Goal: Task Accomplishment & Management: Use online tool/utility

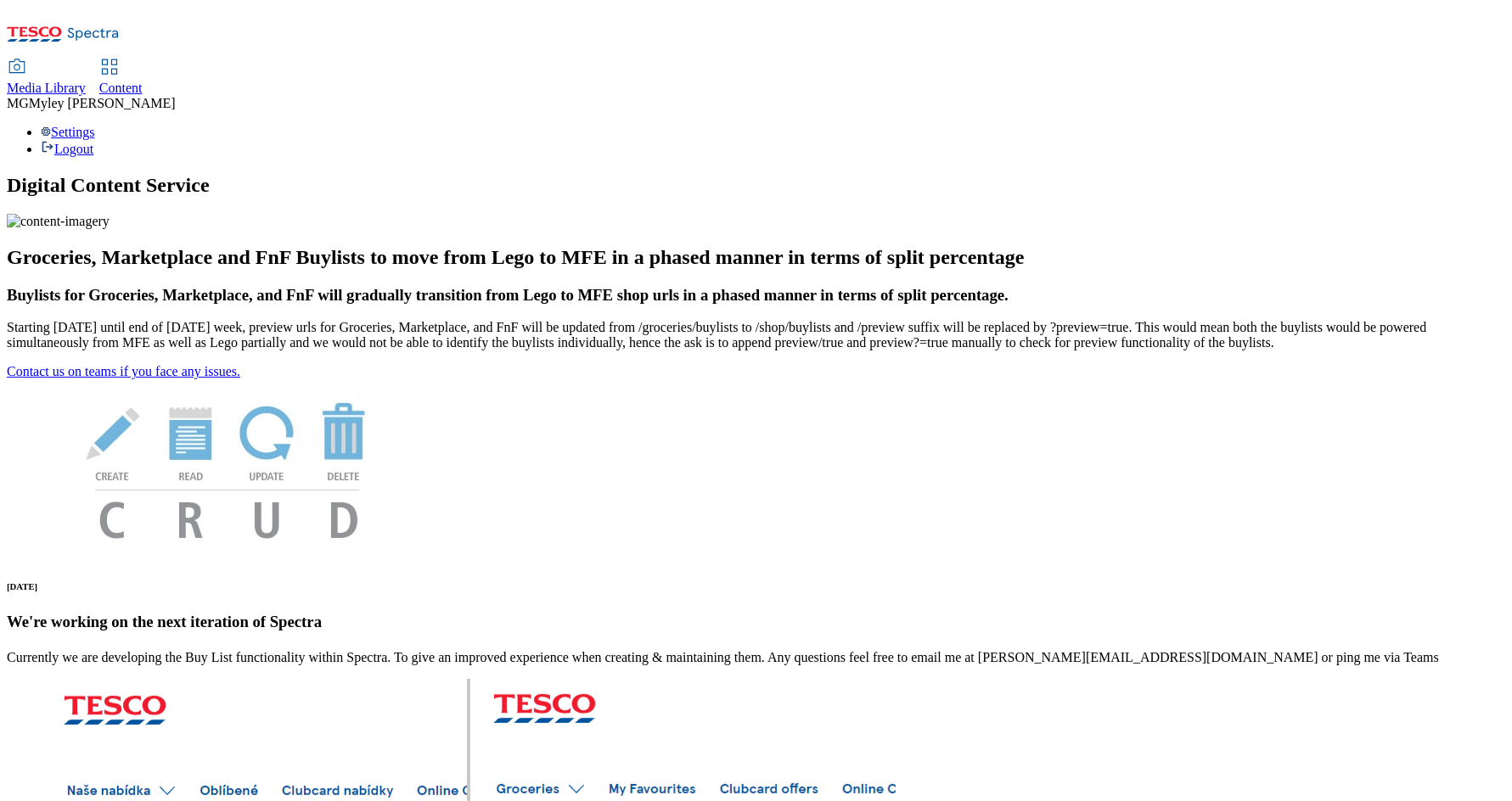
click at [142, 81] on div "Content" at bounding box center [120, 88] width 43 height 15
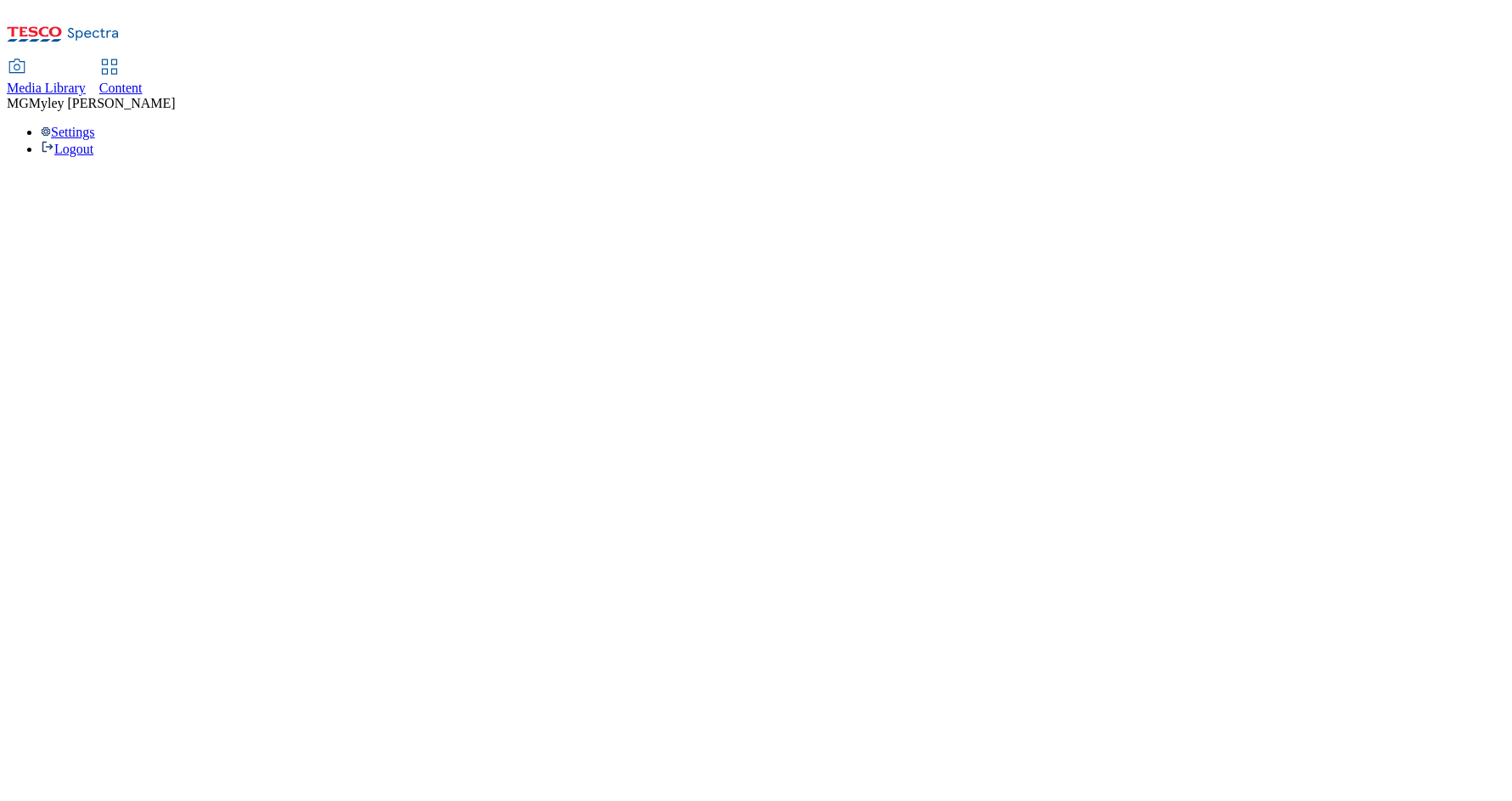
select select "ghs-[GEOGRAPHIC_DATA]"
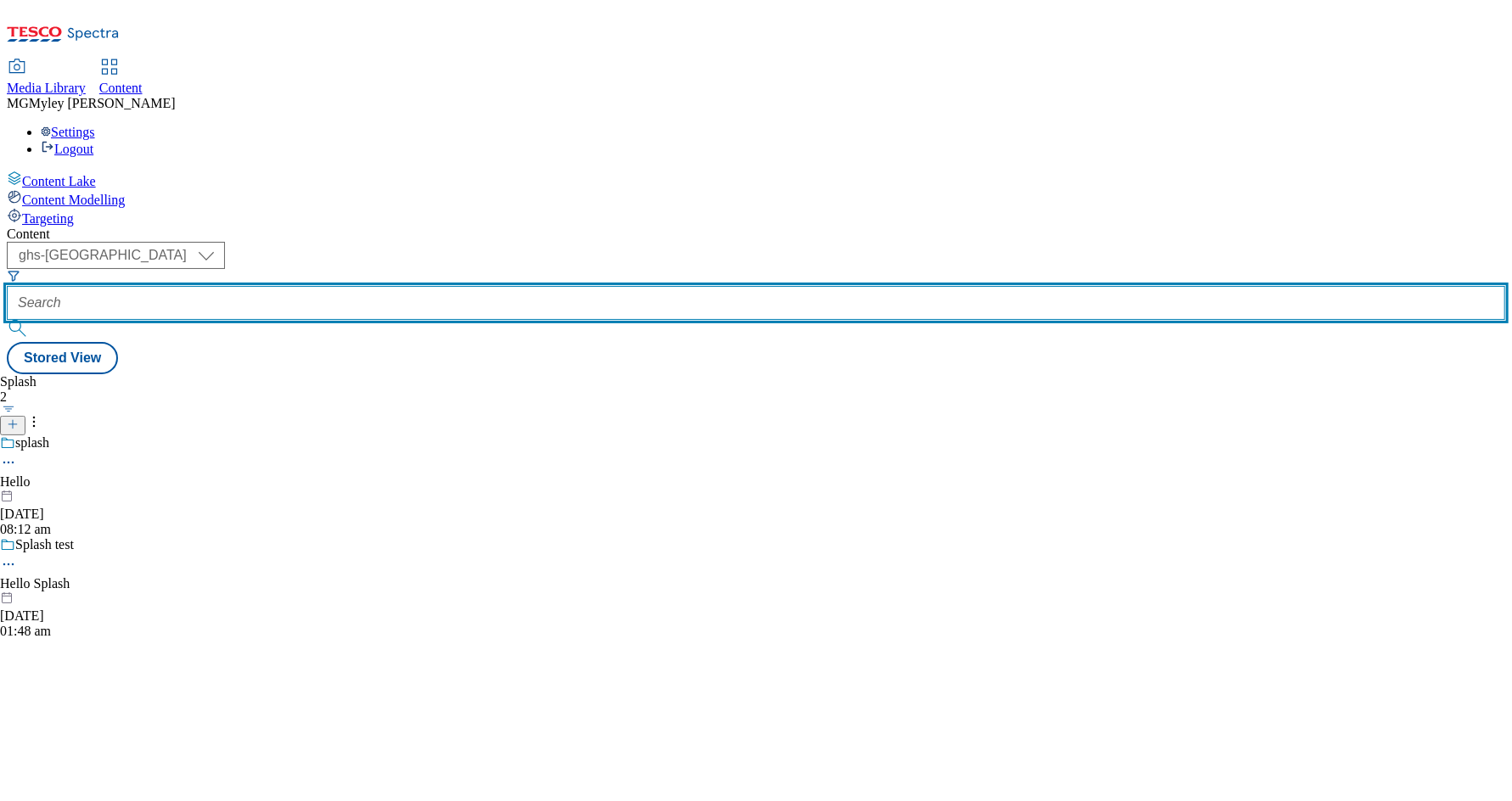
click at [385, 286] on input "text" at bounding box center [756, 302] width 1498 height 34
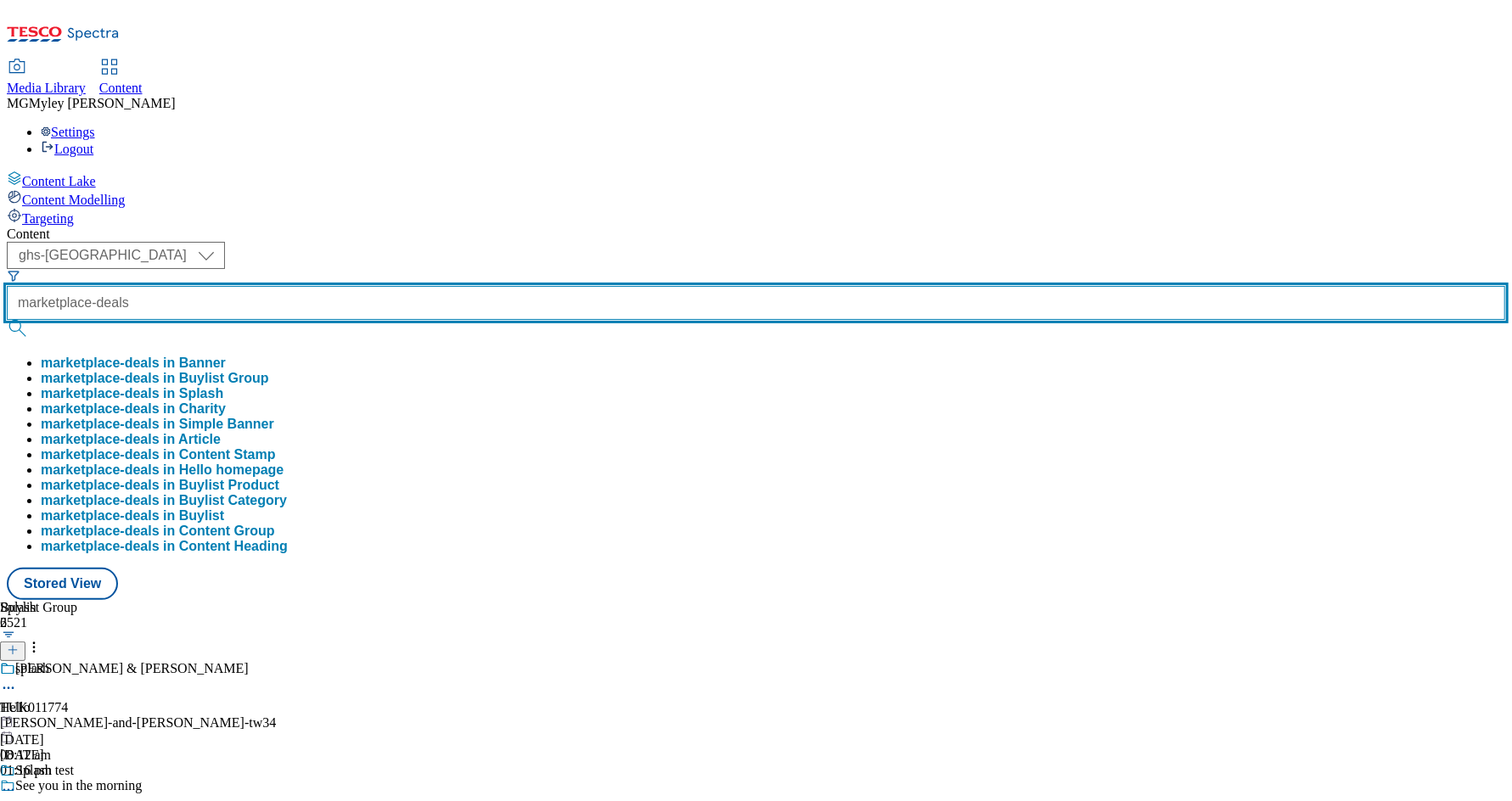
type input "marketplace-deals"
click at [7, 320] on button "submit" at bounding box center [18, 328] width 24 height 17
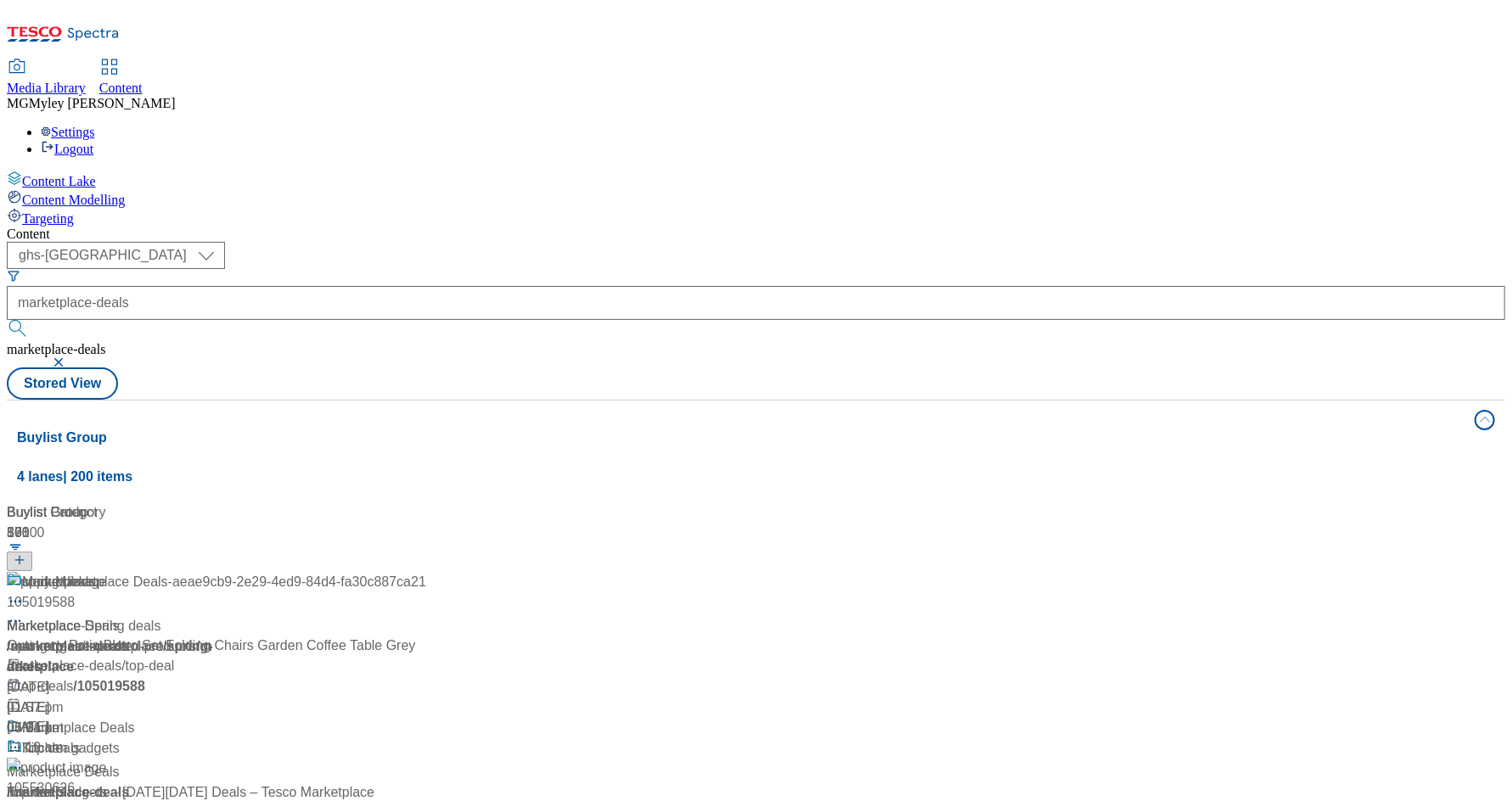
click at [601, 227] on div "Content" at bounding box center [756, 234] width 1498 height 15
click at [332, 637] on div "/ marketplace-deals" at bounding box center [216, 646] width 419 height 20
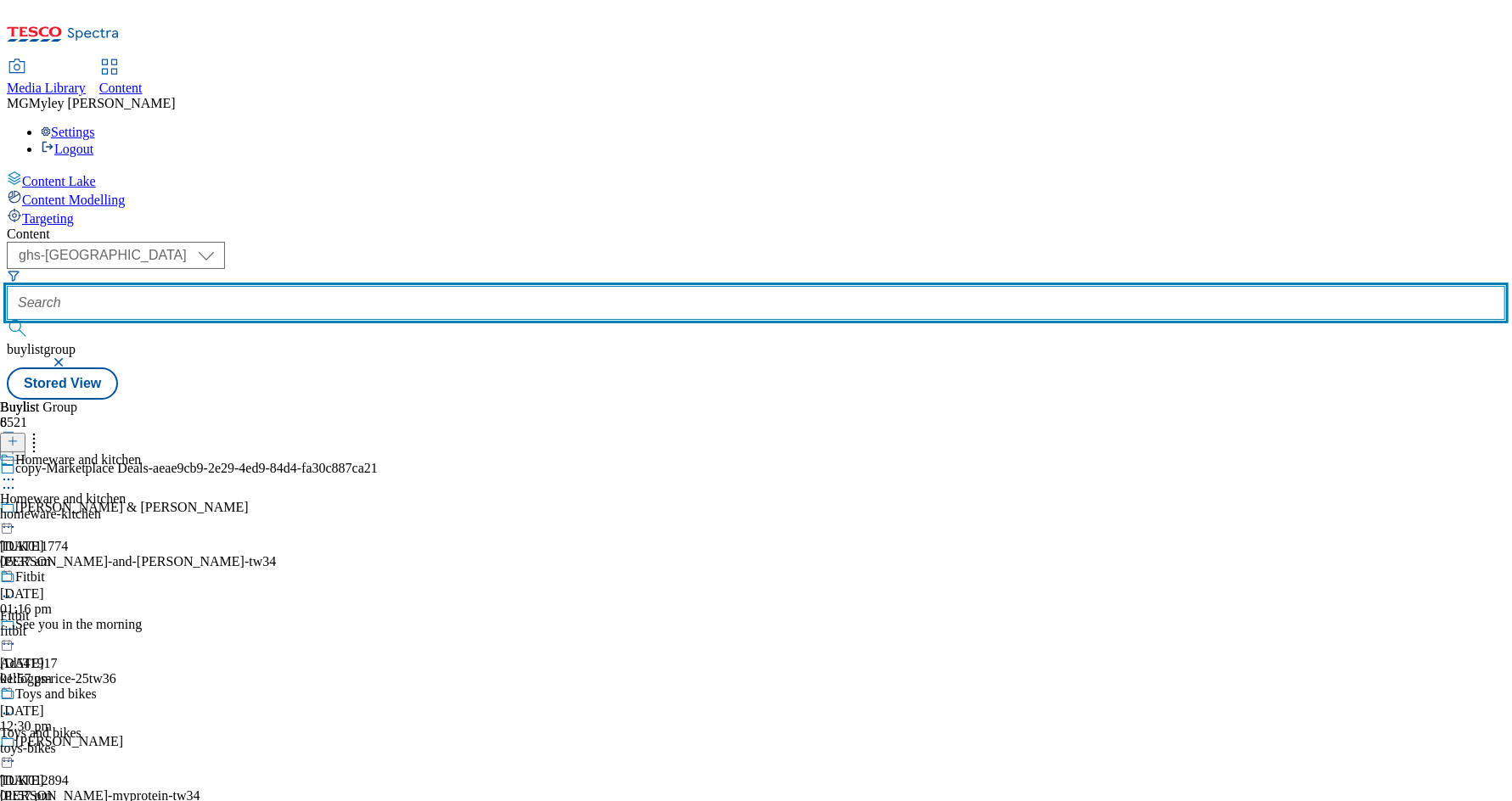
click at [406, 286] on input "text" at bounding box center [756, 302] width 1498 height 34
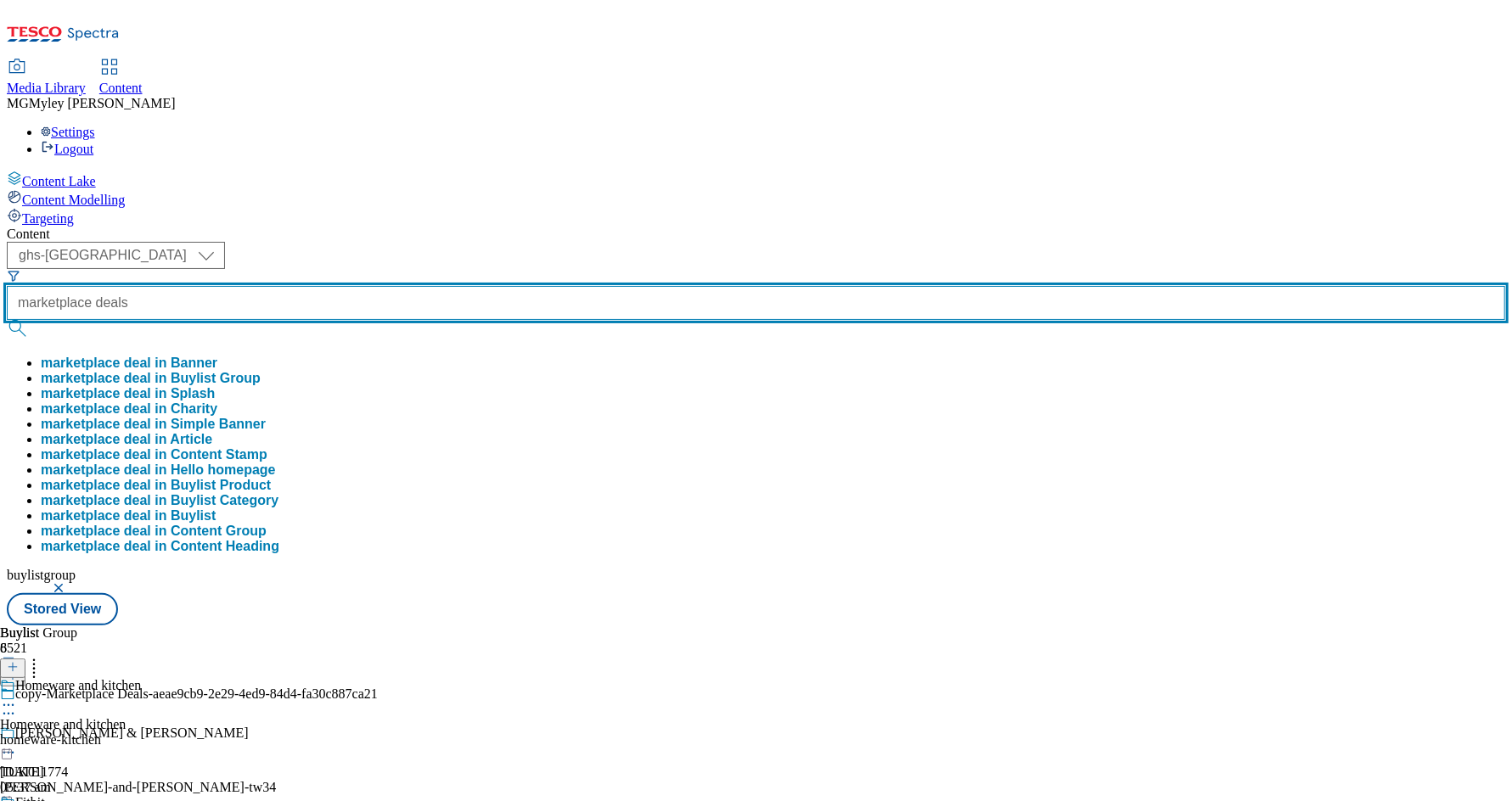
type input "marketplace deals"
click at [7, 320] on button "submit" at bounding box center [18, 328] width 24 height 17
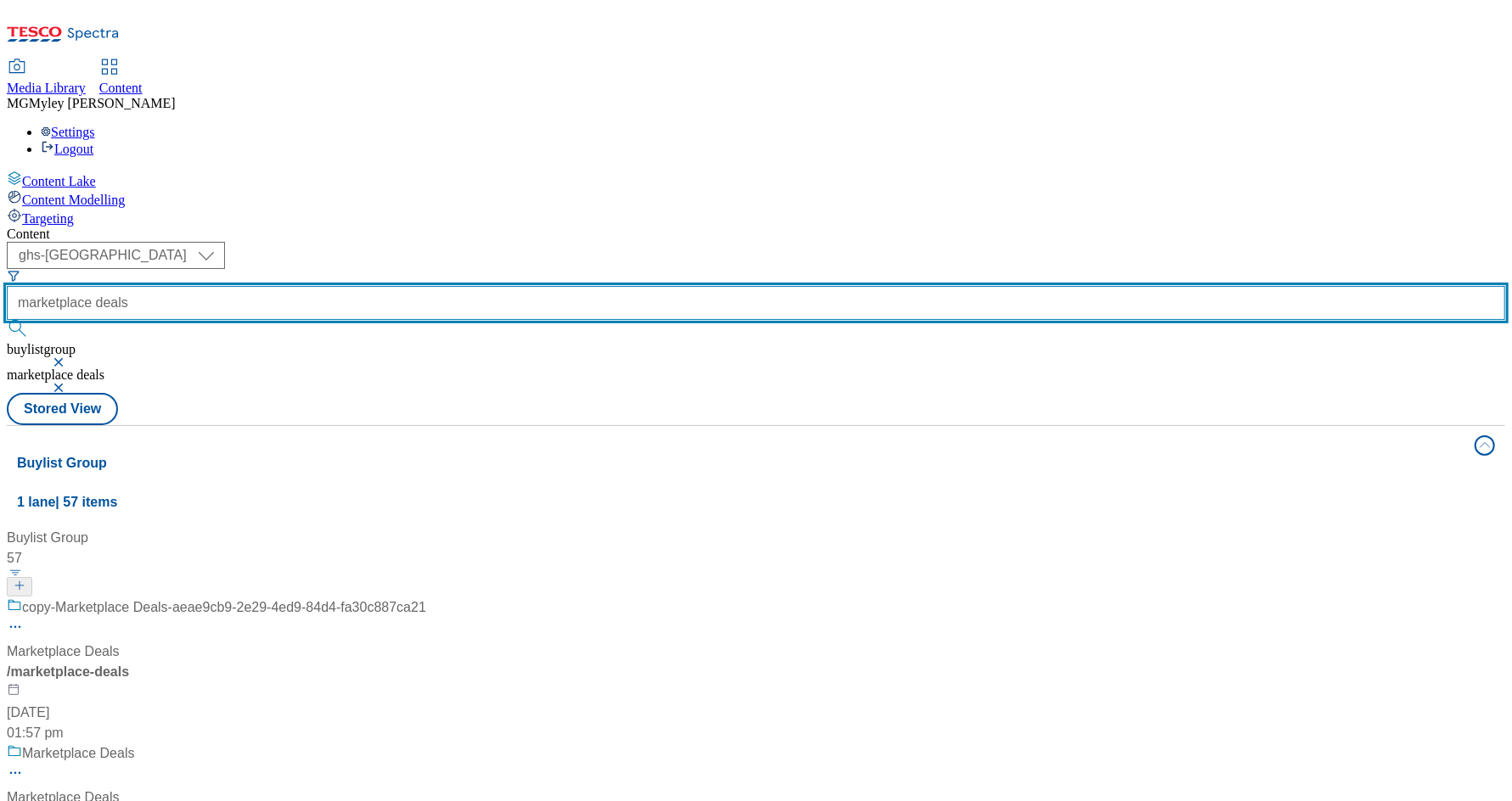
scroll to position [89, 0]
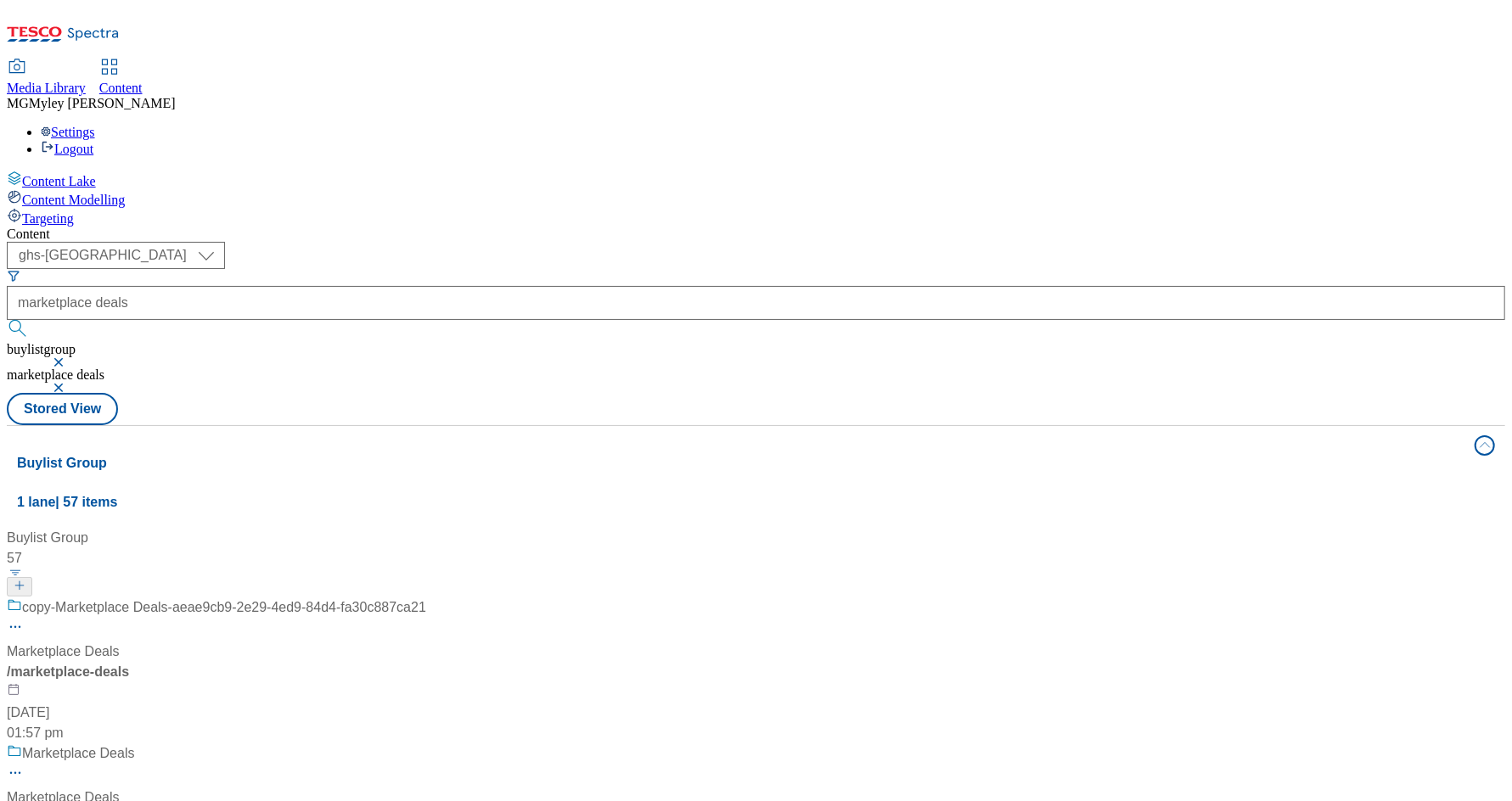
click at [403, 744] on div "Marketplace Deals Marketplace Deals / marketplace-deals [DATE] 01:12 pm" at bounding box center [216, 817] width 419 height 146
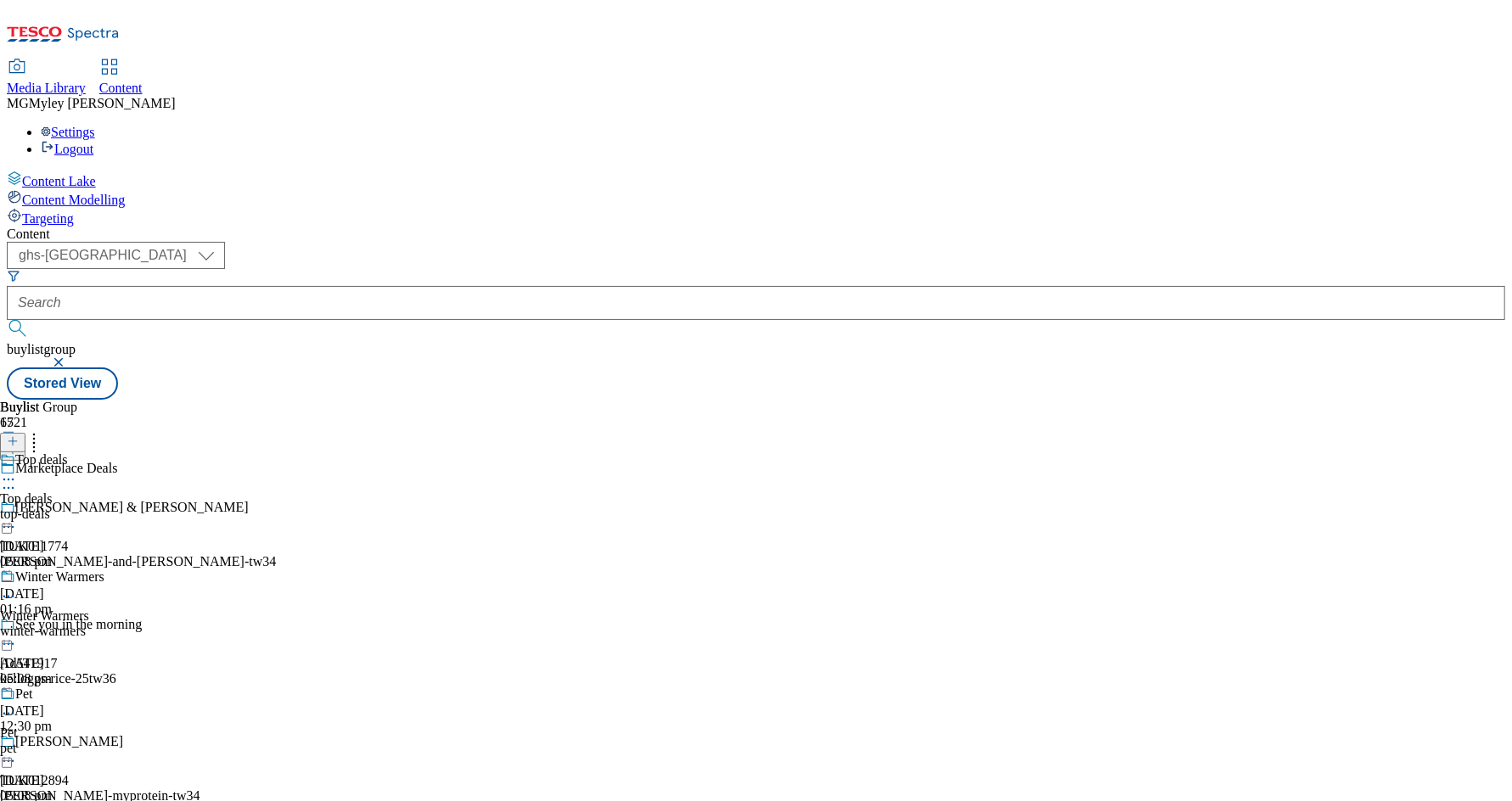
click at [134, 506] on div "top-deals" at bounding box center [67, 513] width 134 height 15
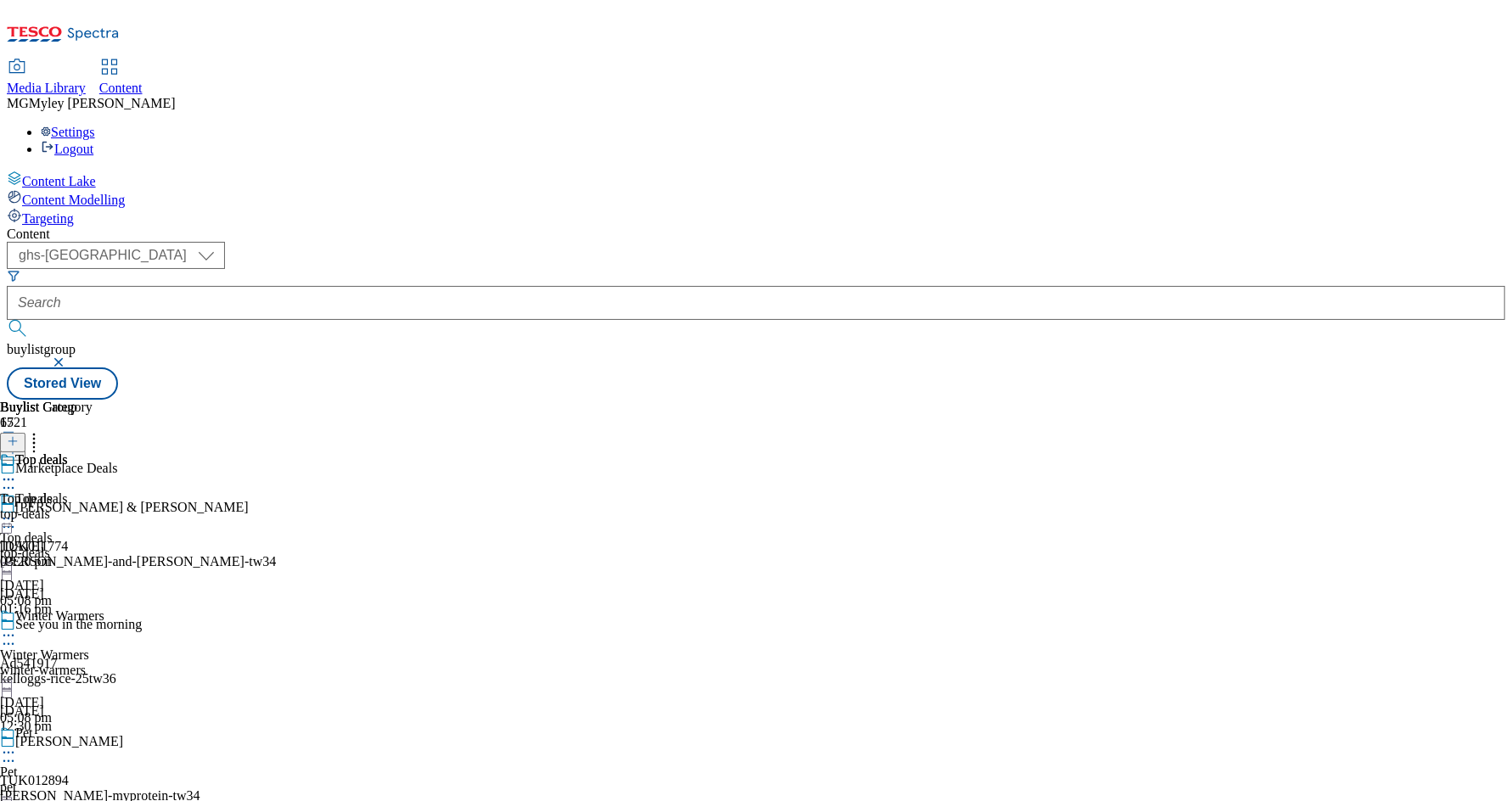
click at [11, 518] on circle at bounding box center [9, 519] width 3 height 3
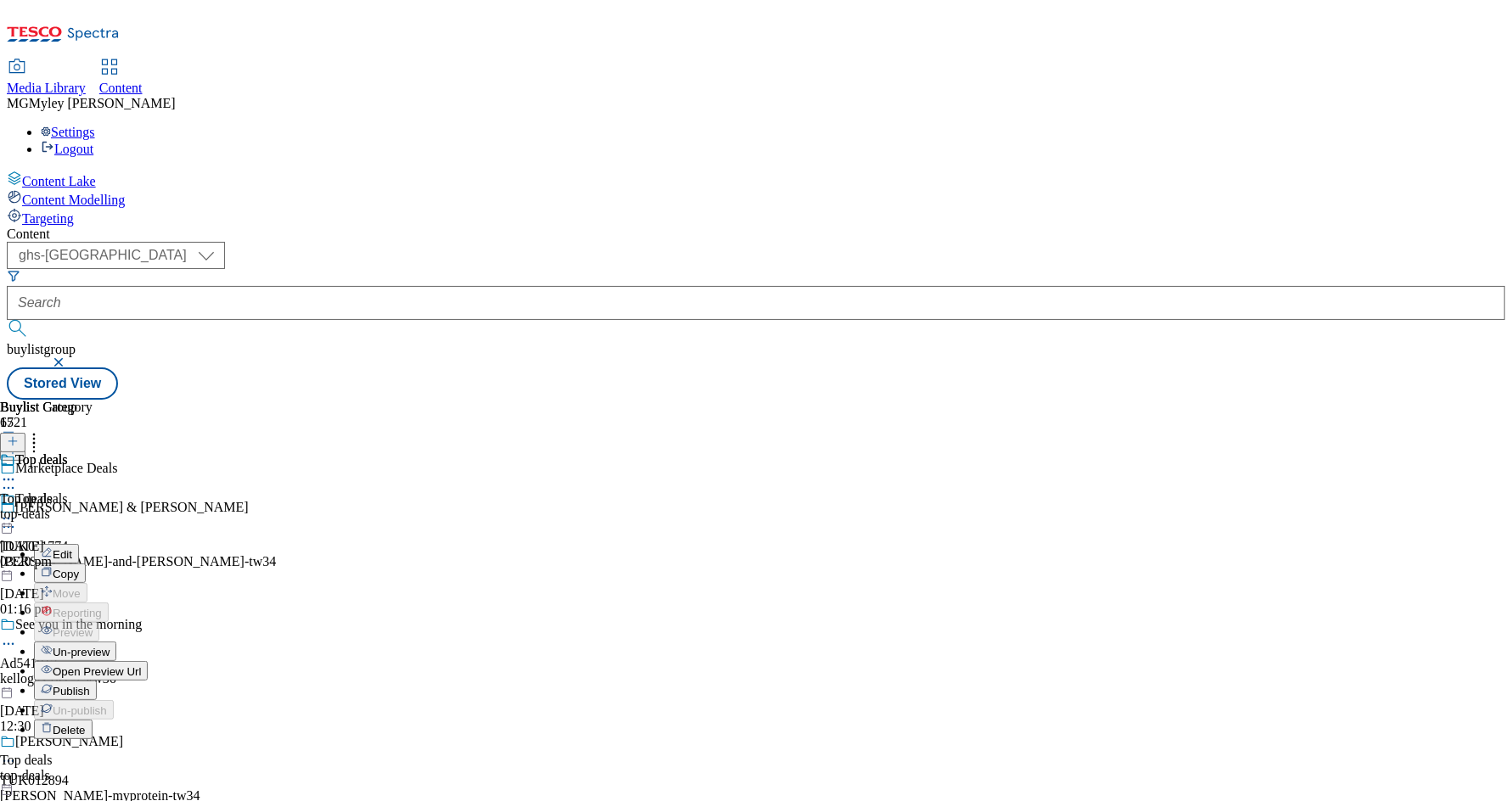
click at [79, 544] on button "Edit" at bounding box center [56, 554] width 45 height 19
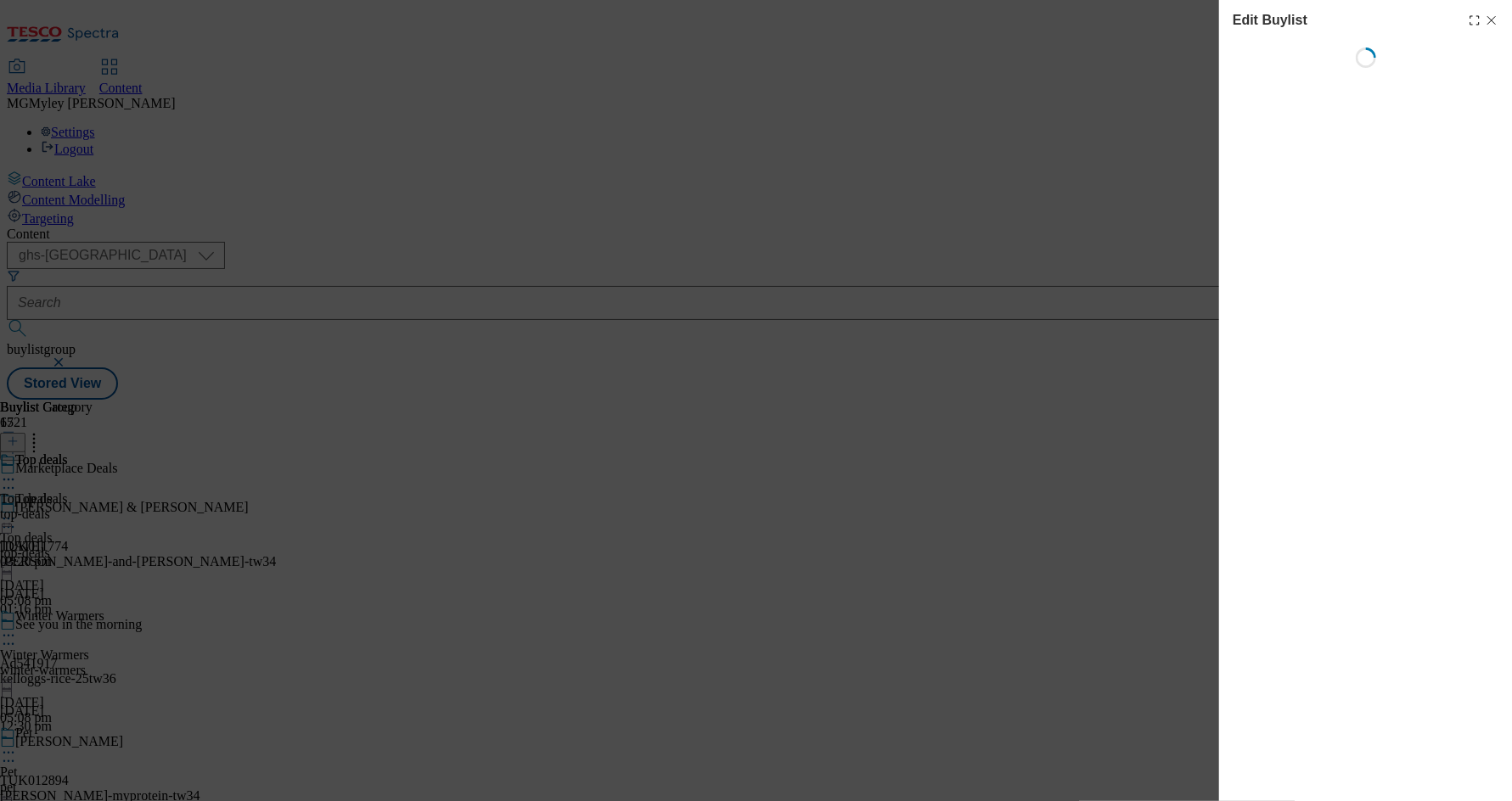
select select "evergreen"
select select "Banner"
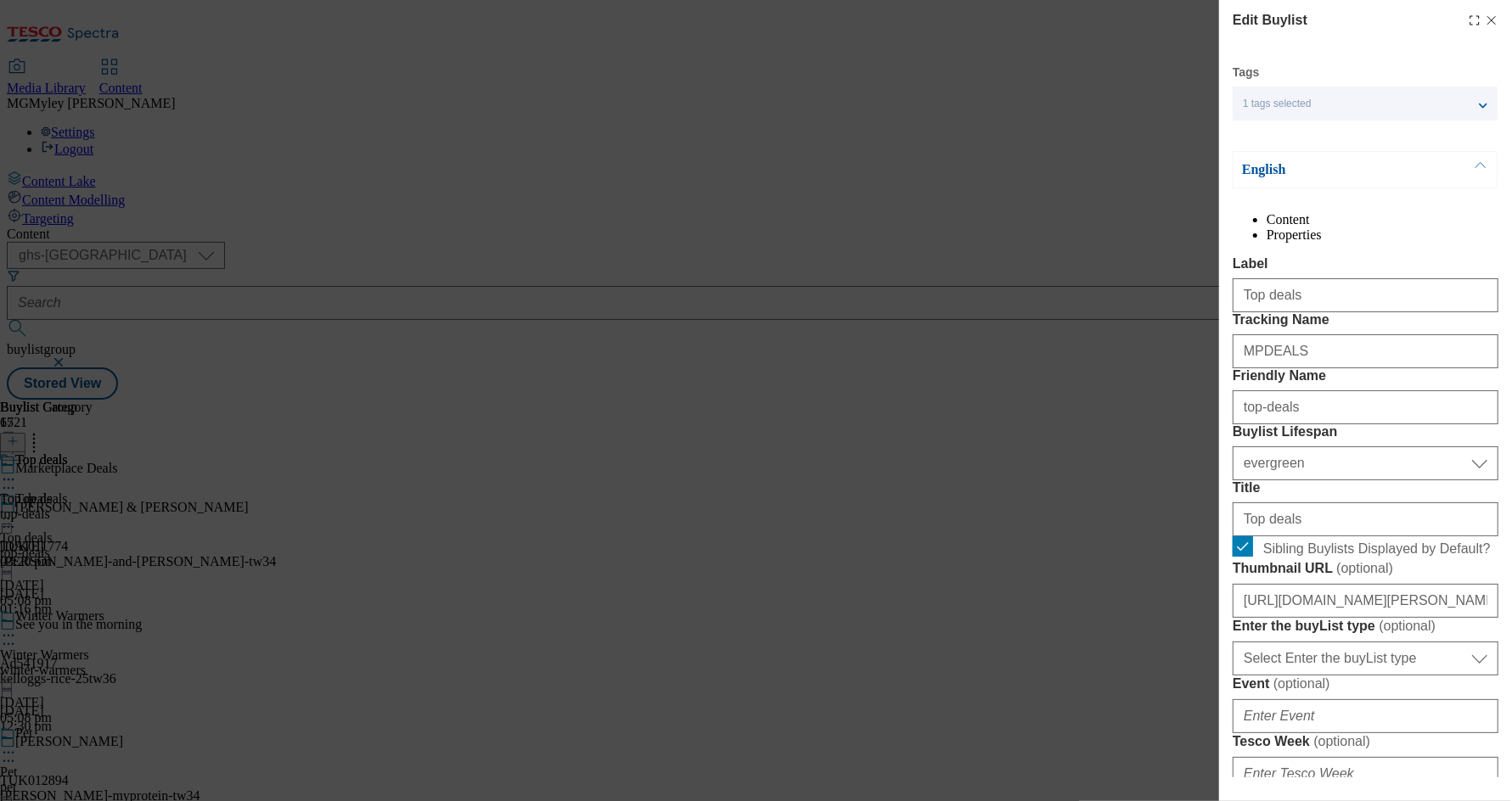
click at [1492, 23] on icon "Modal" at bounding box center [1491, 19] width 13 height 13
select select "evergreen"
select select "Banner"
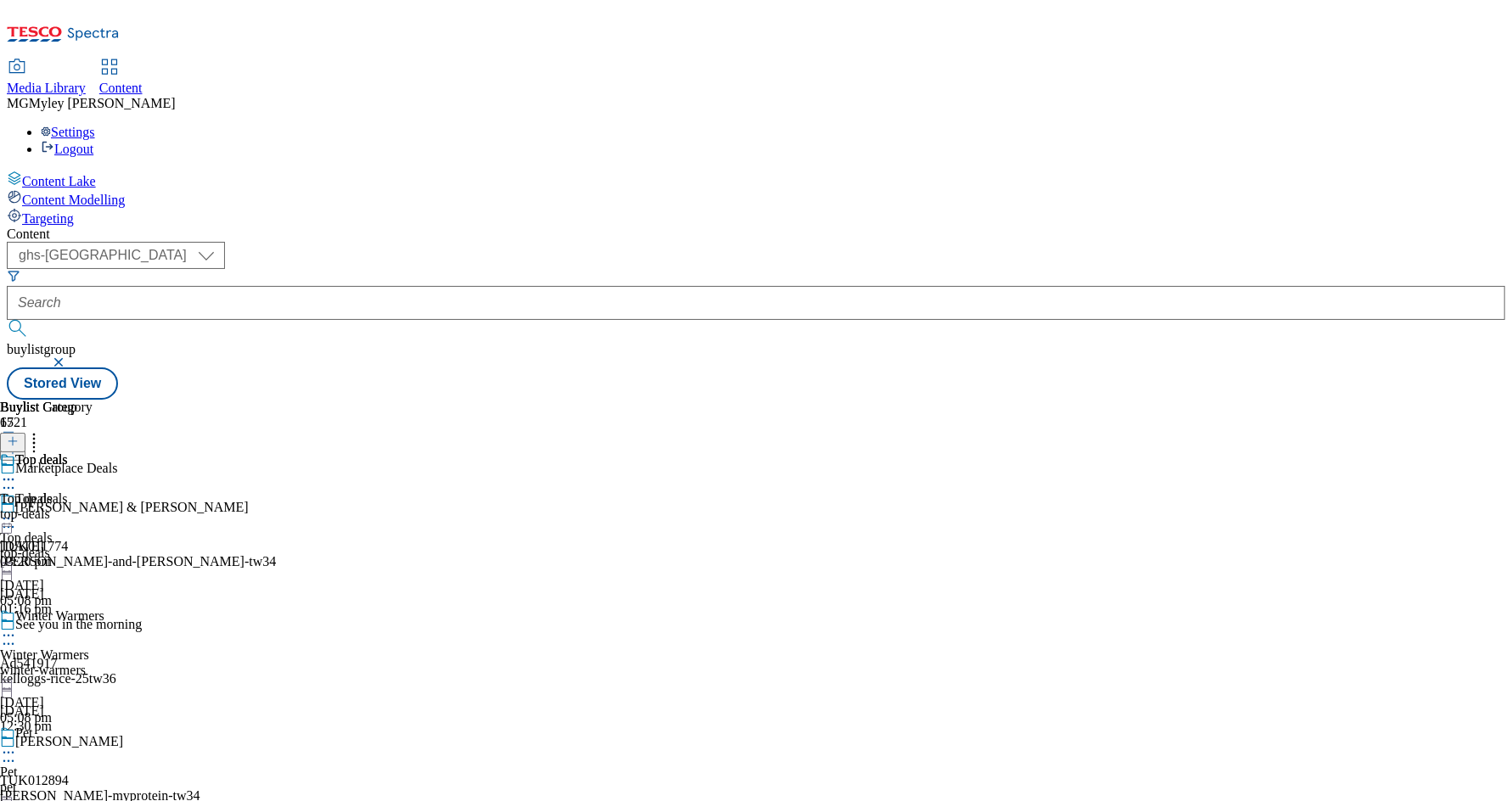
click at [17, 510] on icon at bounding box center [8, 518] width 17 height 17
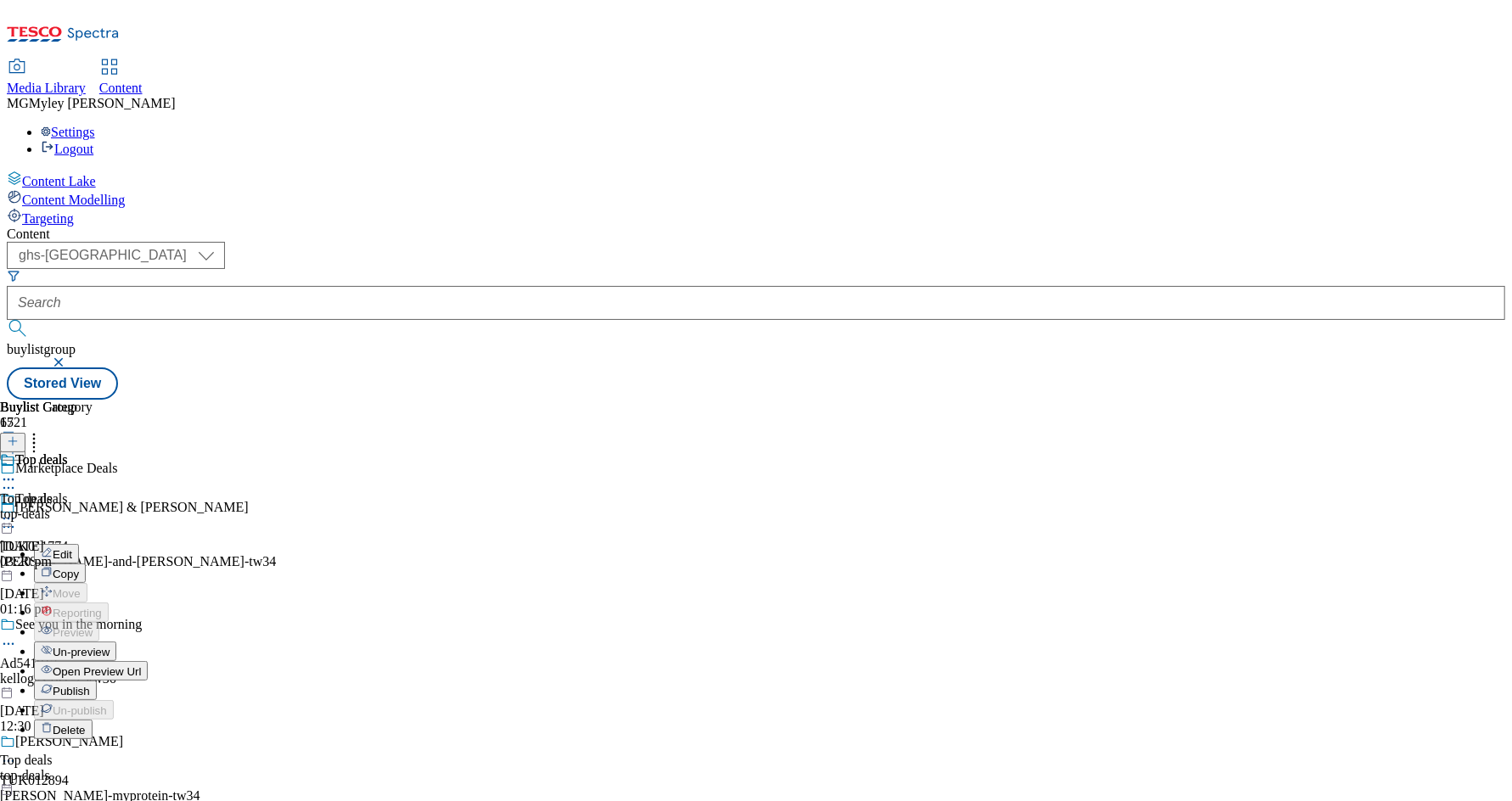
click at [726, 242] on div "( optional ) ghs-roi ghs-[GEOGRAPHIC_DATA] ghs-uk buylistgroup Stored View" at bounding box center [756, 321] width 1498 height 158
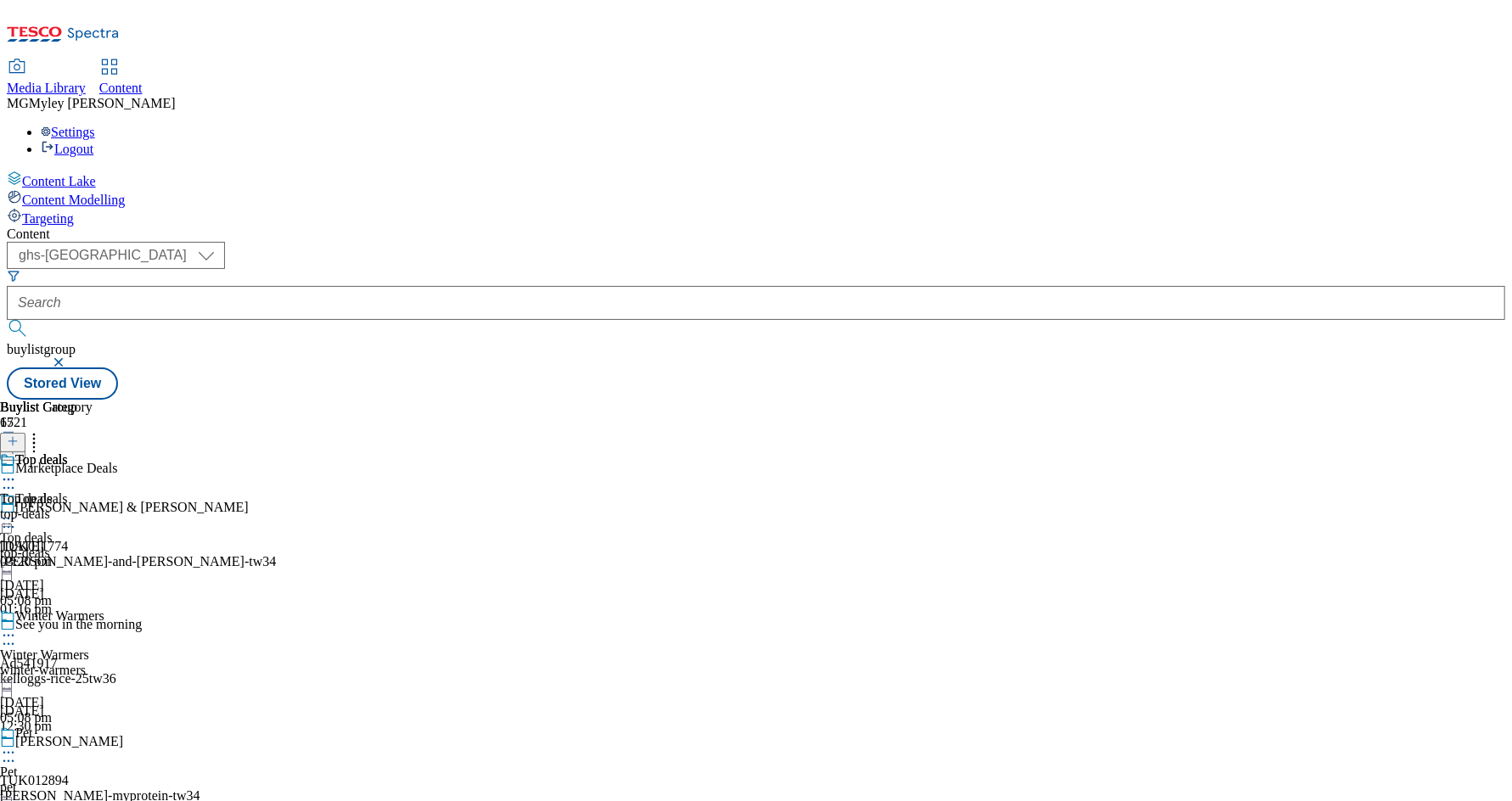
click at [17, 510] on icon at bounding box center [8, 518] width 17 height 17
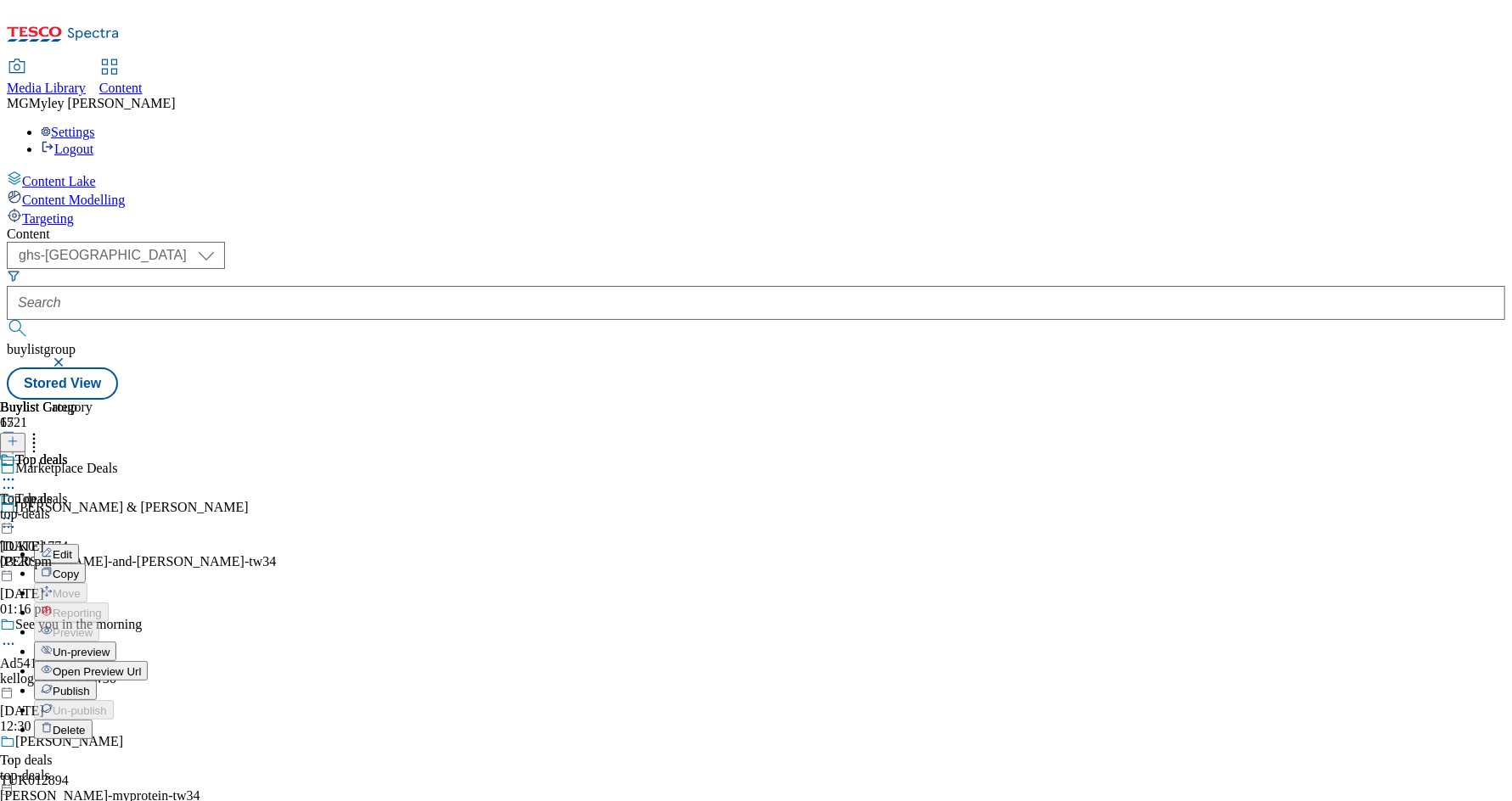
click at [754, 227] on div "Content ( optional ) ghs-roi ghs-[GEOGRAPHIC_DATA] ghs-uk buylistgroup Stored V…" at bounding box center [756, 313] width 1498 height 173
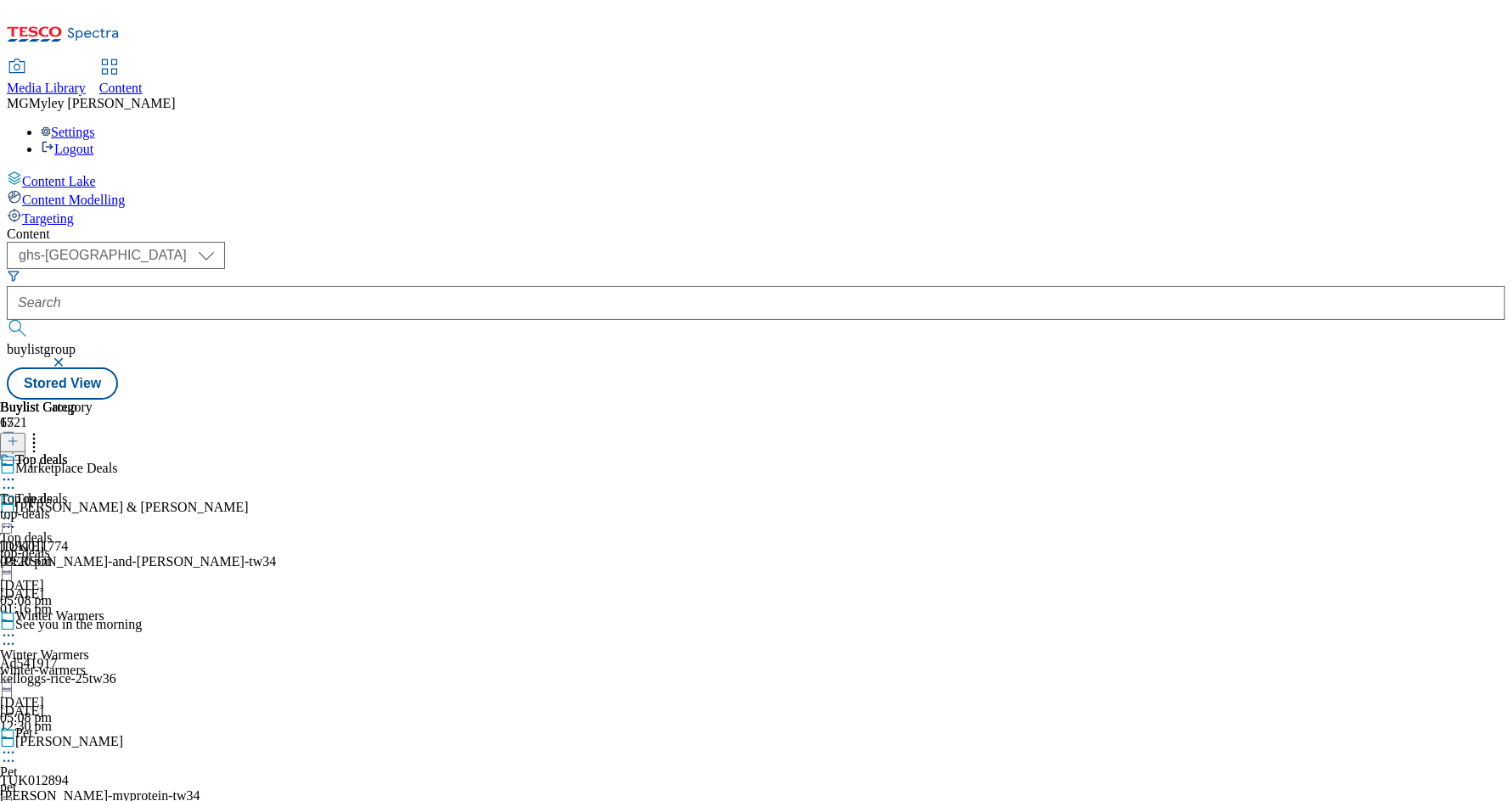
click at [17, 510] on icon at bounding box center [8, 518] width 17 height 17
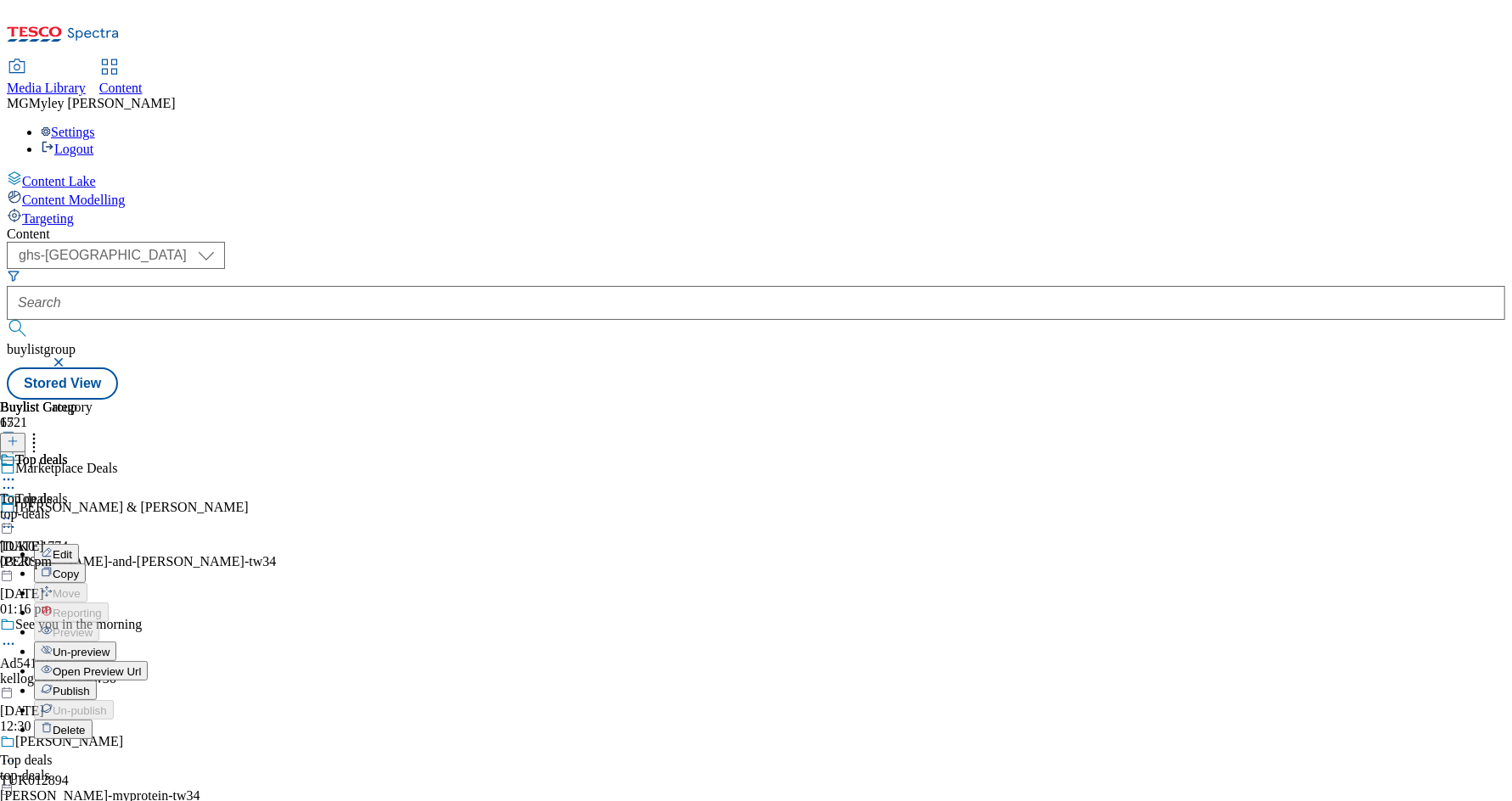
click at [110, 646] on span "Un-preview" at bounding box center [81, 652] width 57 height 12
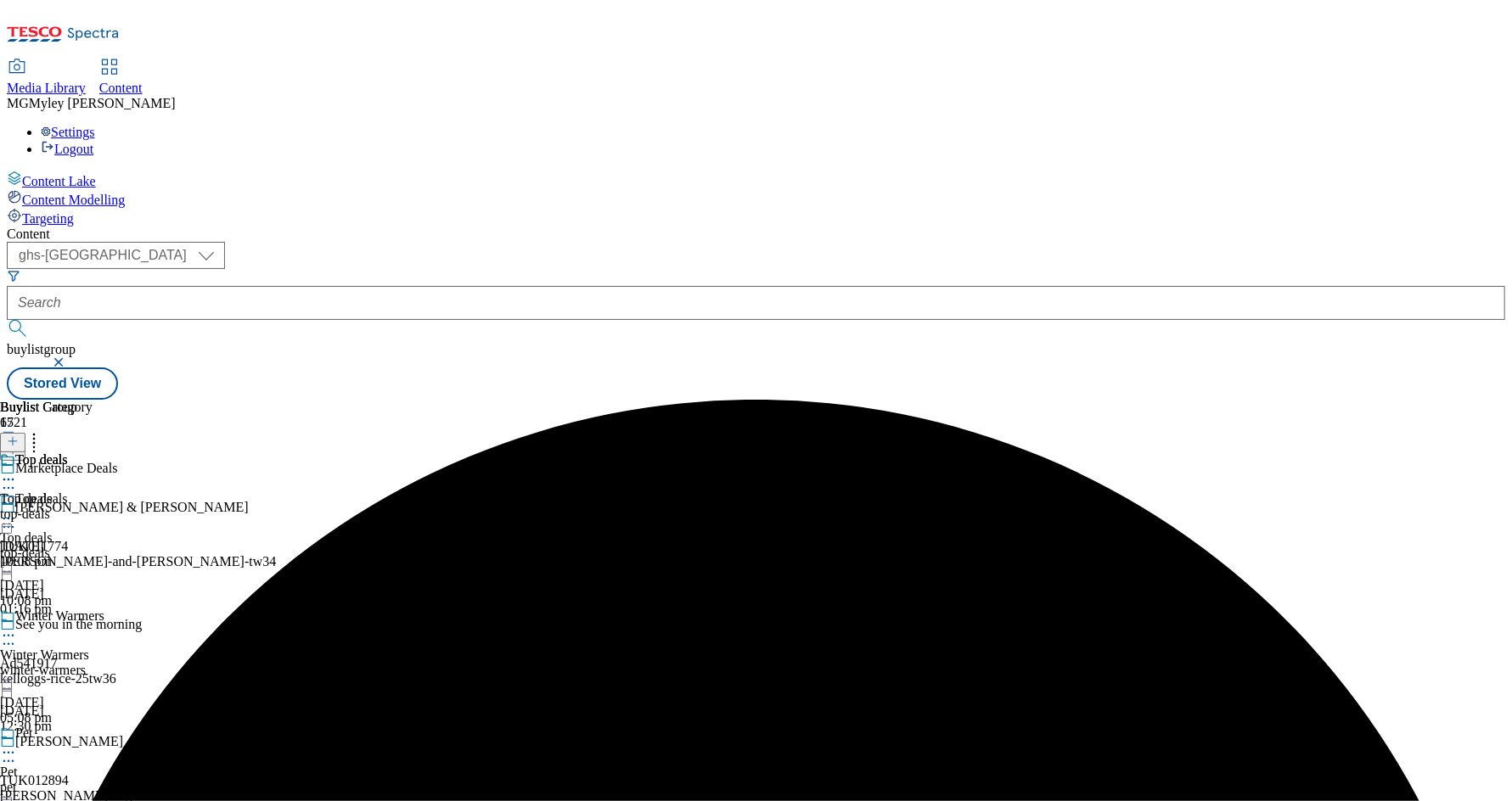
click at [17, 510] on icon at bounding box center [8, 518] width 17 height 17
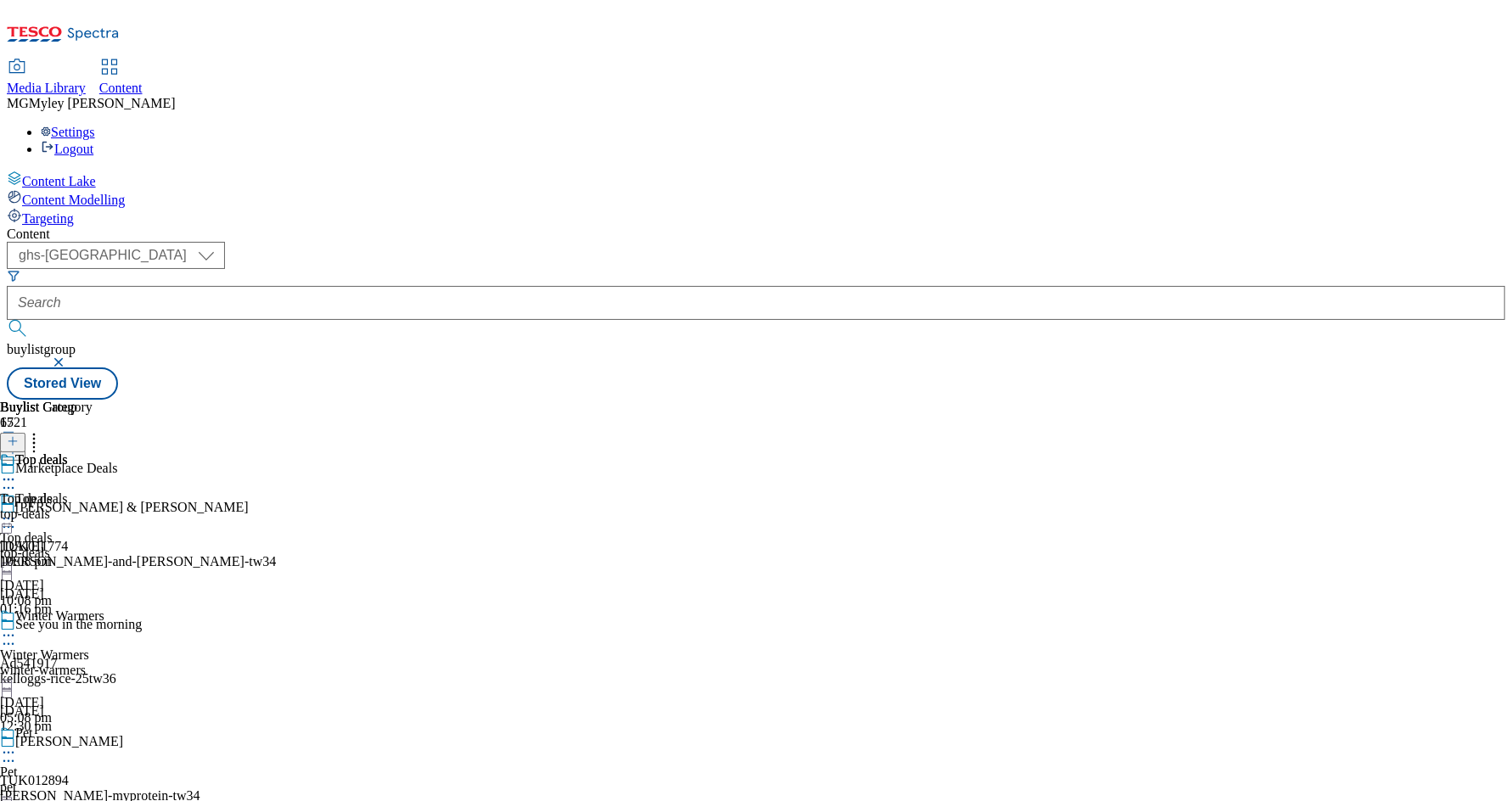
click at [92, 492] on div "Top deals Top deals top-deals [DATE] 10:08 pm" at bounding box center [46, 511] width 92 height 117
click at [105, 608] on span "Winter Warmers" at bounding box center [59, 617] width 89 height 18
click at [17, 628] on icon at bounding box center [8, 636] width 17 height 17
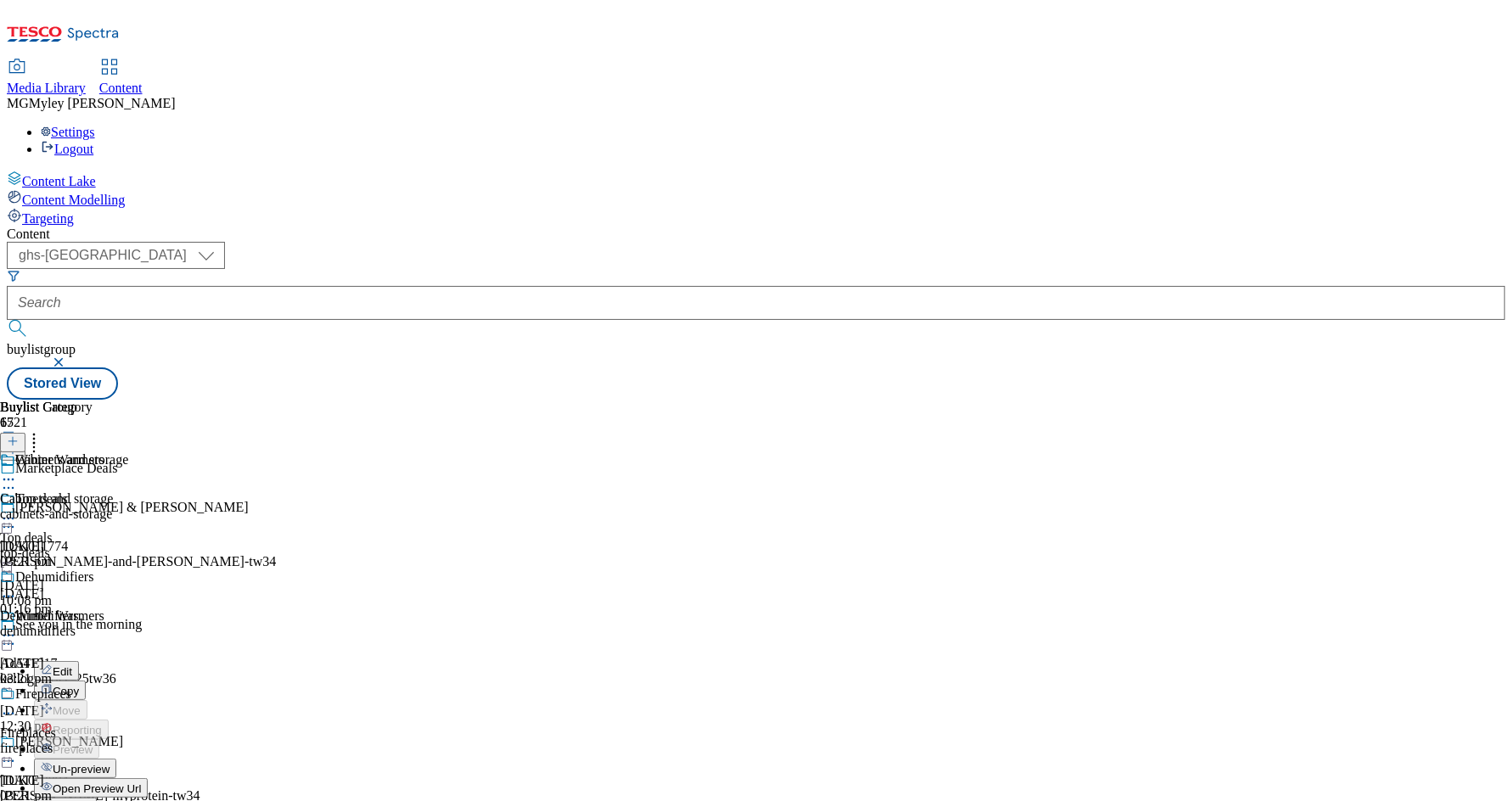
click at [79, 661] on button "Edit" at bounding box center [56, 671] width 45 height 19
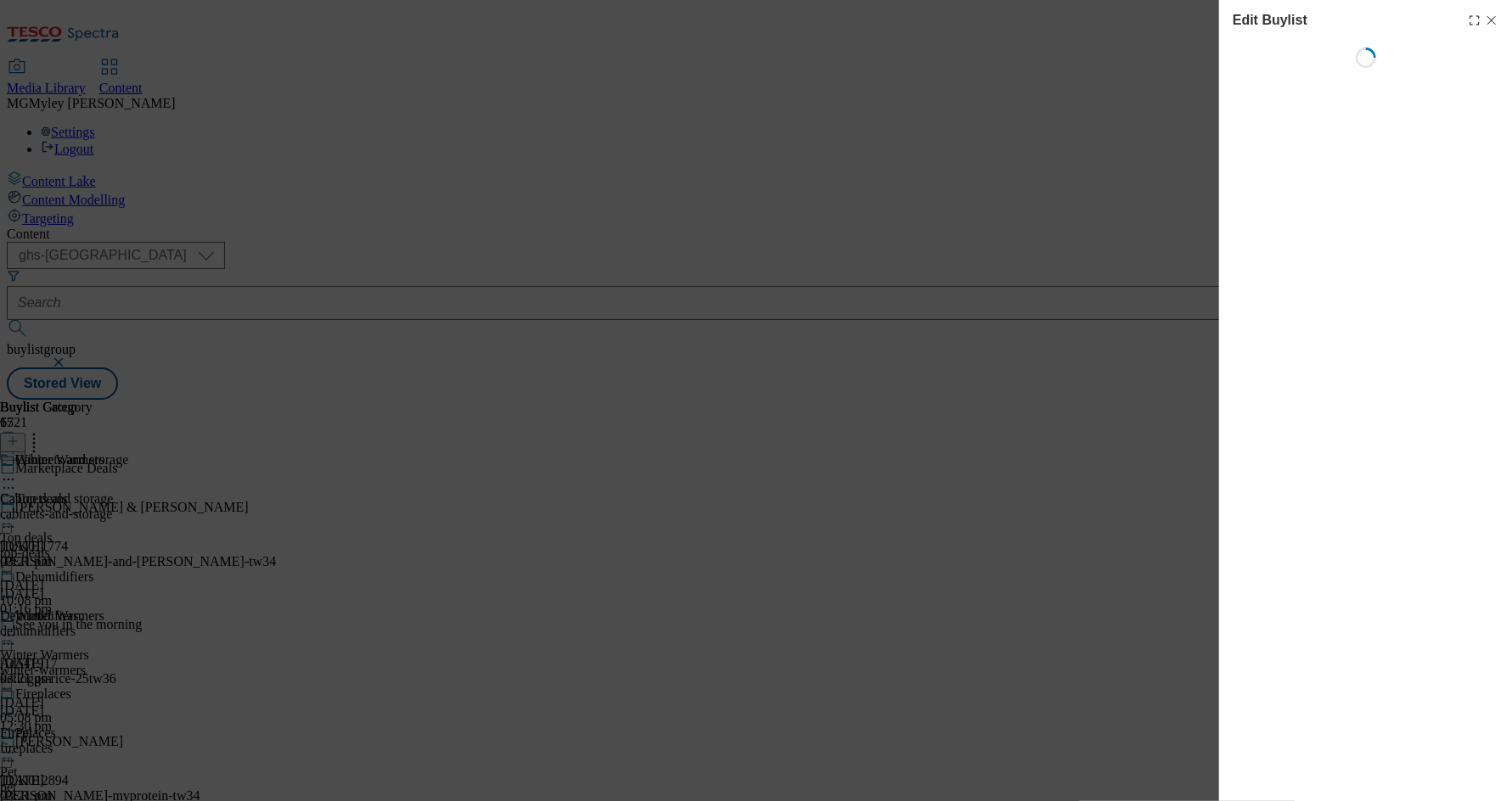
select select "evergreen"
select select "Banner"
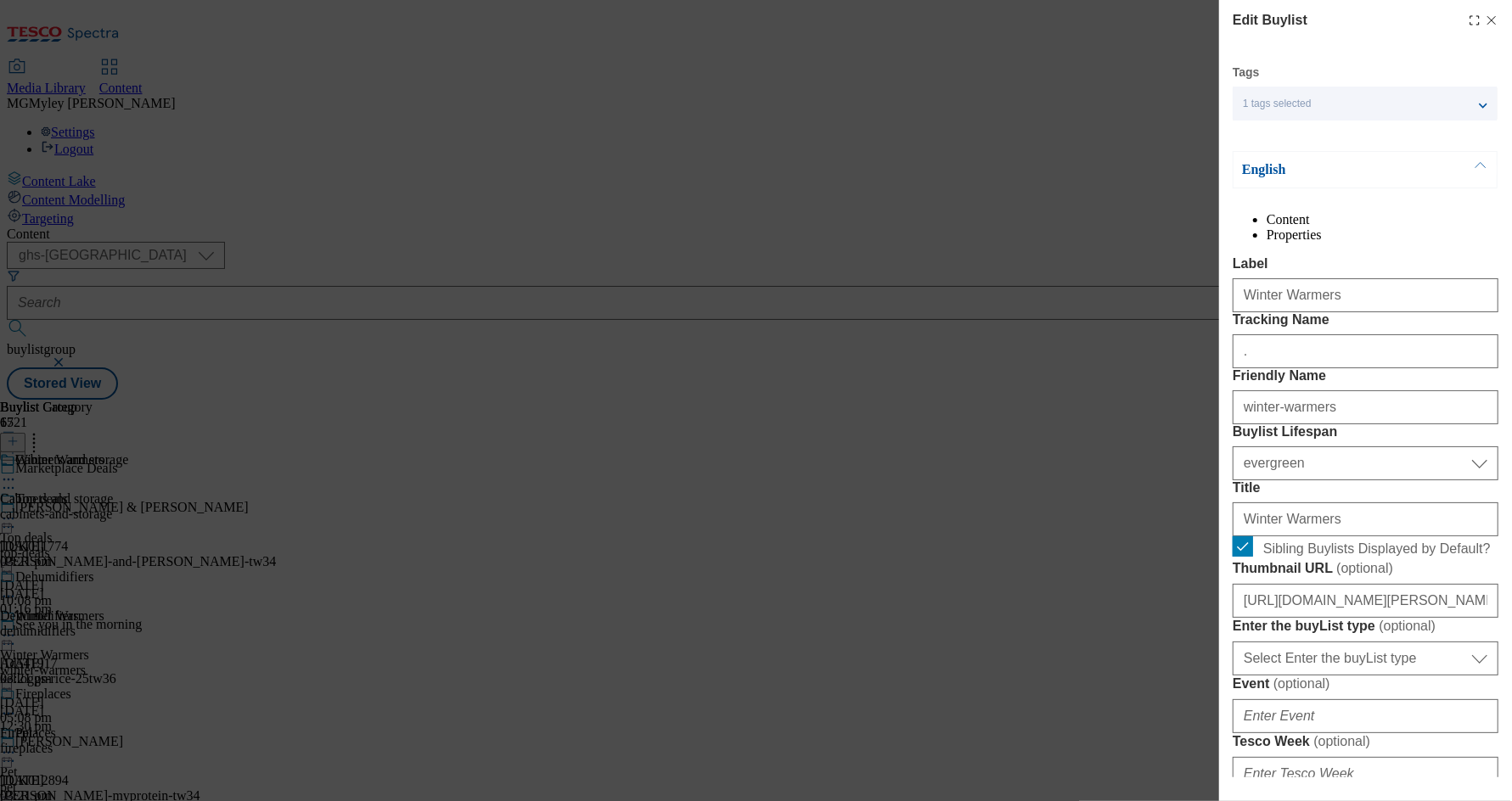
click at [1488, 24] on line "Modal" at bounding box center [1492, 20] width 8 height 8
select select "evergreen"
select select "Banner"
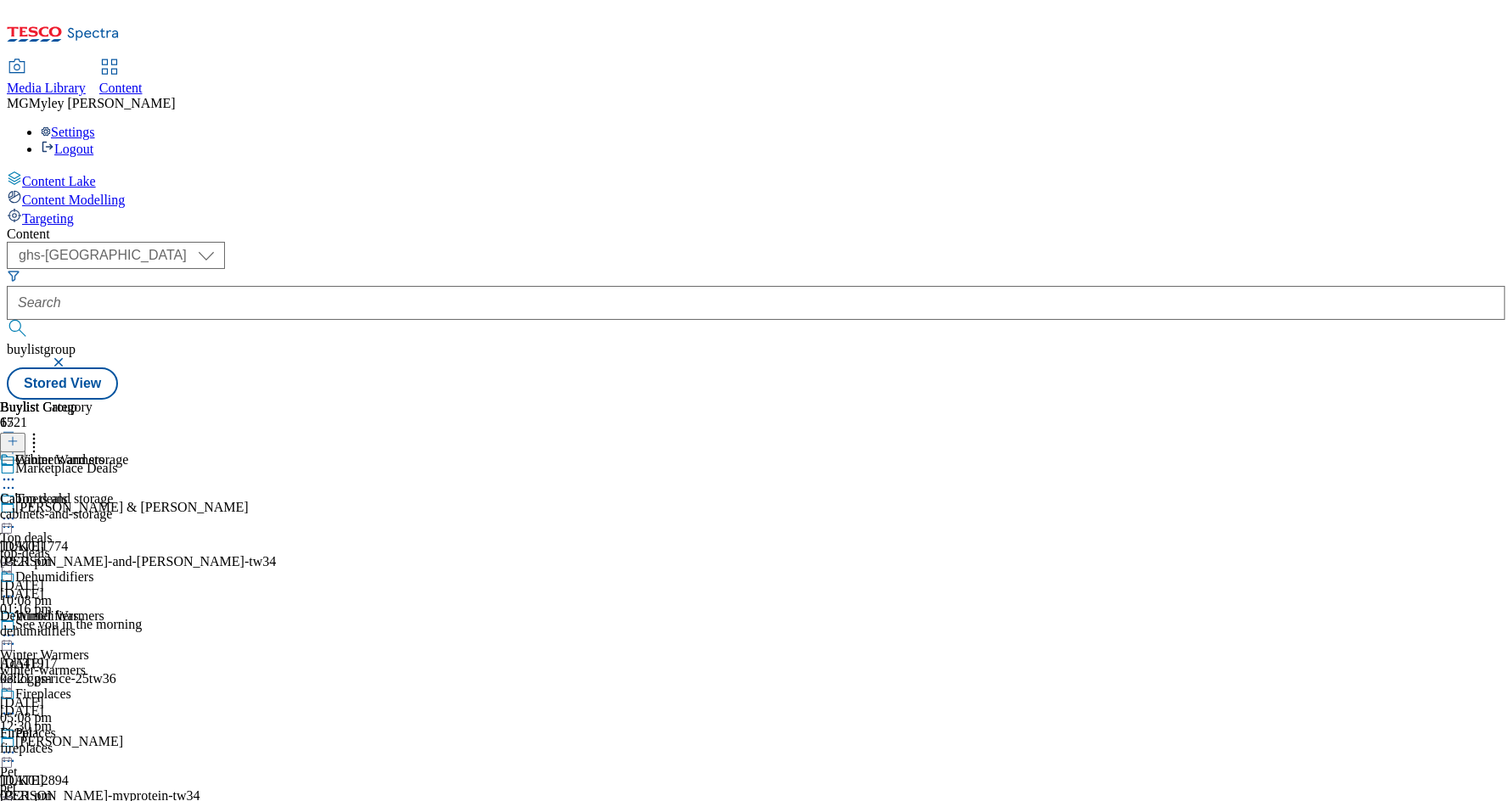
click at [17, 628] on icon at bounding box center [8, 636] width 17 height 17
click at [79, 661] on button "Edit" at bounding box center [56, 671] width 45 height 19
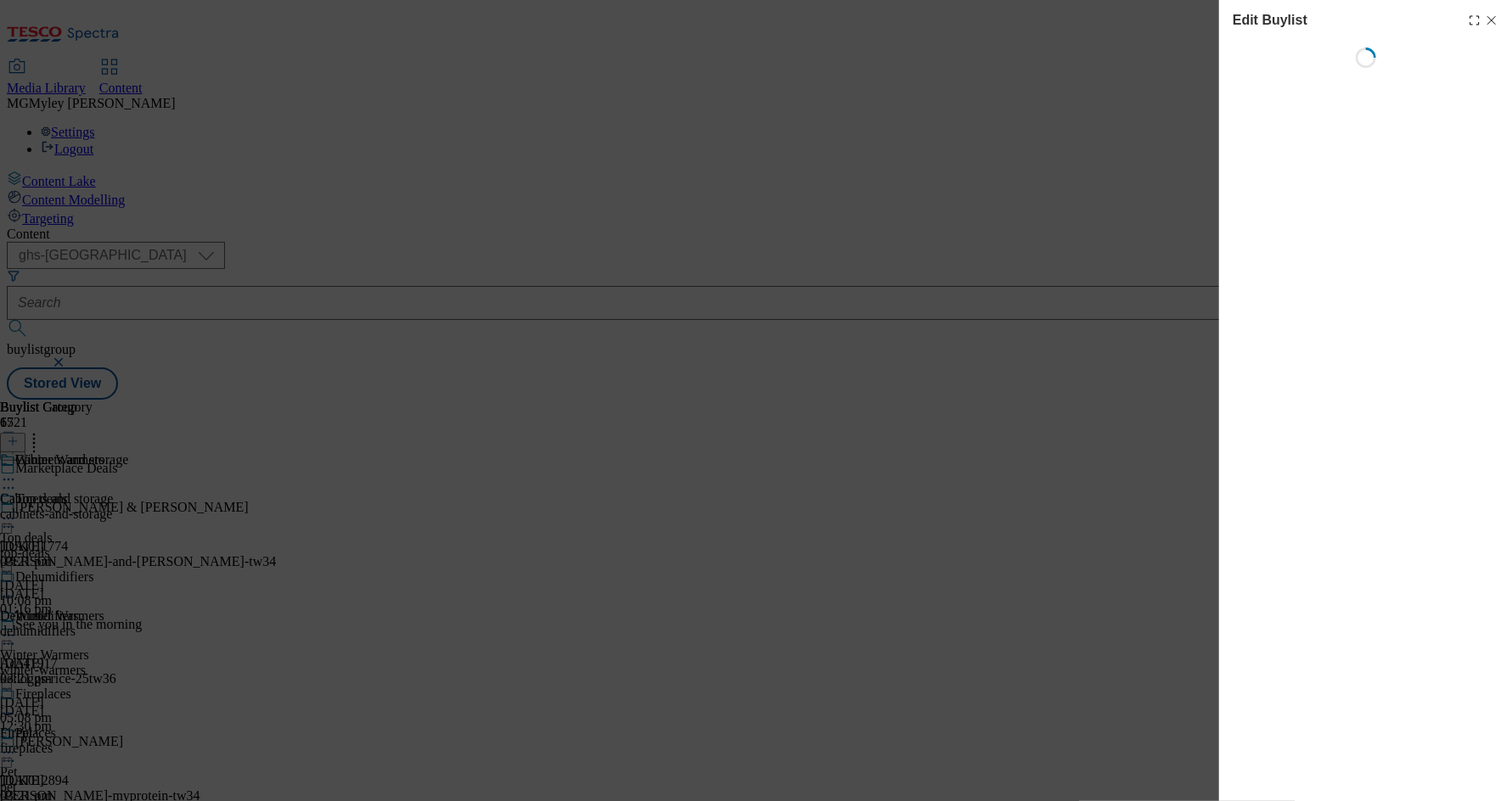
select select "evergreen"
select select "Banner"
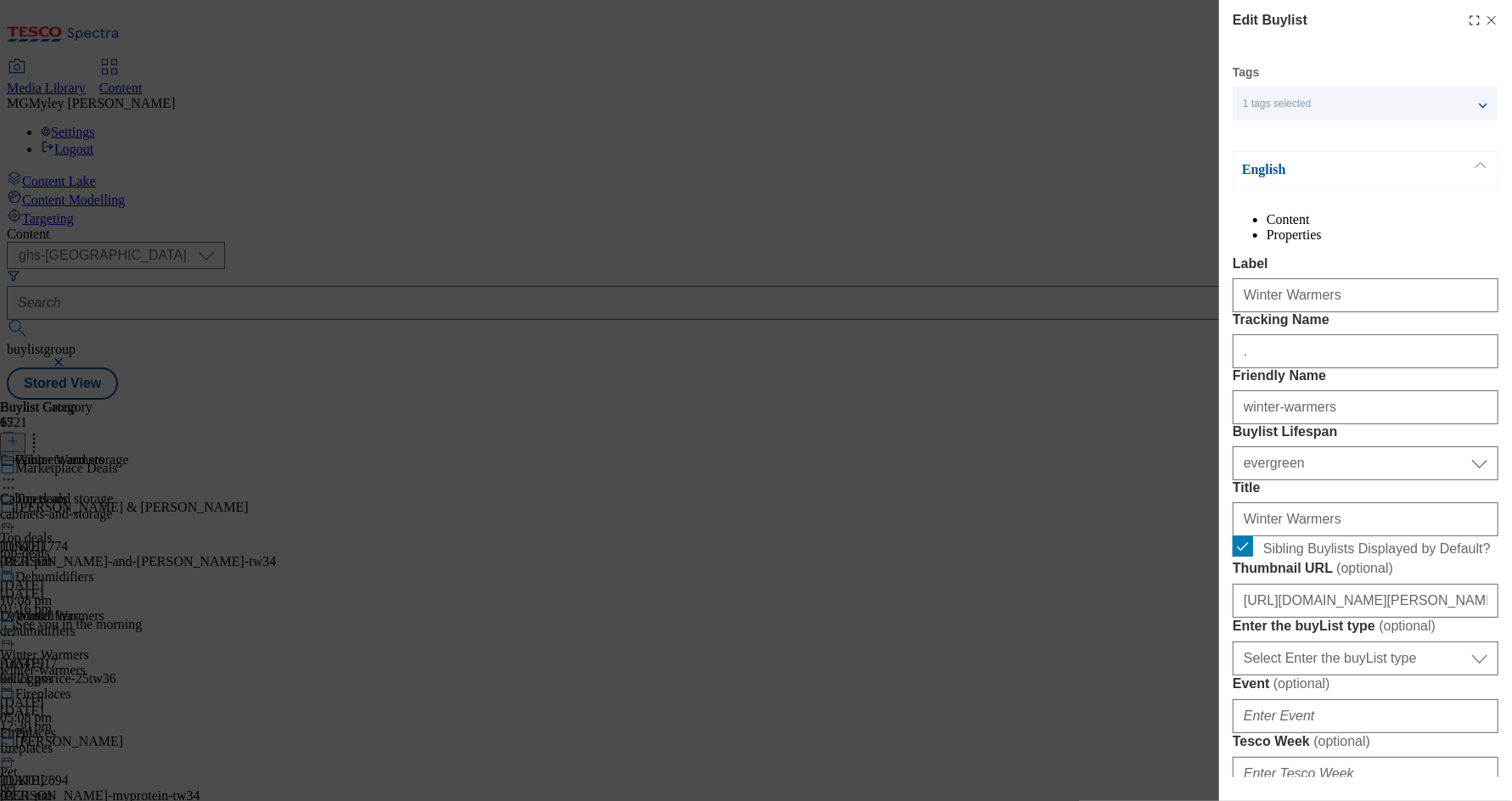
click at [1492, 23] on icon "Modal" at bounding box center [1491, 19] width 13 height 13
select select "evergreen"
select select "Banner"
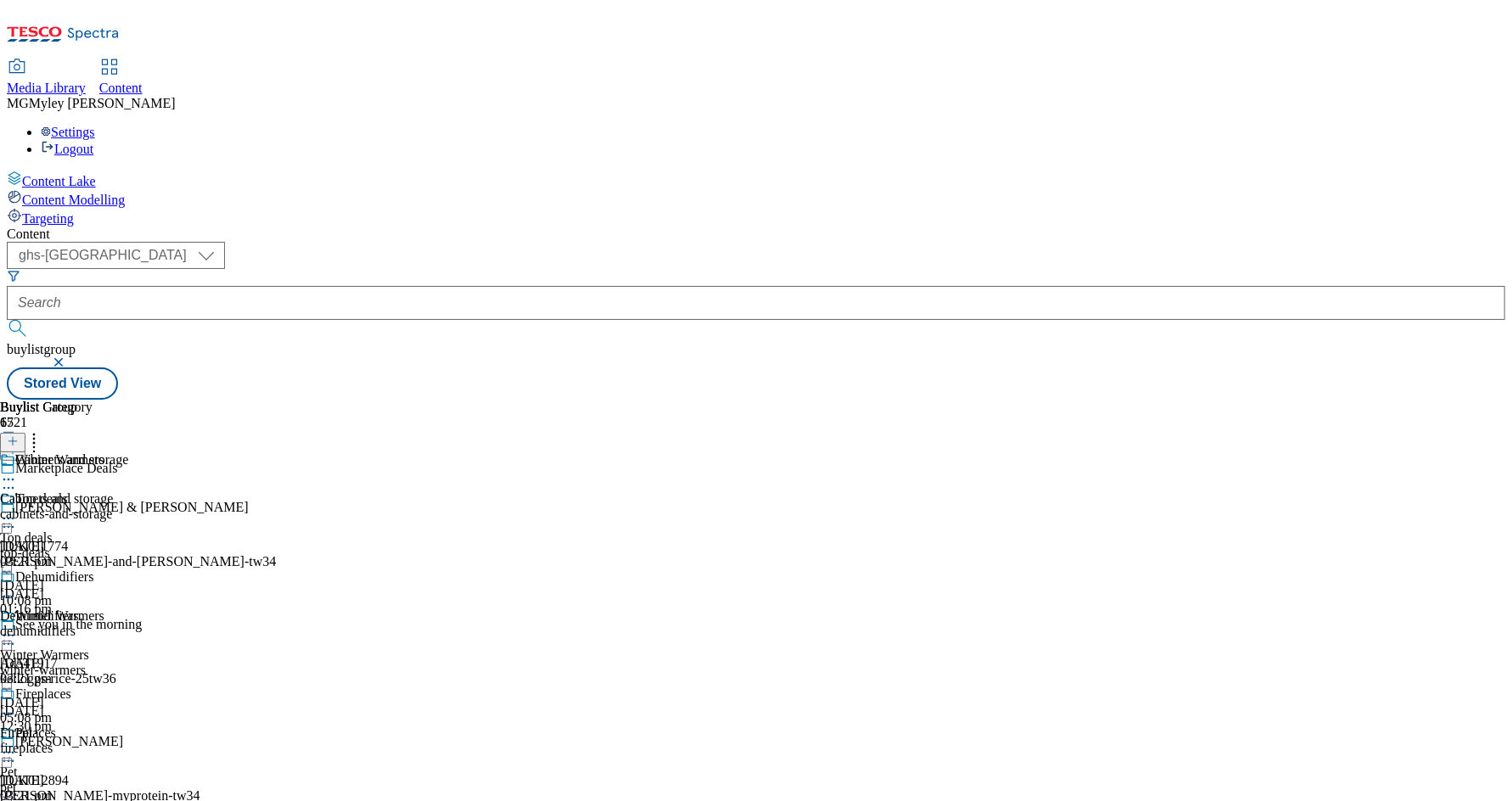
click at [17, 628] on icon at bounding box center [8, 636] width 17 height 17
click at [1208, 400] on div "Buylist Group 6521 Marketplace Deals [PERSON_NAME] & [PERSON_NAME] TUK011774 [P…" at bounding box center [756, 400] width 1498 height 0
click at [17, 628] on icon at bounding box center [8, 636] width 17 height 17
click at [110, 763] on span "Un-preview" at bounding box center [81, 769] width 57 height 12
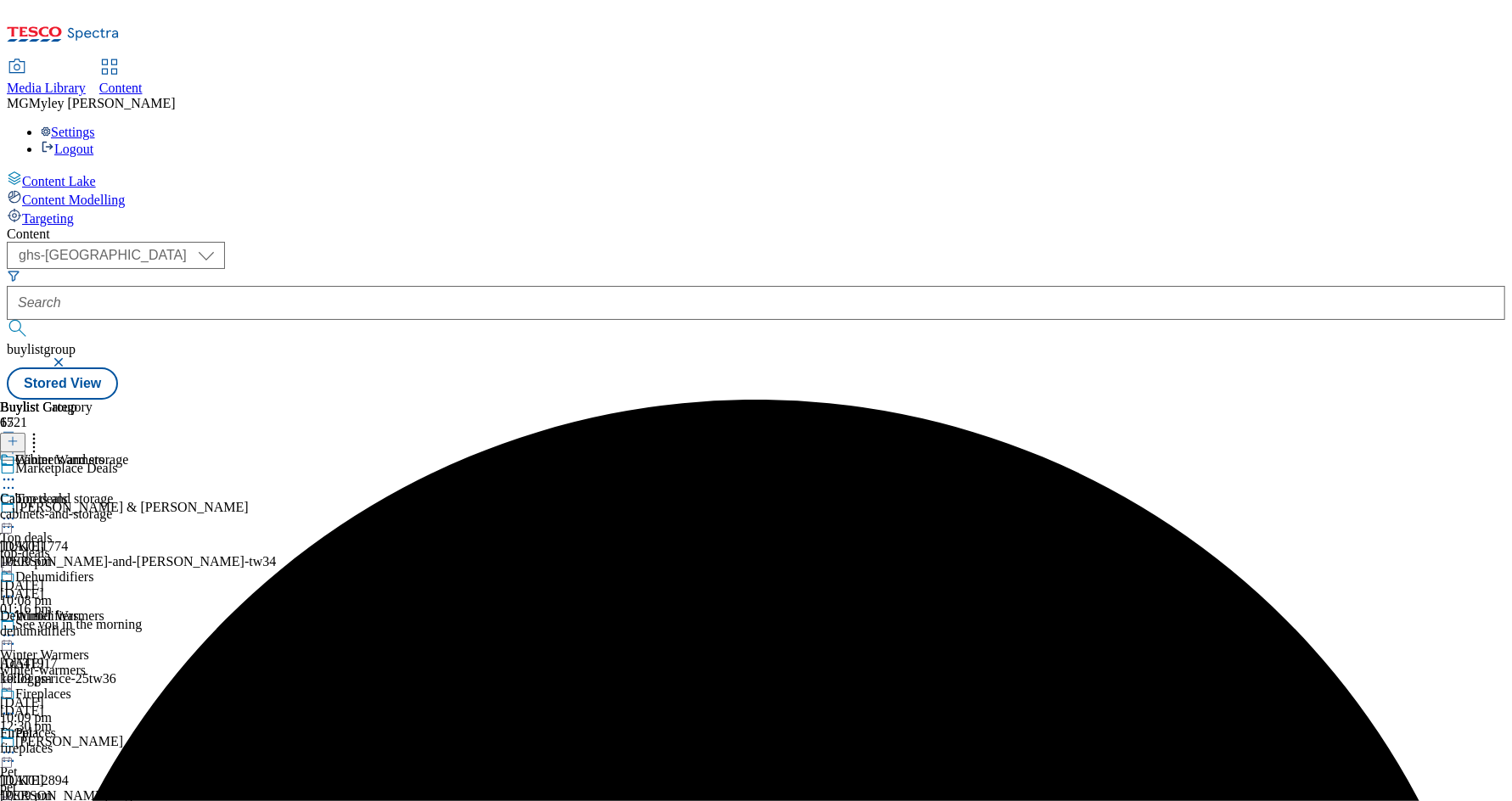
scroll to position [293, 0]
click at [134, 726] on div "Pet Pet pet [DATE] 05:08 pm" at bounding box center [67, 784] width 134 height 117
click at [17, 745] on icon at bounding box center [8, 753] width 17 height 17
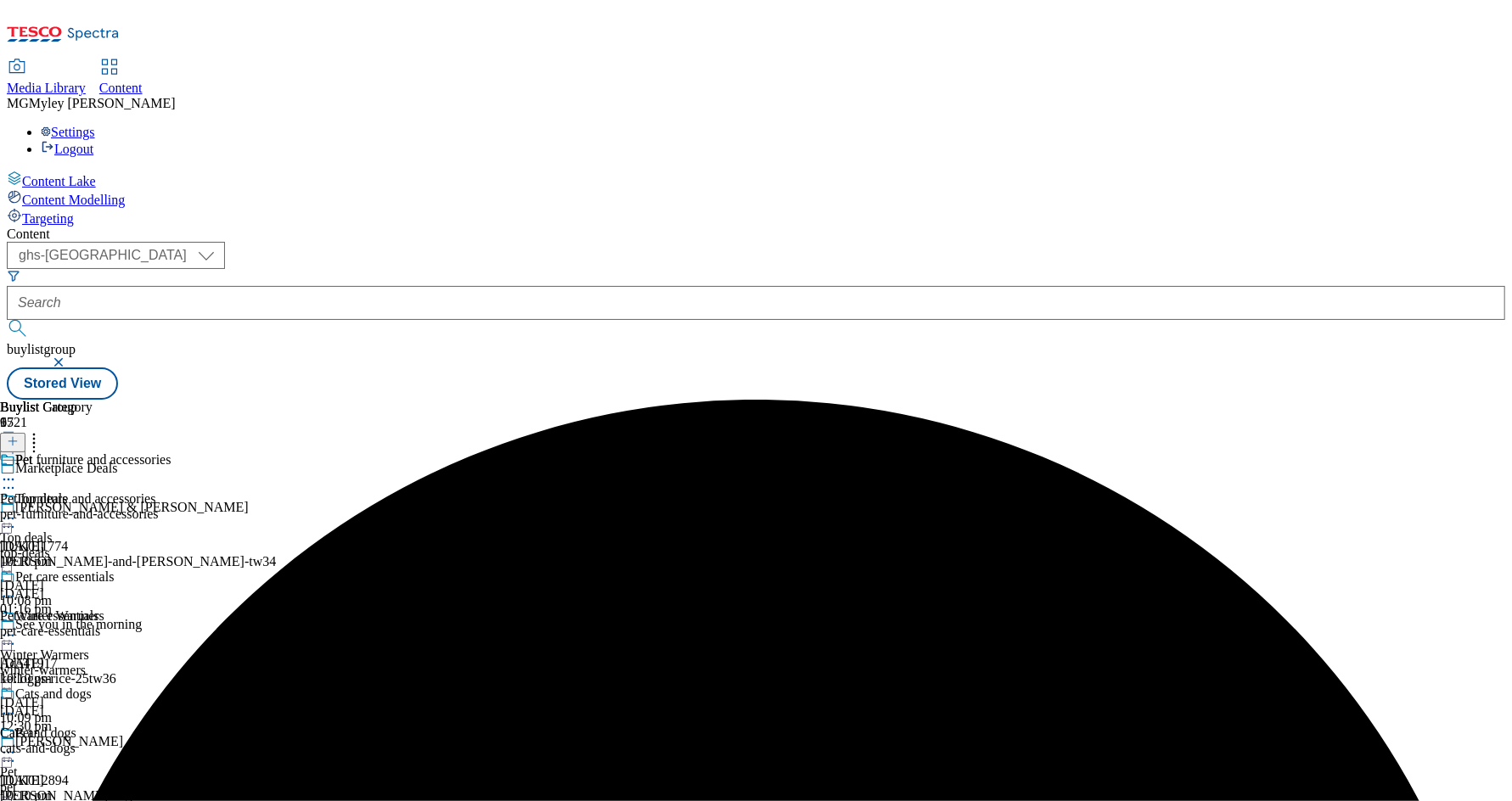
scroll to position [127, 0]
click at [14, 752] on circle at bounding box center [13, 753] width 3 height 3
click at [17, 745] on icon at bounding box center [8, 753] width 17 height 17
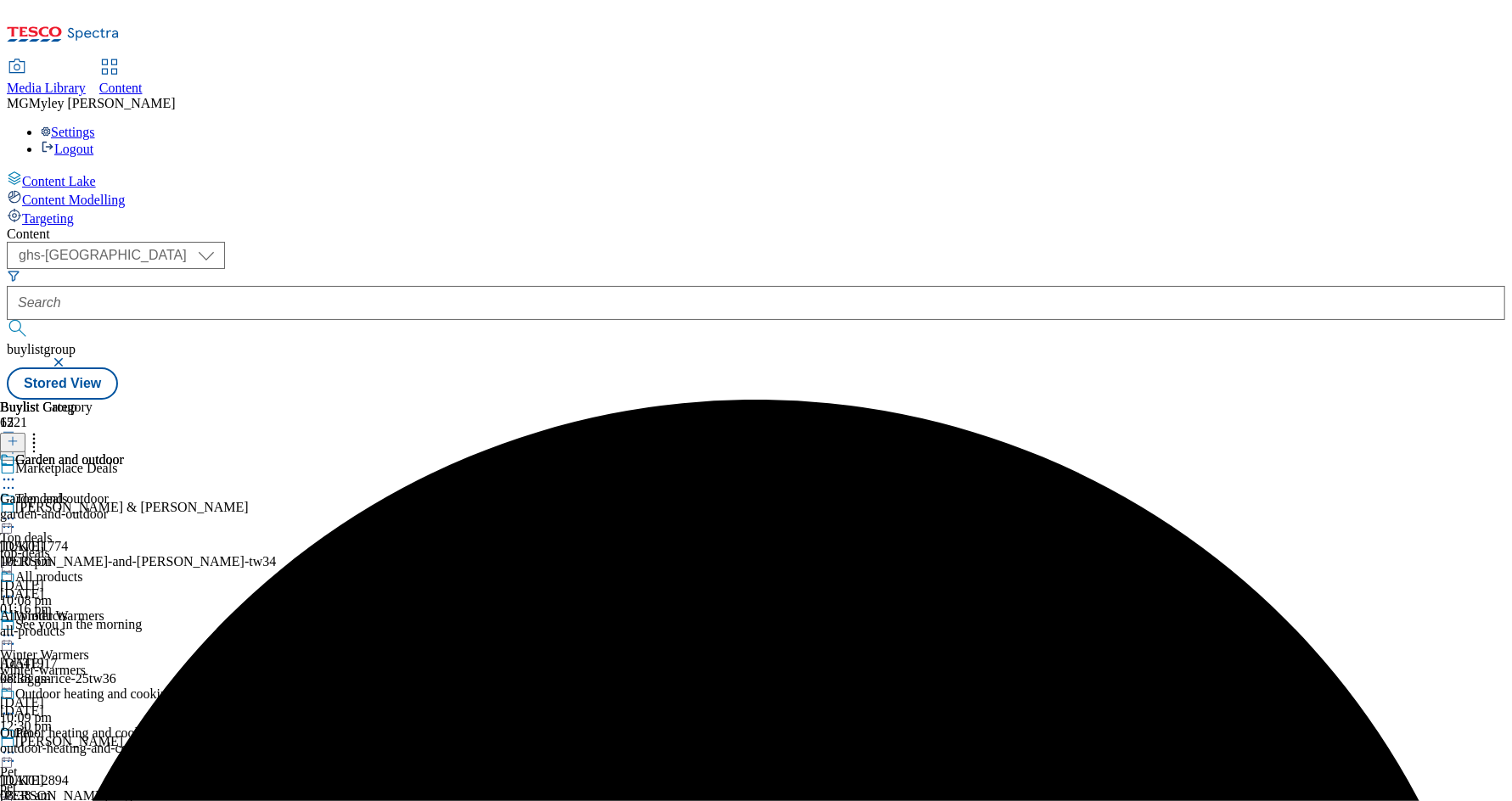
scroll to position [404, 0]
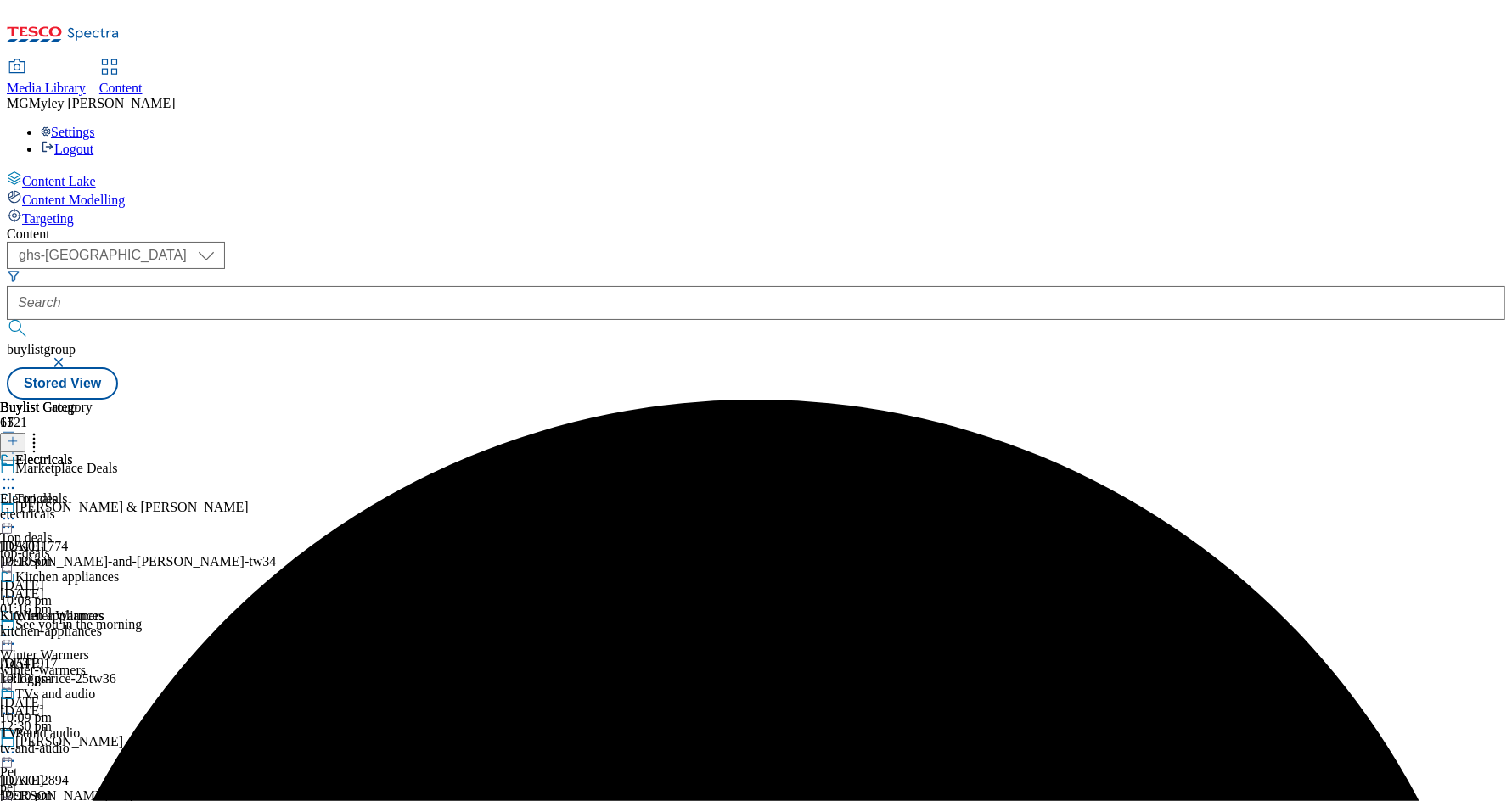
scroll to position [422, 0]
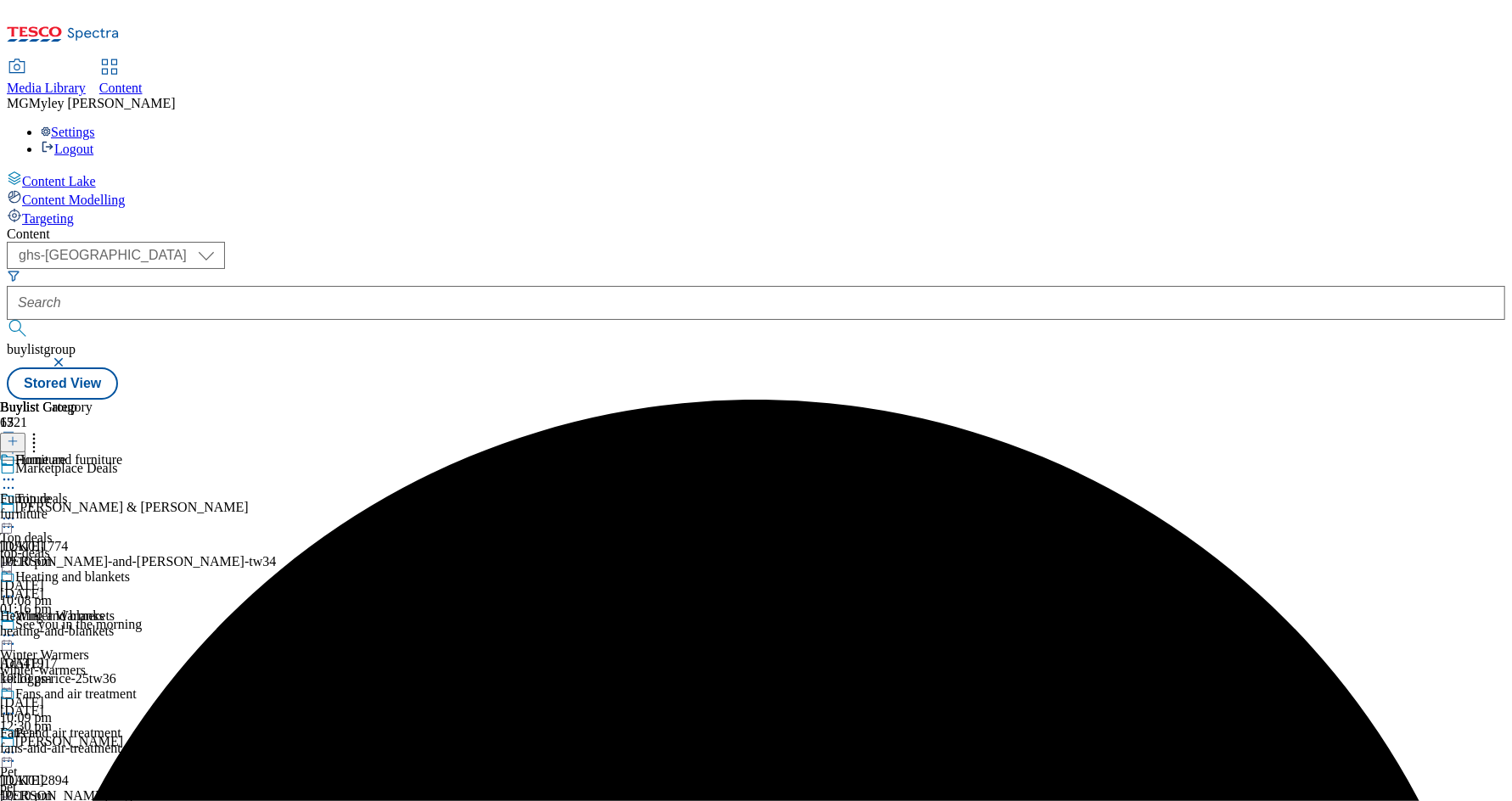
click at [17, 471] on icon at bounding box center [8, 479] width 17 height 17
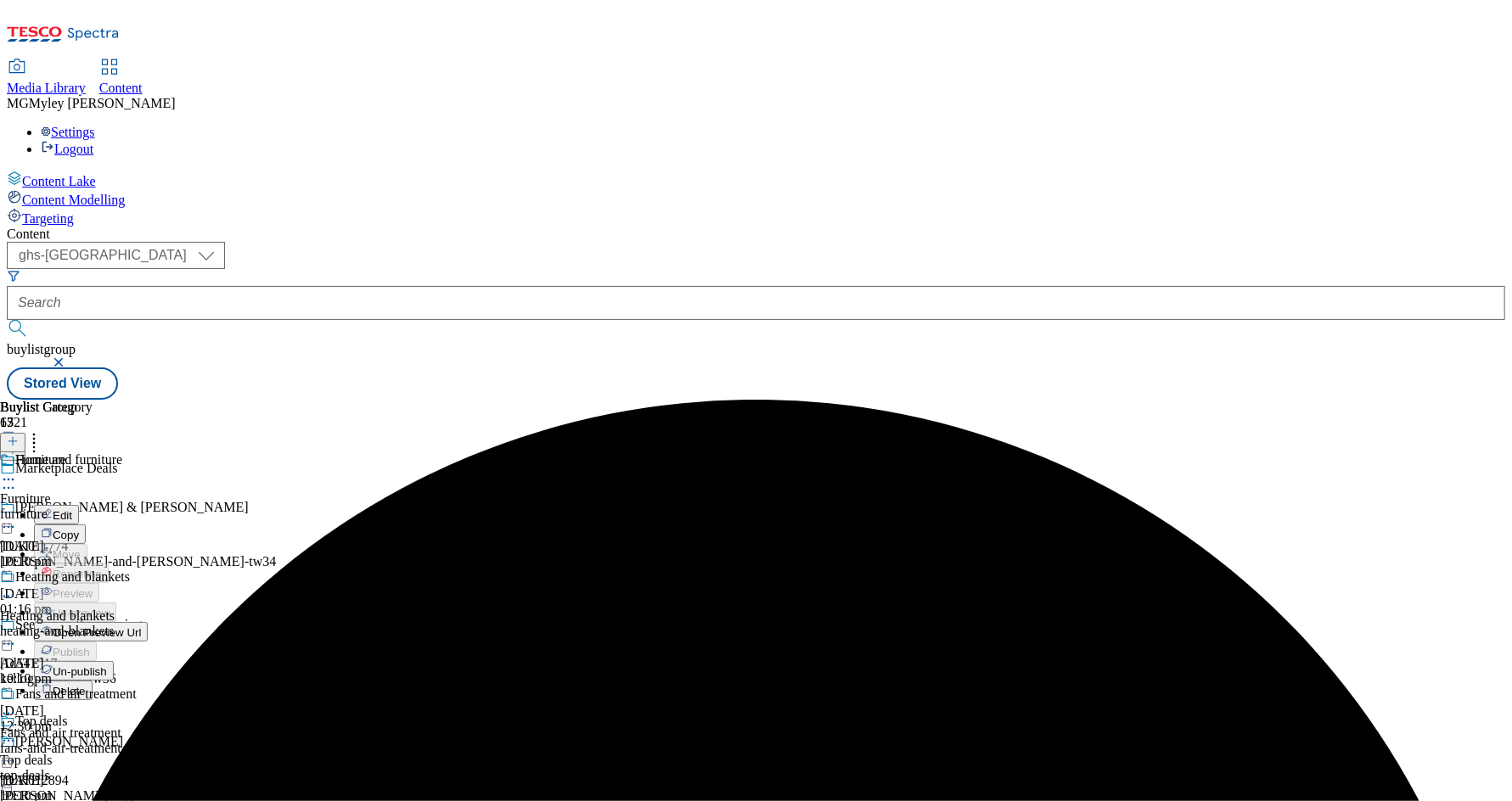
click at [107, 666] on span "Un-publish" at bounding box center [80, 672] width 55 height 12
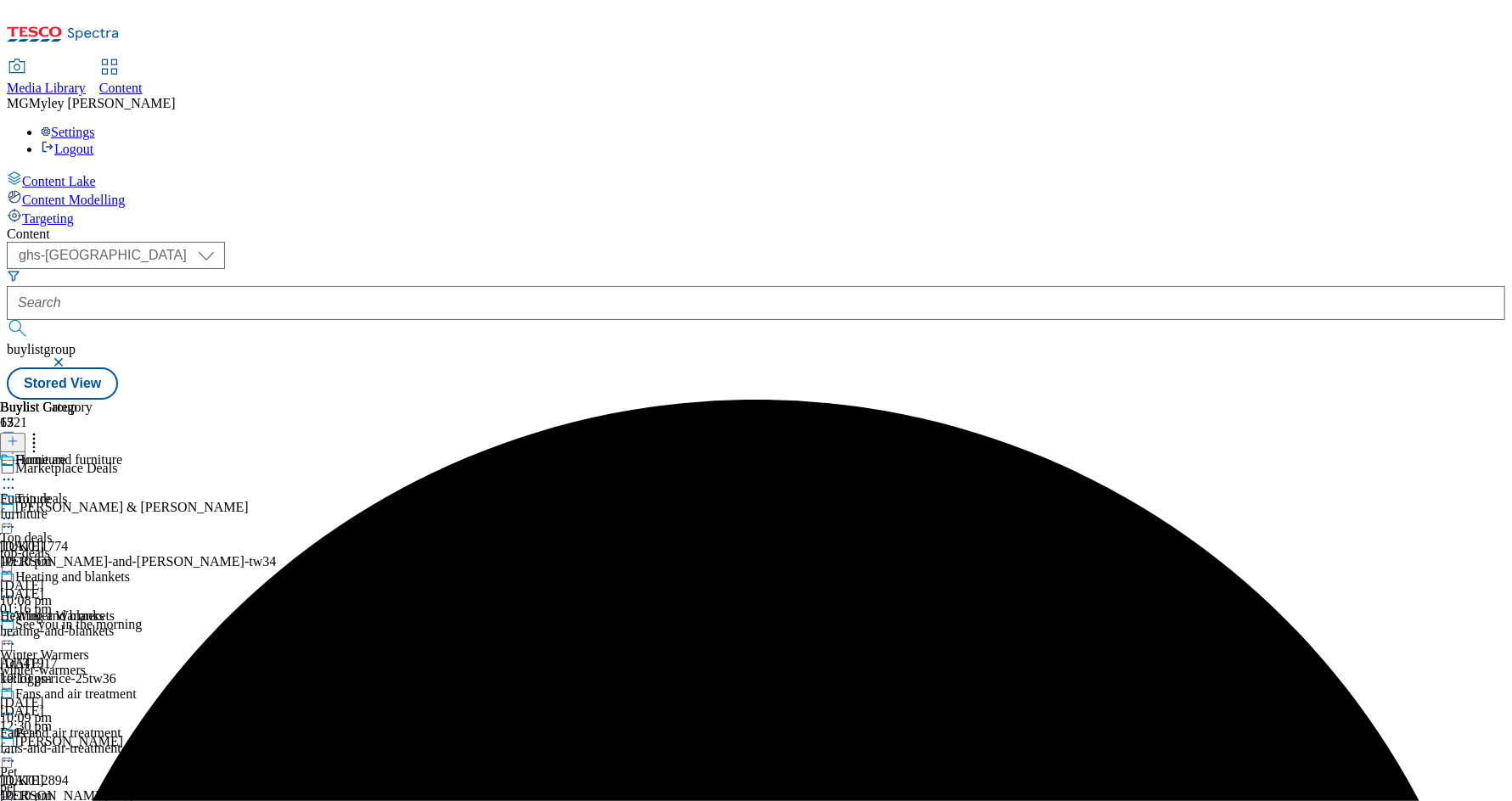
scroll to position [911, 0]
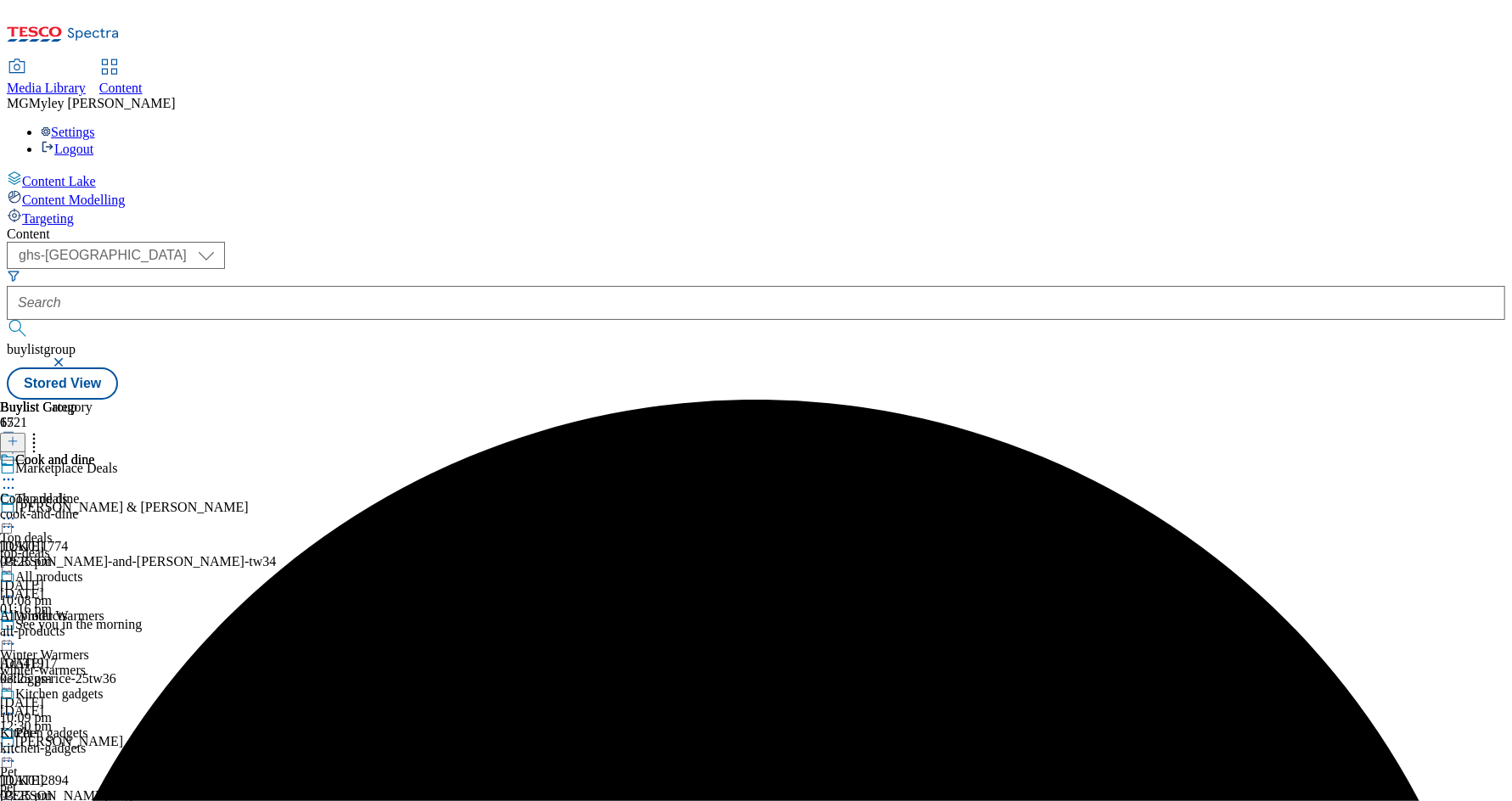
click at [17, 471] on icon at bounding box center [8, 479] width 17 height 17
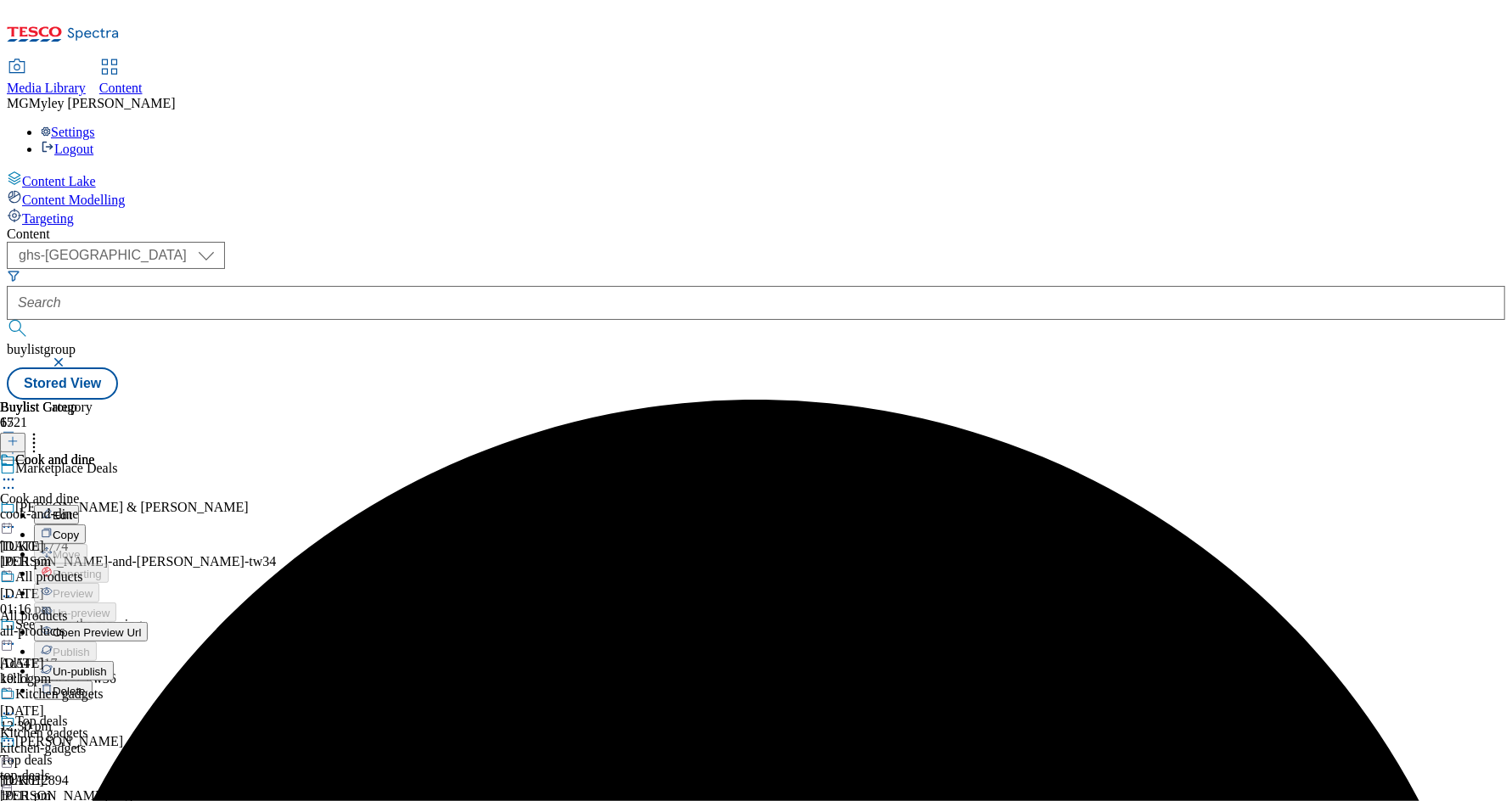
click at [107, 666] on span "Un-publish" at bounding box center [80, 672] width 55 height 12
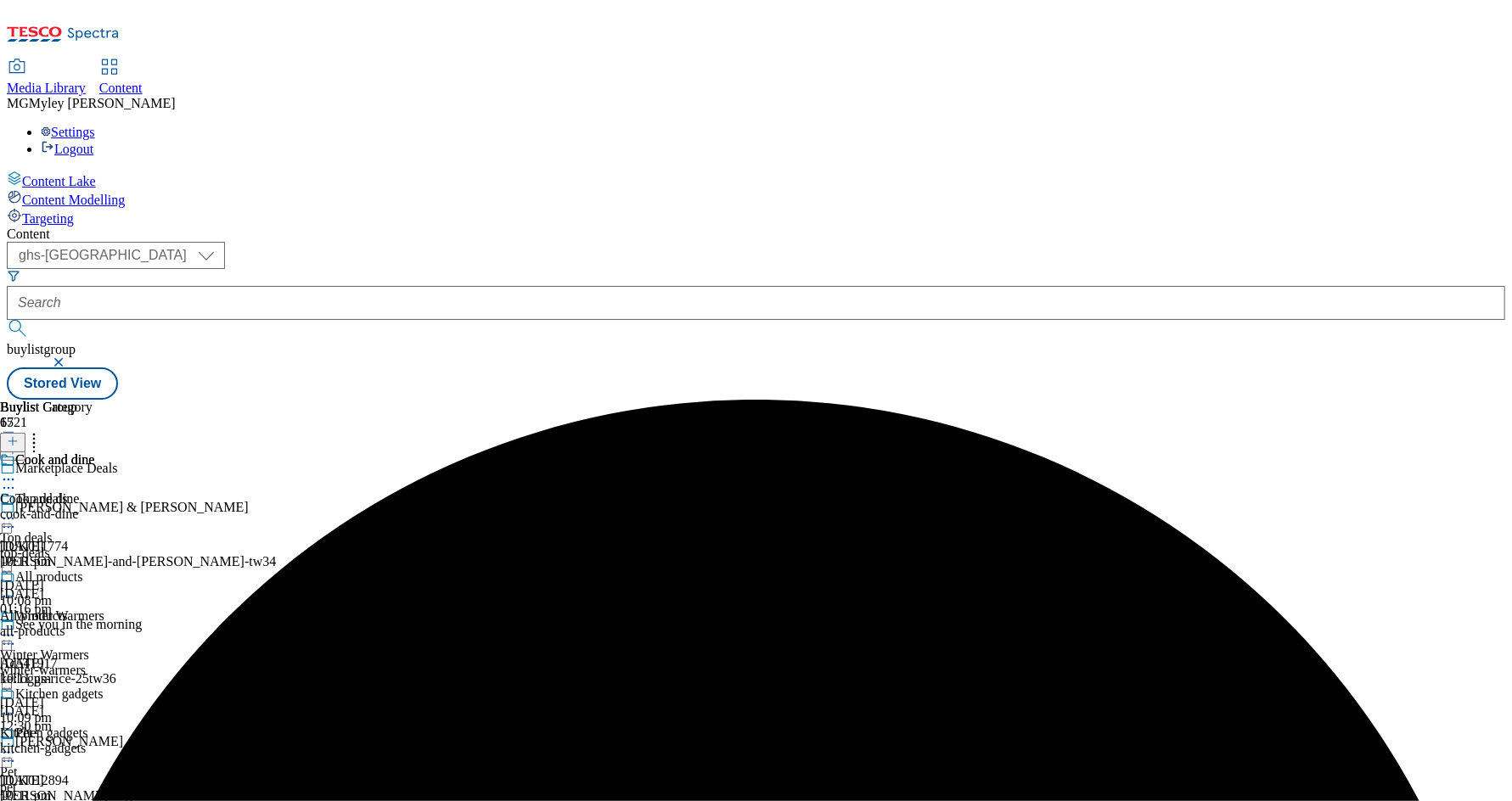
scroll to position [1219, 0]
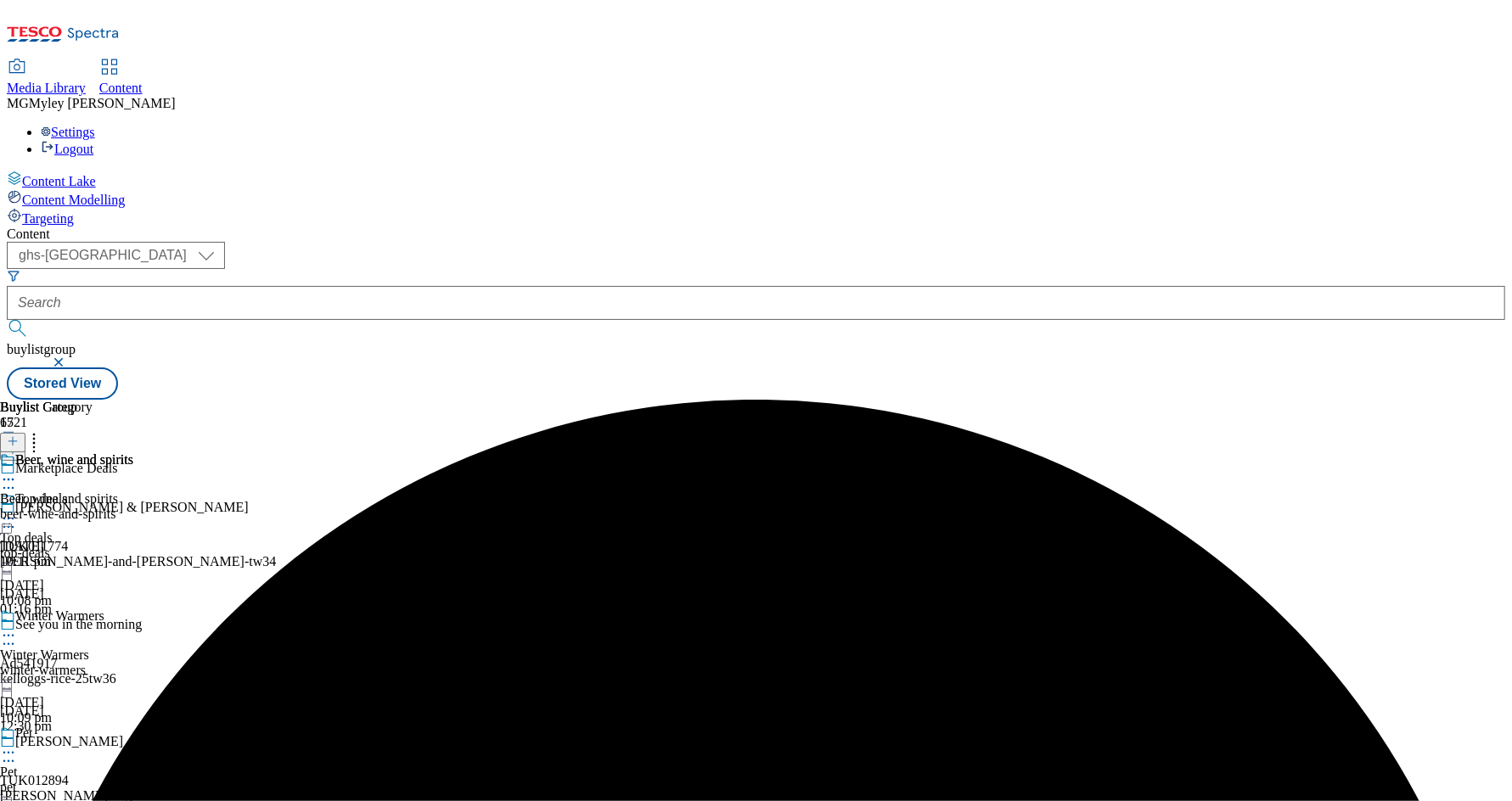
scroll to position [1438, 0]
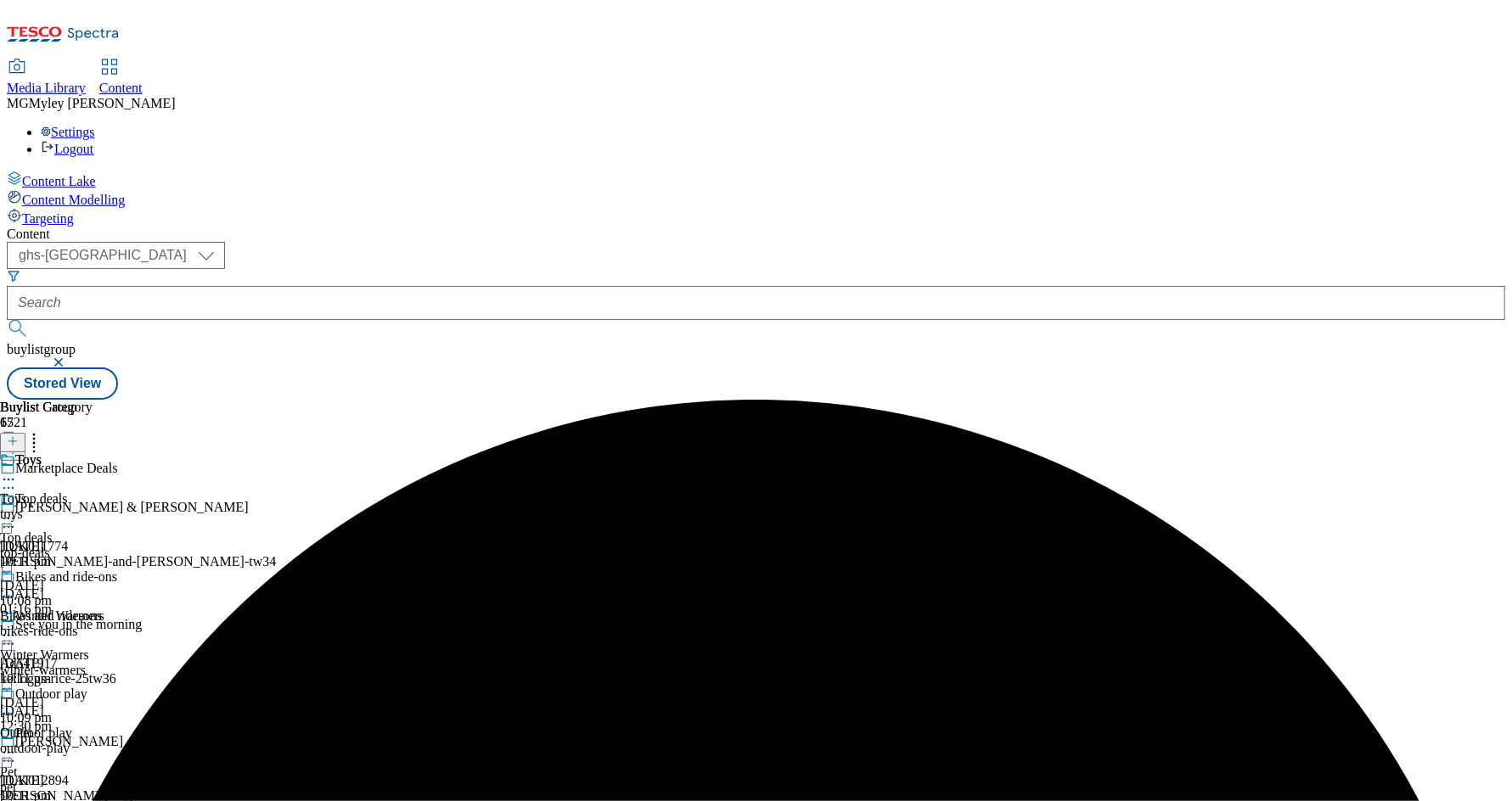
scroll to position [1697, 0]
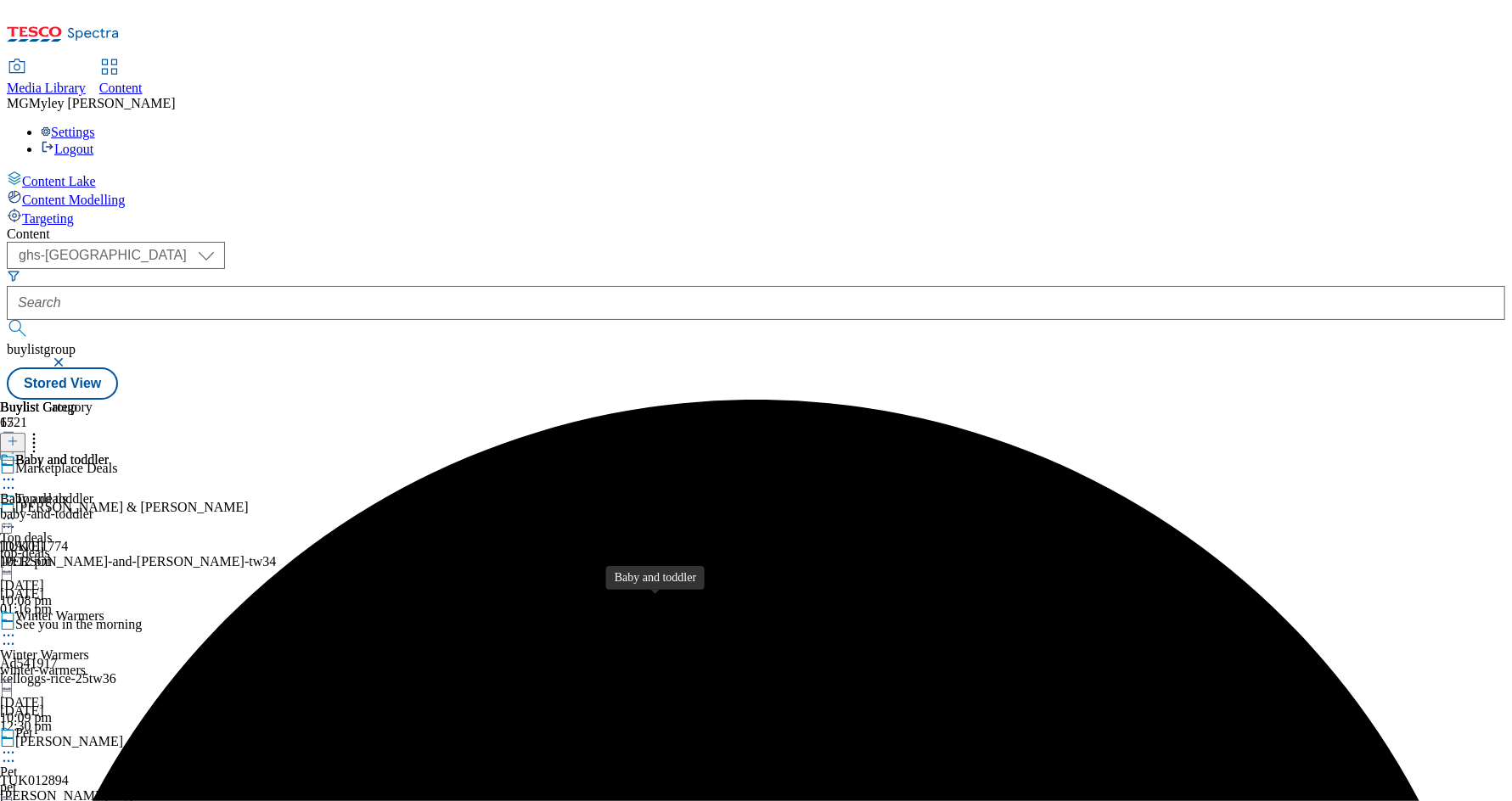
scroll to position [1831, 0]
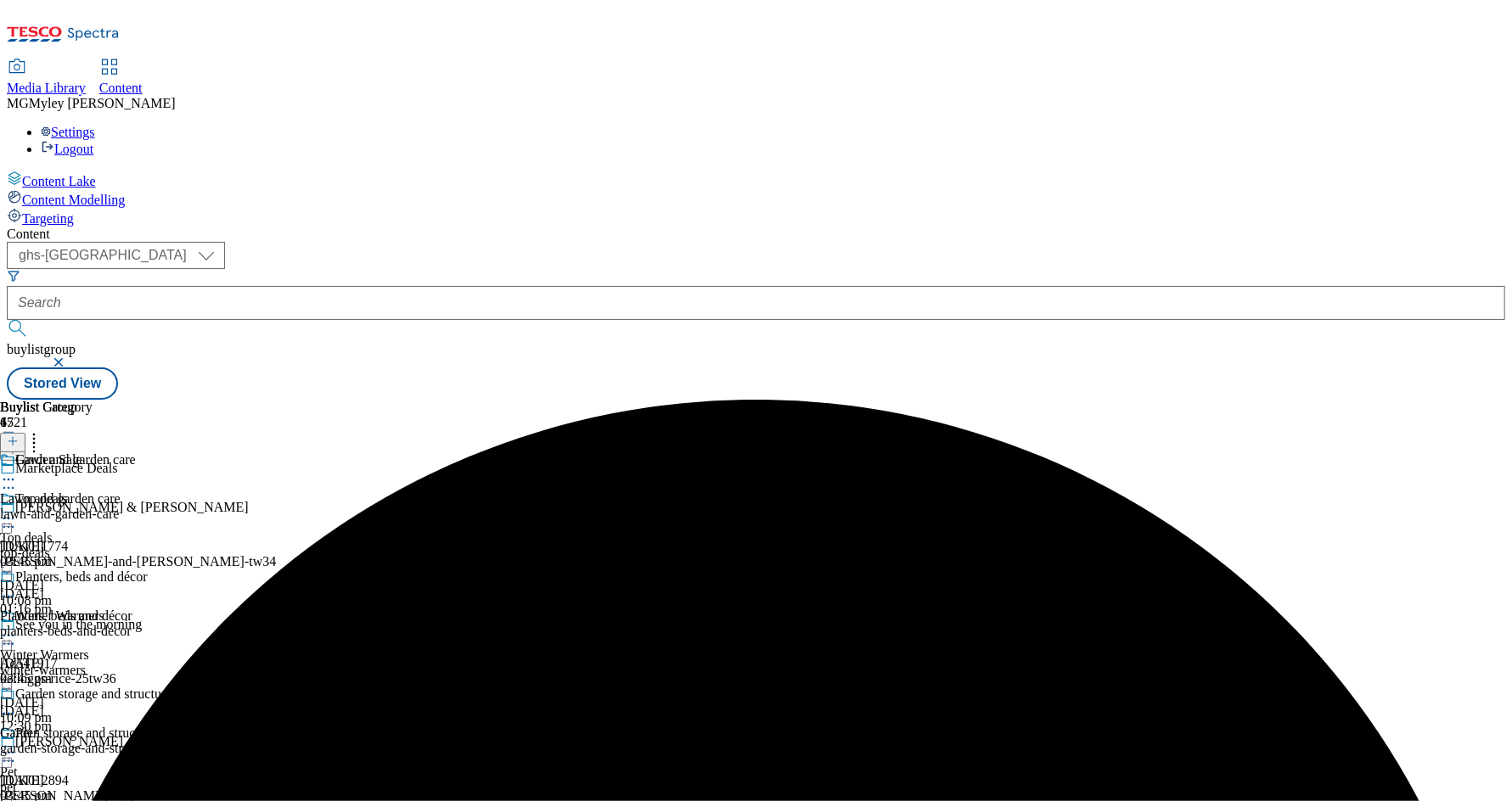
scroll to position [2017, 0]
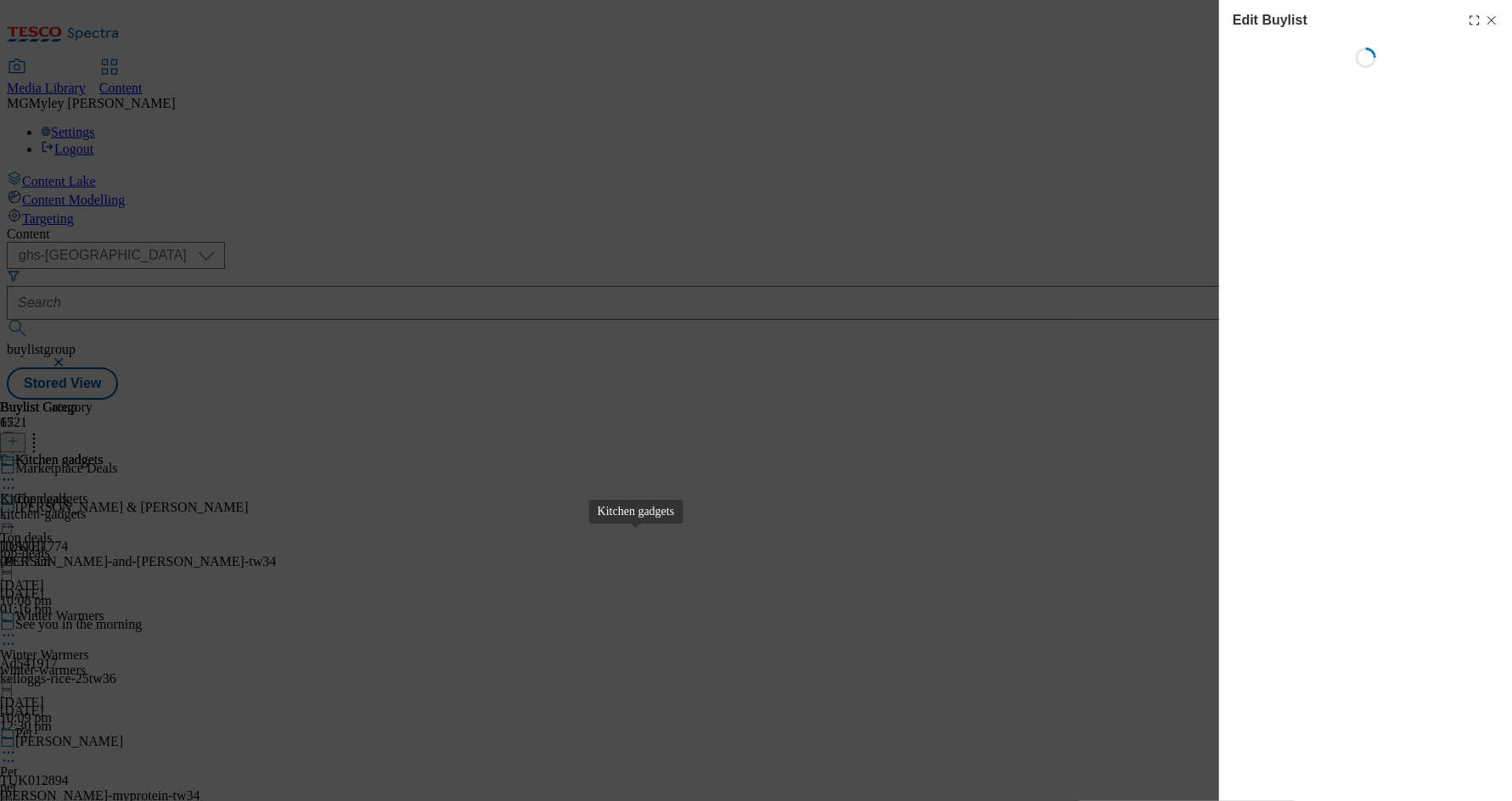
select select "evergreen"
select select "Banner"
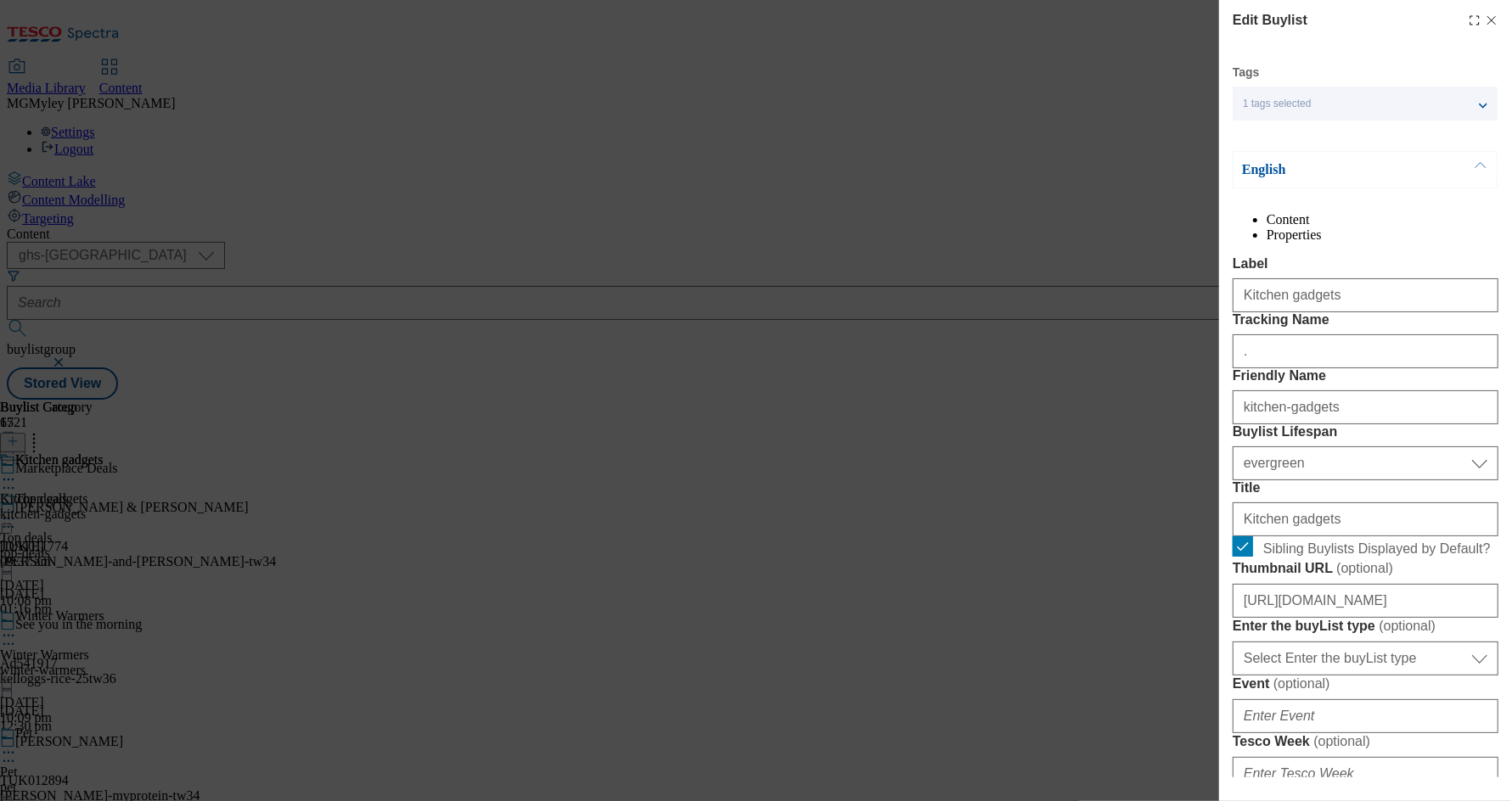
click at [1482, 17] on div "Modal" at bounding box center [1482, 19] width 31 height 13
click at [1492, 21] on line "Modal" at bounding box center [1492, 20] width 8 height 8
select select "evergreen"
select select "Banner"
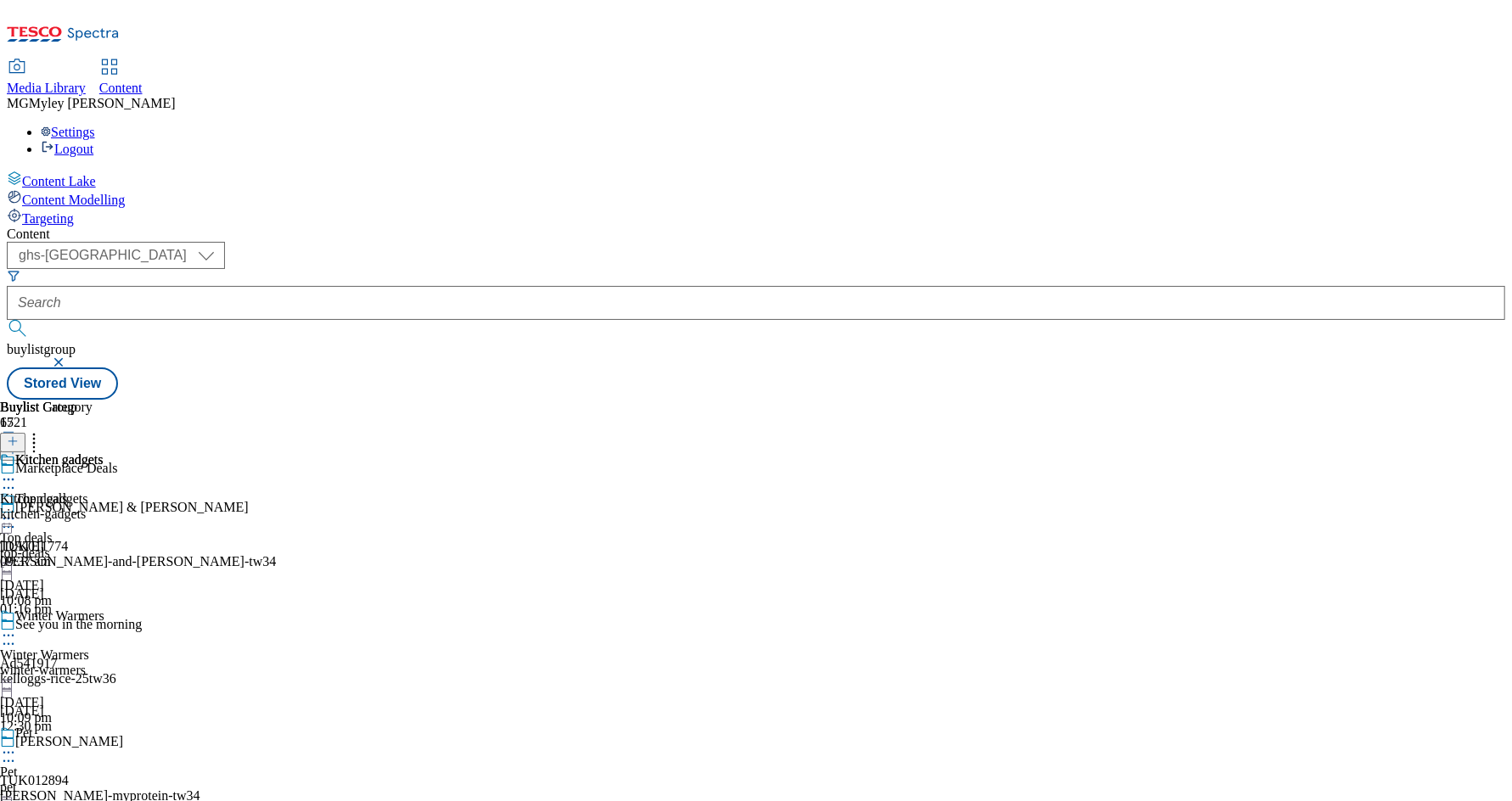
click at [104, 570] on div "Kitchen gadgets Kitchen gadgets kitchen-gadgets [DATE] 09:37 am" at bounding box center [52, 511] width 104 height 117
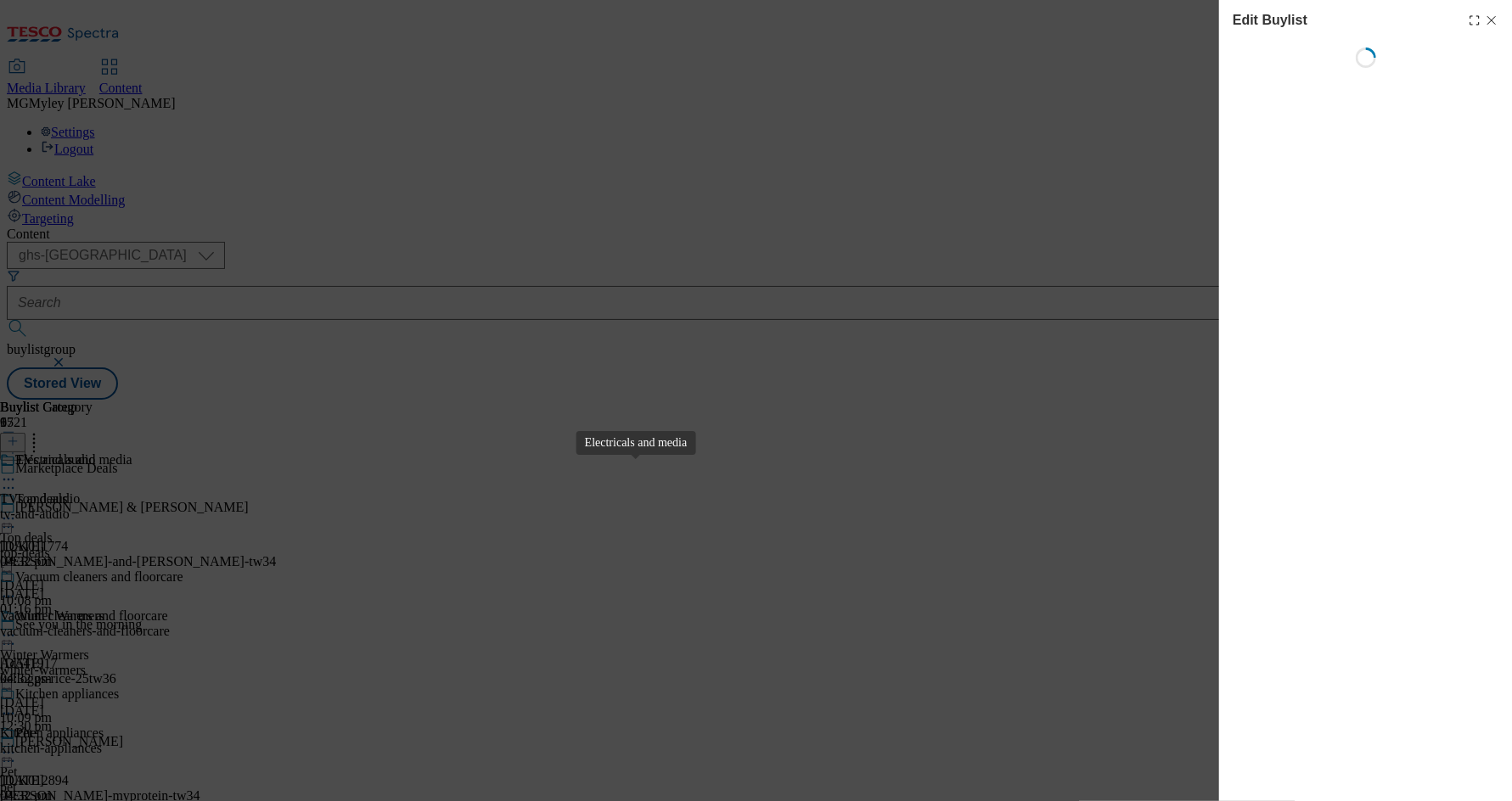
select select "evergreen"
select select "Banner"
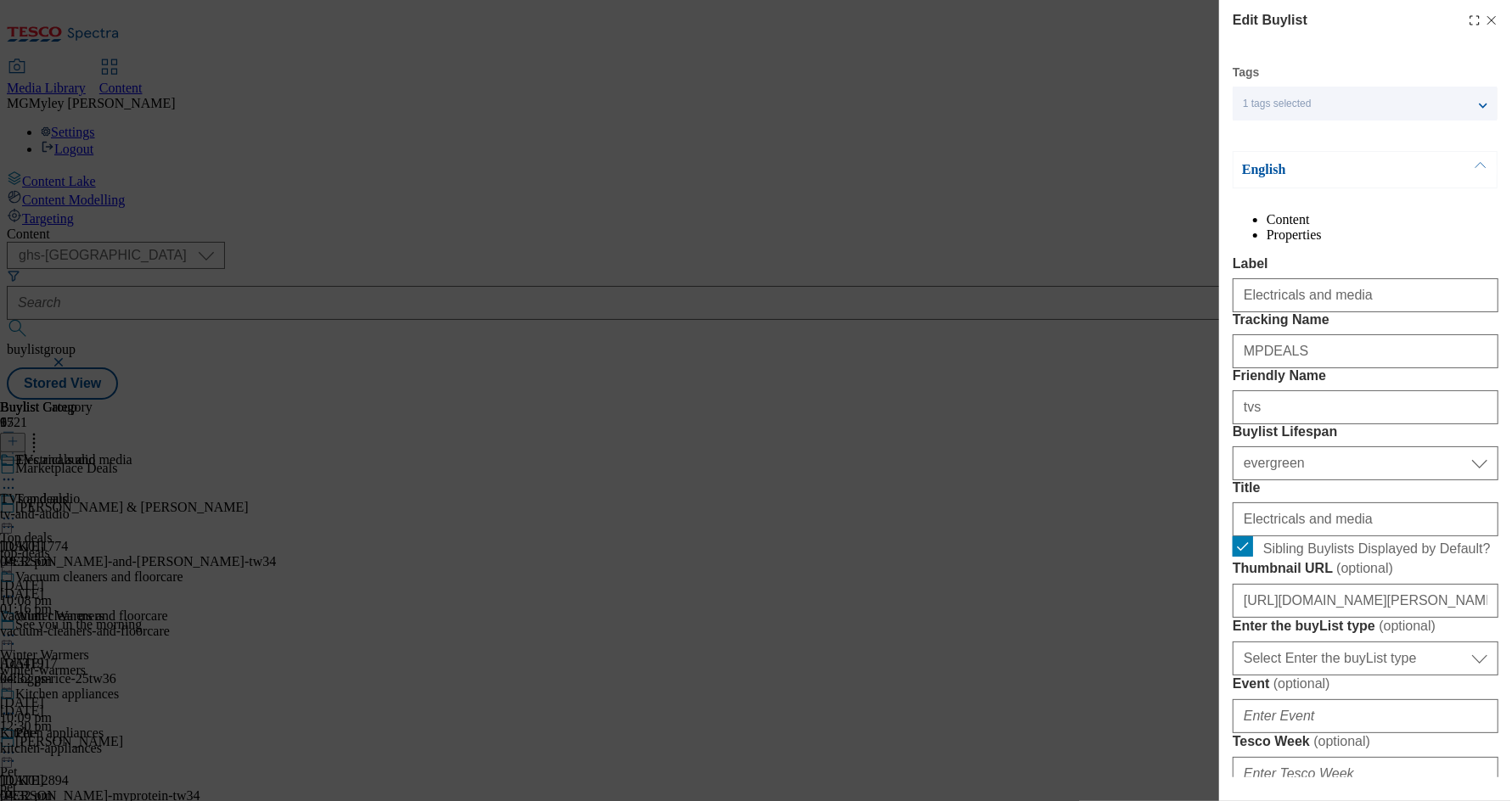
click at [1490, 19] on line "Modal" at bounding box center [1492, 20] width 8 height 8
select select "evergreen"
select select "Banner"
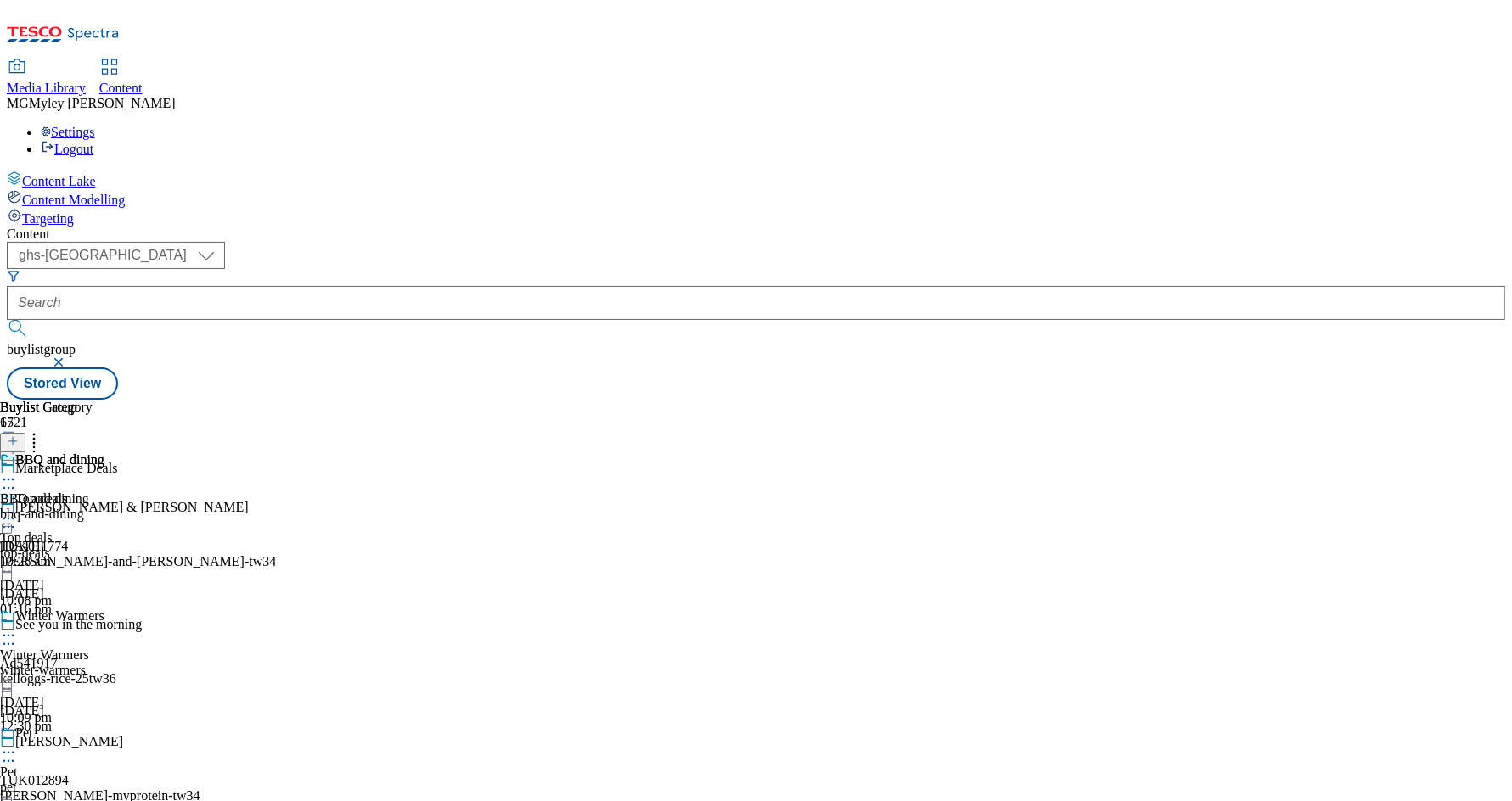
click at [92, 553] on div "Ninja Ninja ninja [DATE] 11:15 am" at bounding box center [46, 511] width 92 height 117
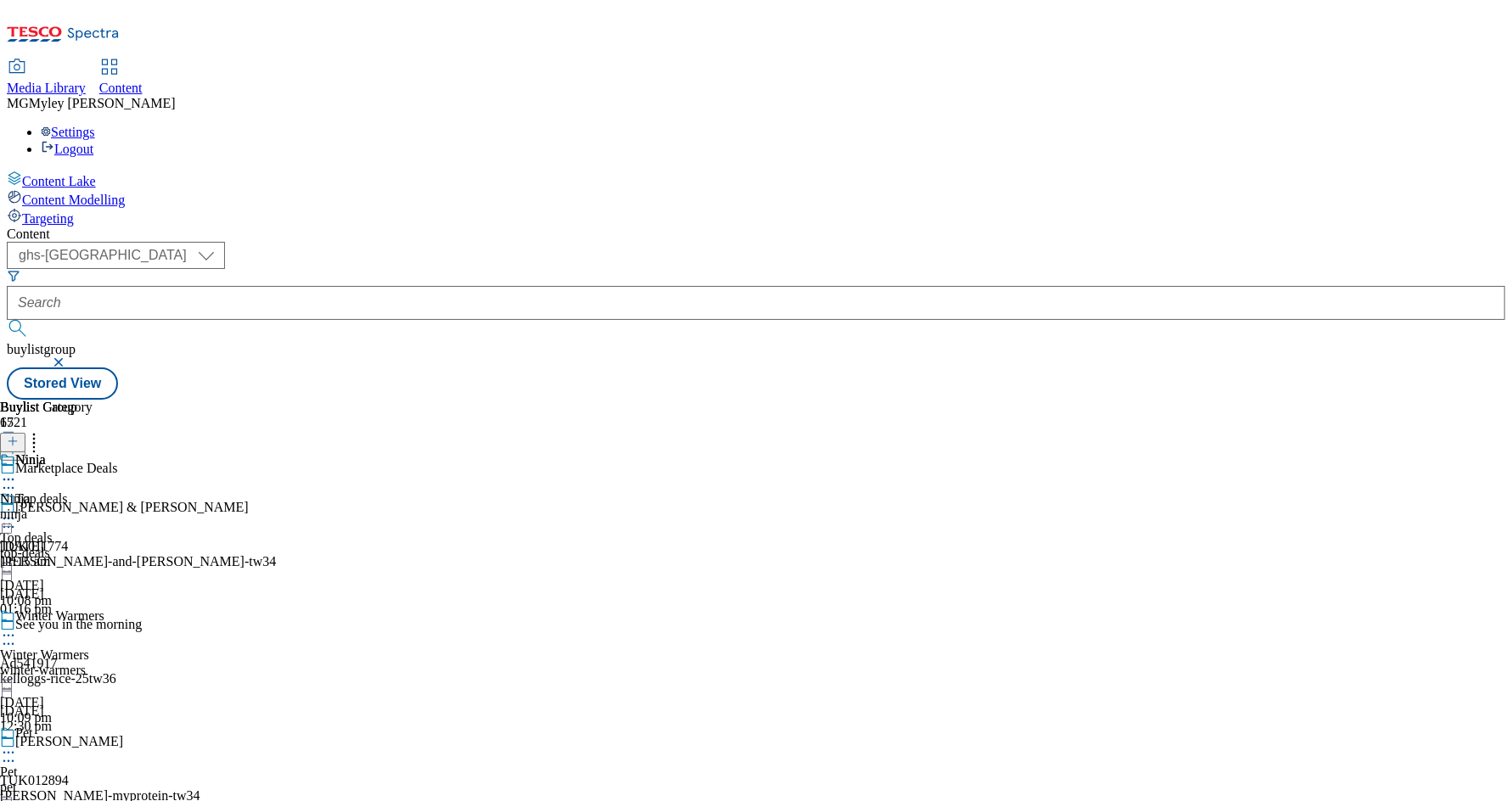
scroll to position [2465, 0]
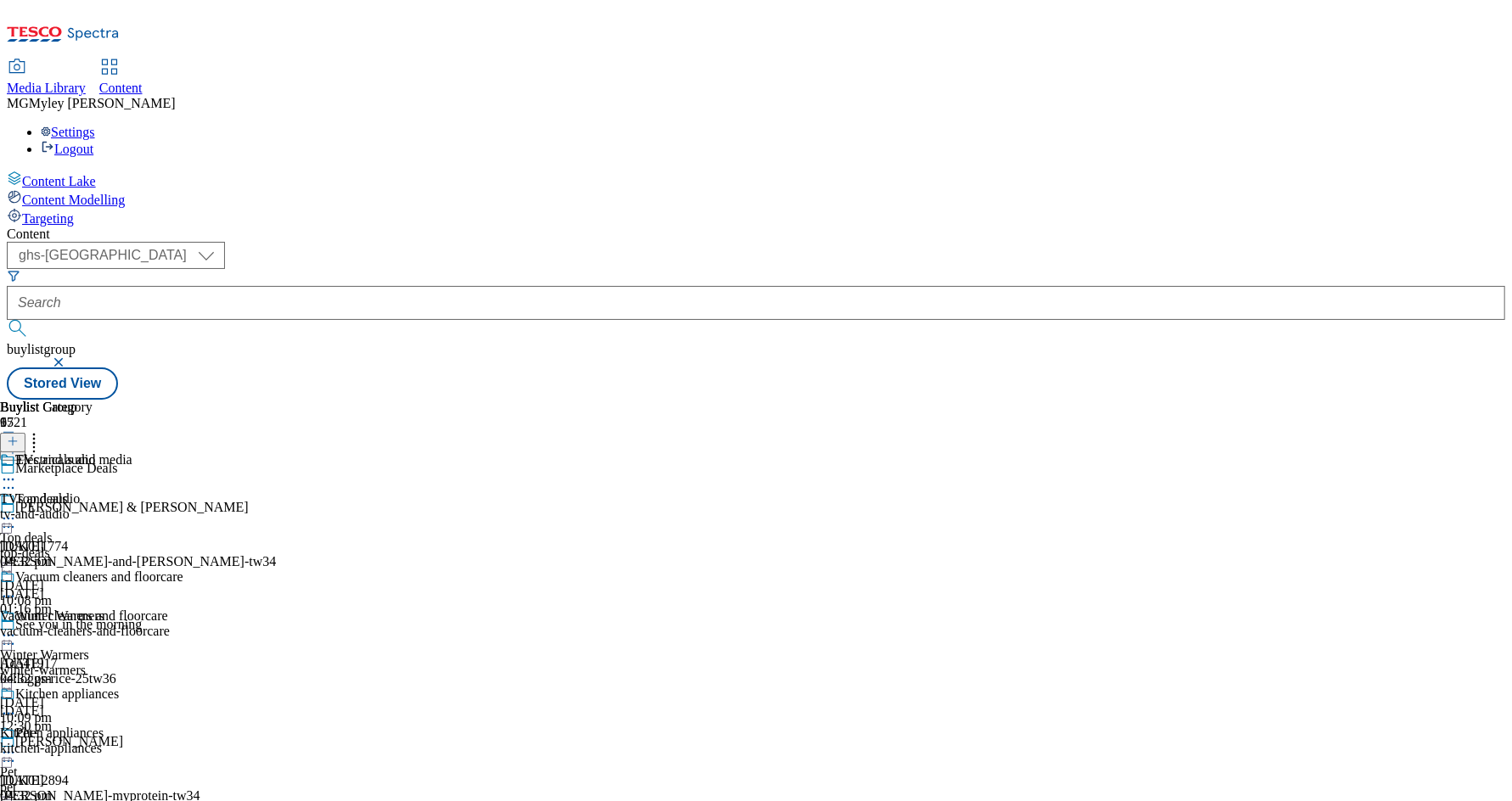
click at [68, 492] on span "Top deals" at bounding box center [41, 500] width 53 height 18
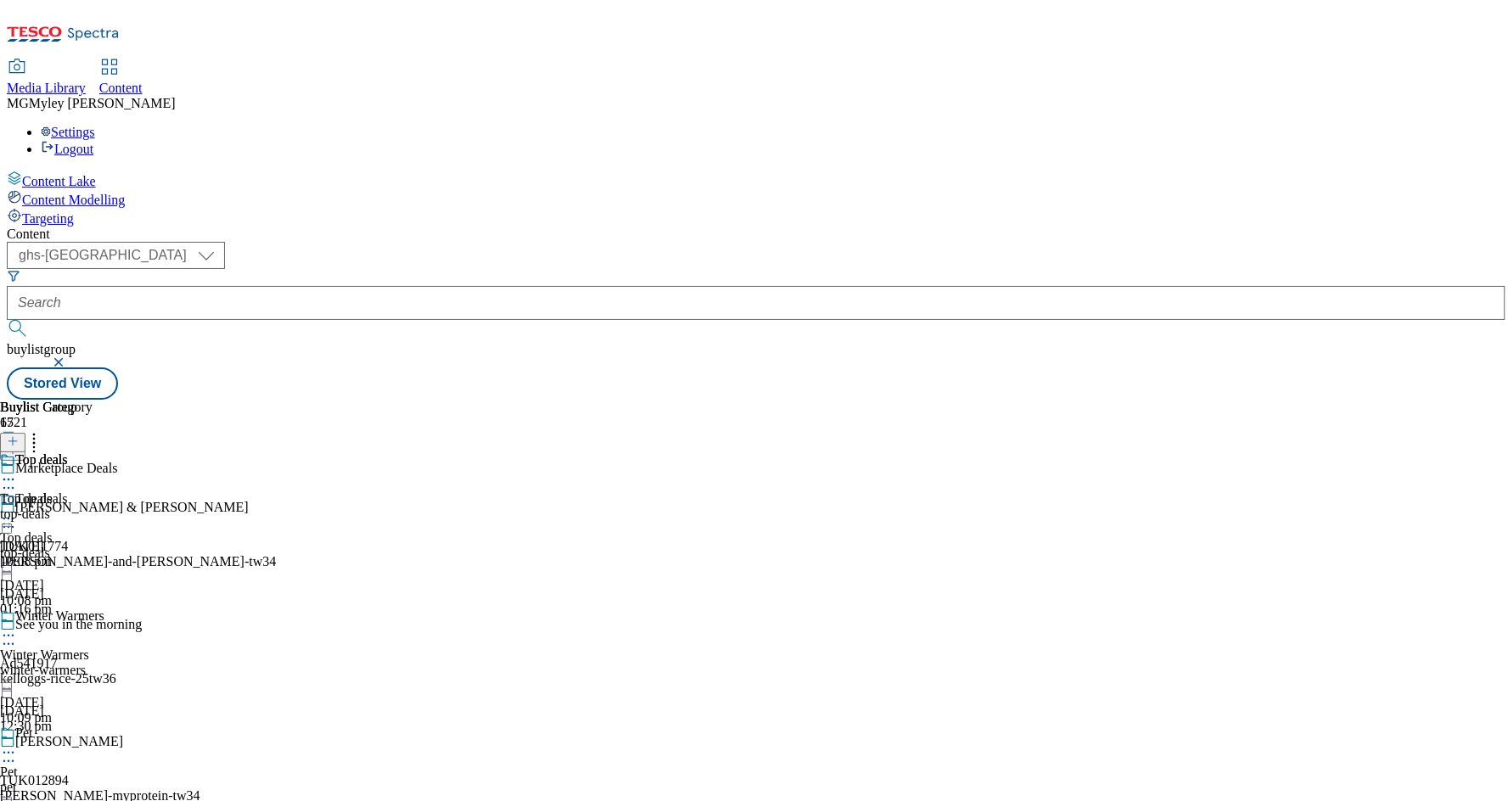
click at [17, 510] on icon at bounding box center [8, 518] width 17 height 17
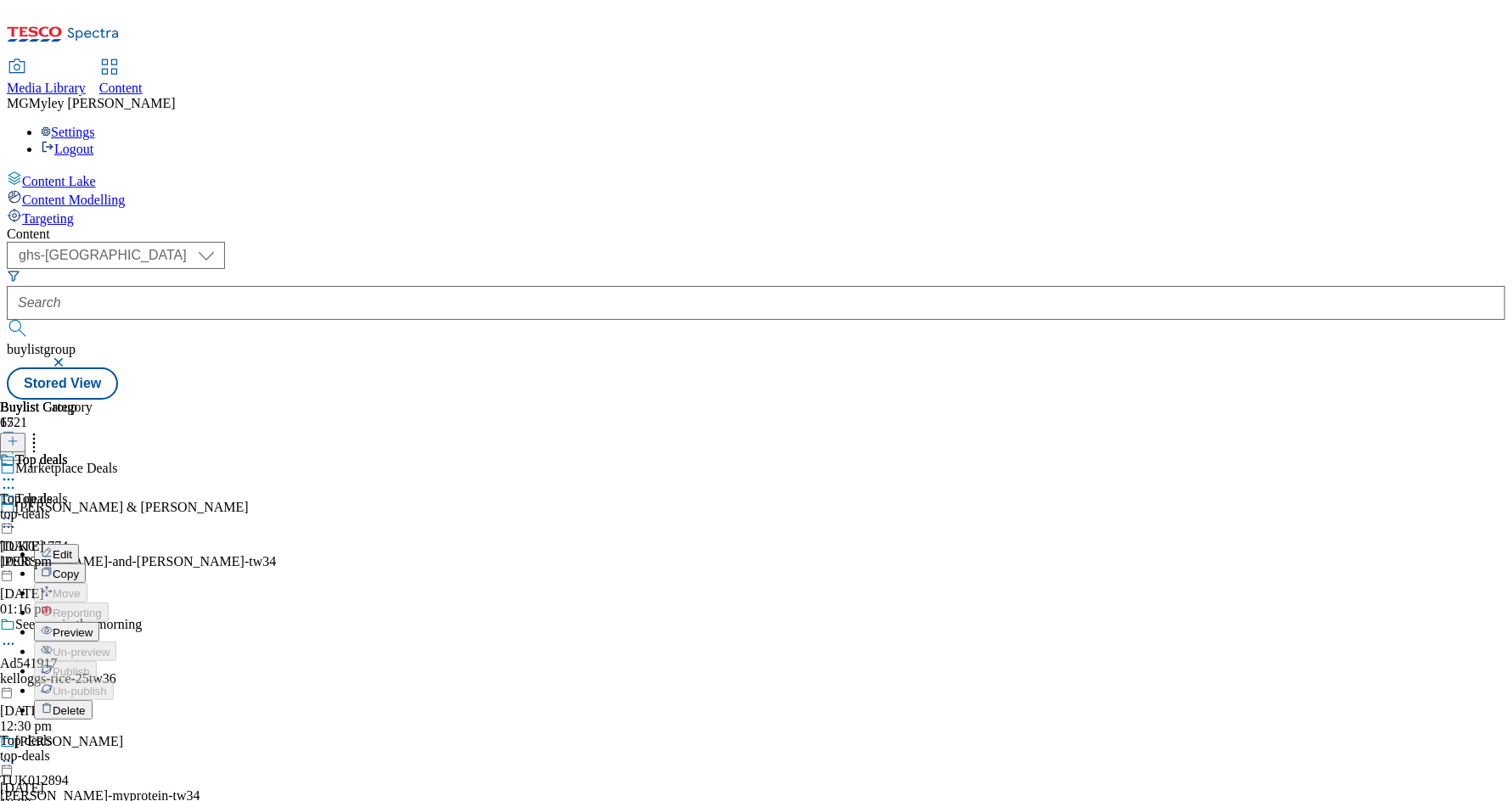
click at [92, 464] on div "Top deals Top deals top-deals [DATE] 10:08 pm" at bounding box center [46, 511] width 92 height 117
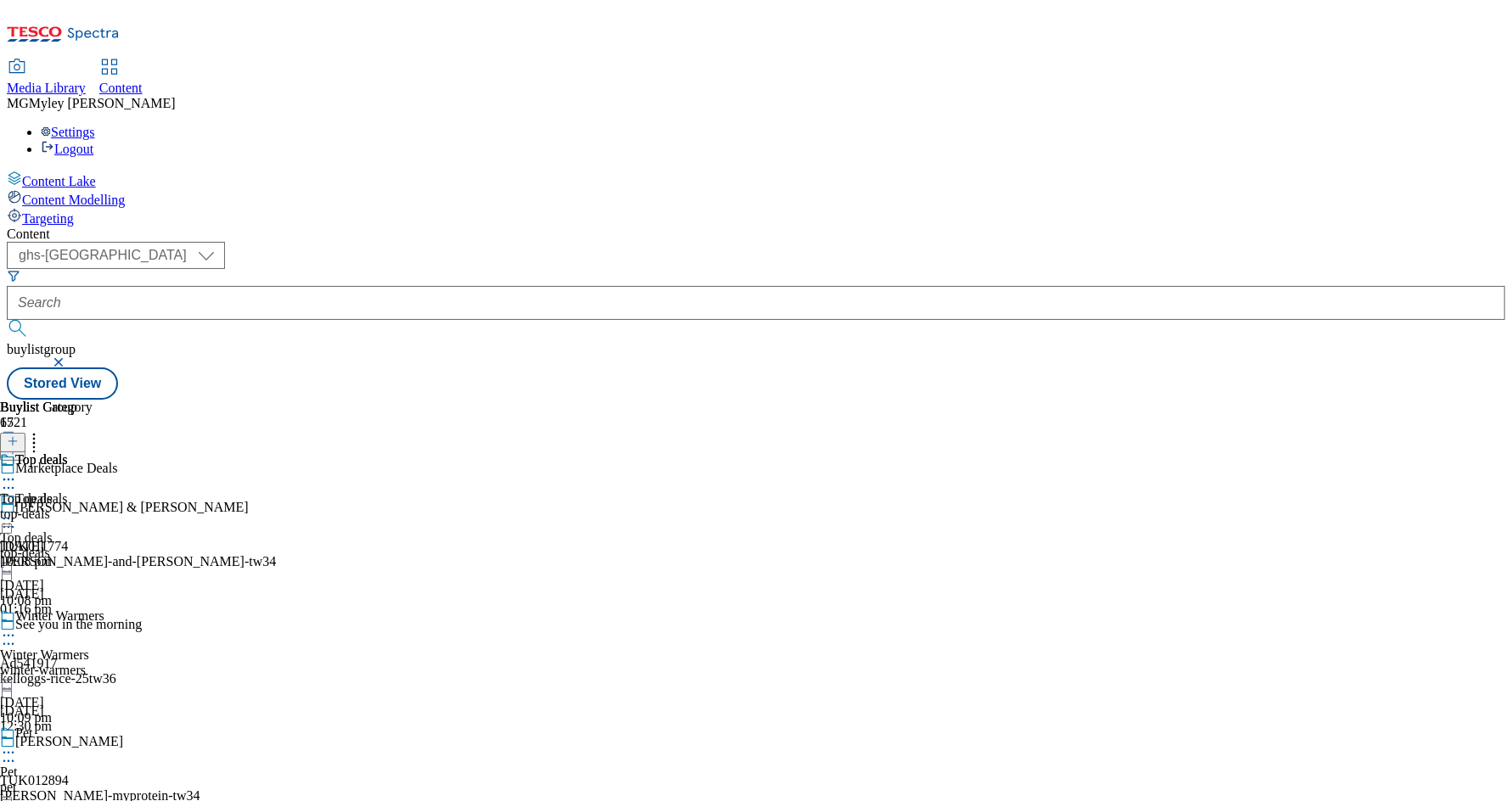
click at [92, 562] on div "Top deals Top deals top-deals [DATE] 10:08 pm" at bounding box center [46, 511] width 92 height 117
click at [123, 506] on div "cook-and-dine" at bounding box center [62, 513] width 123 height 15
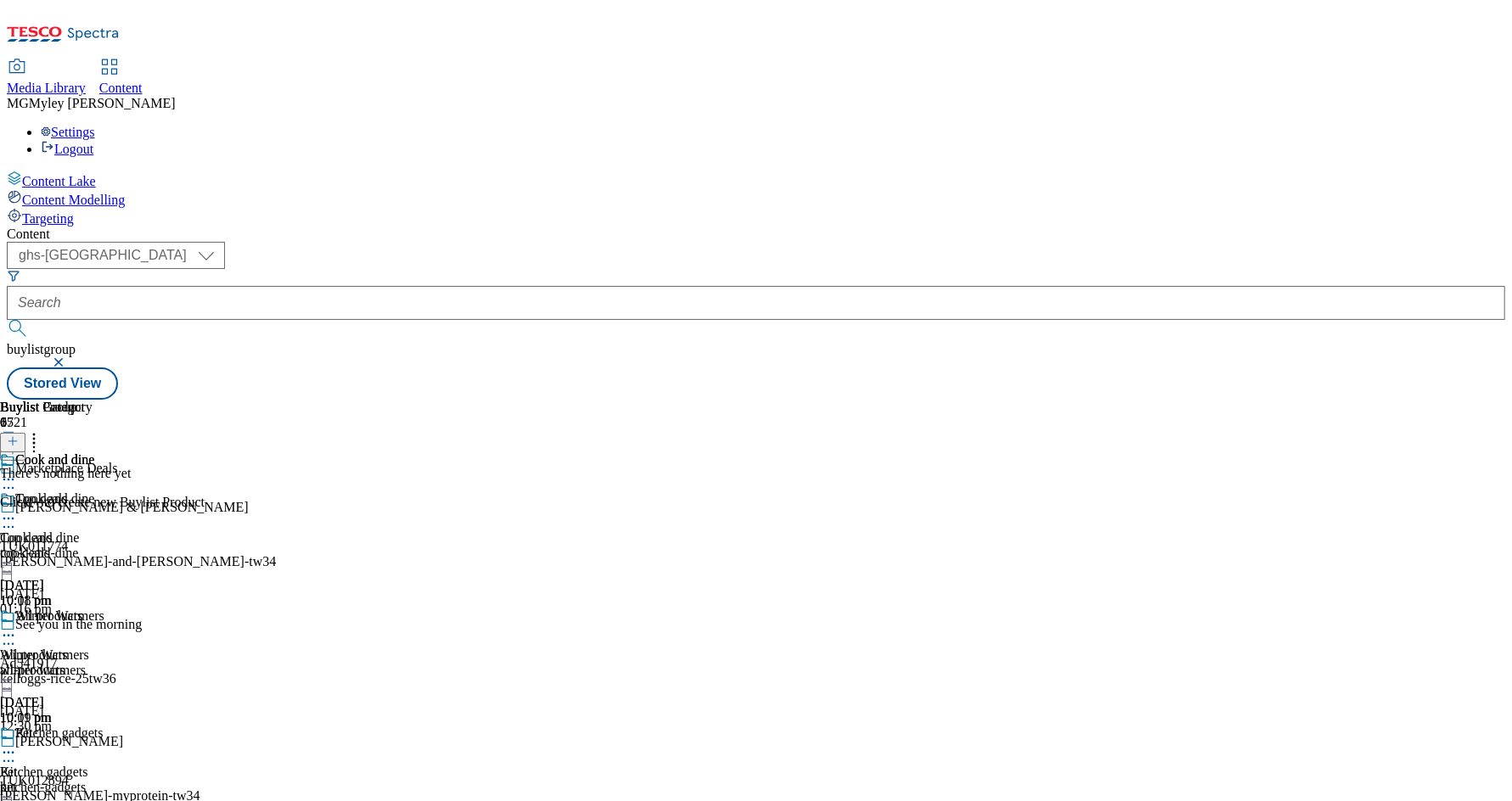
click at [18, 435] on icon at bounding box center [13, 441] width 12 height 12
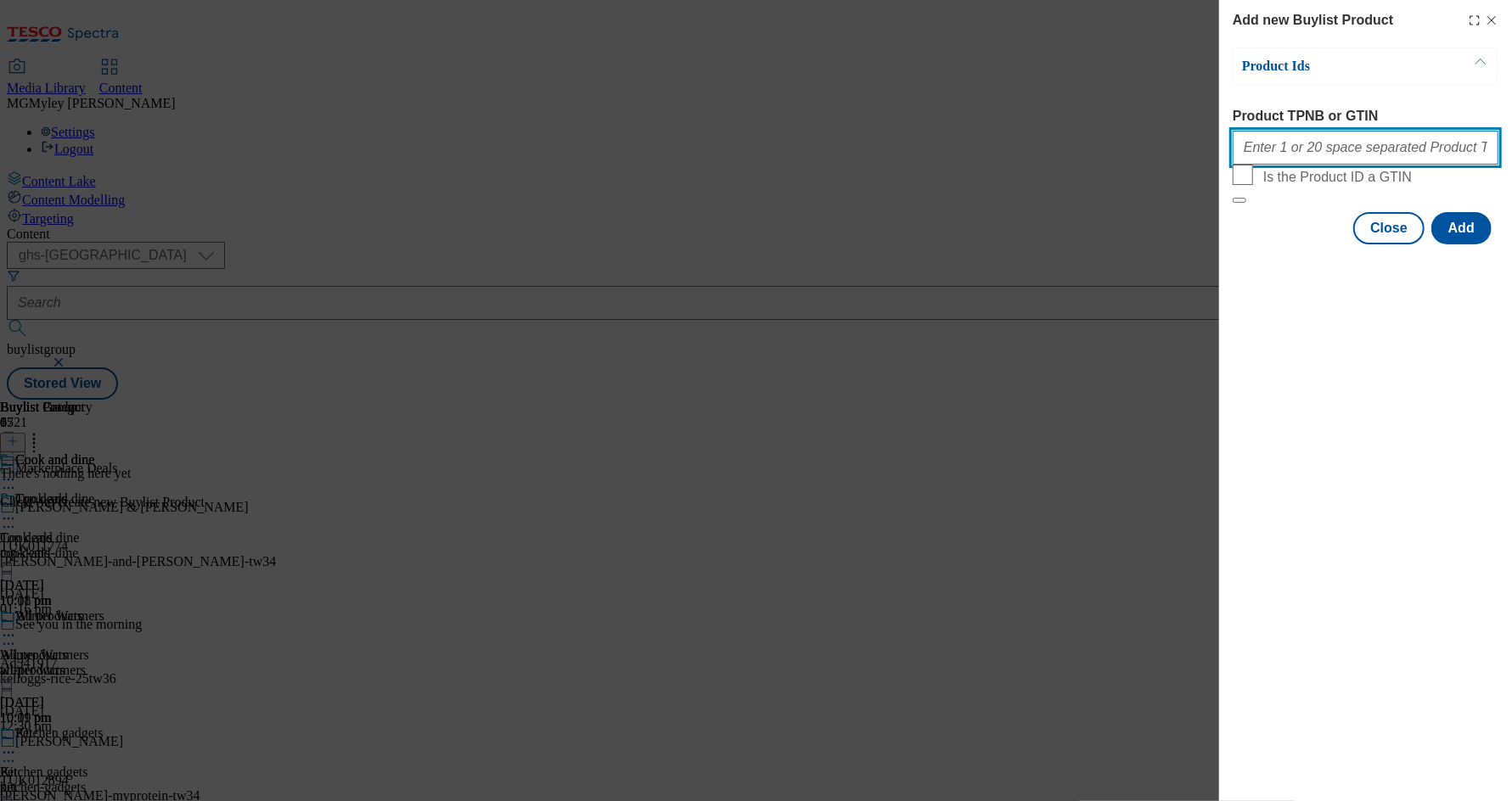
click at [1278, 149] on input "Product TPNB or GTIN" at bounding box center [1365, 148] width 265 height 34
paste input "105425448 105425477 105769197 105505025 105968125 105636517 106083273 105992831…"
type input "105425448 105425477 105769197 105505025 105968125 105636517 106083273 105992831…"
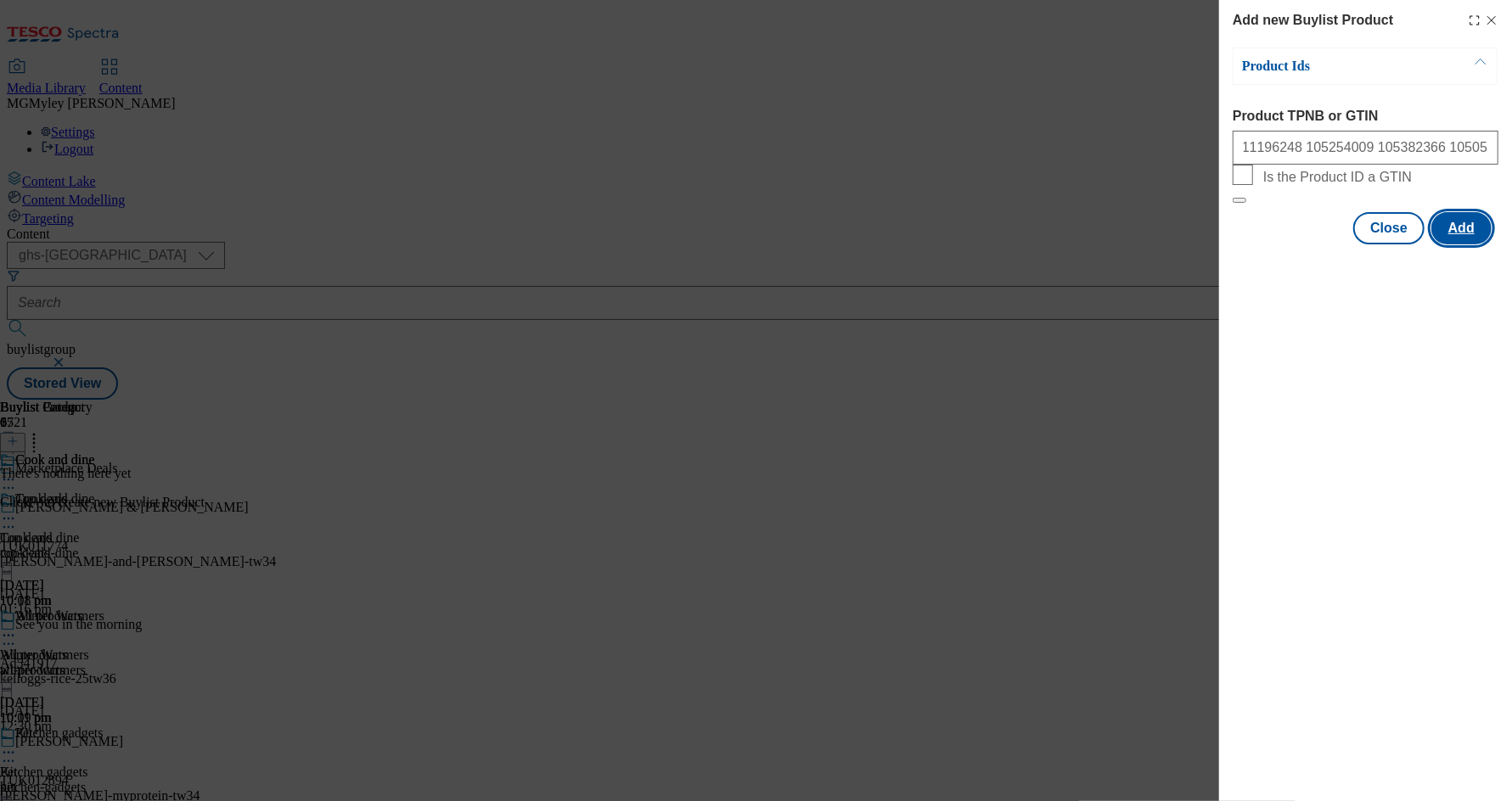
click at [1458, 244] on button "Add" at bounding box center [1461, 228] width 61 height 33
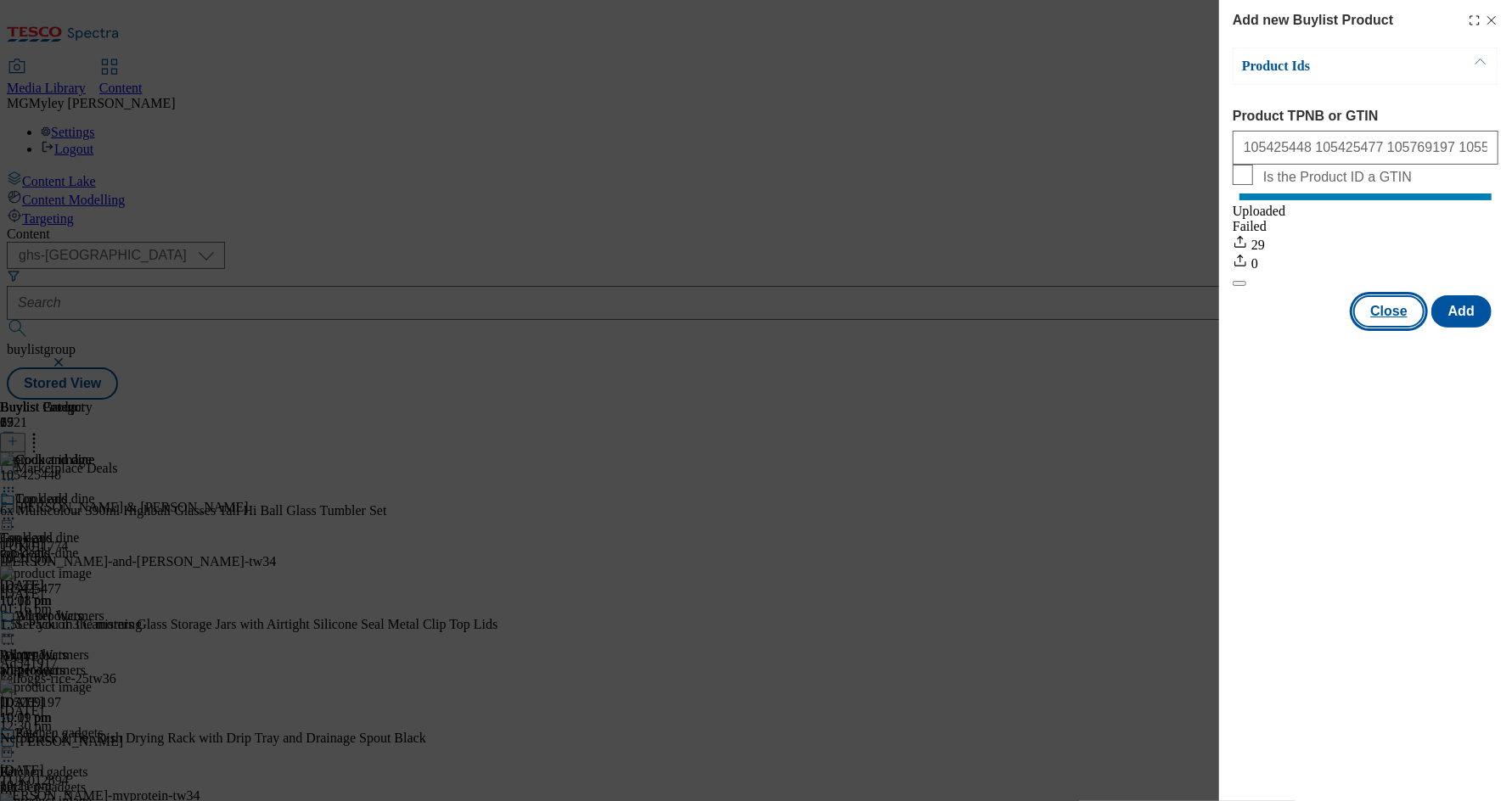
click at [1378, 328] on button "Close" at bounding box center [1388, 311] width 71 height 33
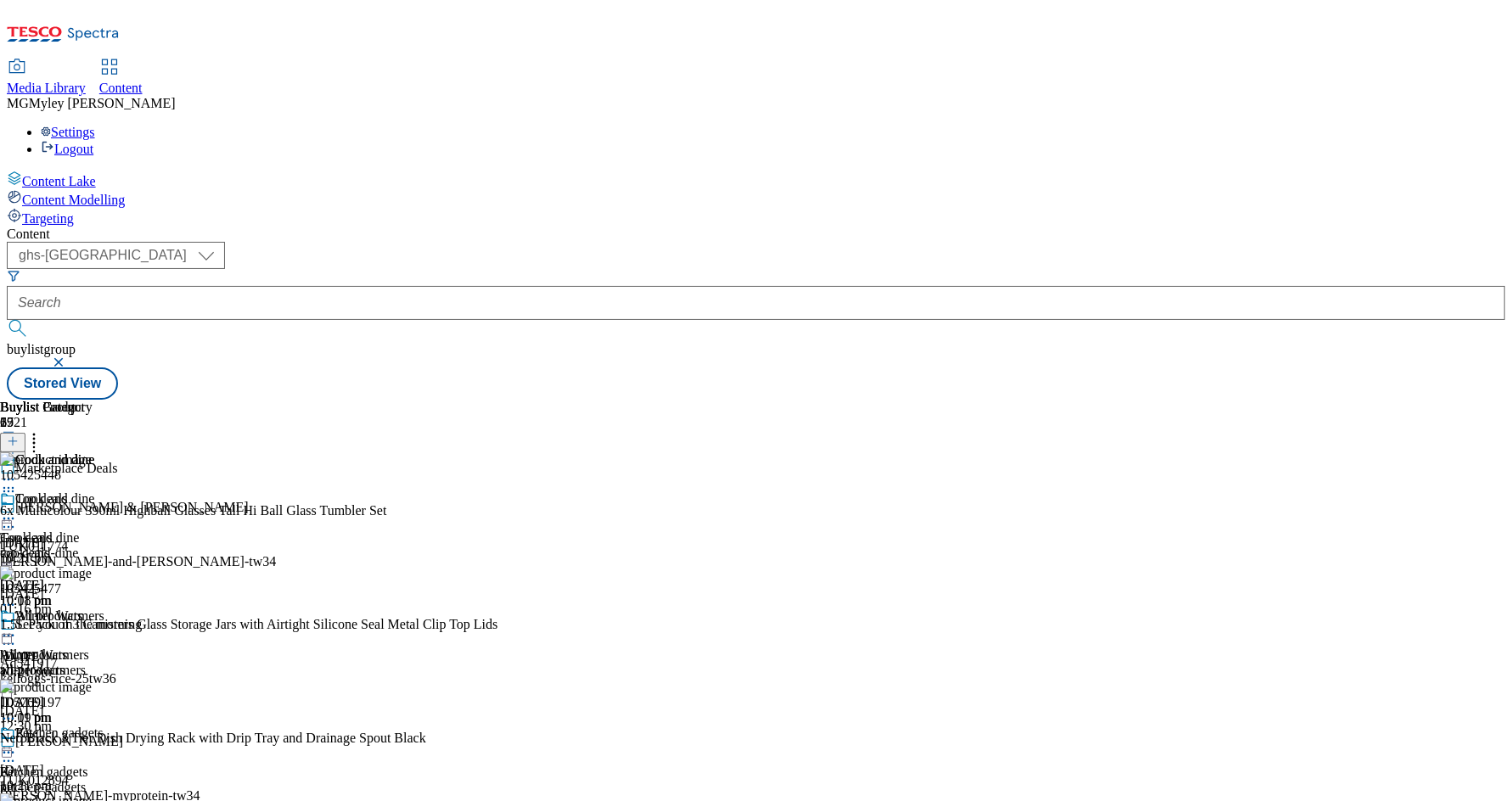
click at [134, 492] on div "Top deals Top deals top-deals [DATE] 10:08 pm" at bounding box center [67, 550] width 134 height 117
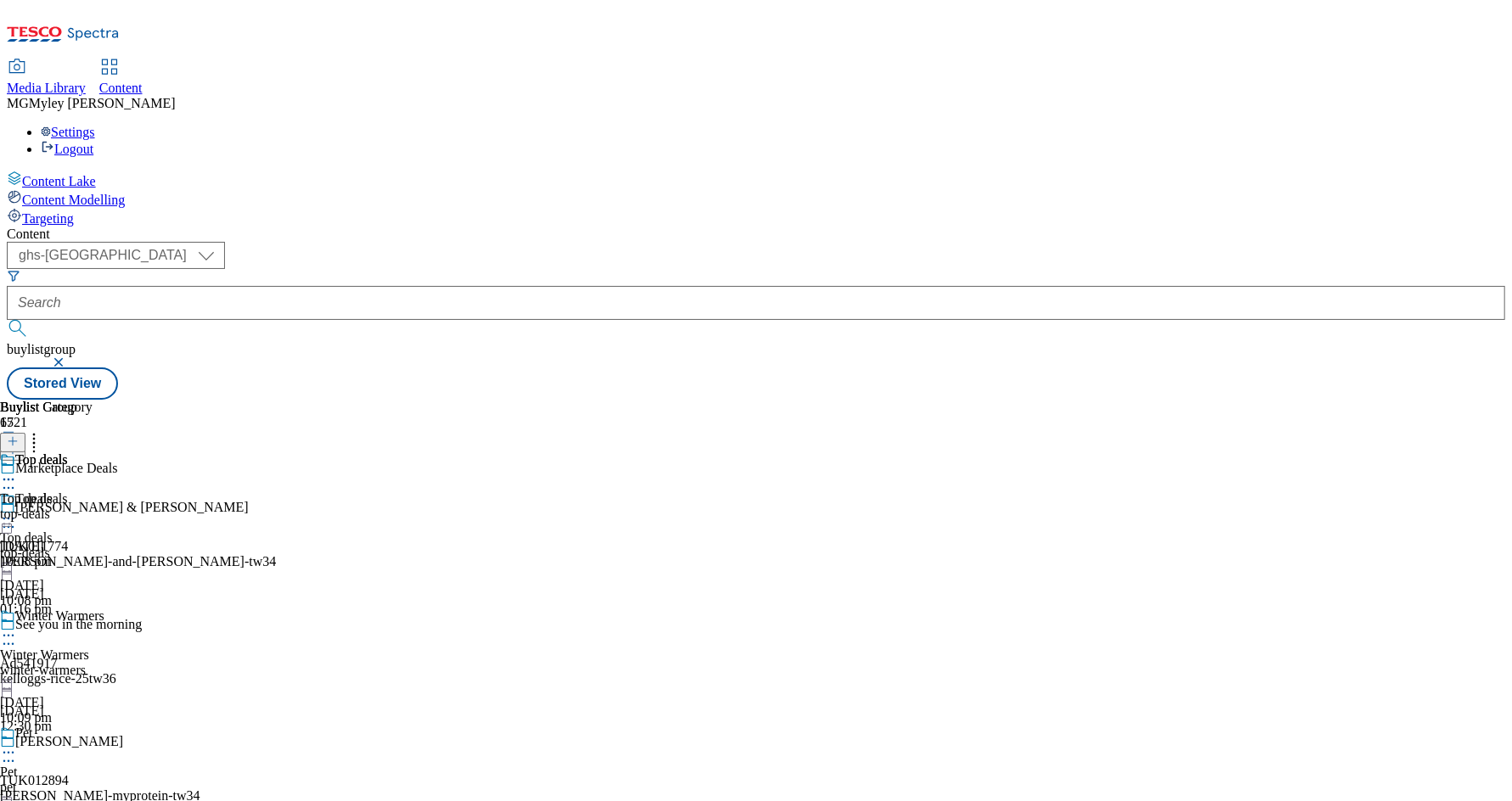
scroll to position [458, 0]
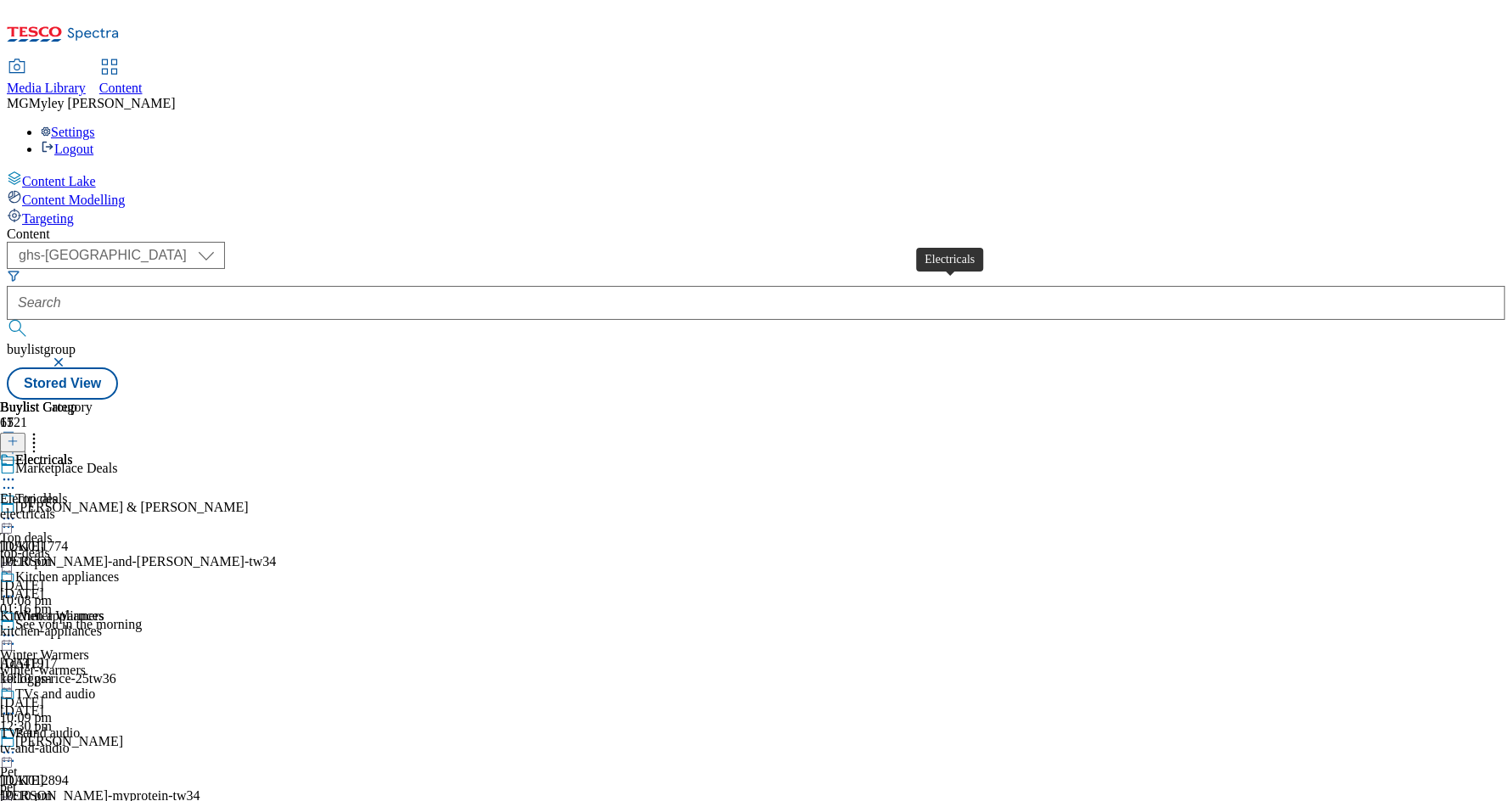
click at [58, 492] on span "Electricals" at bounding box center [29, 499] width 58 height 15
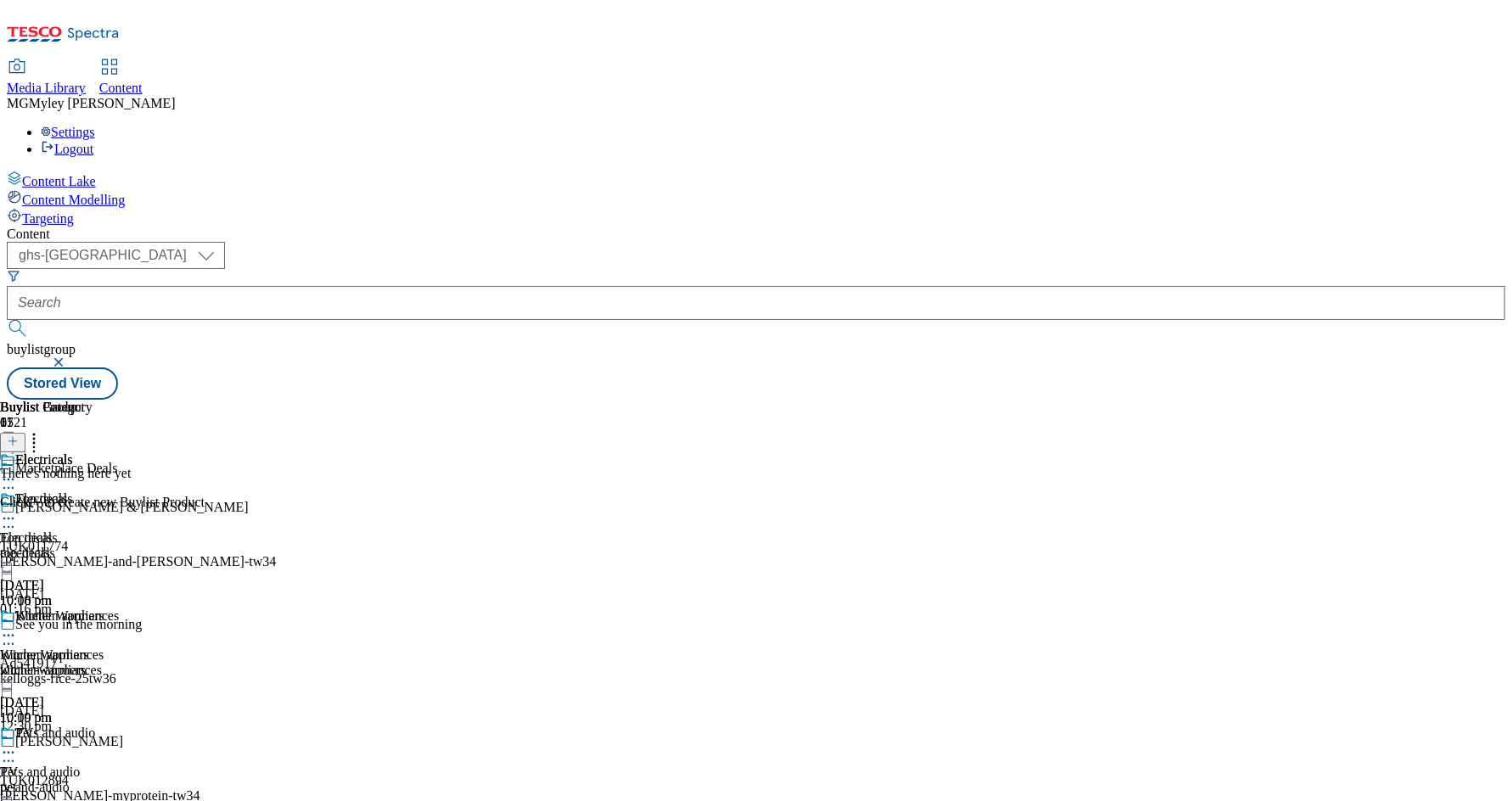
click at [18, 435] on icon at bounding box center [13, 441] width 12 height 12
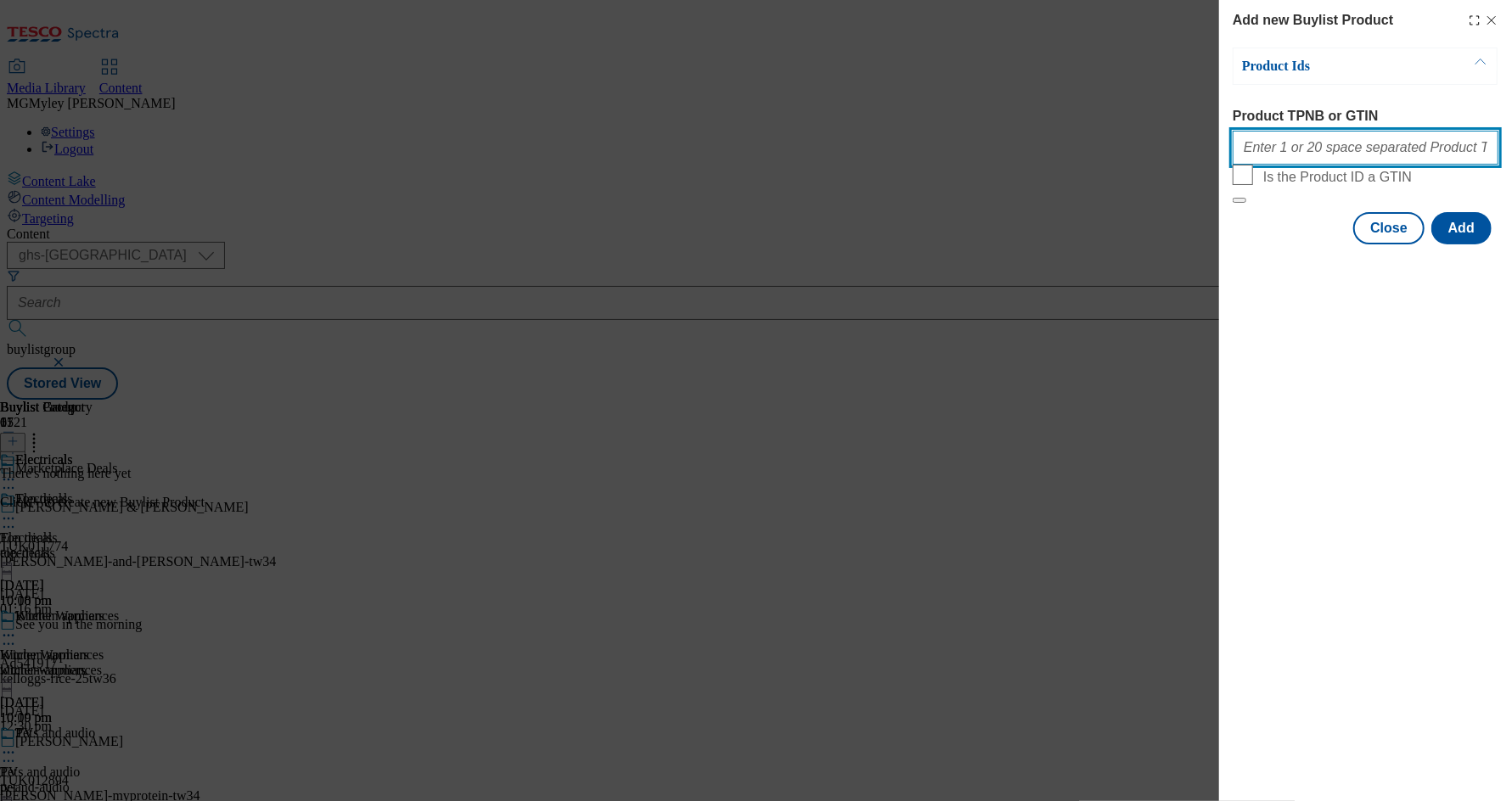
click at [1331, 144] on input "Product TPNB or GTIN" at bounding box center [1365, 148] width 265 height 34
paste input "106053501 105044532 105492830 105492831 105106651 105492834 111197663 111197657…"
type input "106053501 105044532 105492830 105492831 105106651 105492834 111197663 111197657…"
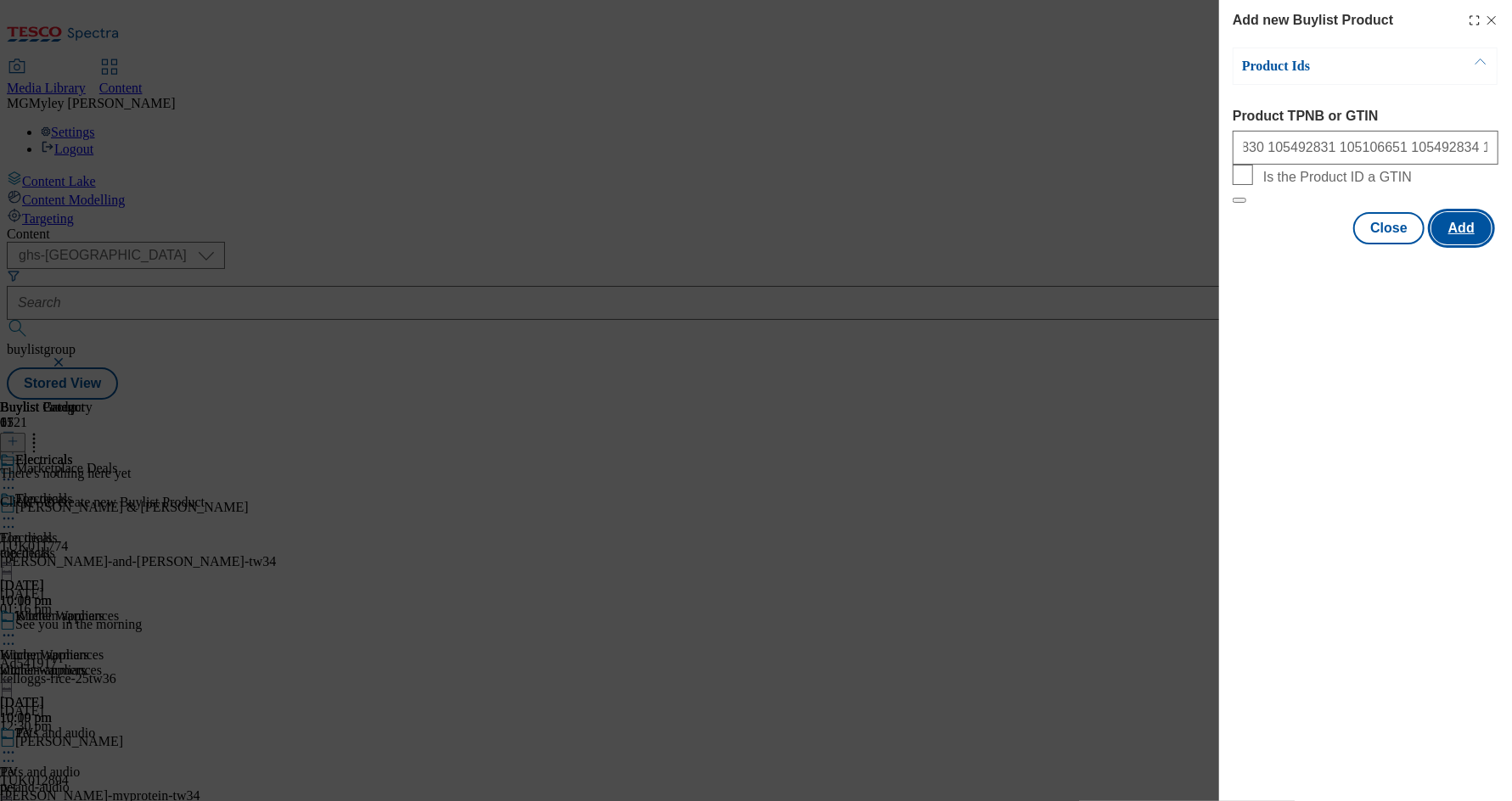
scroll to position [0, 0]
click at [1459, 244] on button "Add" at bounding box center [1461, 228] width 61 height 33
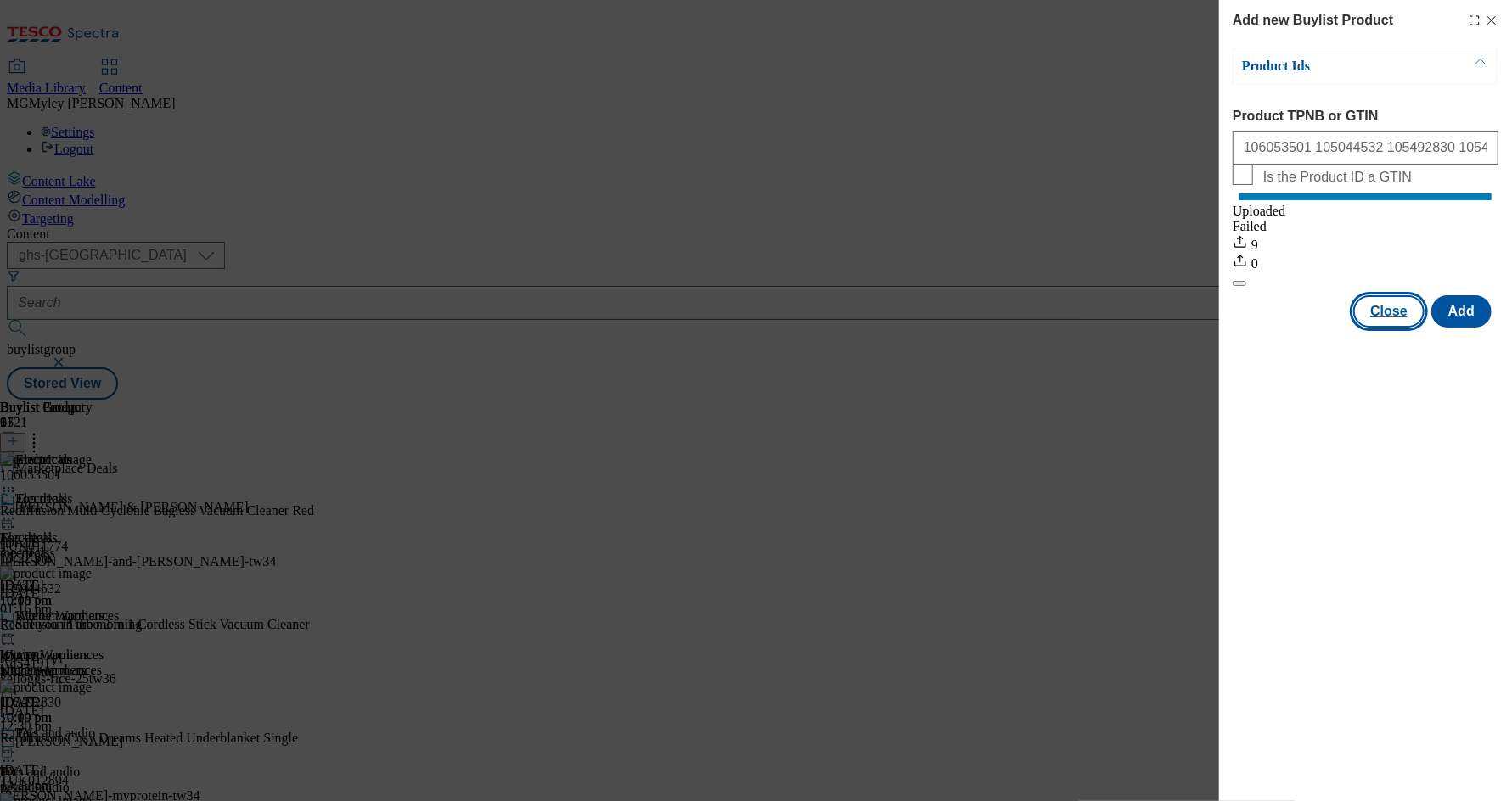
click at [1386, 324] on button "Close" at bounding box center [1388, 311] width 71 height 33
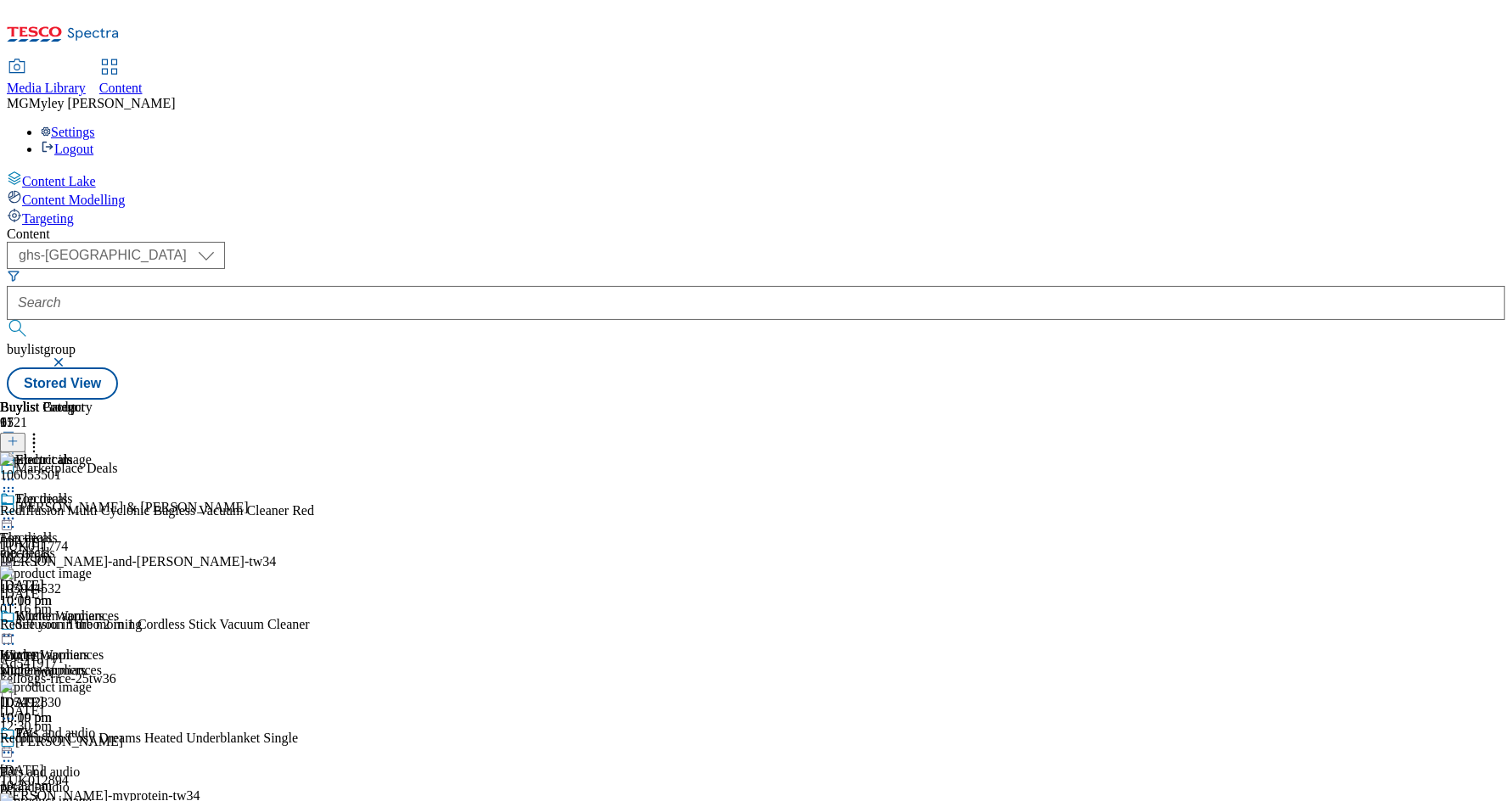
scroll to position [404, 0]
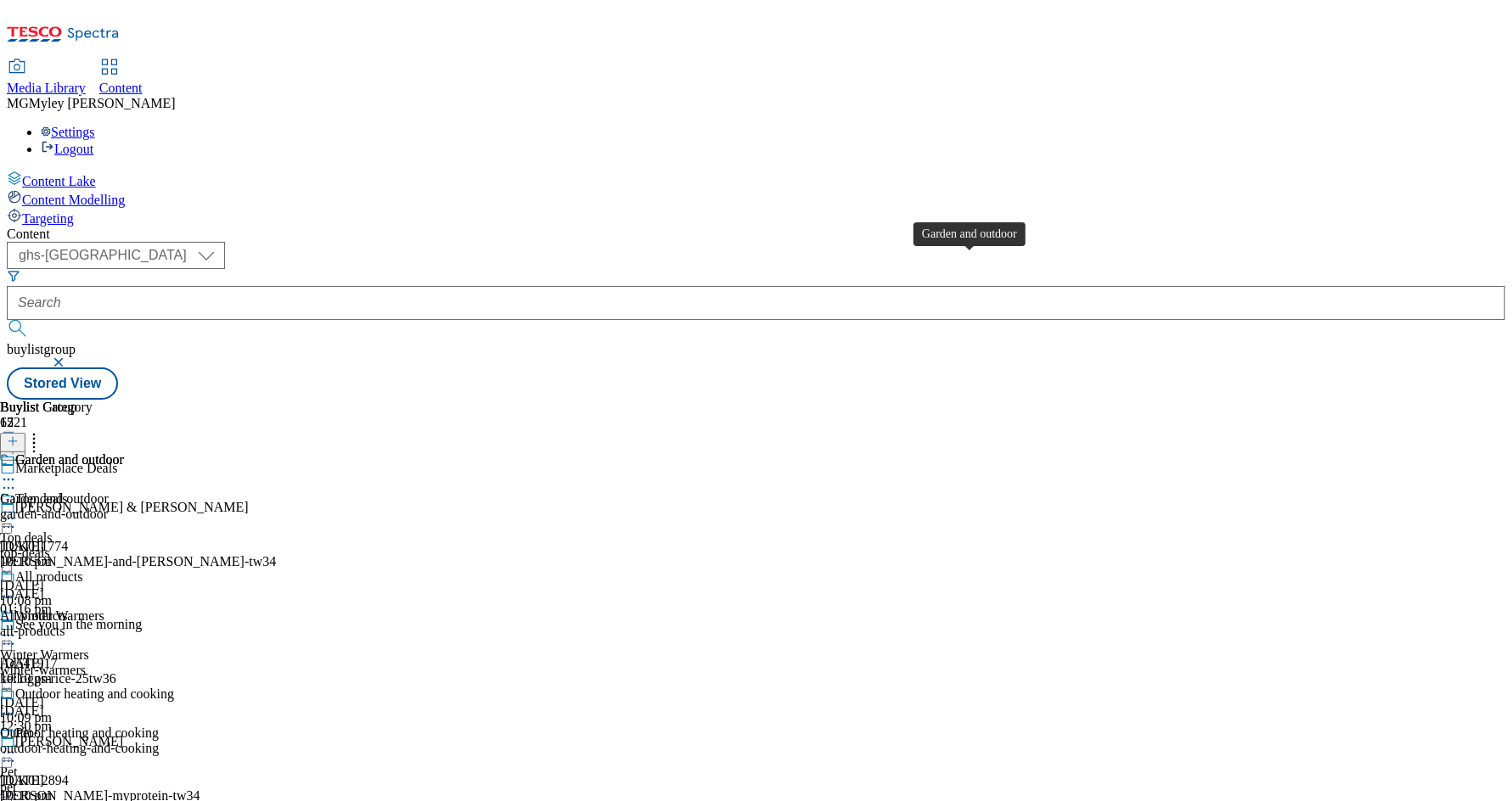
click at [124, 453] on span "Garden and outdoor" at bounding box center [69, 462] width 109 height 18
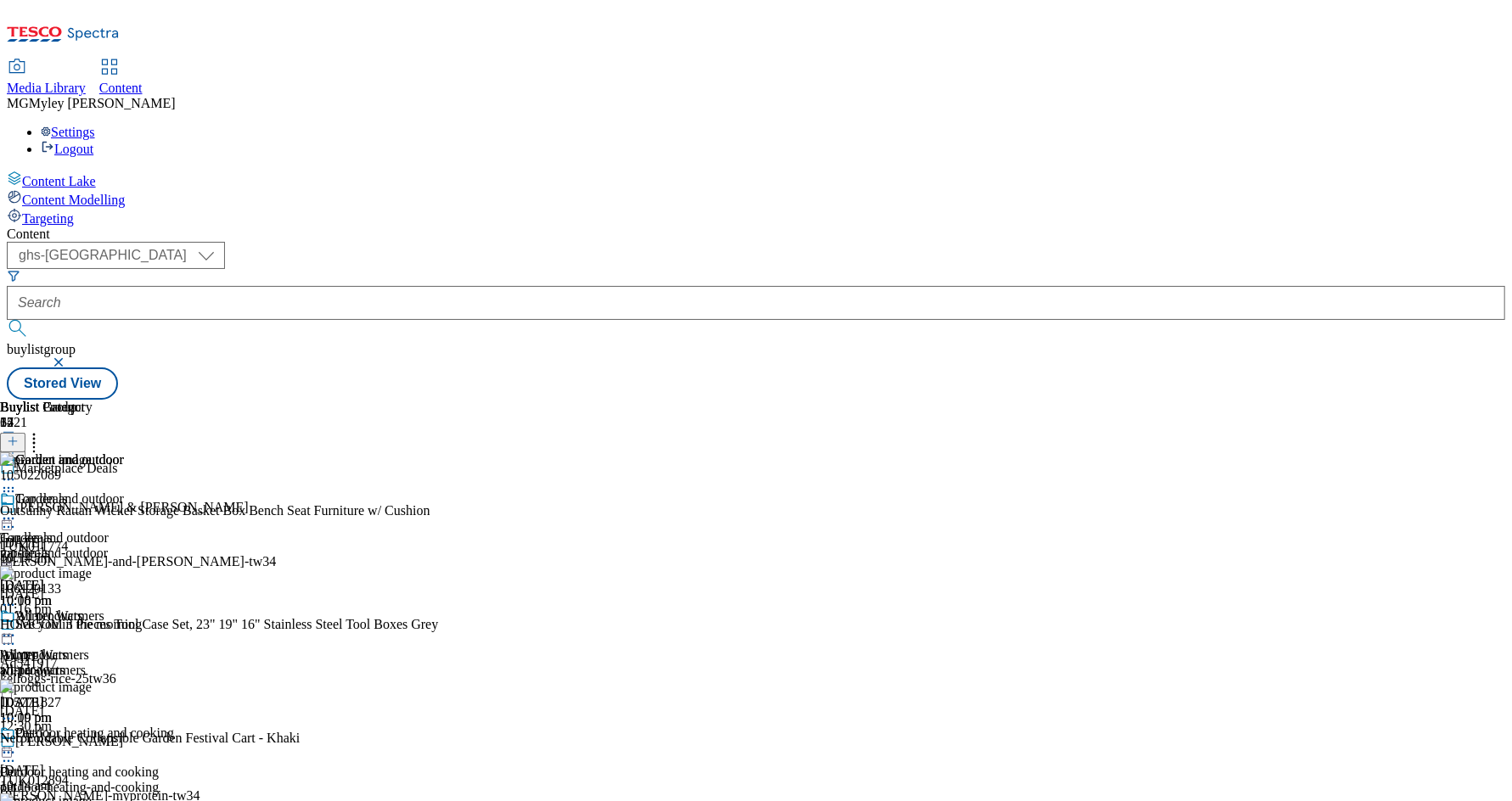
click at [42, 431] on icon at bounding box center [33, 439] width 17 height 17
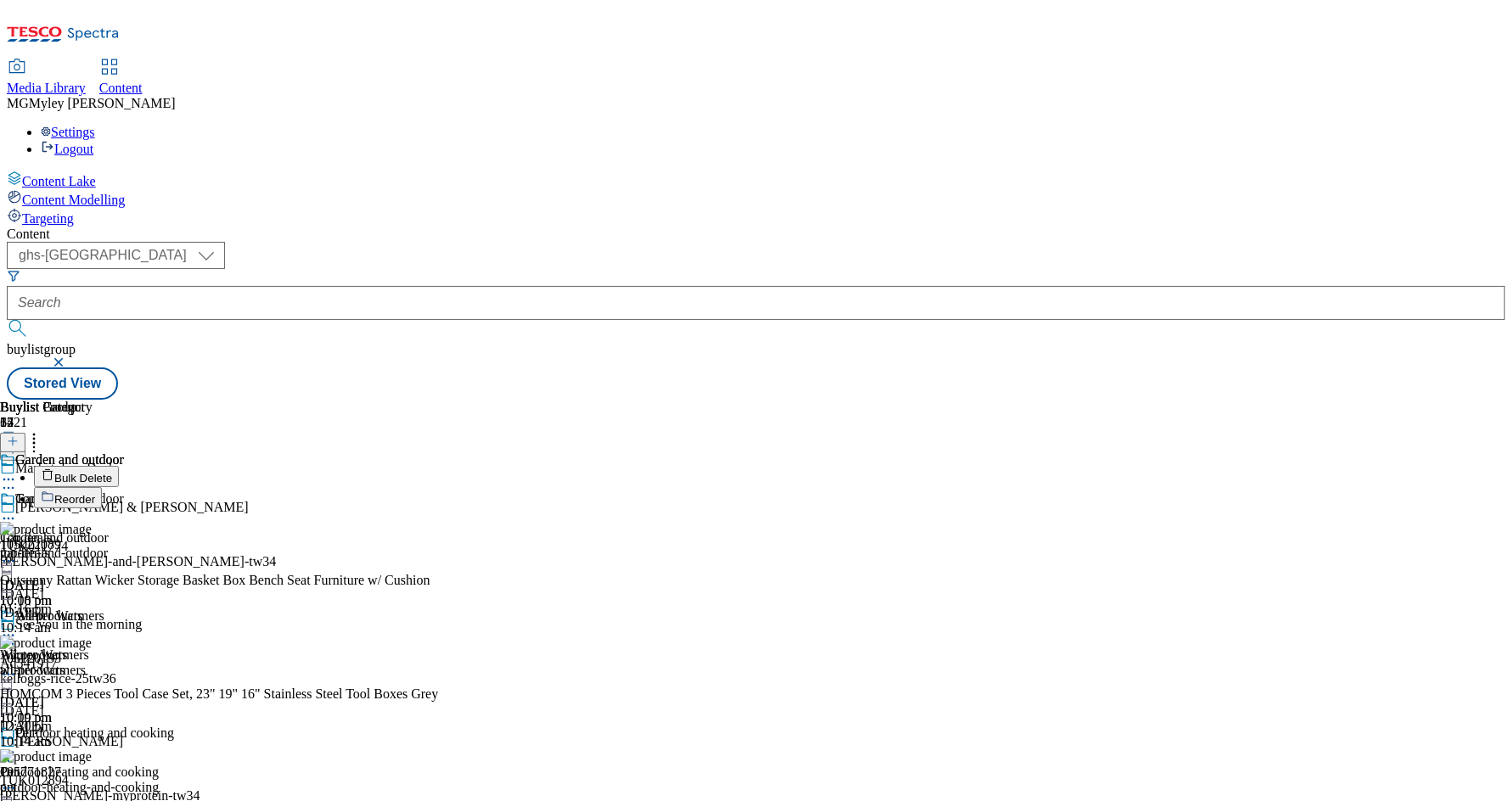
click at [112, 472] on span "Bulk Delete" at bounding box center [84, 478] width 58 height 12
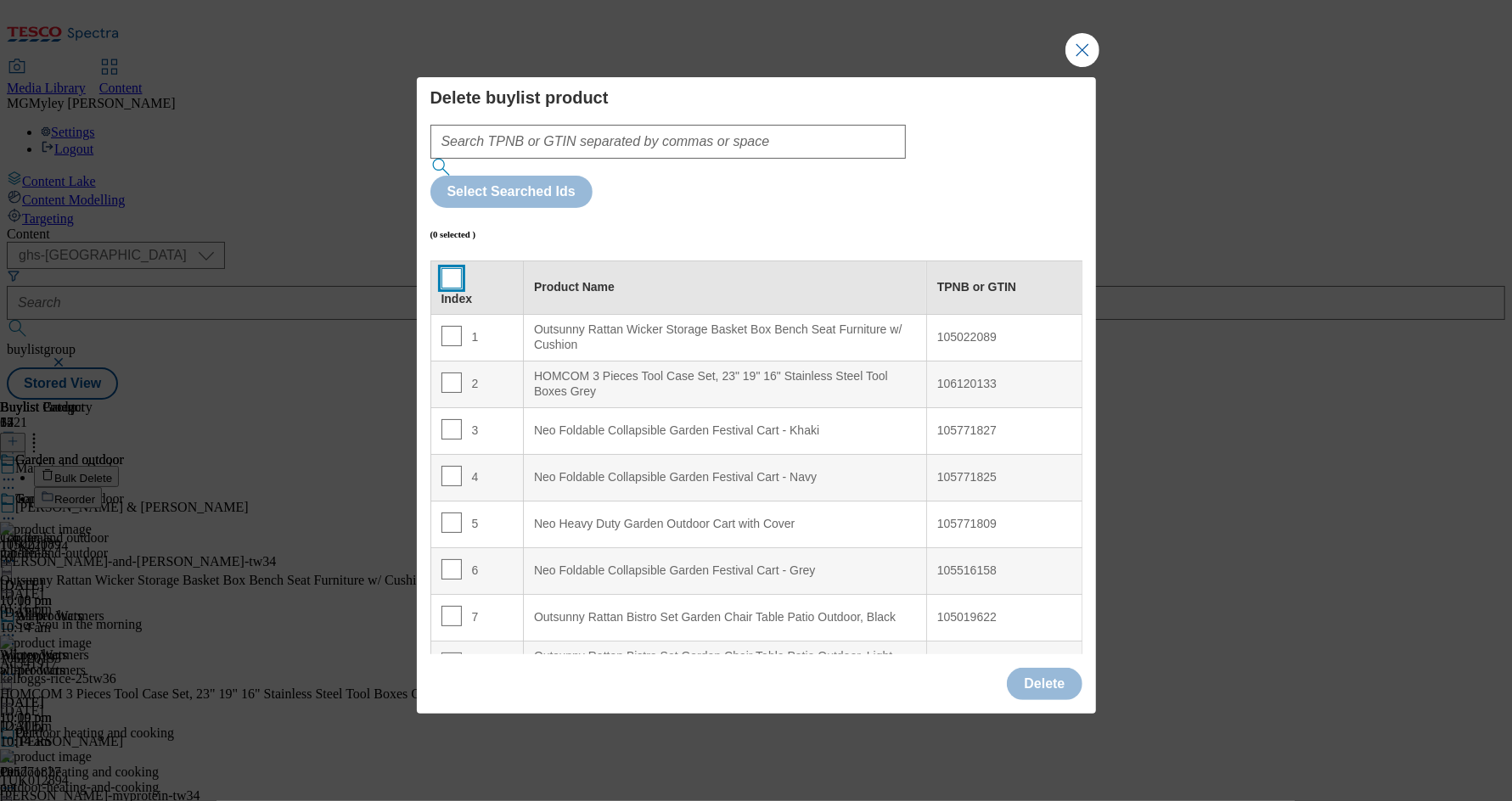
click at [451, 268] on input "Modal" at bounding box center [451, 278] width 20 height 20
checkbox input "true"
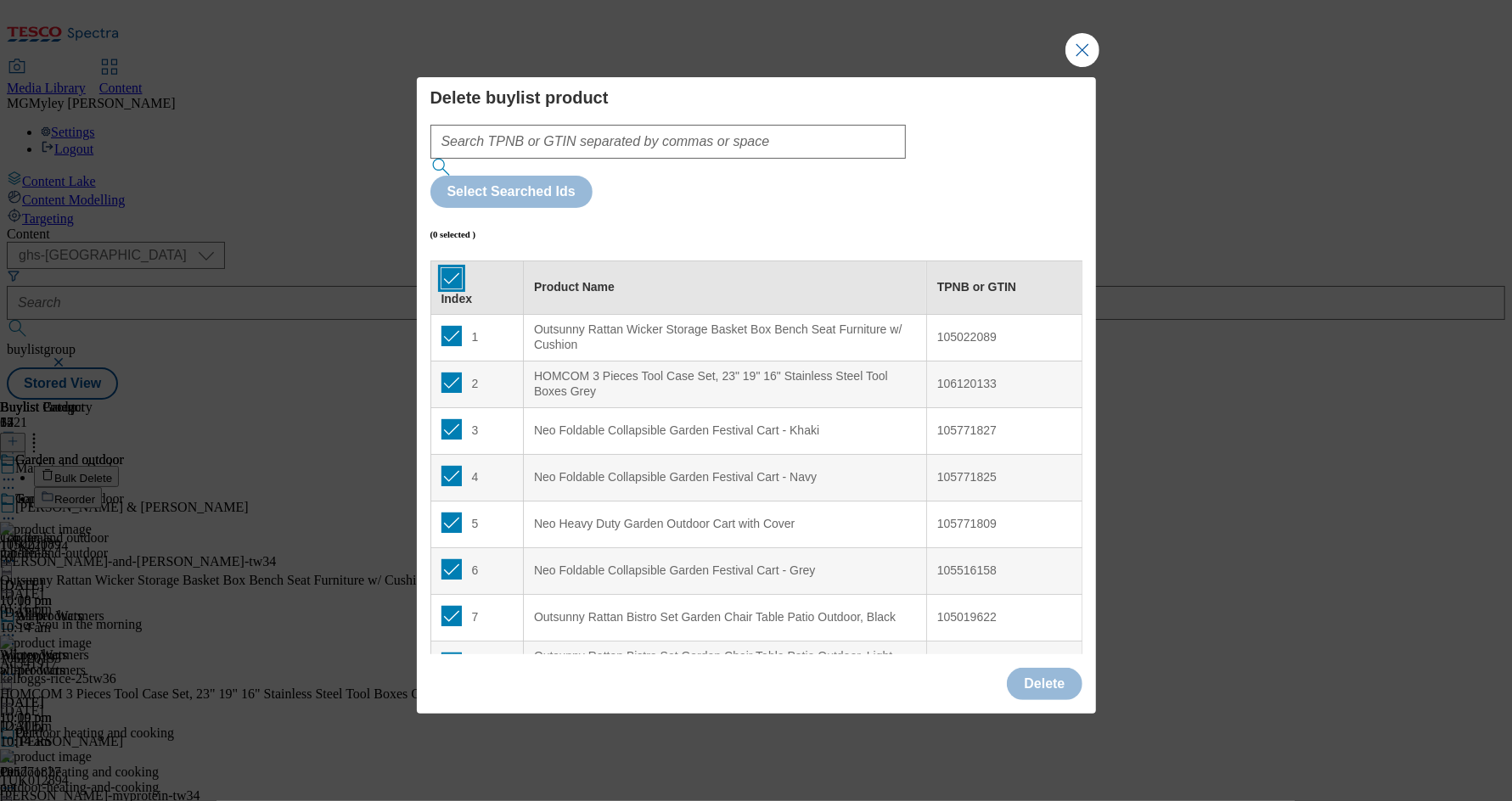
checkbox input "true"
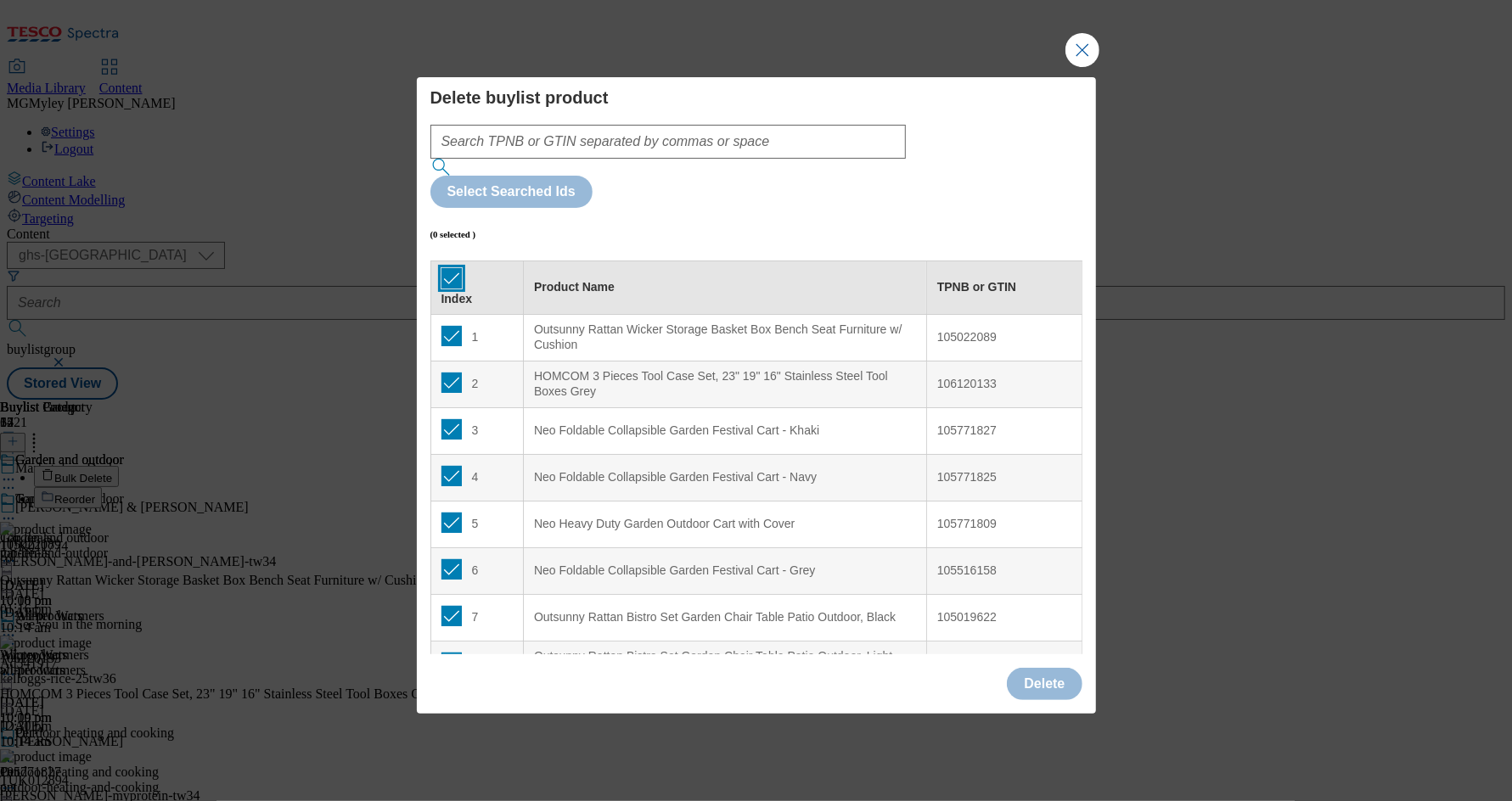
checkbox input "true"
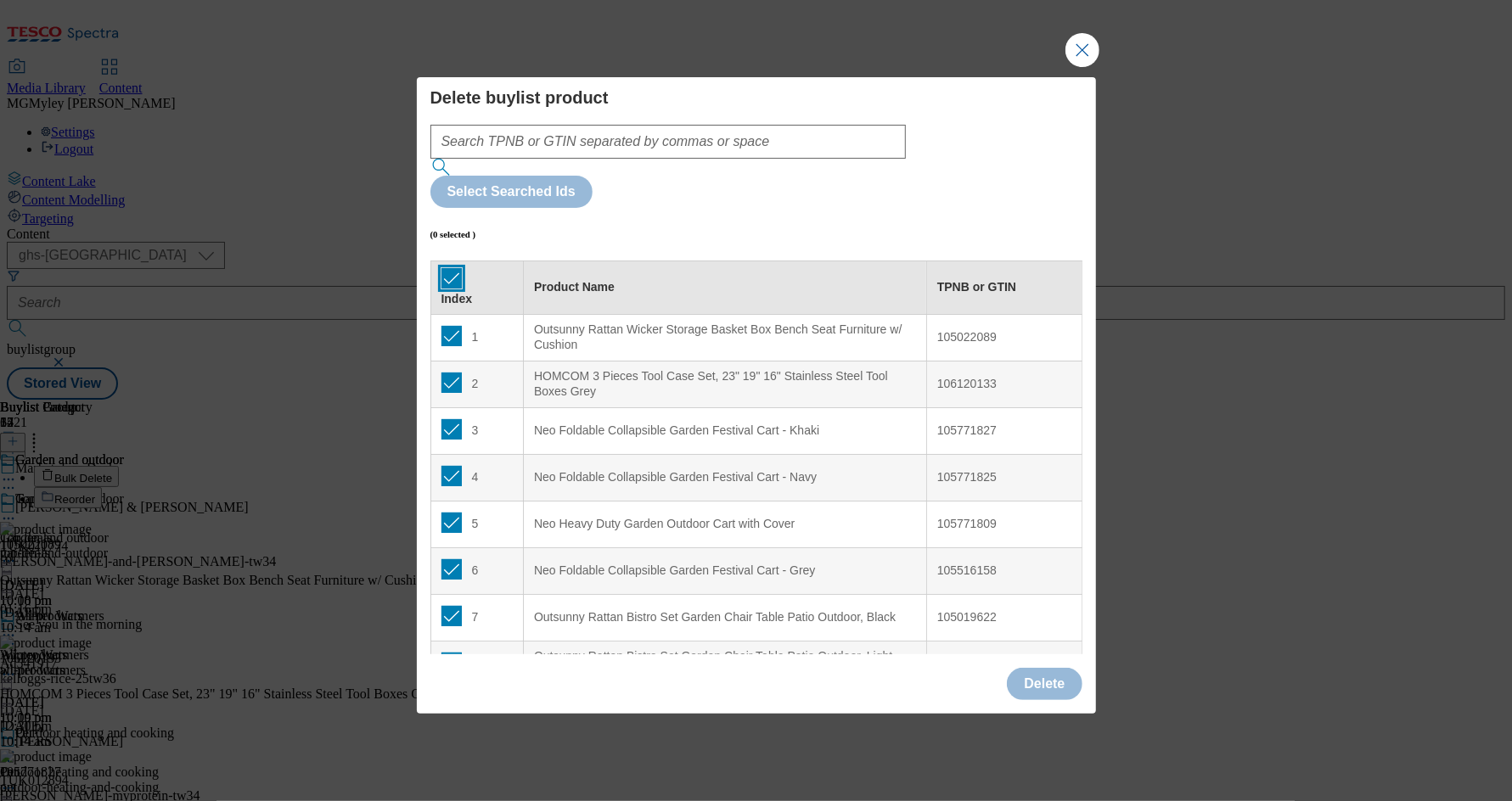
checkbox input "true"
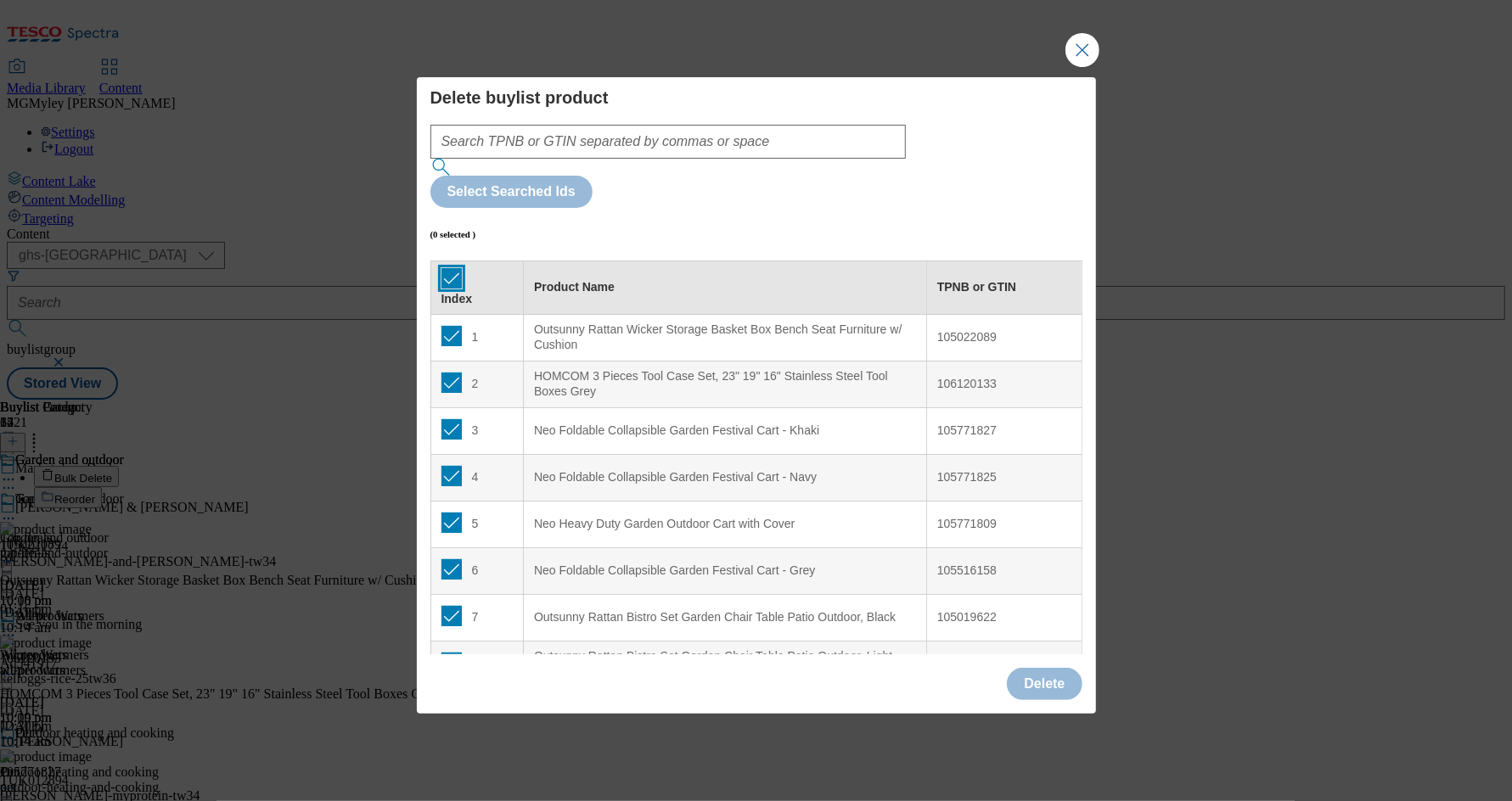
checkbox input "true"
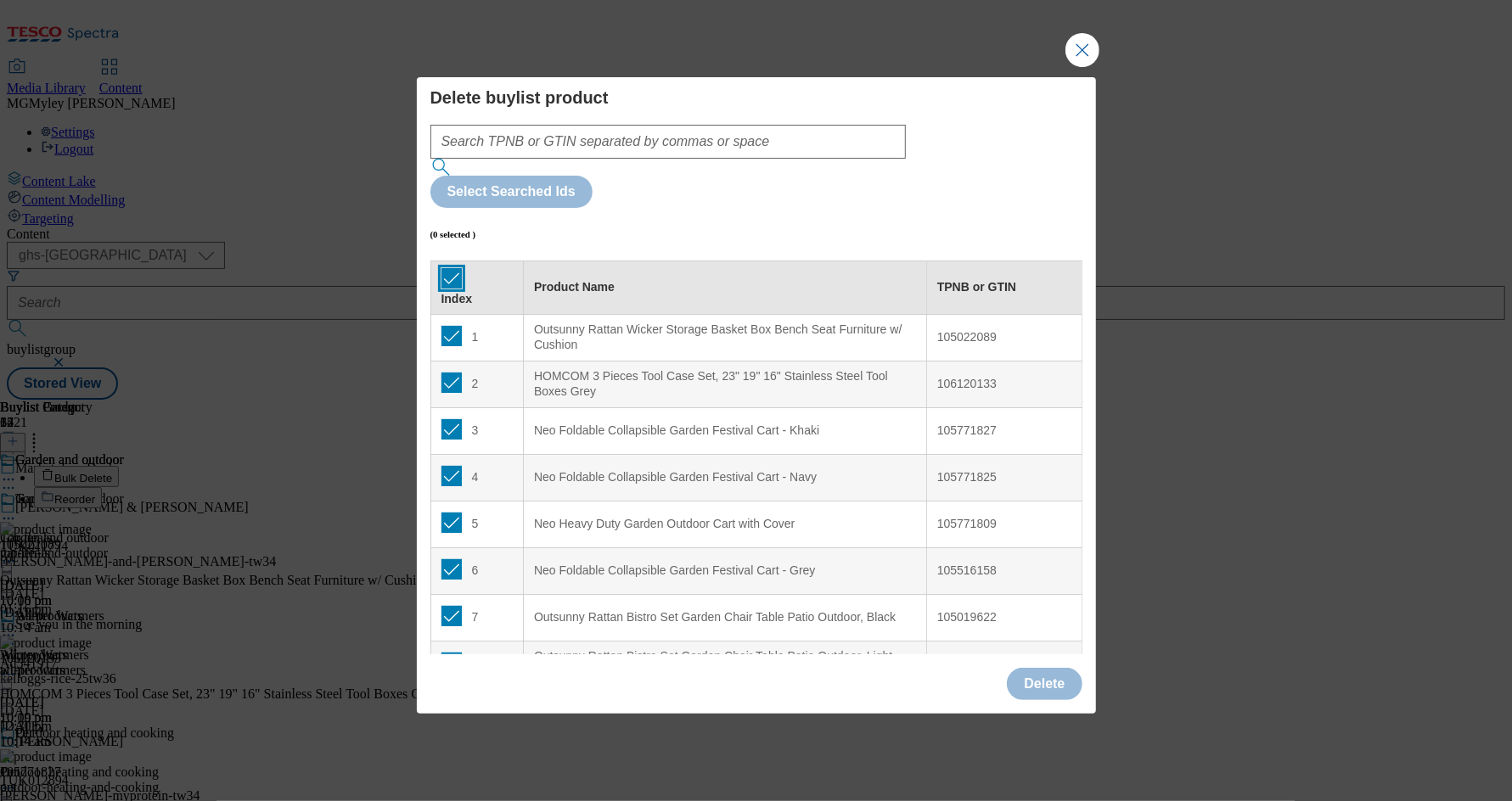
checkbox input "true"
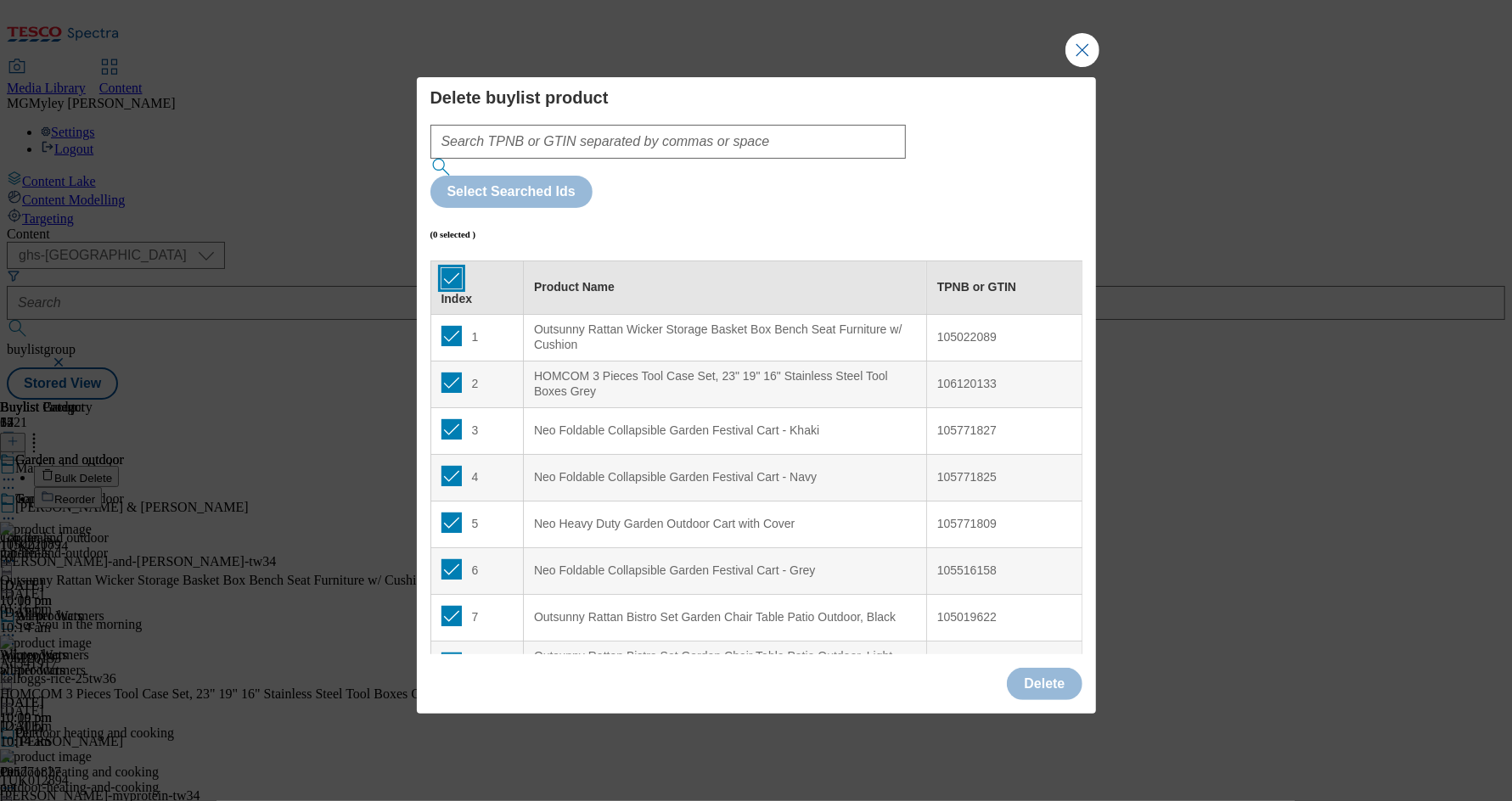
checkbox input "true"
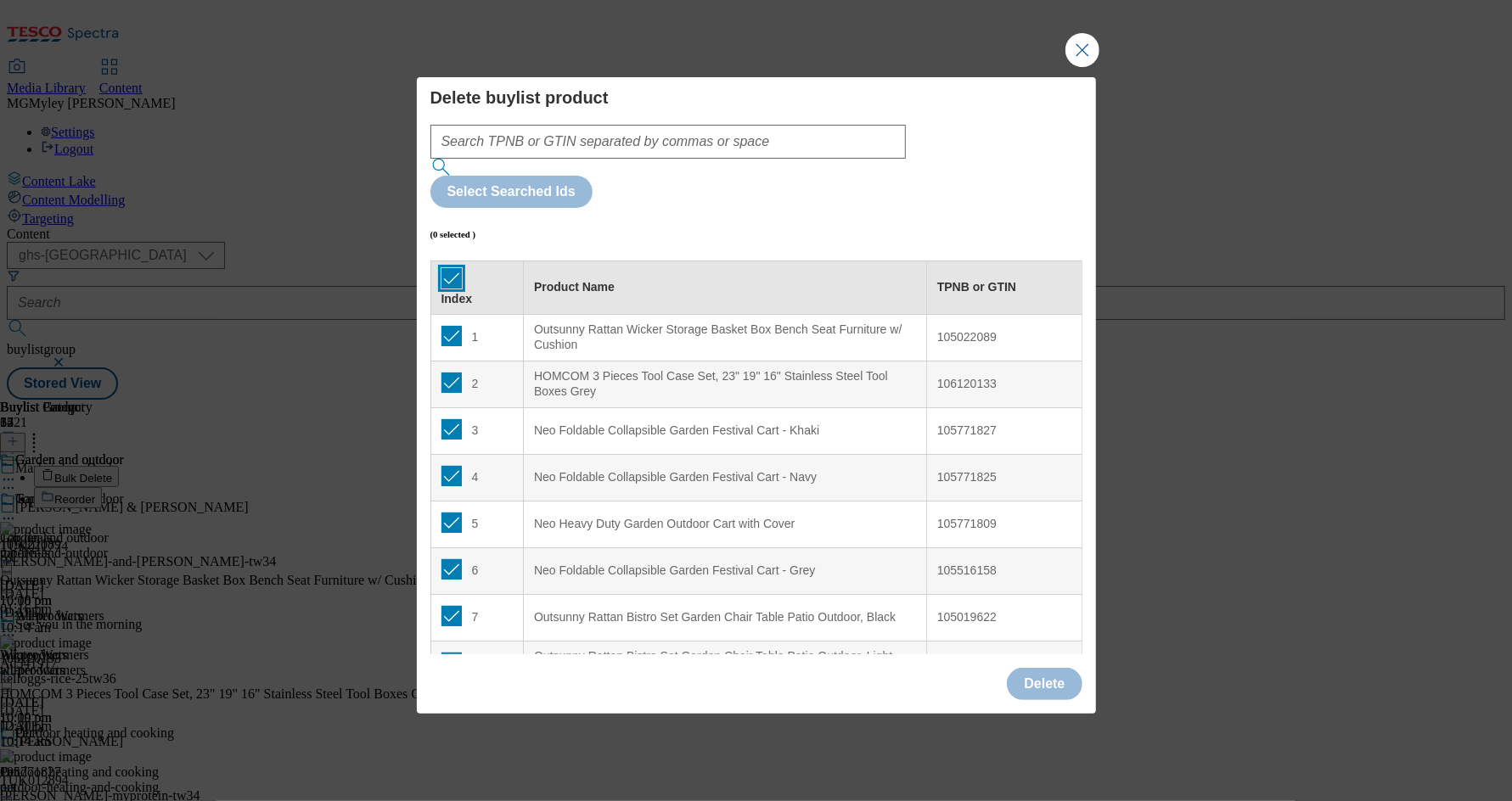
checkbox input "true"
click at [1051, 668] on button "Delete" at bounding box center [1043, 684] width 75 height 33
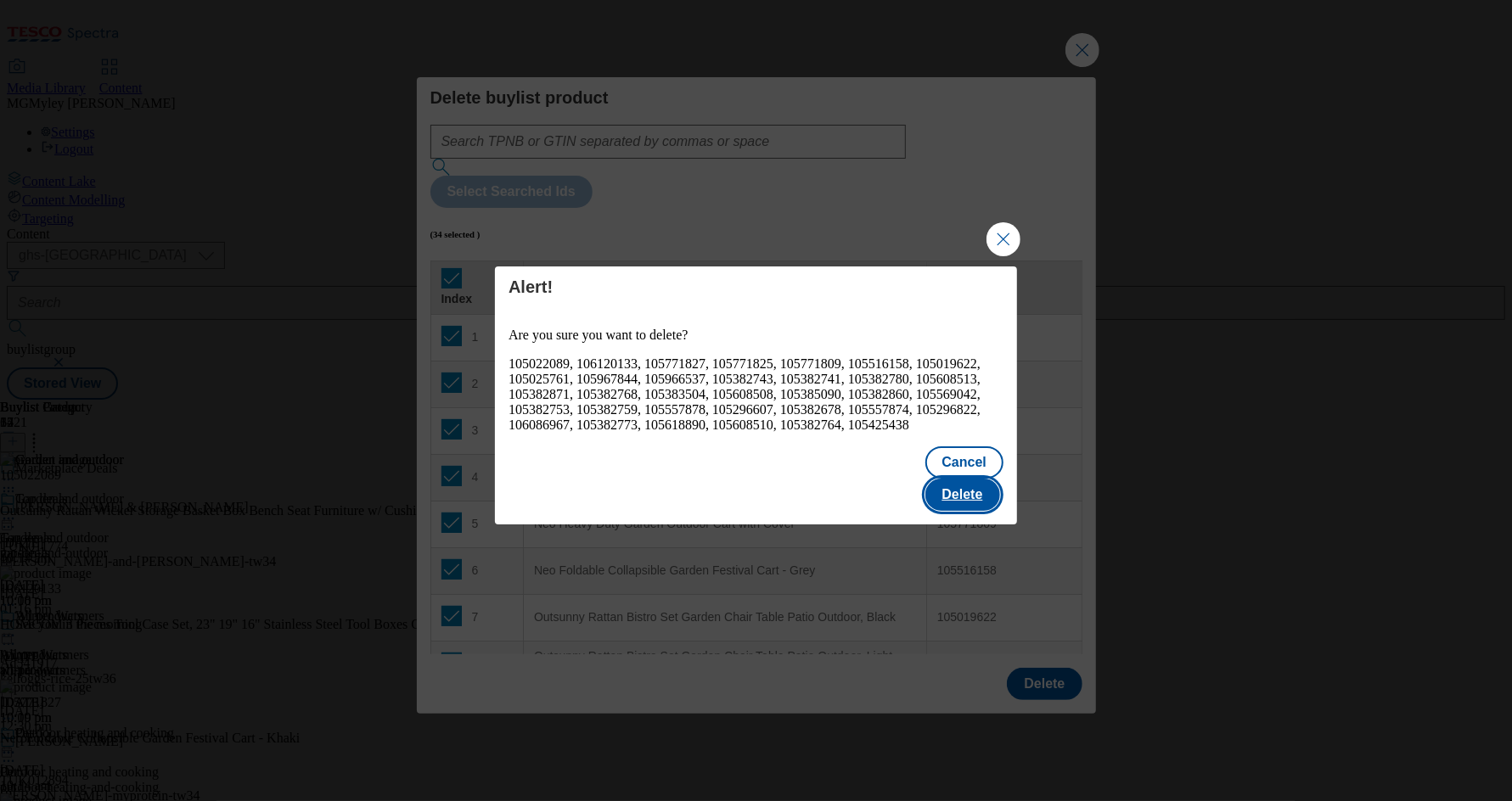
click at [951, 482] on button "Delete" at bounding box center [962, 495] width 75 height 33
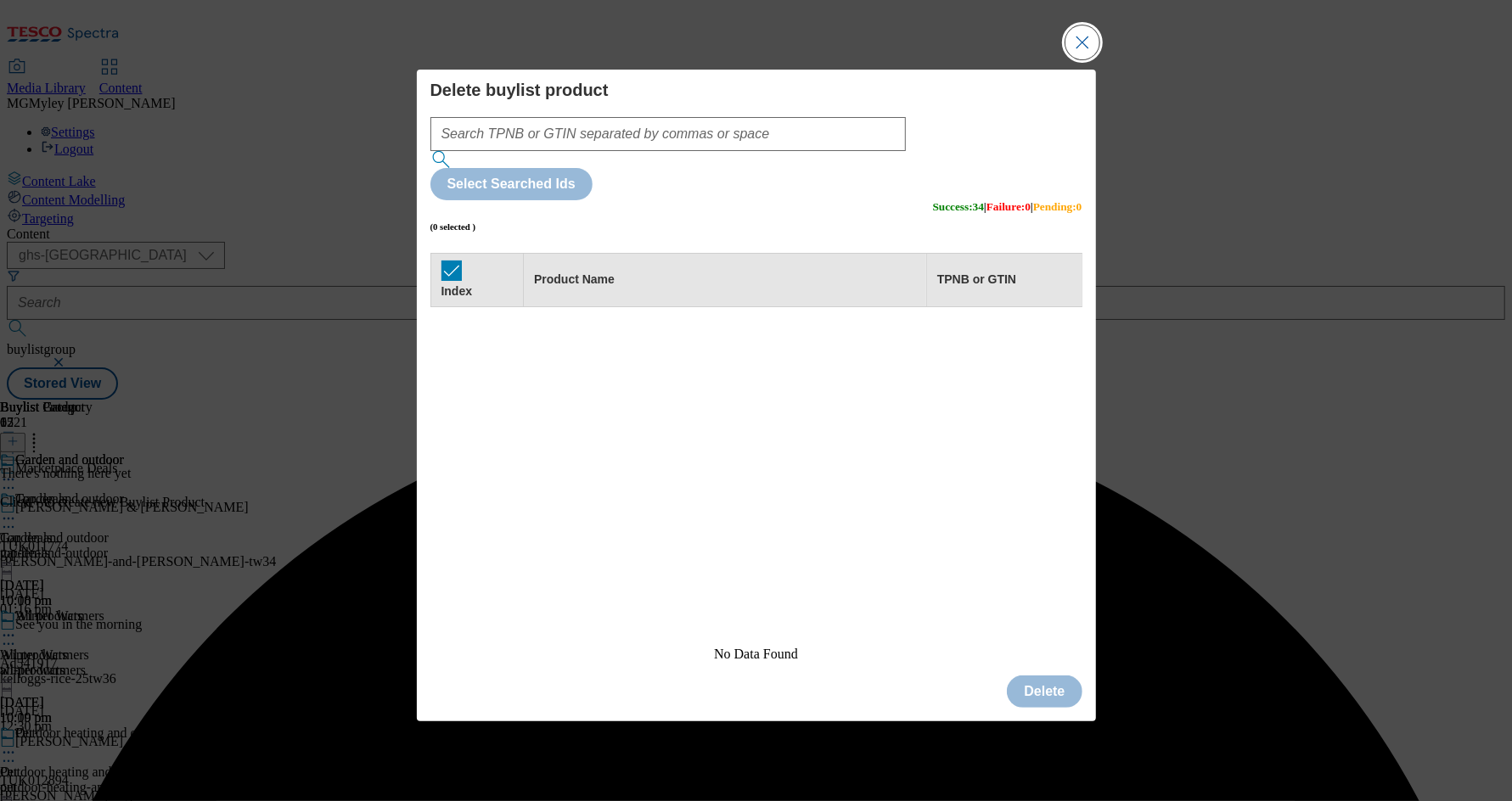
click at [1081, 60] on button "Close Modal" at bounding box center [1082, 42] width 34 height 34
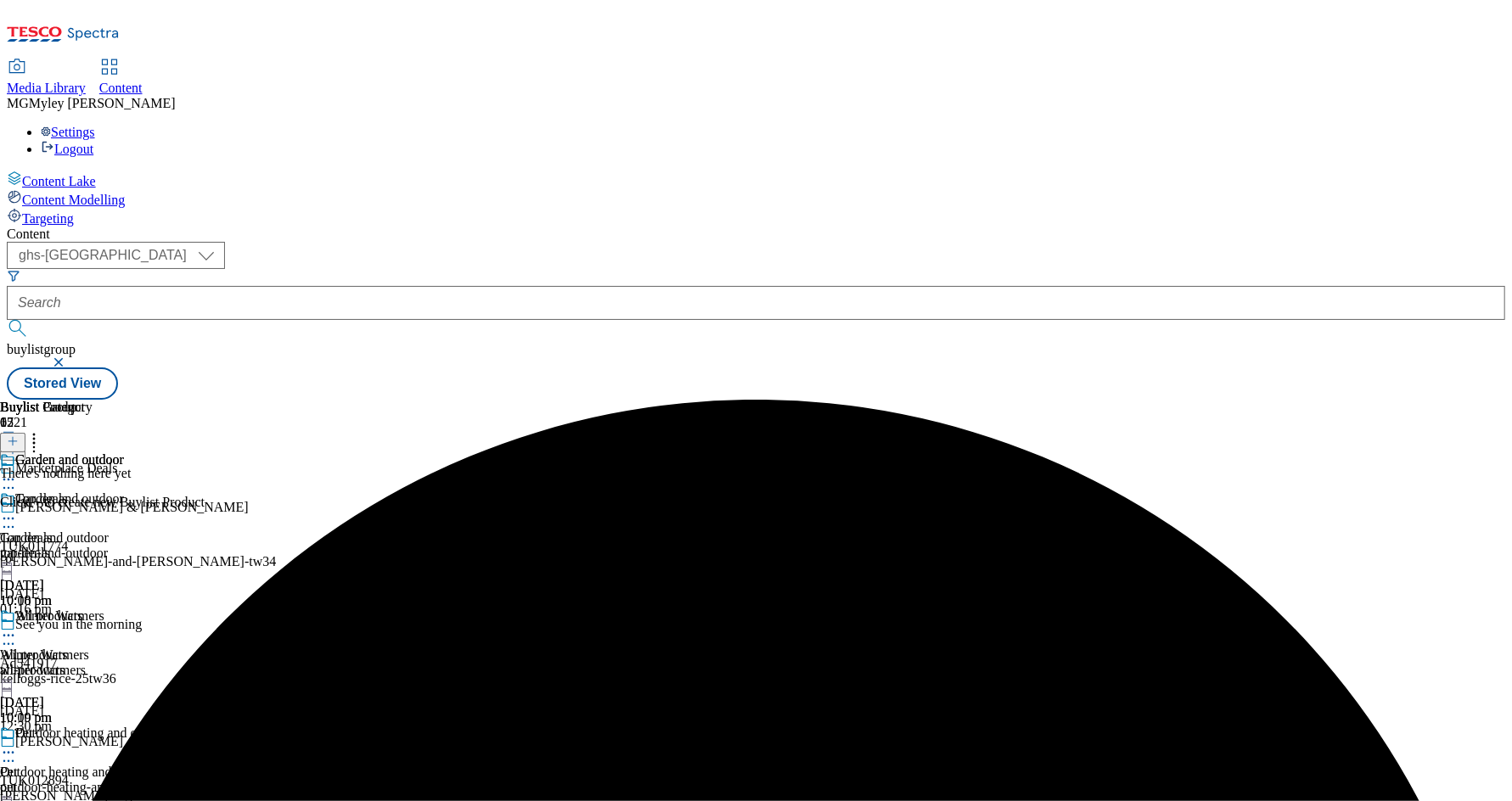
click at [18, 435] on icon at bounding box center [13, 441] width 12 height 12
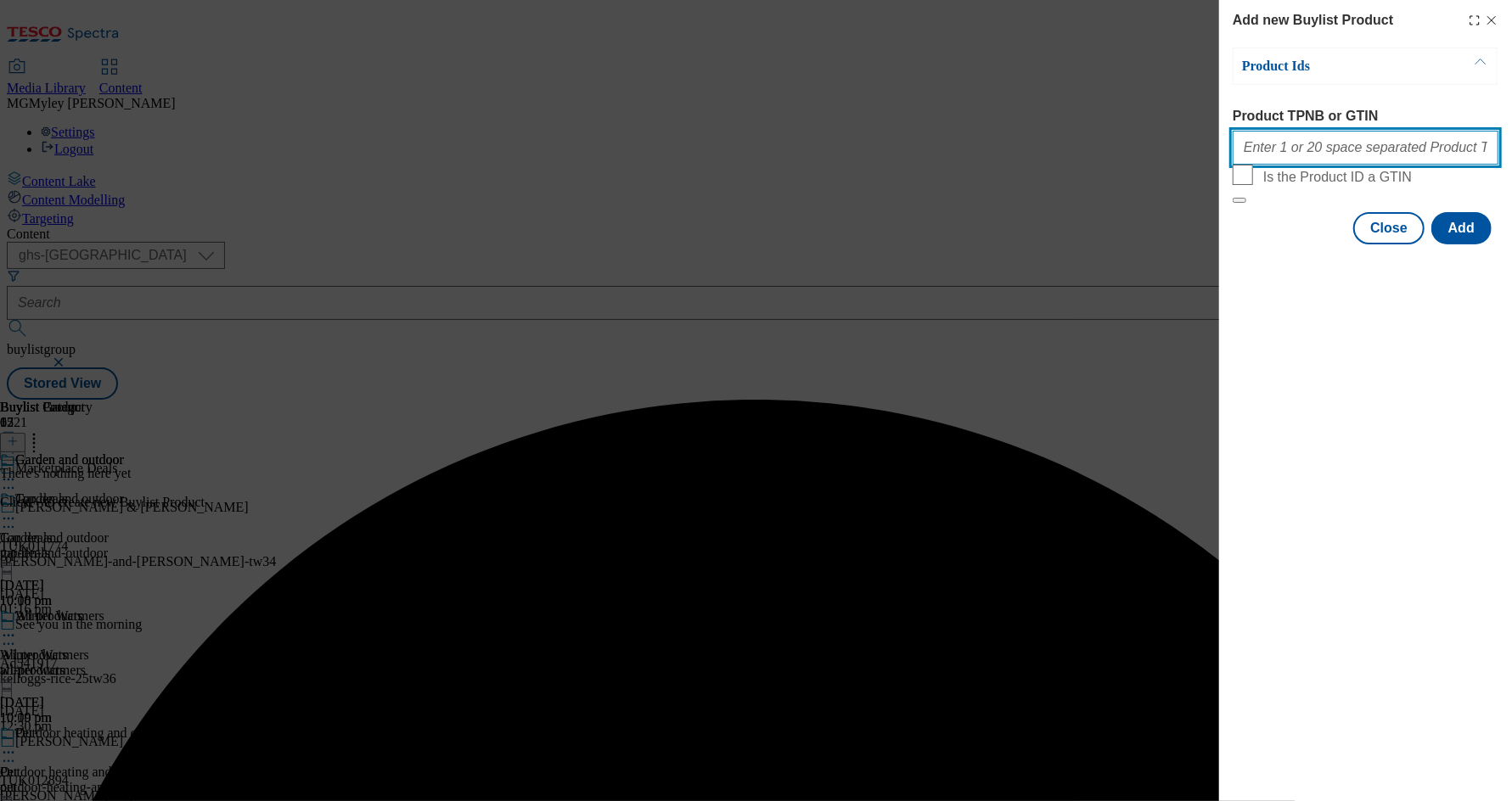
click at [1302, 156] on input "Product TPNB or GTIN" at bounding box center [1365, 148] width 265 height 34
paste input "105425438 105567071 105505010 105771806 105252867 105294999 105346977 105539159…"
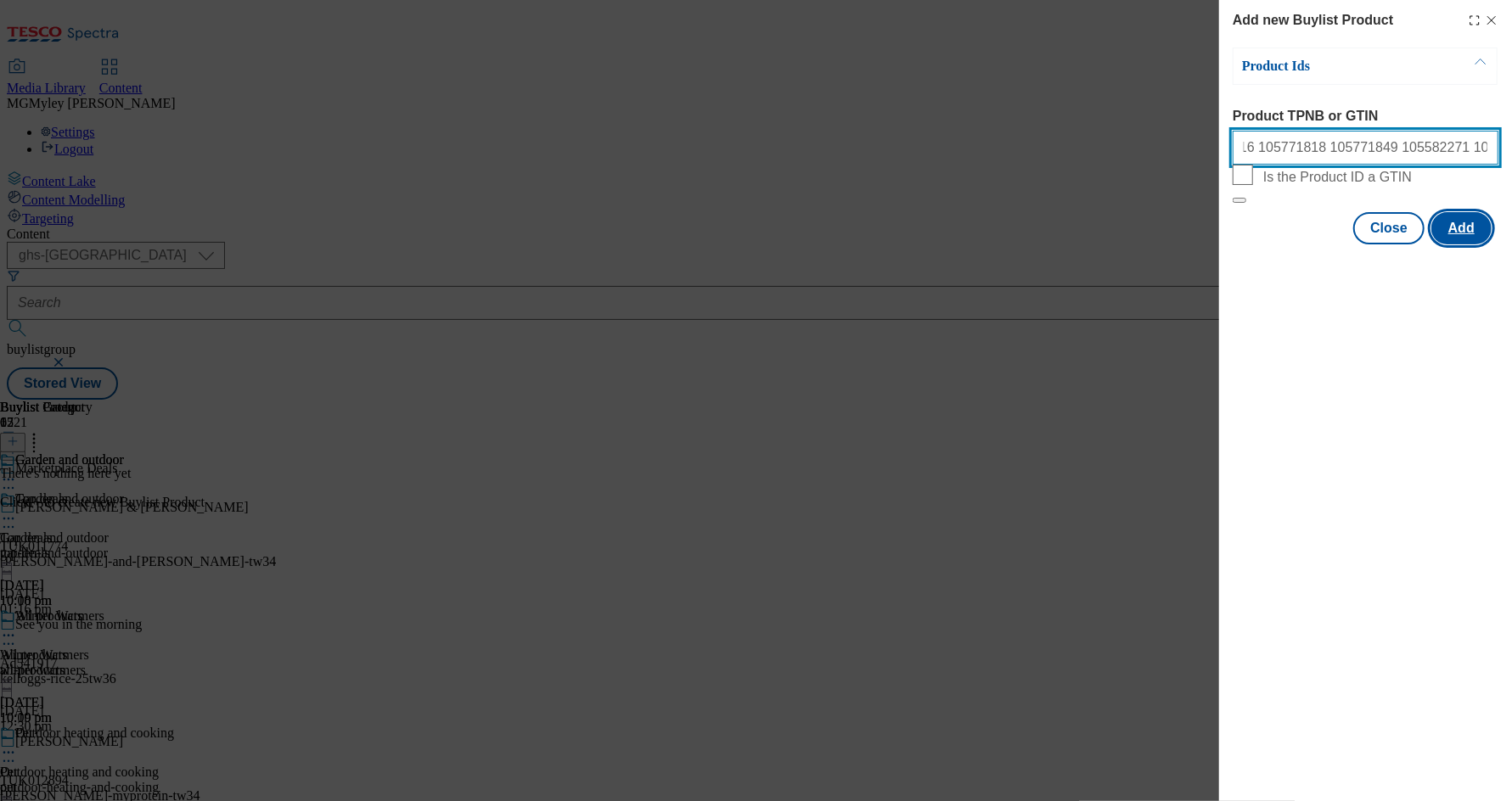
type input "105425438 105567071 105505010 105771806 105252867 105294999 105346977 105539159…"
click at [1469, 244] on button "Add" at bounding box center [1461, 228] width 61 height 33
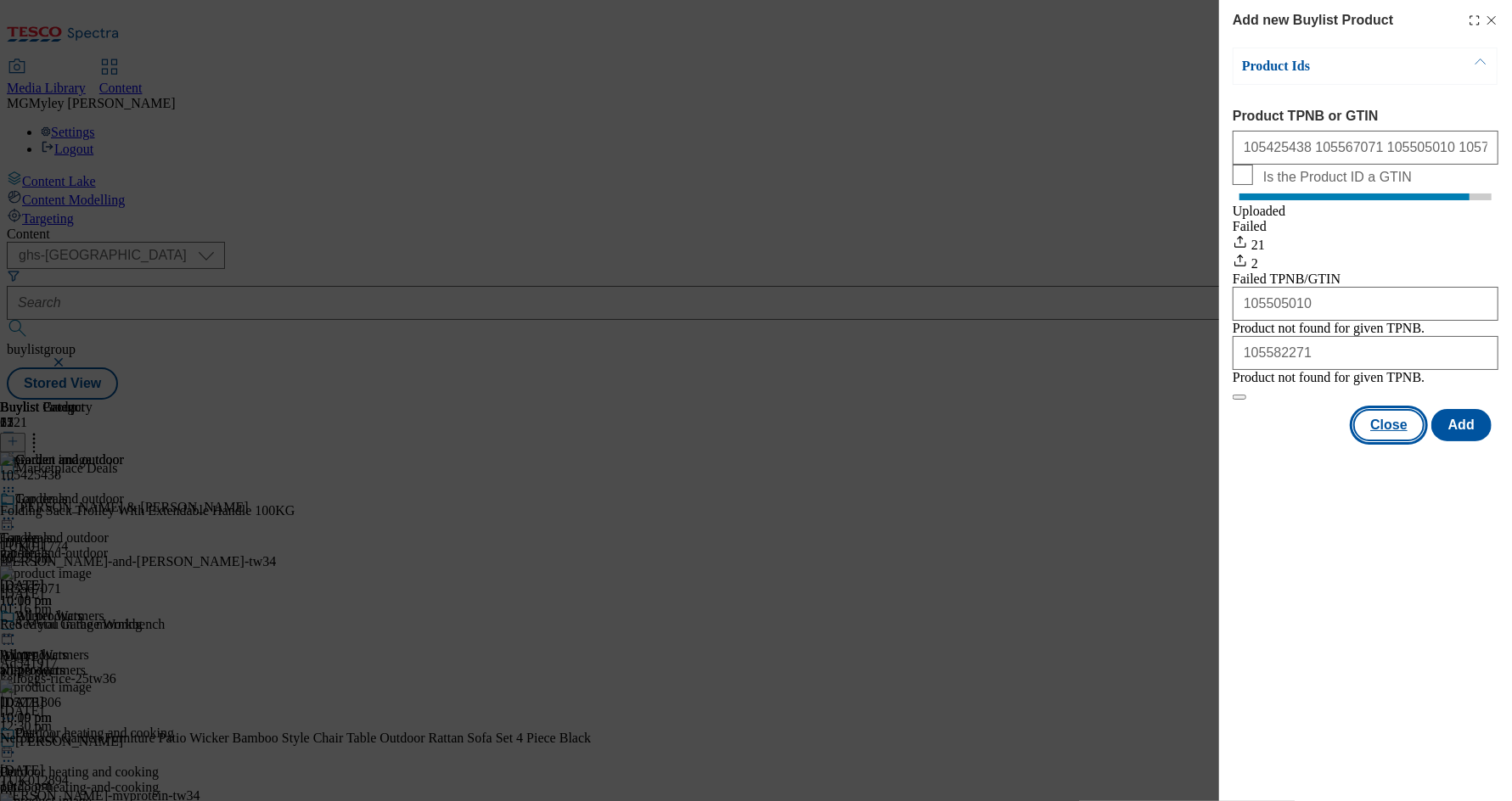
click at [1391, 441] on button "Close" at bounding box center [1388, 425] width 71 height 33
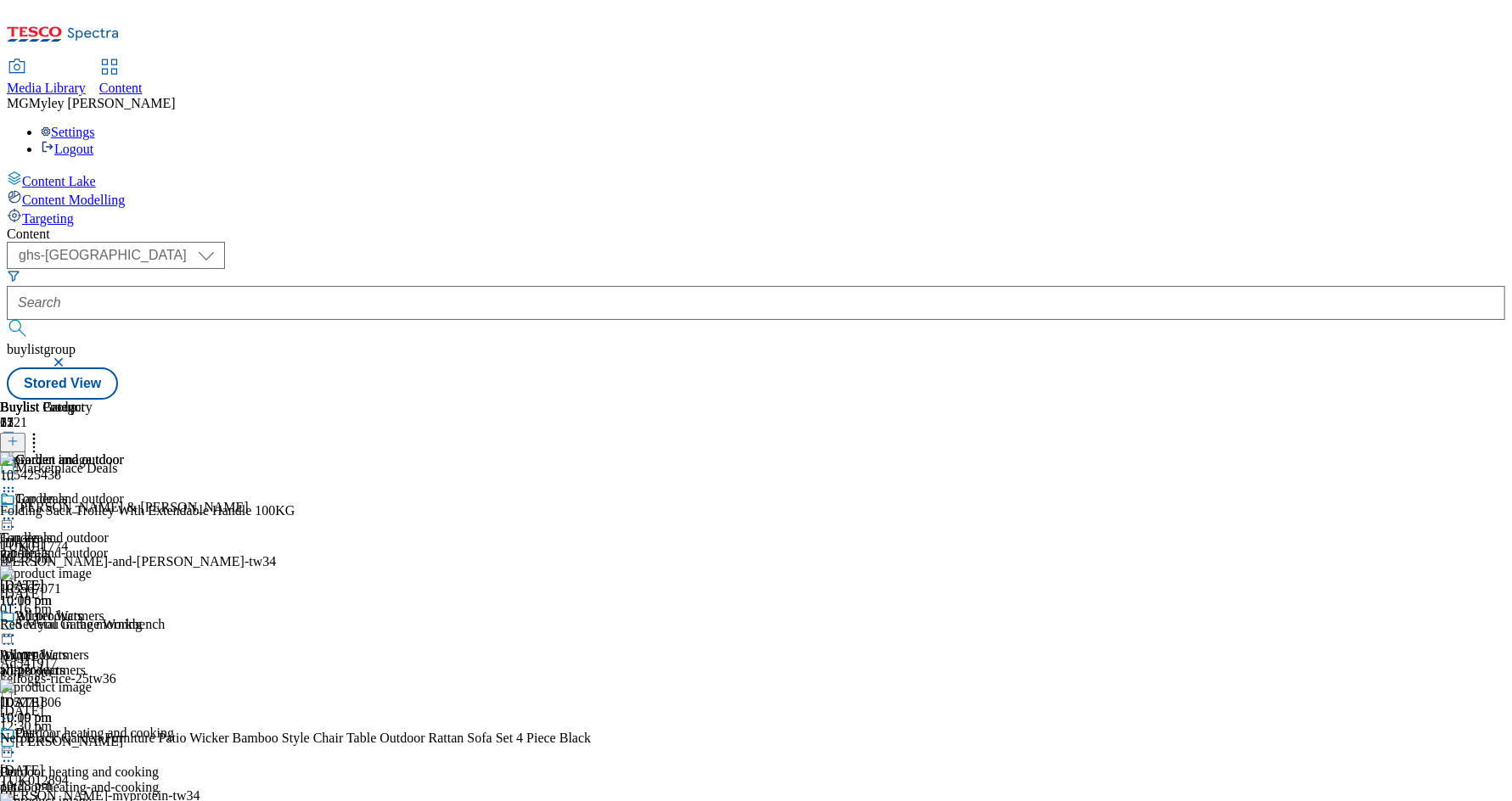
scroll to position [509, 0]
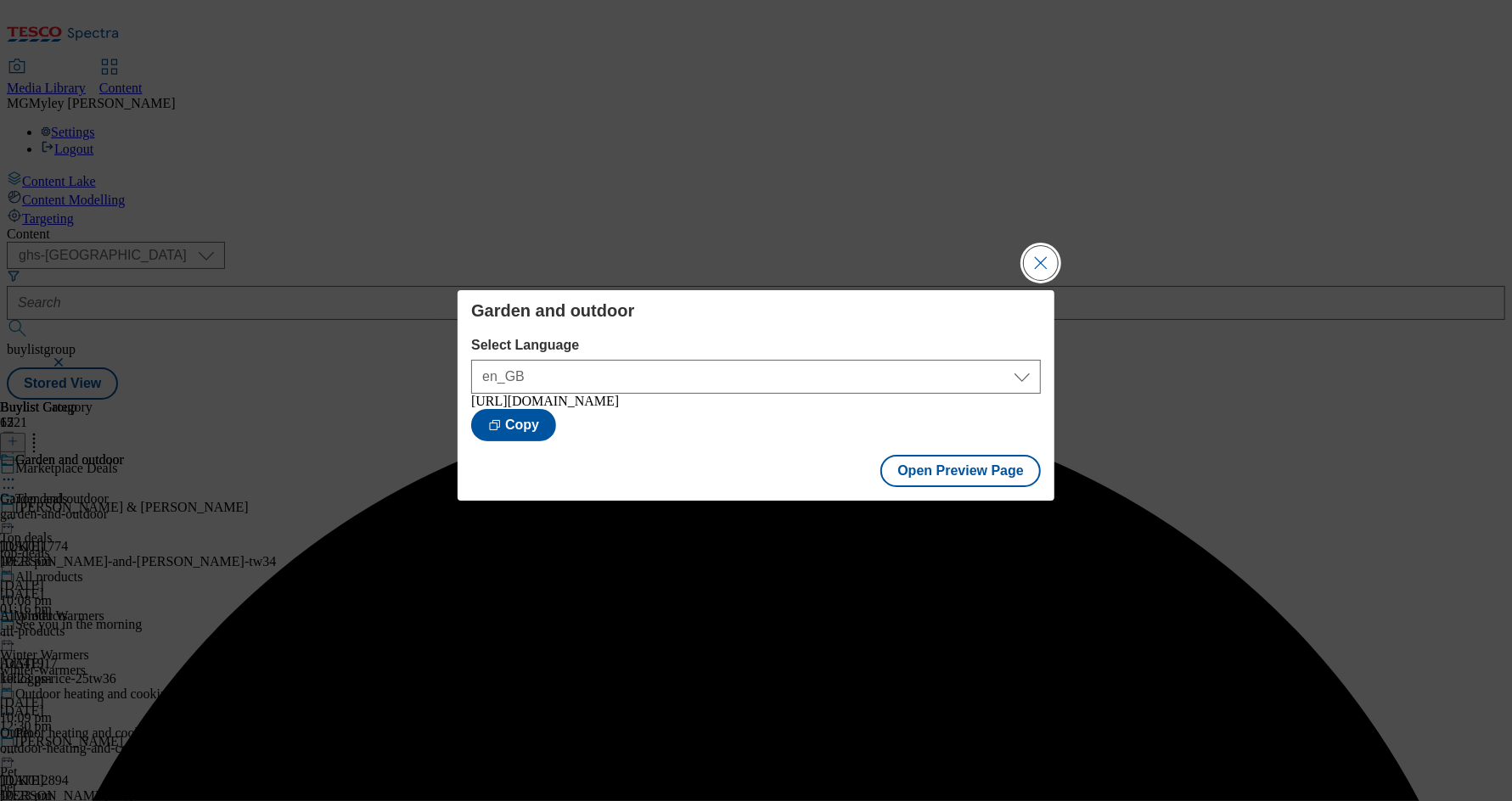
click at [1035, 268] on button "Close Modal" at bounding box center [1040, 263] width 34 height 34
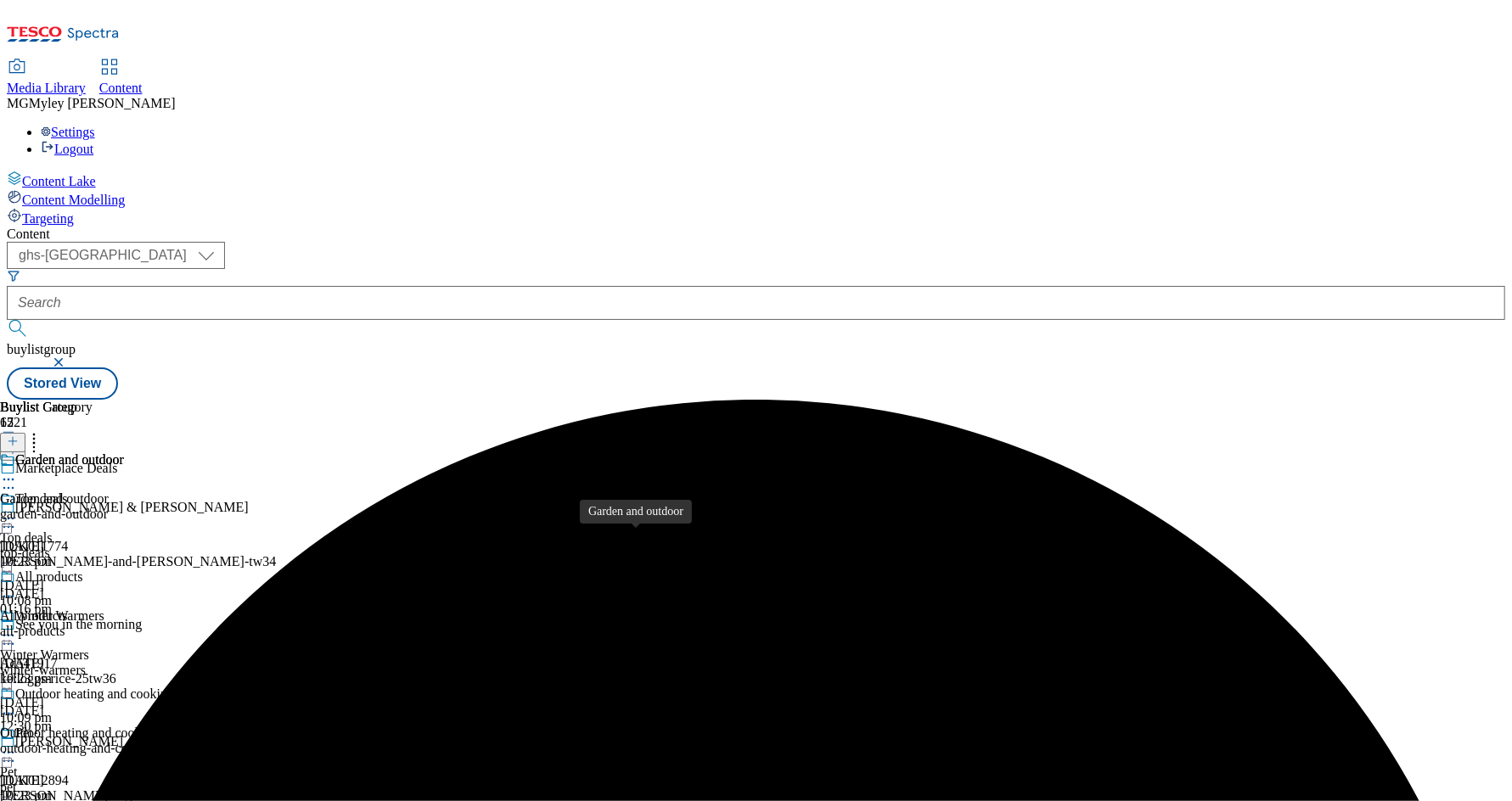
scroll to position [463, 0]
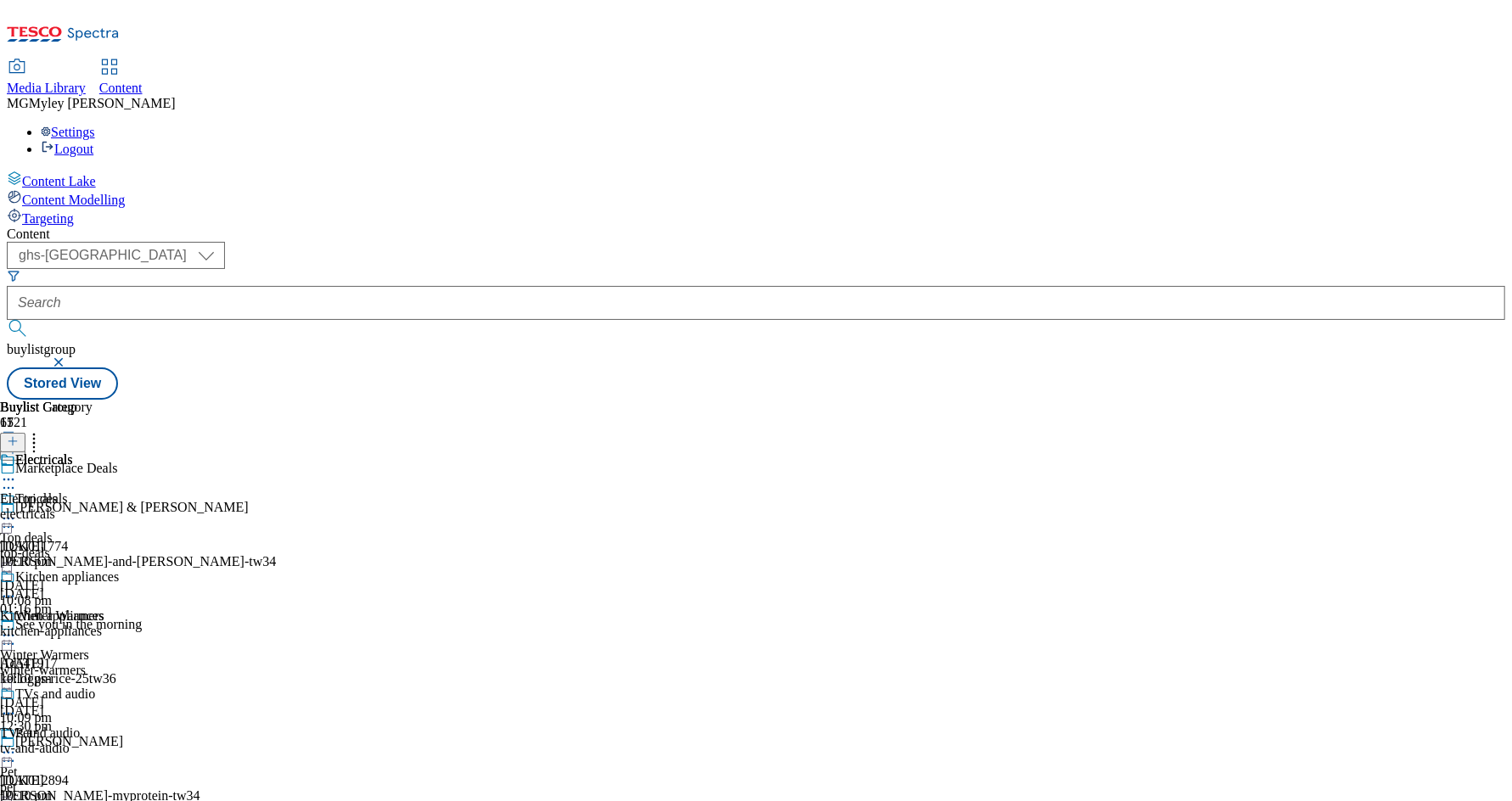
click at [101, 492] on span "Health and Beauty" at bounding box center [50, 499] width 101 height 15
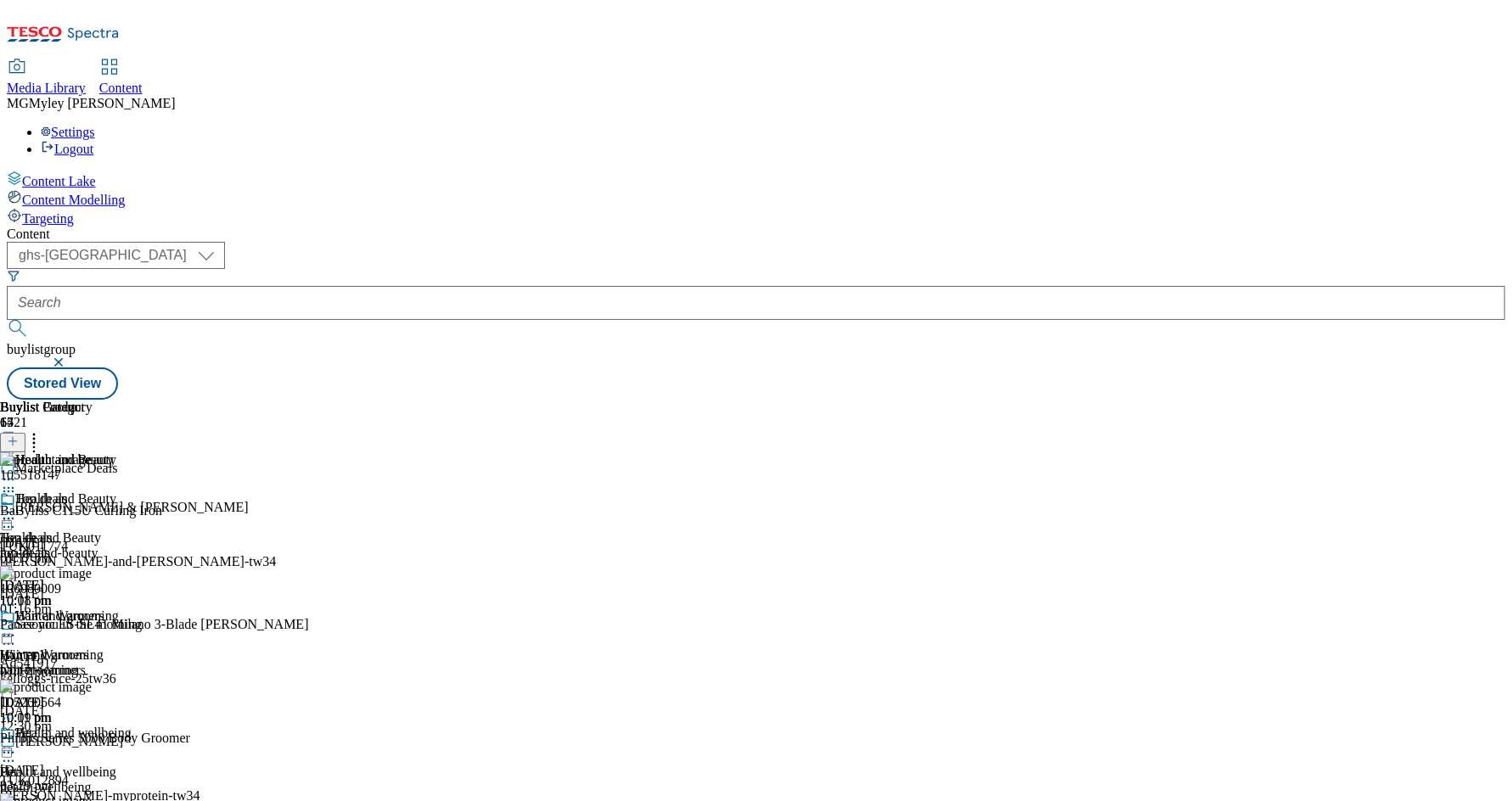
click at [42, 431] on icon at bounding box center [33, 439] width 17 height 17
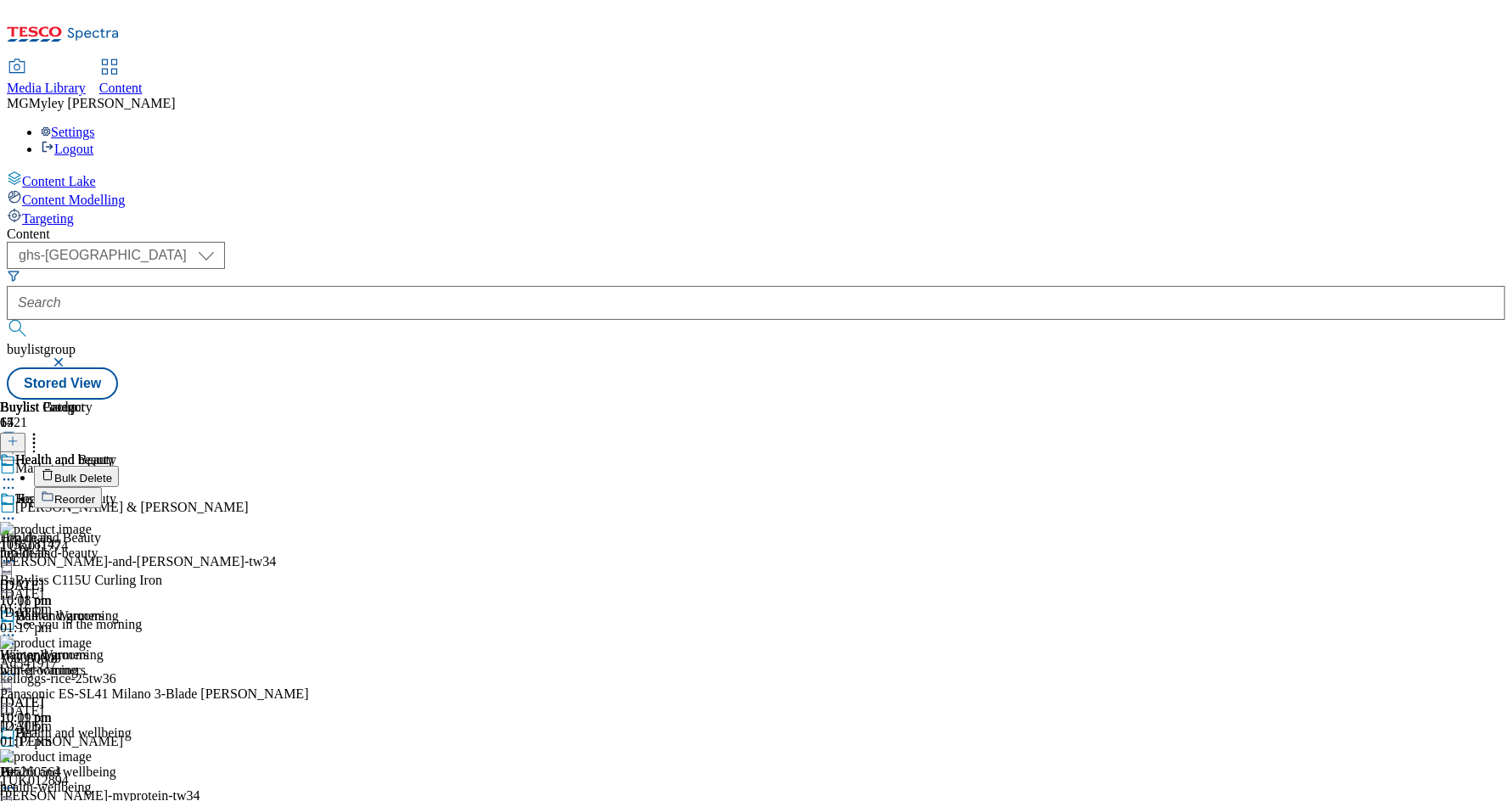
click at [112, 472] on span "Bulk Delete" at bounding box center [84, 478] width 58 height 12
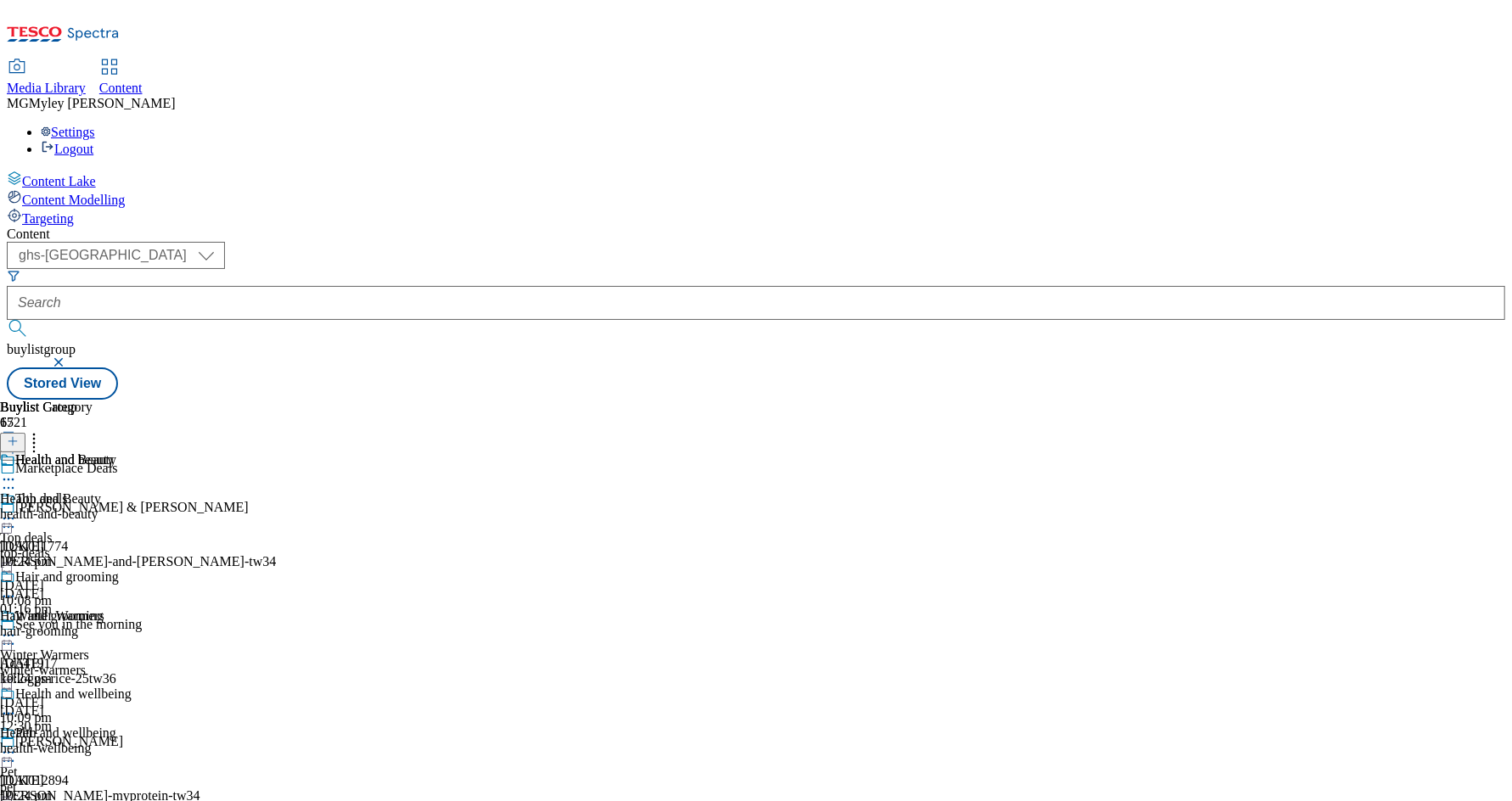
scroll to position [873, 0]
click at [148, 506] on div "health-and-beauty" at bounding box center [74, 513] width 148 height 15
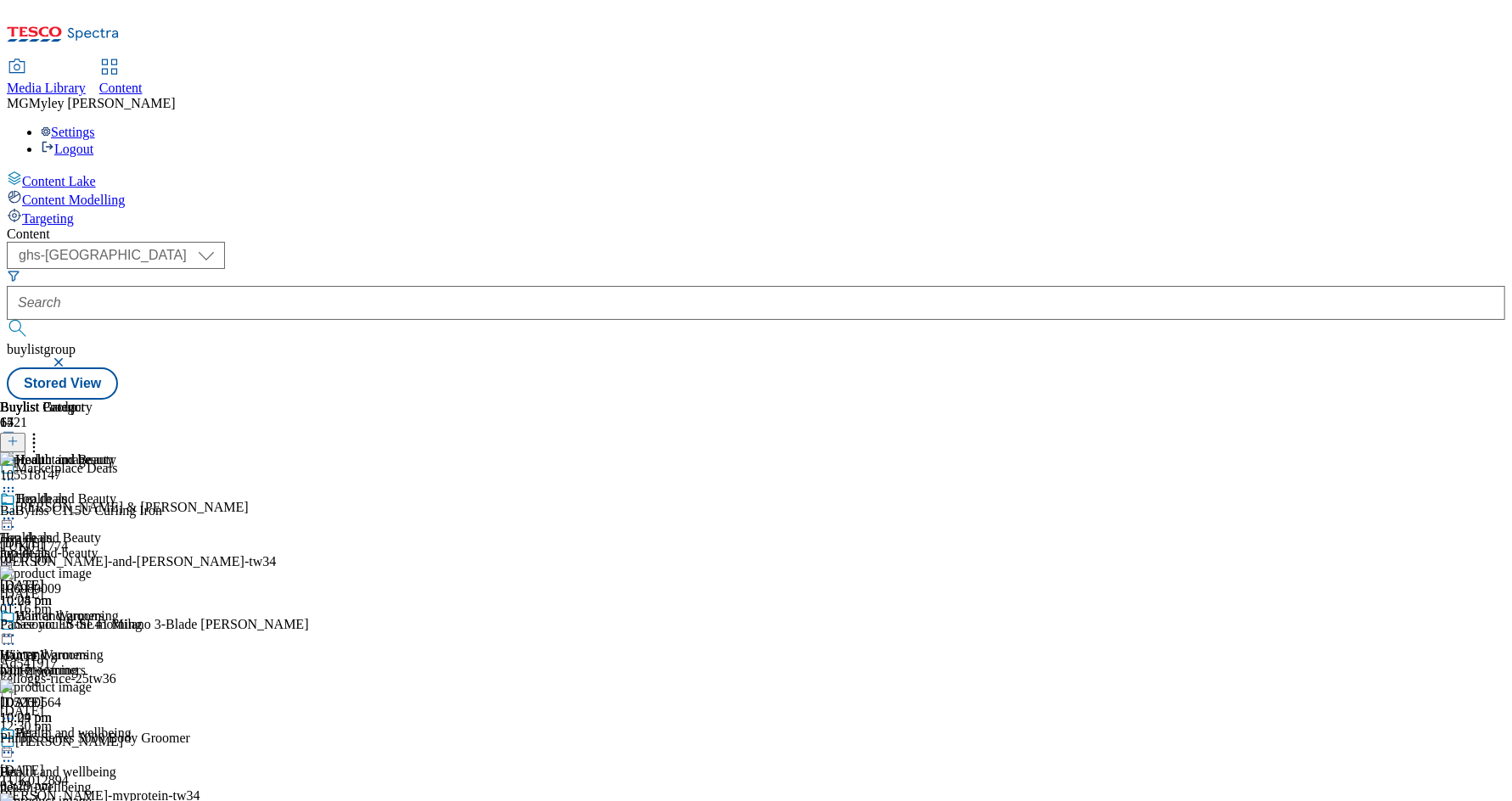
click at [42, 431] on icon at bounding box center [33, 439] width 17 height 17
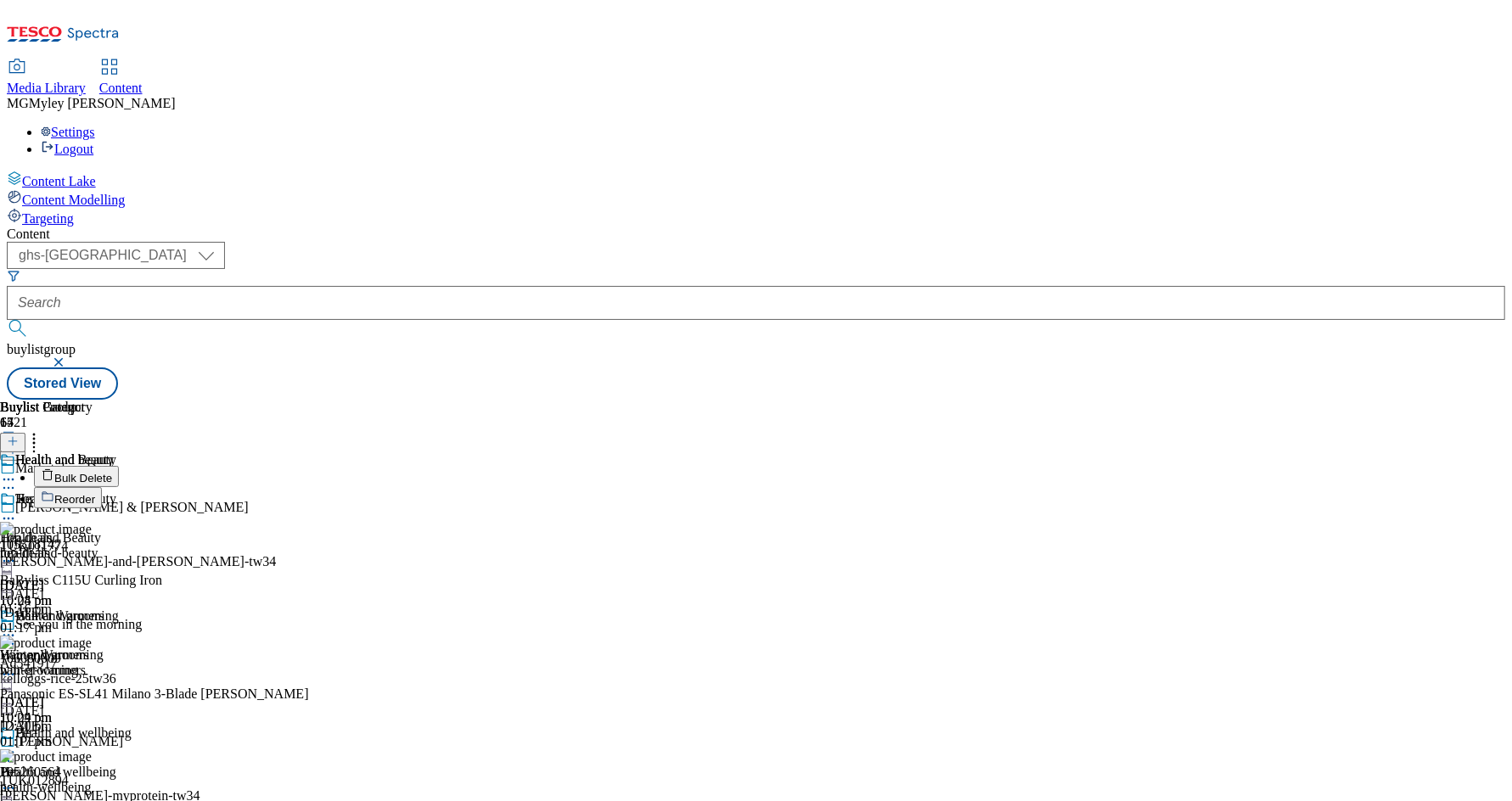
click at [112, 472] on span "Bulk Delete" at bounding box center [84, 478] width 58 height 12
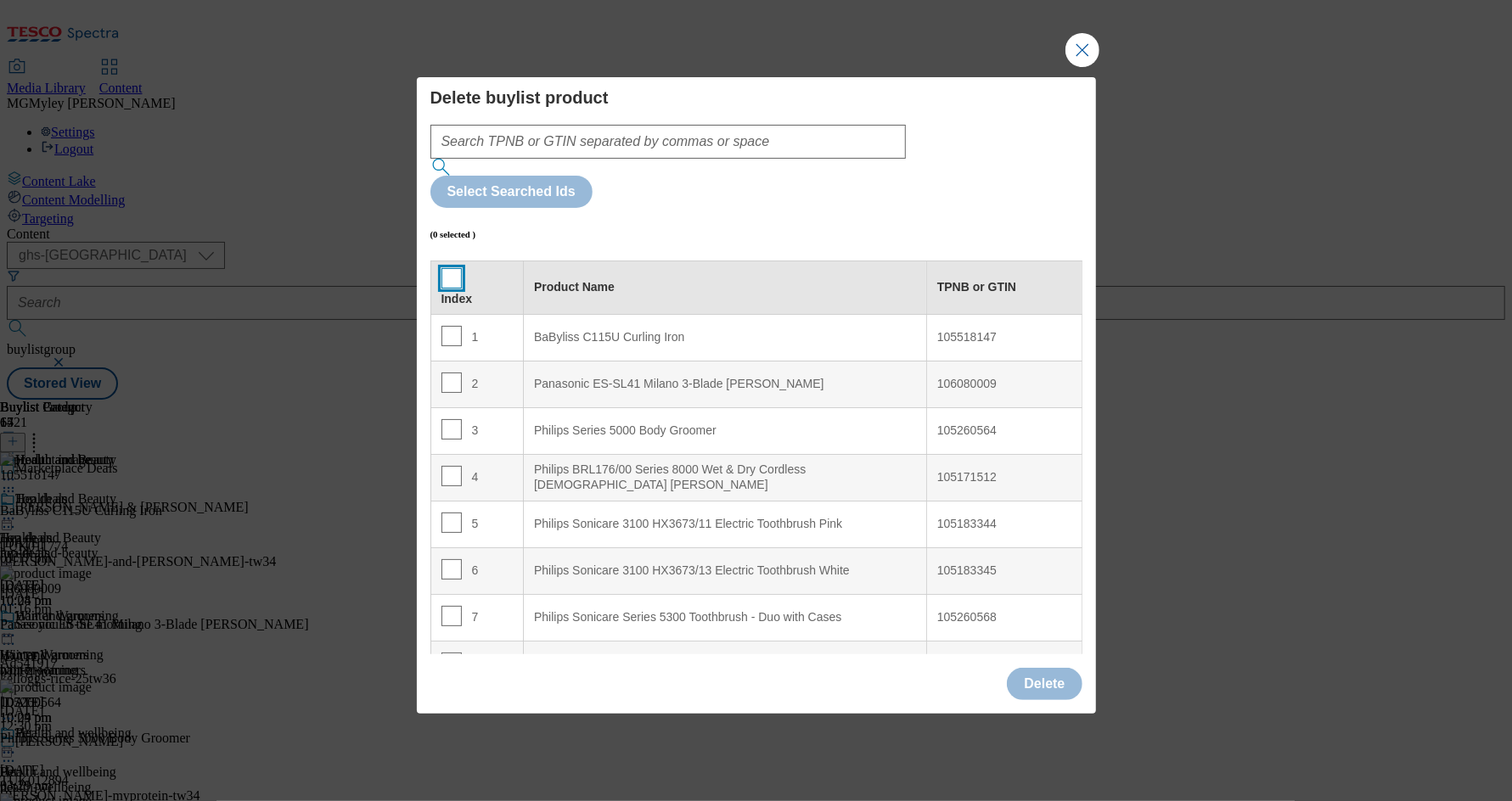
click at [447, 268] on input "Modal" at bounding box center [451, 278] width 20 height 20
checkbox input "true"
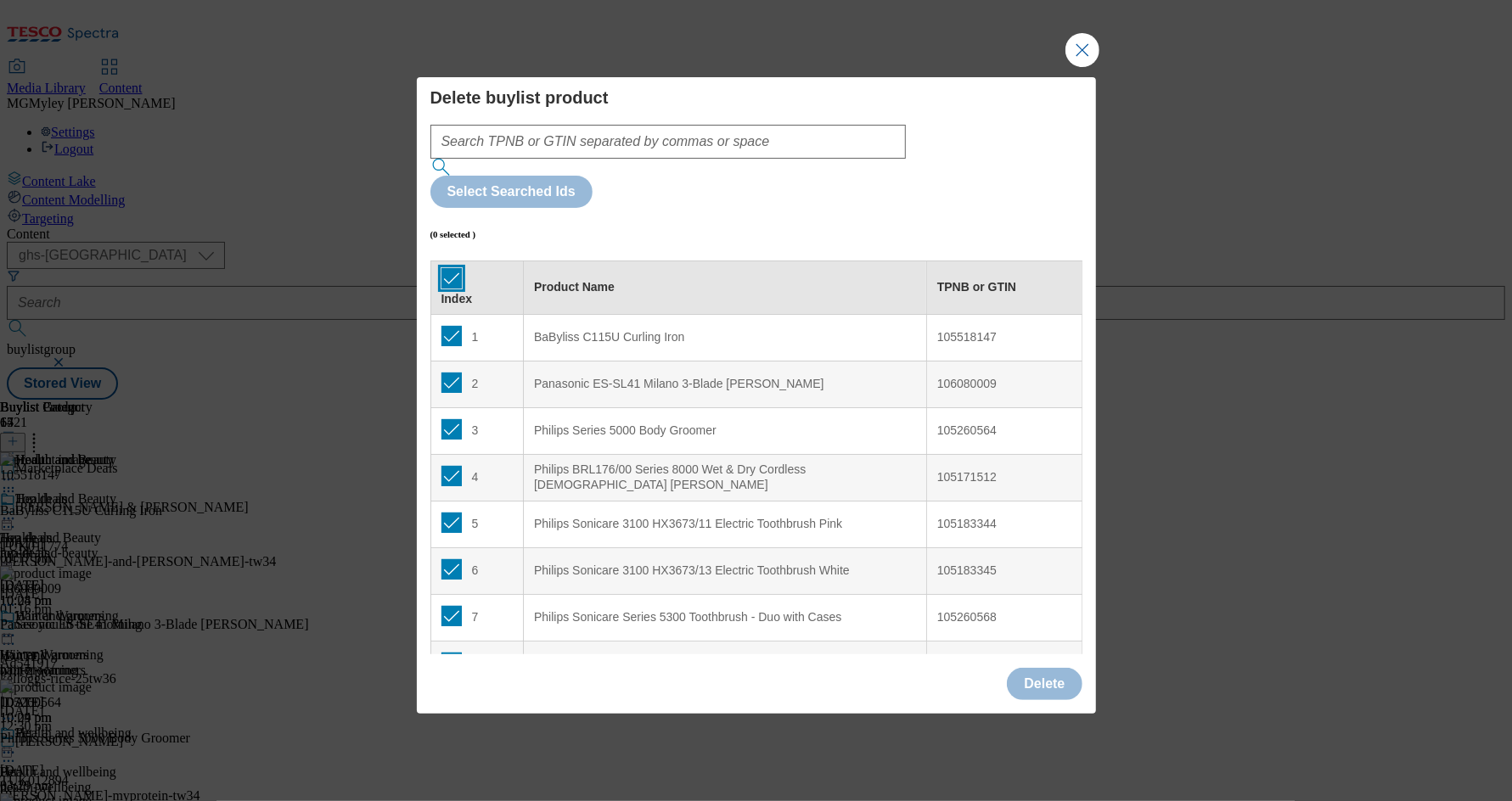
checkbox input "true"
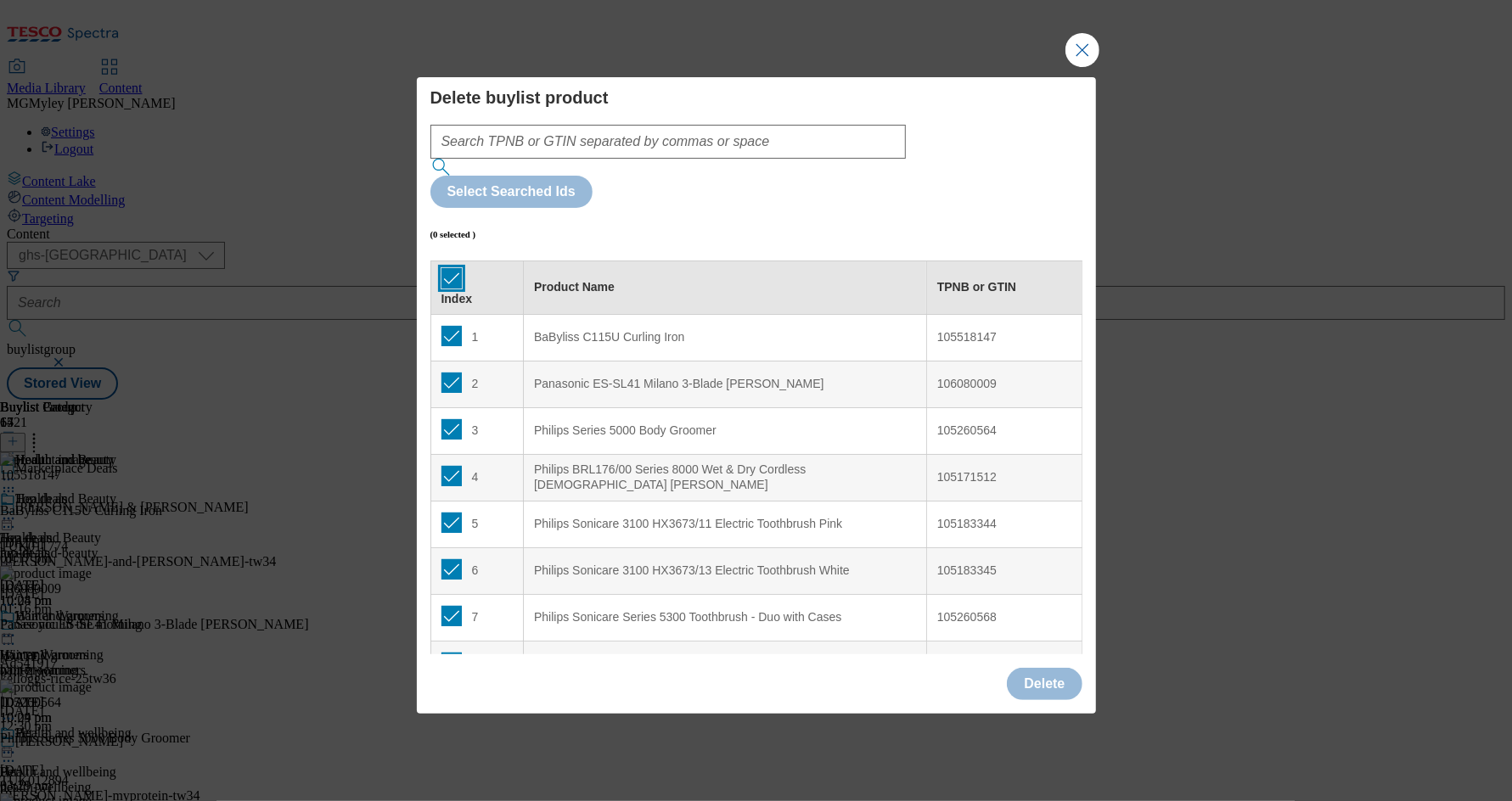
checkbox input "true"
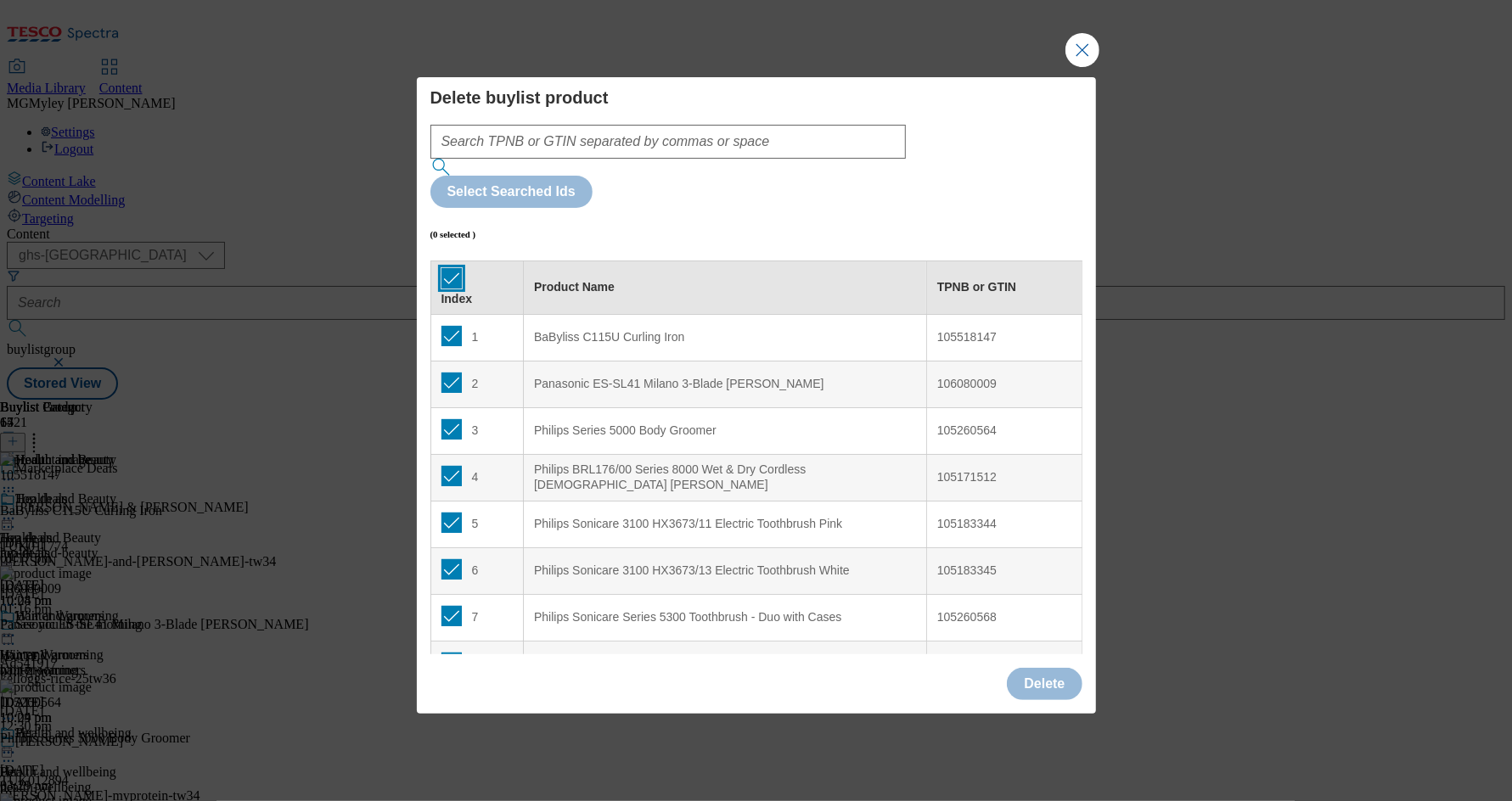
checkbox input "true"
click at [1036, 668] on button "Delete" at bounding box center [1043, 684] width 75 height 33
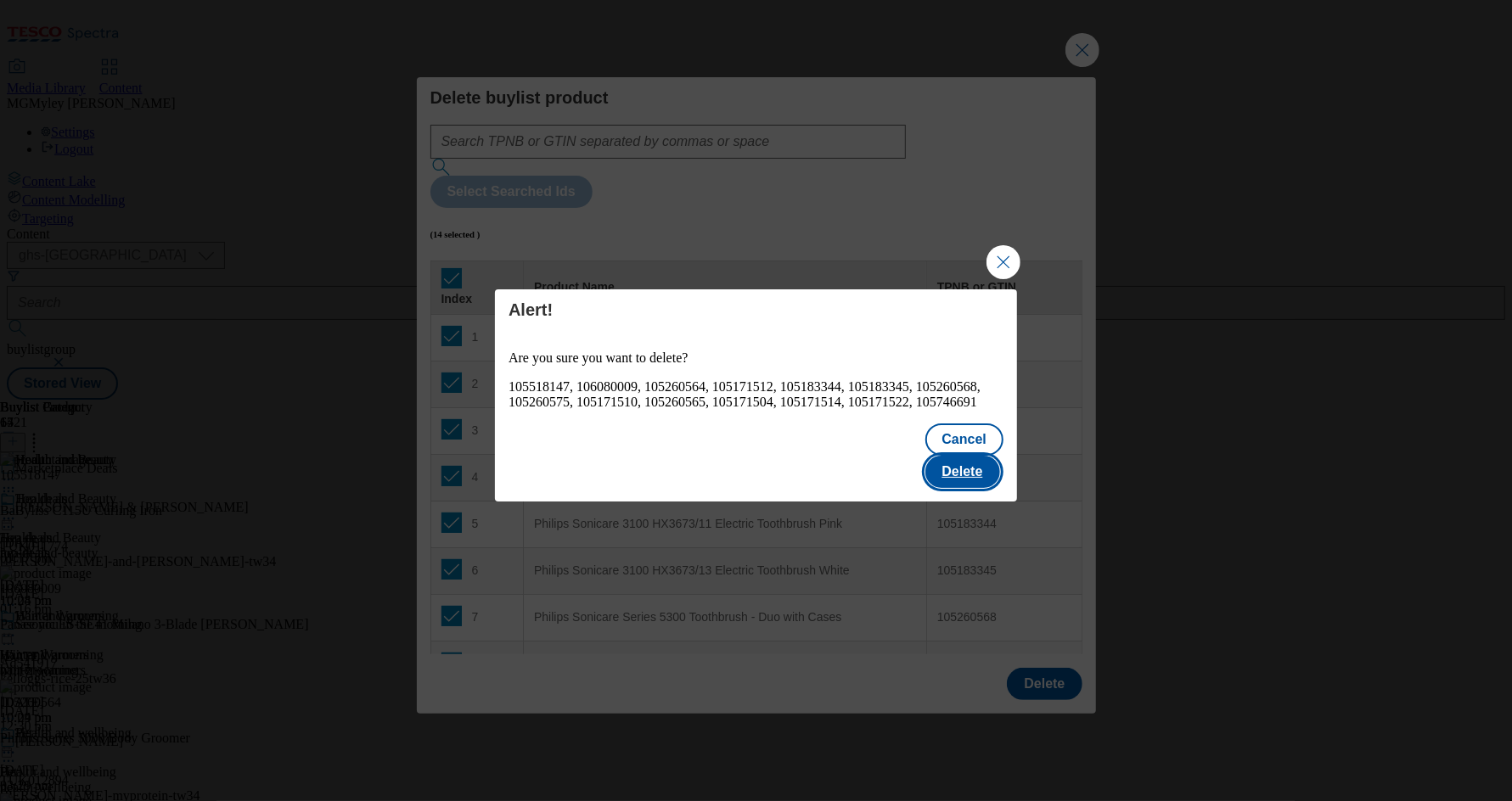
click at [971, 471] on button "Delete" at bounding box center [962, 471] width 75 height 33
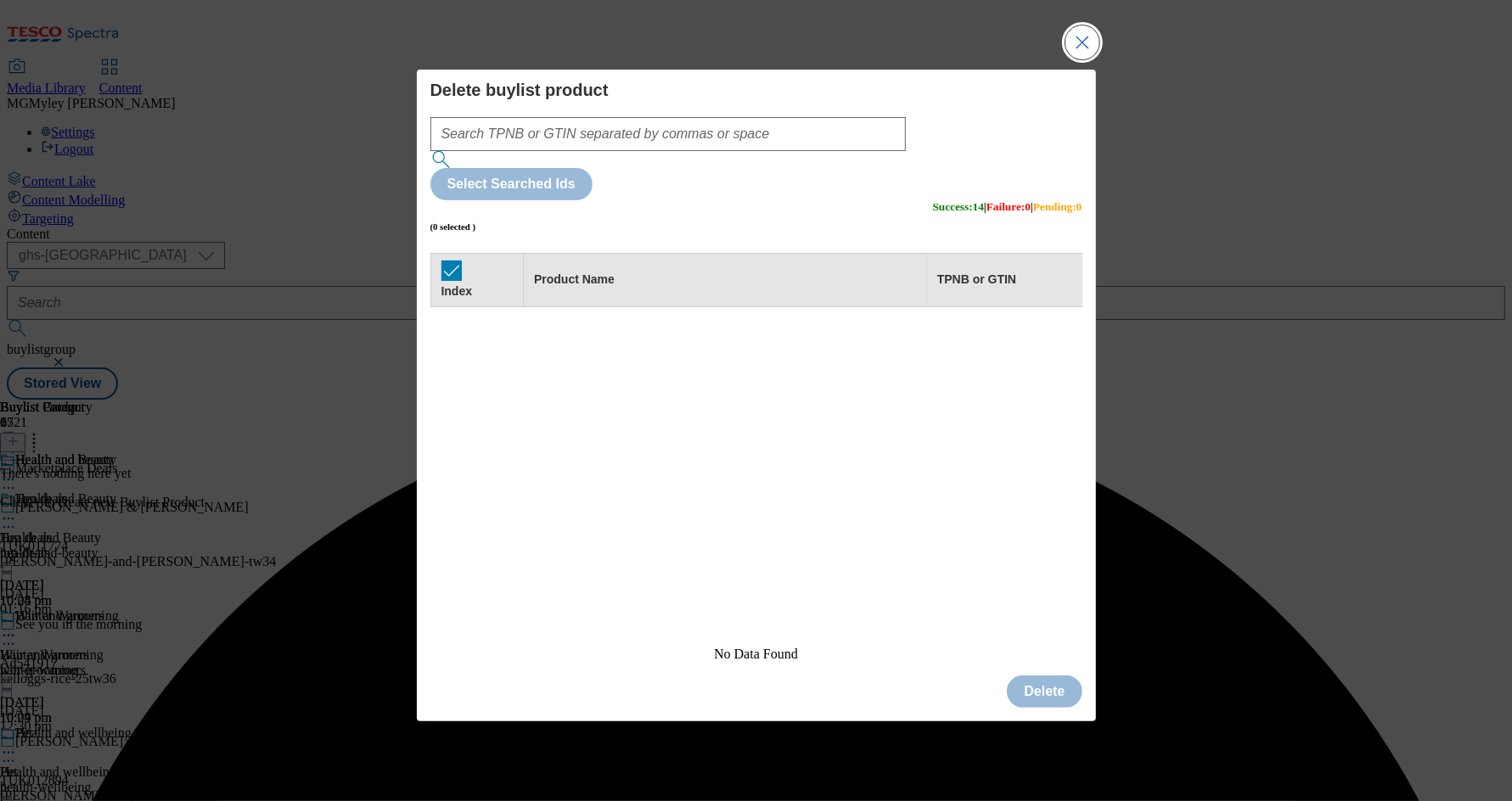
click at [1083, 60] on button "Close Modal" at bounding box center [1082, 42] width 34 height 34
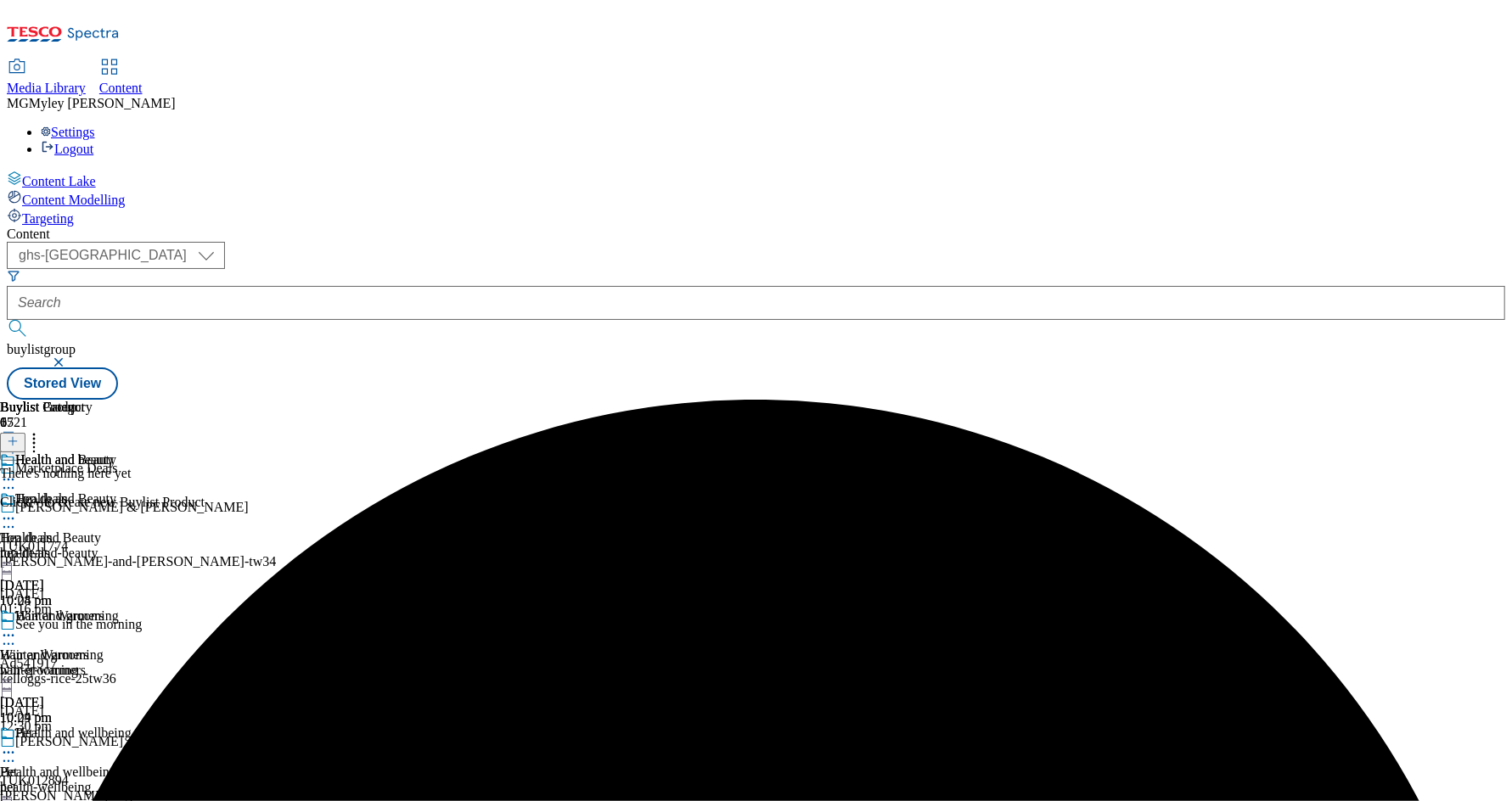
click at [18, 435] on icon at bounding box center [13, 441] width 12 height 12
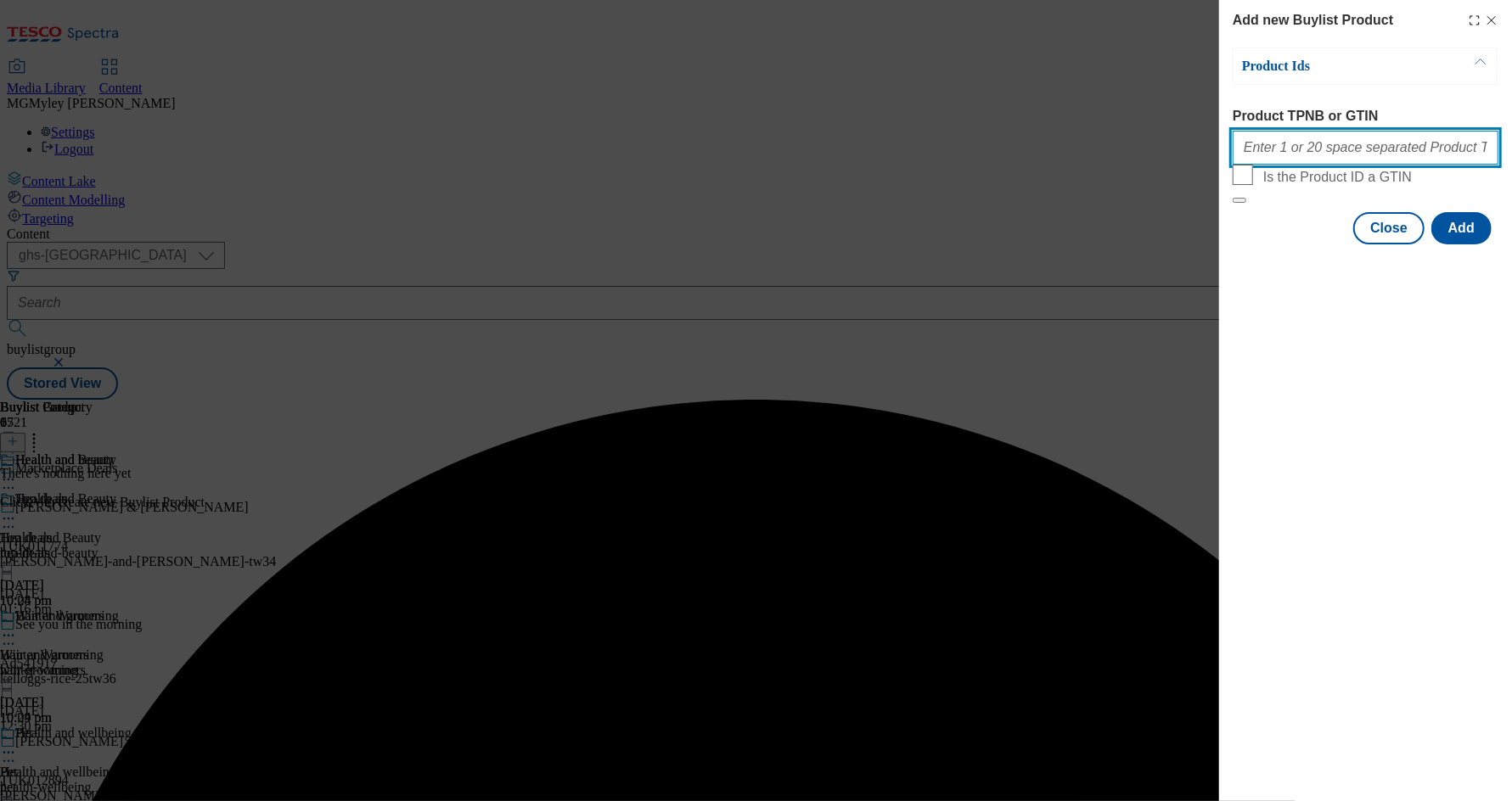
click at [1316, 149] on input "Product TPNB or GTIN" at bounding box center [1365, 148] width 265 height 34
paste input "106080009 105518147 105746691 106082670 105997693 105997695 111197634 105443503…"
type input "106080009 105518147 105746691 106082670 105997693 105997695 111197634 105443503…"
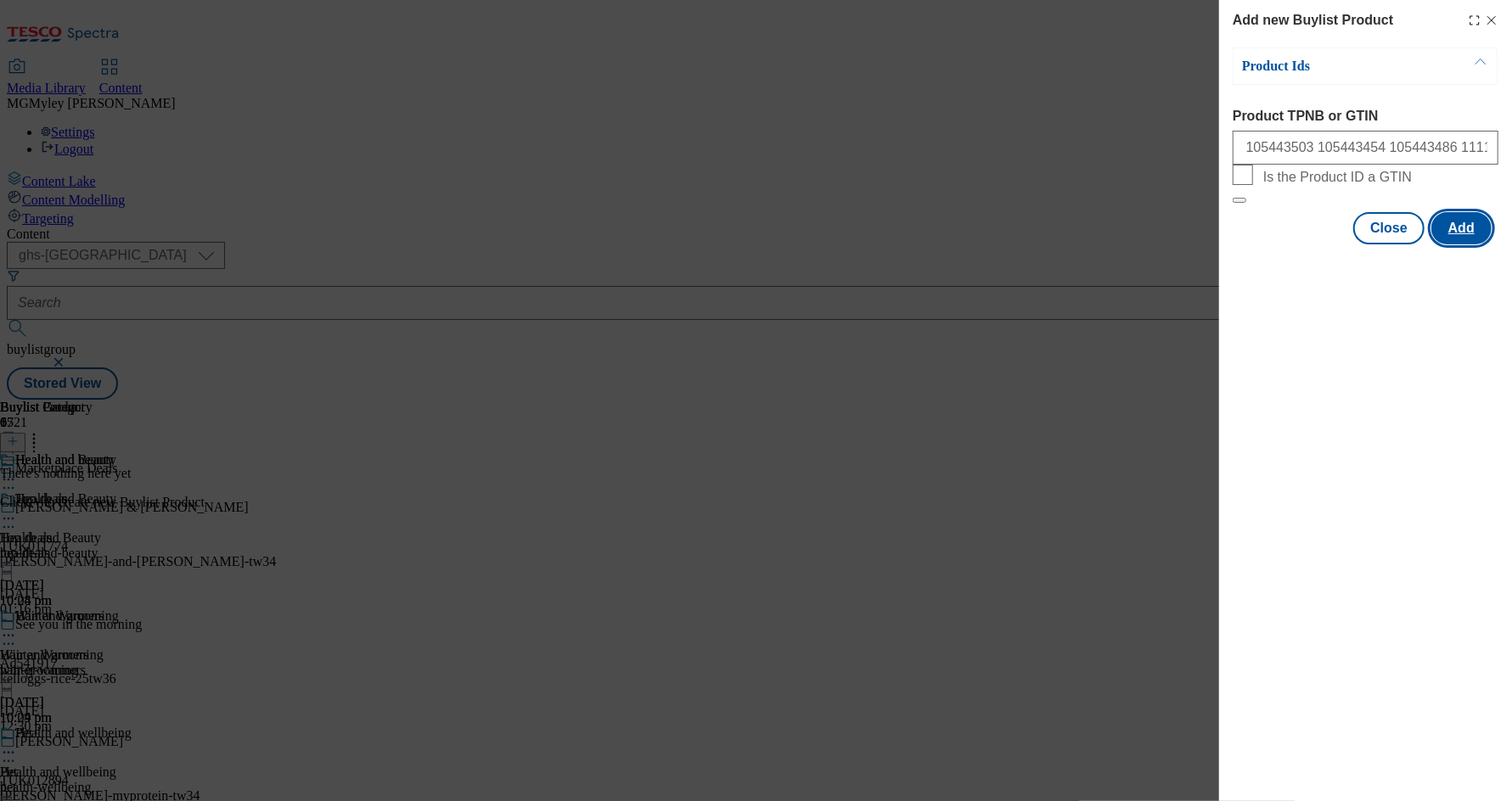
scroll to position [0, 0]
click at [1476, 244] on button "Add" at bounding box center [1461, 228] width 61 height 33
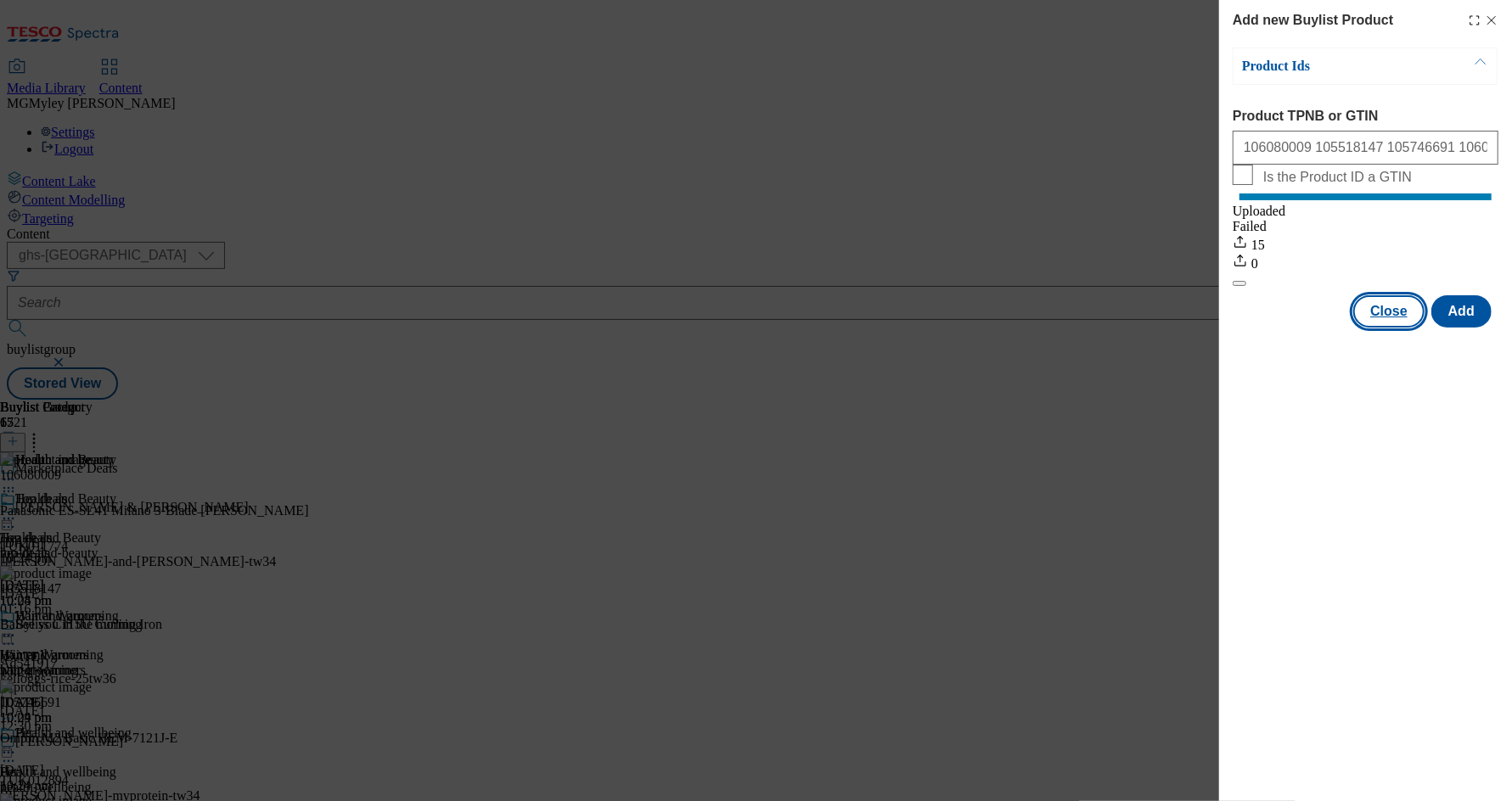
click at [1381, 328] on button "Close" at bounding box center [1388, 311] width 71 height 33
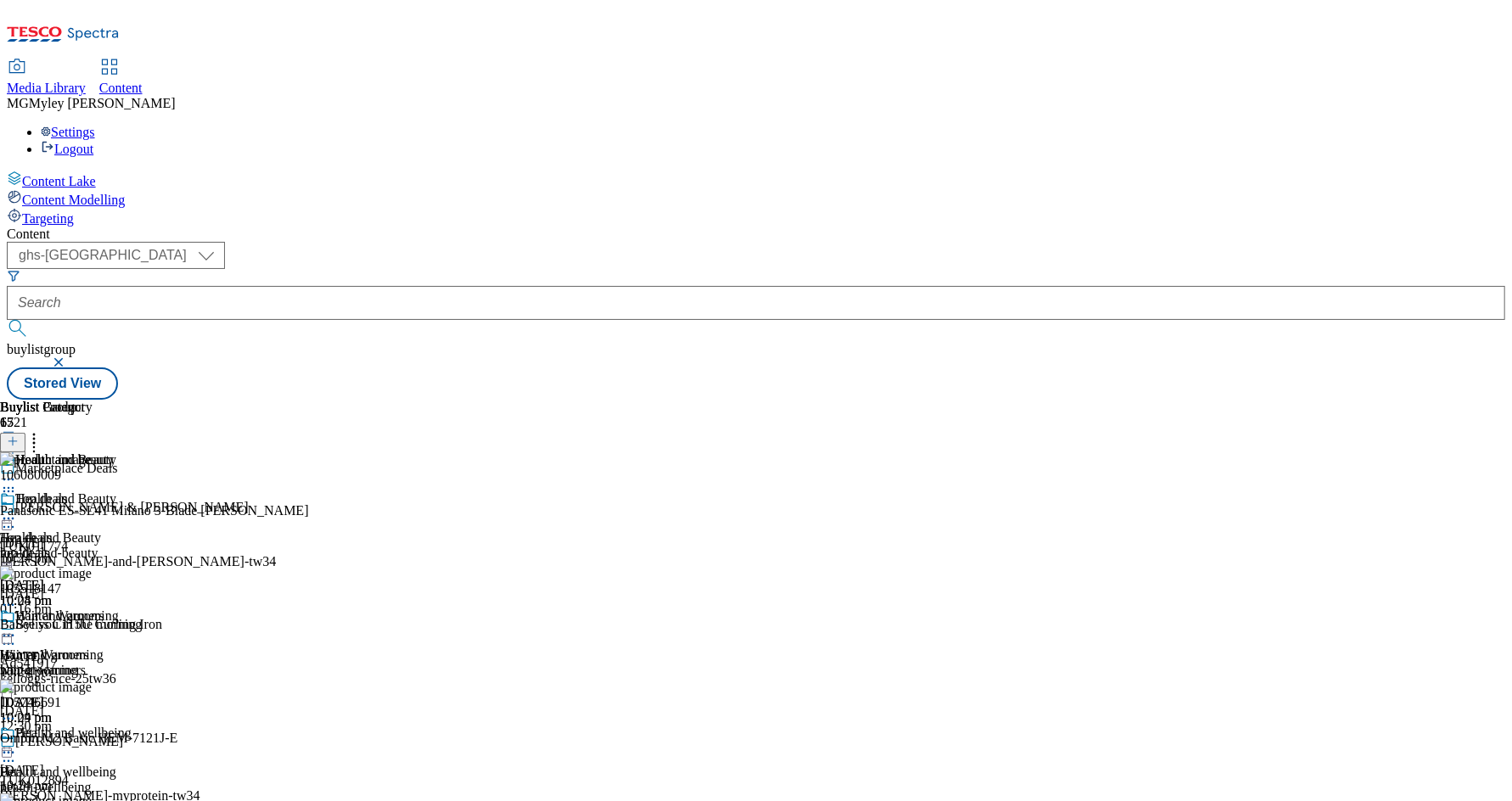
click at [17, 471] on icon at bounding box center [8, 479] width 17 height 17
click at [92, 587] on span "Preview" at bounding box center [72, 593] width 40 height 12
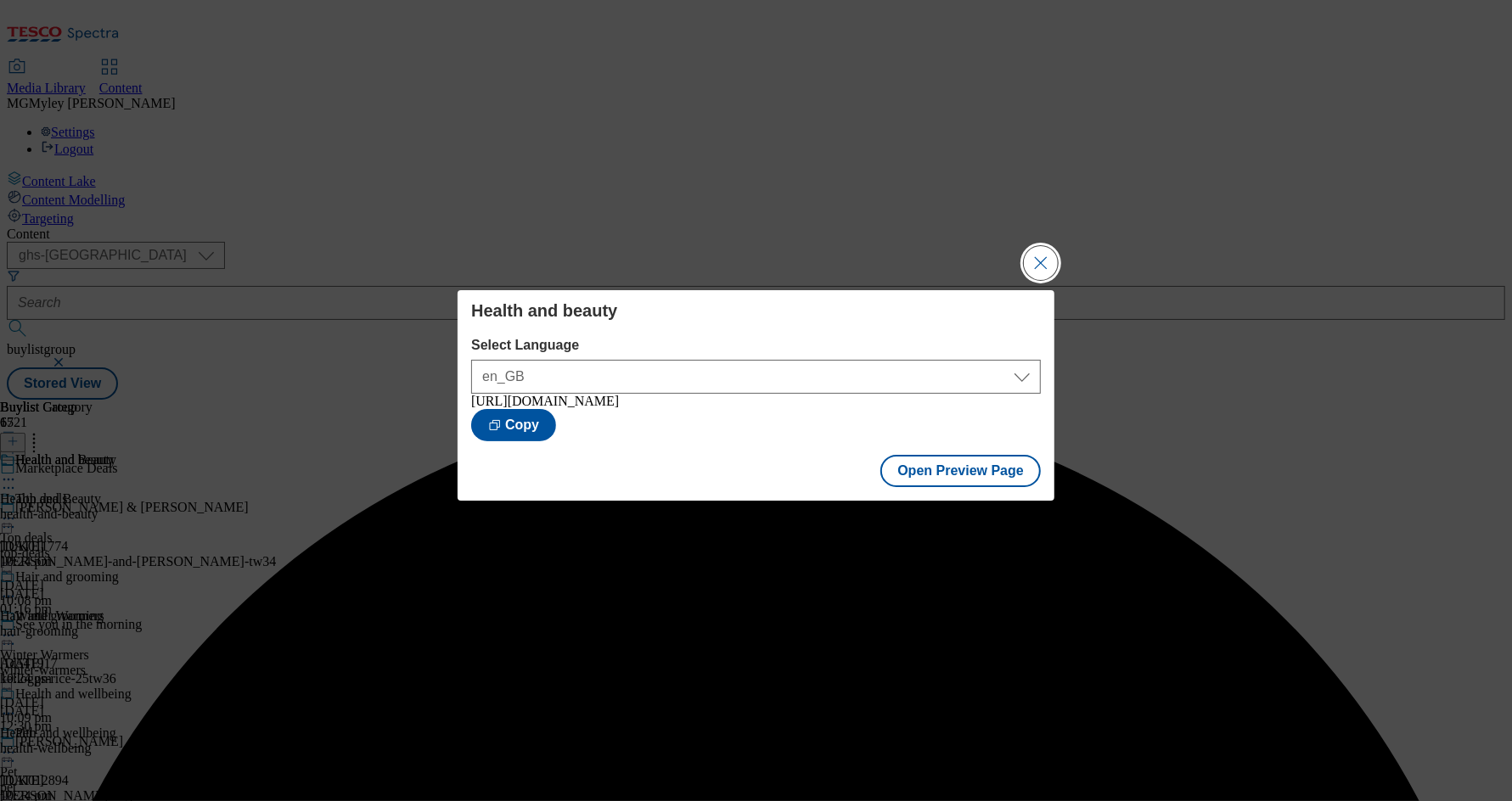
click at [1043, 255] on button "Close Modal" at bounding box center [1040, 263] width 34 height 34
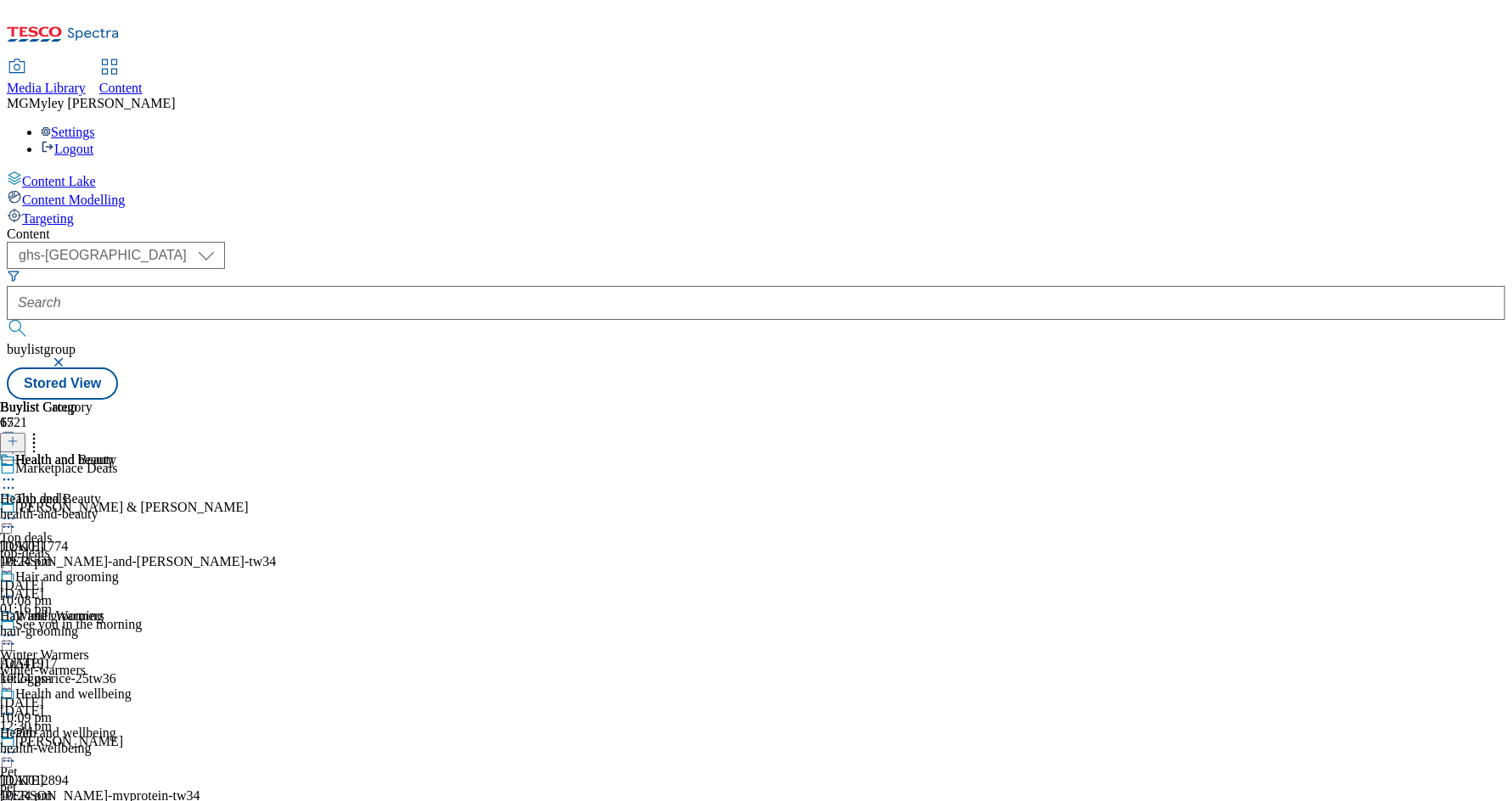
scroll to position [948, 0]
click at [1244, 400] on div "Buylist Group 6521 Marketplace Deals [PERSON_NAME] & [PERSON_NAME] TUK011774 [P…" at bounding box center [756, 400] width 1498 height 0
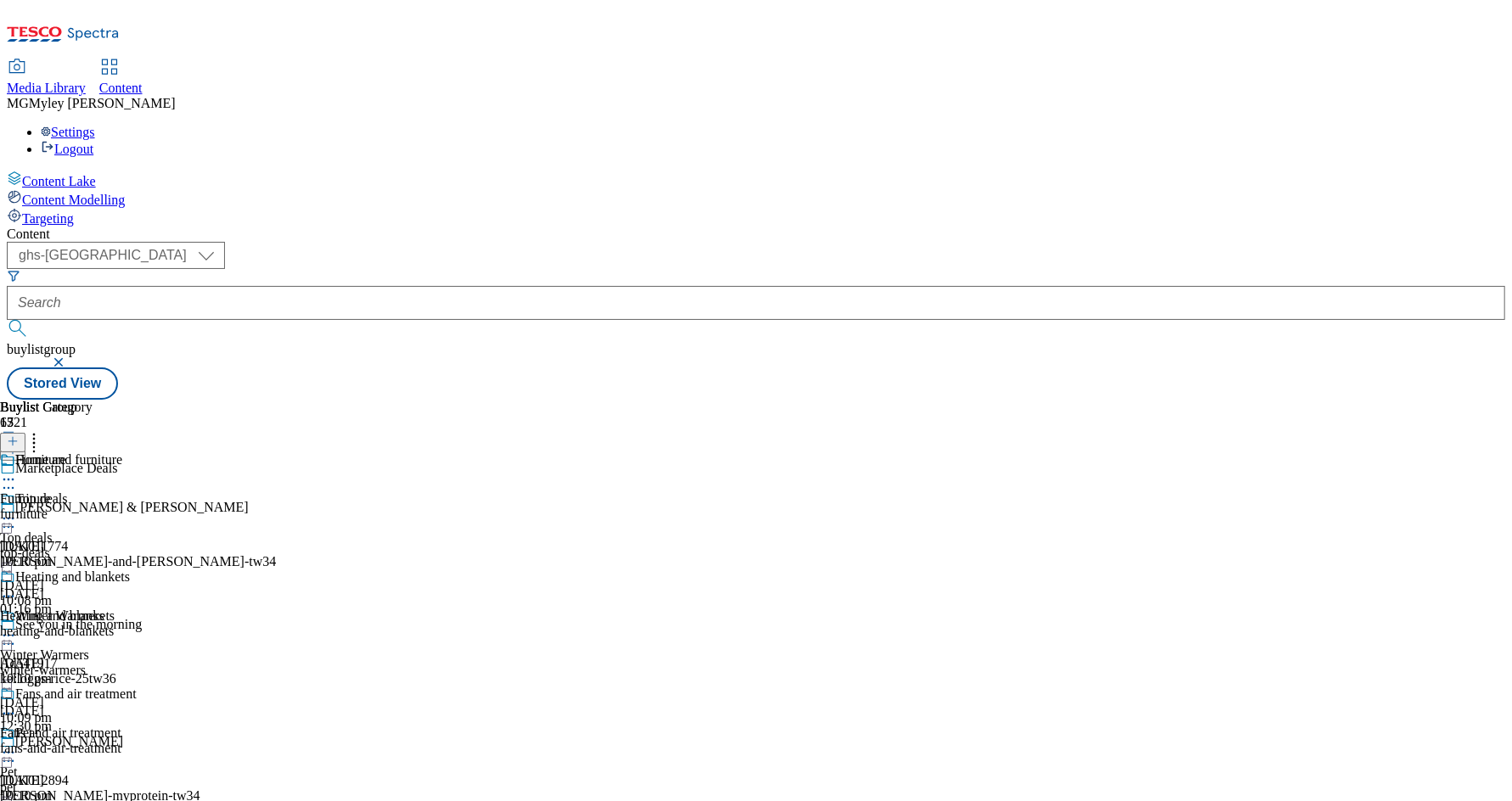
scroll to position [171, 0]
click at [170, 741] on div "fans-and-air-treatment" at bounding box center [84, 748] width 170 height 15
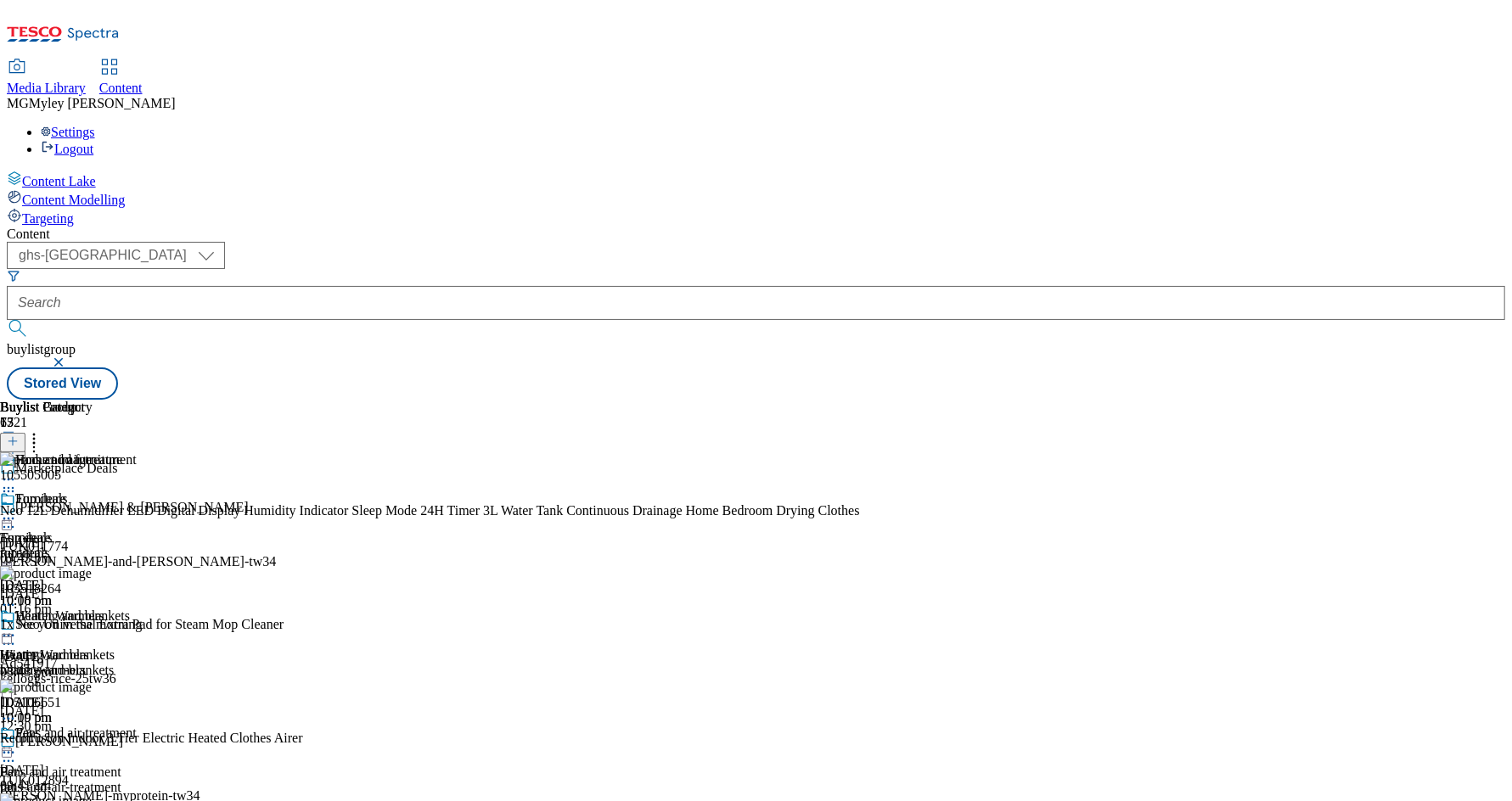
click at [42, 431] on icon at bounding box center [33, 439] width 17 height 17
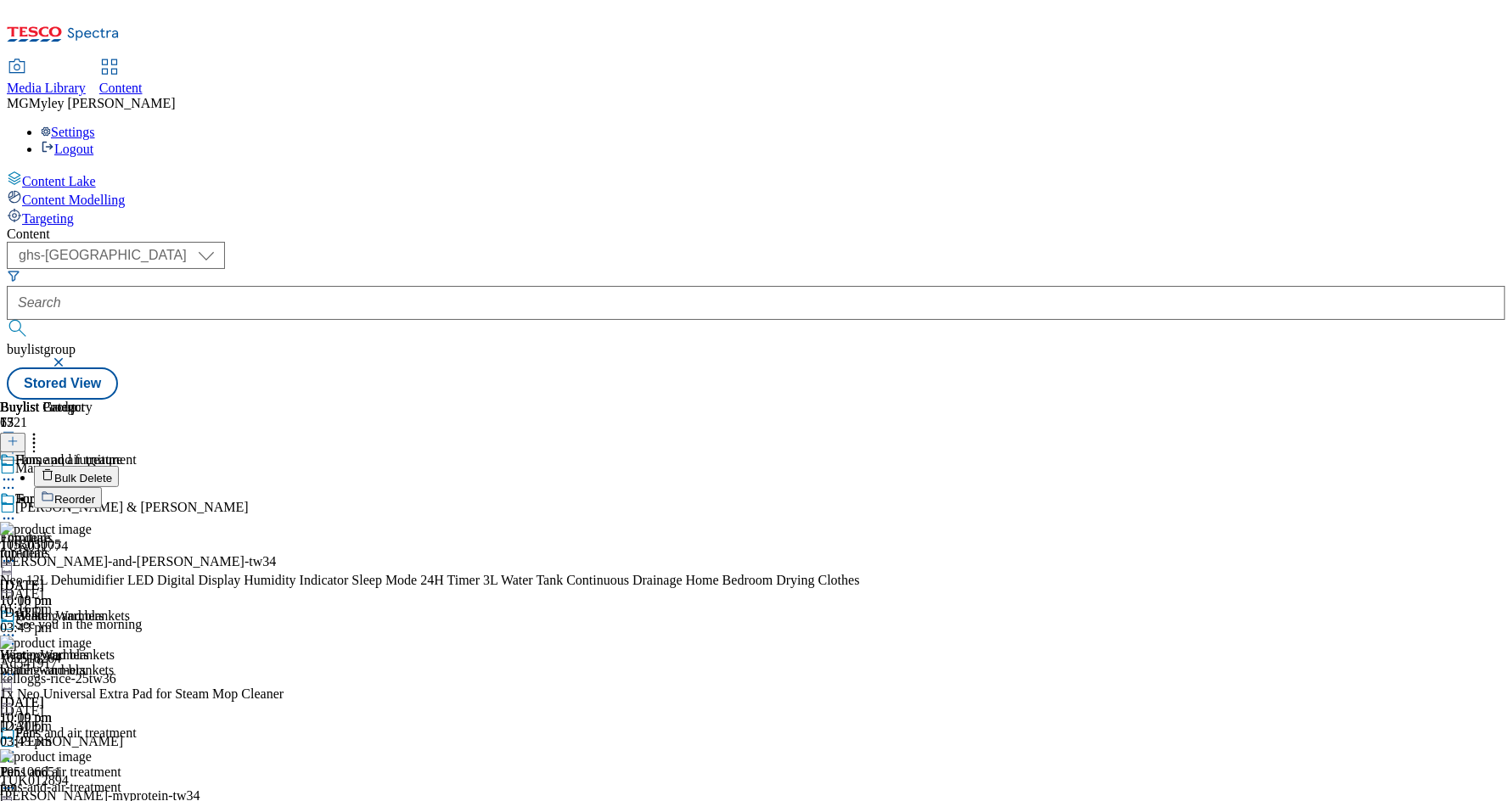
click at [112, 472] on span "Bulk Delete" at bounding box center [84, 478] width 58 height 12
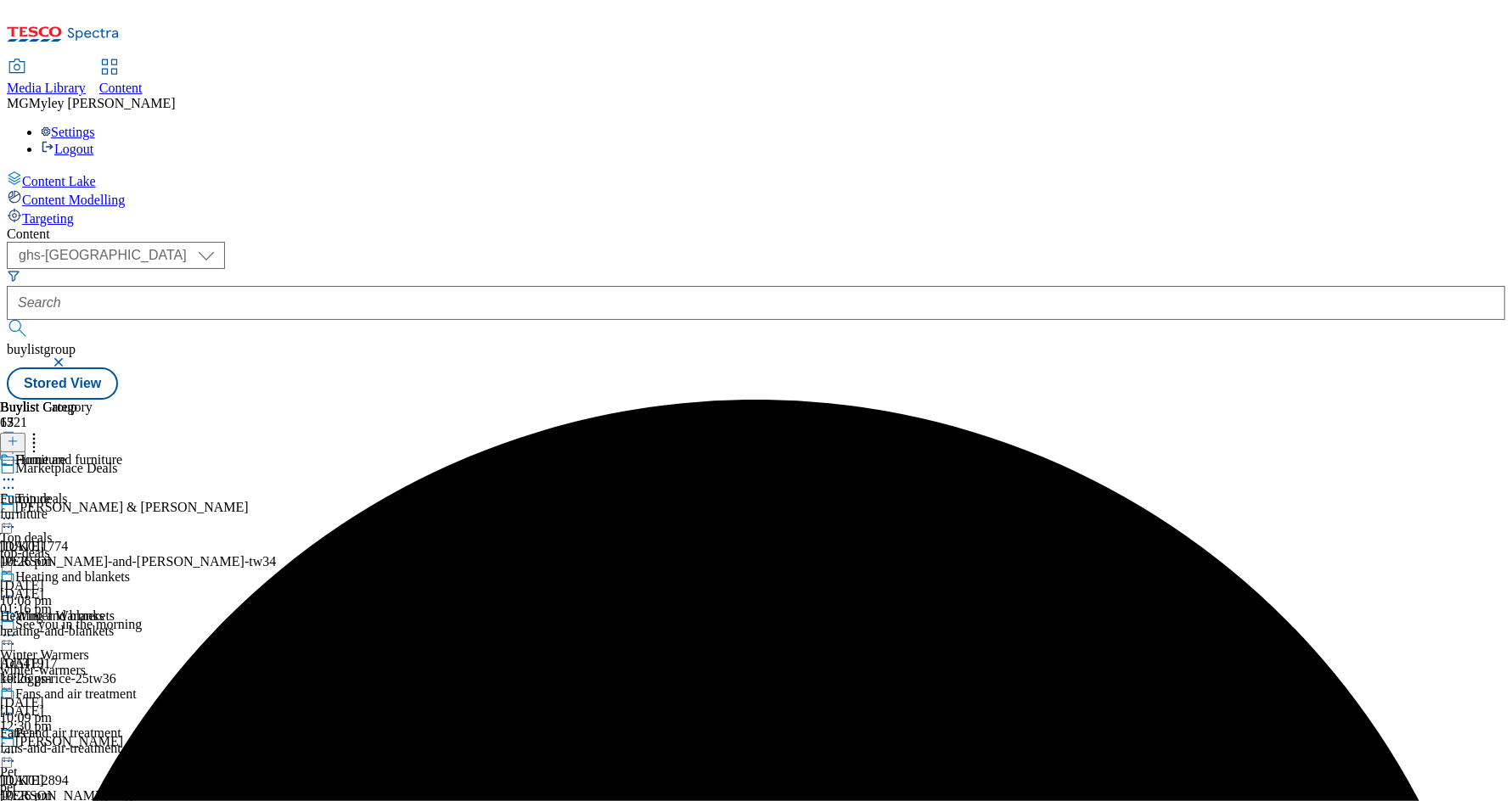
click at [170, 624] on div "heating-and-blankets" at bounding box center [84, 631] width 170 height 15
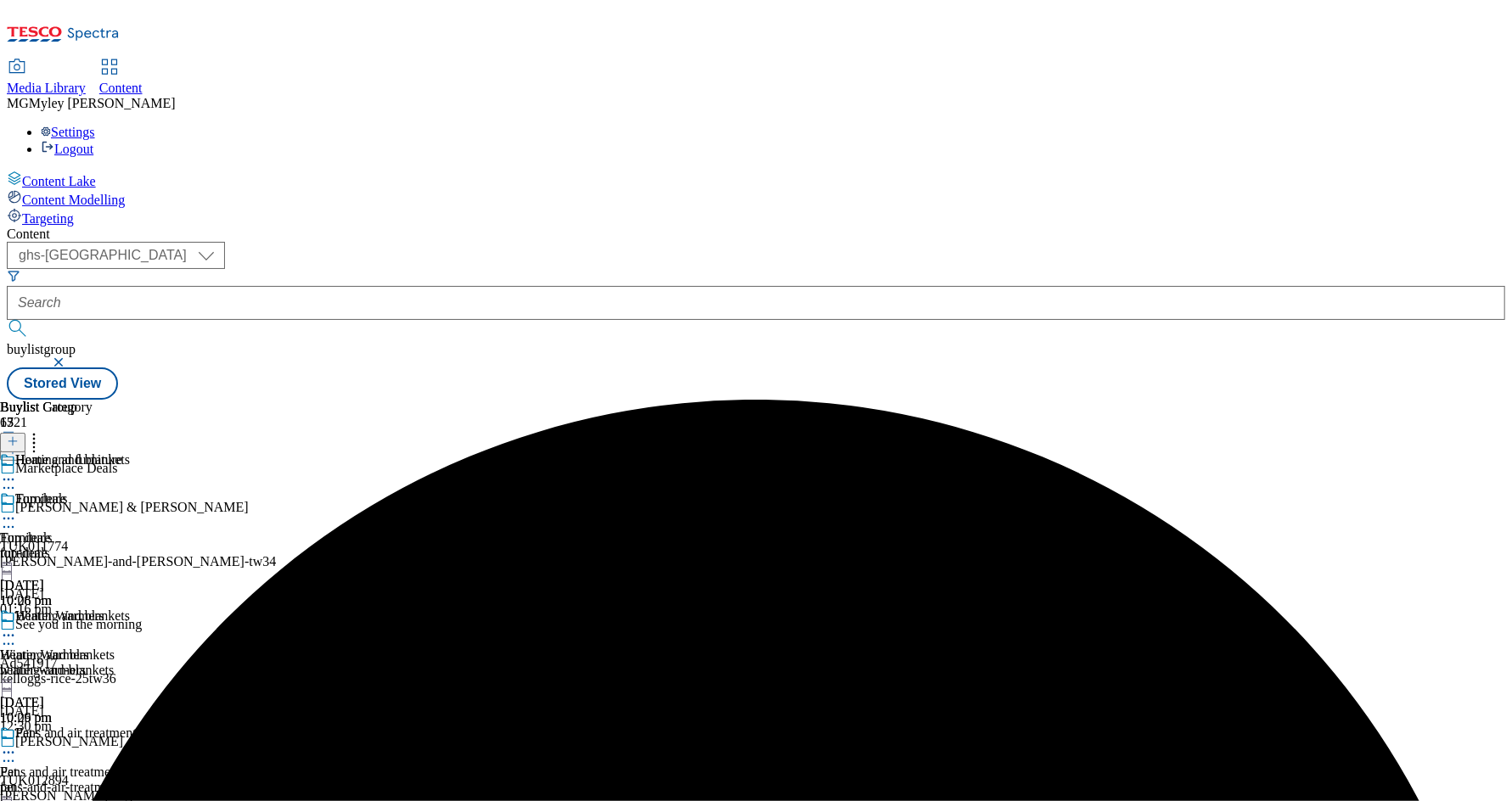
scroll to position [135, 0]
click at [121, 765] on div "Fans and air treatment" at bounding box center [61, 772] width 121 height 15
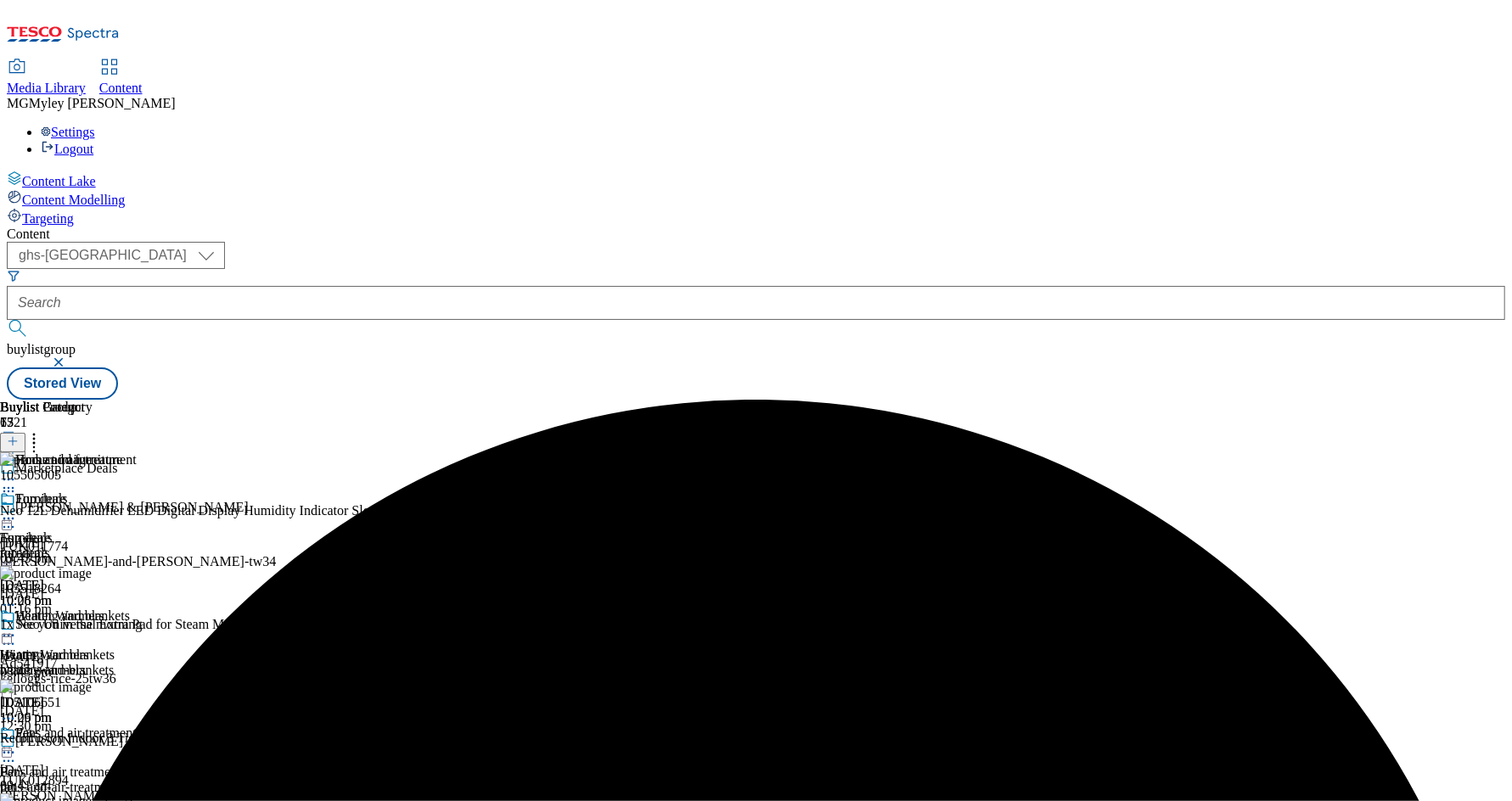
click at [17, 745] on icon at bounding box center [8, 753] width 17 height 17
click at [36, 438] on circle at bounding box center [34, 439] width 3 height 3
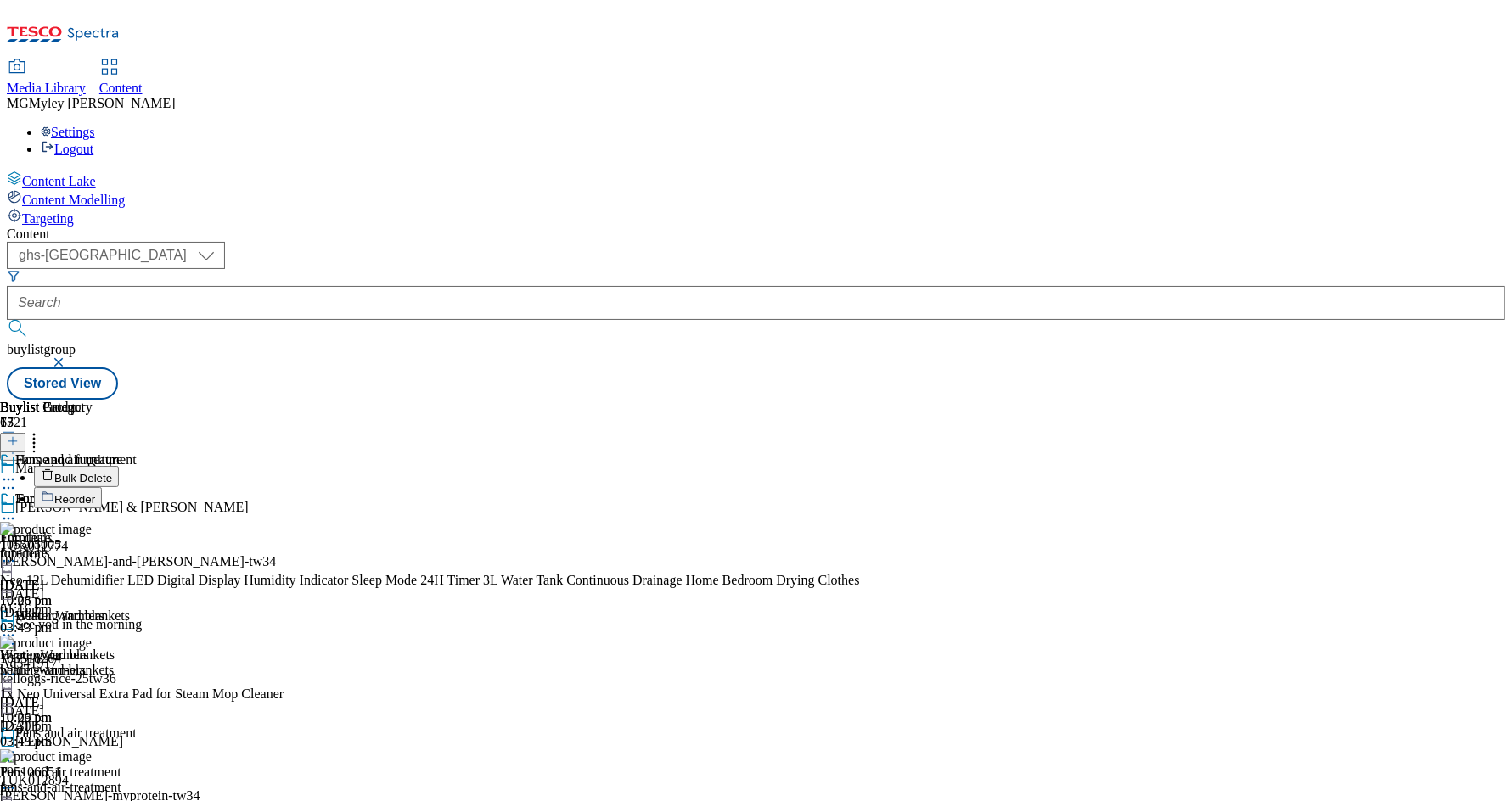
click at [119, 466] on button "Bulk Delete" at bounding box center [76, 477] width 85 height 21
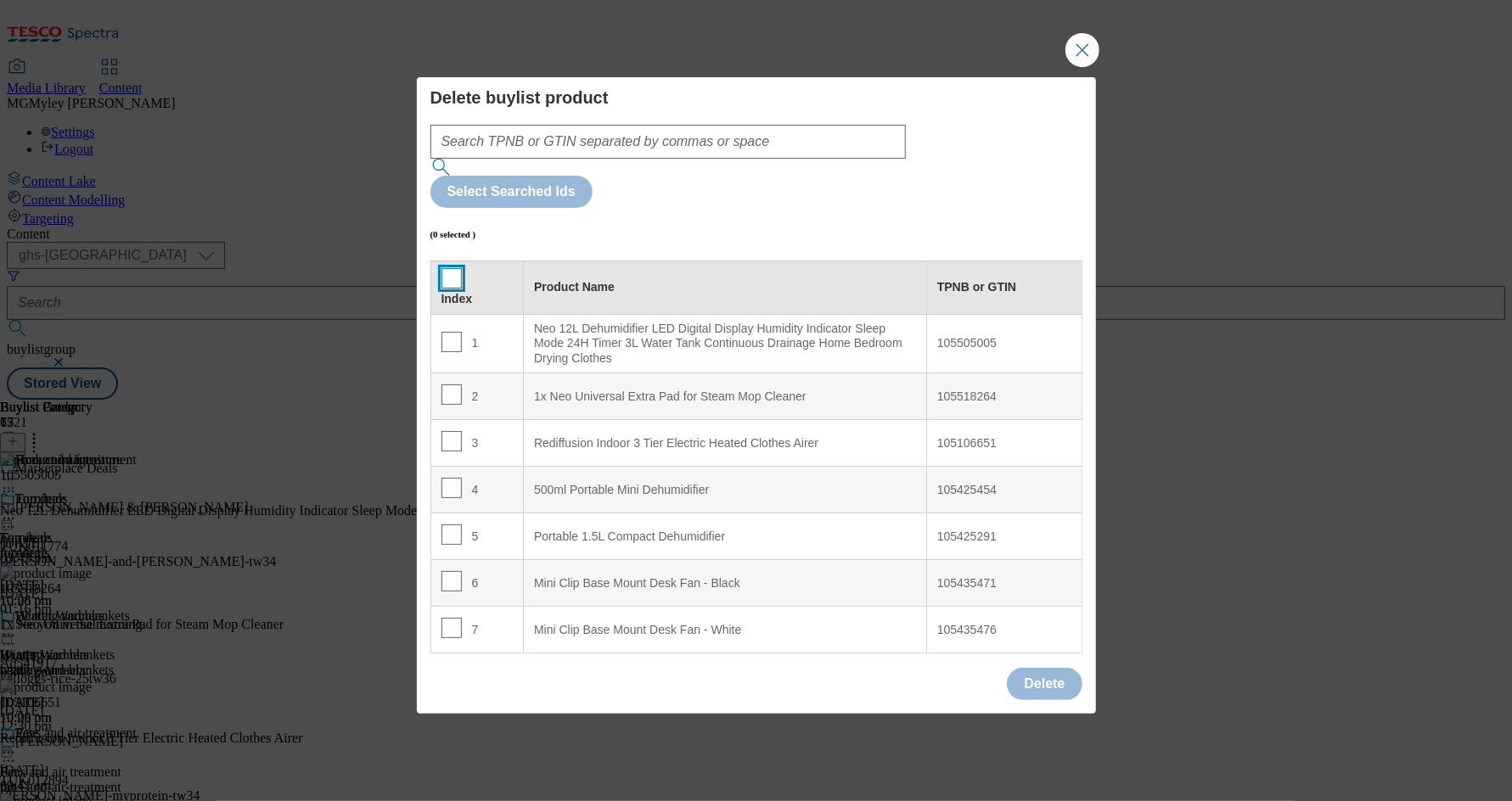
click at [441, 268] on input "Modal" at bounding box center [451, 278] width 20 height 20
checkbox input "true"
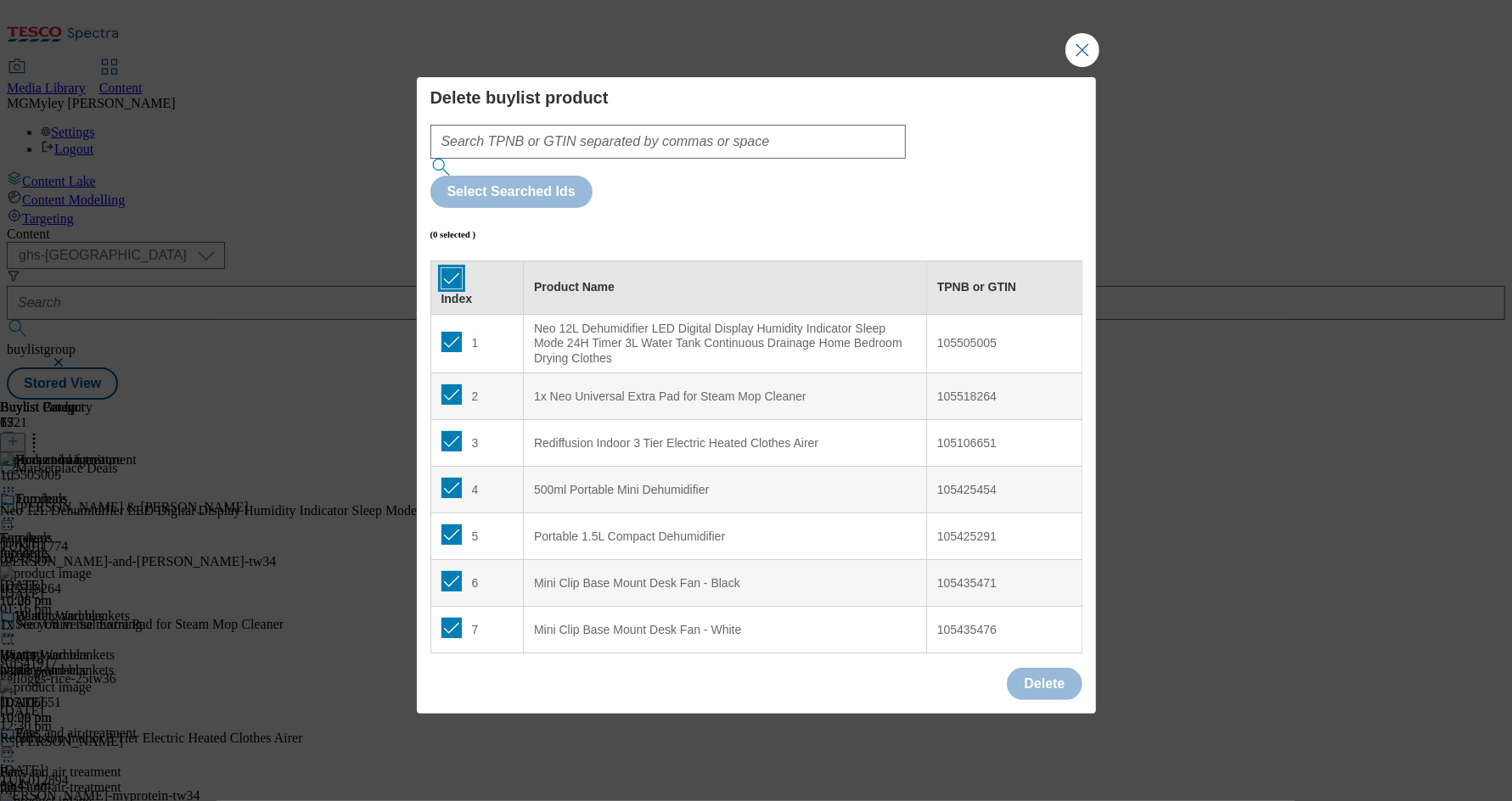
checkbox input "true"
click at [1060, 668] on button "Delete" at bounding box center [1043, 684] width 75 height 33
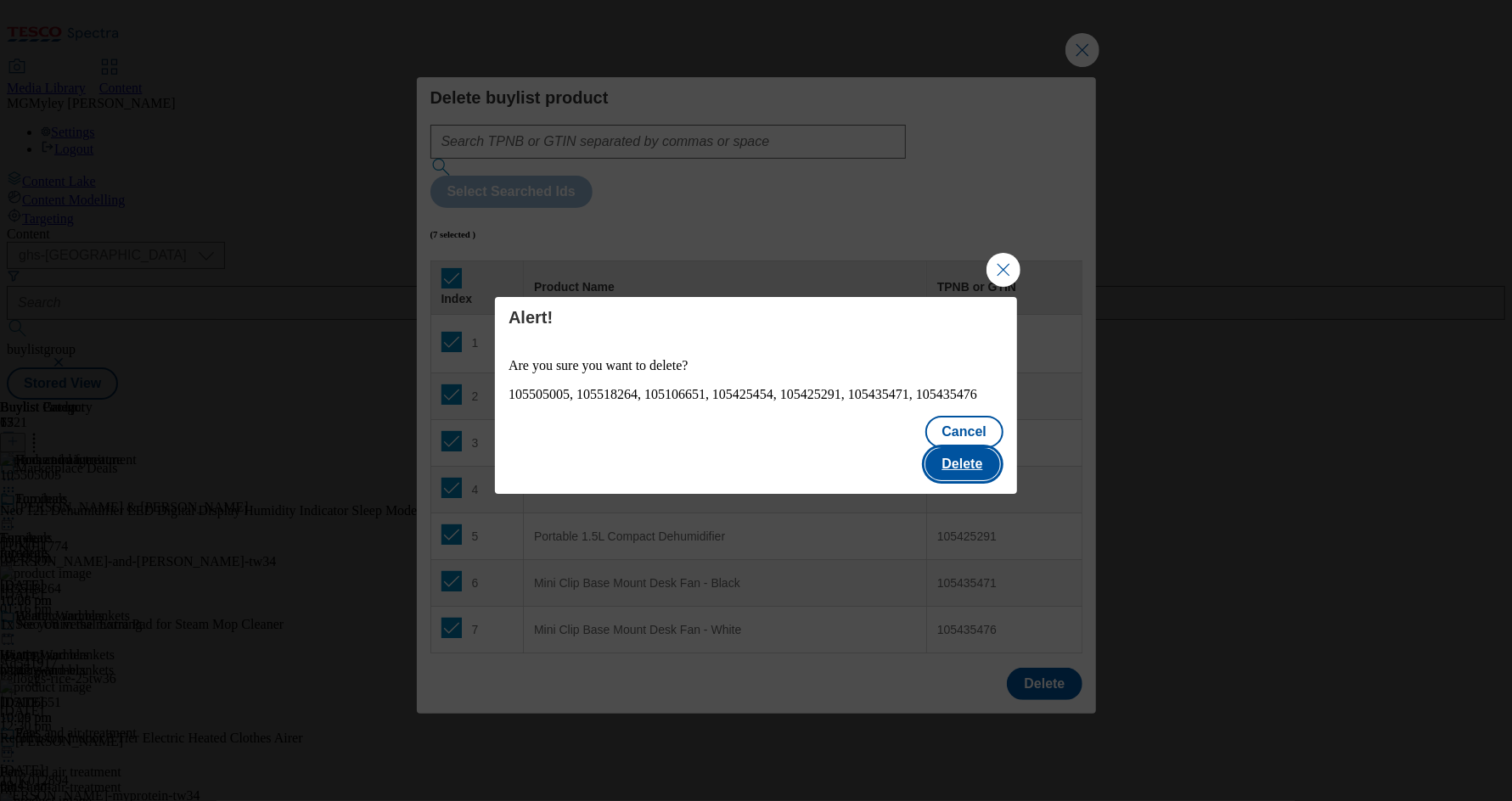
click at [971, 456] on button "Delete" at bounding box center [962, 464] width 75 height 33
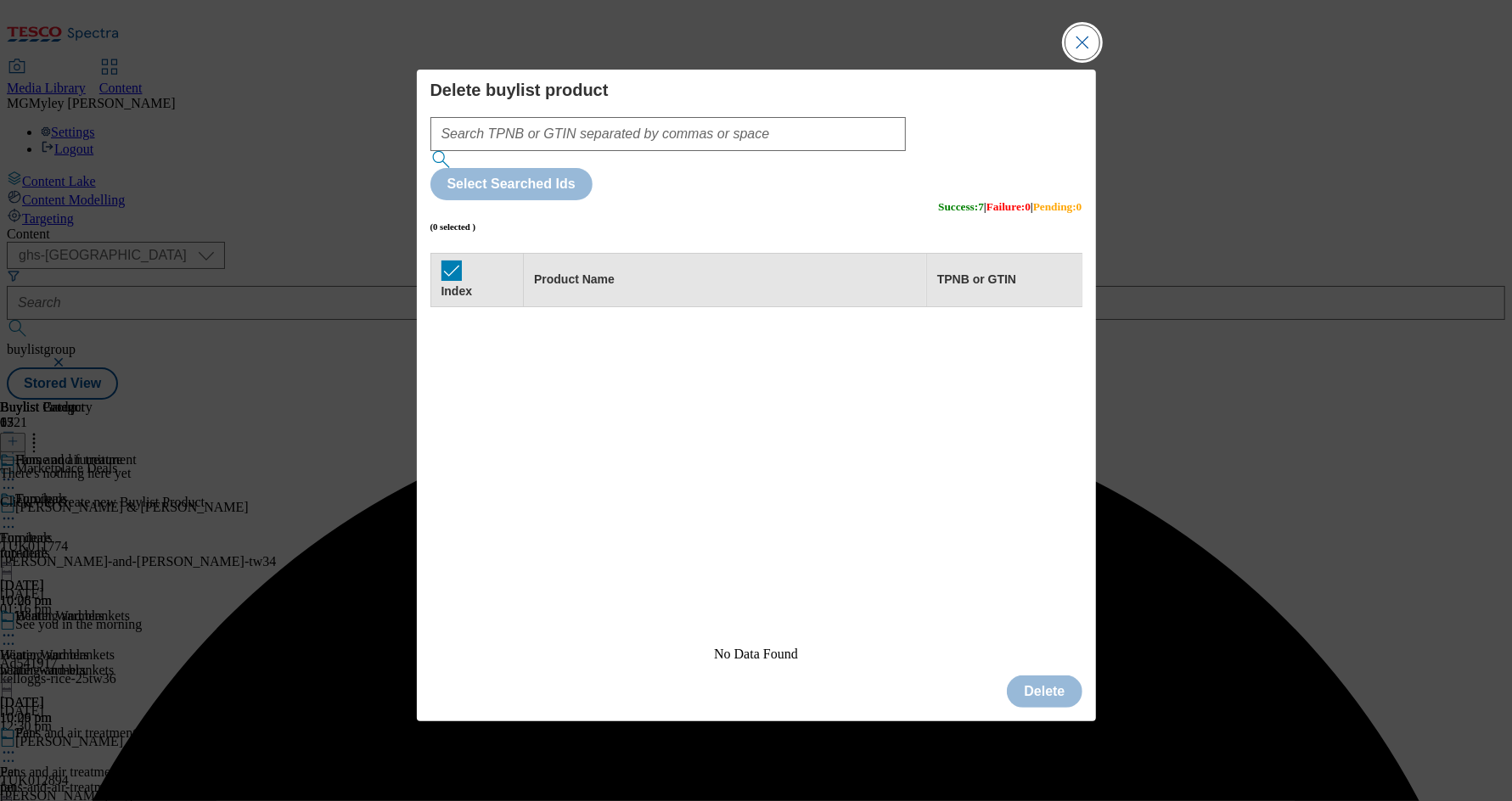
click at [1080, 60] on button "Close Modal" at bounding box center [1082, 42] width 34 height 34
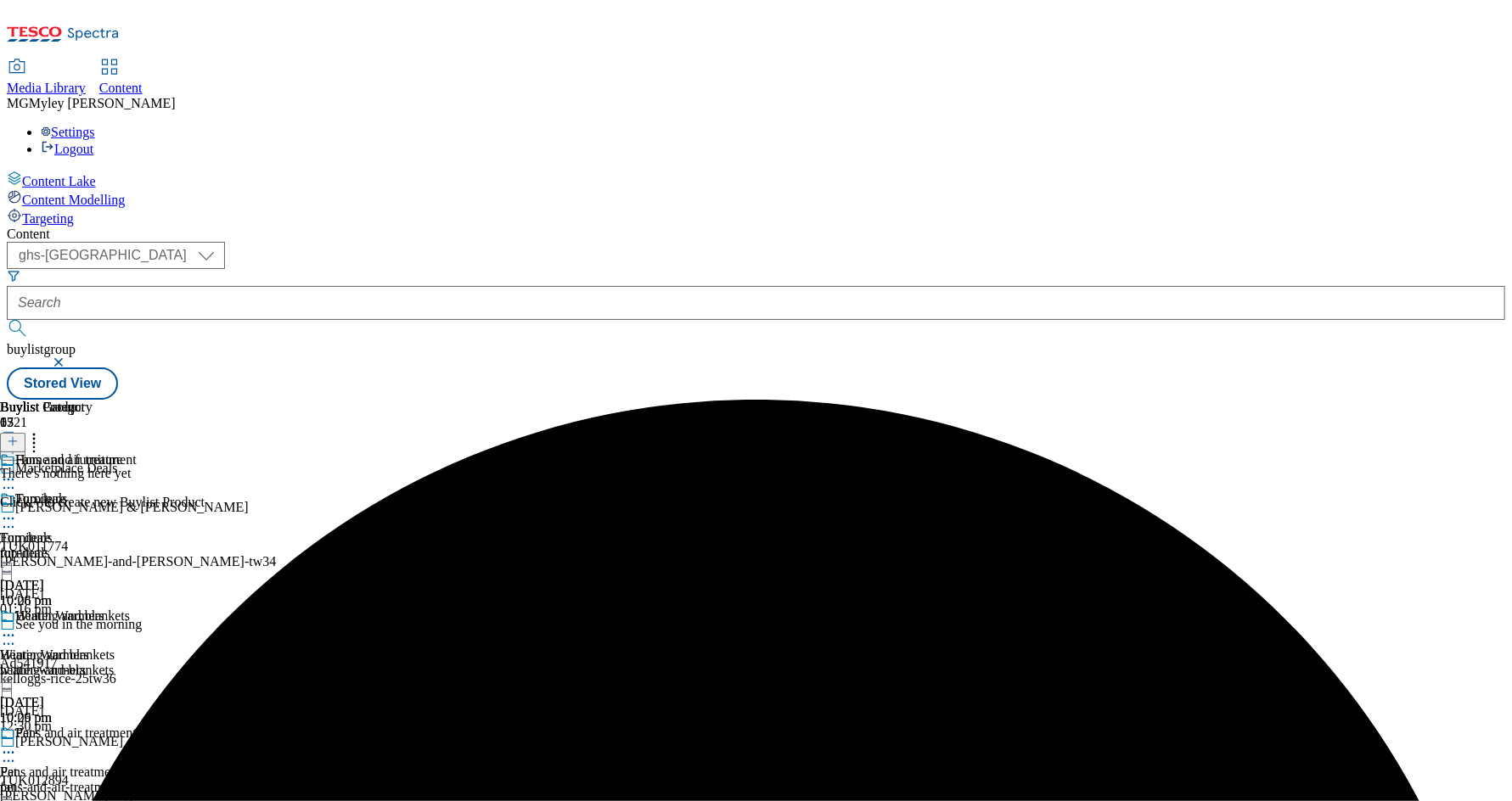
click at [25, 433] on button at bounding box center [12, 442] width 25 height 19
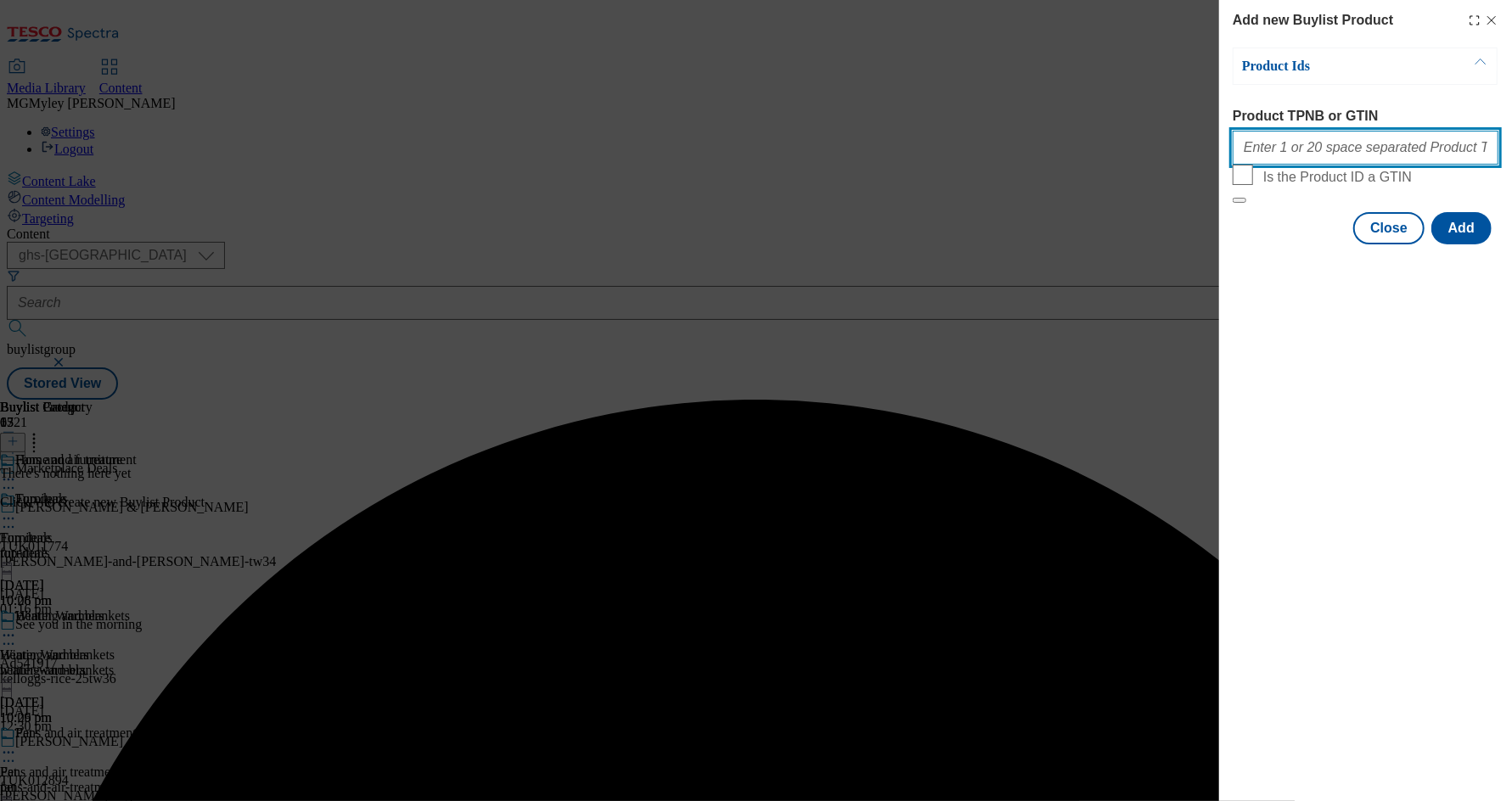
click at [1290, 156] on input "Product TPNB or GTIN" at bounding box center [1365, 148] width 265 height 34
paste input "105425454 105425291 105435471 105435476 105505005"
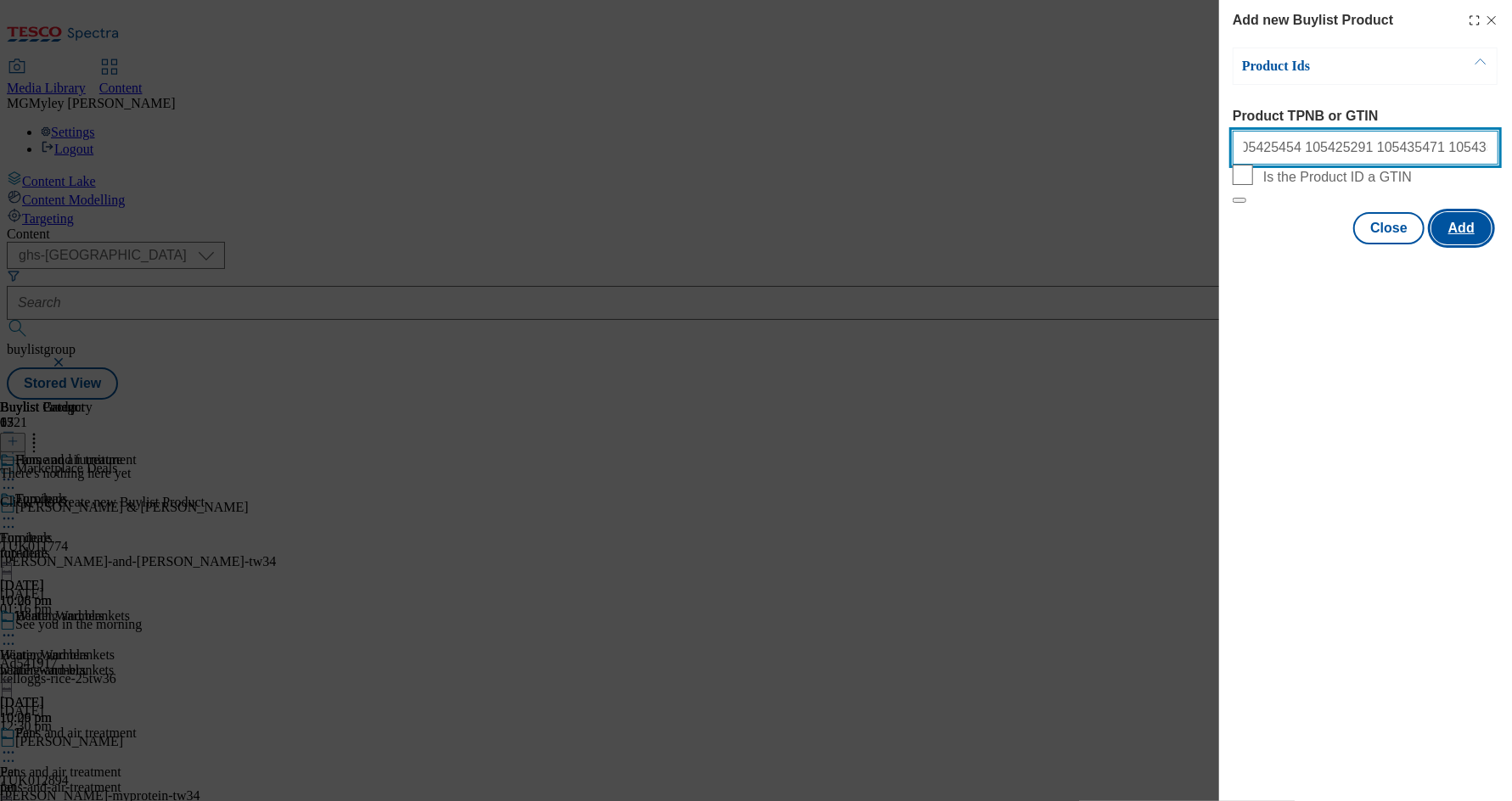
type input "105425454 105425291 105435471 105435476 105505005"
click at [1455, 244] on button "Add" at bounding box center [1461, 228] width 61 height 33
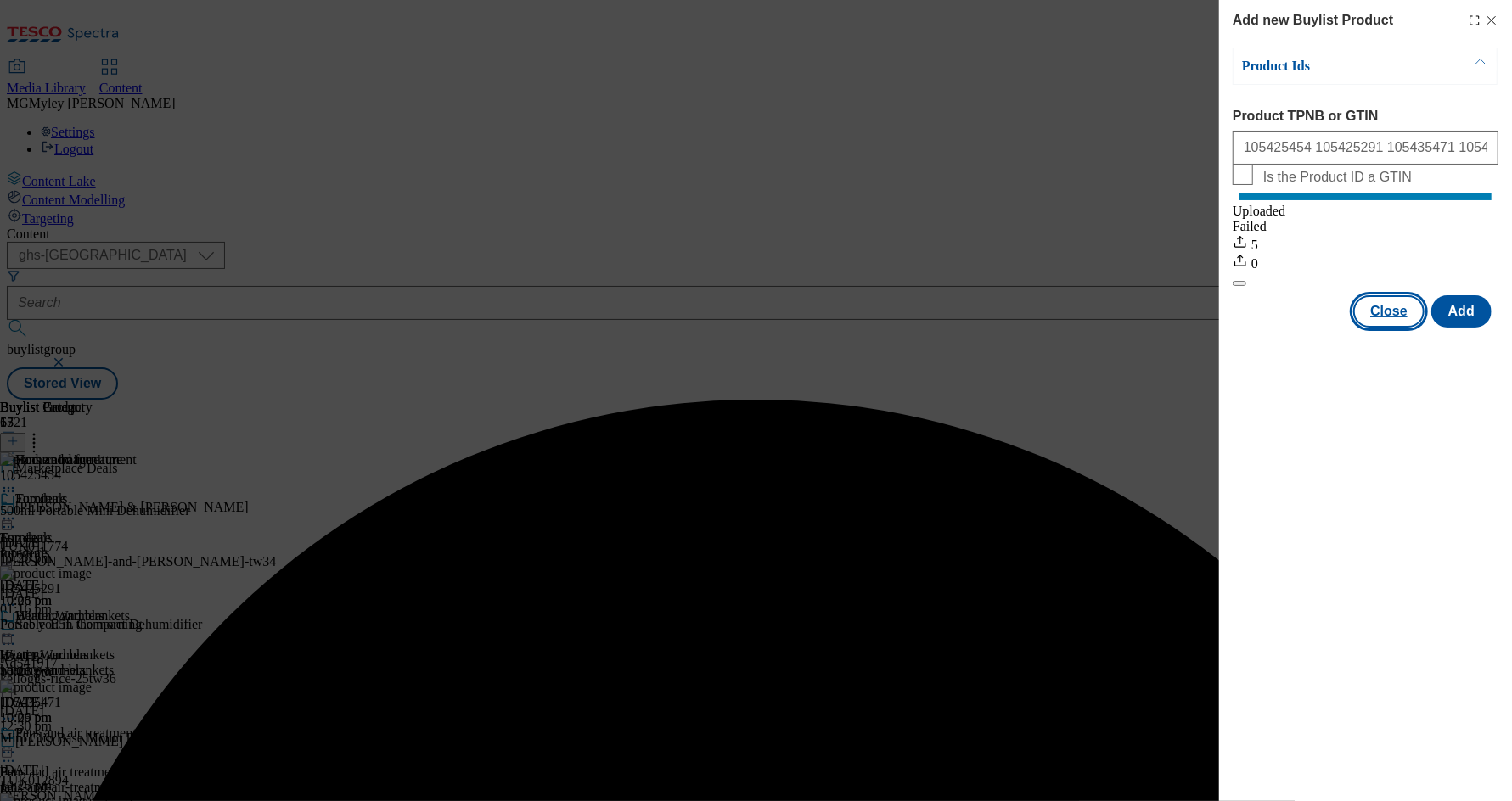
click at [1392, 326] on button "Close" at bounding box center [1388, 311] width 71 height 33
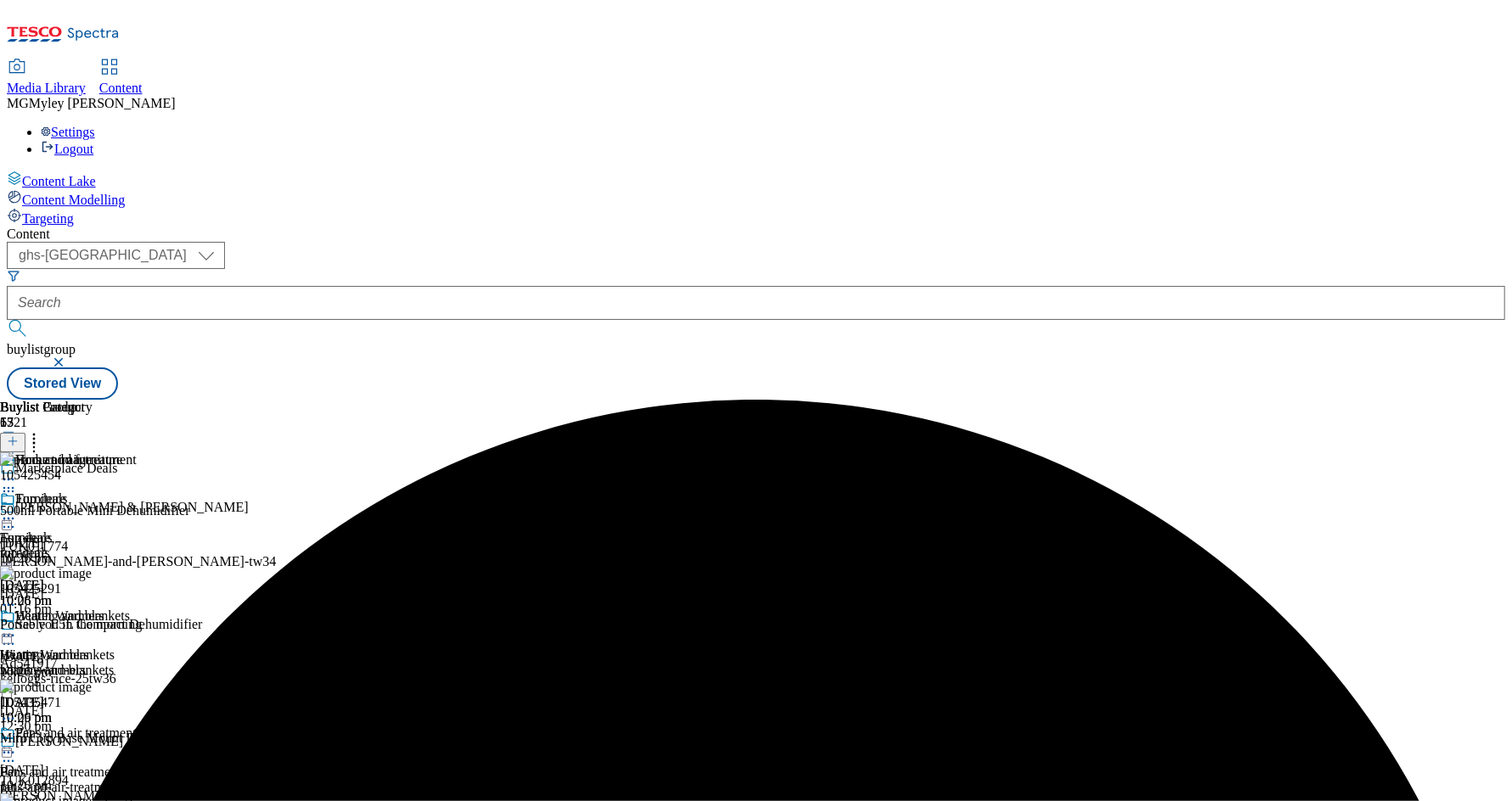
click at [170, 546] on div "furniture" at bounding box center [84, 553] width 170 height 15
click at [42, 431] on icon at bounding box center [33, 439] width 17 height 17
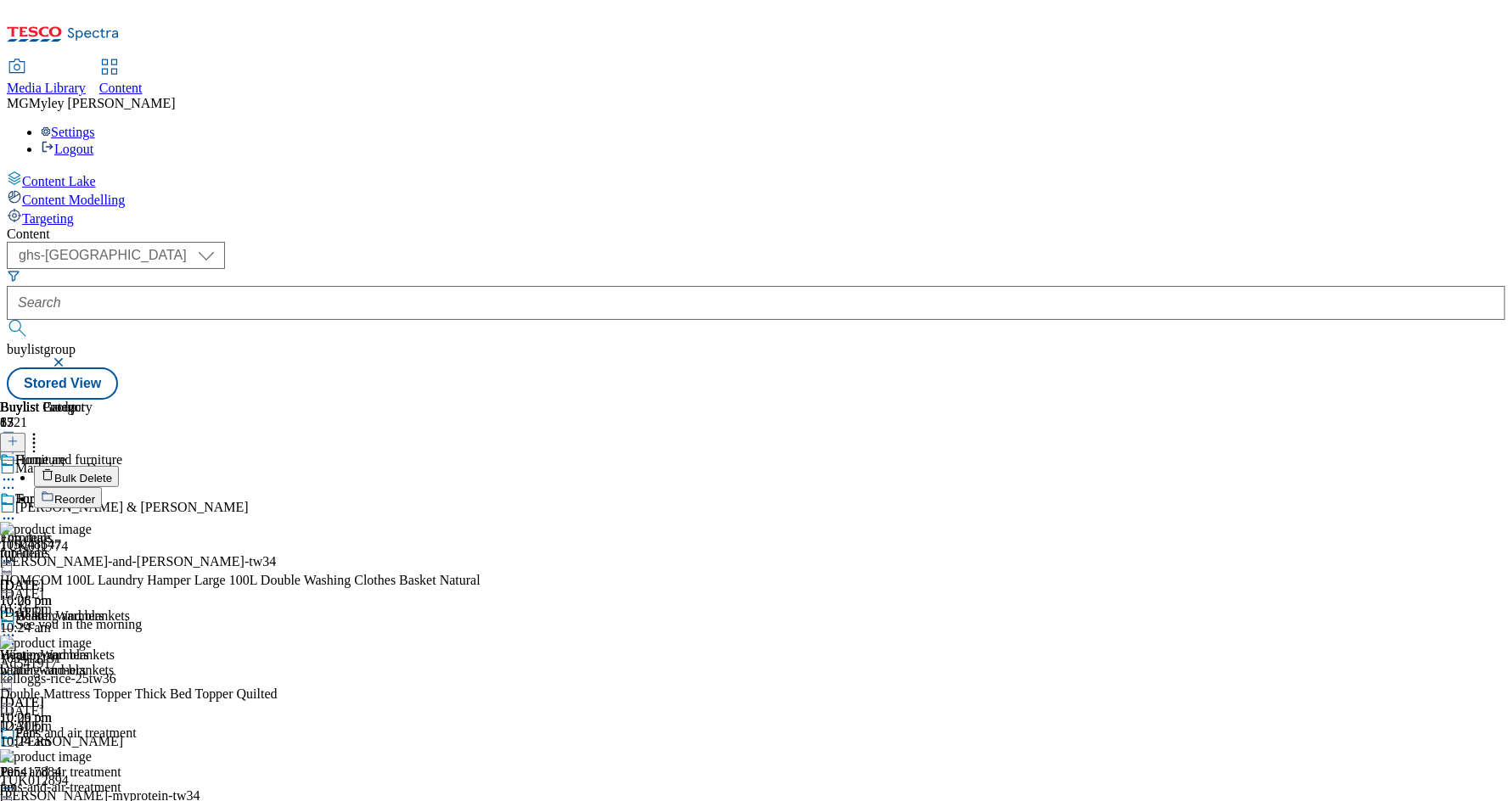
click at [112, 472] on span "Bulk Delete" at bounding box center [84, 478] width 58 height 12
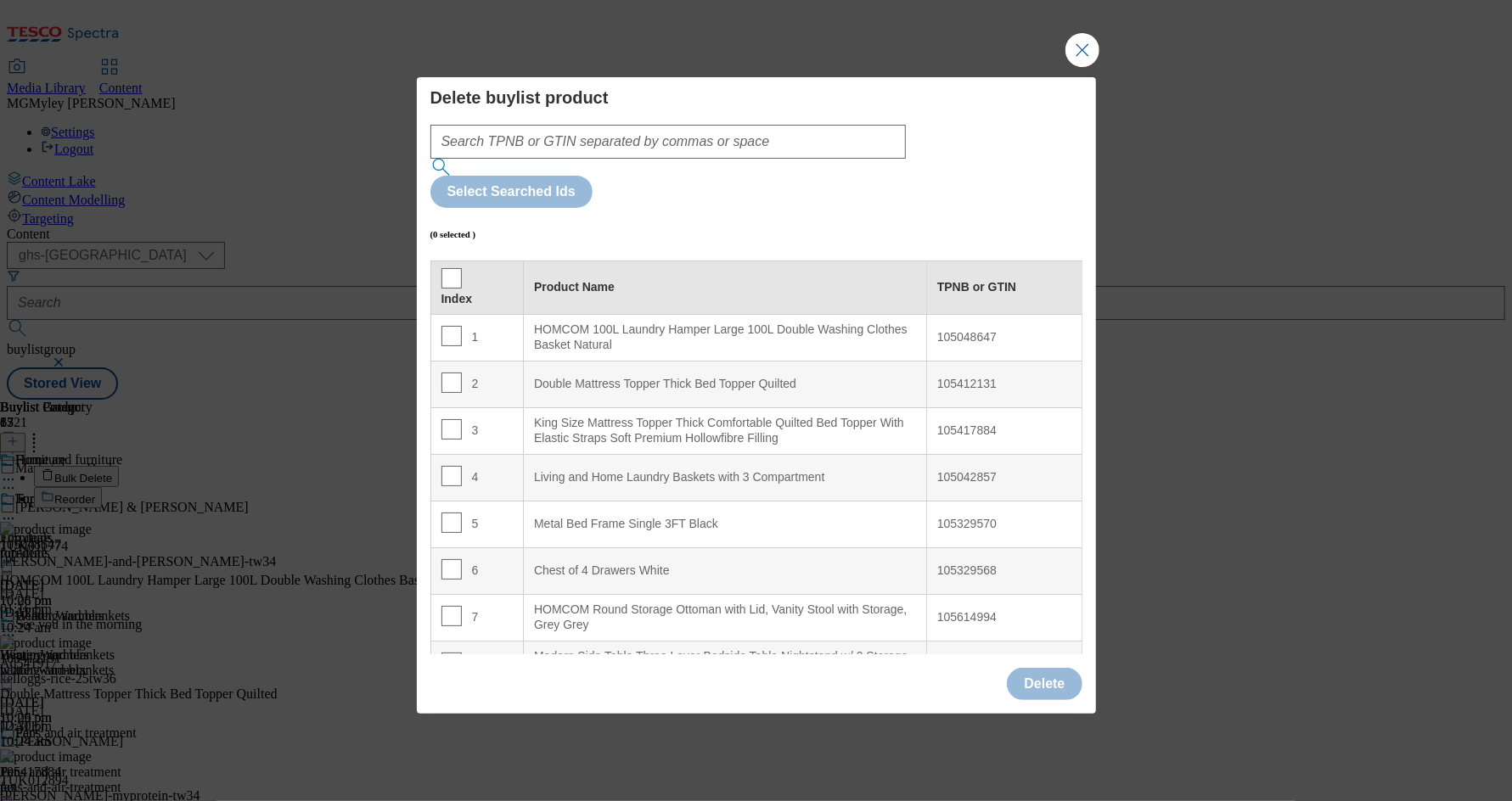
click at [436, 260] on th "Index" at bounding box center [477, 287] width 93 height 54
click at [450, 268] on input "Modal" at bounding box center [451, 278] width 20 height 20
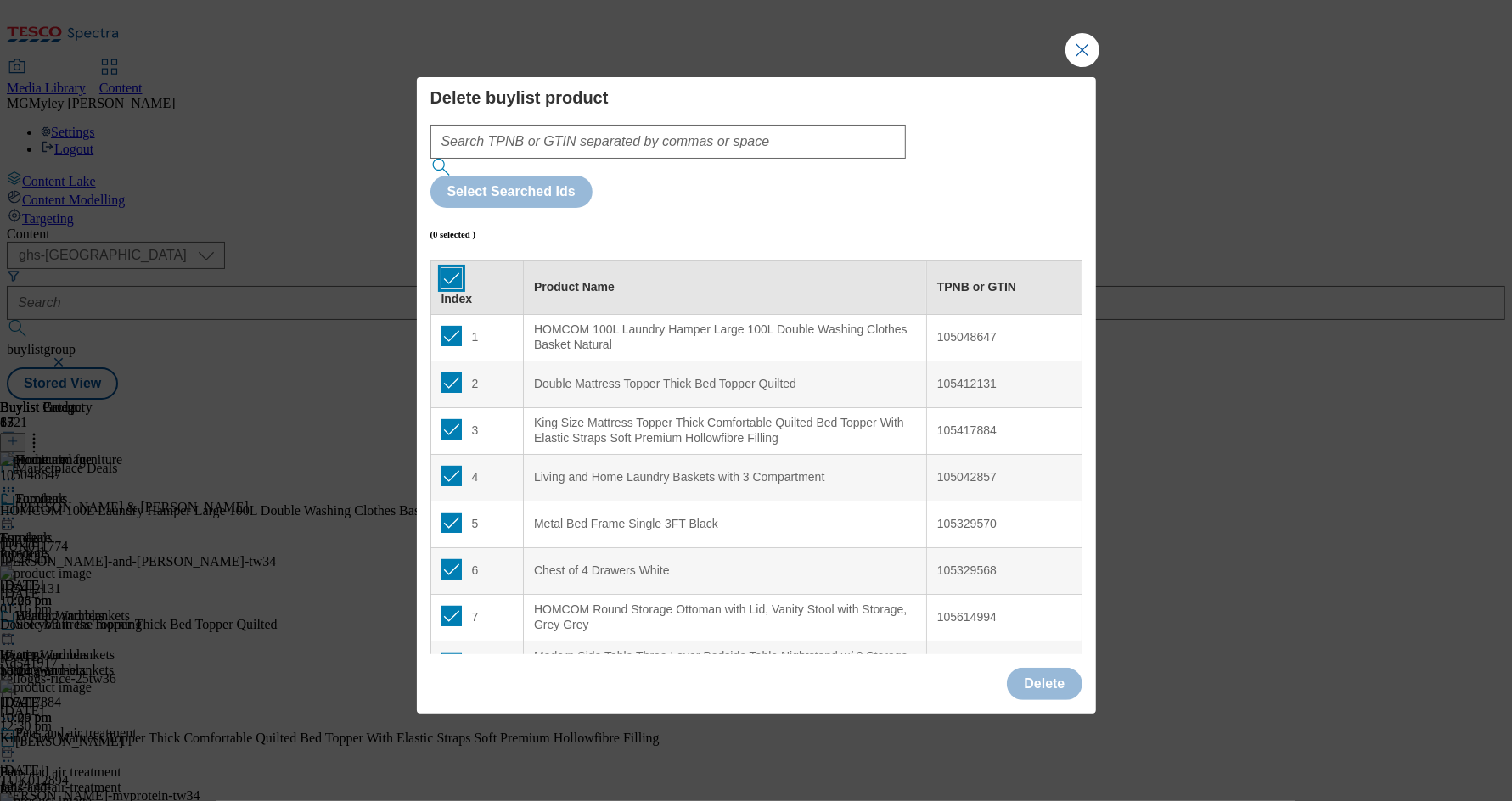
checkbox input "true"
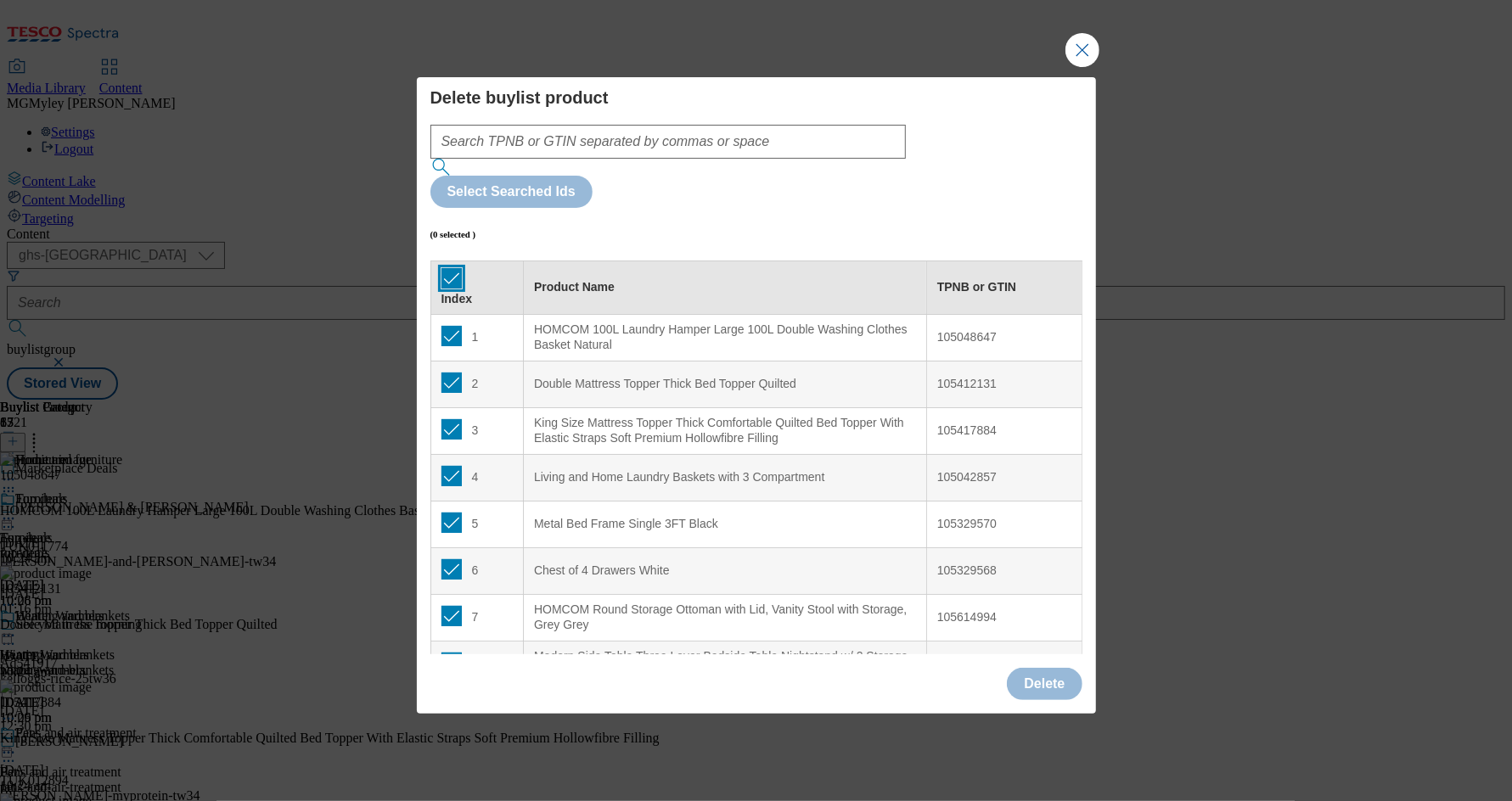
checkbox input "true"
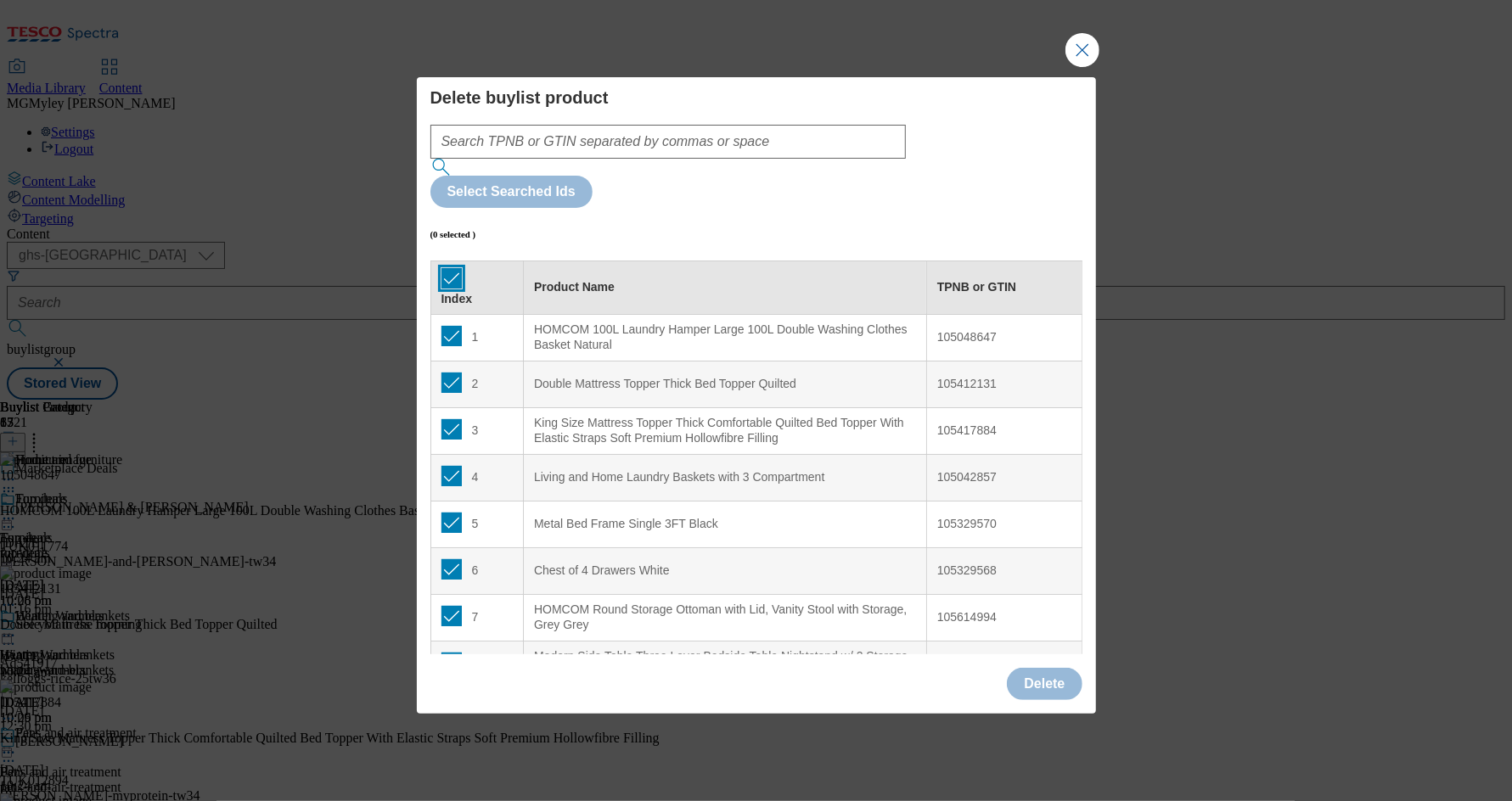
checkbox input "true"
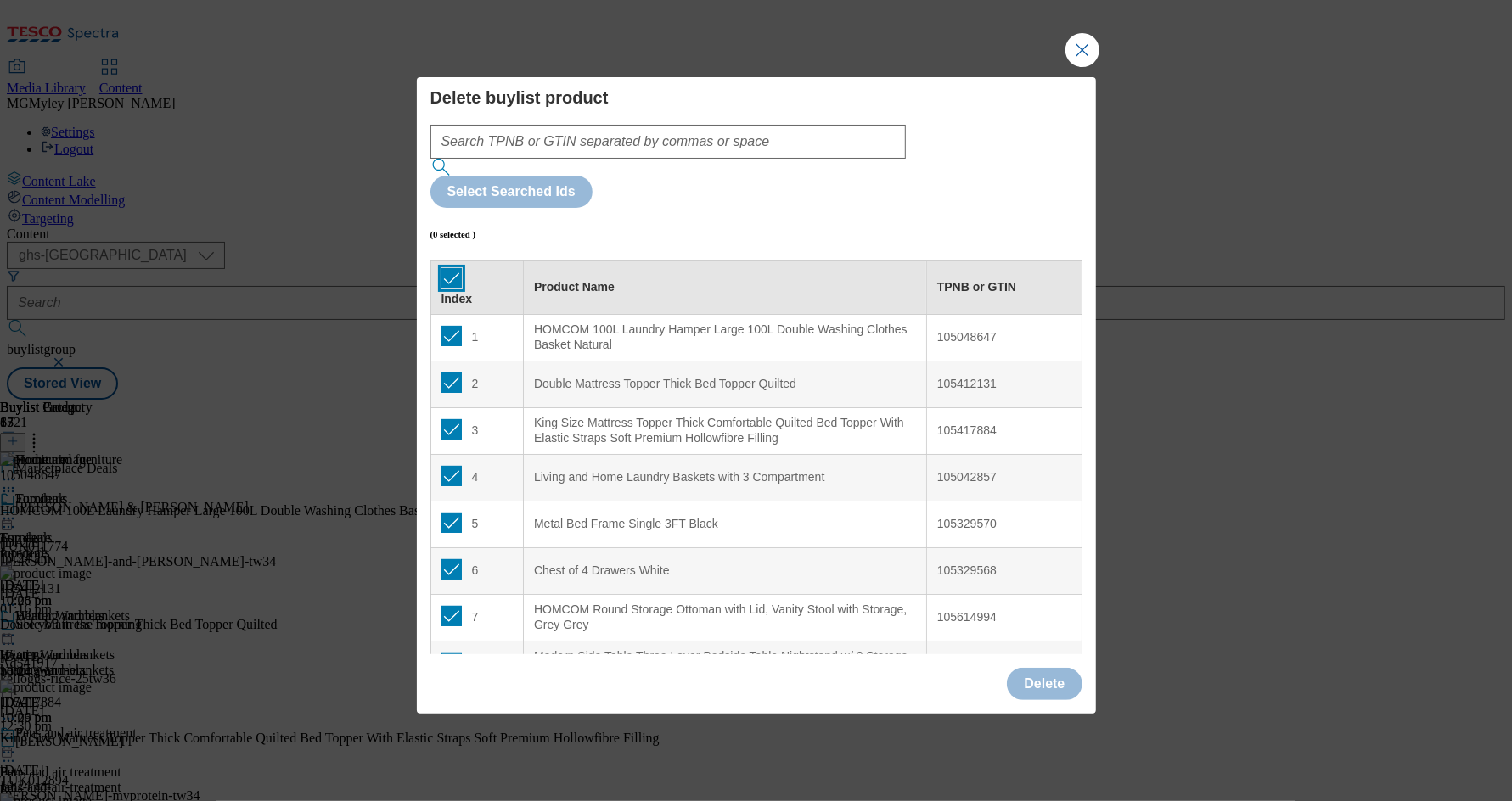
checkbox input "true"
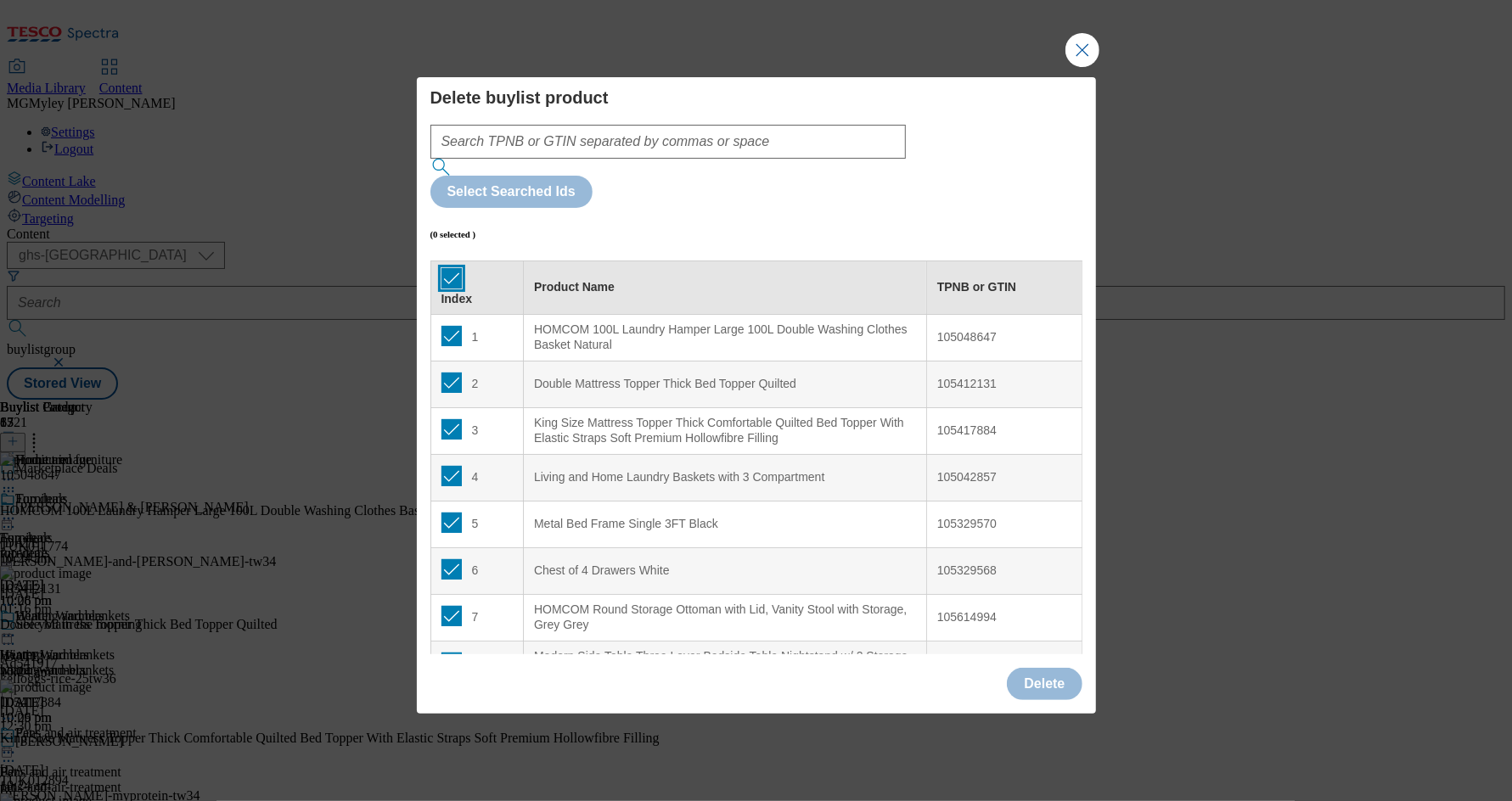
checkbox input "true"
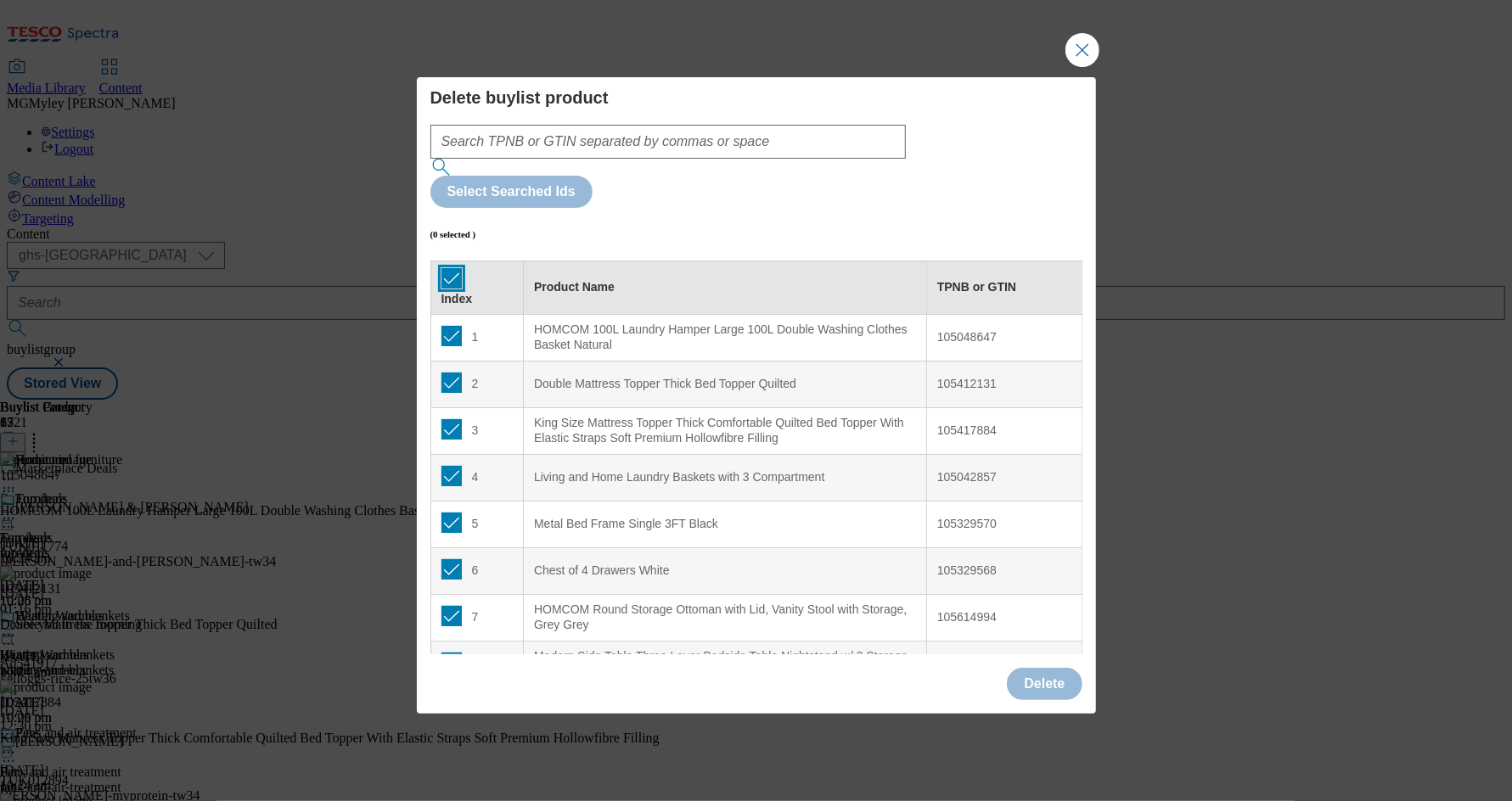
checkbox input "true"
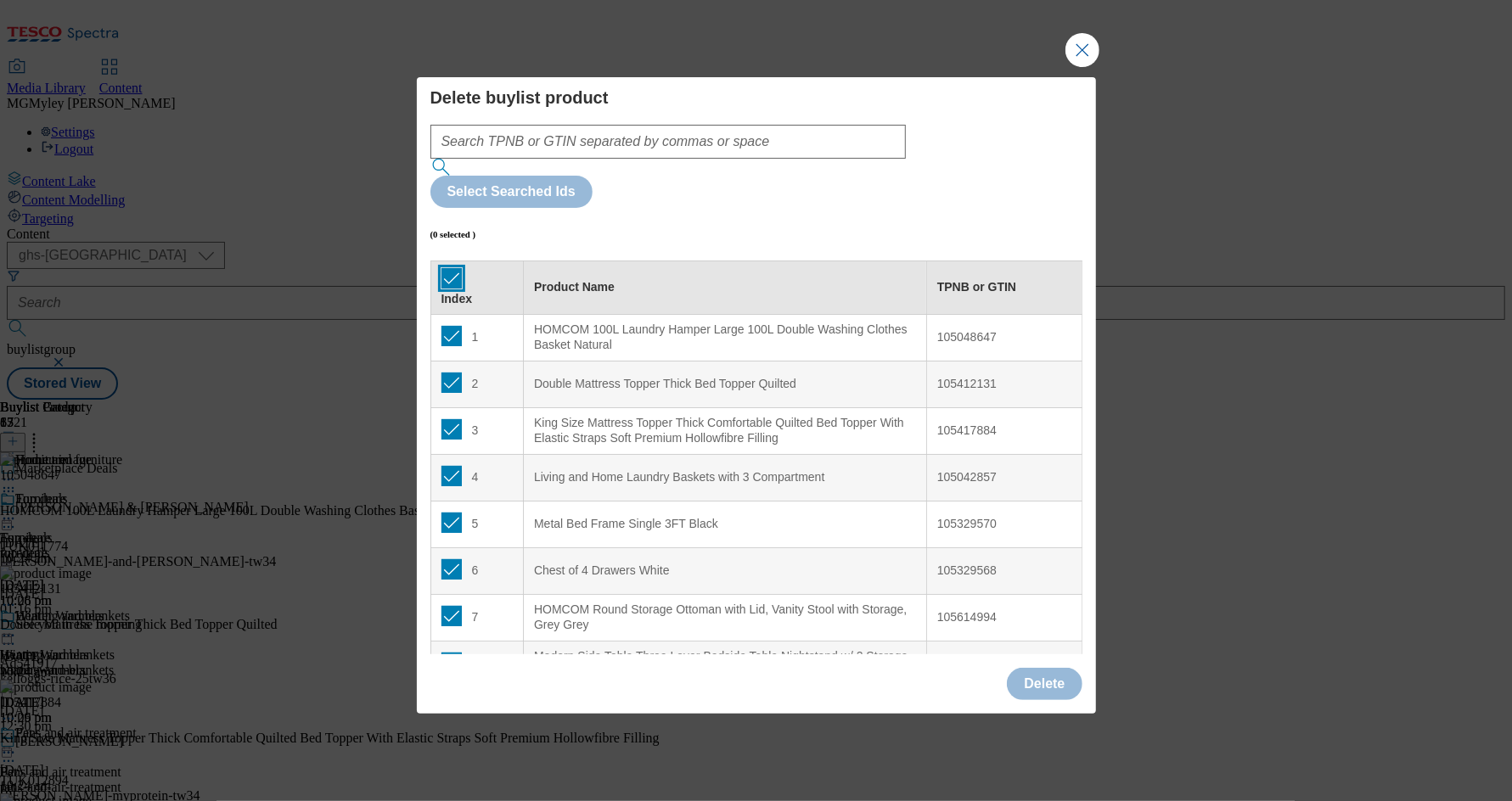
checkbox input "true"
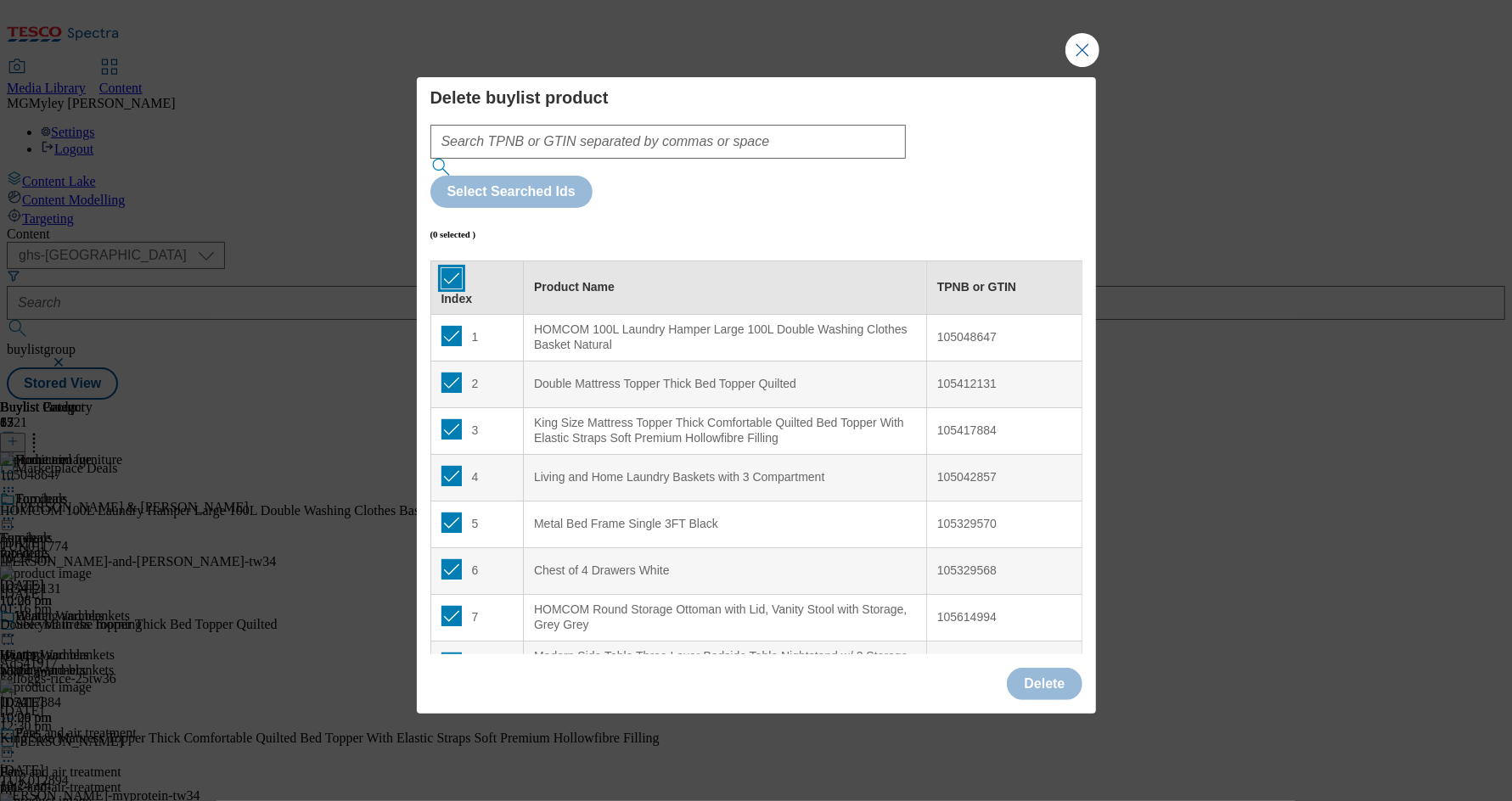
checkbox input "true"
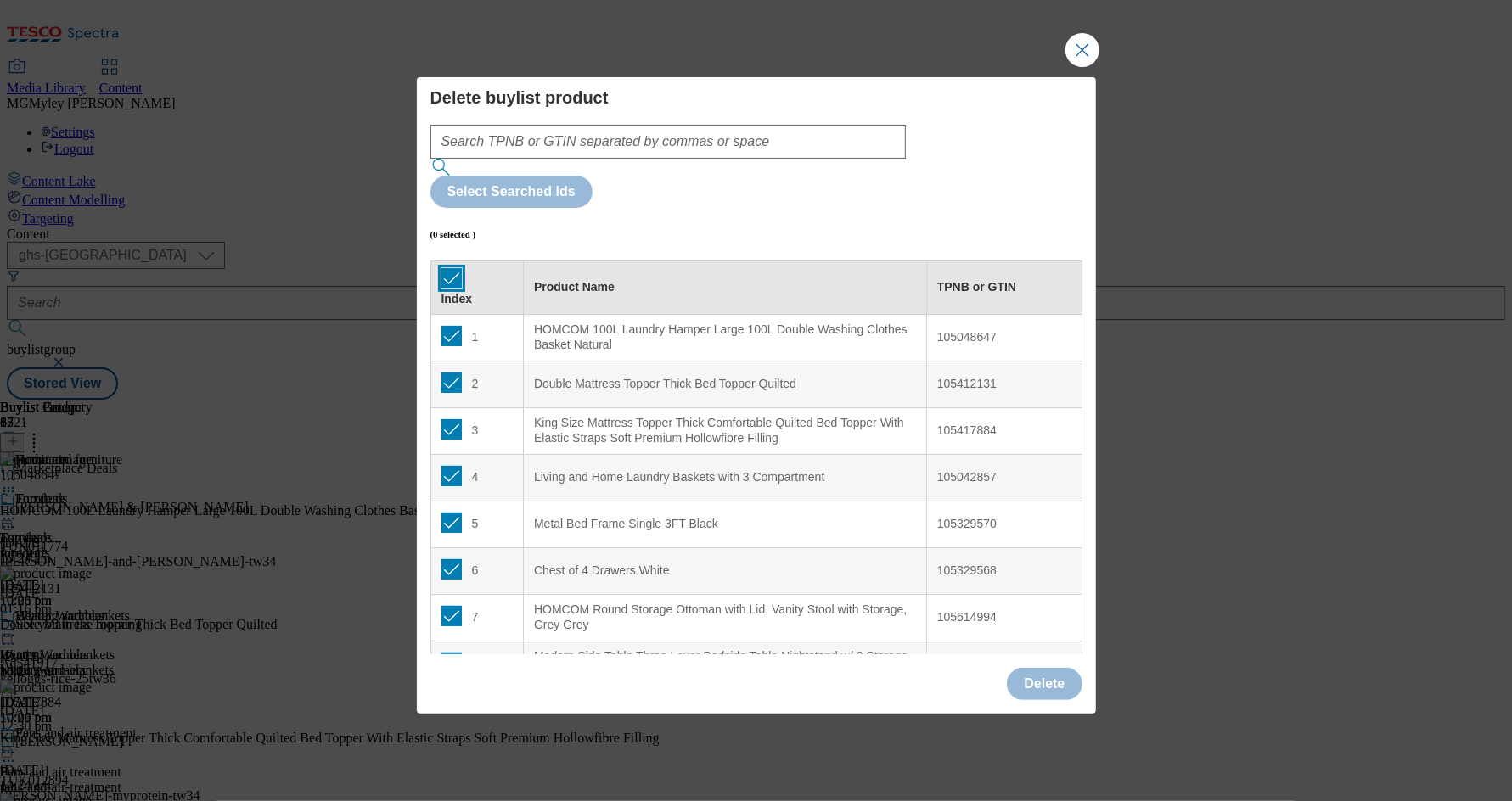
checkbox input "true"
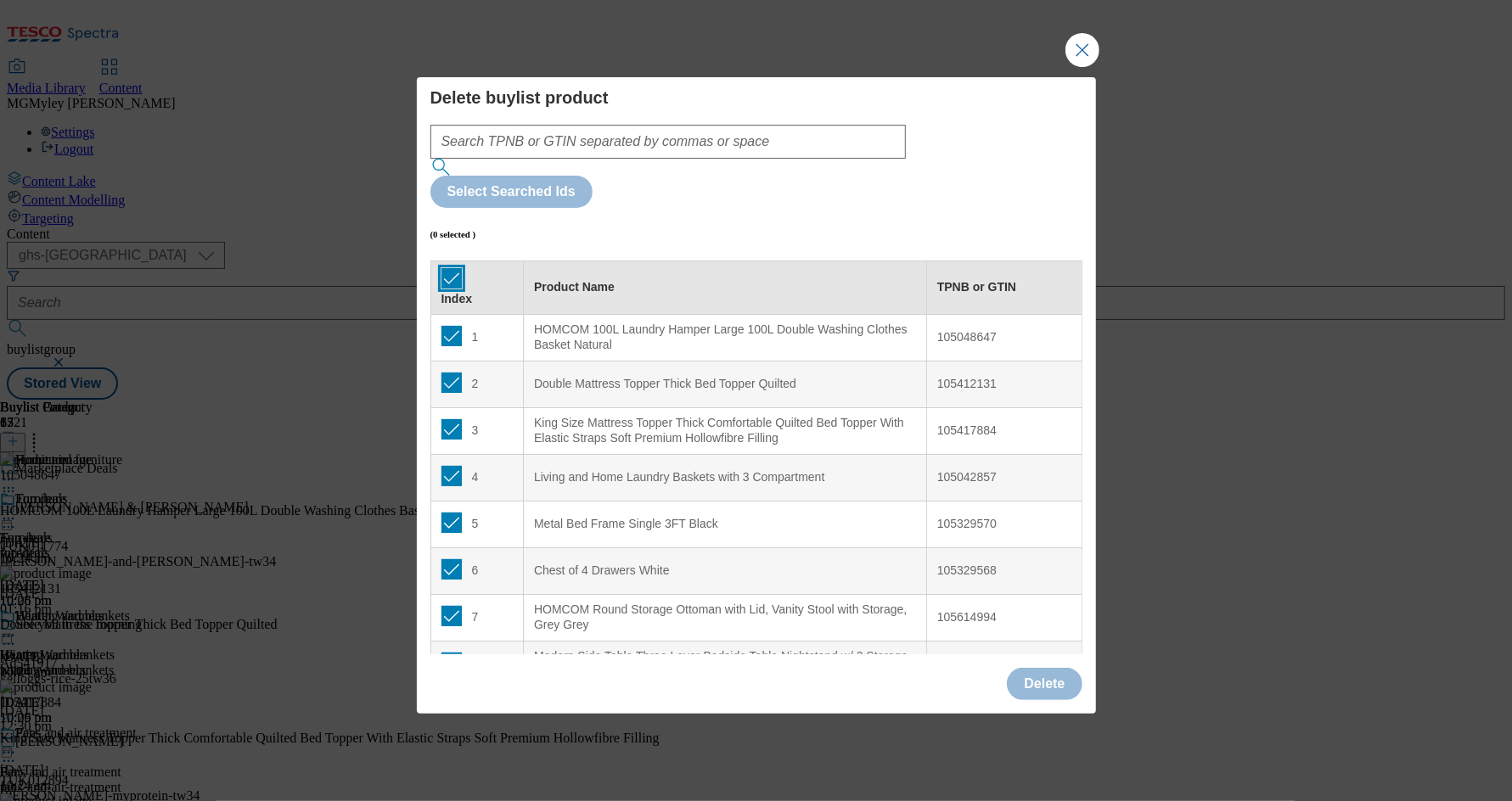
checkbox input "true"
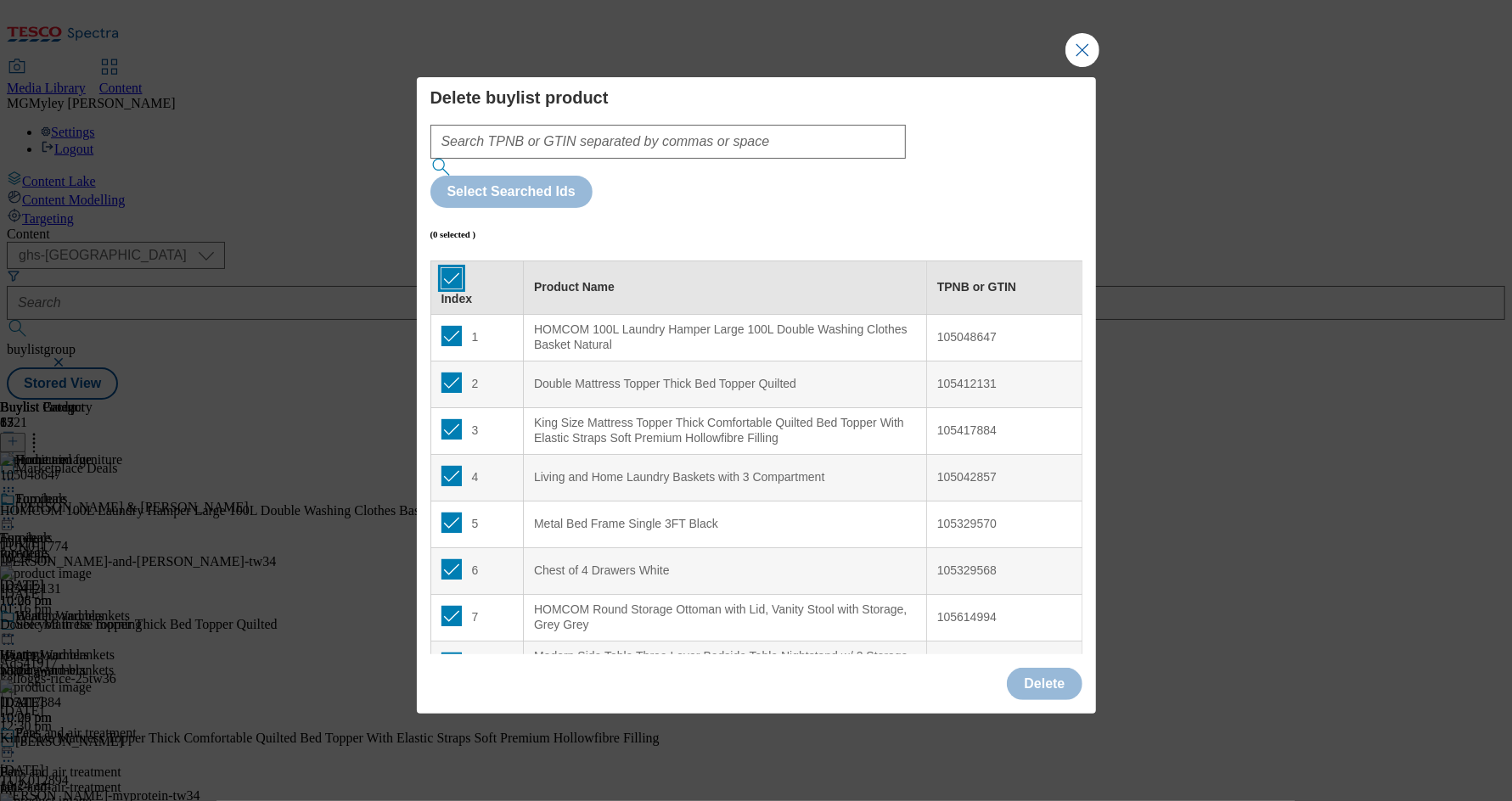
checkbox input "true"
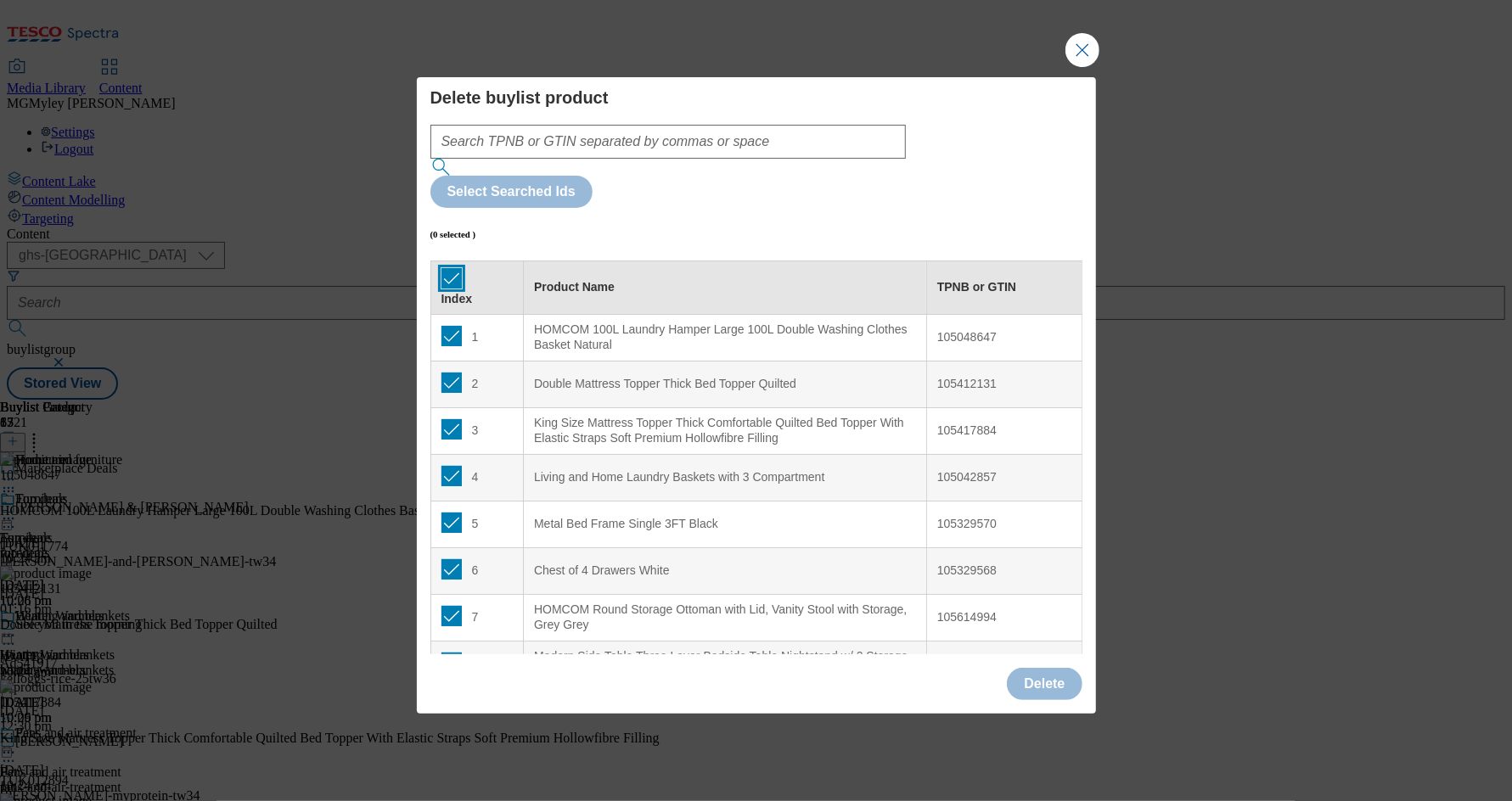
checkbox input "true"
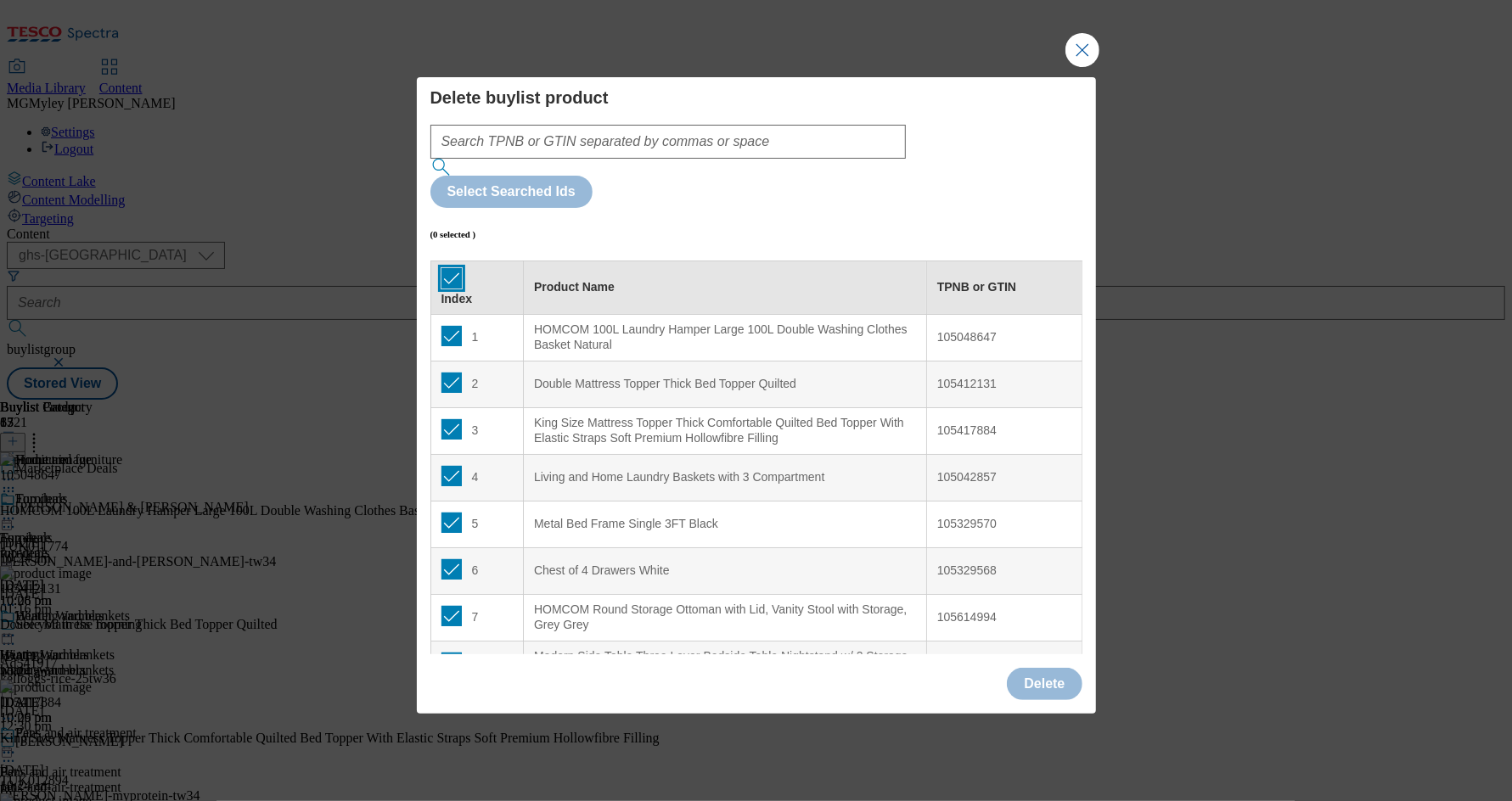
checkbox input "true"
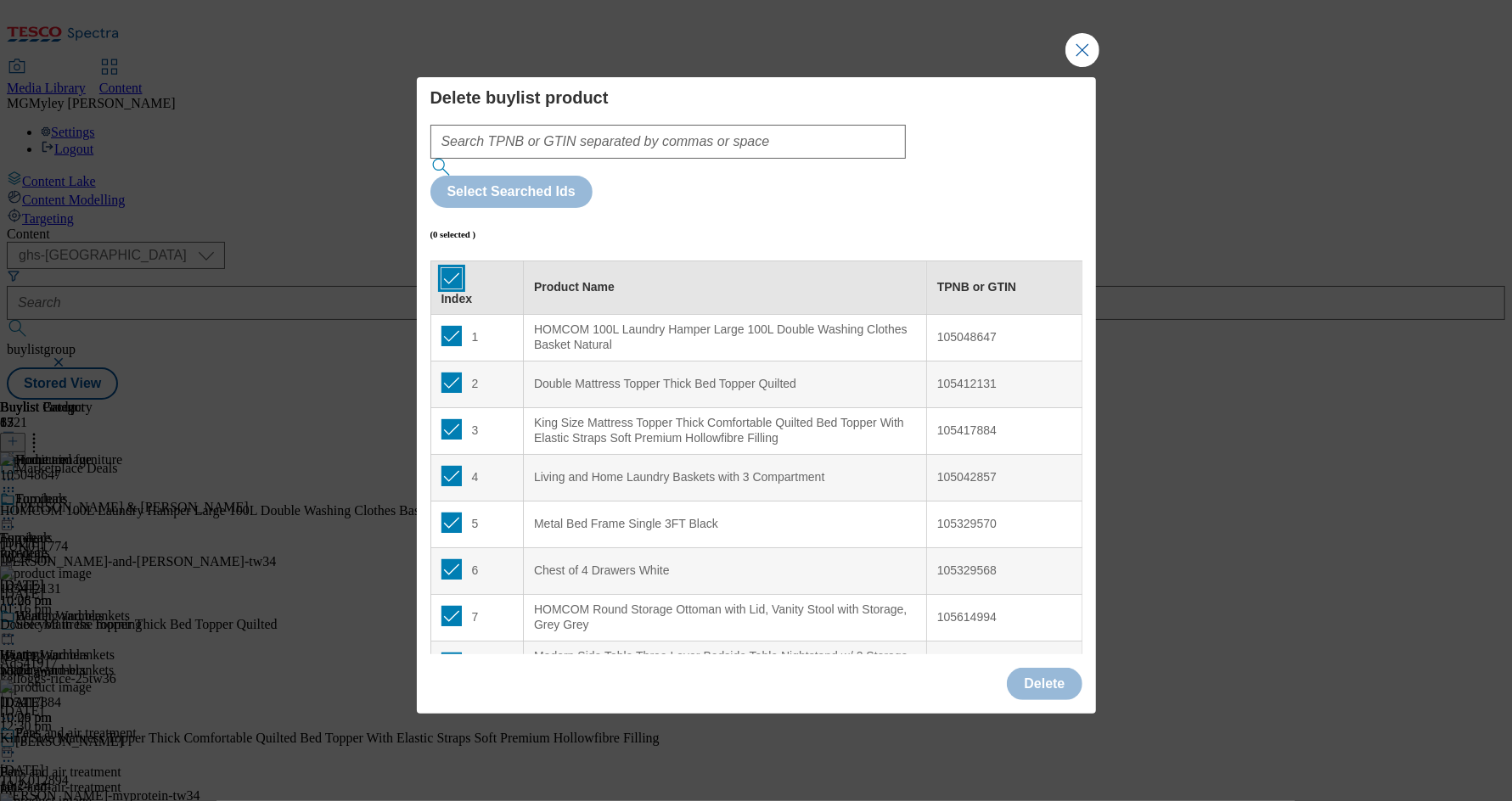
checkbox input "true"
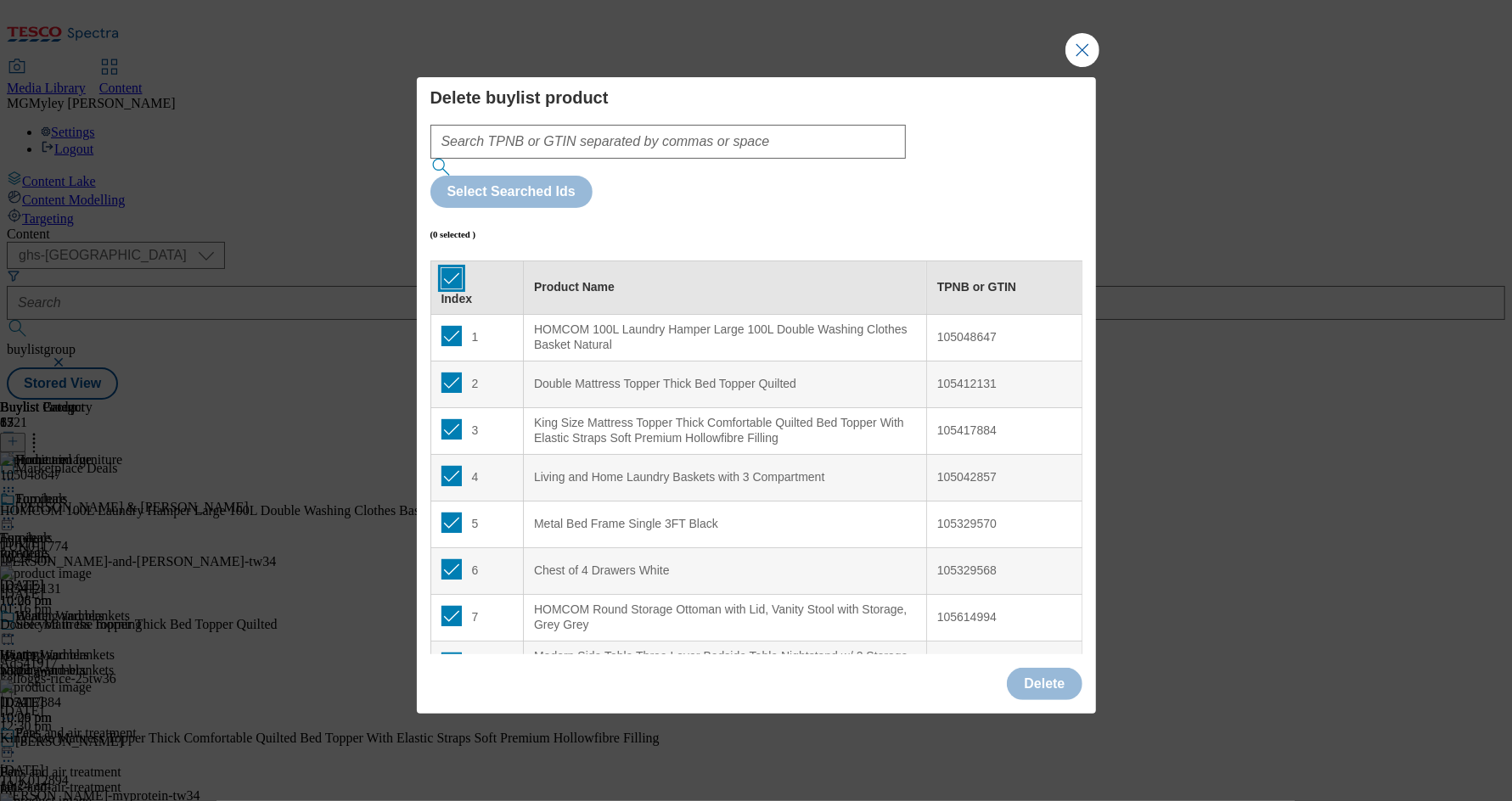
checkbox input "true"
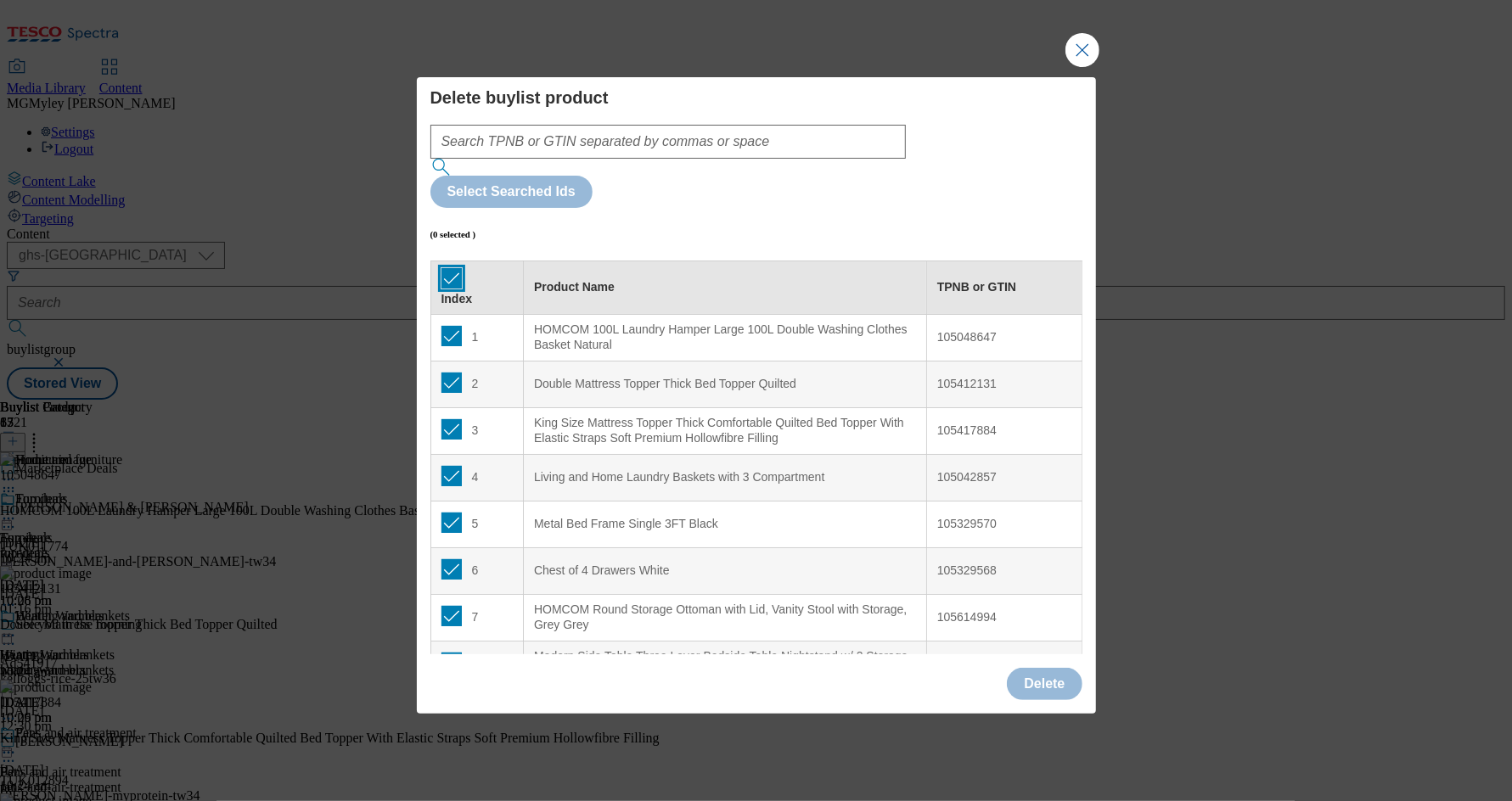
checkbox input "true"
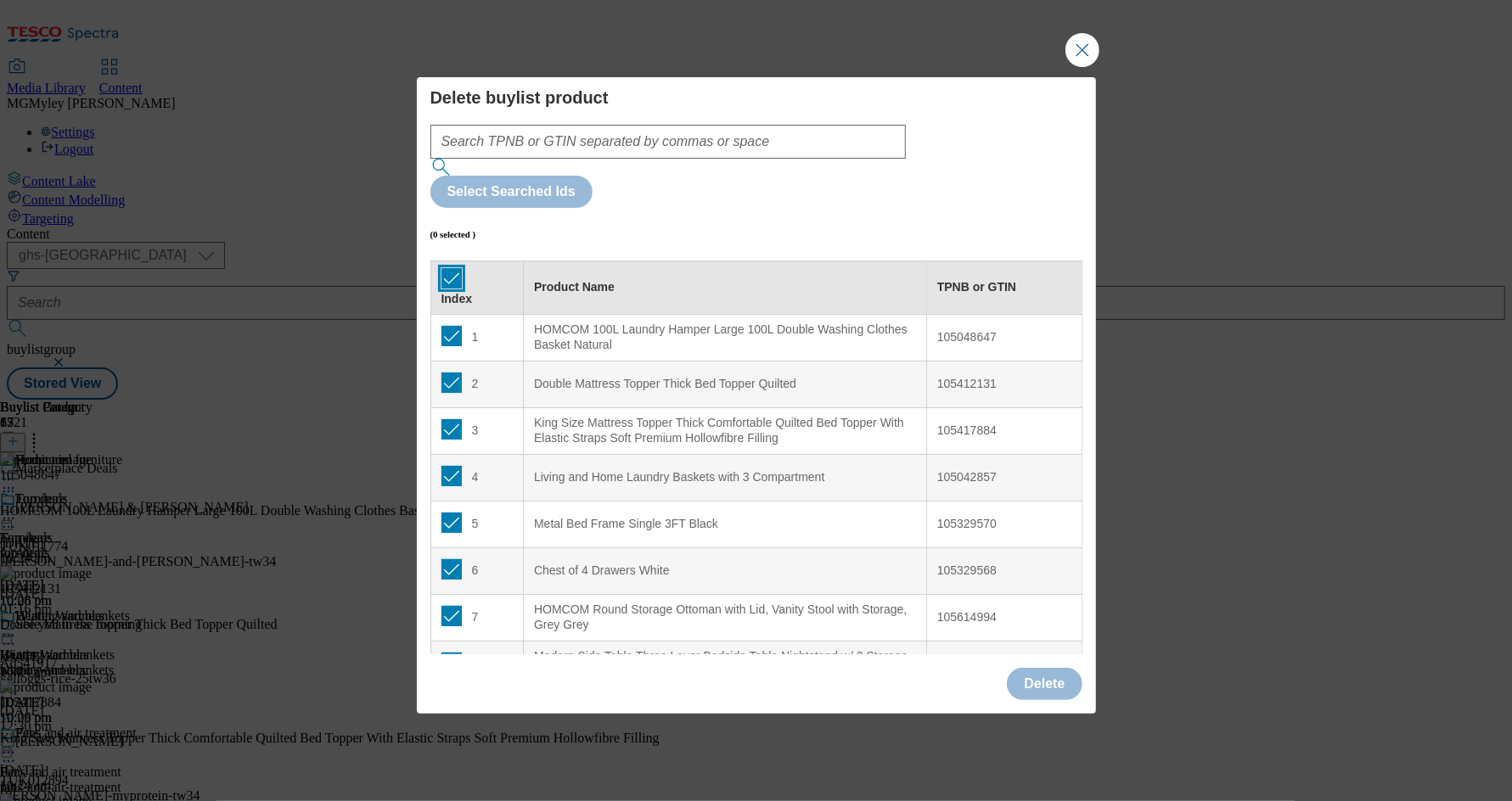
checkbox input "true"
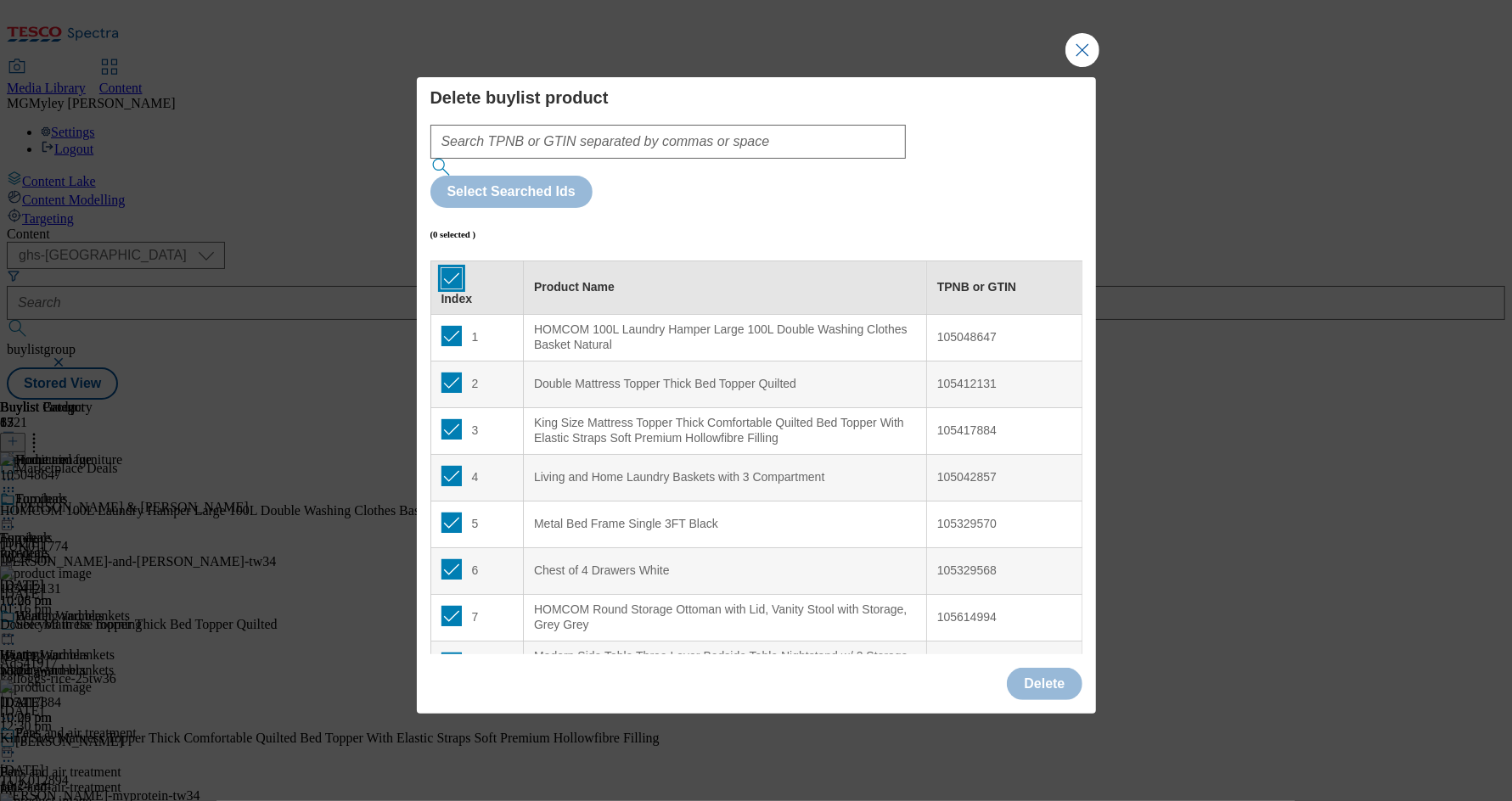
checkbox input "true"
click at [1022, 668] on button "Delete" at bounding box center [1043, 684] width 75 height 33
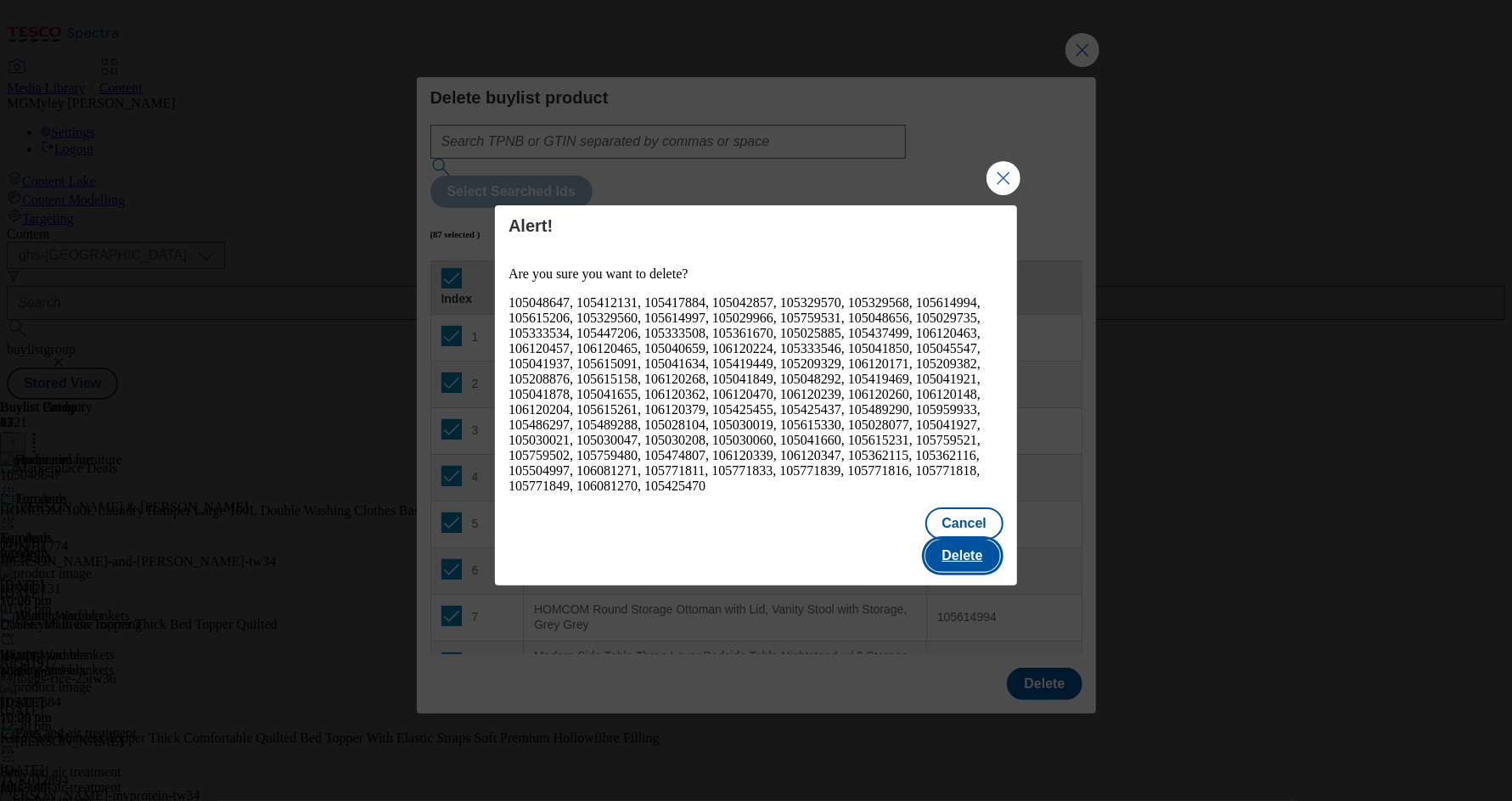
click at [965, 543] on button "Delete" at bounding box center [962, 556] width 75 height 33
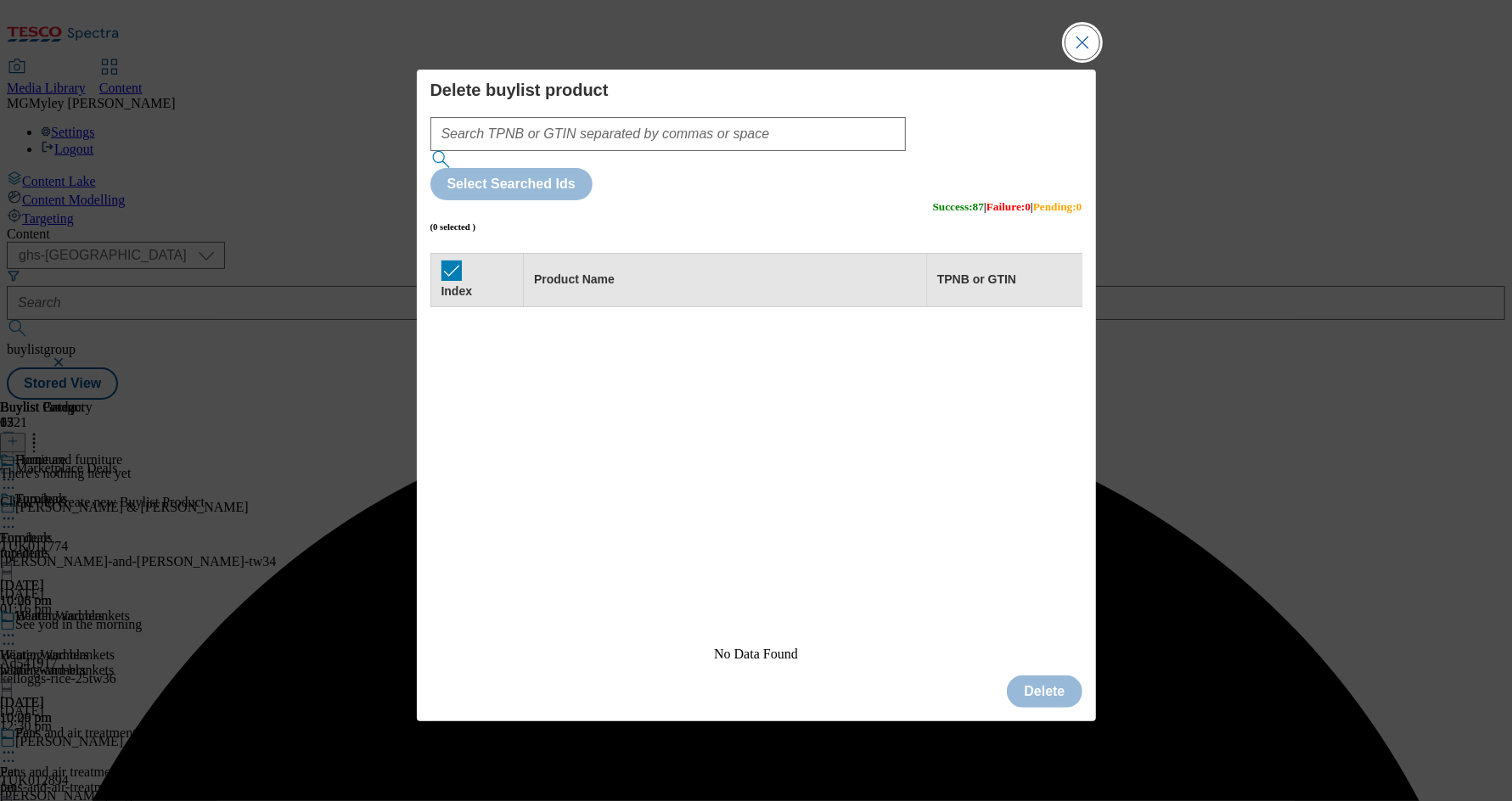
click at [1077, 60] on button "Close Modal" at bounding box center [1082, 42] width 34 height 34
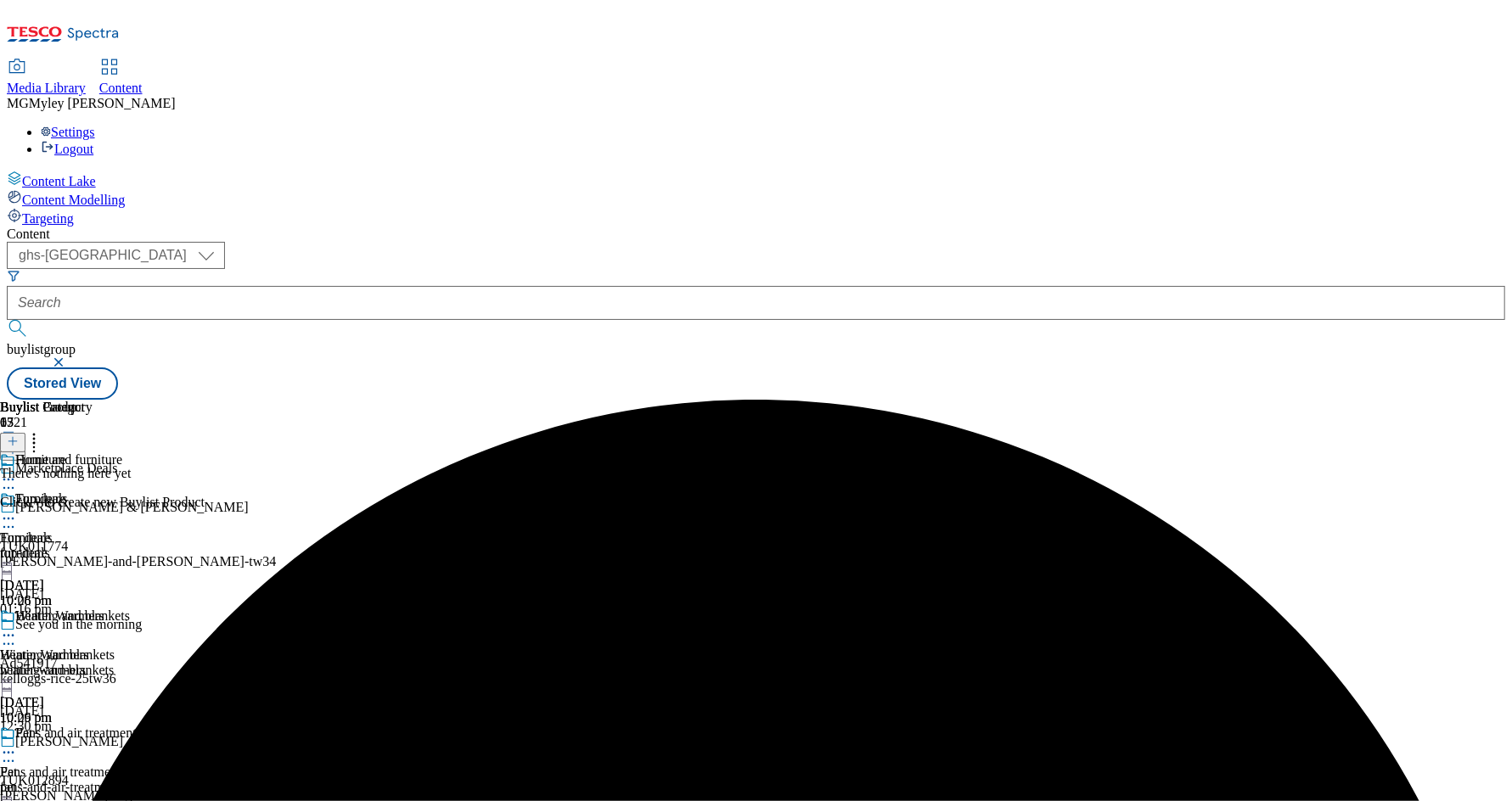
click at [18, 435] on icon at bounding box center [13, 441] width 12 height 12
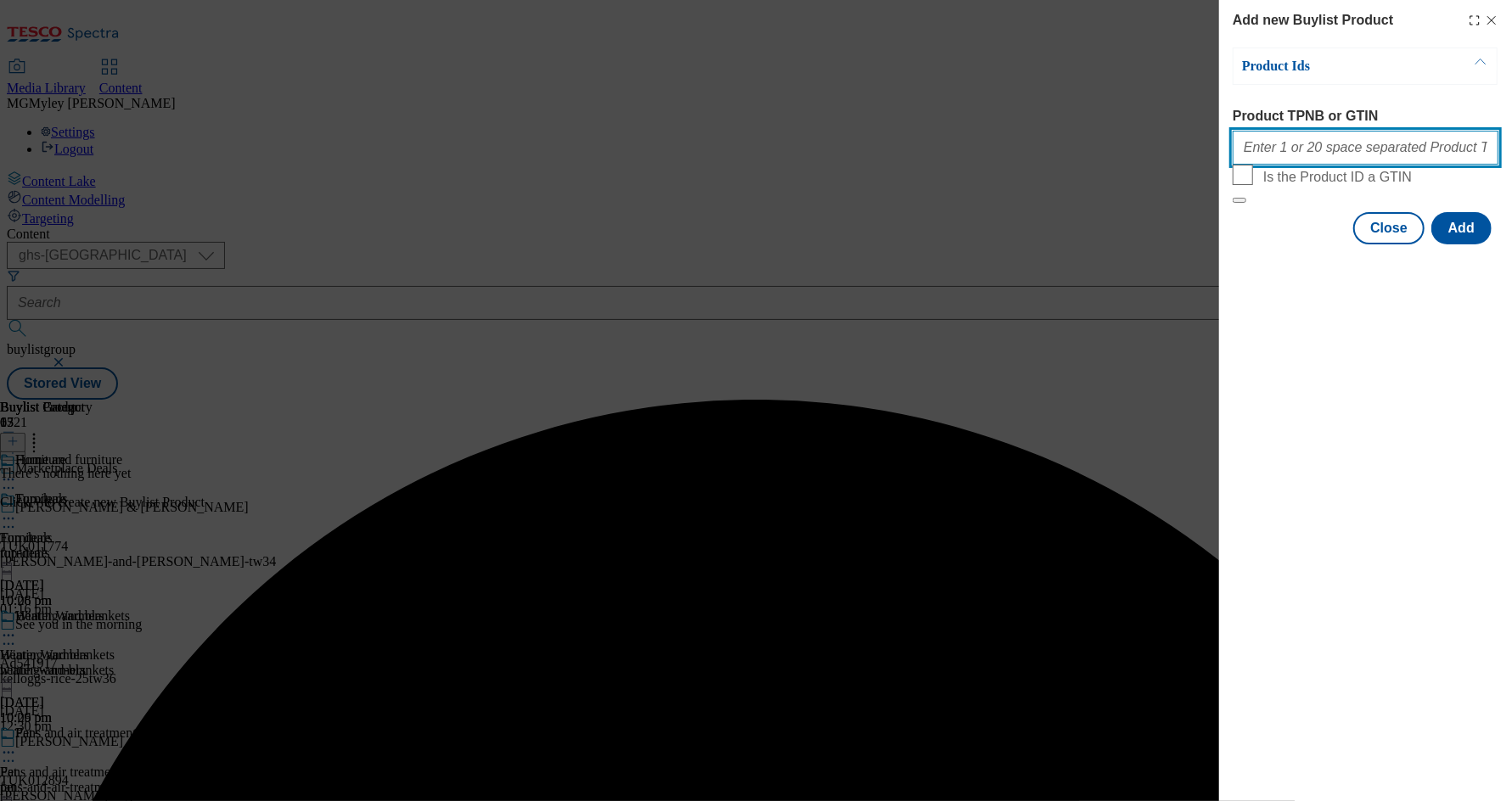
click at [1303, 156] on input "Product TPNB or GTIN" at bounding box center [1365, 148] width 265 height 34
paste input "105425470 105504997 106081270 106081271 105043014 105042990 105044433 105539167…"
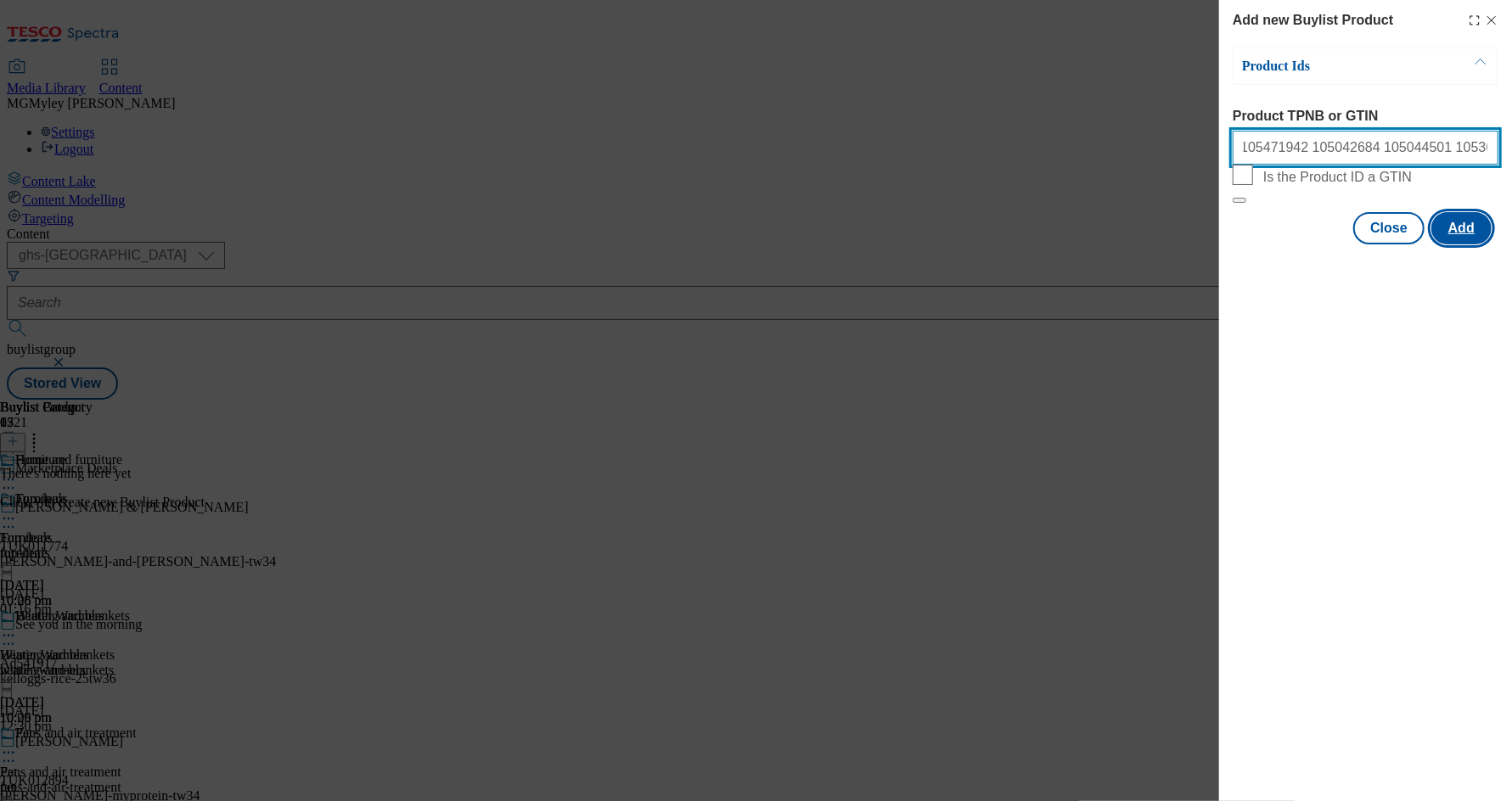
type input "105425470 105504997 106081270 106081271 105043014 105042990 105044433 105539167…"
click at [1465, 244] on button "Add" at bounding box center [1461, 228] width 61 height 33
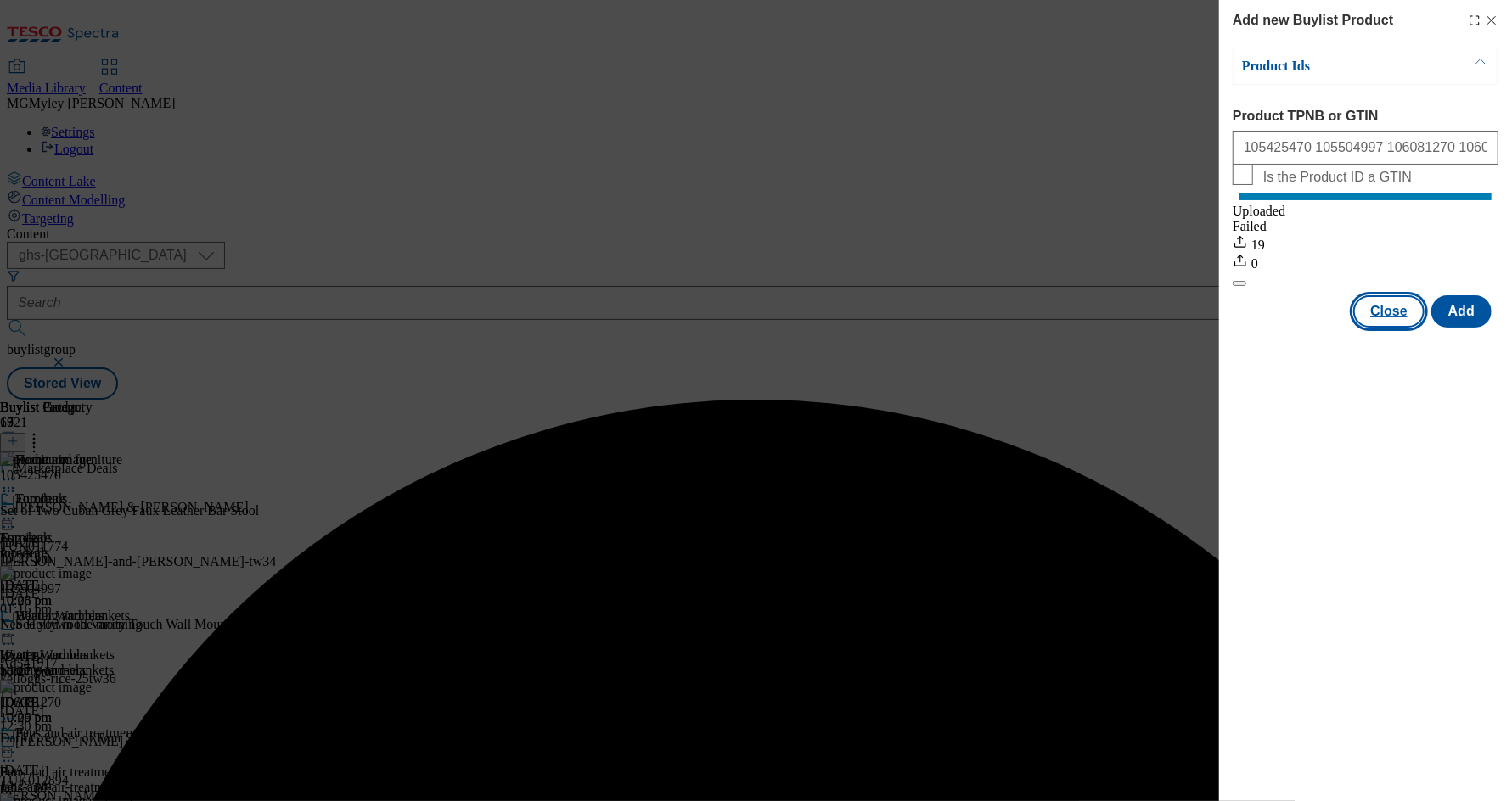
click at [1393, 328] on button "Close" at bounding box center [1388, 311] width 71 height 33
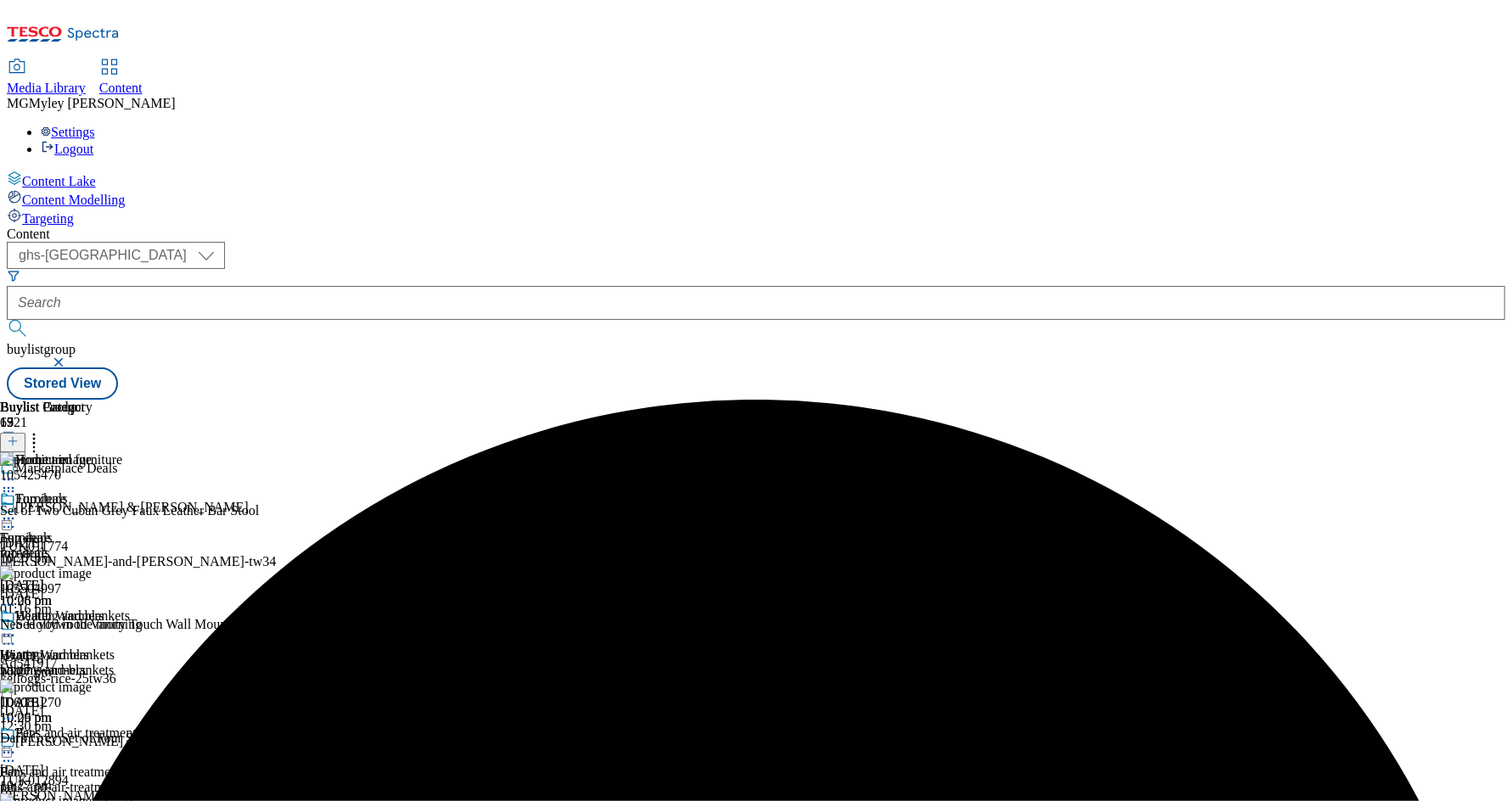
click at [170, 663] on div "heating-and-blankets" at bounding box center [84, 670] width 170 height 15
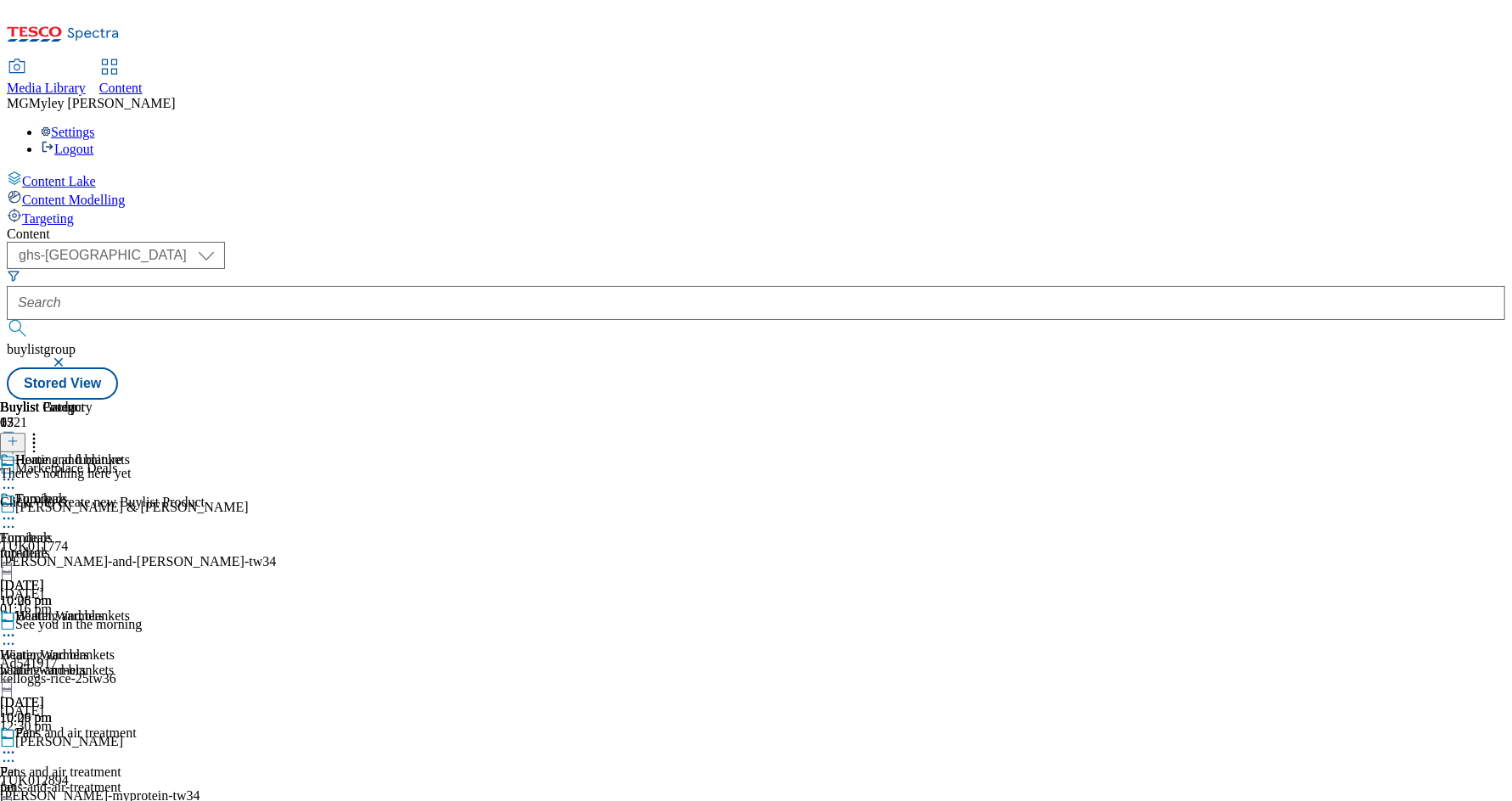
click at [18, 435] on icon at bounding box center [13, 441] width 12 height 12
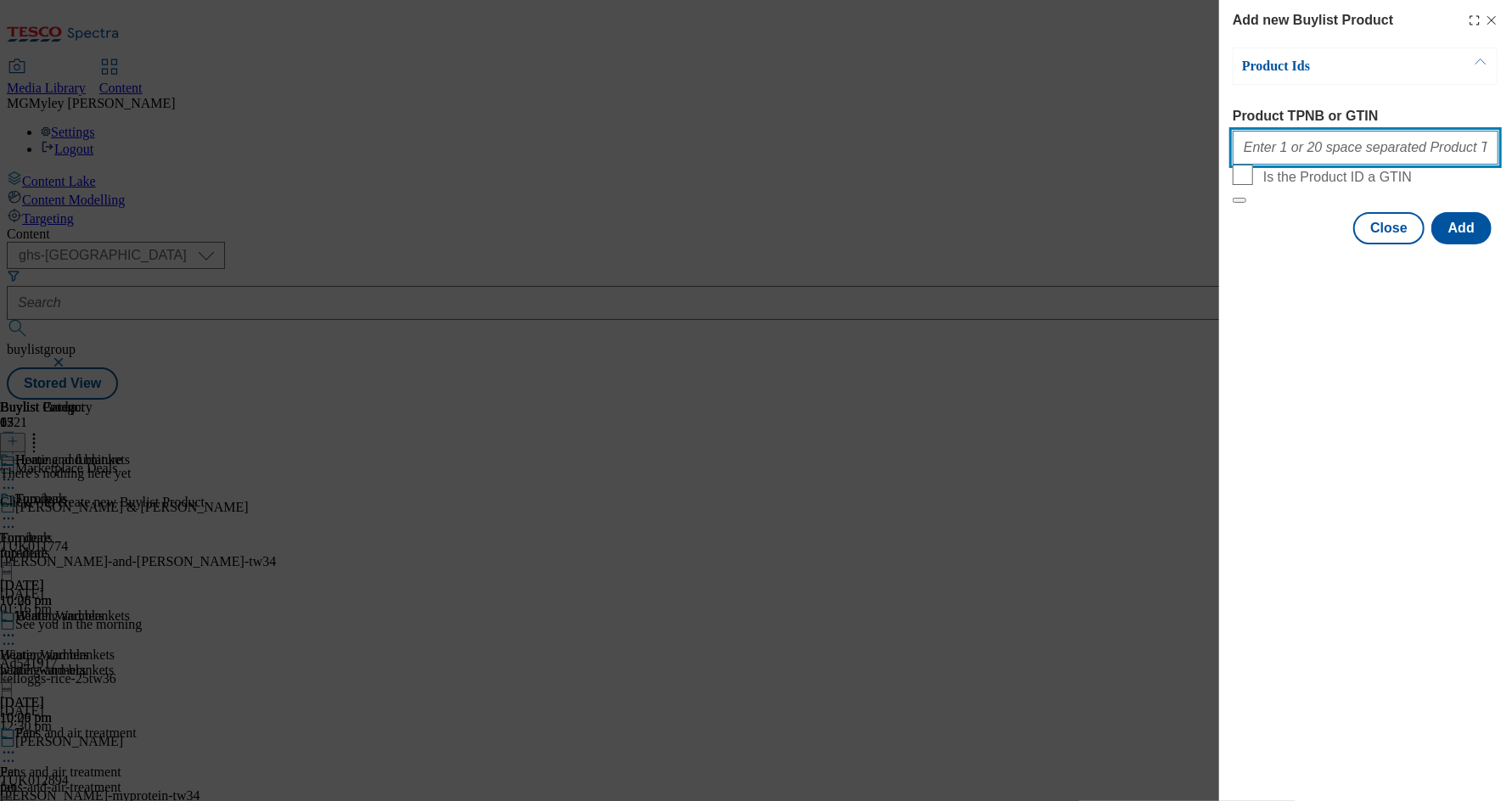
click at [1334, 154] on input "Product TPNB or GTIN" at bounding box center [1365, 148] width 265 height 34
paste input "105435464 105435462 106126728 105492828 105492829 105492832 106126729 106126727…"
type input "105435464 105435462 106126728 105492828 105492829 105492832 106126729 106126727…"
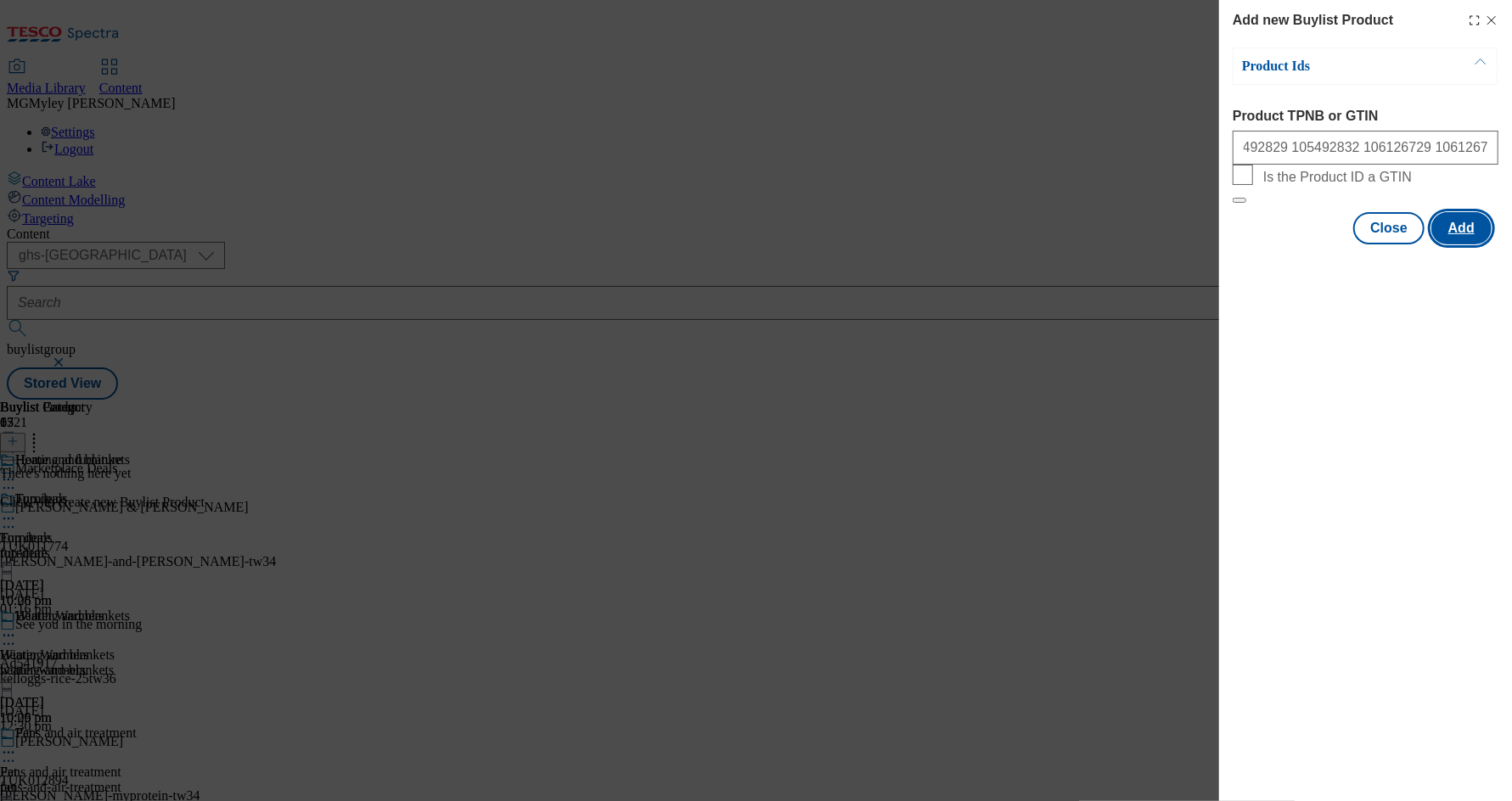
scroll to position [0, 0]
click at [1471, 244] on button "Add" at bounding box center [1461, 228] width 61 height 33
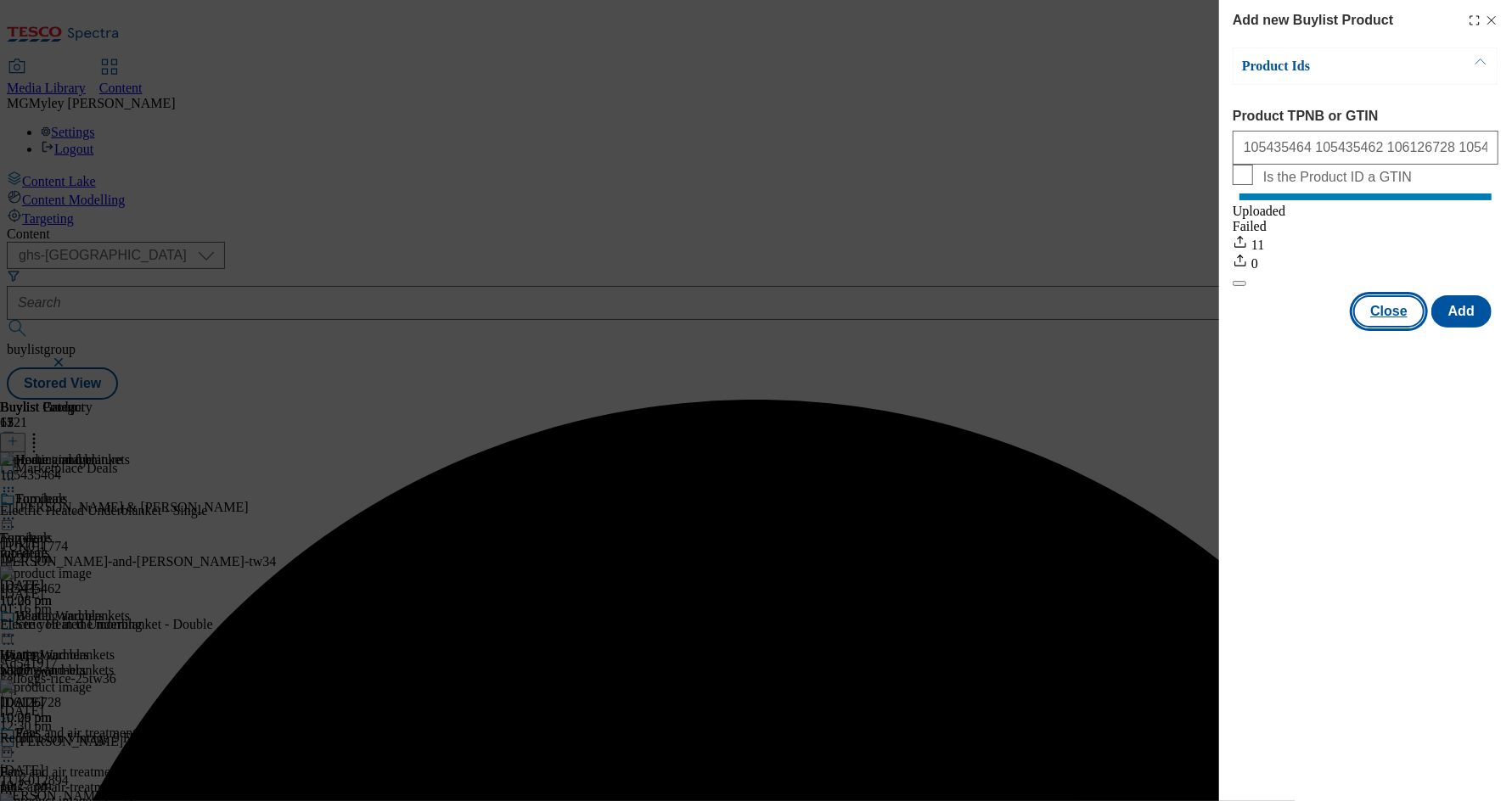
click at [1390, 328] on button "Close" at bounding box center [1388, 311] width 71 height 33
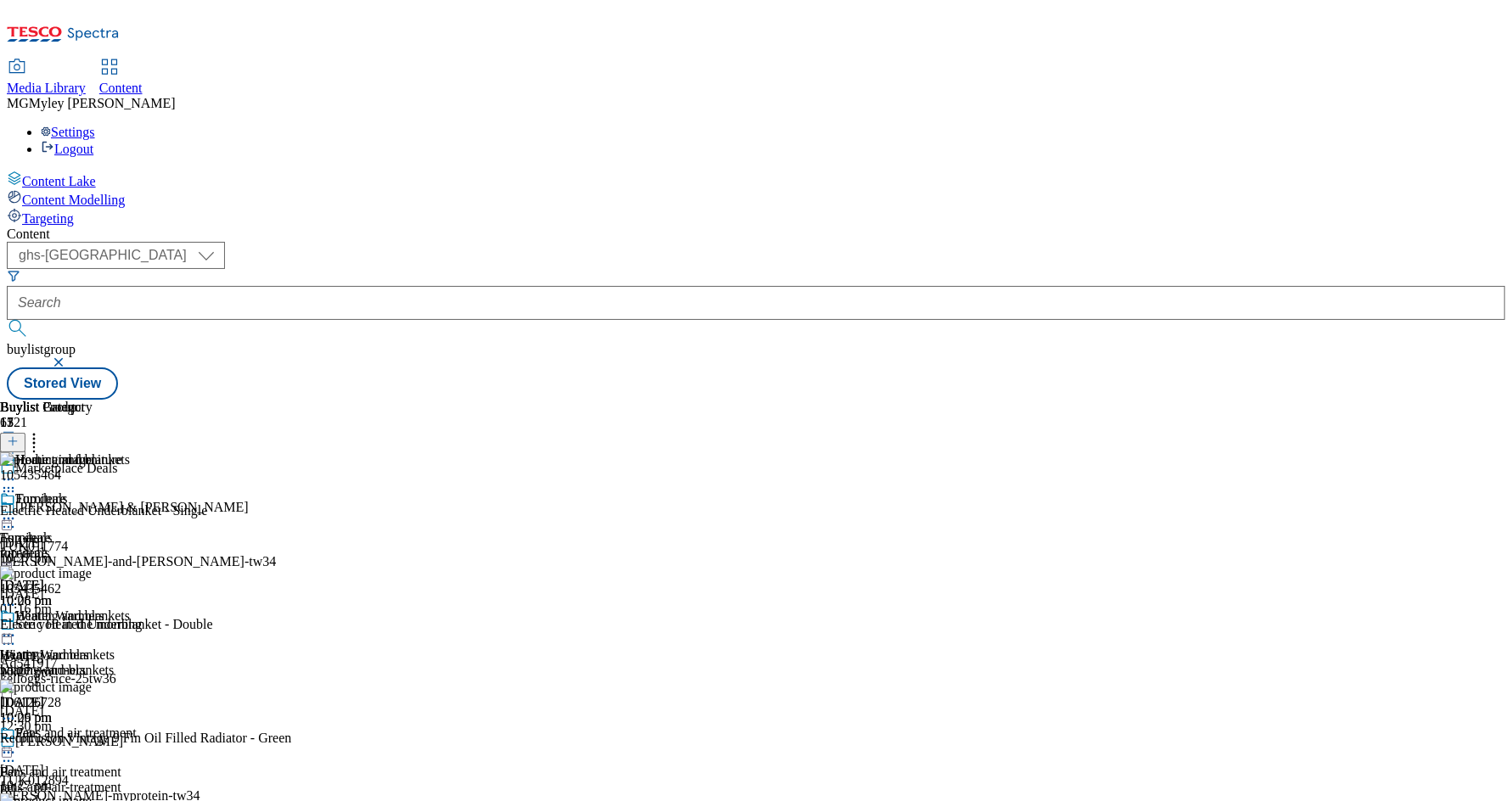
scroll to position [137, 0]
click at [170, 726] on div "Fans and air treatment Fans and air treatment fans-and-air-treatment [DATE] 10:…" at bounding box center [84, 784] width 170 height 117
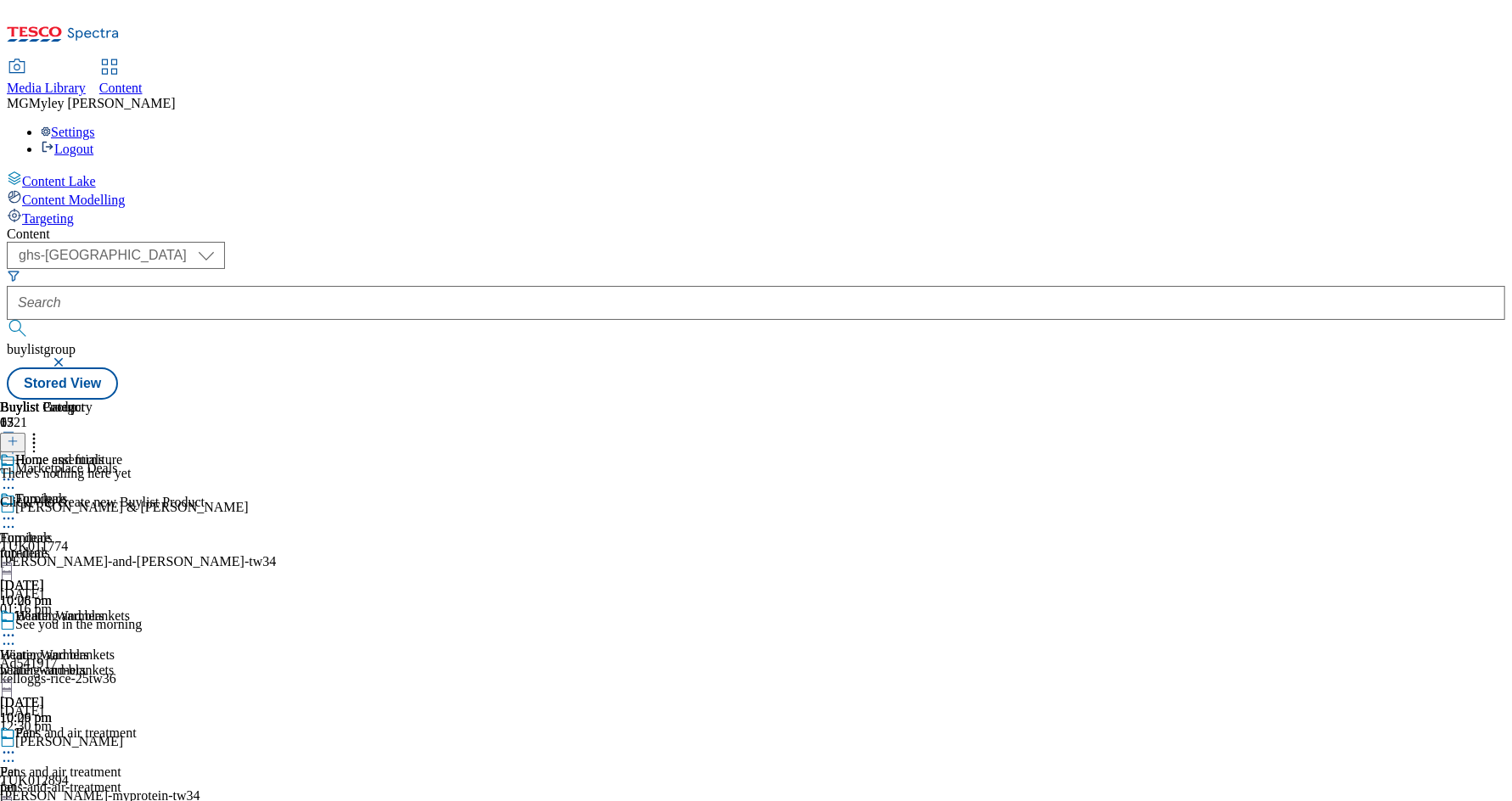
click at [18, 435] on icon at bounding box center [13, 441] width 12 height 12
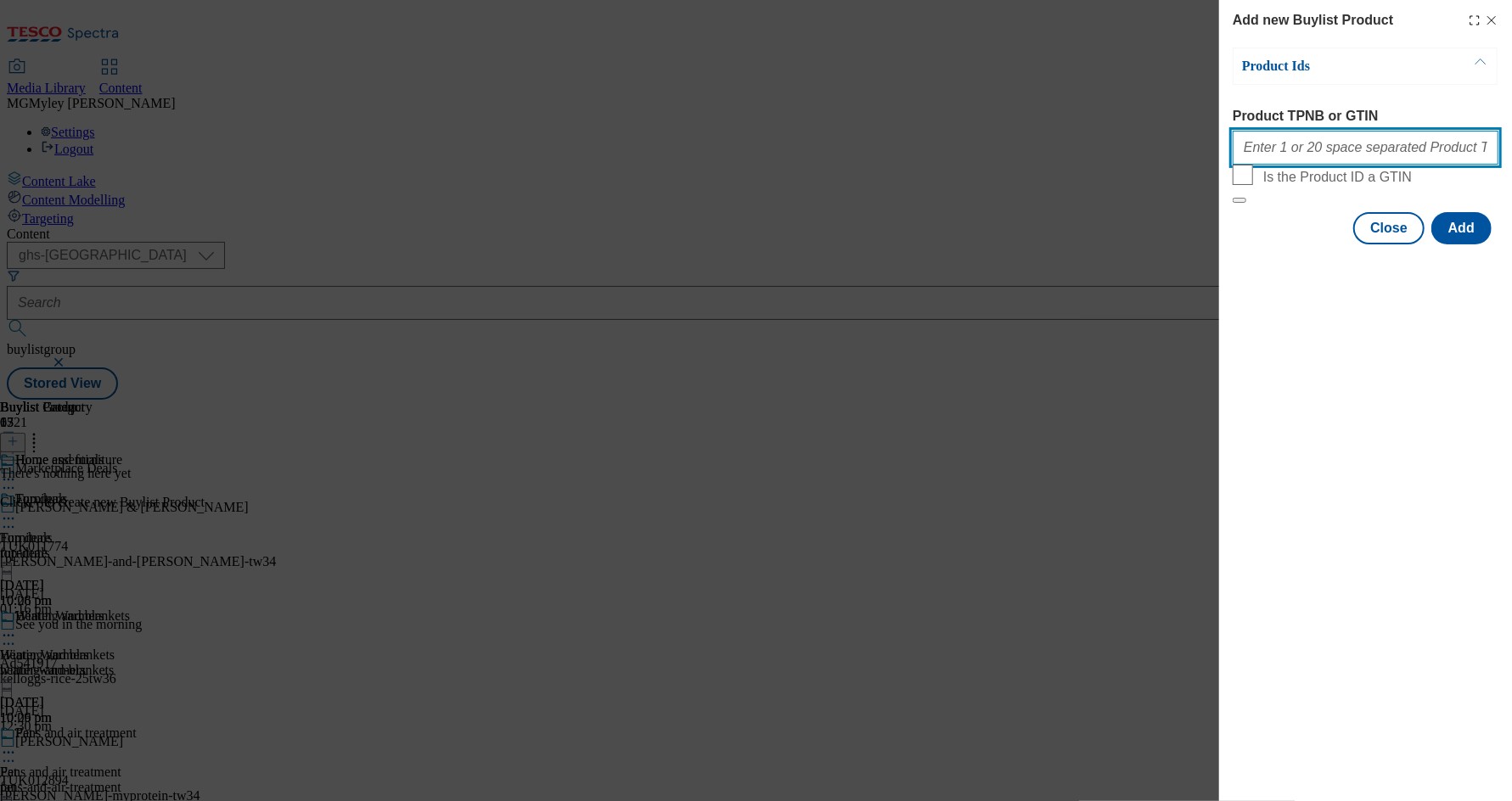
click at [1334, 156] on input "Product TPNB or GTIN" at bounding box center [1365, 148] width 265 height 34
paste input "111199109 111199103 111199121 111199104 111199127 111199129"
type input "111199109 111199103 111199121 111199104 111199127 111199129"
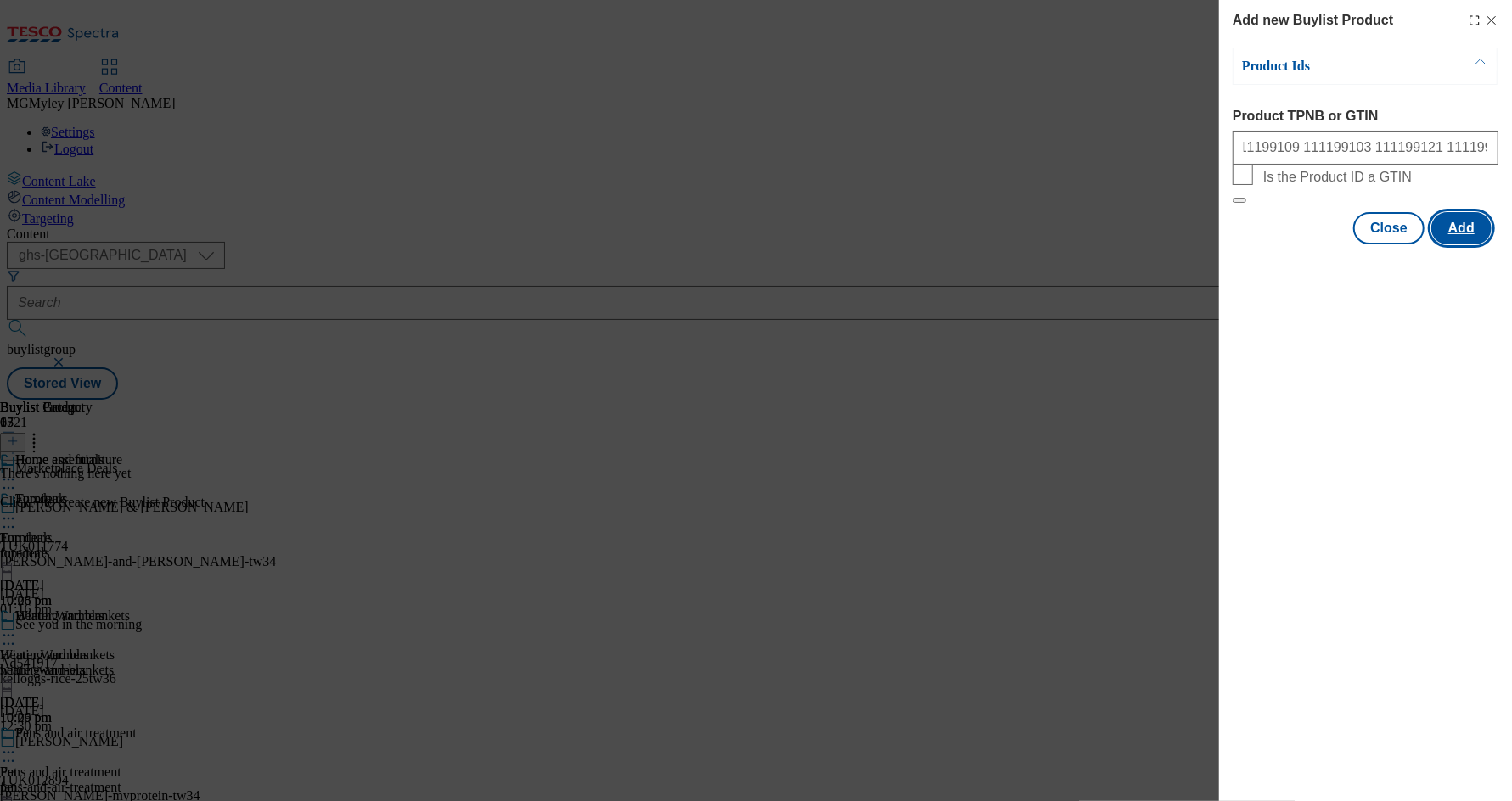
scroll to position [0, 0]
click at [1466, 244] on button "Add" at bounding box center [1461, 228] width 61 height 33
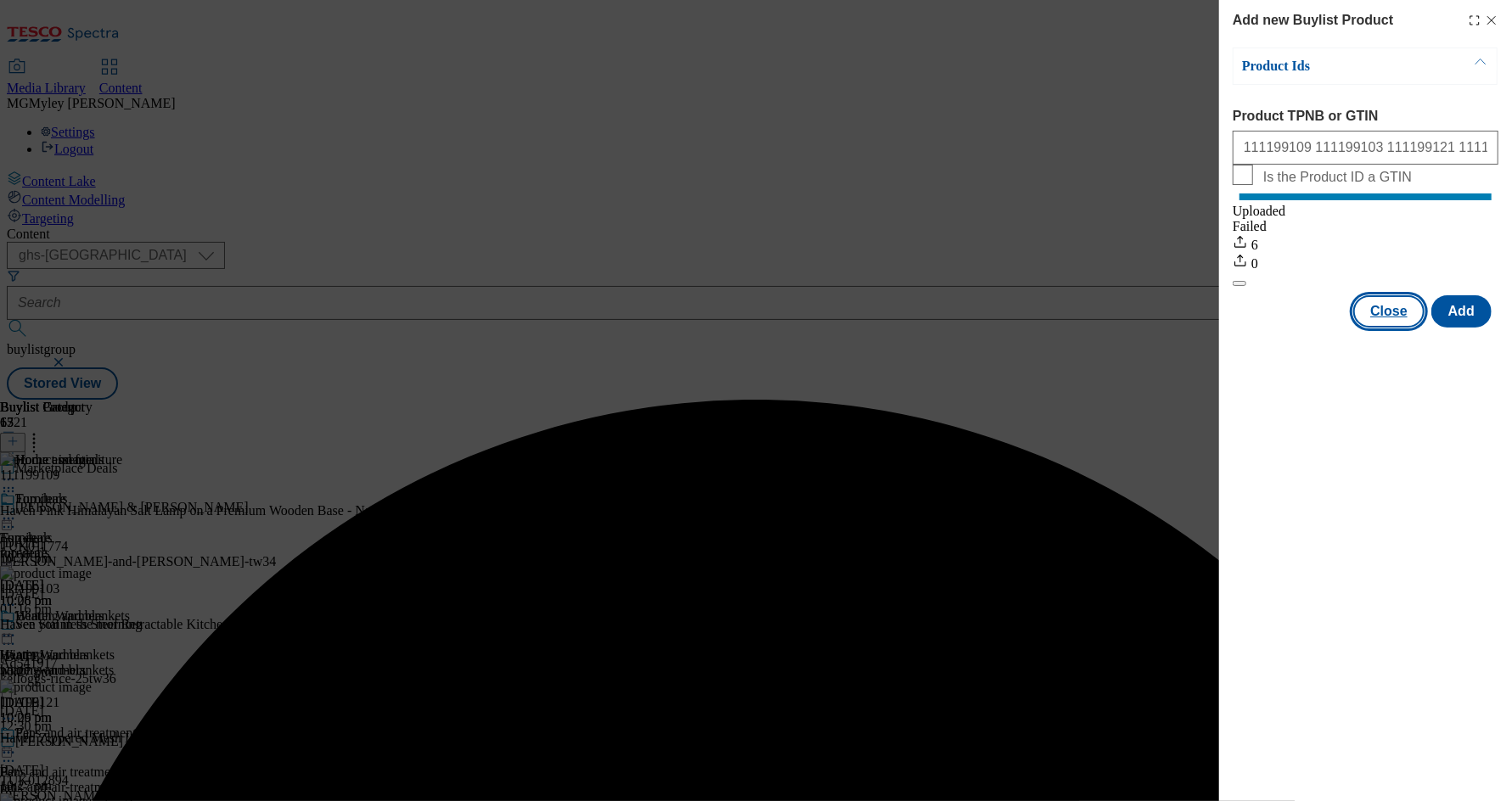
click at [1390, 324] on button "Close" at bounding box center [1388, 311] width 71 height 33
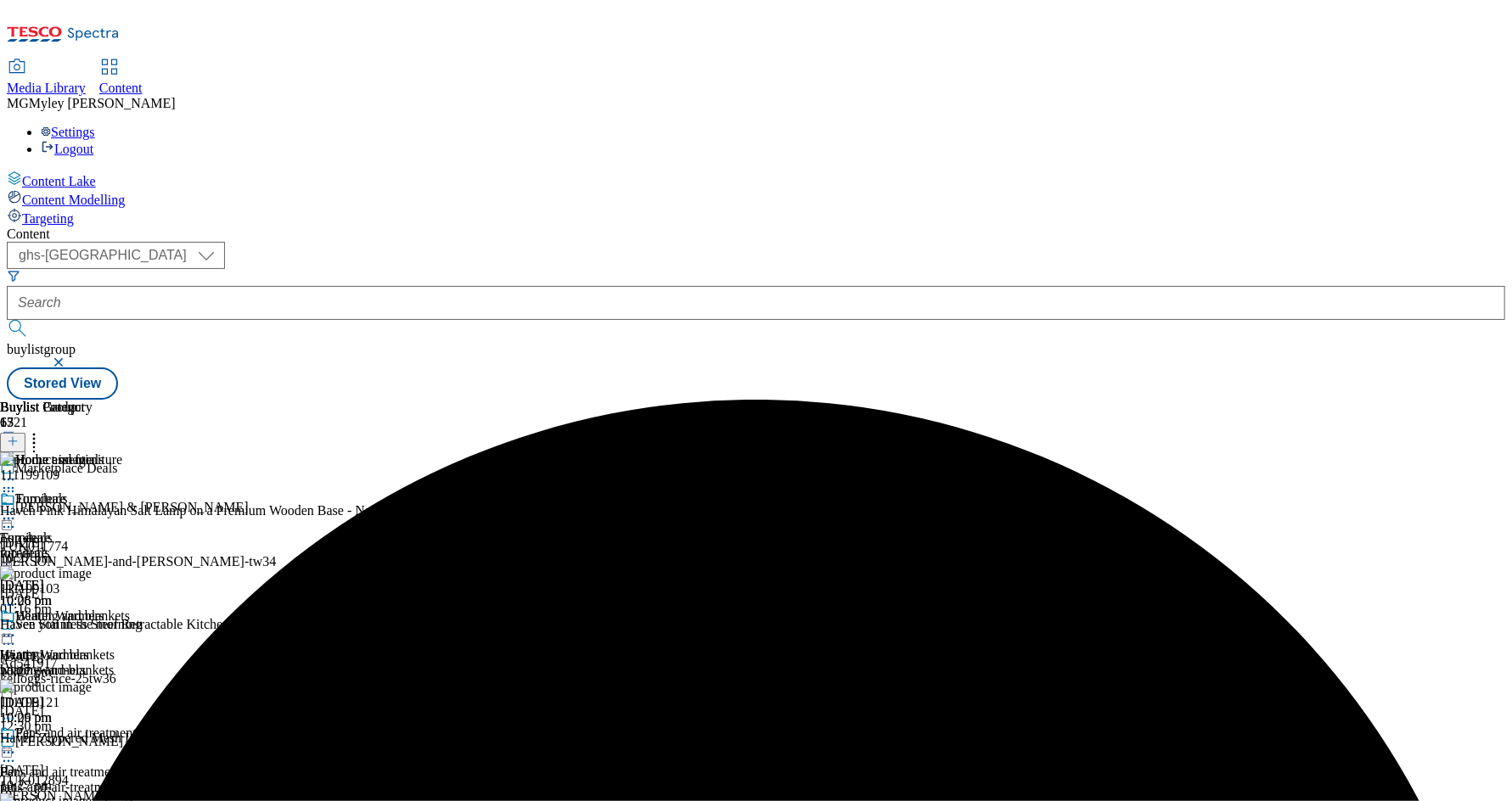
scroll to position [651, 0]
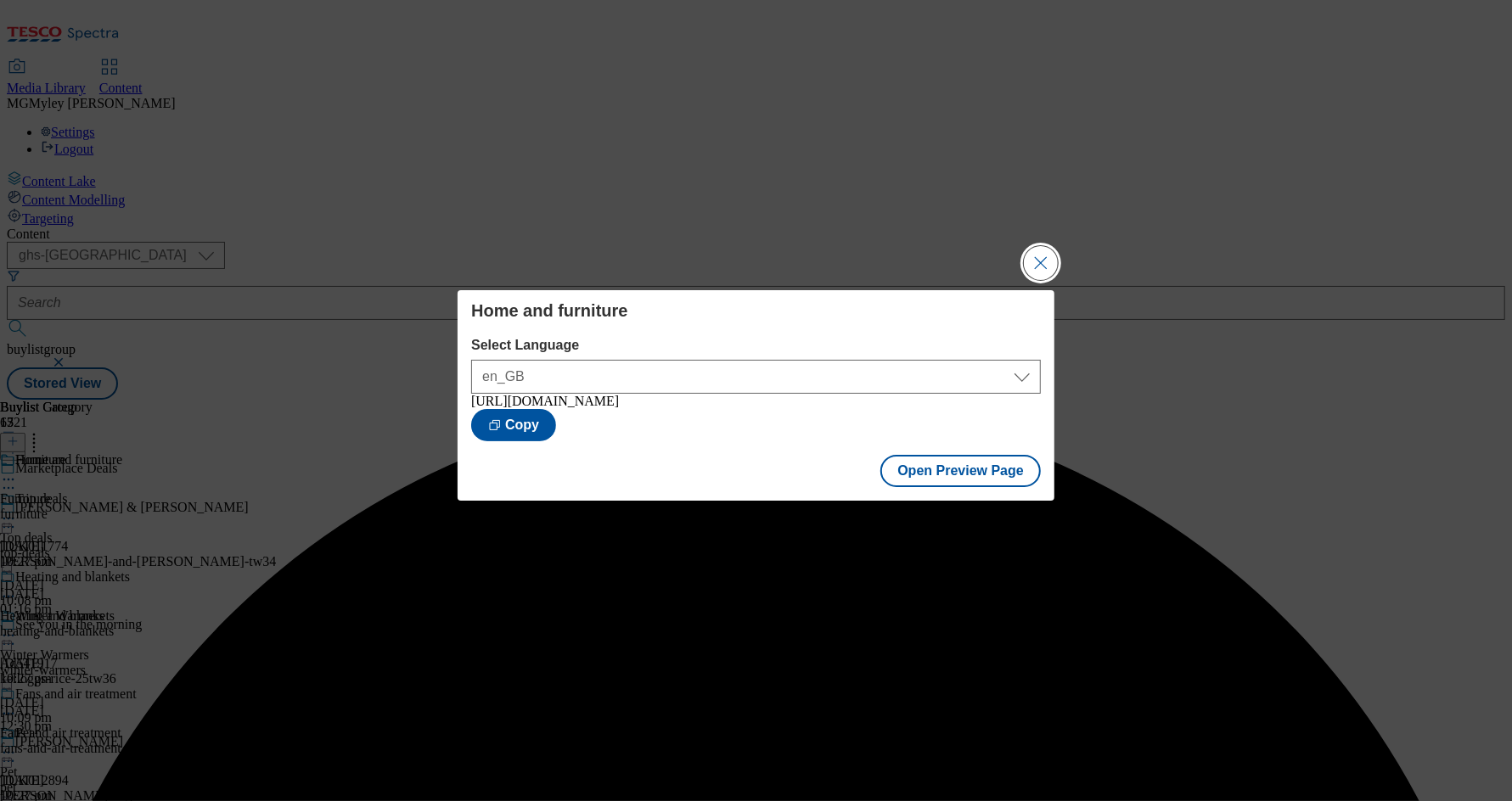
click at [1046, 265] on button "Close Modal" at bounding box center [1040, 263] width 34 height 34
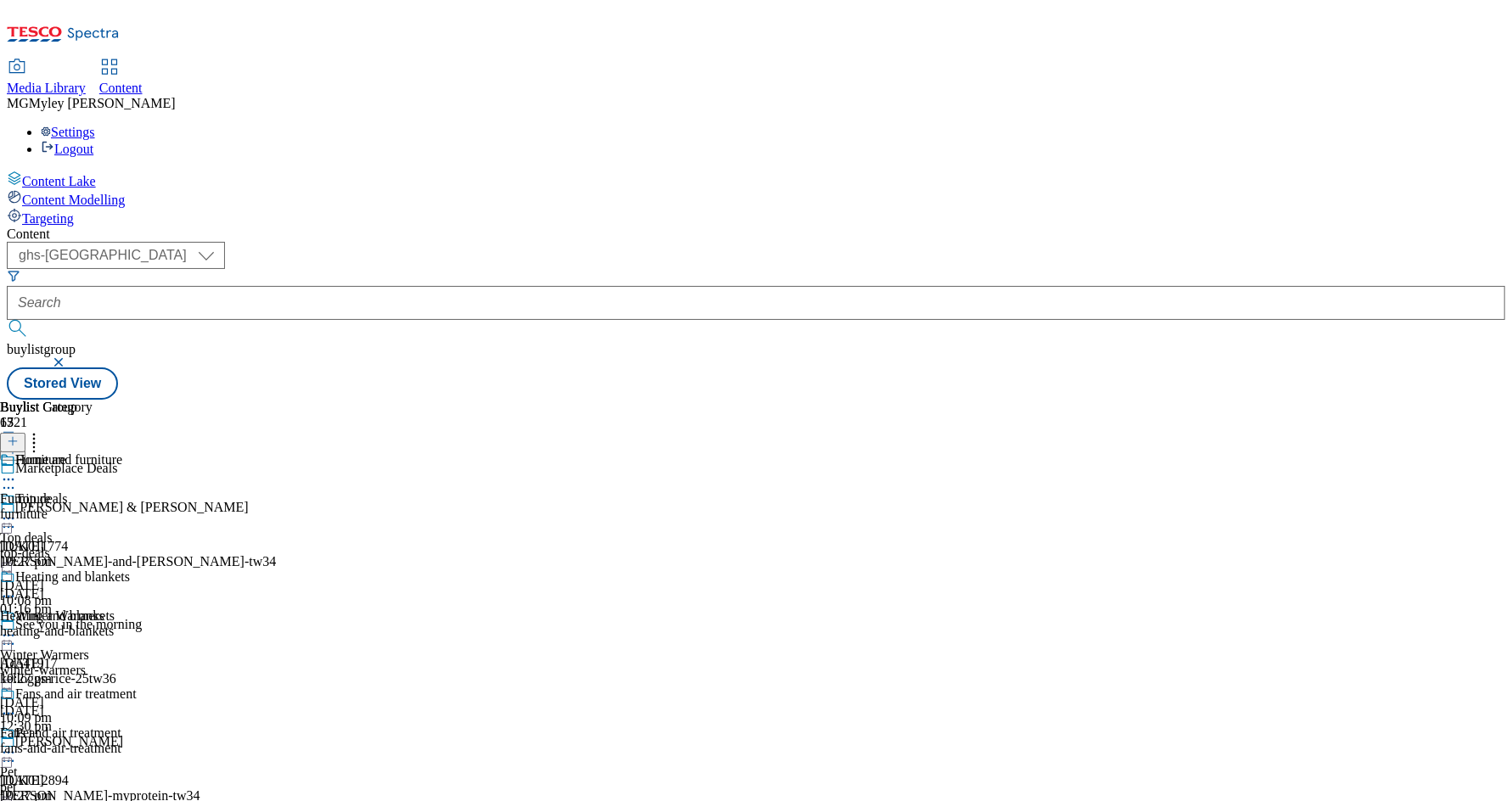
scroll to position [277, 0]
click at [17, 765] on div "Pet" at bounding box center [8, 772] width 17 height 15
click at [171, 453] on div "Pet furniture and accessories Pet furniture and accessories pet-furniture-and-a…" at bounding box center [85, 511] width 171 height 117
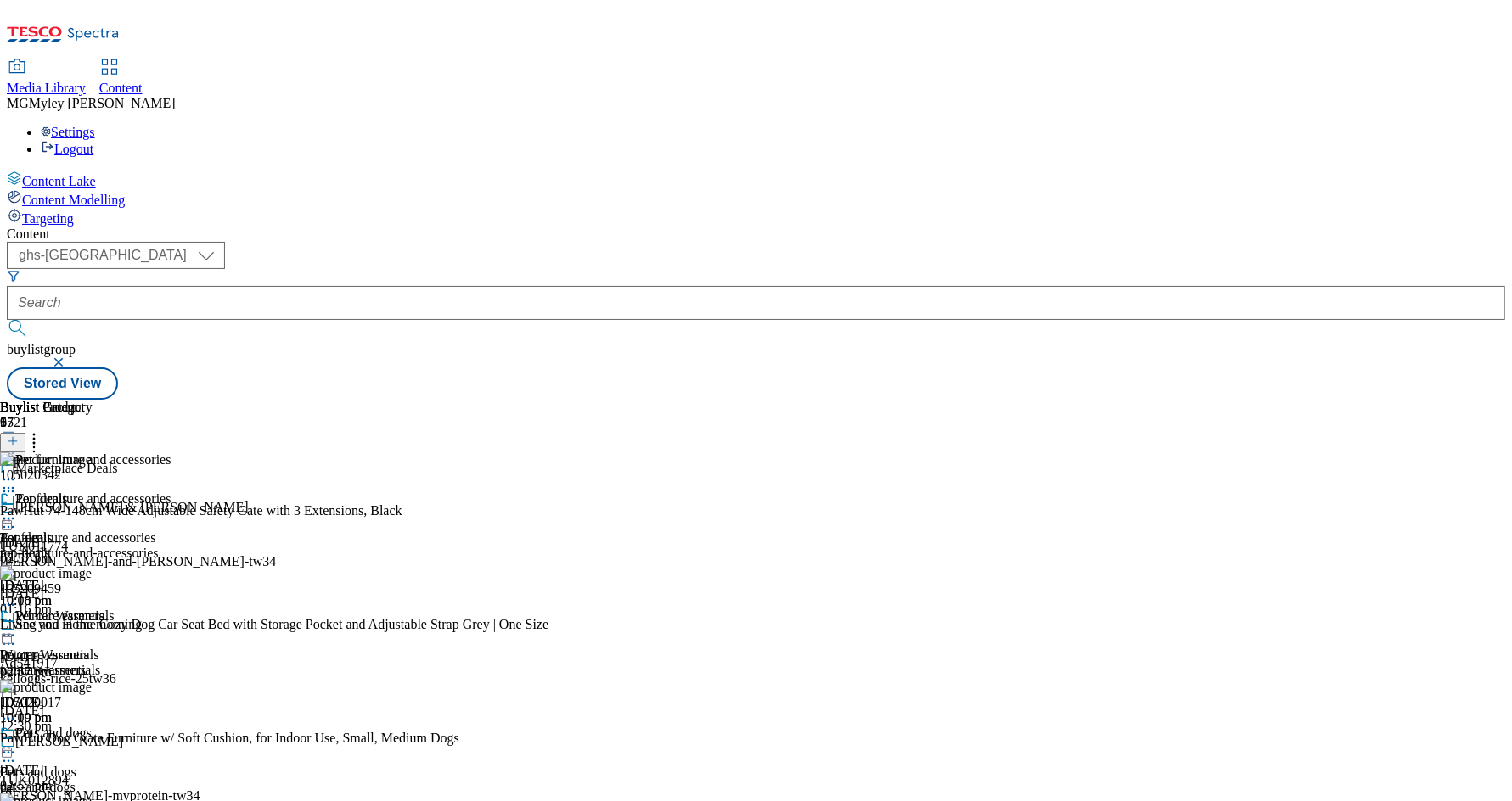
click at [171, 663] on div "pet-care-essentials" at bounding box center [85, 670] width 171 height 15
click at [36, 438] on circle at bounding box center [34, 439] width 3 height 3
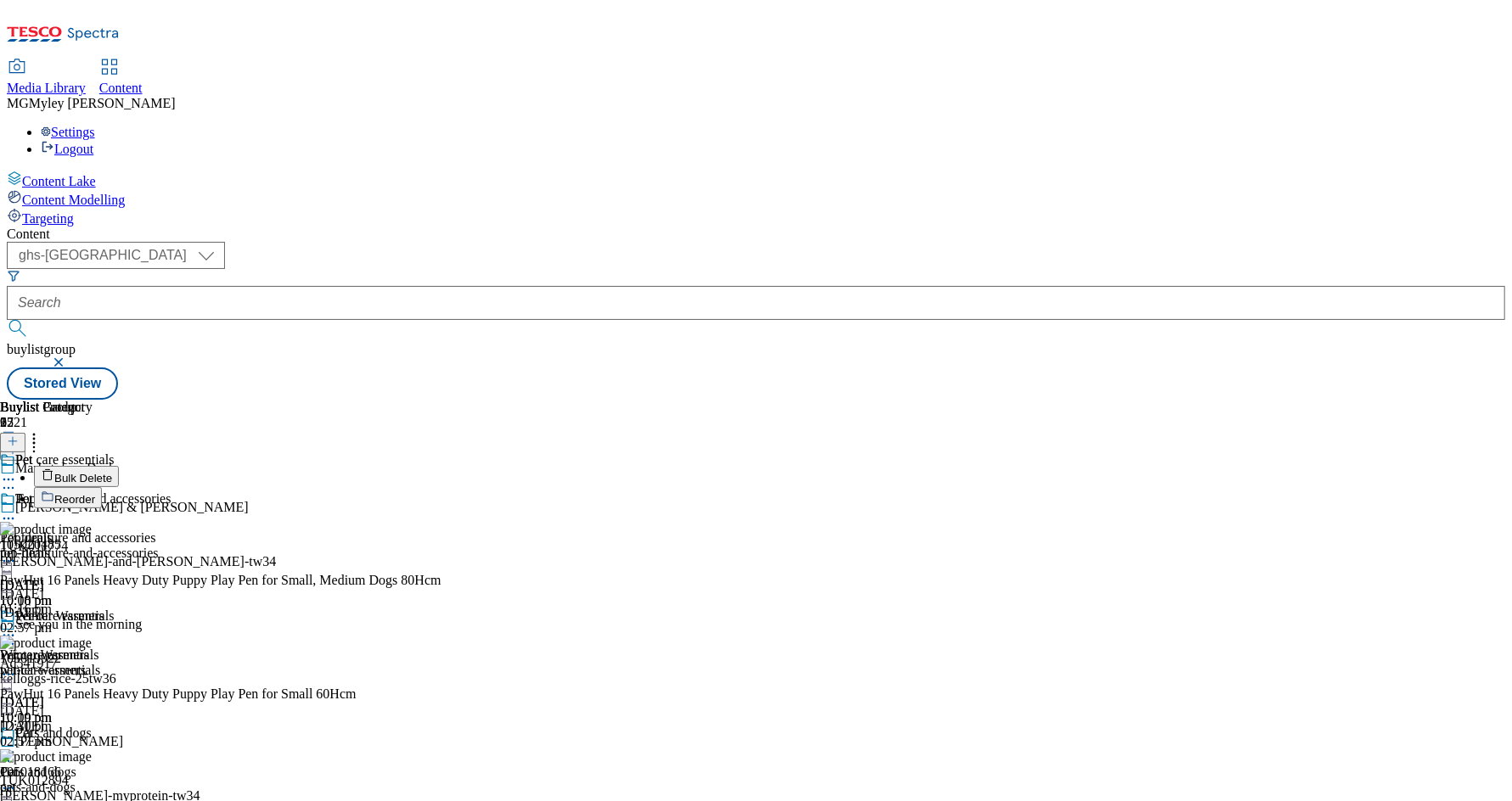
click at [119, 466] on button "Bulk Delete" at bounding box center [76, 477] width 85 height 21
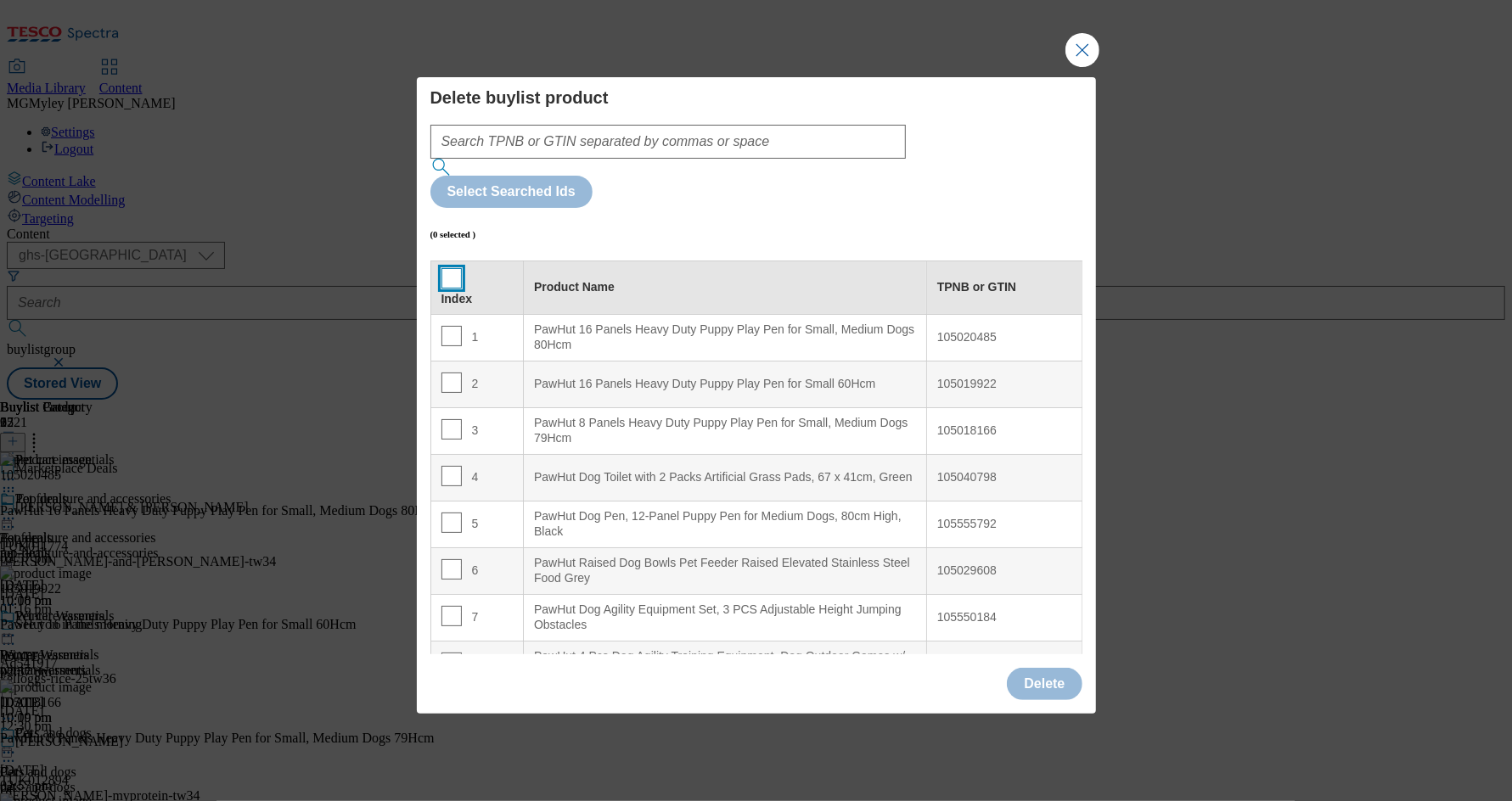
click at [450, 268] on input "Modal" at bounding box center [451, 278] width 20 height 20
checkbox input "true"
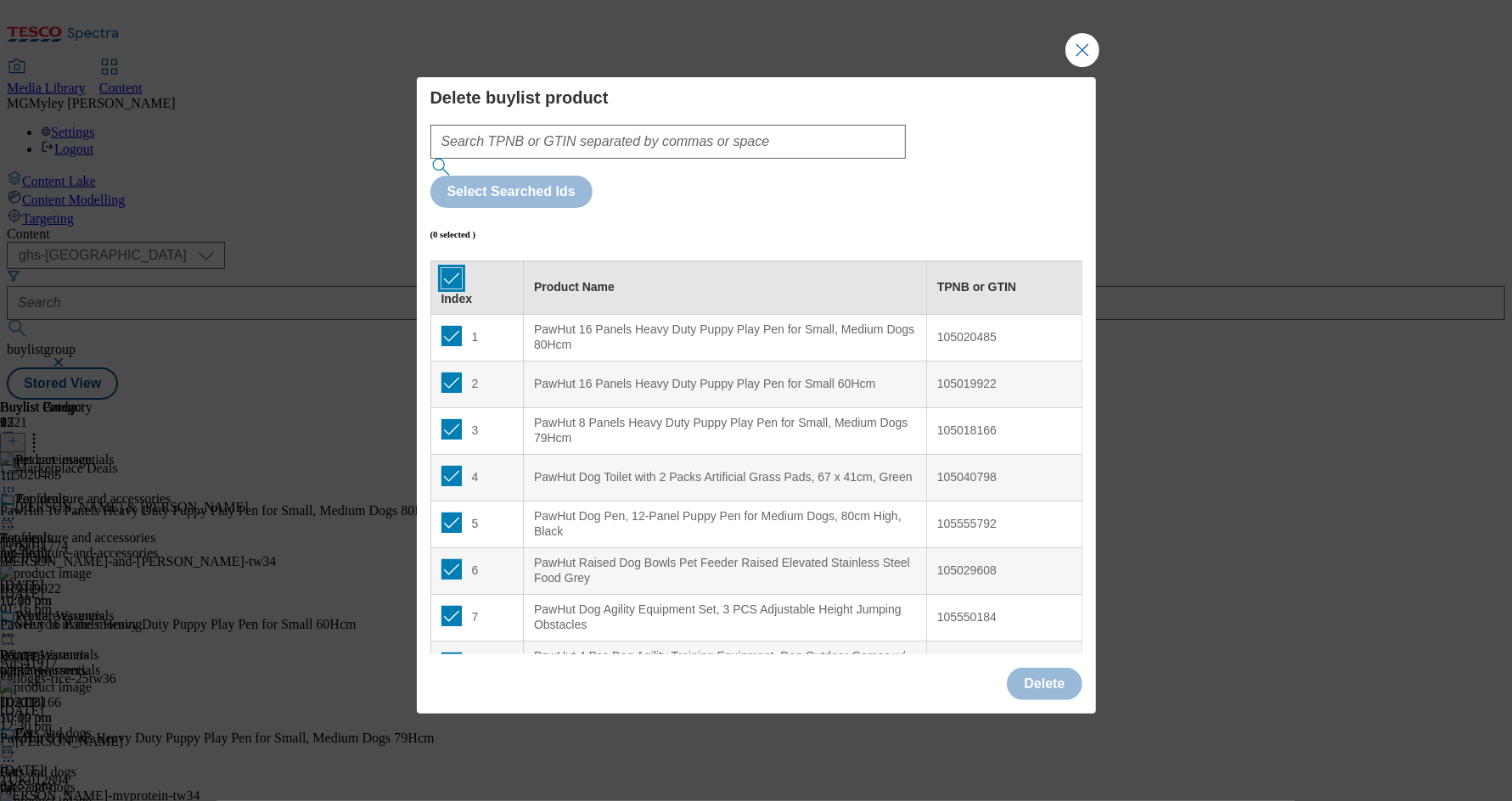
checkbox input "true"
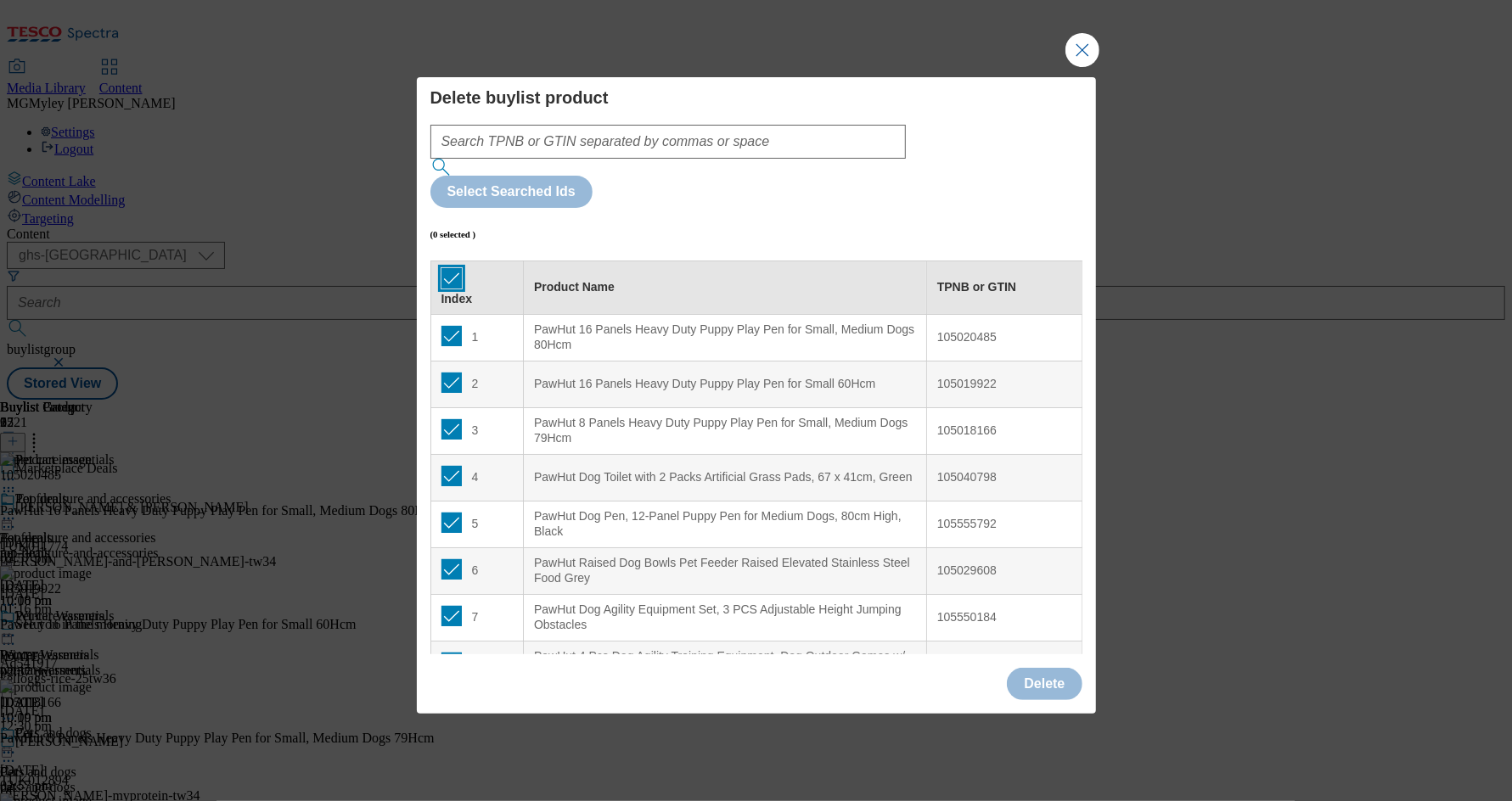
checkbox input "true"
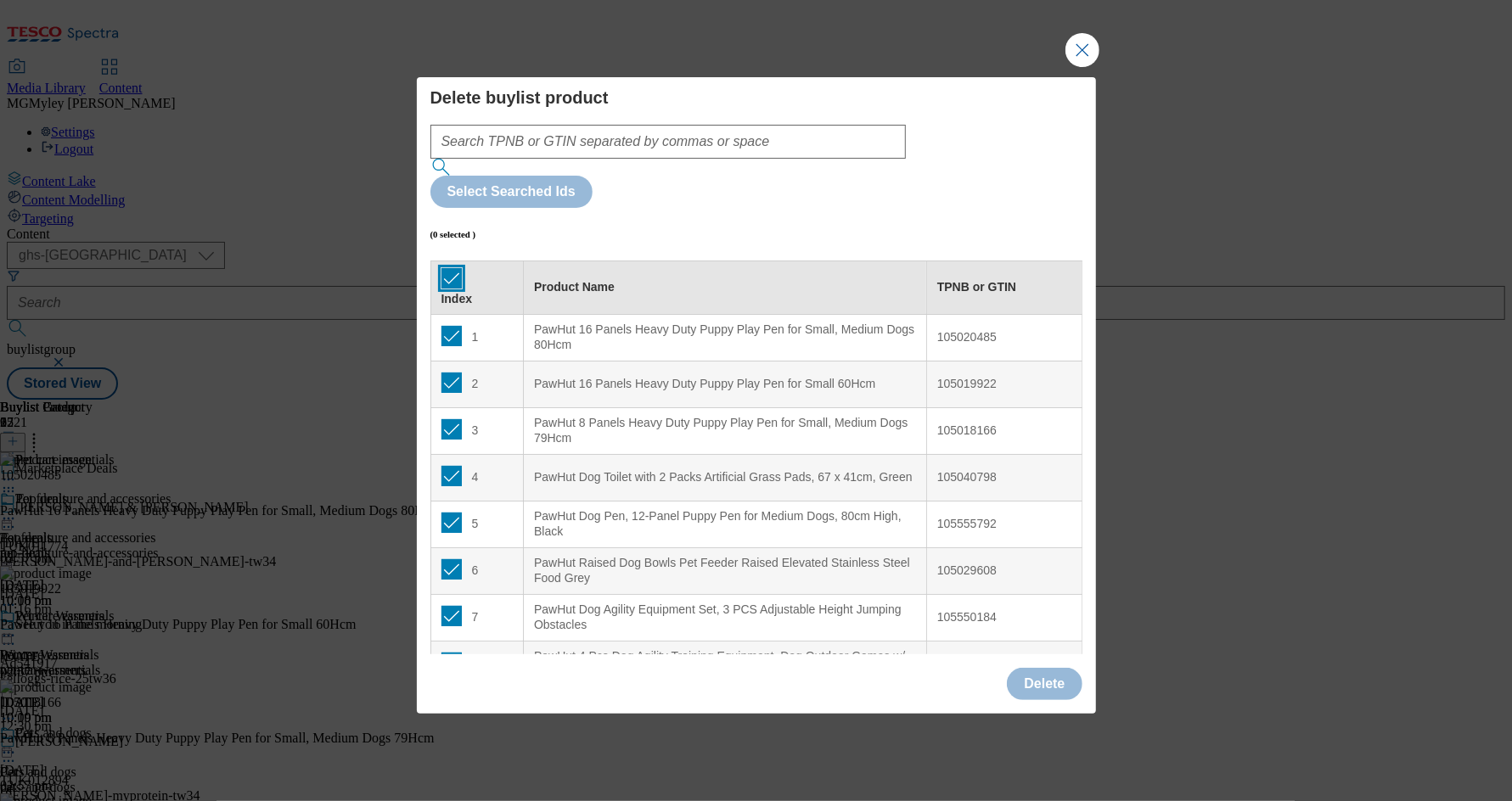
checkbox input "true"
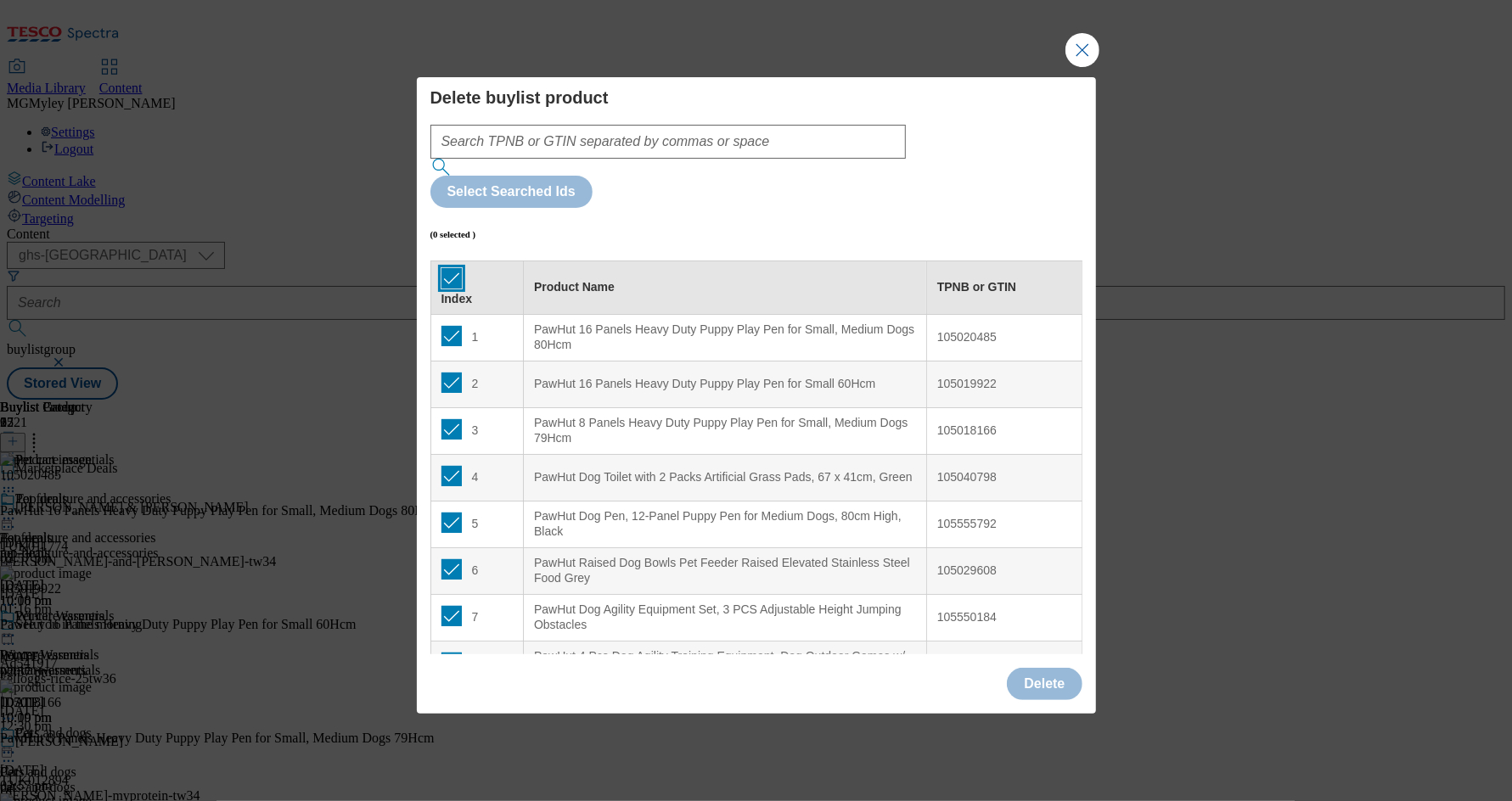
checkbox input "true"
click at [1051, 668] on button "Delete" at bounding box center [1043, 684] width 75 height 33
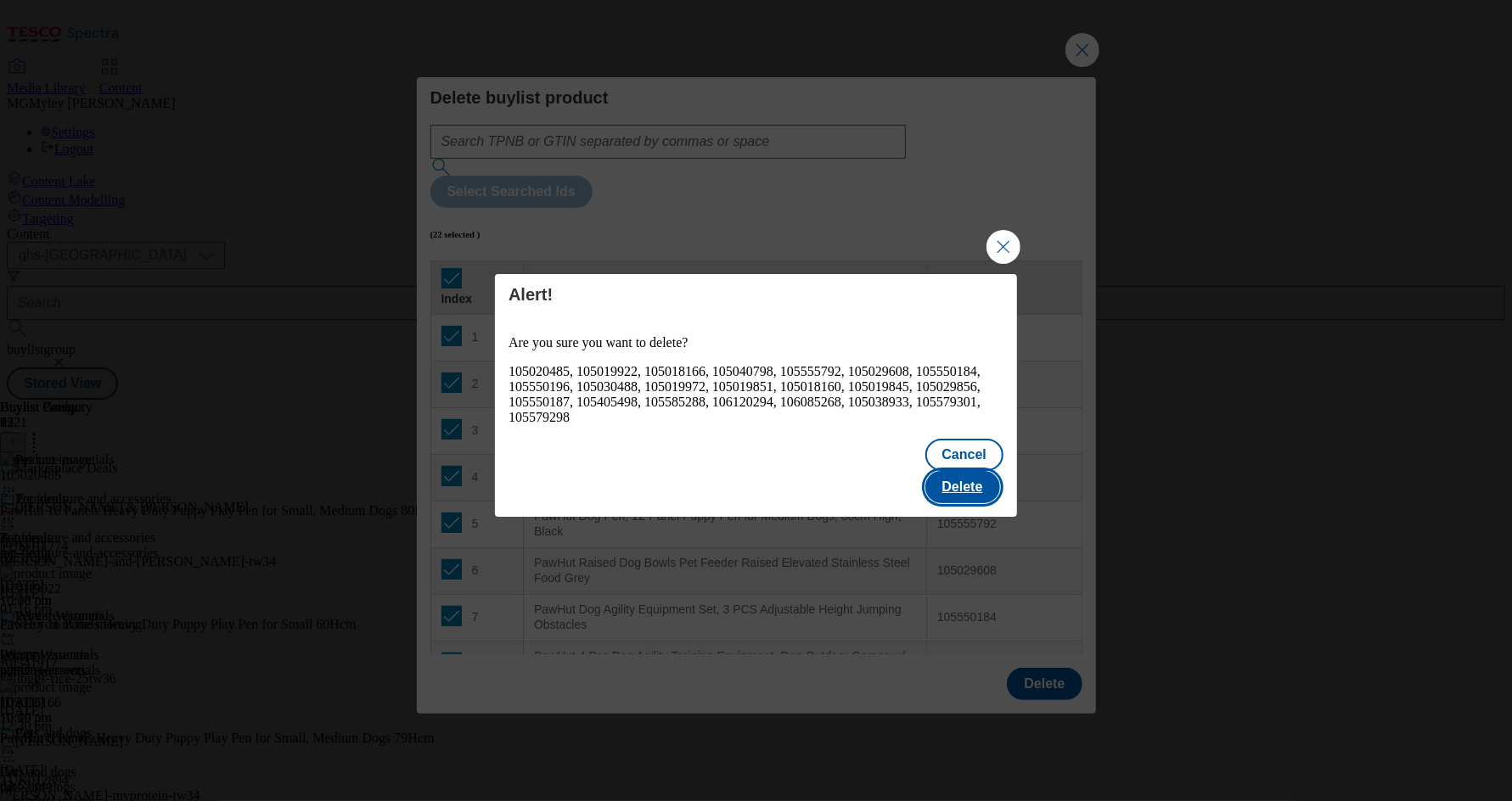
click at [962, 471] on button "Delete" at bounding box center [962, 487] width 75 height 33
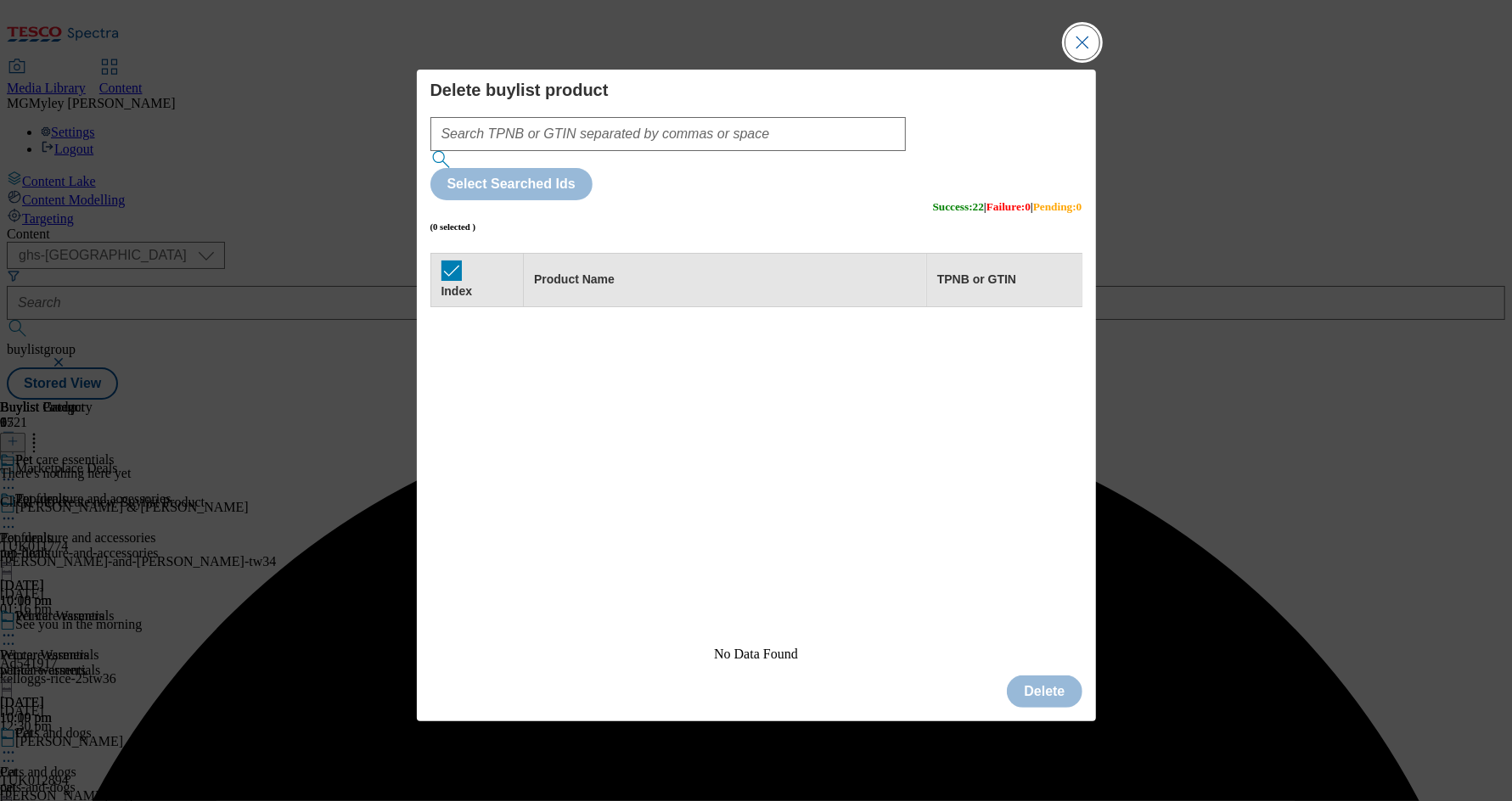
click at [1085, 60] on button "Close Modal" at bounding box center [1082, 42] width 34 height 34
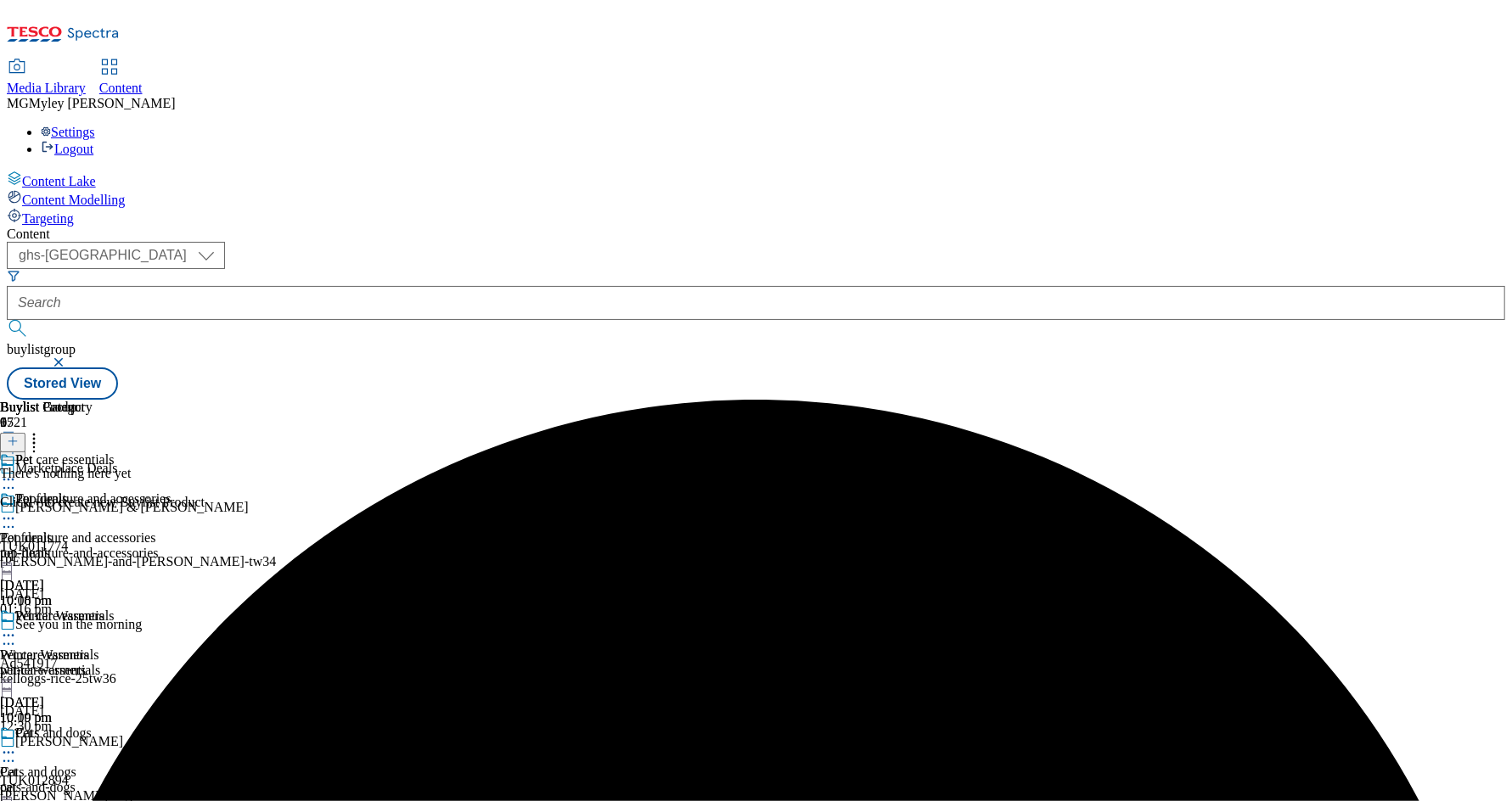
click at [18, 435] on icon at bounding box center [13, 441] width 12 height 12
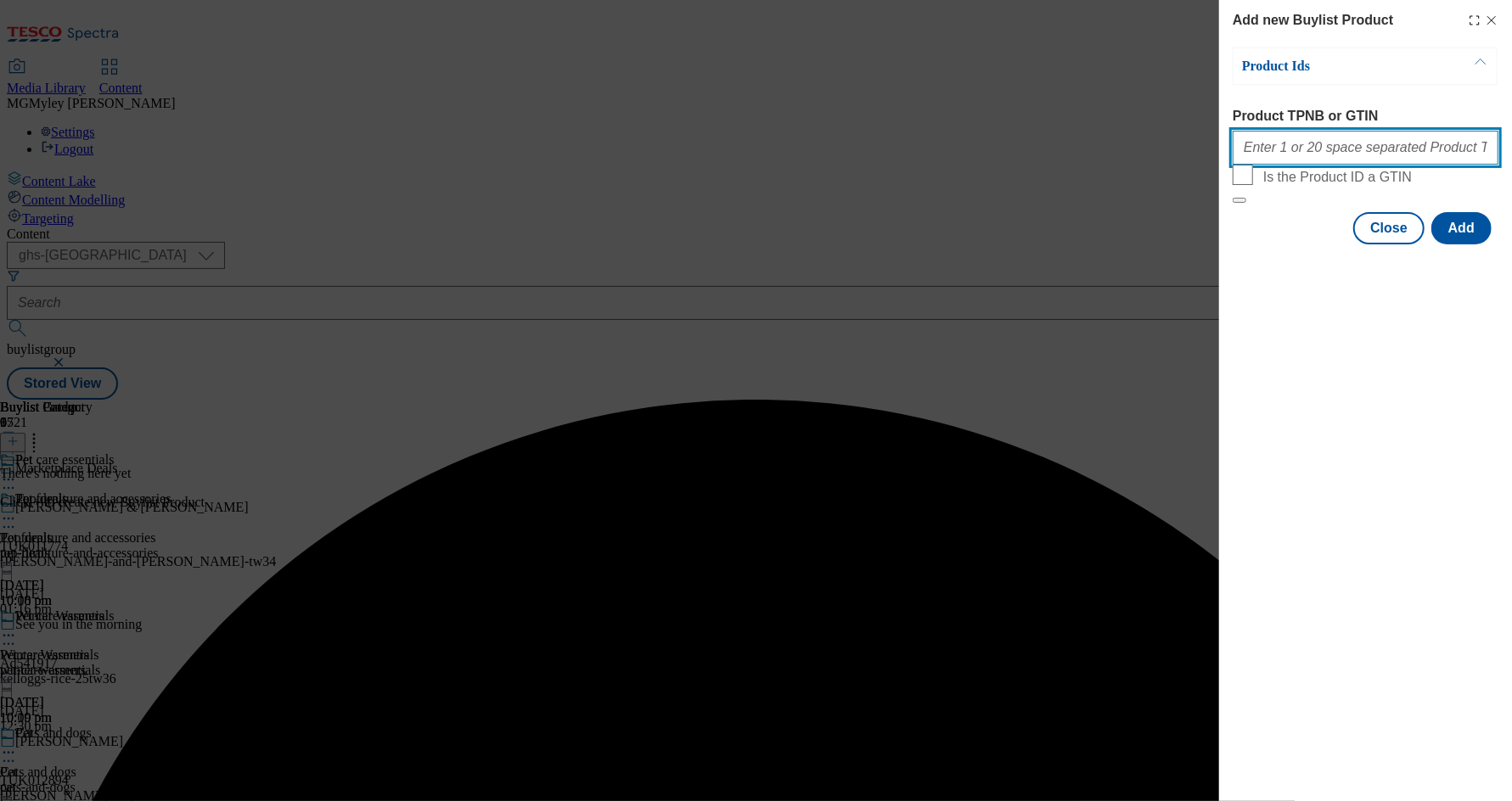
click at [1322, 157] on input "Product TPNB or GTIN" at bounding box center [1365, 148] width 265 height 34
paste input "105056063 105144488 105043171 111196054"
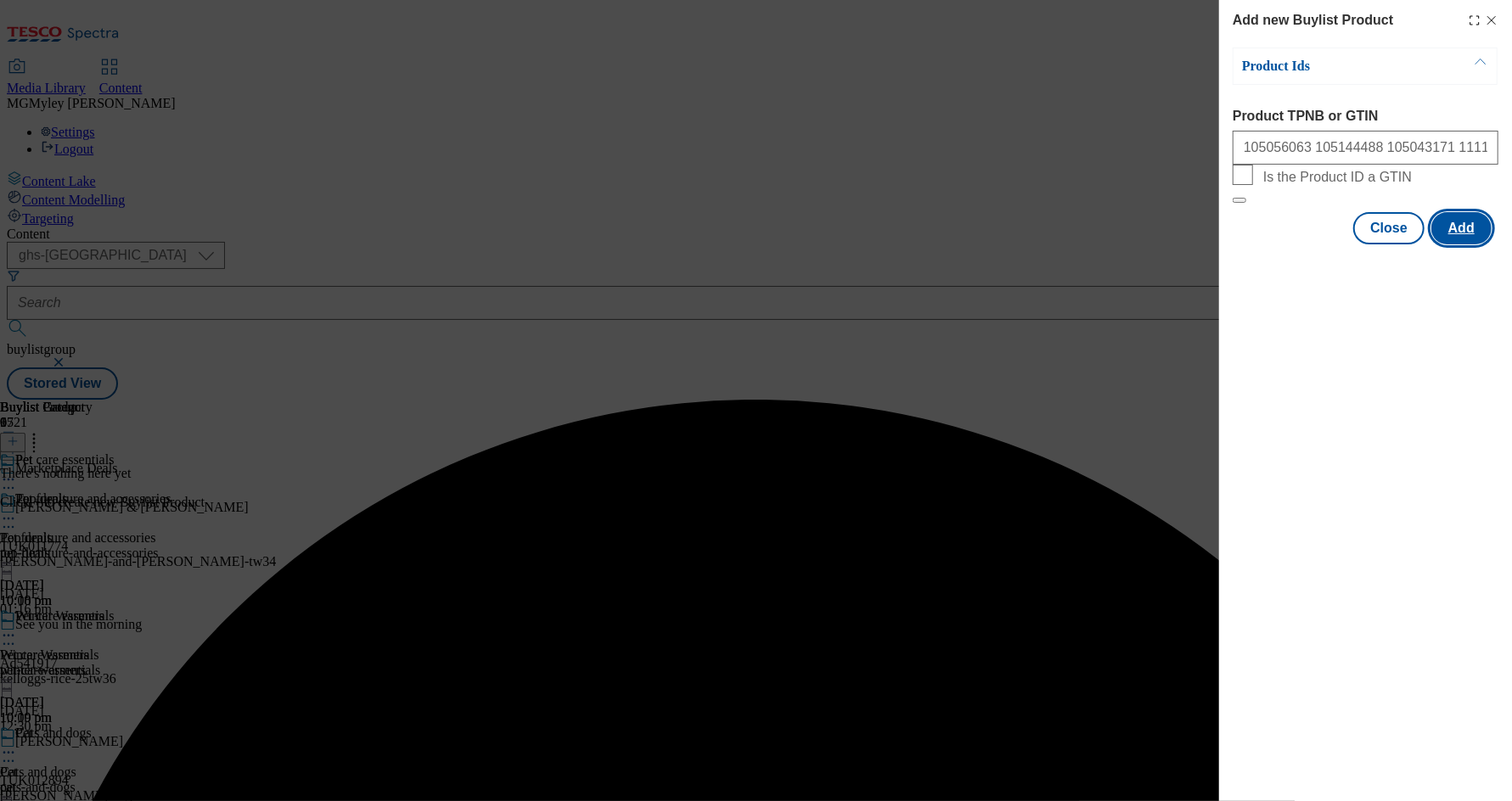
click at [1474, 244] on button "Add" at bounding box center [1461, 228] width 61 height 33
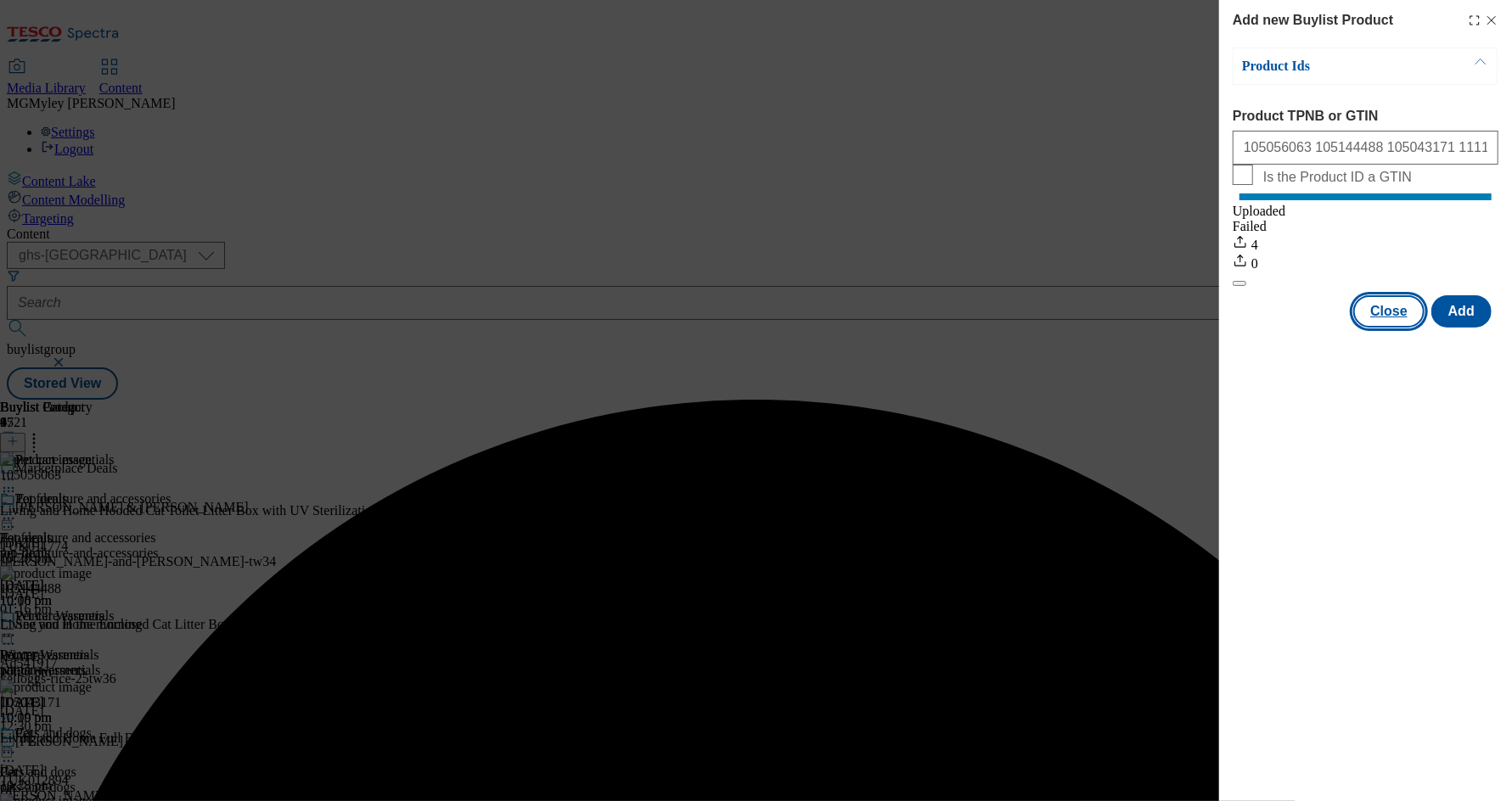
click at [1403, 328] on button "Close" at bounding box center [1388, 311] width 71 height 33
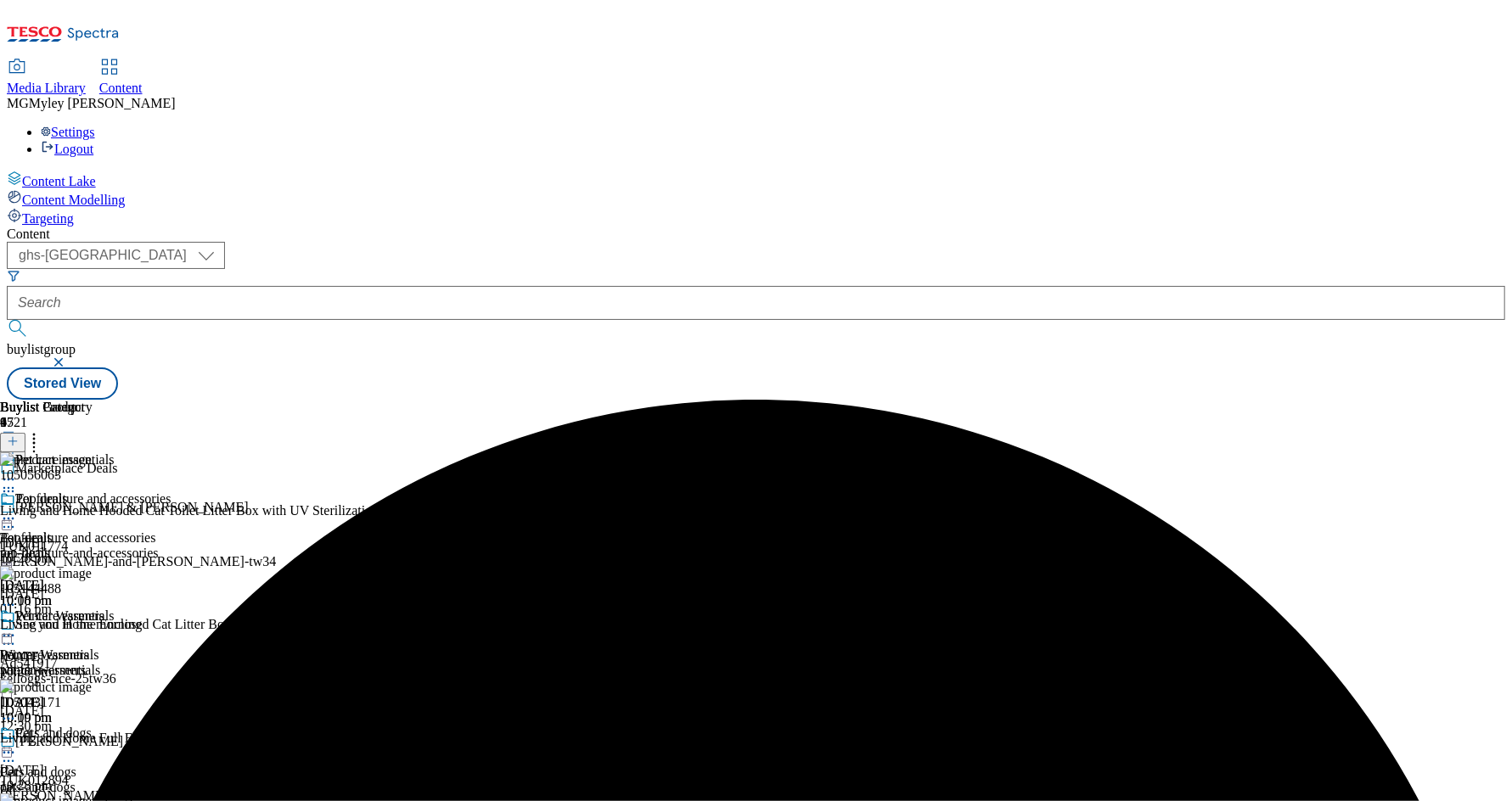
click at [171, 546] on div "pet-furniture-and-accessories" at bounding box center [85, 553] width 171 height 15
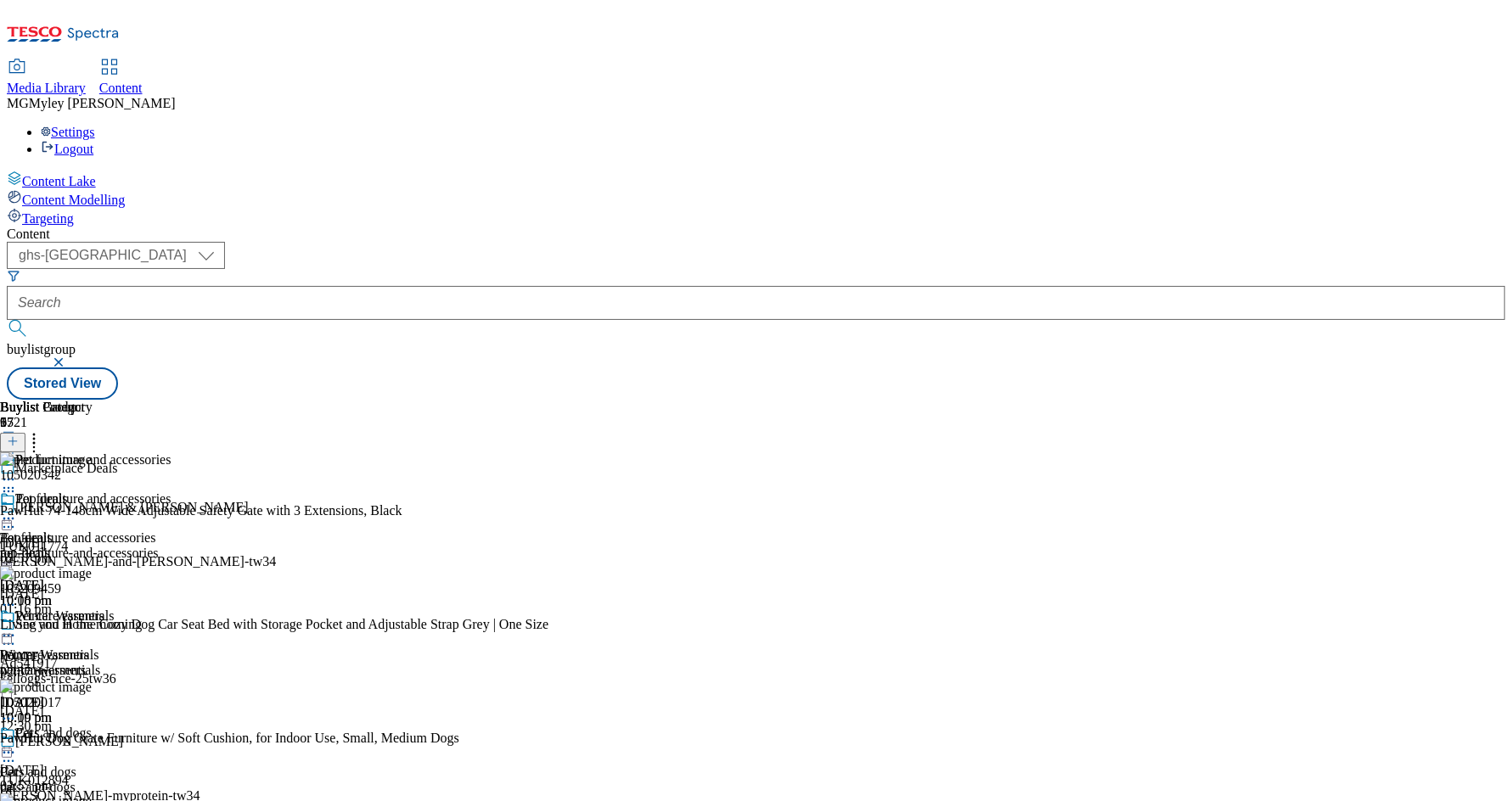
click at [42, 431] on icon at bounding box center [33, 439] width 17 height 17
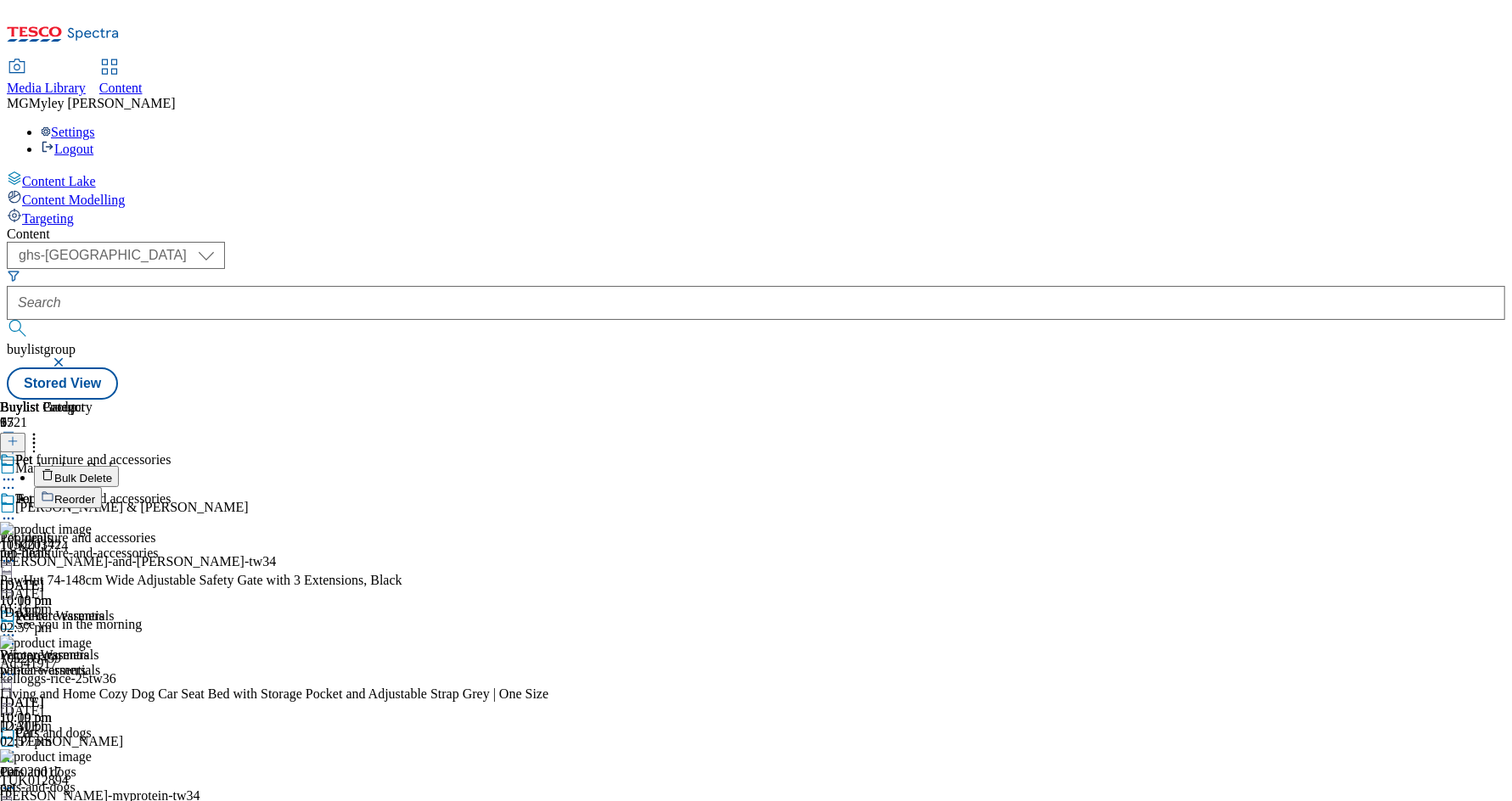
click at [112, 472] on span "Bulk Delete" at bounding box center [84, 478] width 58 height 12
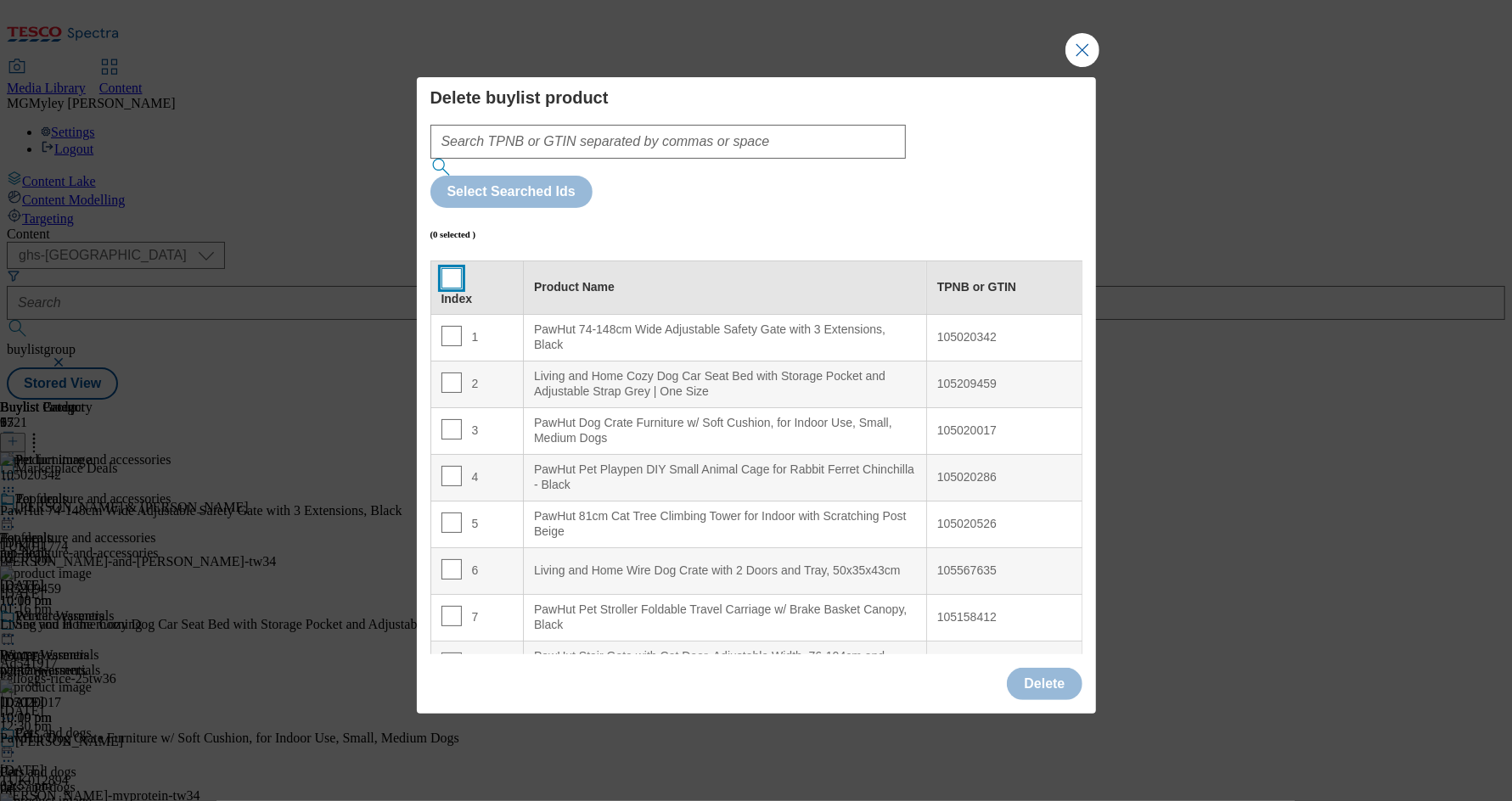
click at [447, 268] on input "Modal" at bounding box center [451, 278] width 20 height 20
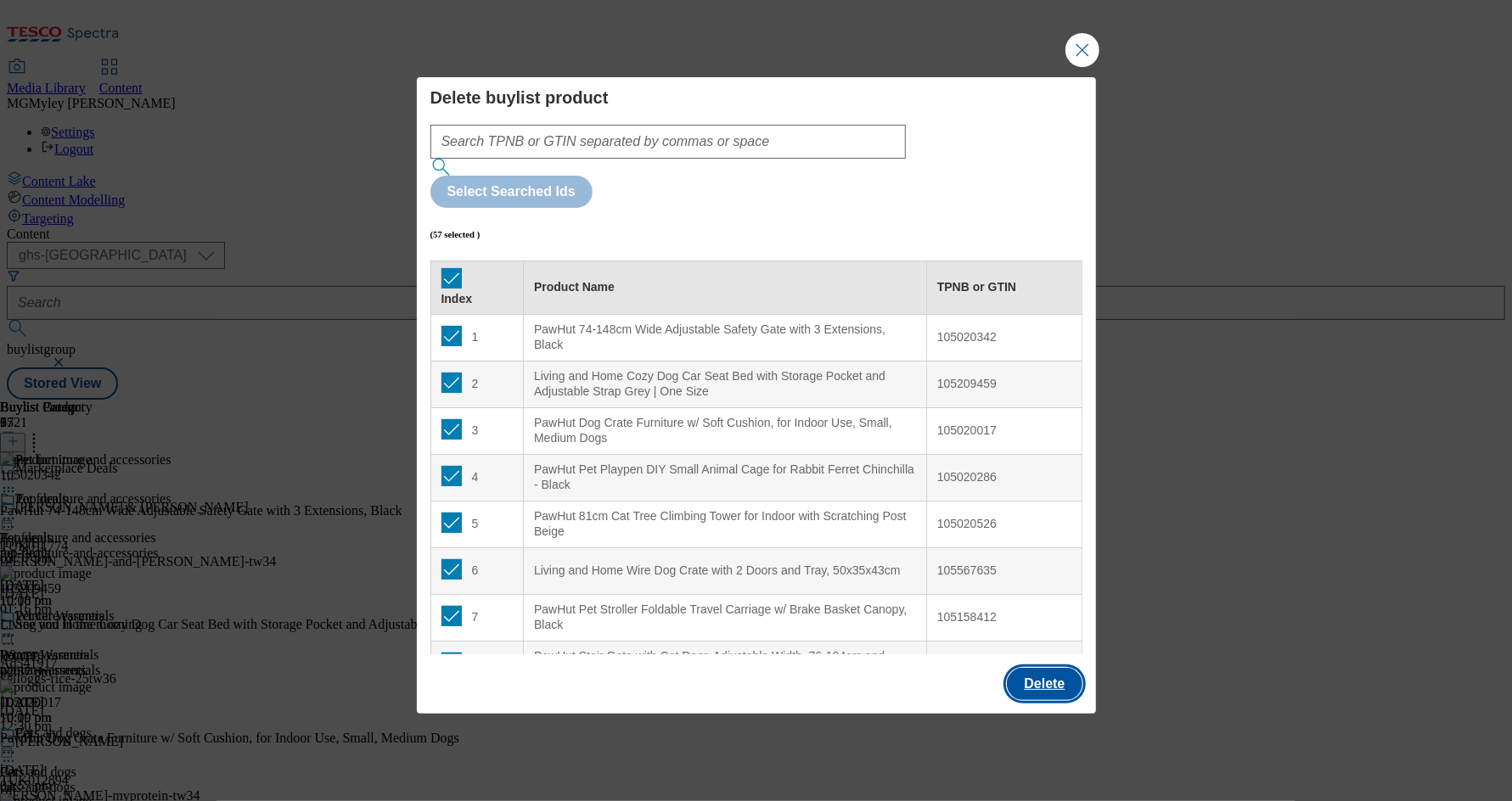
click at [1050, 668] on button "Delete" at bounding box center [1043, 684] width 75 height 33
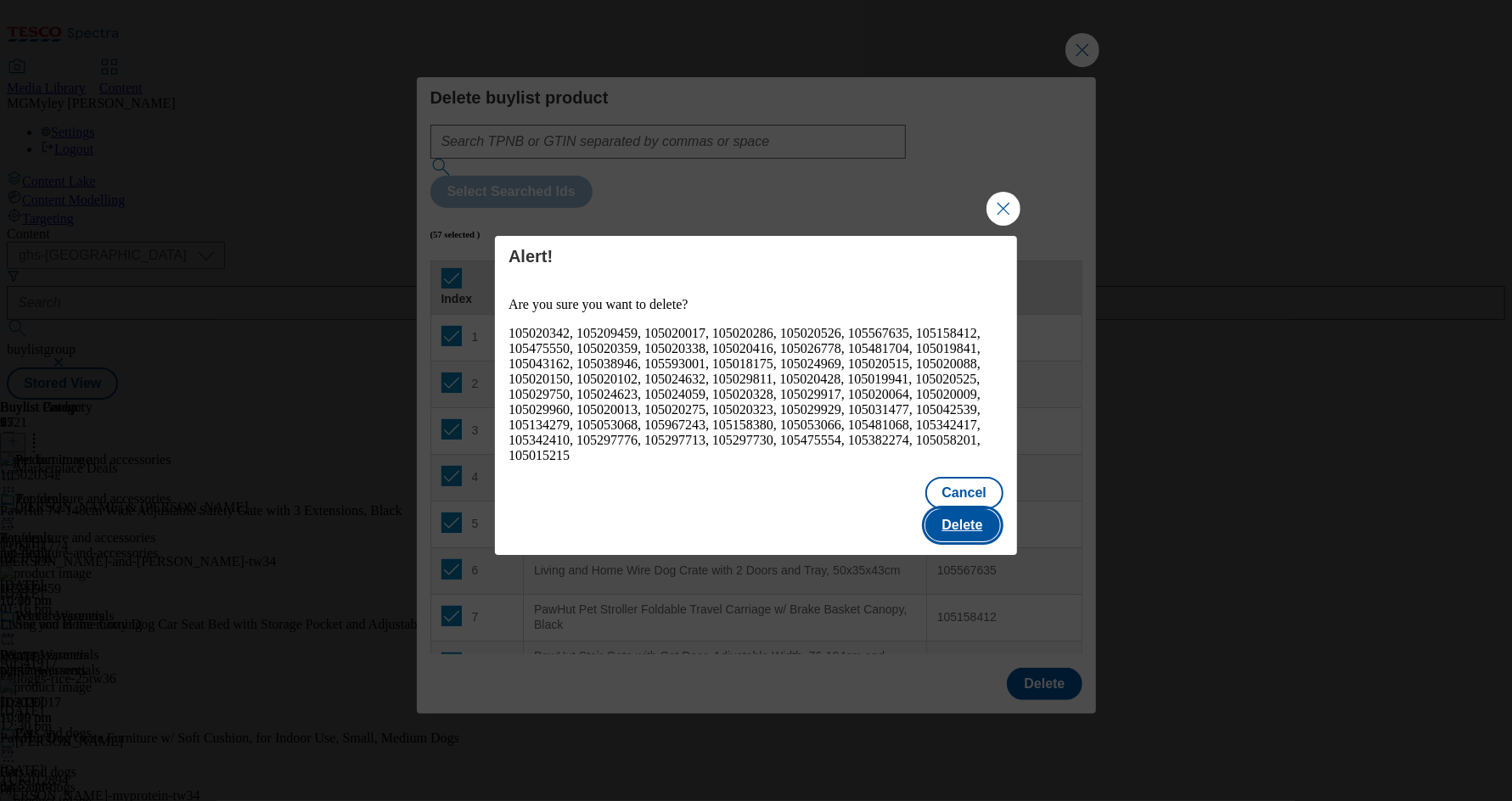
click at [972, 514] on button "Delete" at bounding box center [962, 525] width 75 height 33
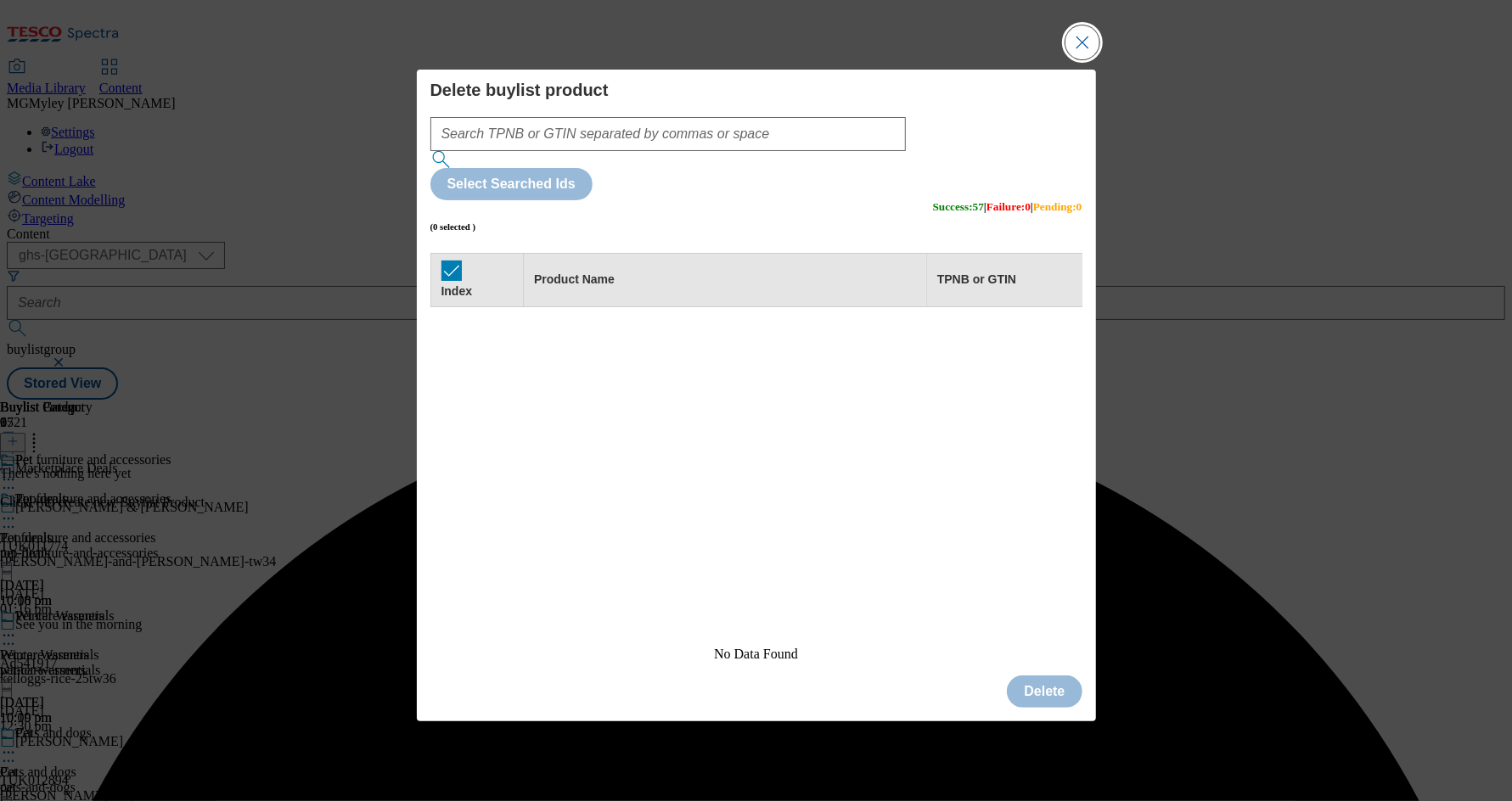
click at [1094, 60] on button "Close Modal" at bounding box center [1082, 42] width 34 height 34
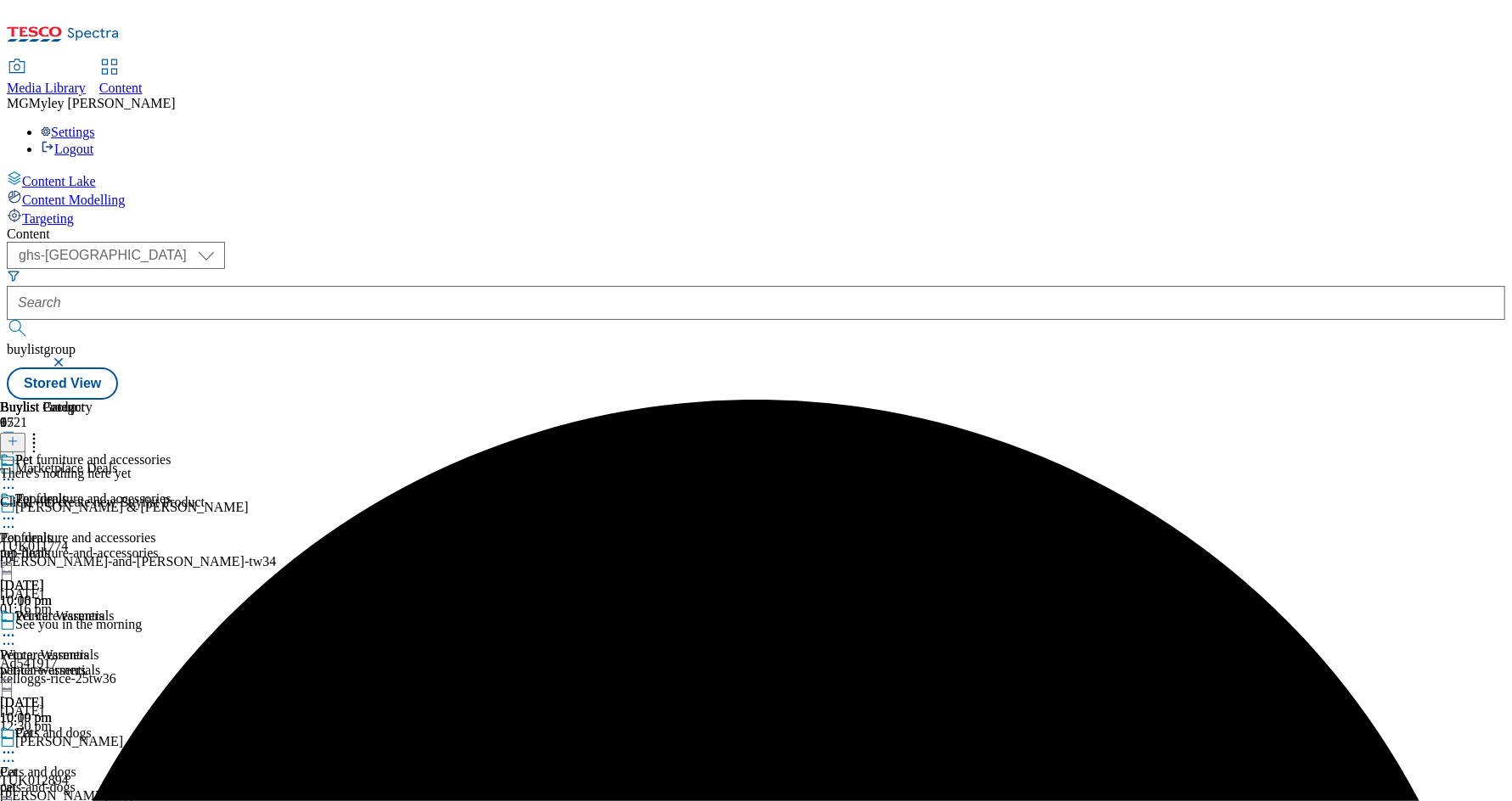
click at [25, 435] on div at bounding box center [12, 442] width 25 height 14
click at [18, 435] on icon at bounding box center [13, 441] width 12 height 12
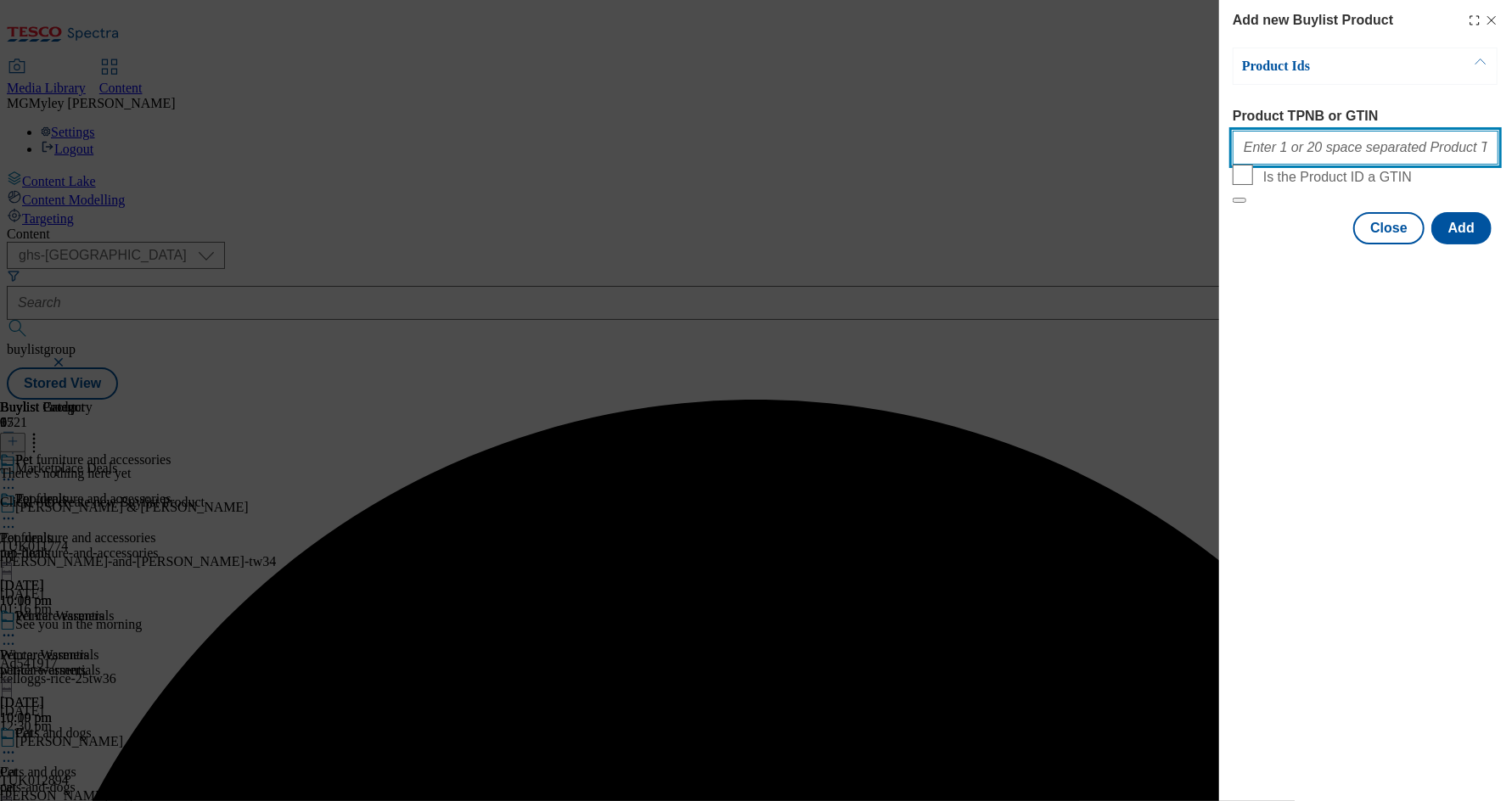
click at [1283, 153] on input "Product TPNB or GTIN" at bounding box center [1365, 148] width 265 height 34
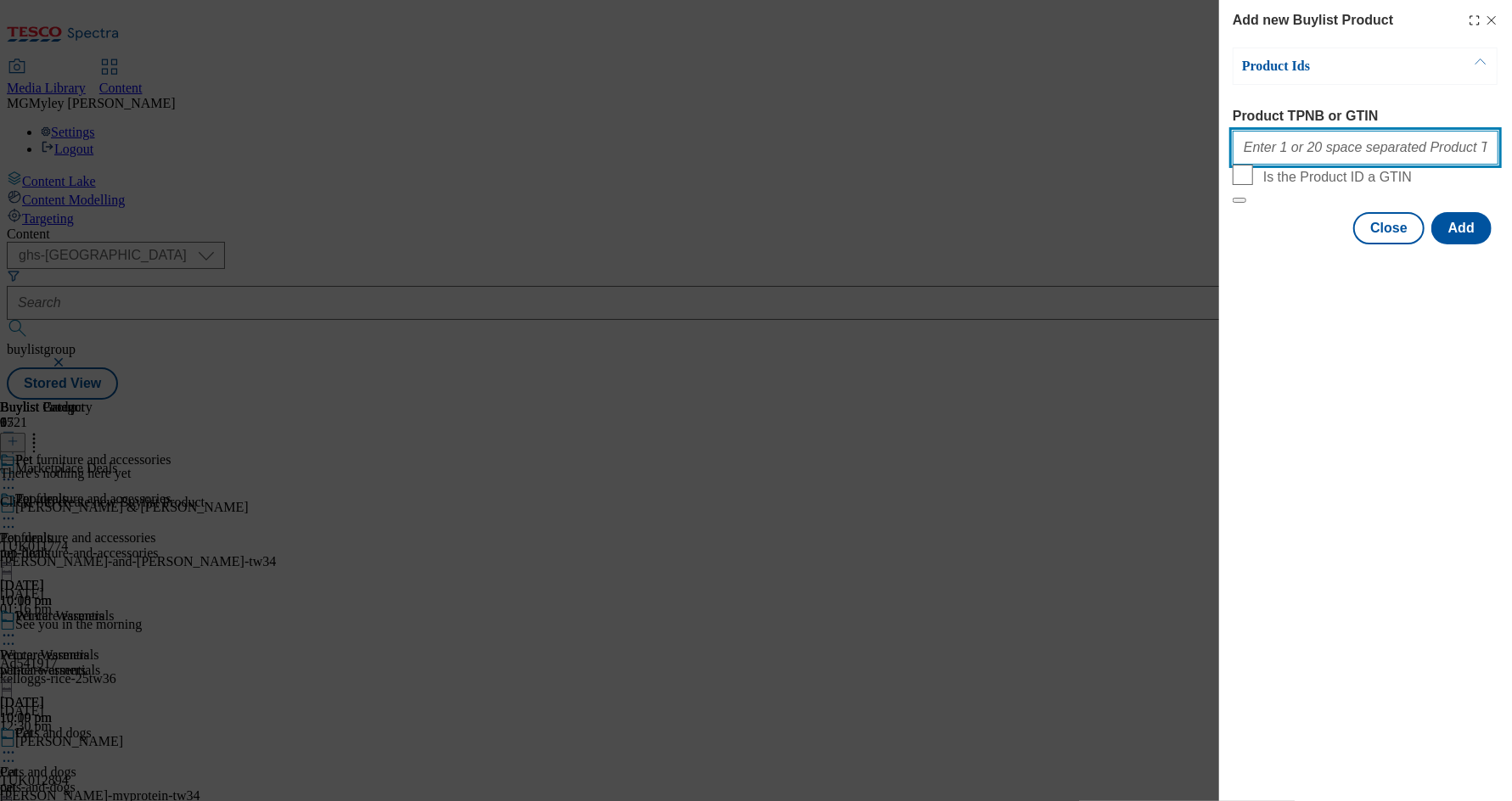
paste input "105043144 105043078 105043220 105043162"
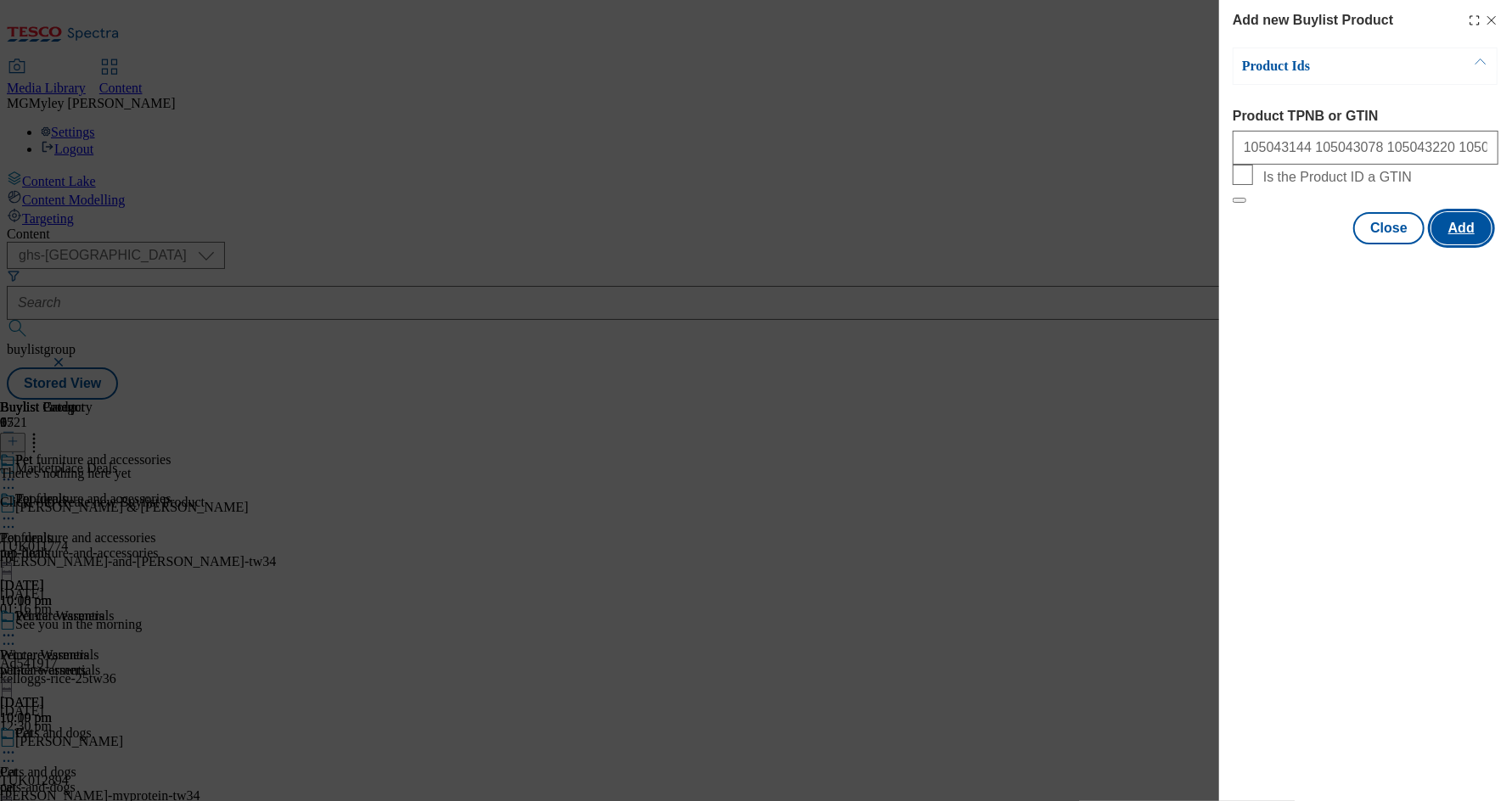
click at [1460, 244] on button "Add" at bounding box center [1461, 228] width 61 height 33
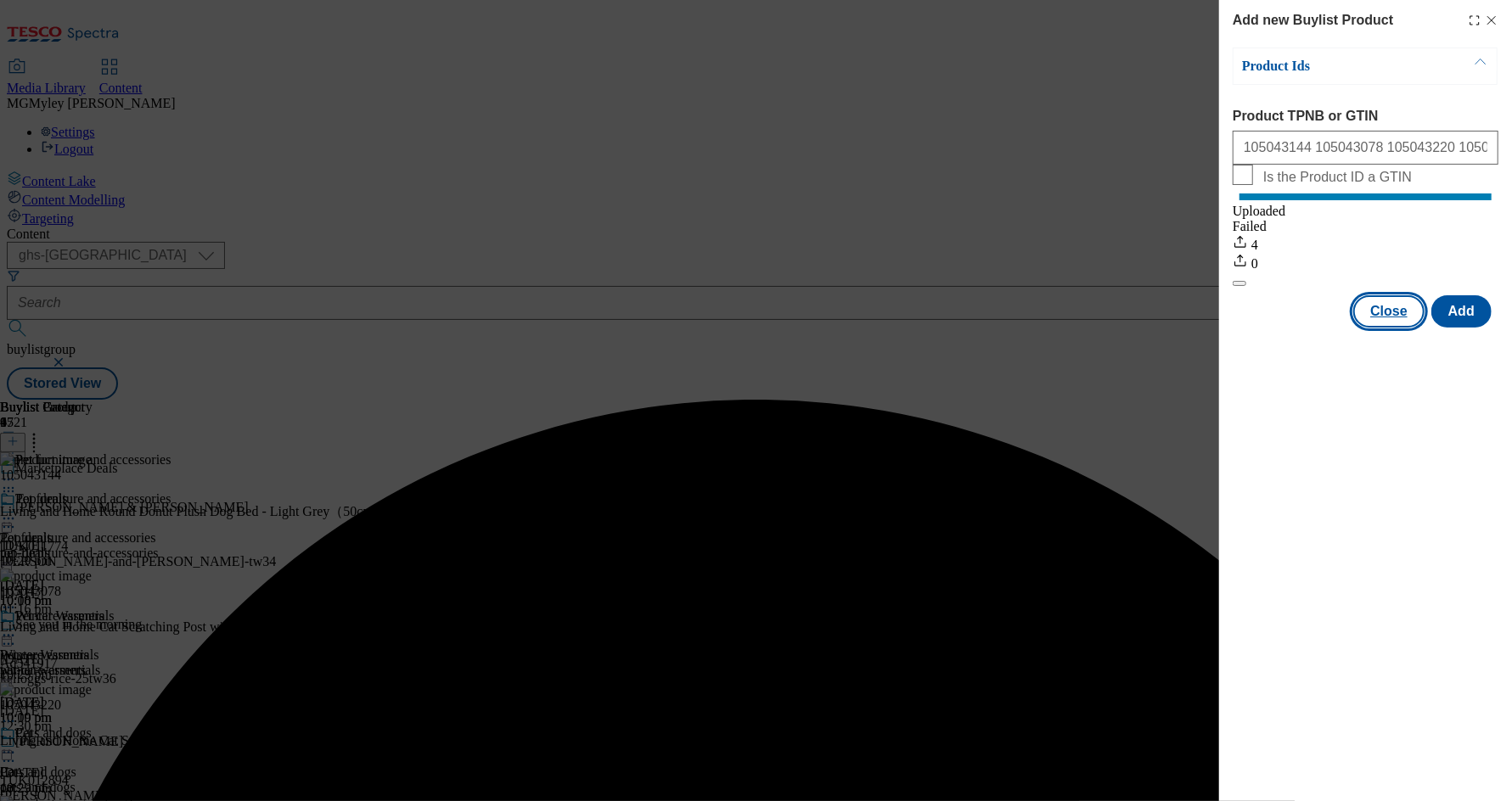
click at [1378, 328] on button "Close" at bounding box center [1388, 311] width 71 height 33
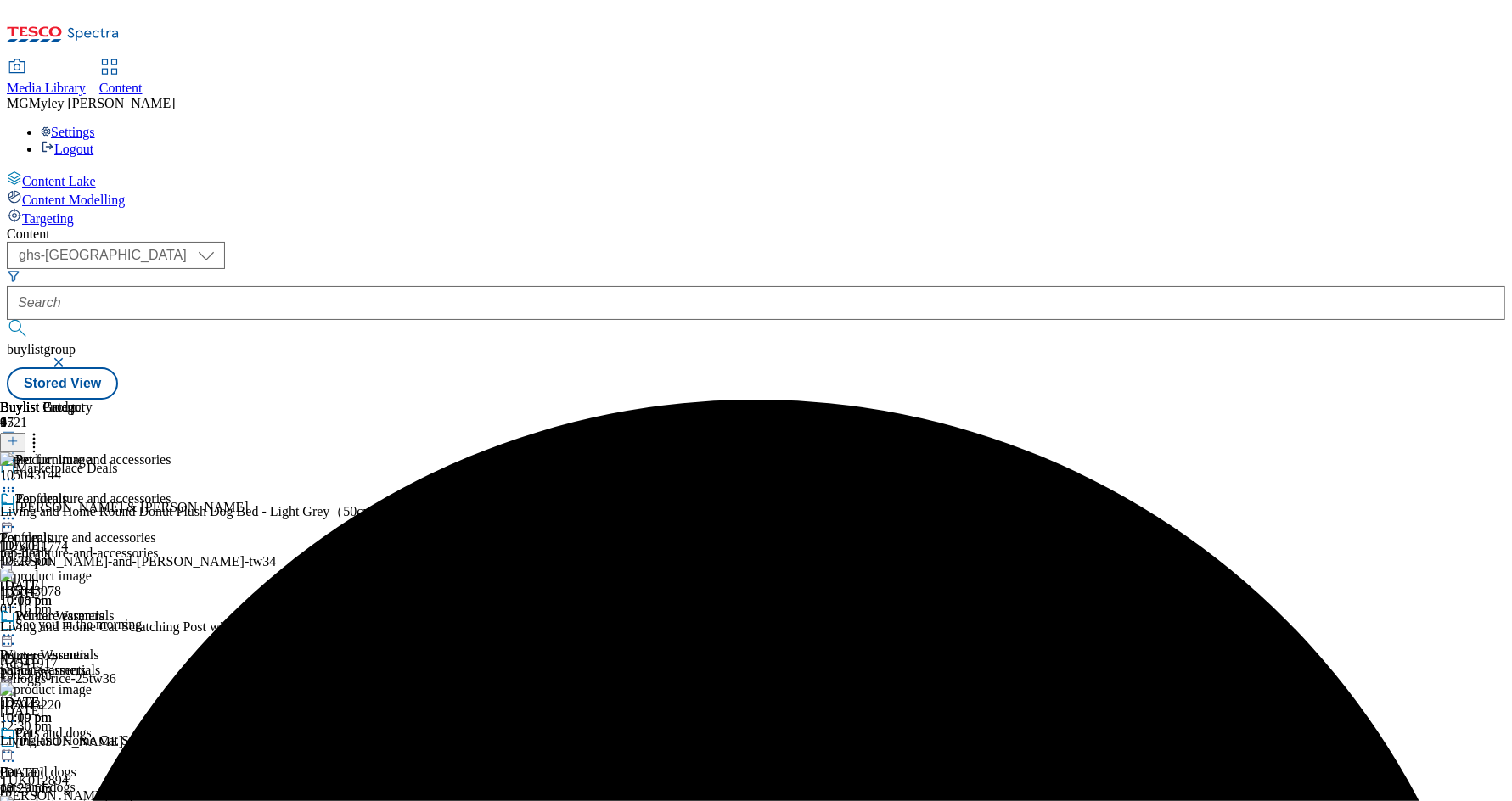
scroll to position [69, 0]
click at [17, 745] on icon at bounding box center [8, 753] width 17 height 17
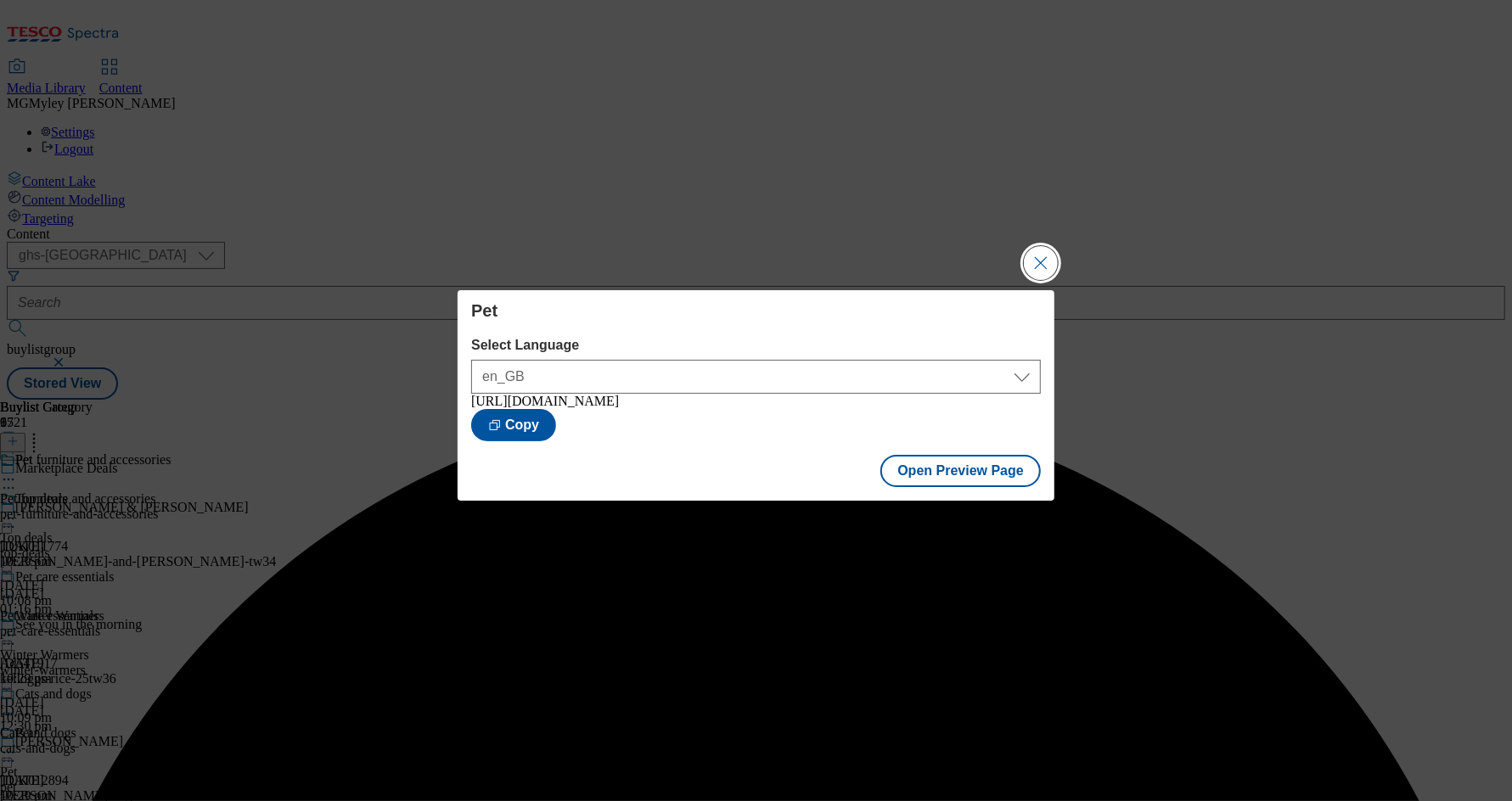
click at [1039, 260] on button "Close Modal" at bounding box center [1040, 263] width 34 height 34
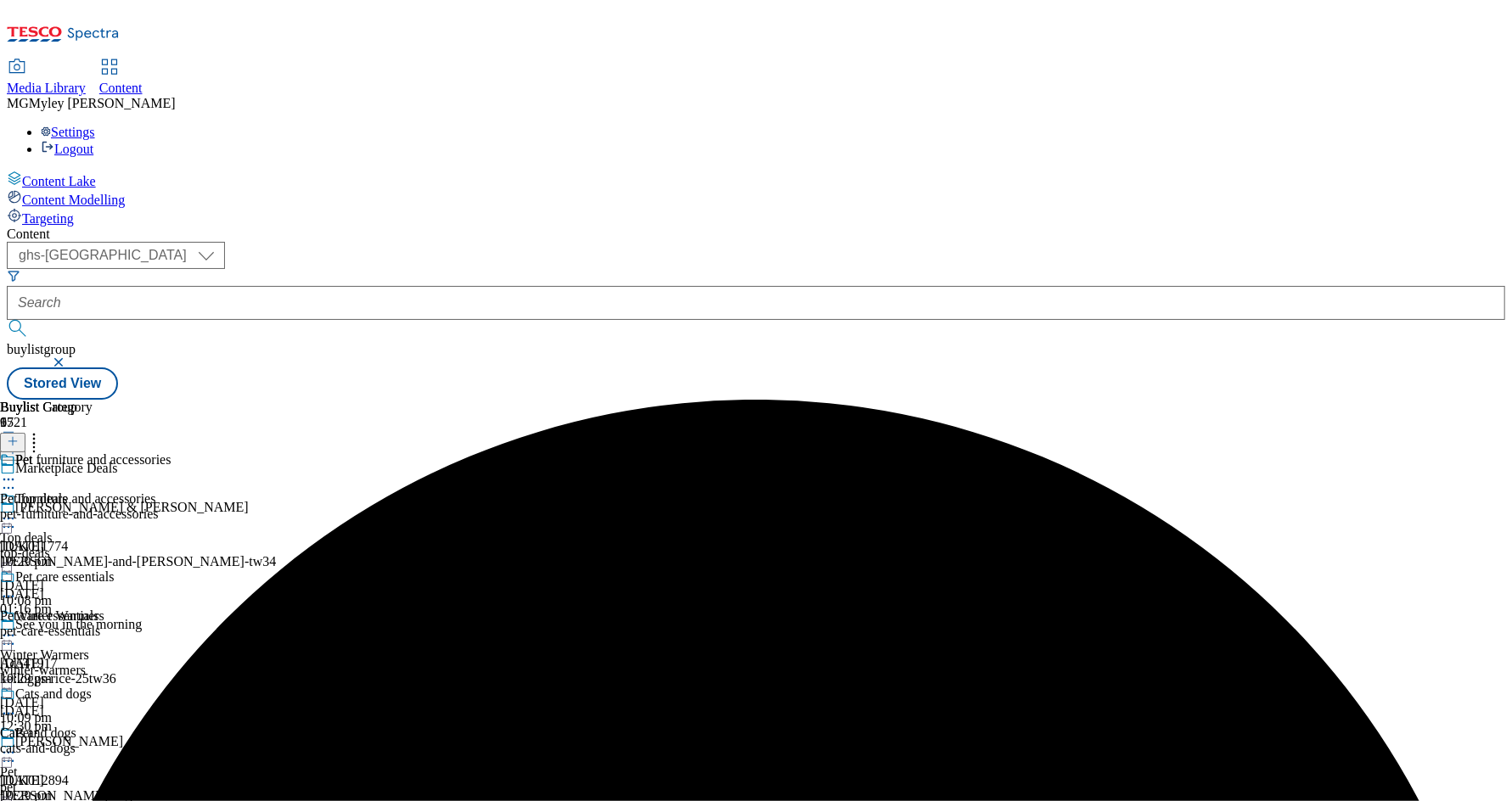
click at [134, 663] on div "winter-warmers" at bounding box center [67, 670] width 134 height 15
click at [133, 506] on div "cabinets-and-storage" at bounding box center [66, 513] width 133 height 15
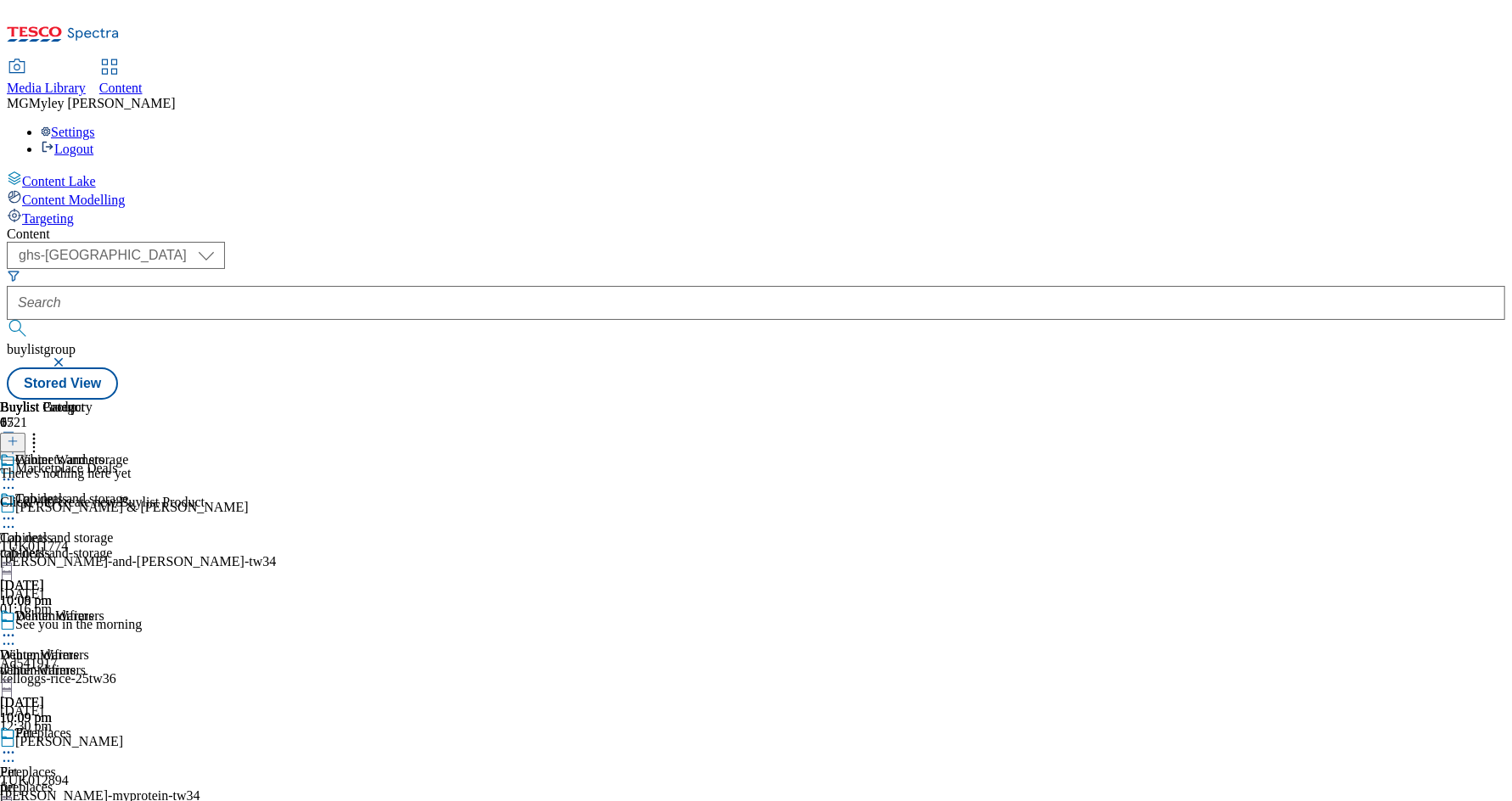
click at [18, 435] on icon at bounding box center [13, 441] width 12 height 12
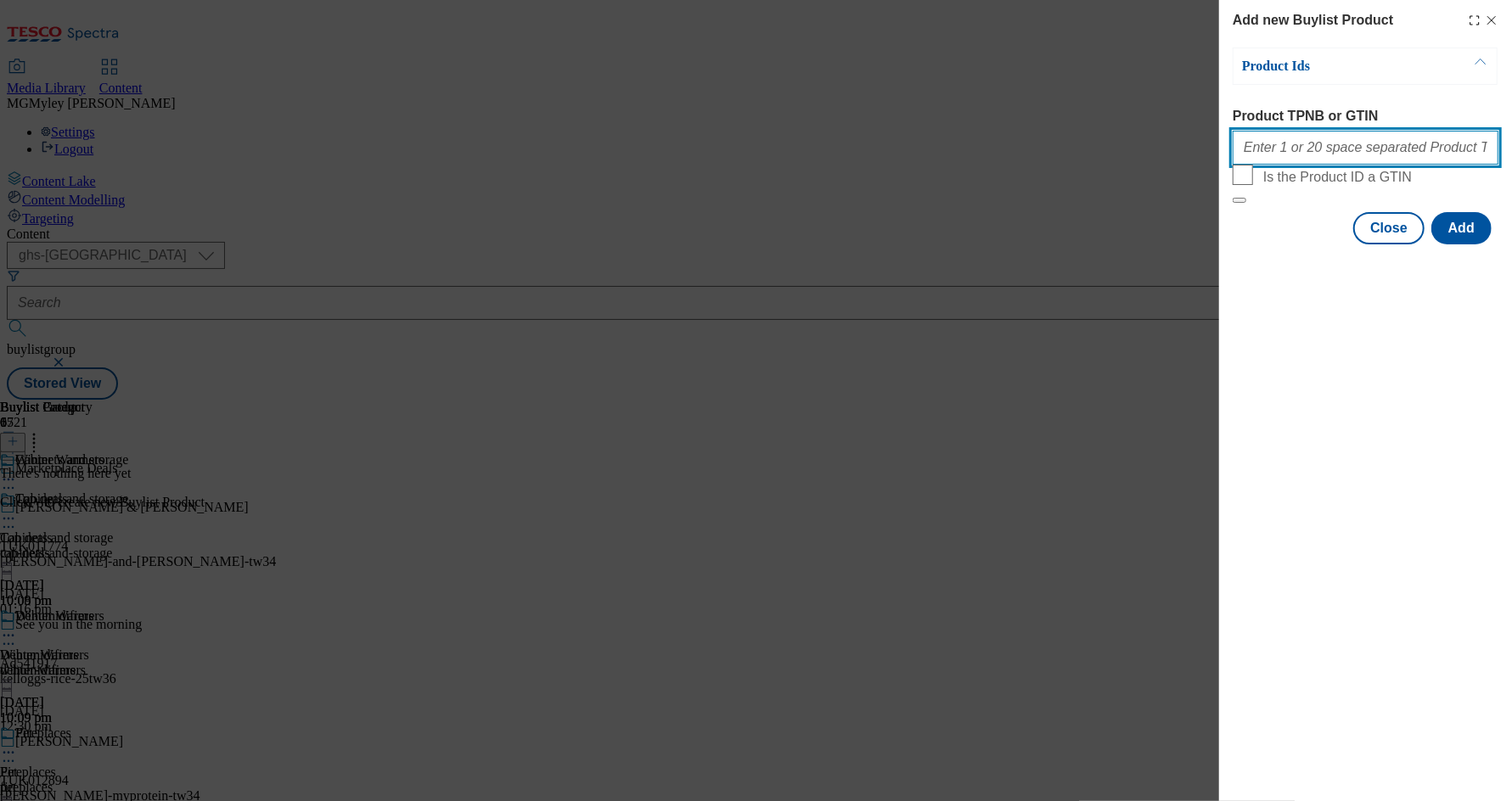
click at [1323, 163] on input "Product TPNB or GTIN" at bounding box center [1365, 148] width 265 height 34
paste input "106125398 105024075 105967386 105362133 105041625 105046575 105053038 105041626…"
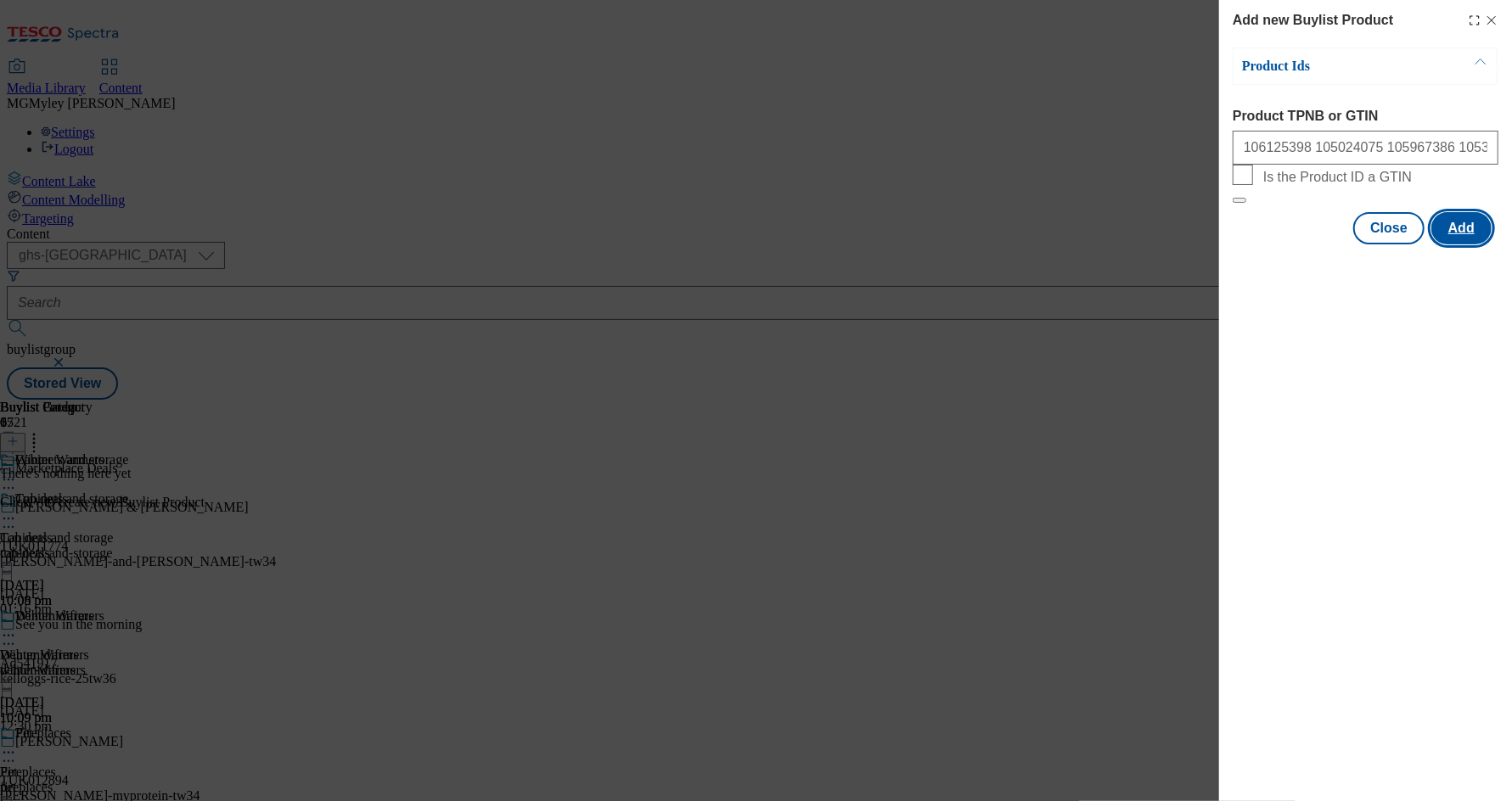
click at [1451, 244] on button "Add" at bounding box center [1461, 228] width 61 height 33
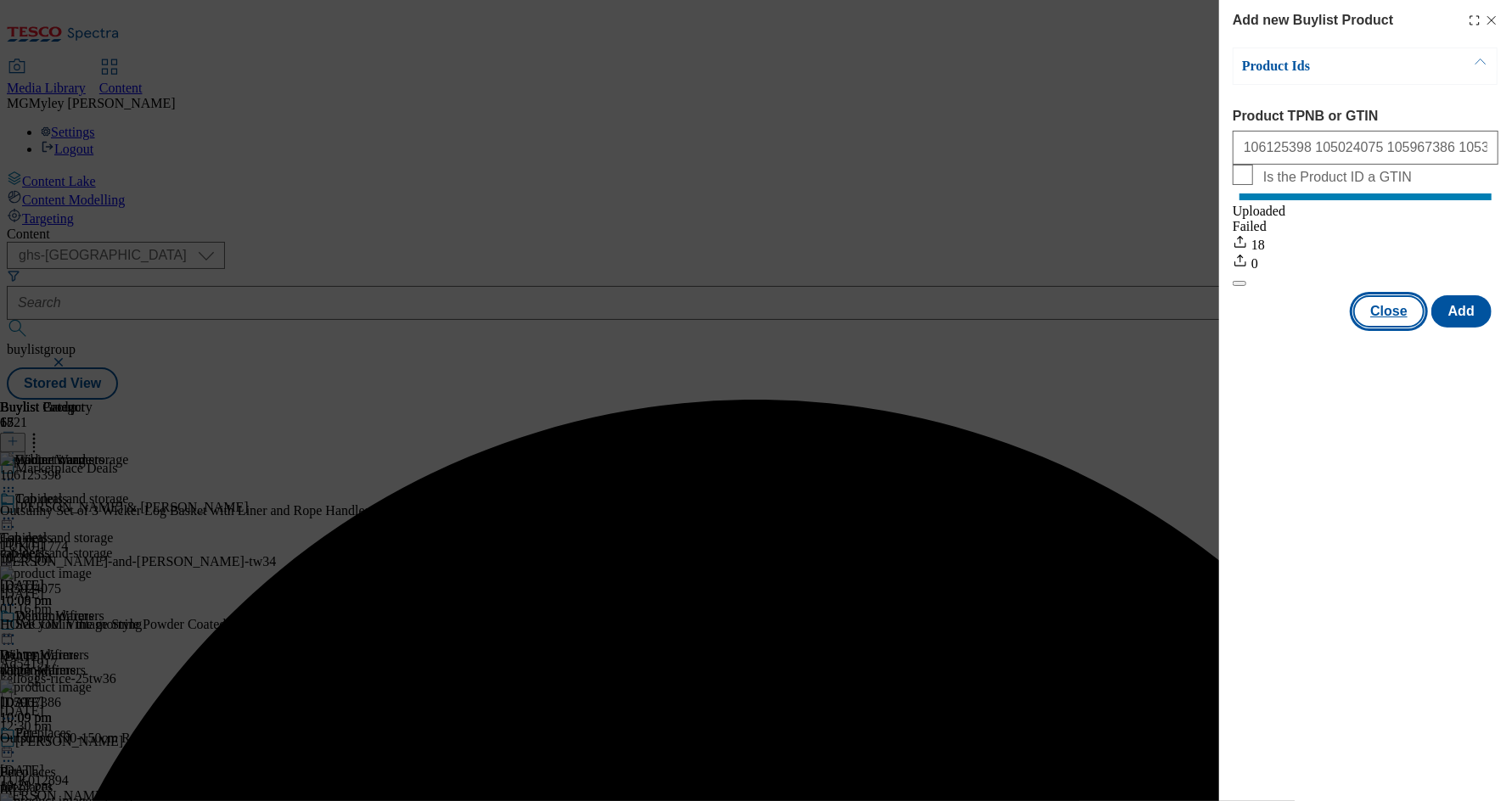
click at [1392, 328] on button "Close" at bounding box center [1388, 311] width 71 height 33
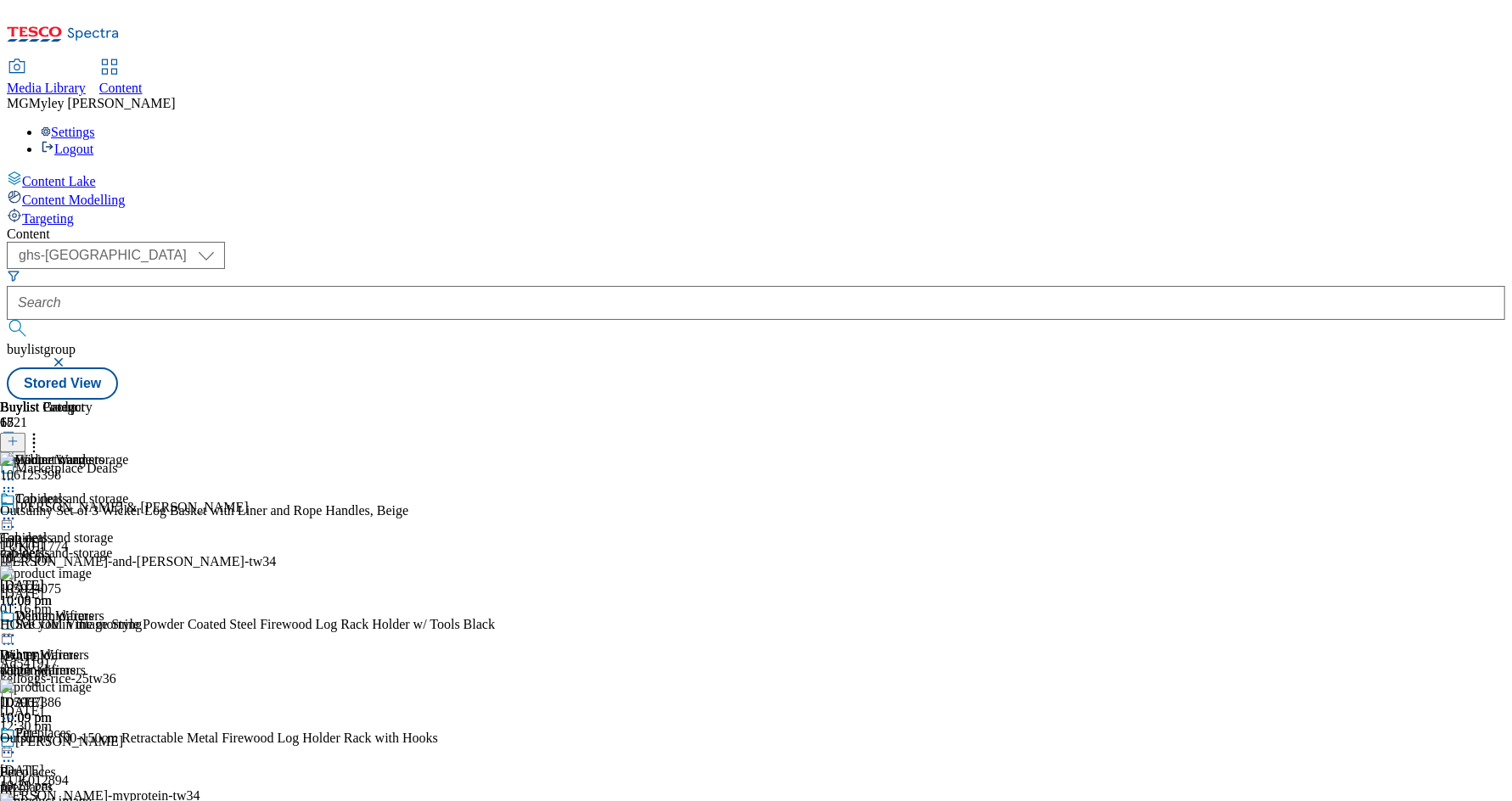
click at [133, 663] on div "dehumidifiers" at bounding box center [66, 670] width 133 height 15
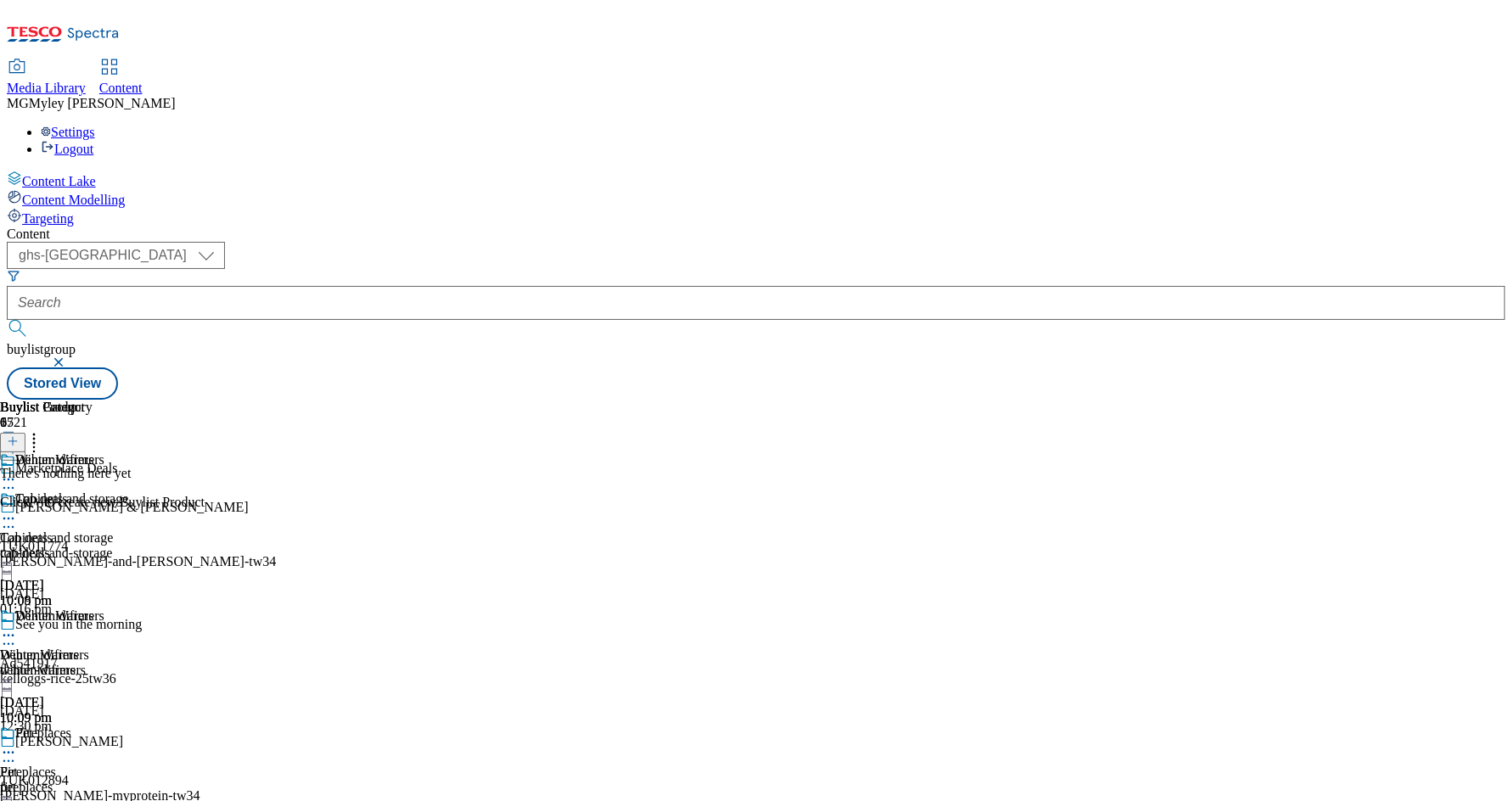
click at [12, 437] on line at bounding box center [12, 441] width 0 height 9
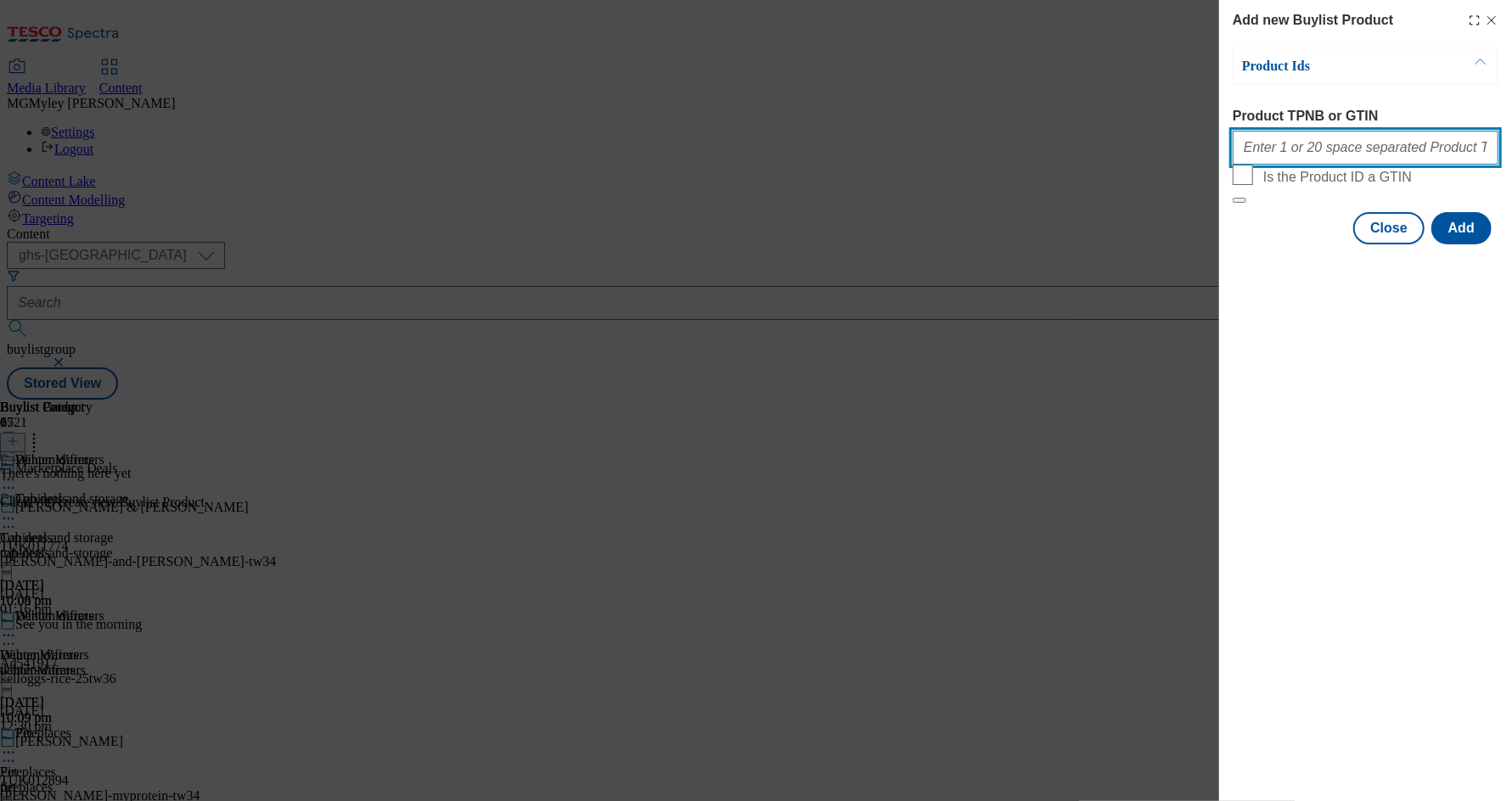
click at [1352, 160] on input "Product TPNB or GTIN" at bounding box center [1365, 148] width 265 height 34
paste input "105297790 105234850 105312464 105234828 105134271 105258907 105297725 105234813…"
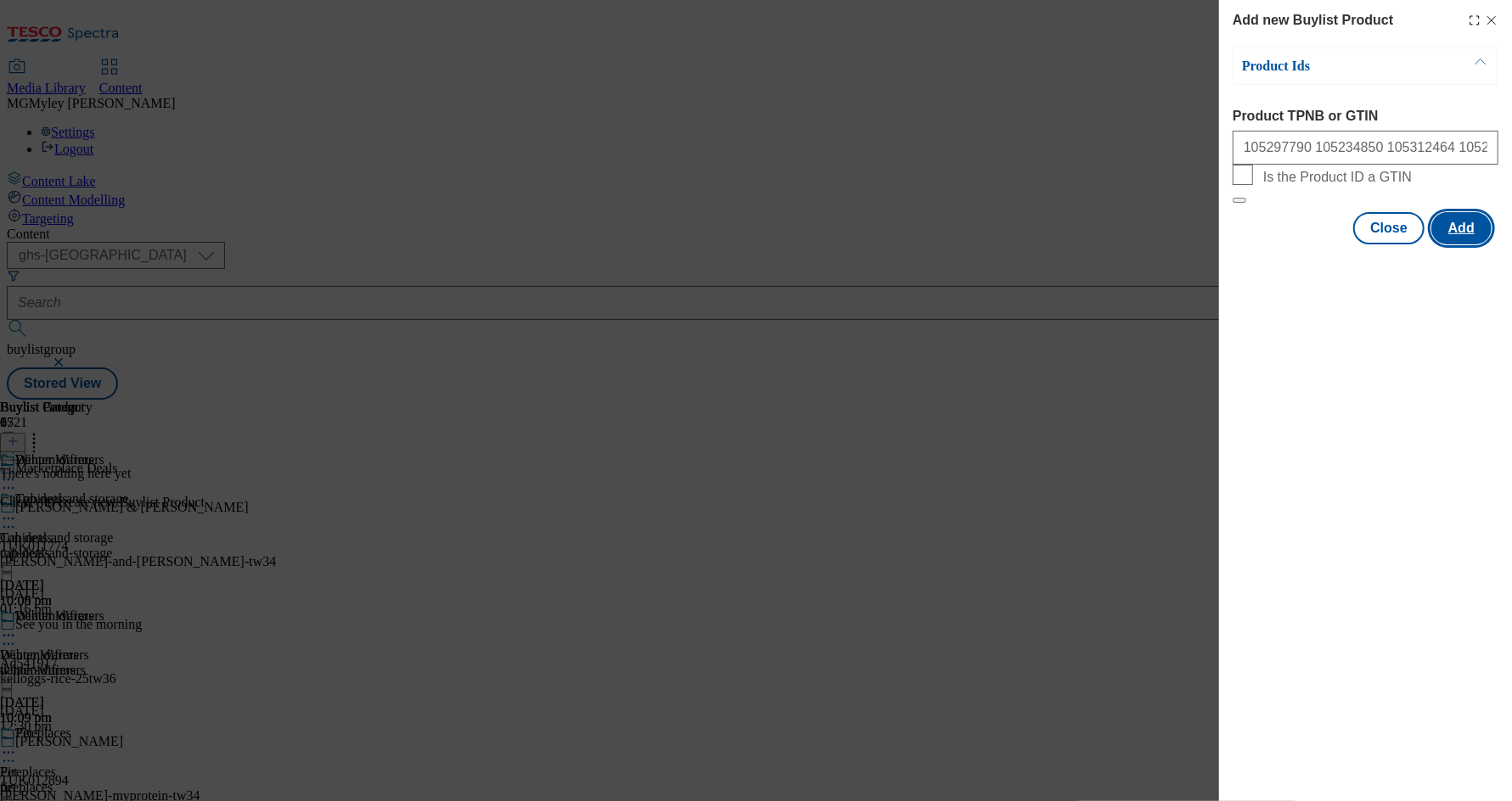
click at [1456, 244] on button "Add" at bounding box center [1461, 228] width 61 height 33
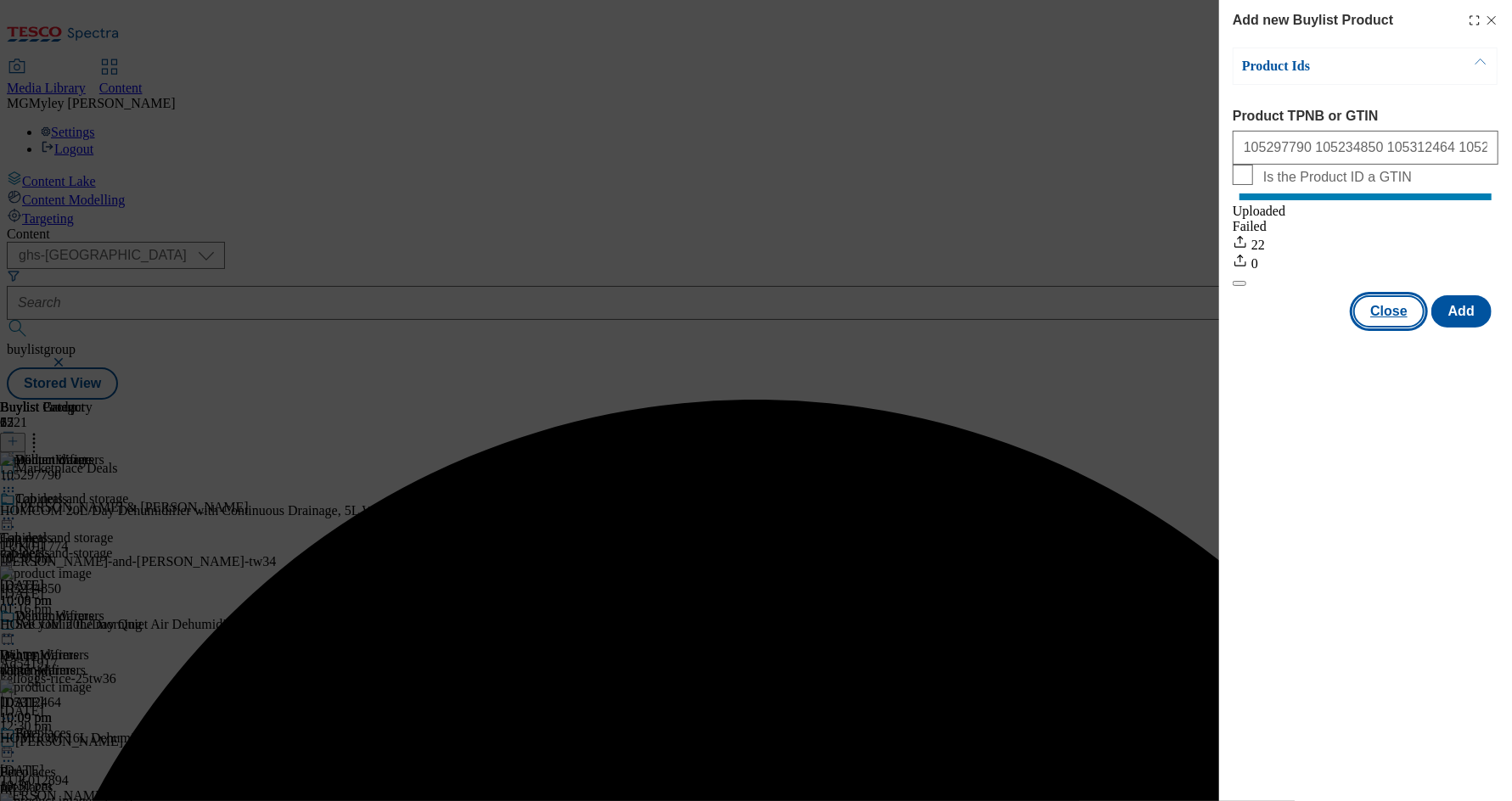
click at [1384, 328] on button "Close" at bounding box center [1388, 311] width 71 height 33
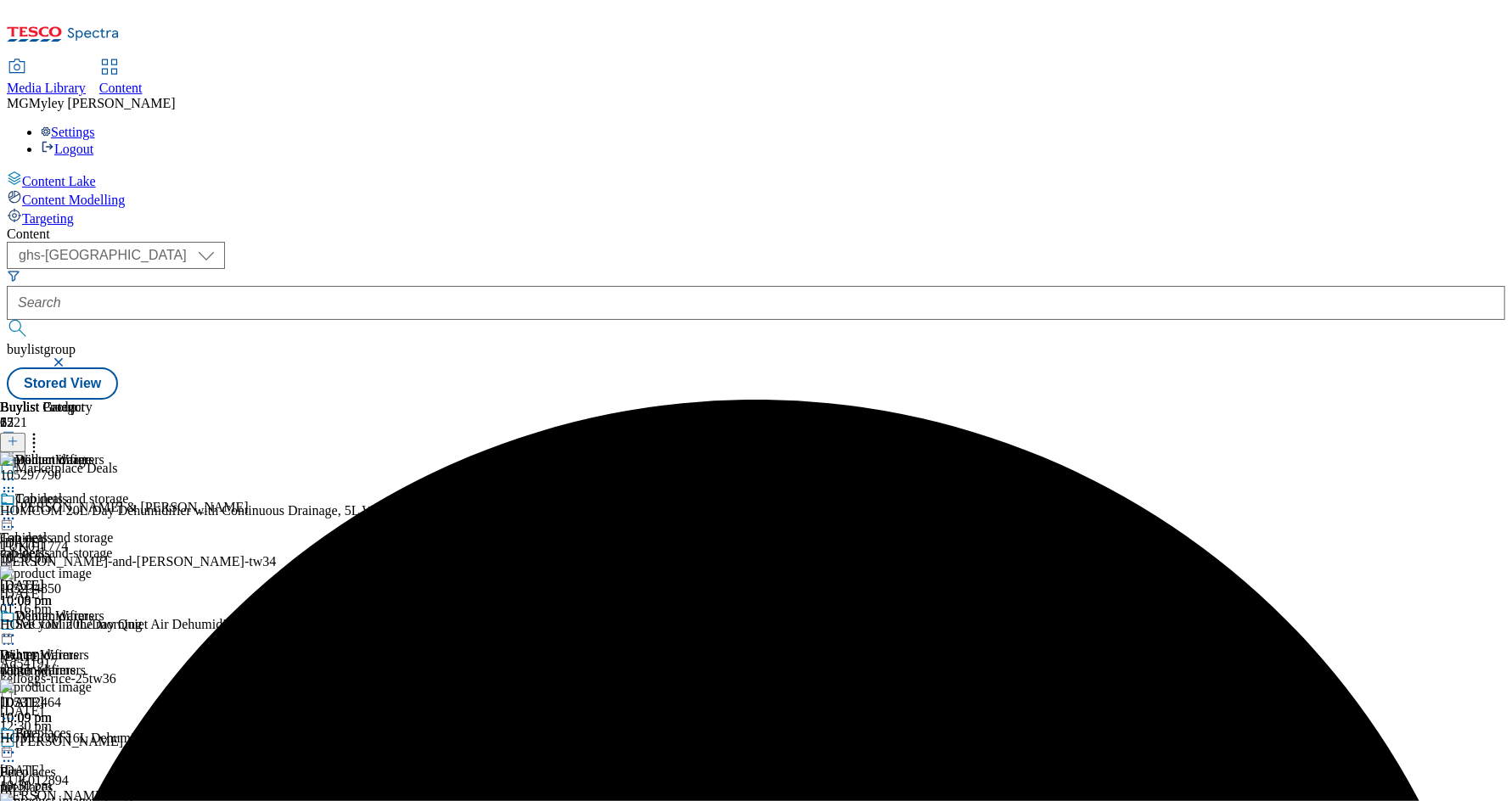
scroll to position [88, 0]
click at [56, 765] on span "Fireplaces" at bounding box center [28, 772] width 56 height 15
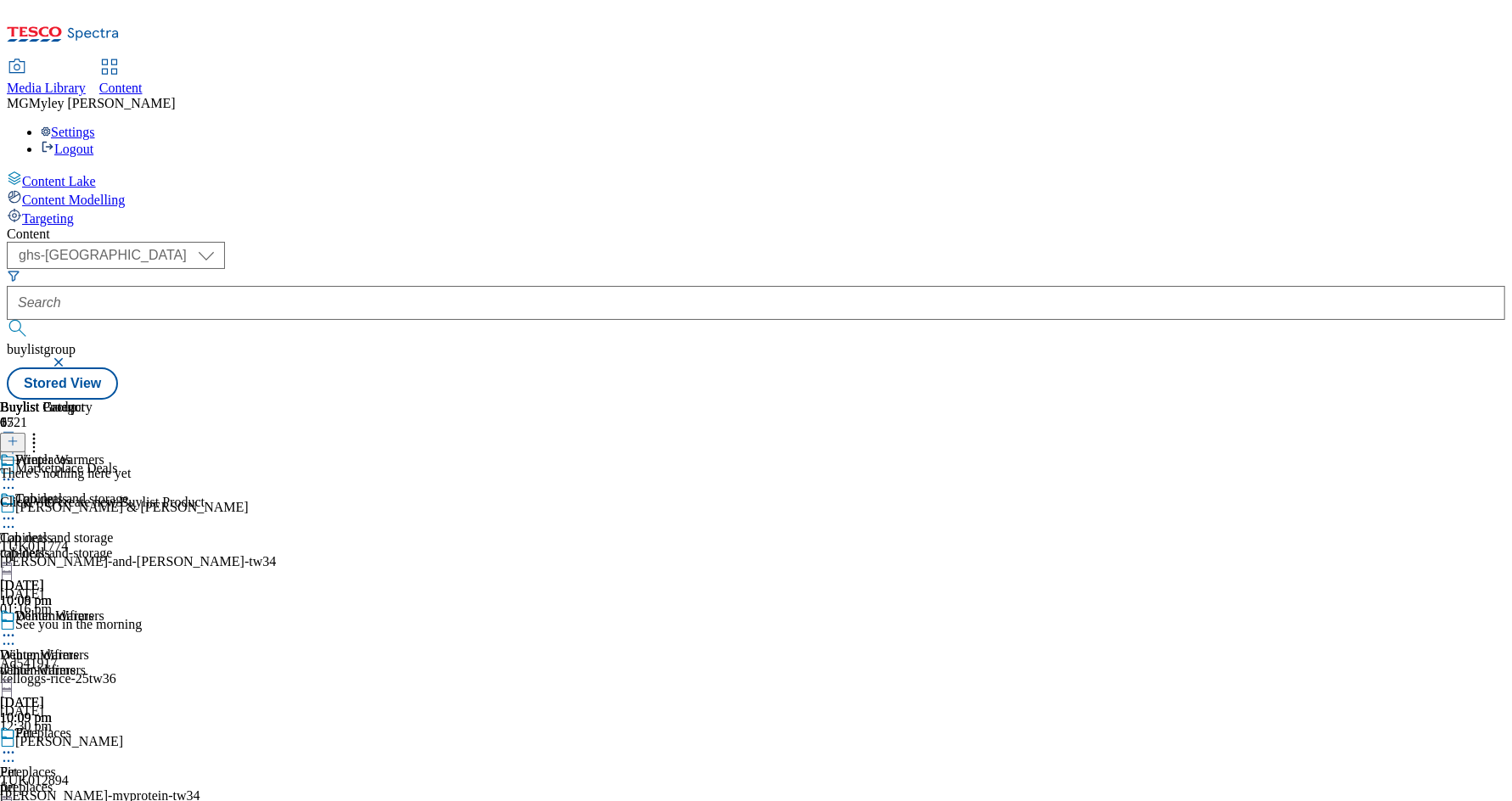
click at [25, 433] on button at bounding box center [12, 442] width 25 height 19
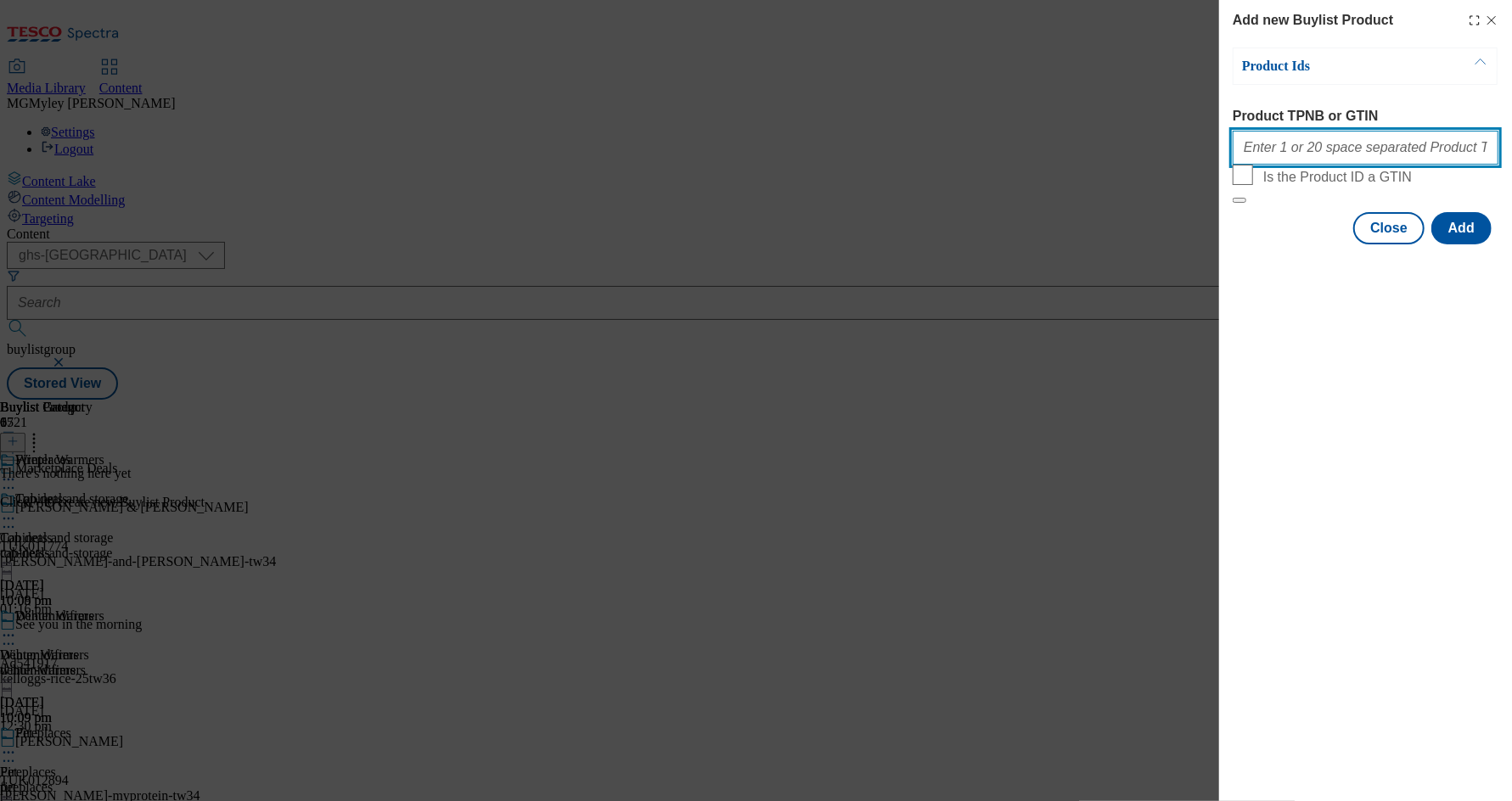
click at [1322, 157] on input "Product TPNB or GTIN" at bounding box center [1365, 148] width 265 height 34
paste input "105234814 105234873 106125237 105234832 105234892 106125250 106136901 106120127…"
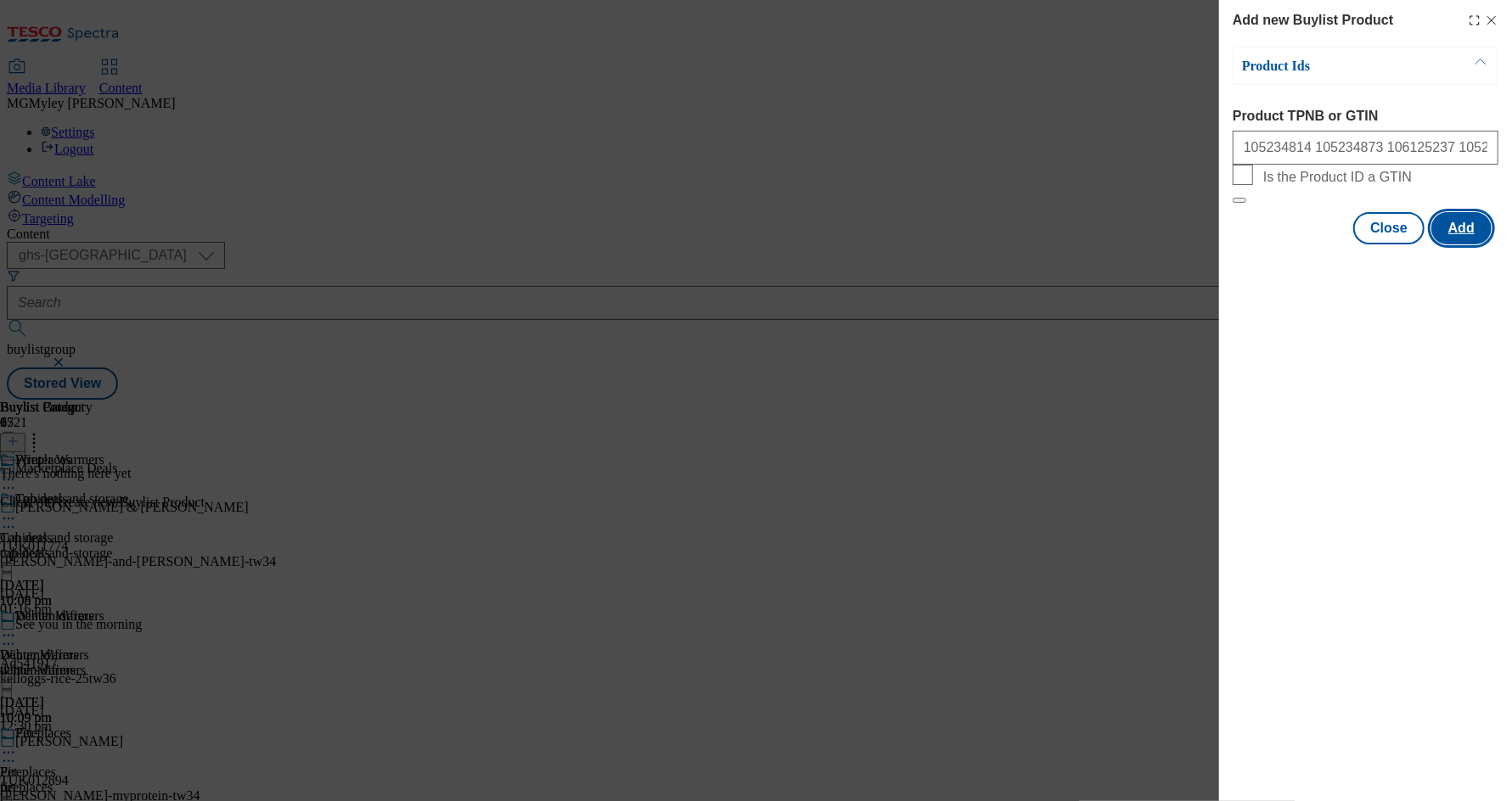
click at [1468, 244] on button "Add" at bounding box center [1461, 228] width 61 height 33
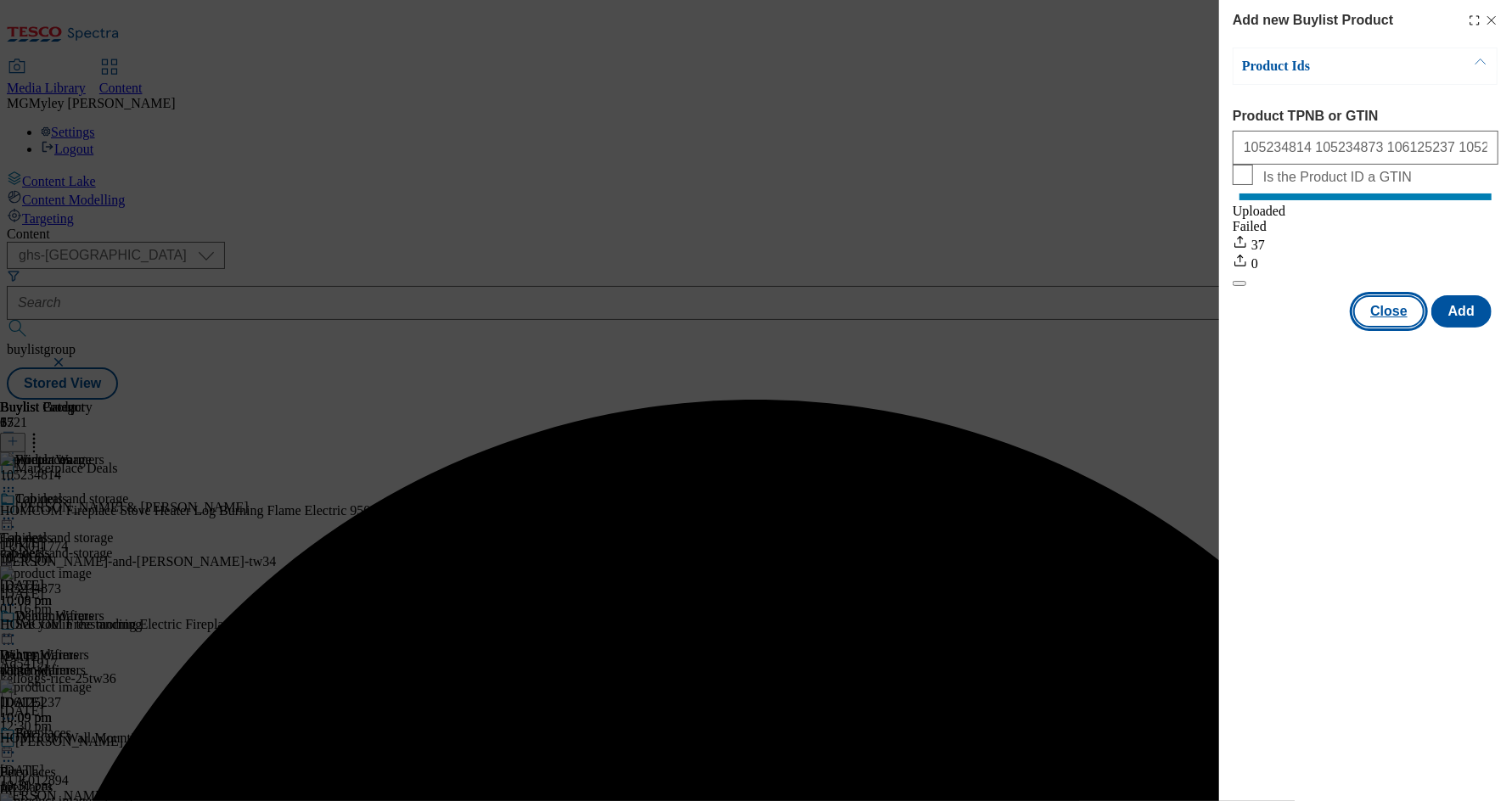
click at [1400, 315] on button "Close" at bounding box center [1388, 311] width 71 height 33
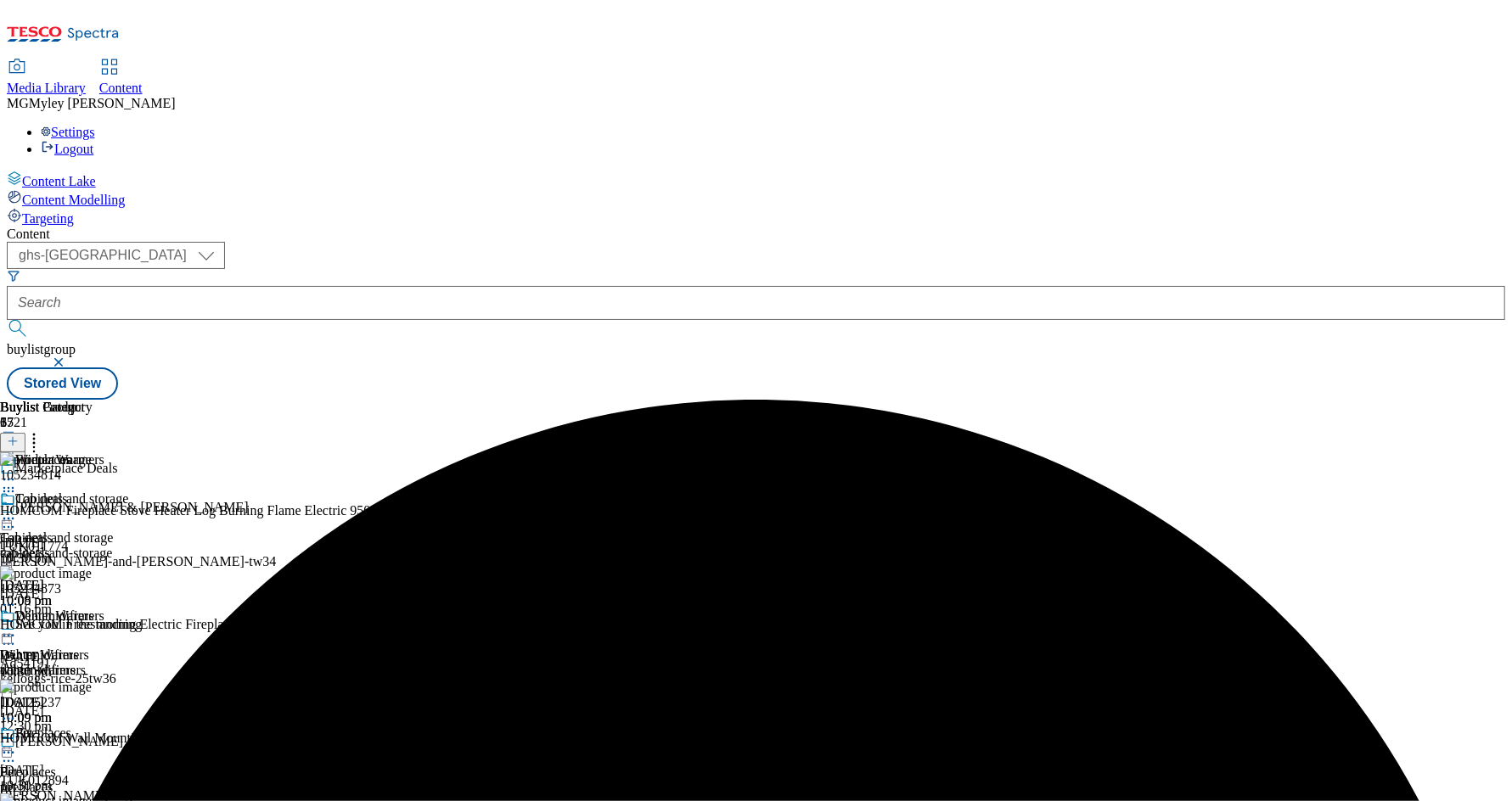
scroll to position [265, 0]
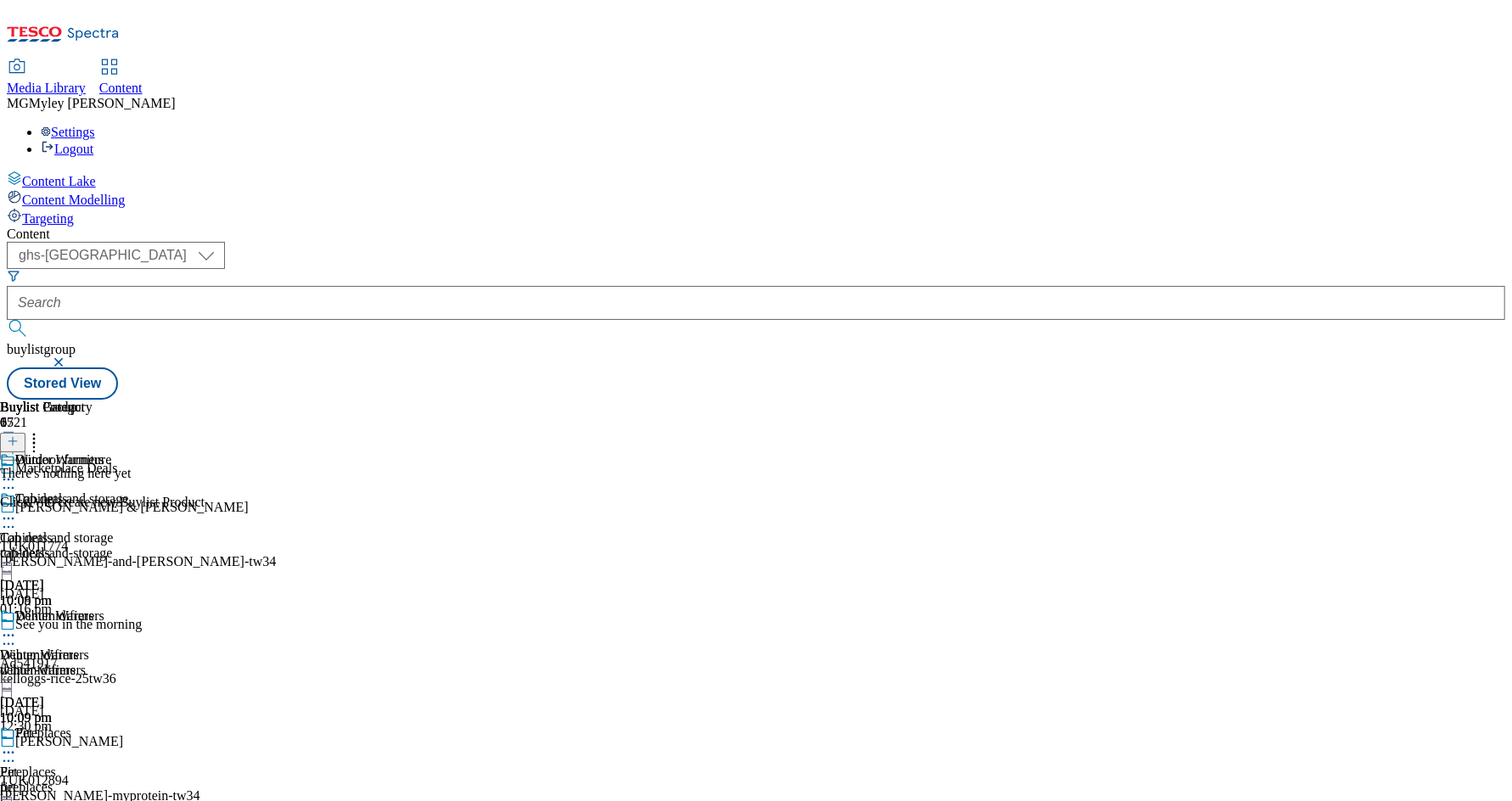
click at [18, 435] on icon at bounding box center [13, 441] width 12 height 12
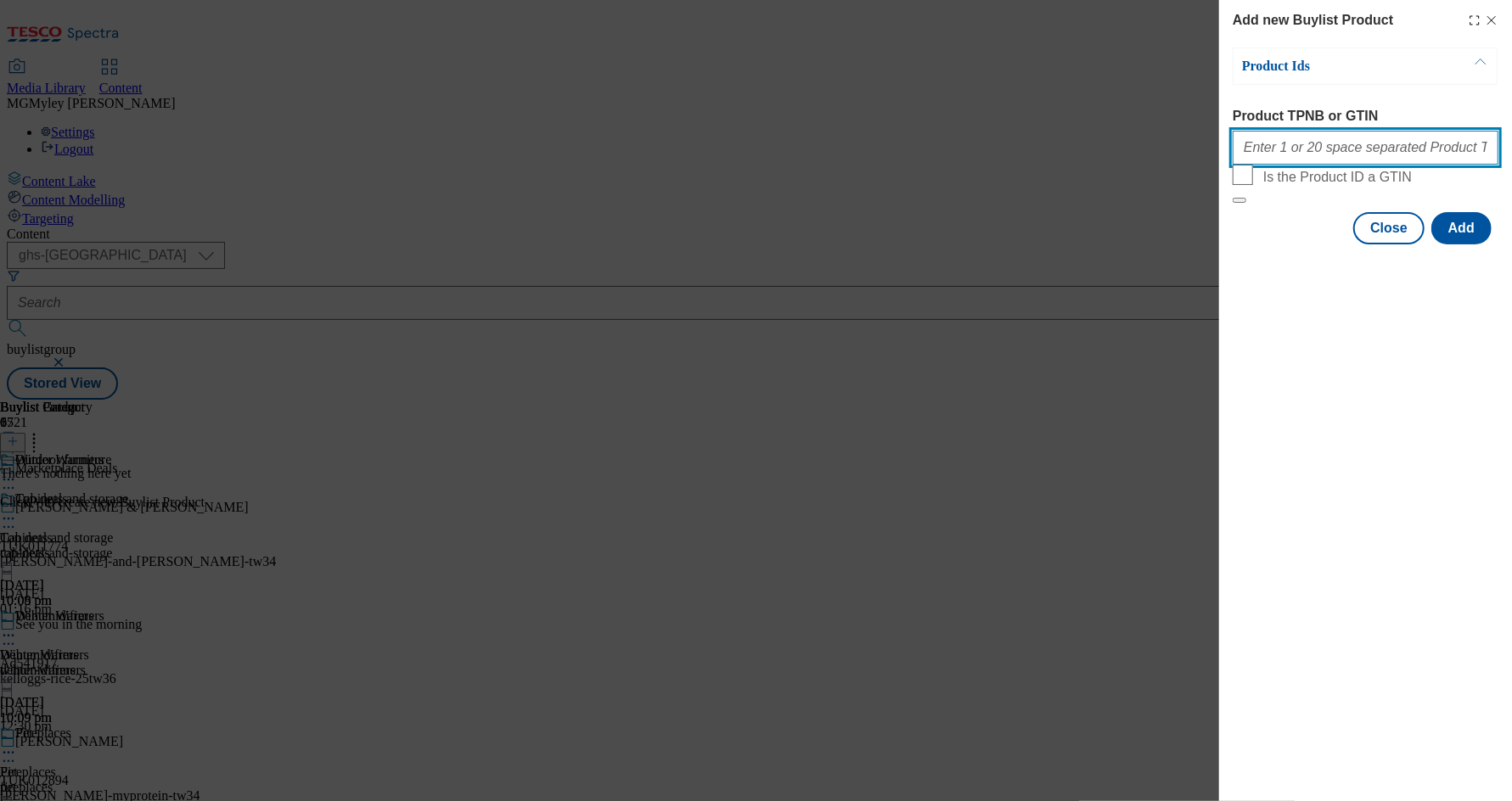
click at [1356, 153] on input "Product TPNB or GTIN" at bounding box center [1365, 148] width 265 height 34
paste input "105022431 105022433 105966562 105024594 105966560 105966396 105967502 105966561…"
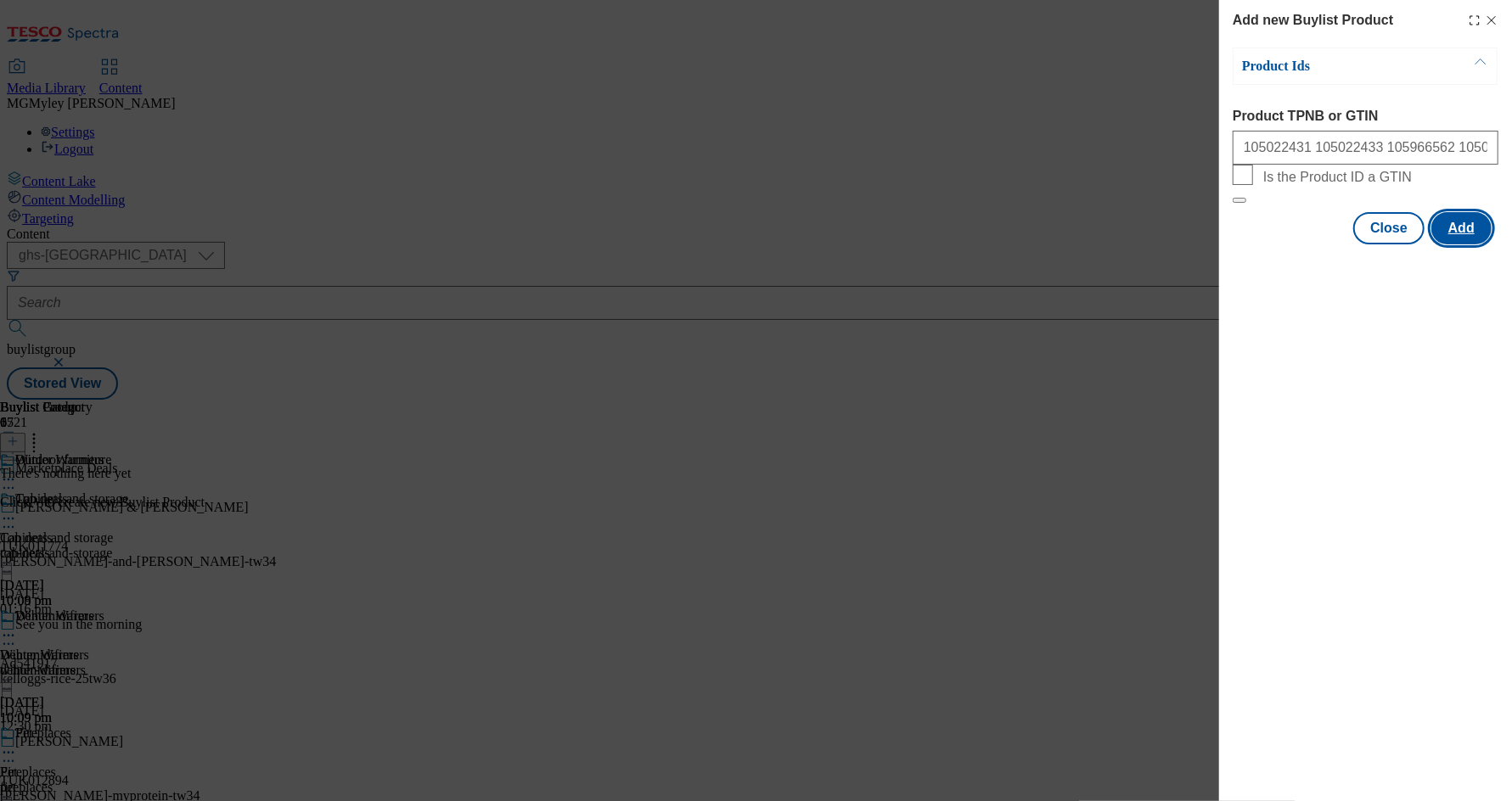
click at [1452, 244] on button "Add" at bounding box center [1461, 228] width 61 height 33
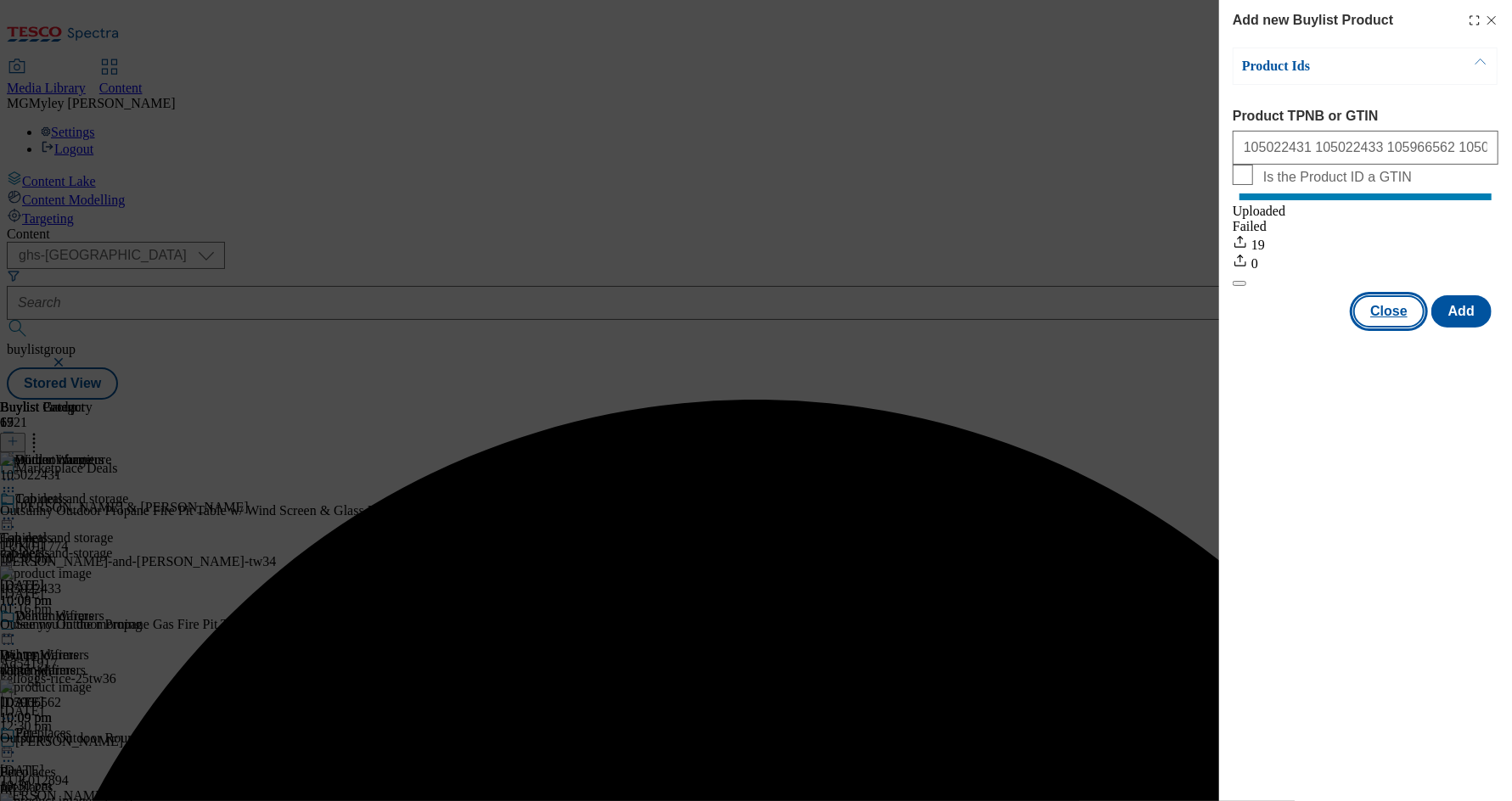
click at [1399, 328] on button "Close" at bounding box center [1388, 311] width 71 height 33
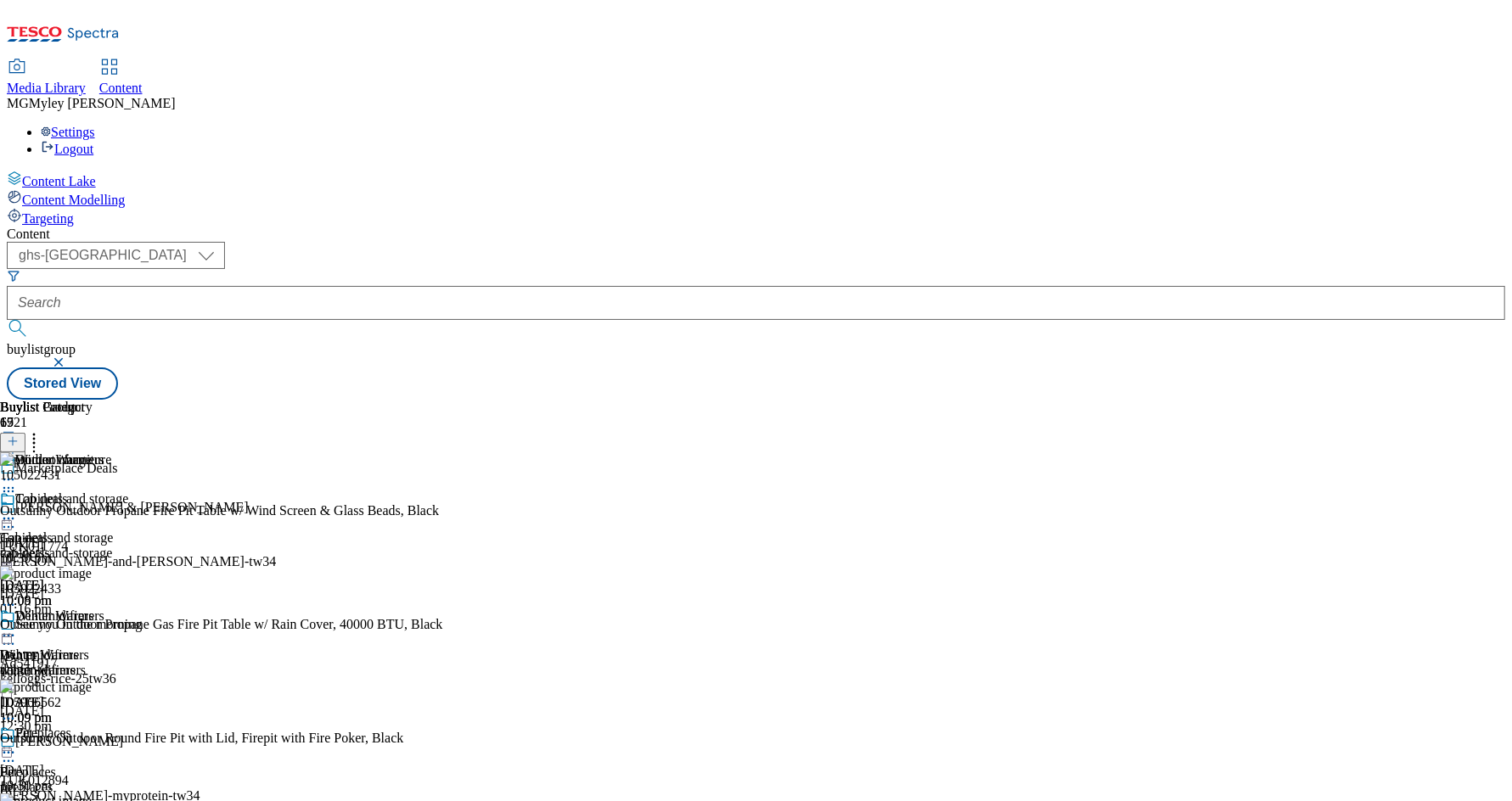
scroll to position [300, 0]
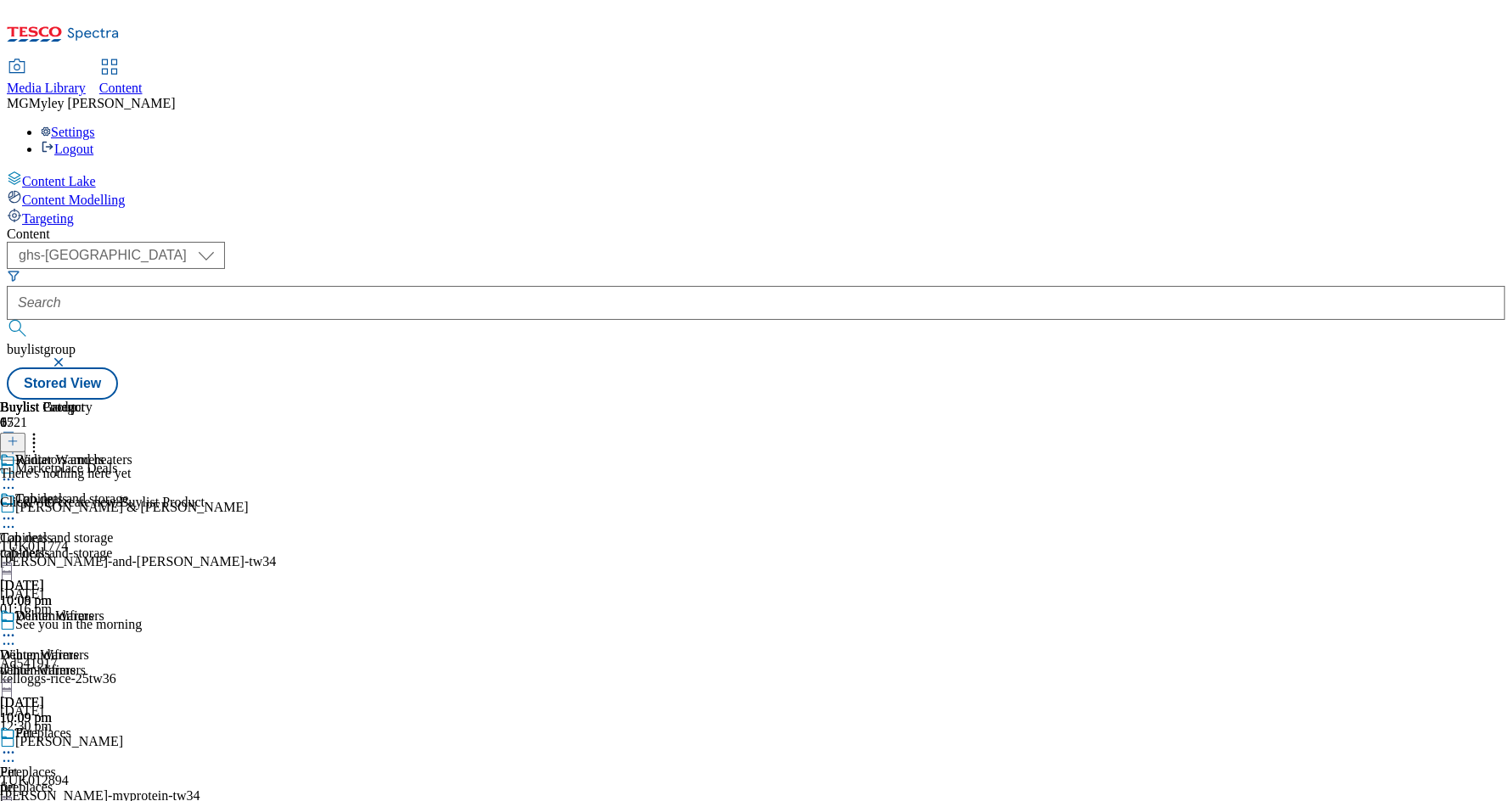
click at [18, 435] on icon at bounding box center [13, 441] width 12 height 12
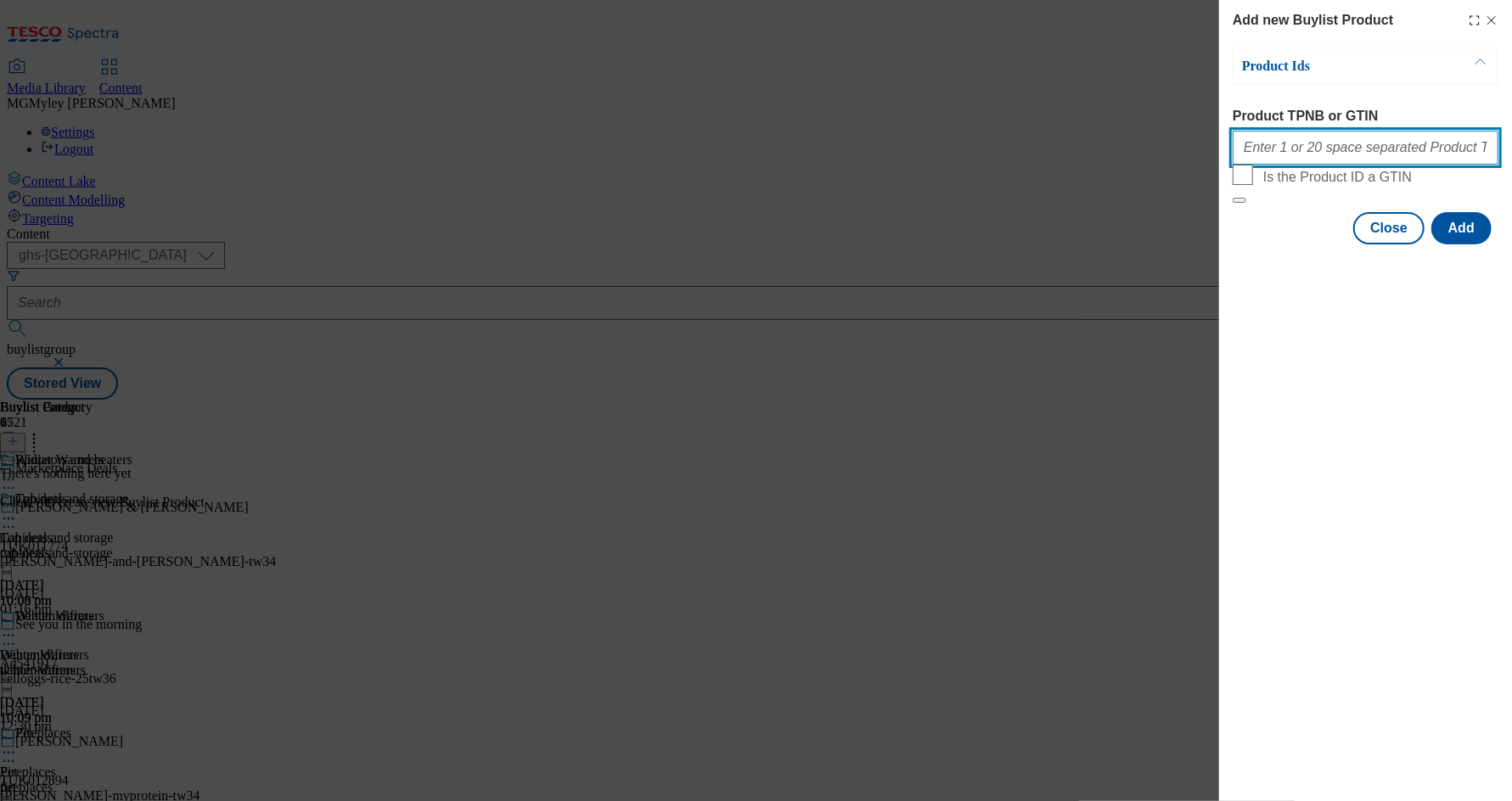
click at [1320, 147] on input "Product TPNB or GTIN" at bounding box center [1365, 148] width 265 height 34
paste input "105158382 105158392 105234971 105158376 105297718 105053037 105053039 105158389…"
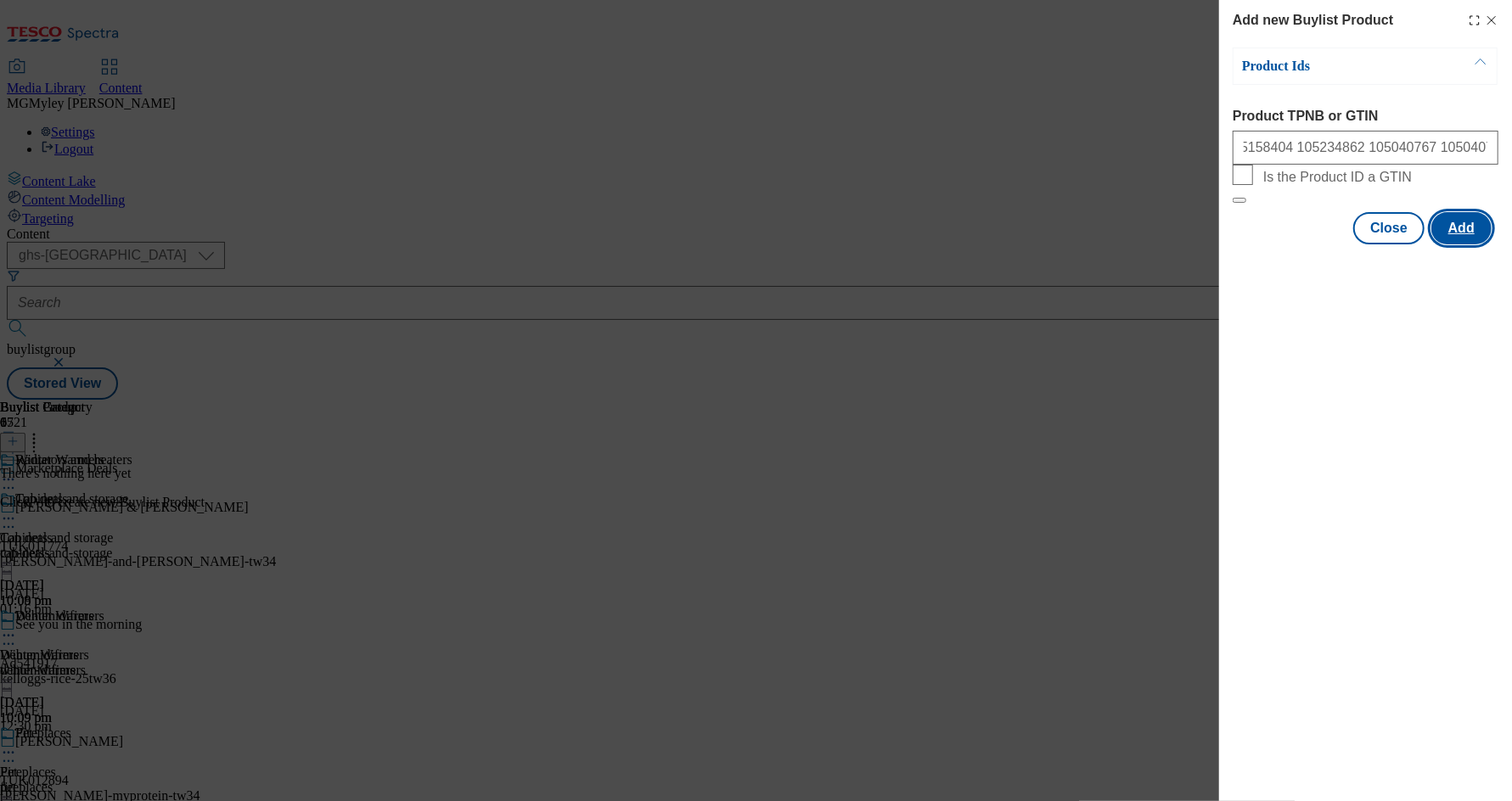
click at [1446, 244] on button "Add" at bounding box center [1461, 228] width 61 height 33
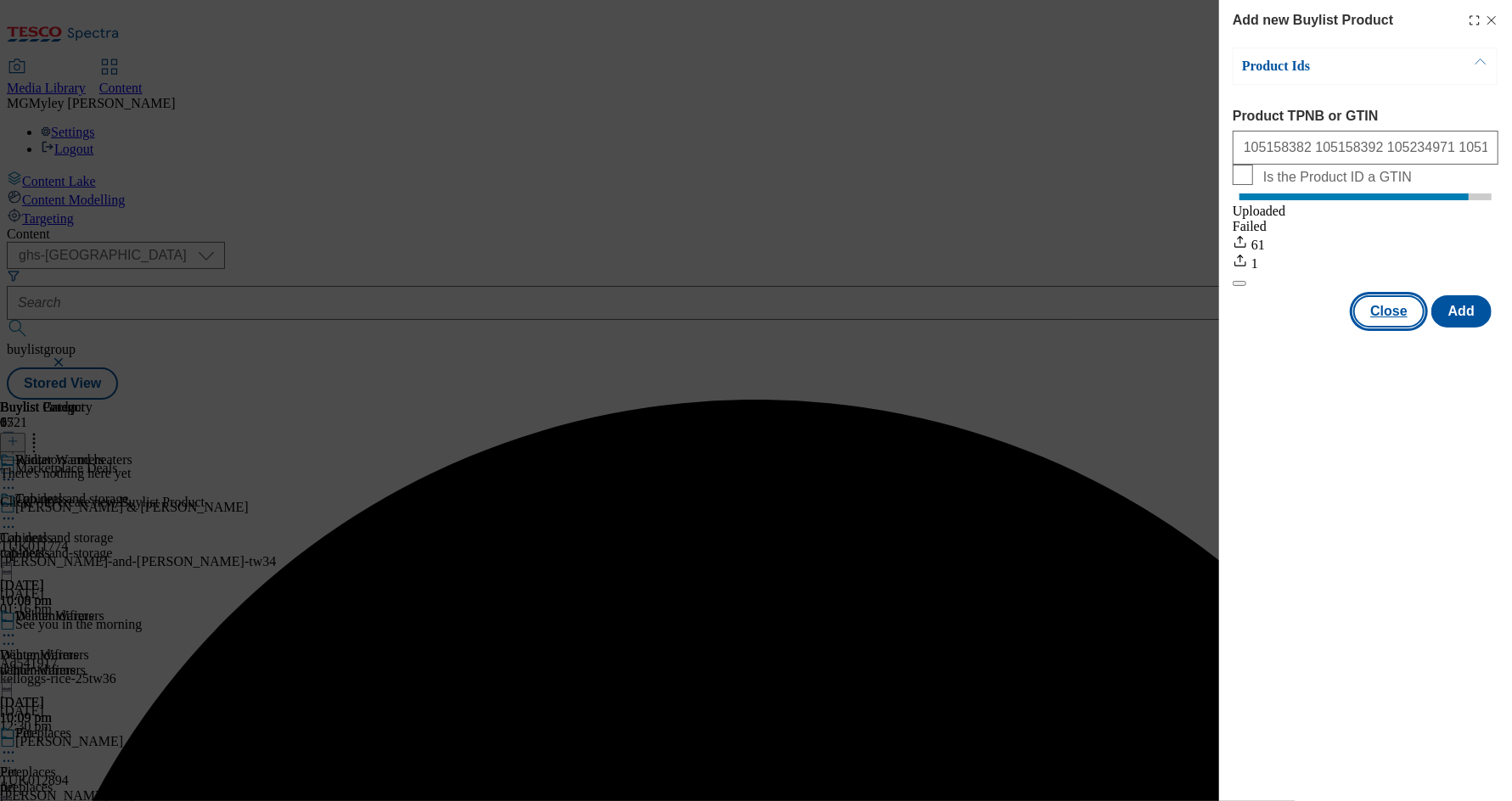
click at [1386, 328] on button "Close" at bounding box center [1388, 311] width 71 height 33
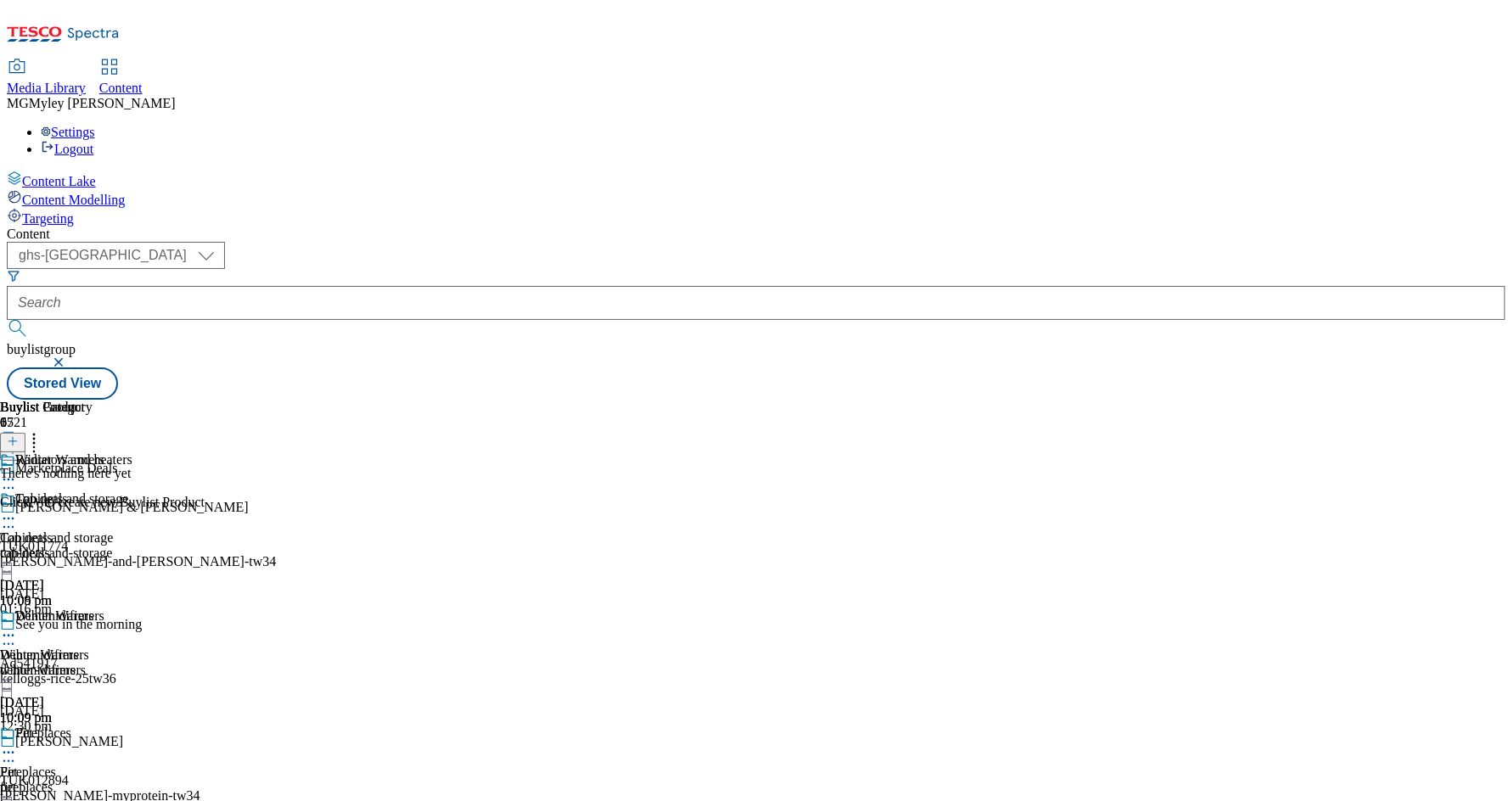
scroll to position [510, 0]
click at [18, 435] on icon at bounding box center [13, 441] width 12 height 12
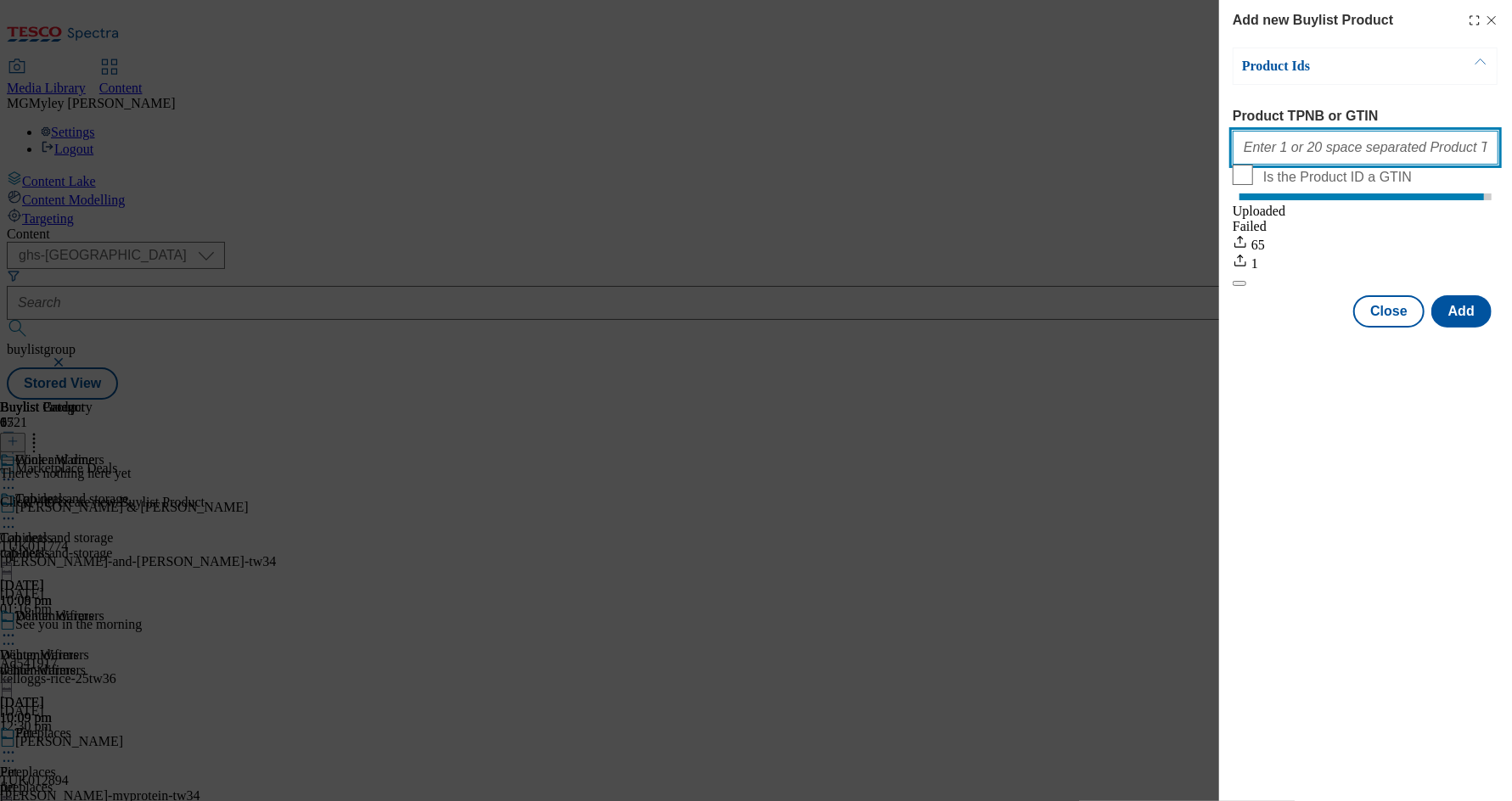
click at [1292, 153] on input "Product TPNB or GTIN" at bounding box center [1365, 148] width 265 height 34
paste input "105015528 105015522 105015521 105015523"
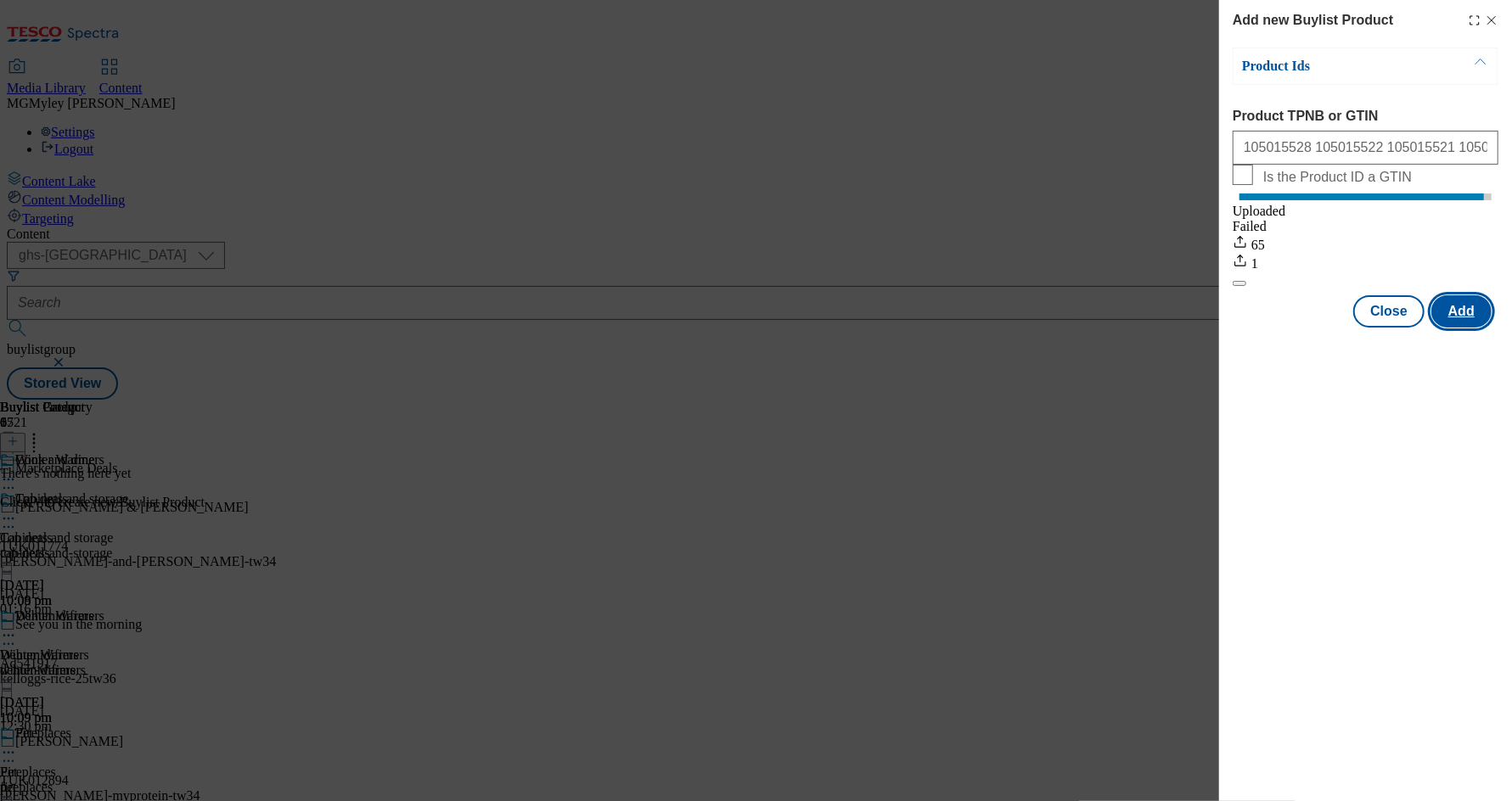
click at [1454, 328] on button "Add" at bounding box center [1461, 311] width 61 height 33
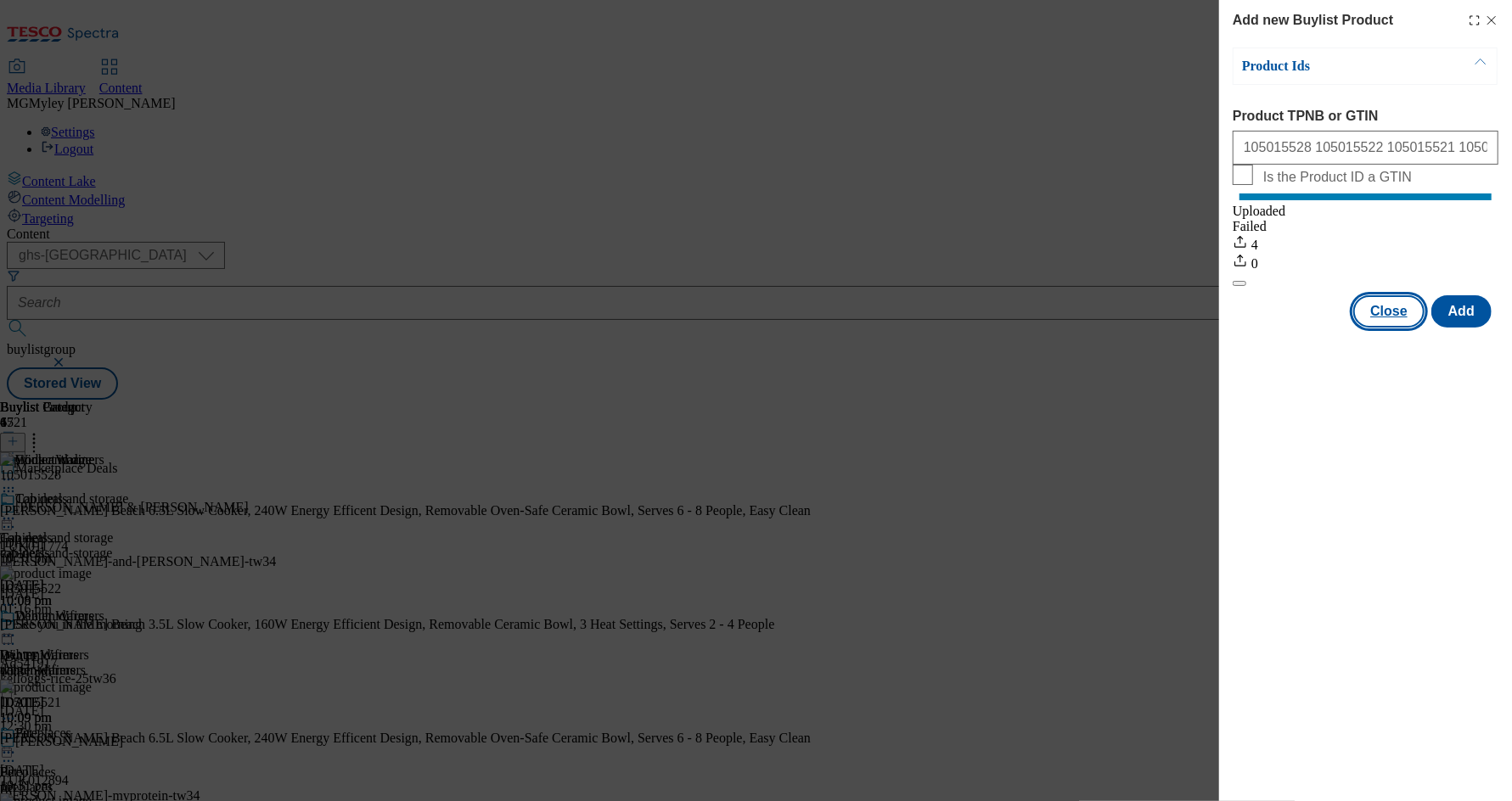
click at [1390, 328] on button "Close" at bounding box center [1388, 311] width 71 height 33
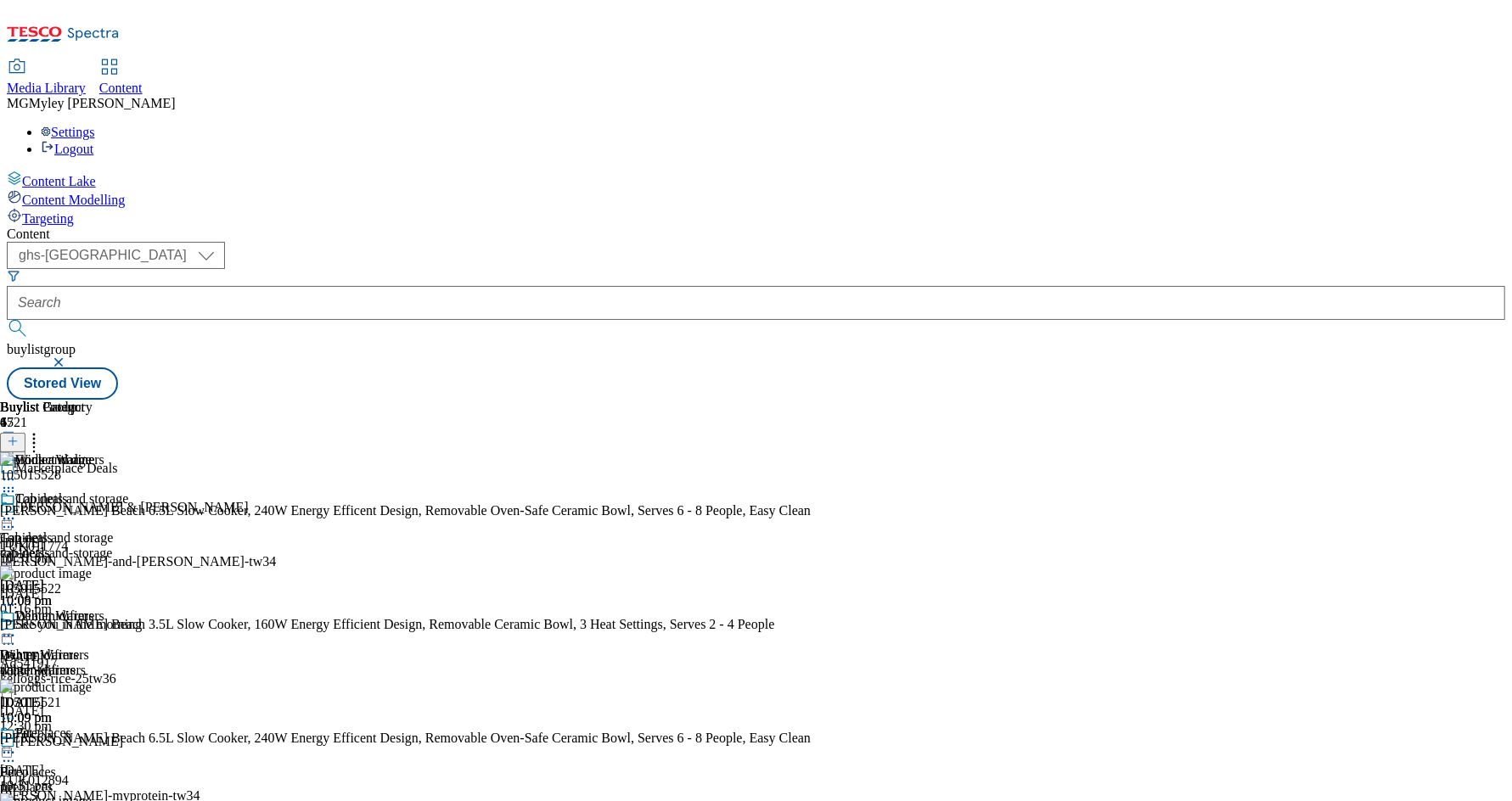
click at [6, 635] on circle at bounding box center [4, 636] width 3 height 3
click at [92, 744] on span "Preview" at bounding box center [72, 750] width 40 height 12
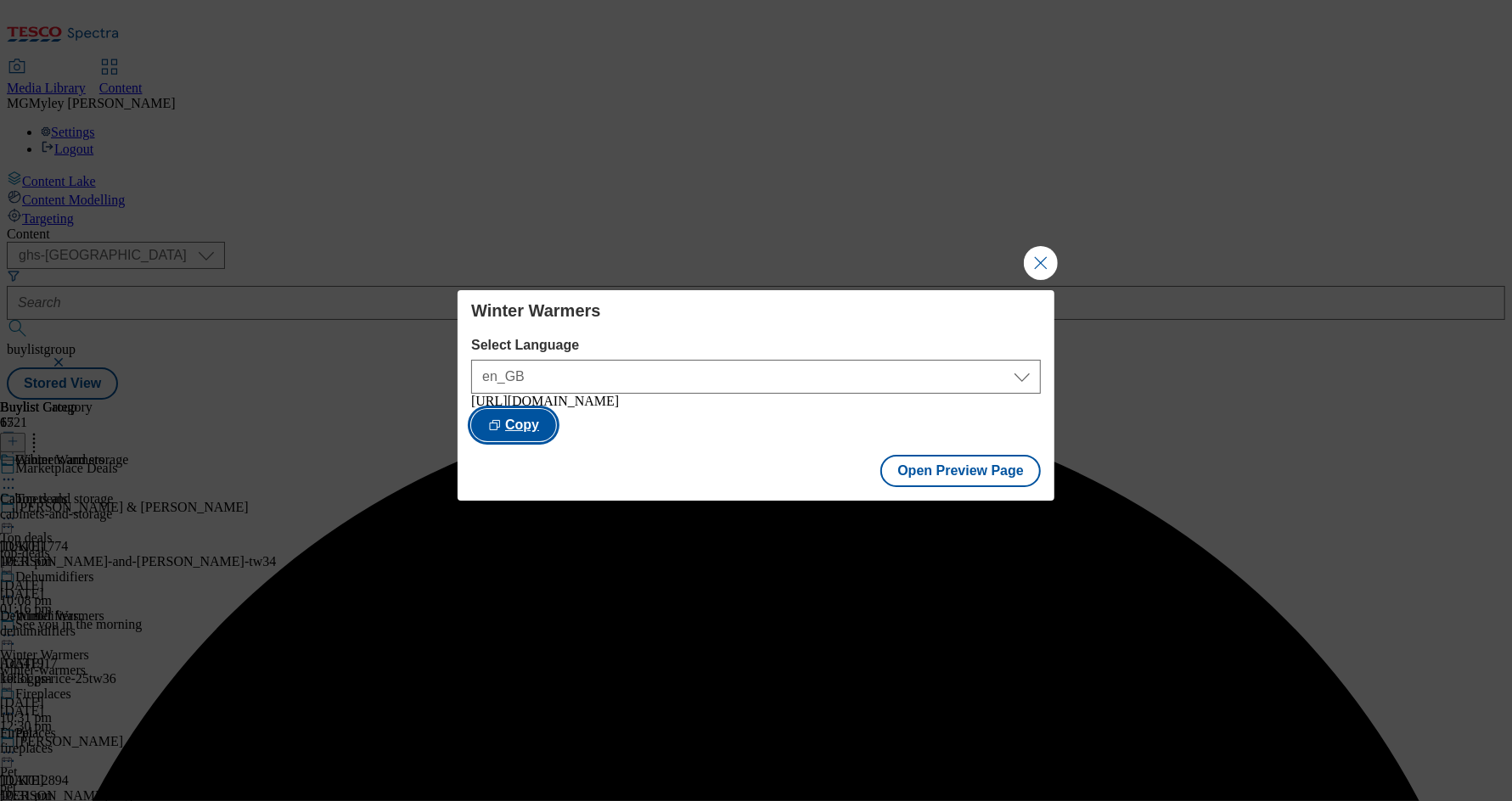
click at [556, 420] on button "Copy" at bounding box center [513, 425] width 85 height 33
click at [1044, 256] on button "Close Modal" at bounding box center [1040, 263] width 34 height 34
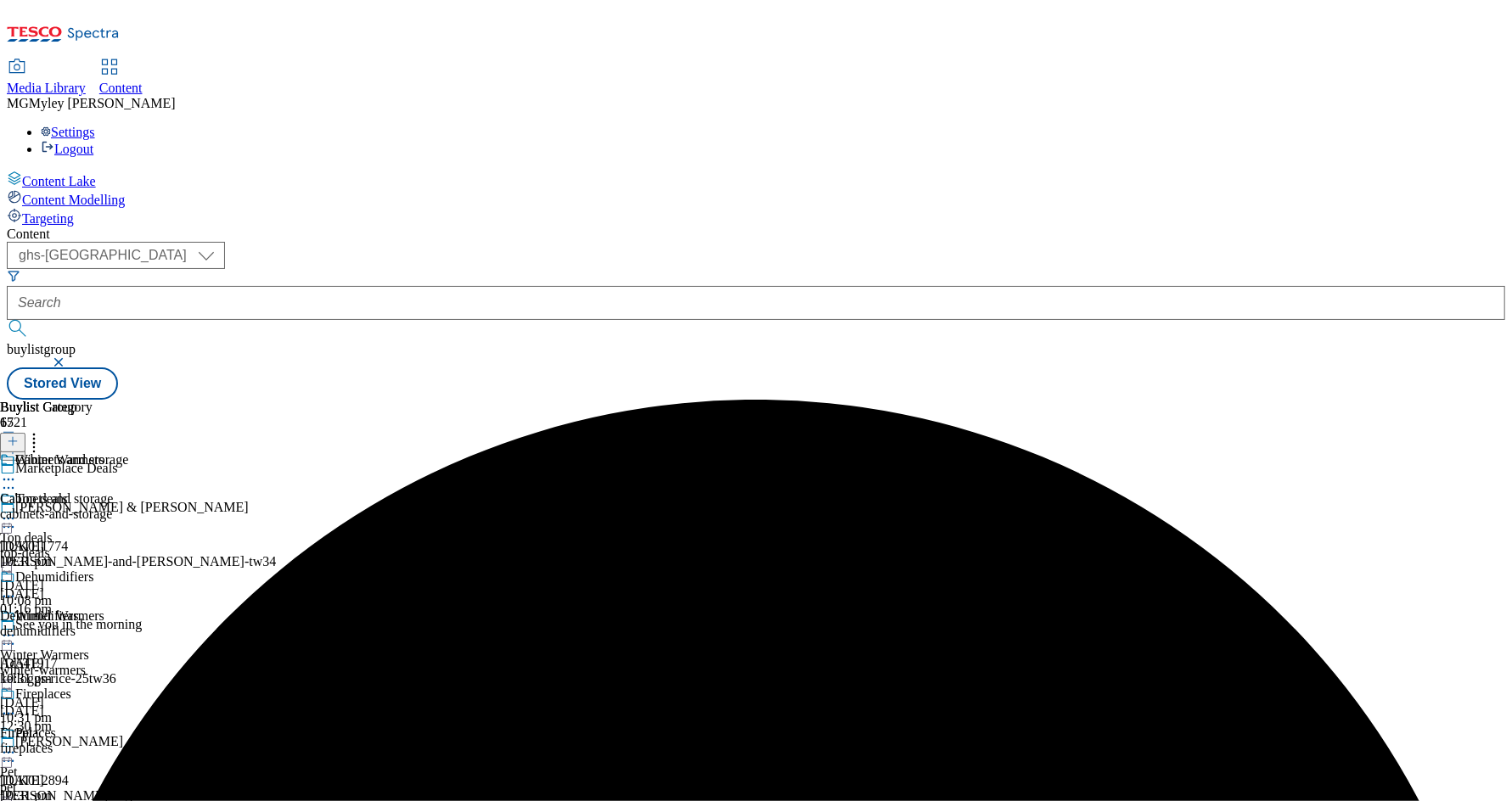
click at [134, 546] on div "top-deals" at bounding box center [67, 553] width 134 height 15
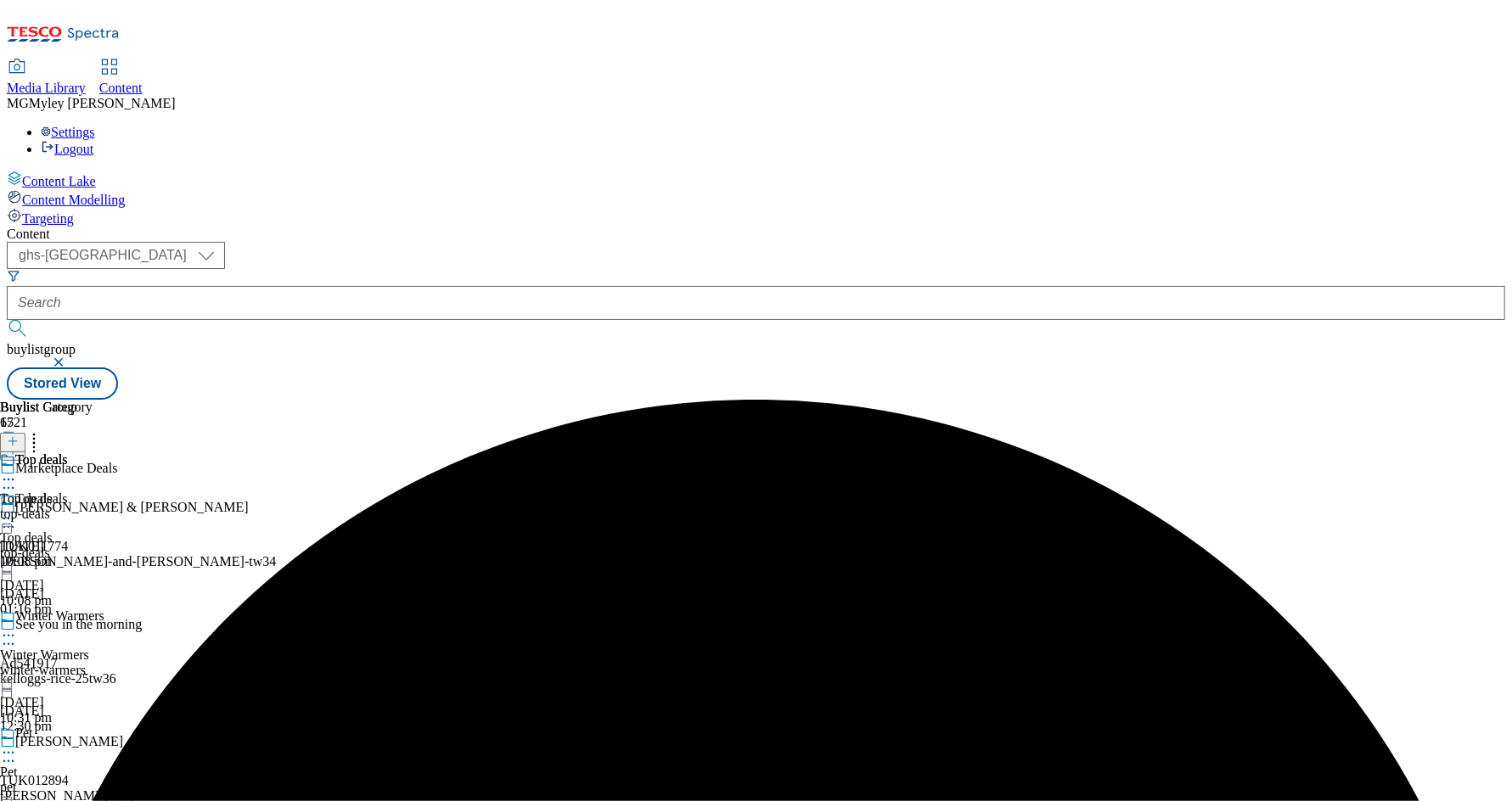
click at [17, 510] on icon at bounding box center [8, 518] width 17 height 17
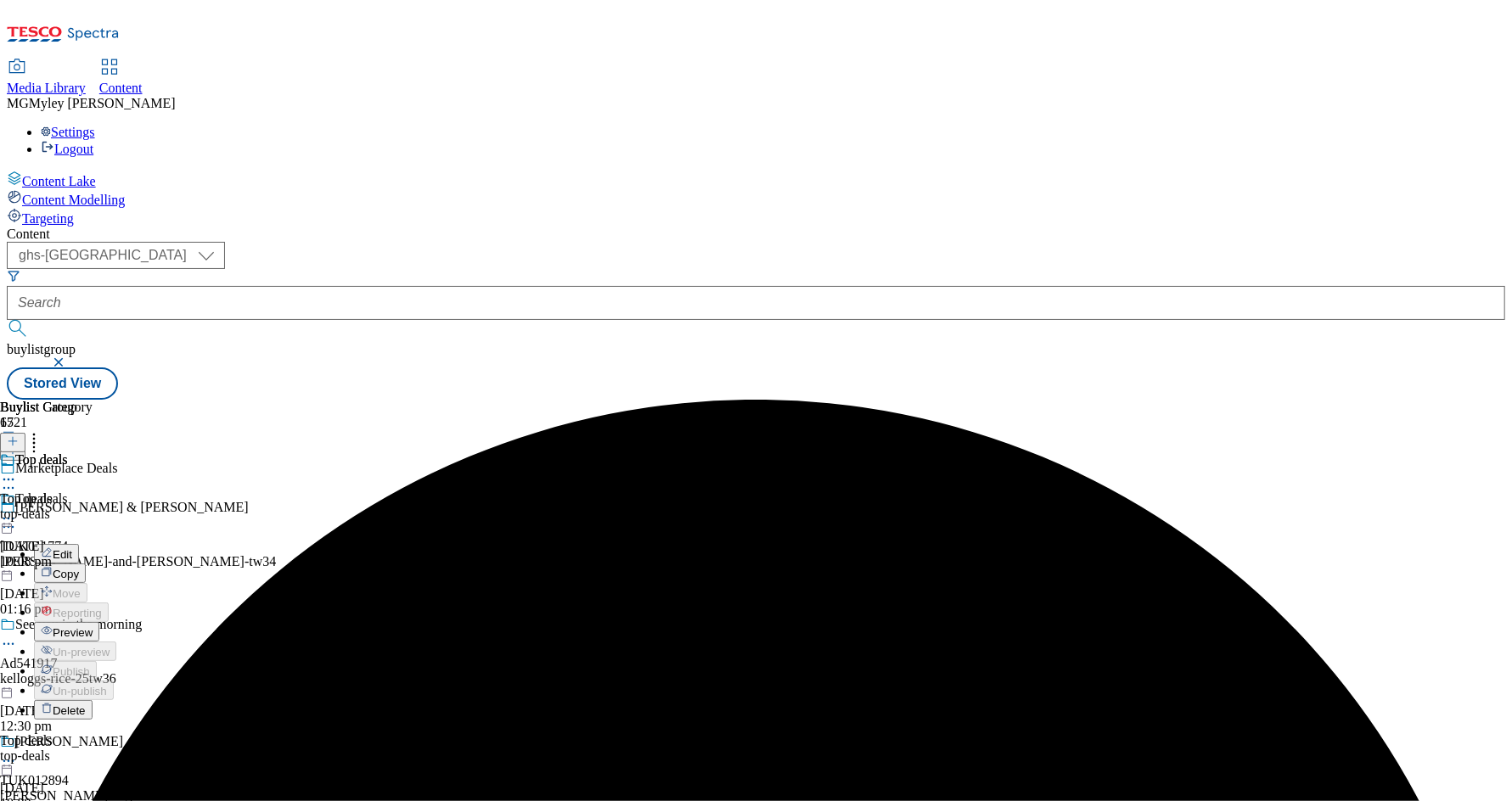
click at [92, 627] on span "Preview" at bounding box center [72, 633] width 40 height 12
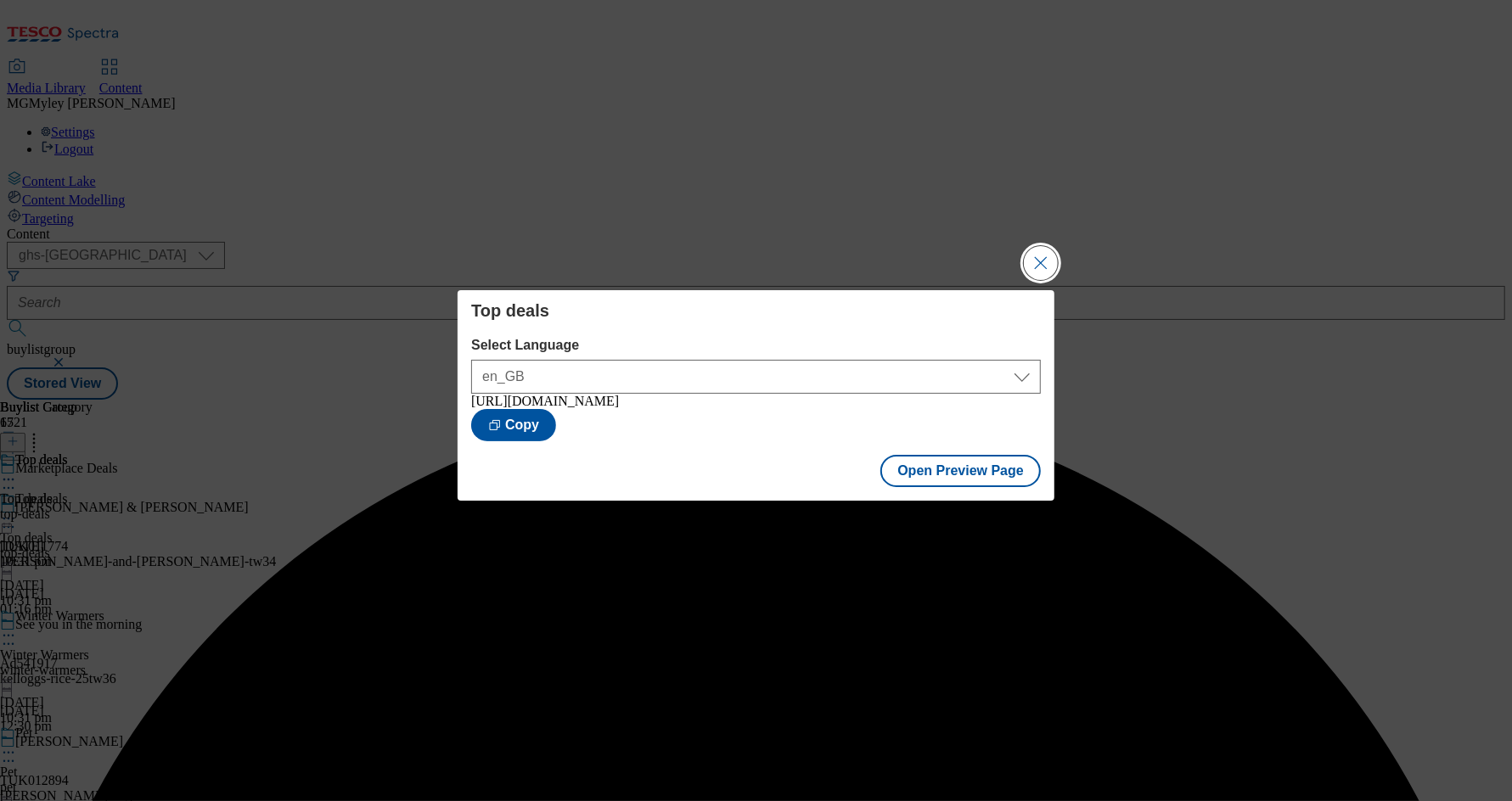
click at [1038, 261] on button "Close Modal" at bounding box center [1040, 263] width 34 height 34
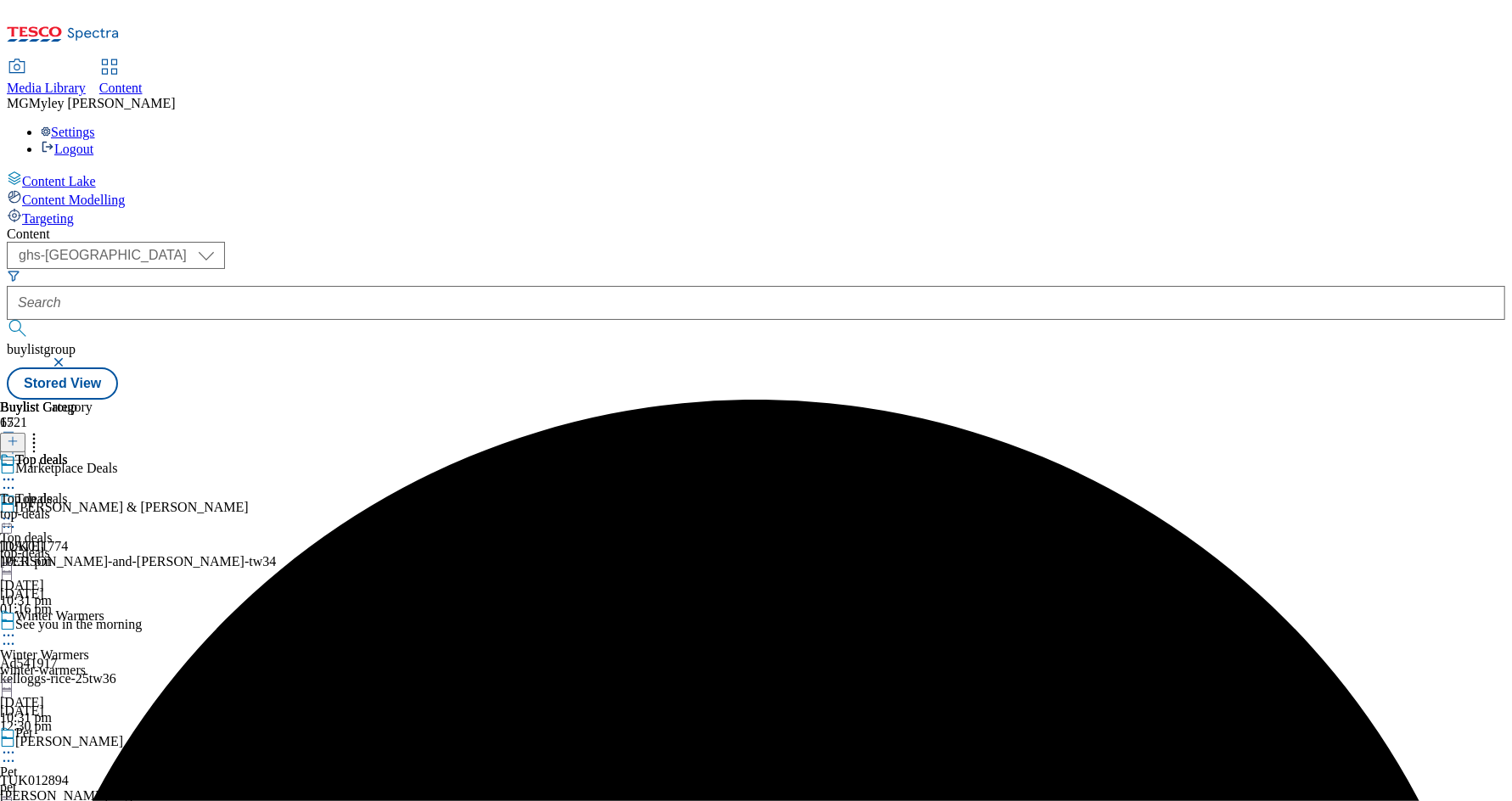
click at [92, 506] on div "top-deals" at bounding box center [46, 513] width 92 height 15
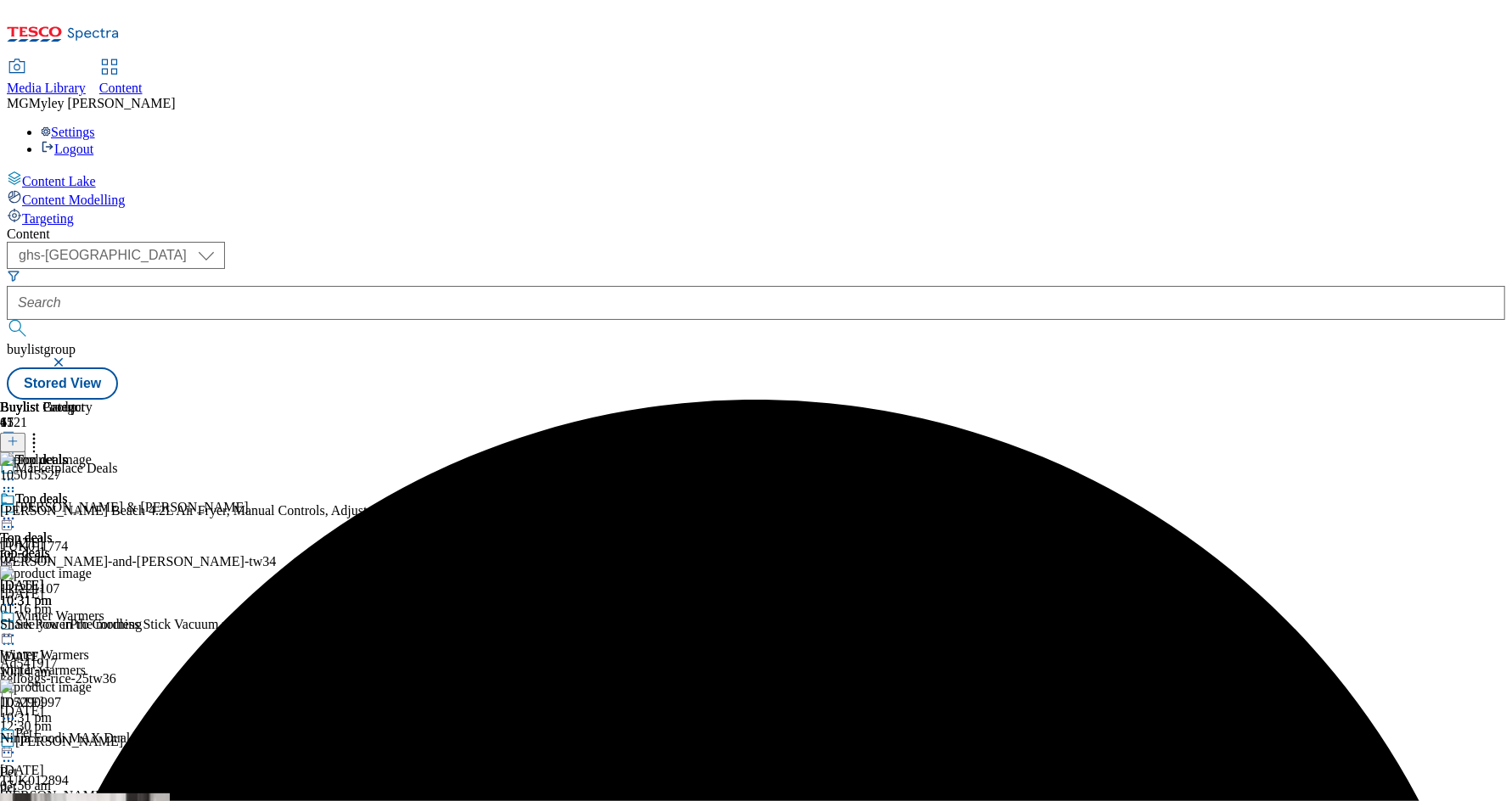
scroll to position [1240, 0]
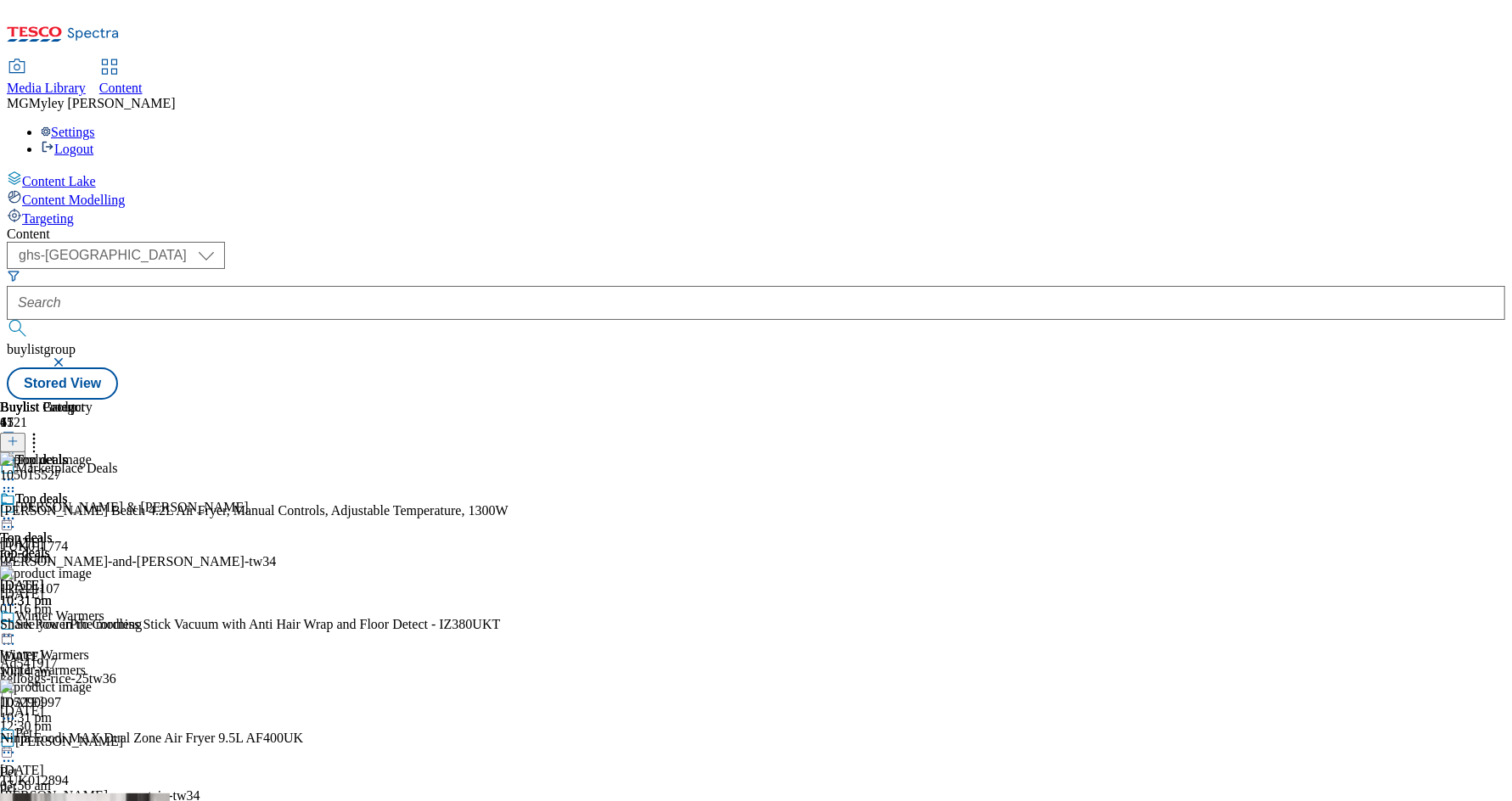
click at [134, 608] on div "Winter Warmers Winter Warmers winter-warmers [DATE] 10:31 pm" at bounding box center [67, 666] width 134 height 117
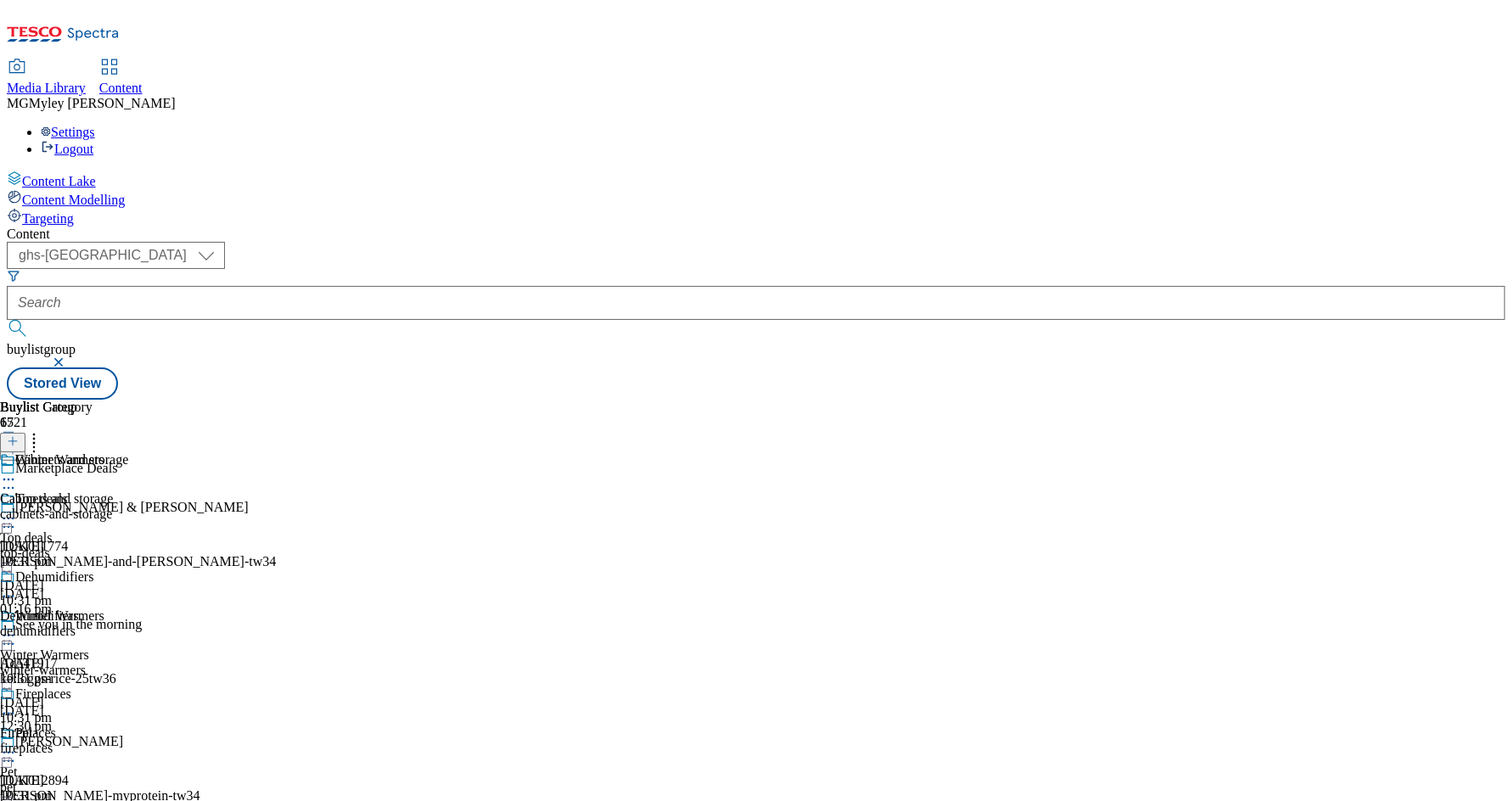
click at [134, 780] on div "pet" at bounding box center [67, 787] width 134 height 15
click at [134, 492] on div "Top deals Top deals top-deals [DATE] 10:31 pm" at bounding box center [67, 550] width 134 height 117
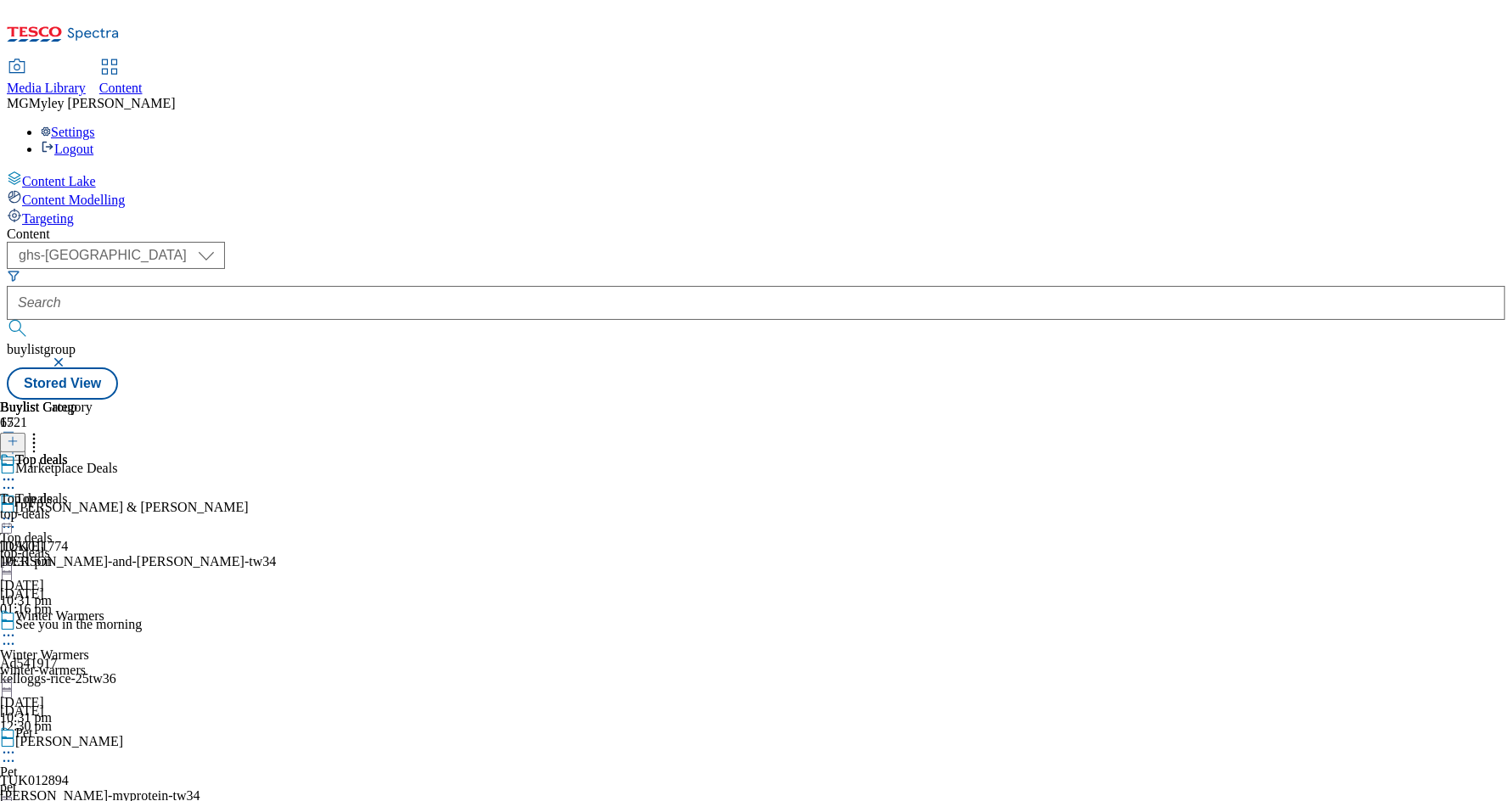
click at [17, 510] on icon at bounding box center [8, 518] width 17 height 17
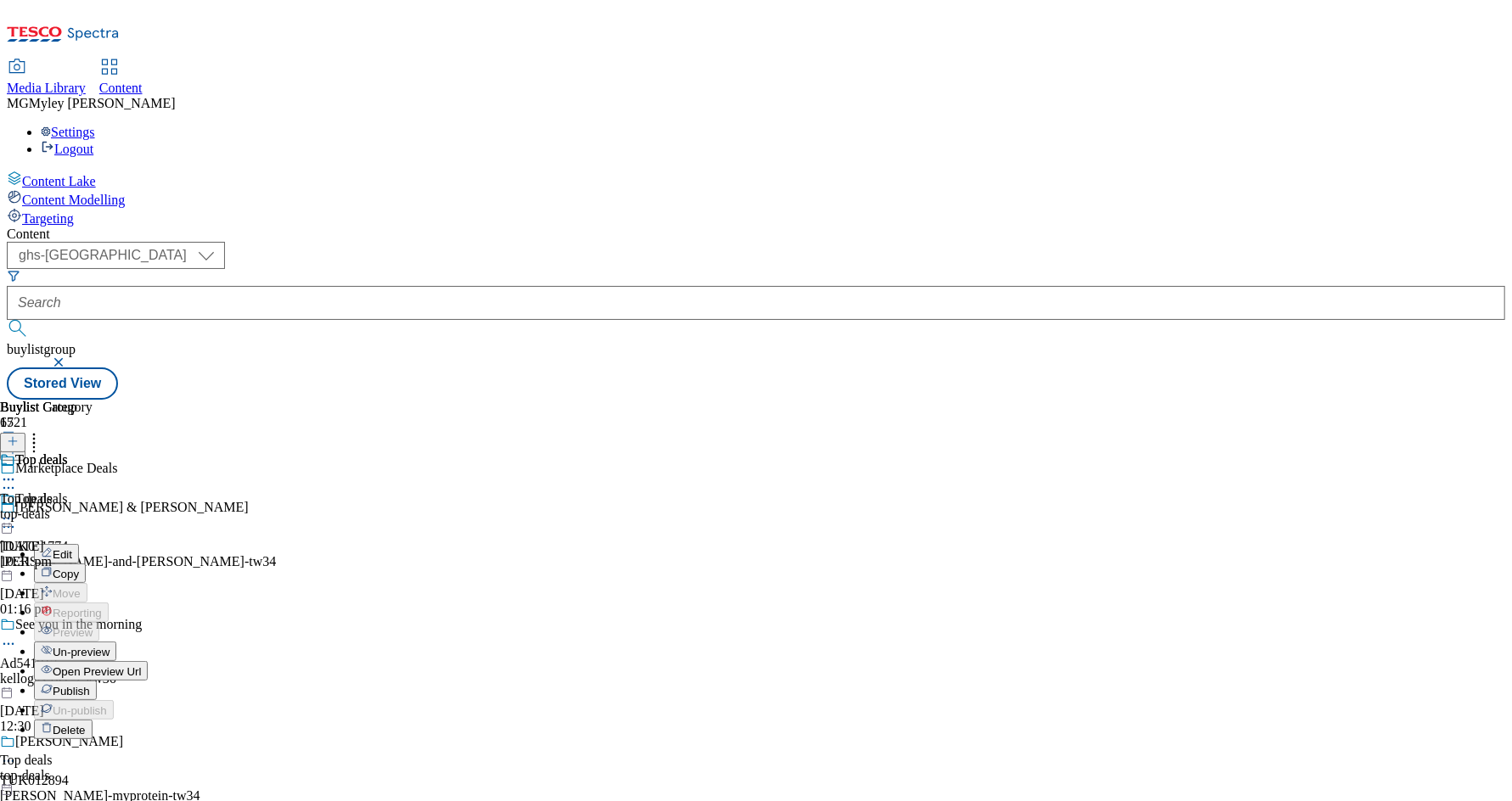
click at [148, 661] on button "Open Preview Url" at bounding box center [91, 671] width 113 height 19
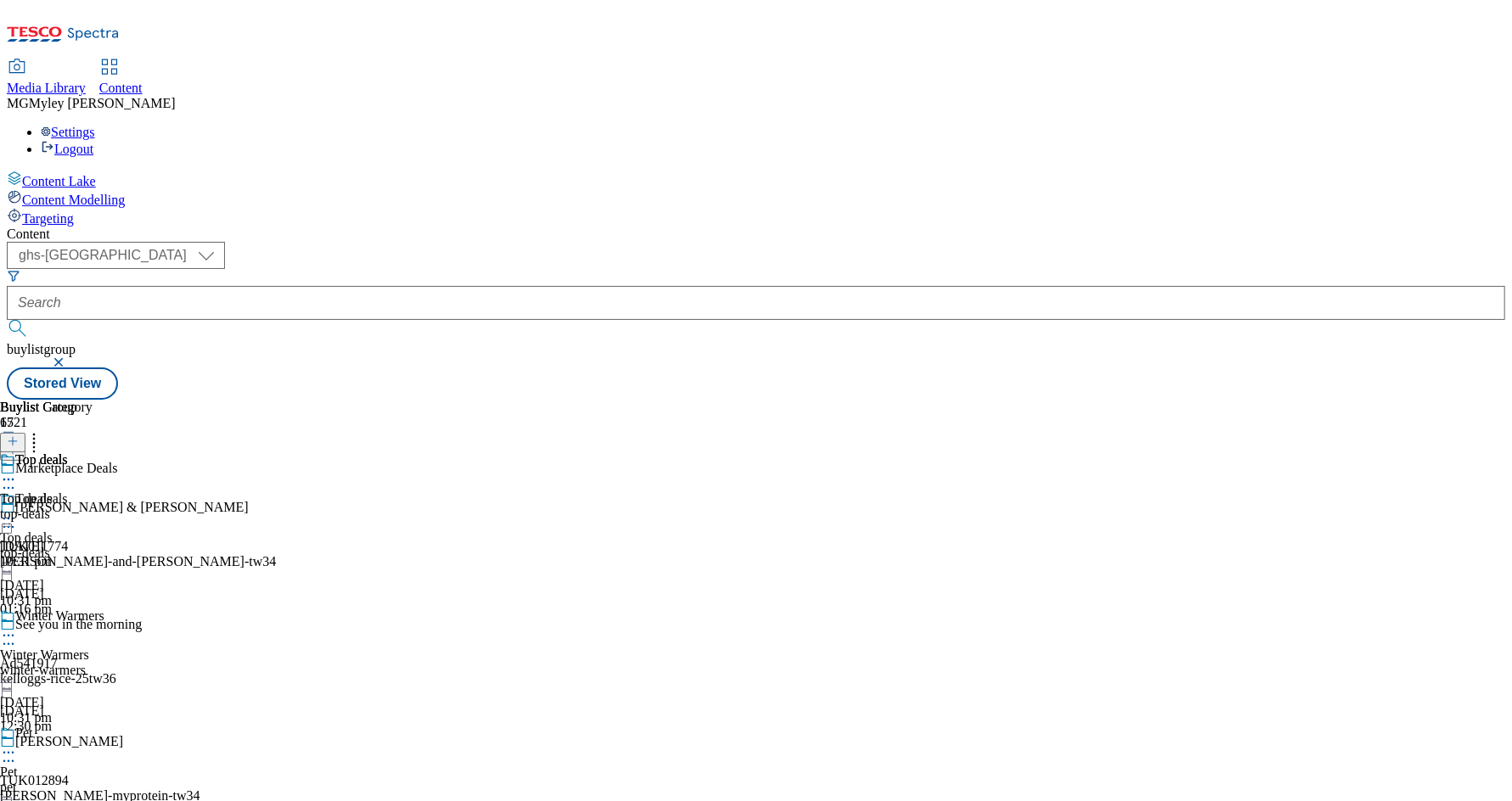
click at [17, 510] on icon at bounding box center [8, 518] width 17 height 17
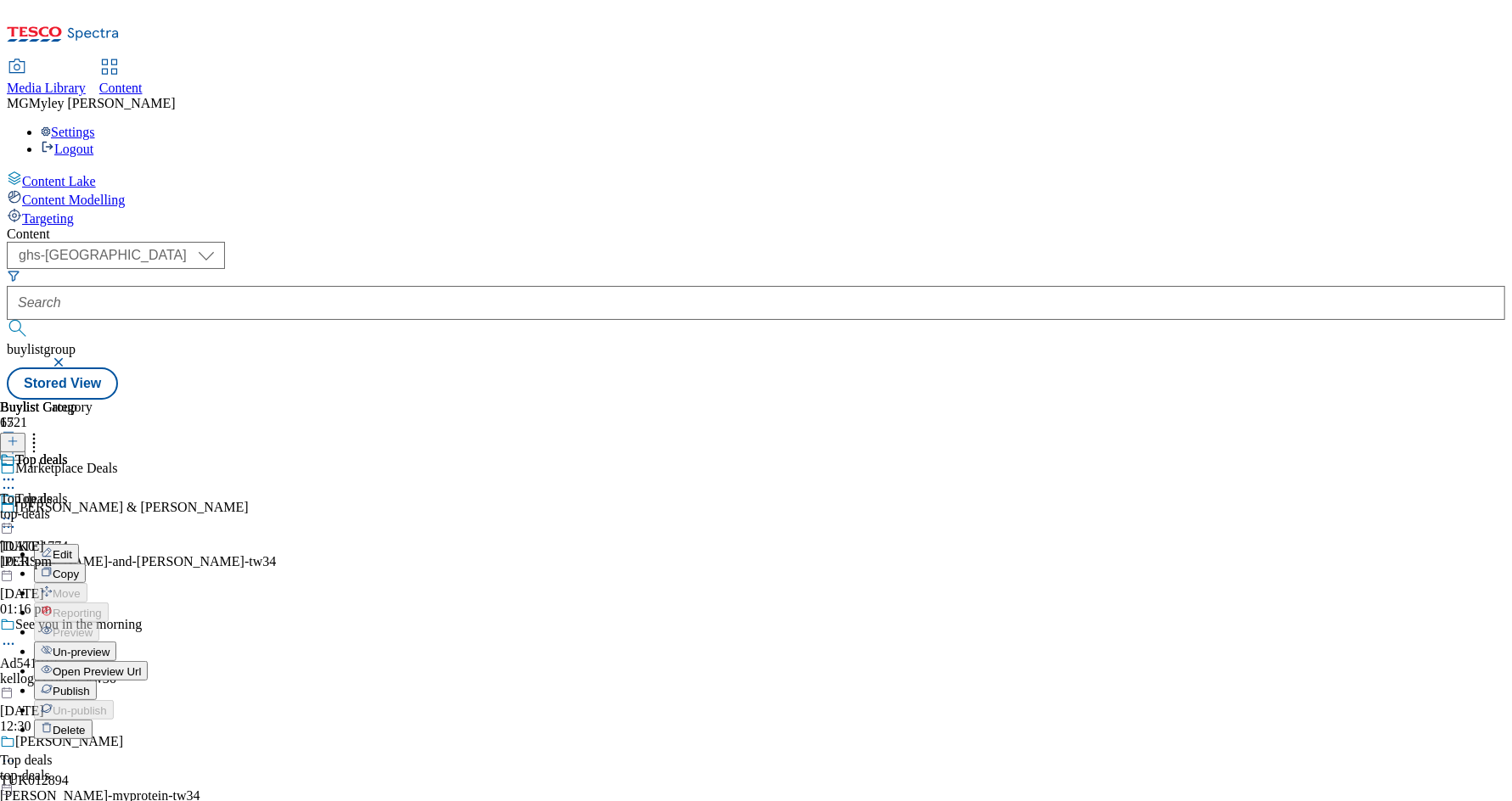
click at [742, 242] on div "( optional ) ghs-roi ghs-[GEOGRAPHIC_DATA] ghs-uk buylistgroup Stored View" at bounding box center [756, 321] width 1498 height 158
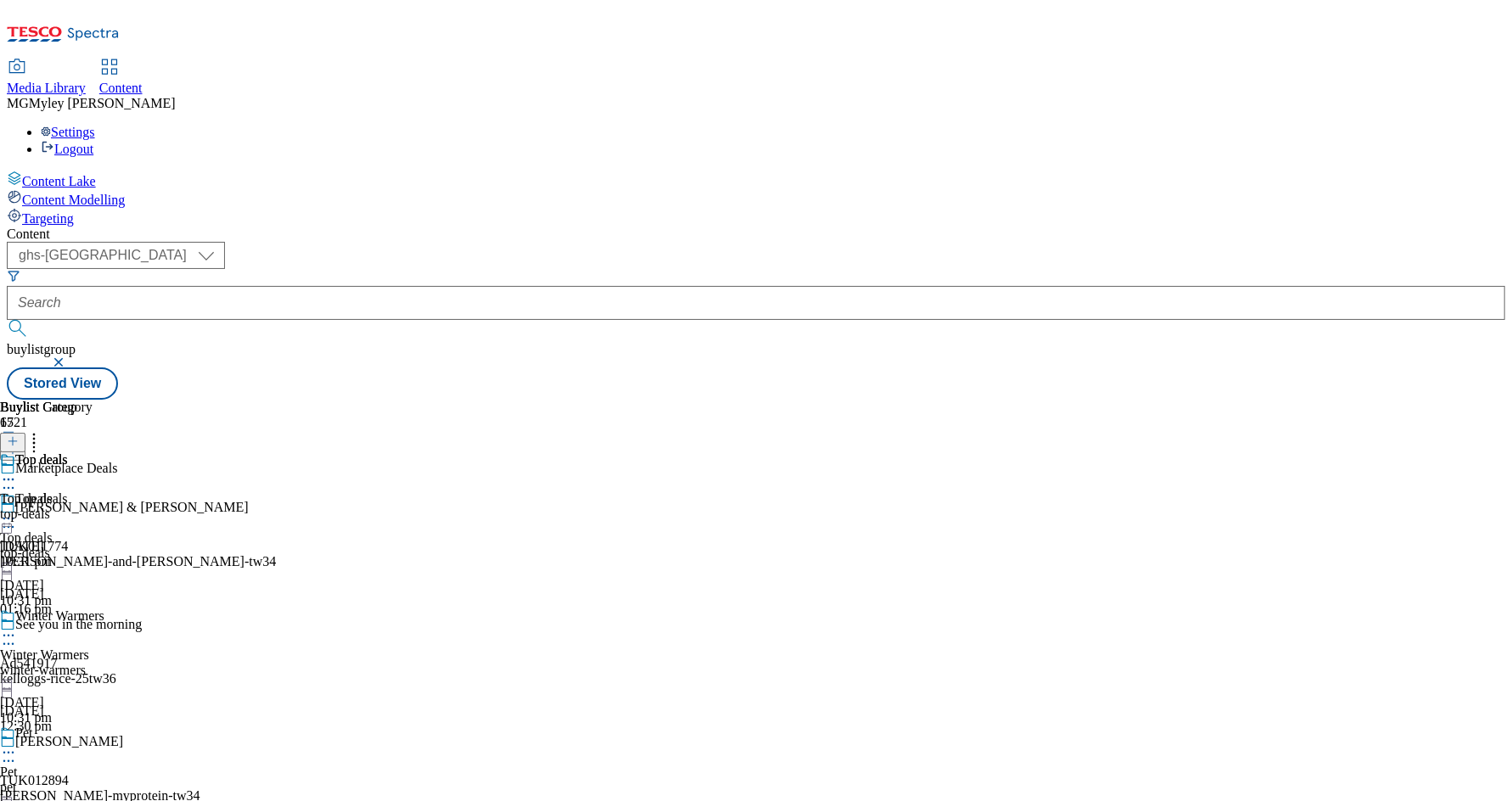
click at [134, 663] on div "winter-warmers" at bounding box center [67, 670] width 134 height 15
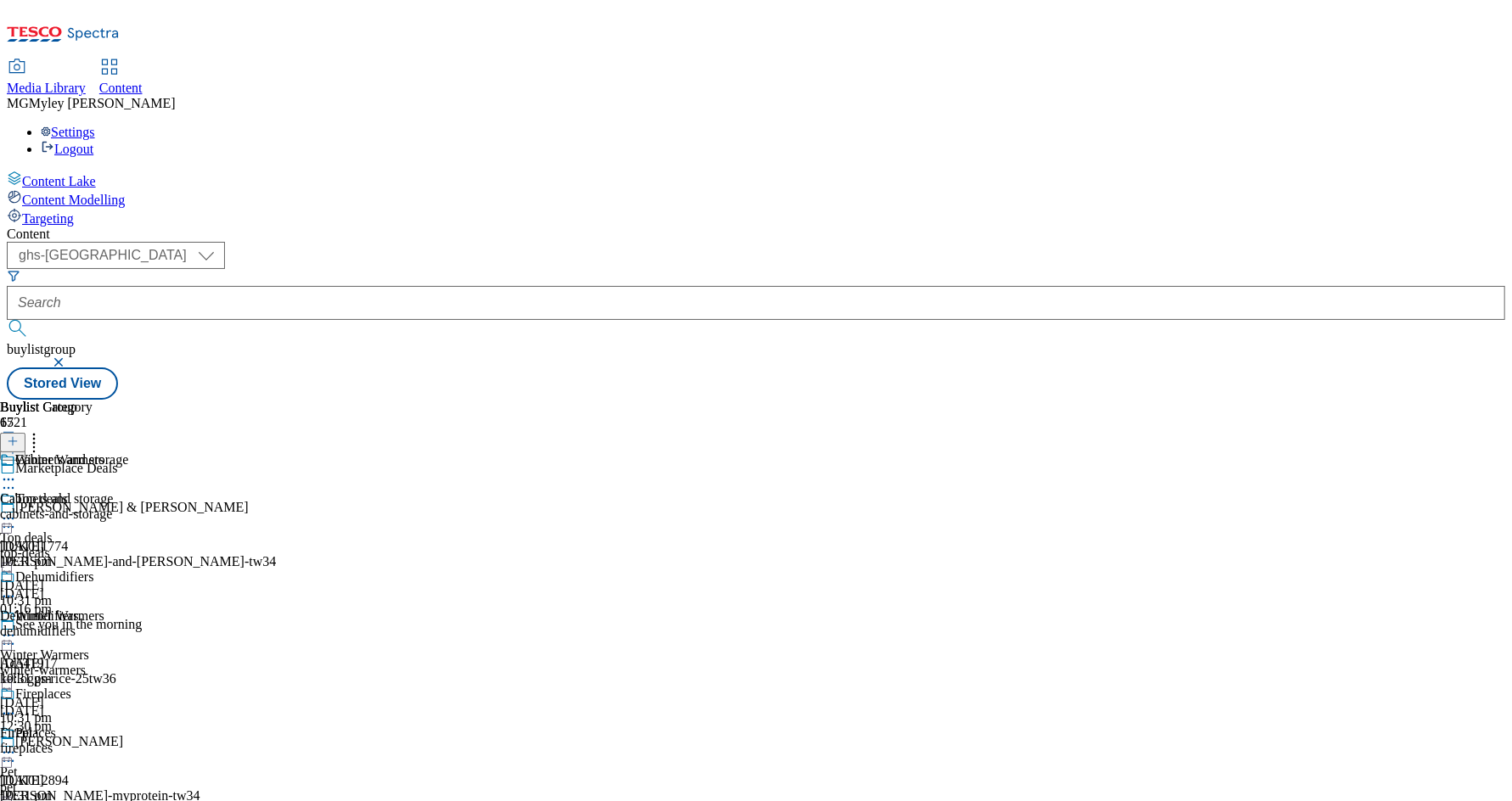
click at [17, 628] on icon at bounding box center [8, 636] width 17 height 17
click at [141, 783] on span "Open Preview Url" at bounding box center [97, 789] width 88 height 12
